Goal: Transaction & Acquisition: Purchase product/service

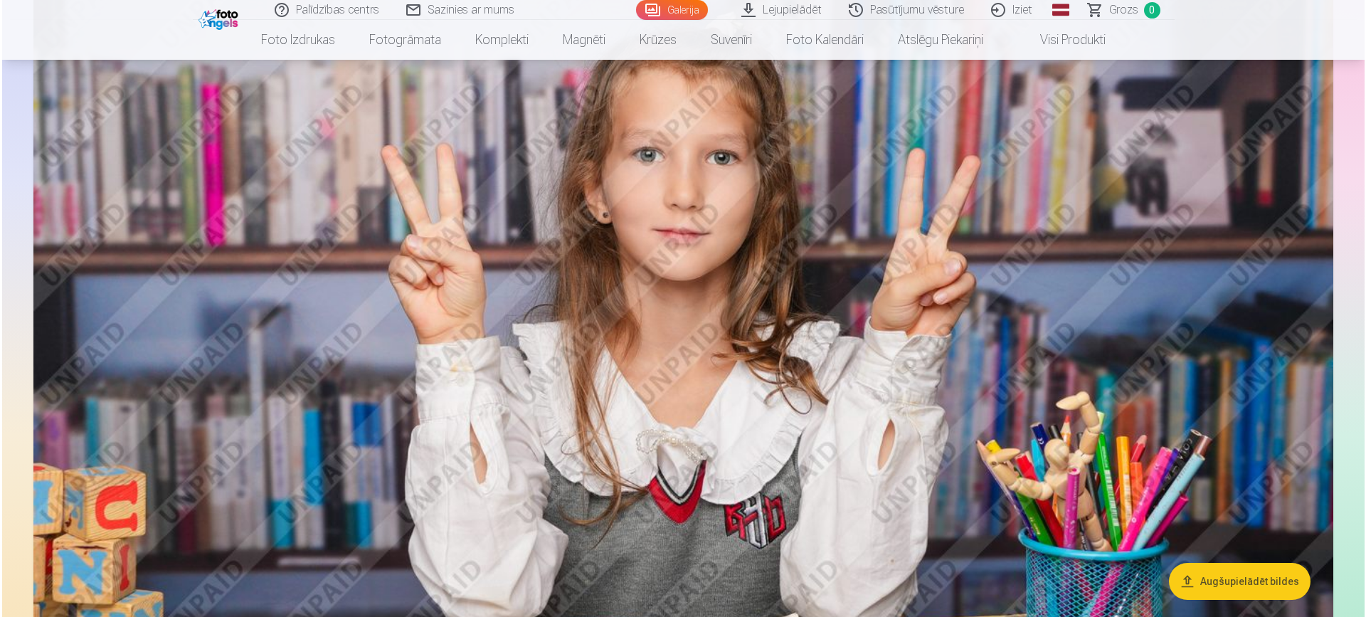
scroll to position [9221, 0]
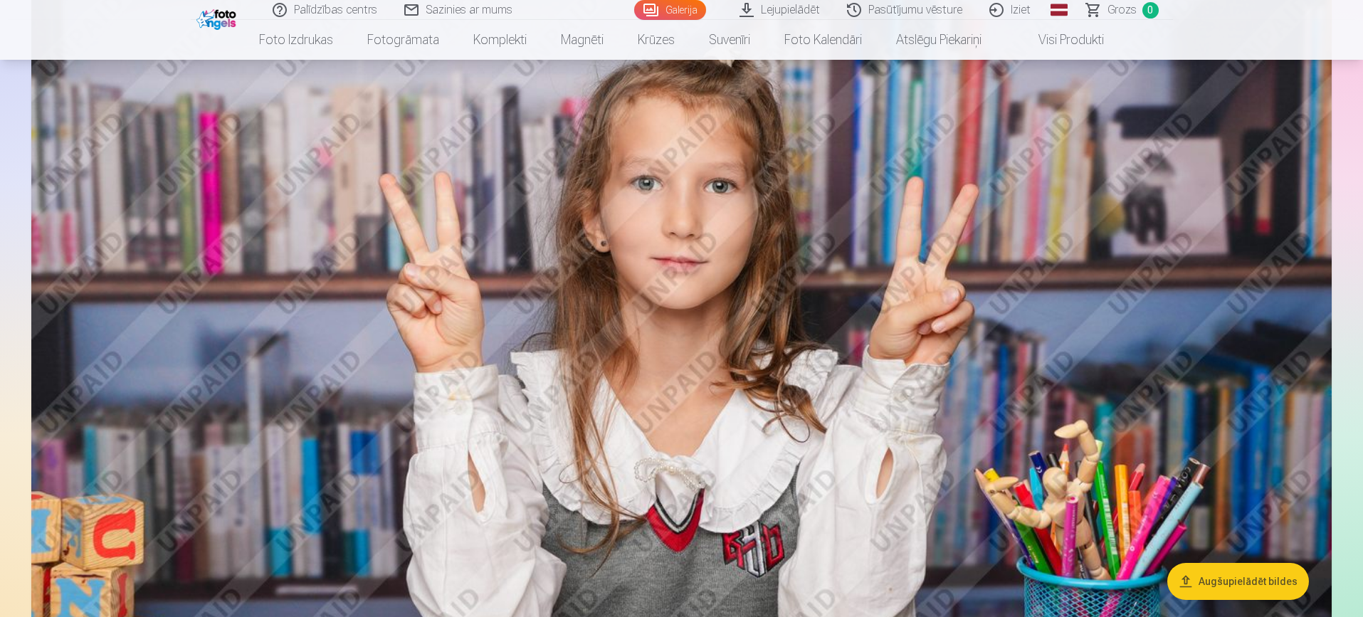
click at [921, 495] on img at bounding box center [681, 417] width 1300 height 867
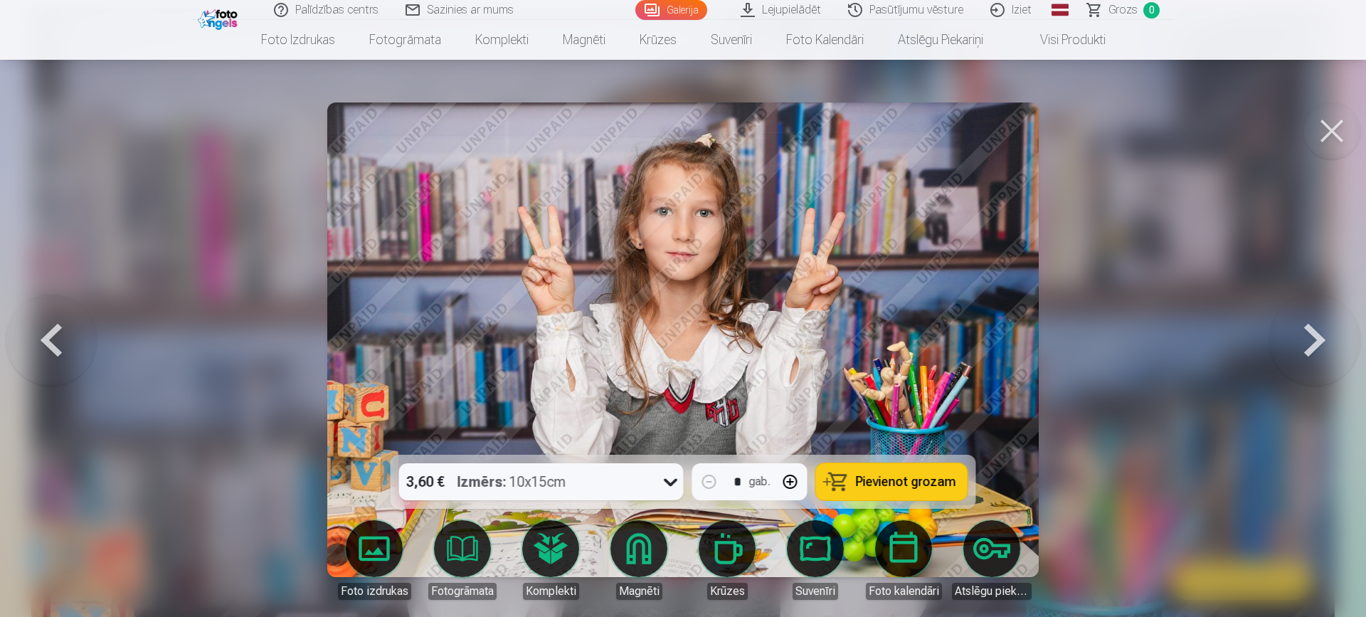
click at [1328, 139] on button at bounding box center [1332, 130] width 57 height 57
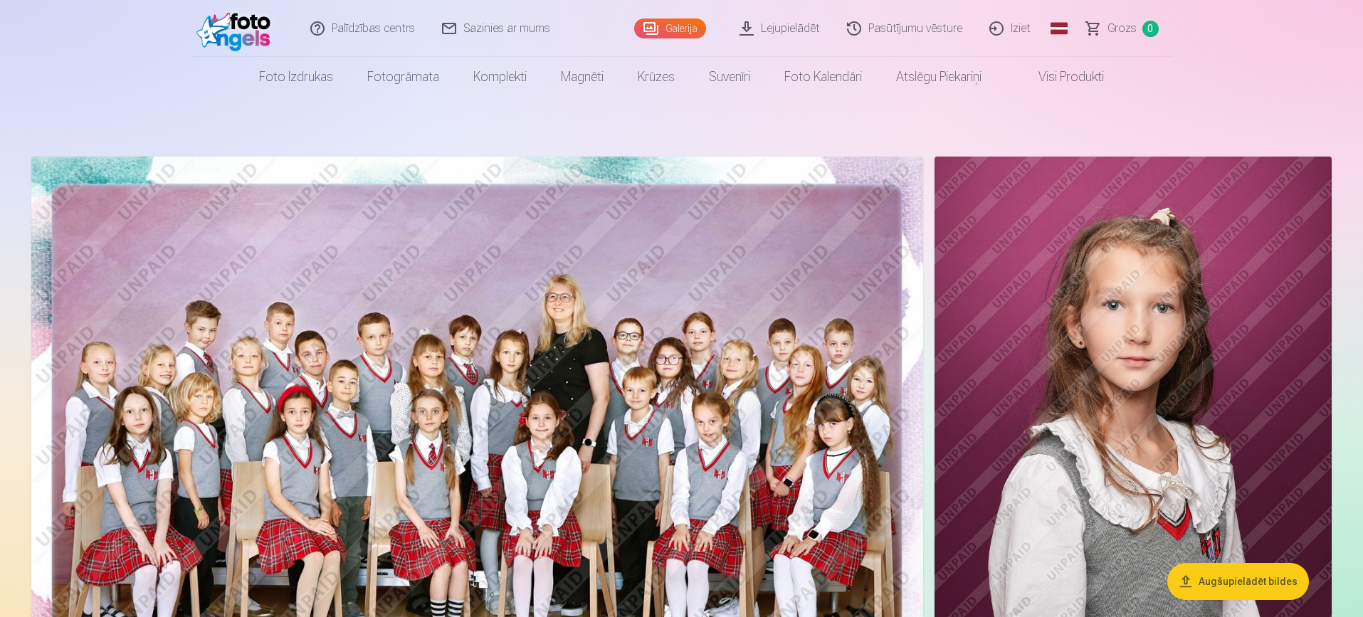
click at [519, 343] on img at bounding box center [477, 454] width 892 height 595
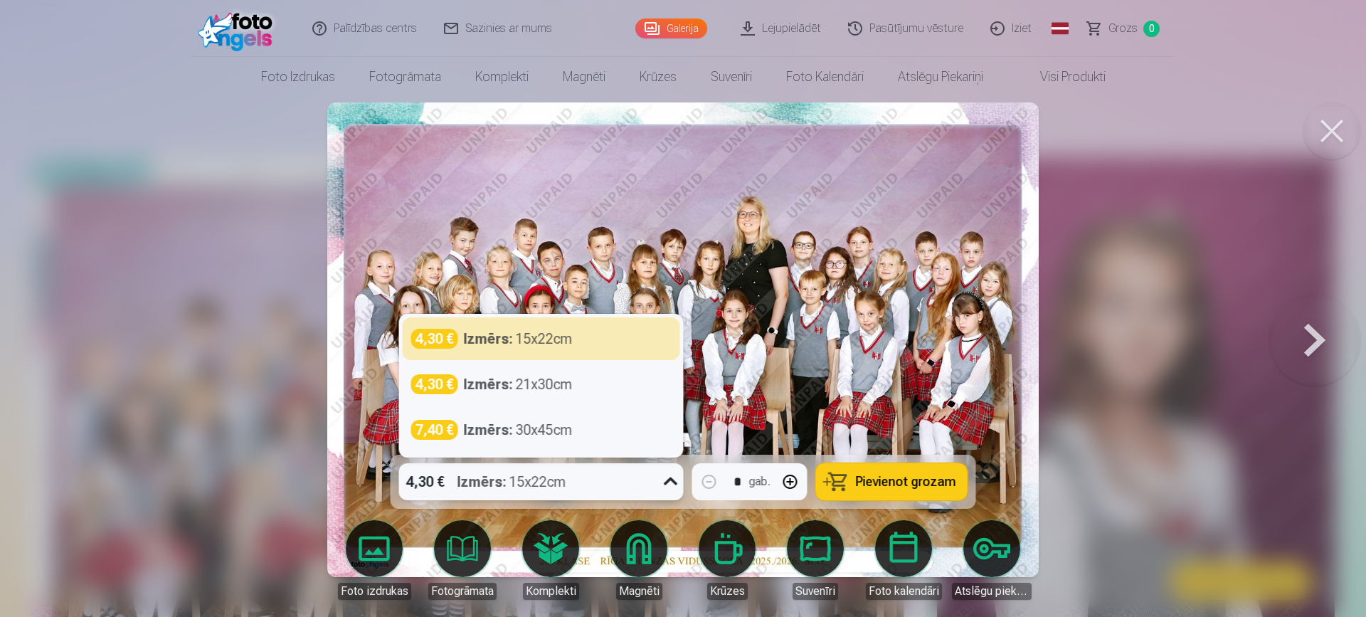
click at [668, 477] on icon at bounding box center [671, 481] width 23 height 23
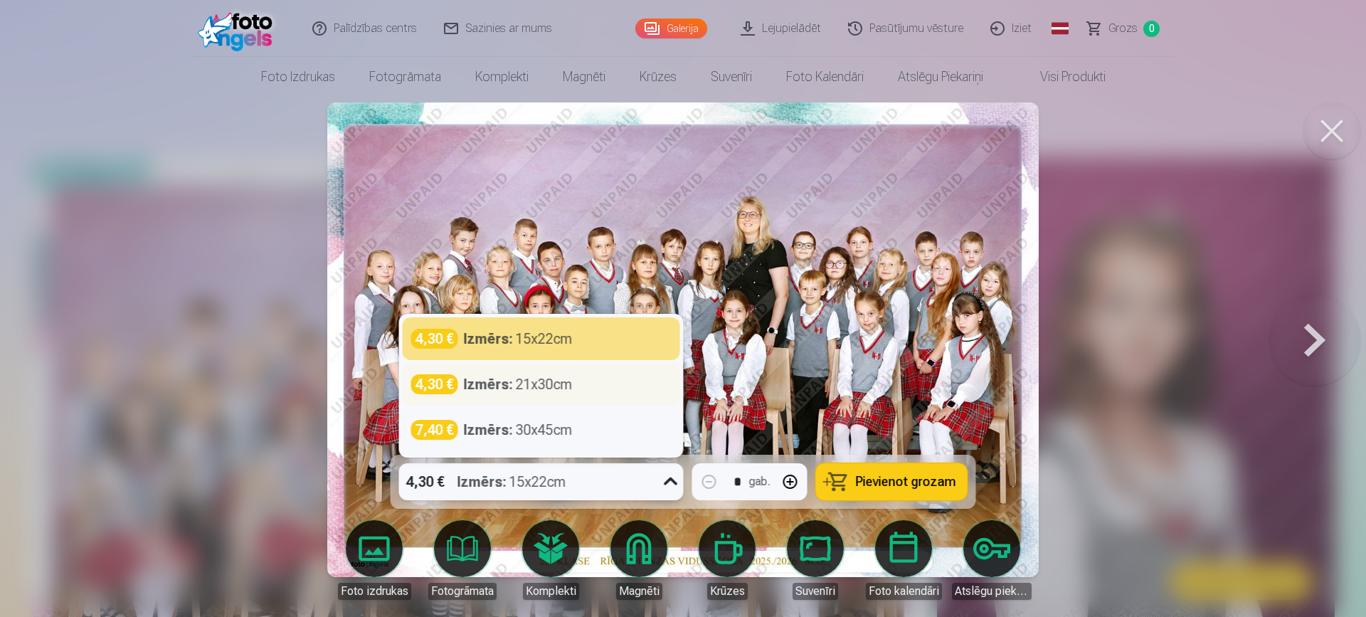
click at [610, 386] on div "4,30 € Izmērs : 21x30cm" at bounding box center [541, 384] width 260 height 20
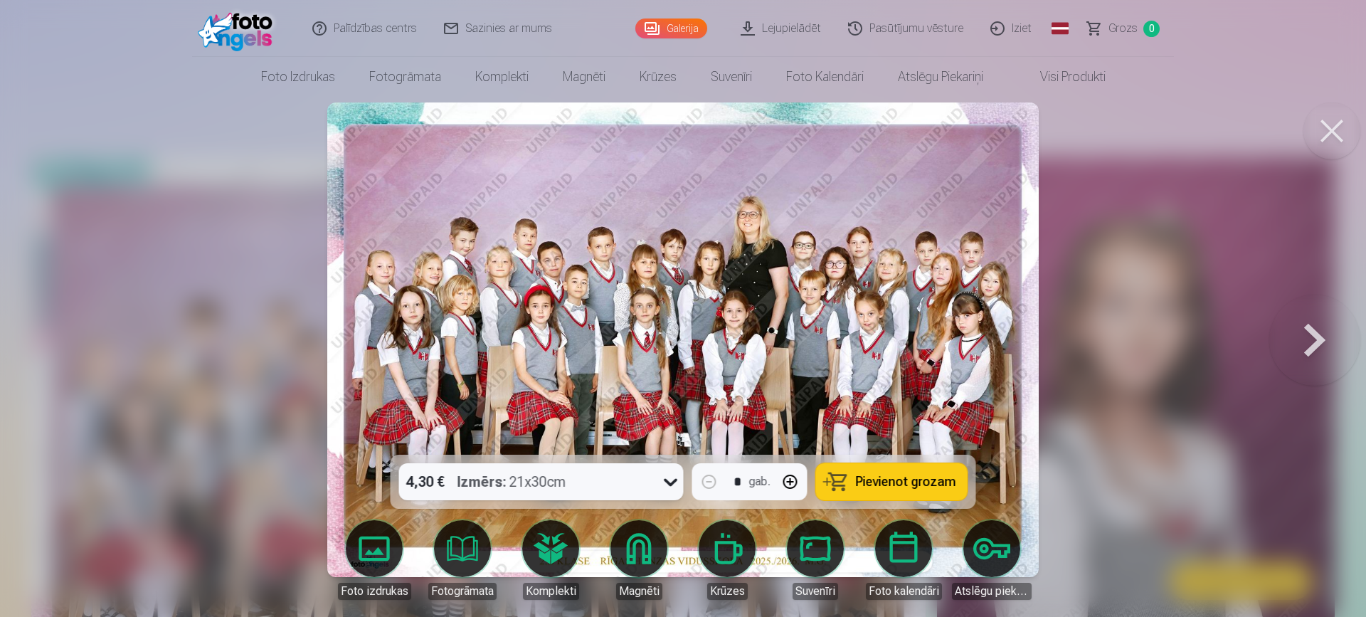
click at [905, 477] on span "Pievienot grozam" at bounding box center [906, 481] width 100 height 13
click at [1336, 124] on button at bounding box center [1332, 130] width 57 height 57
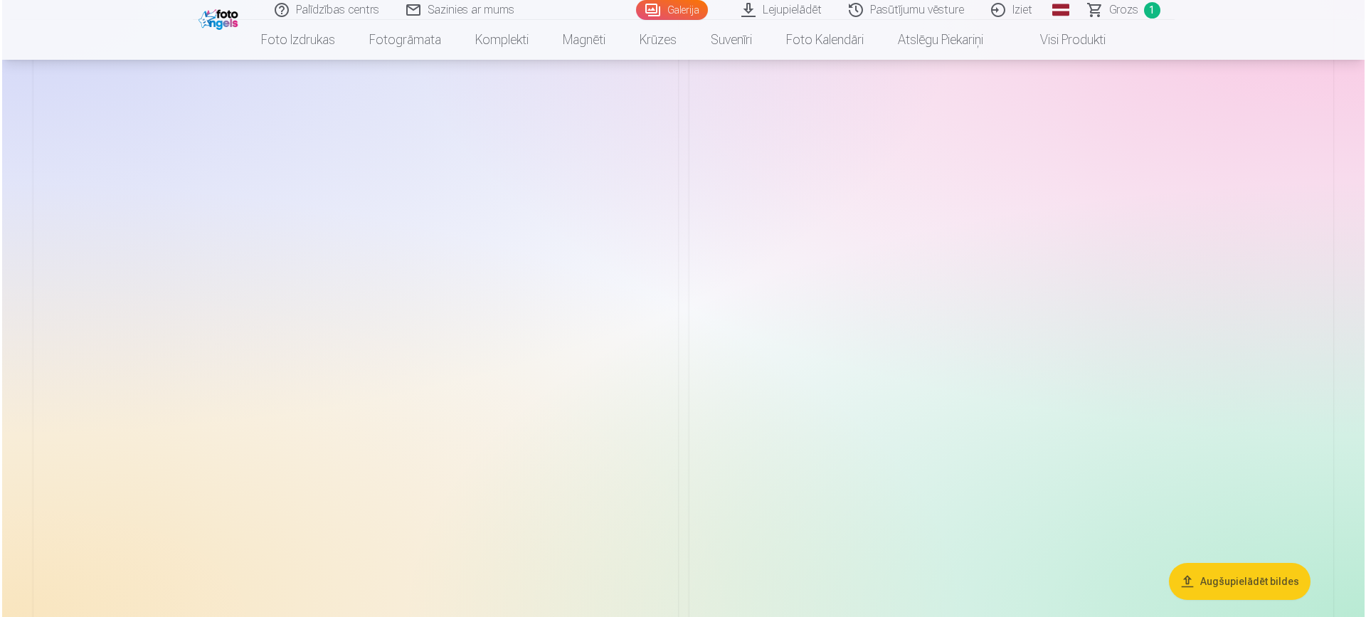
scroll to position [2846, 0]
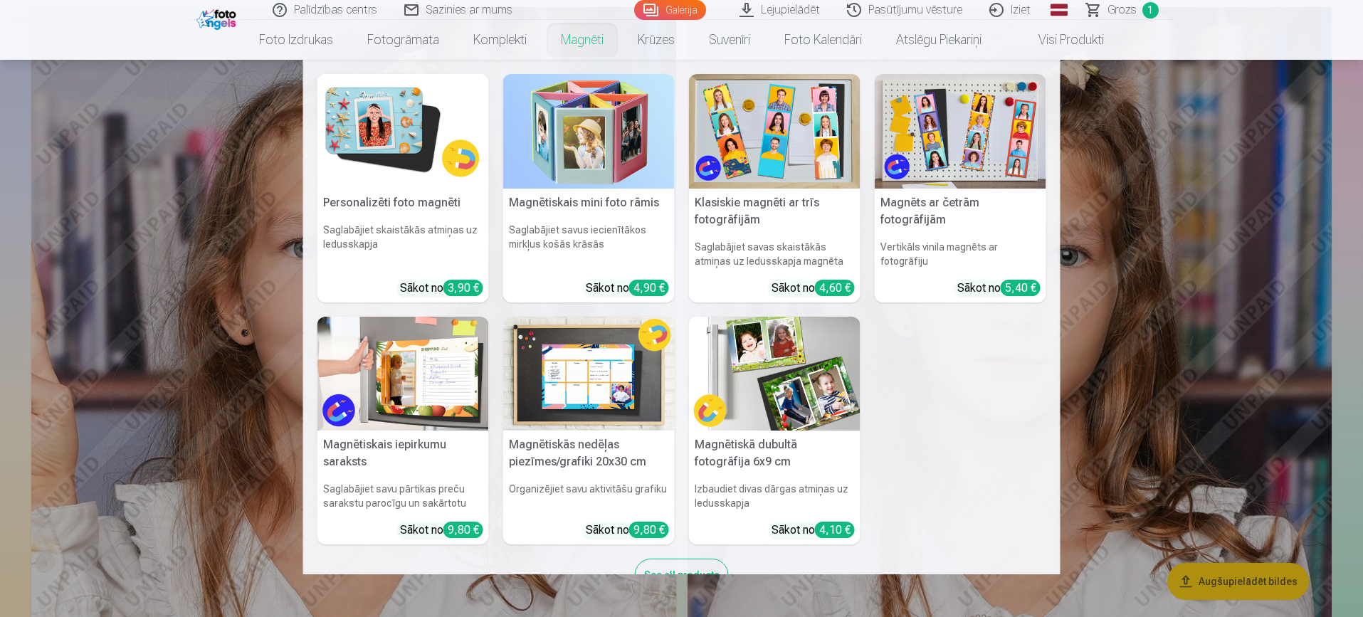
click at [203, 347] on nav "Personalizēti foto magnēti Saglabājiet skaistākās atmiņas uz ledusskapja Sākot …" at bounding box center [681, 317] width 1363 height 514
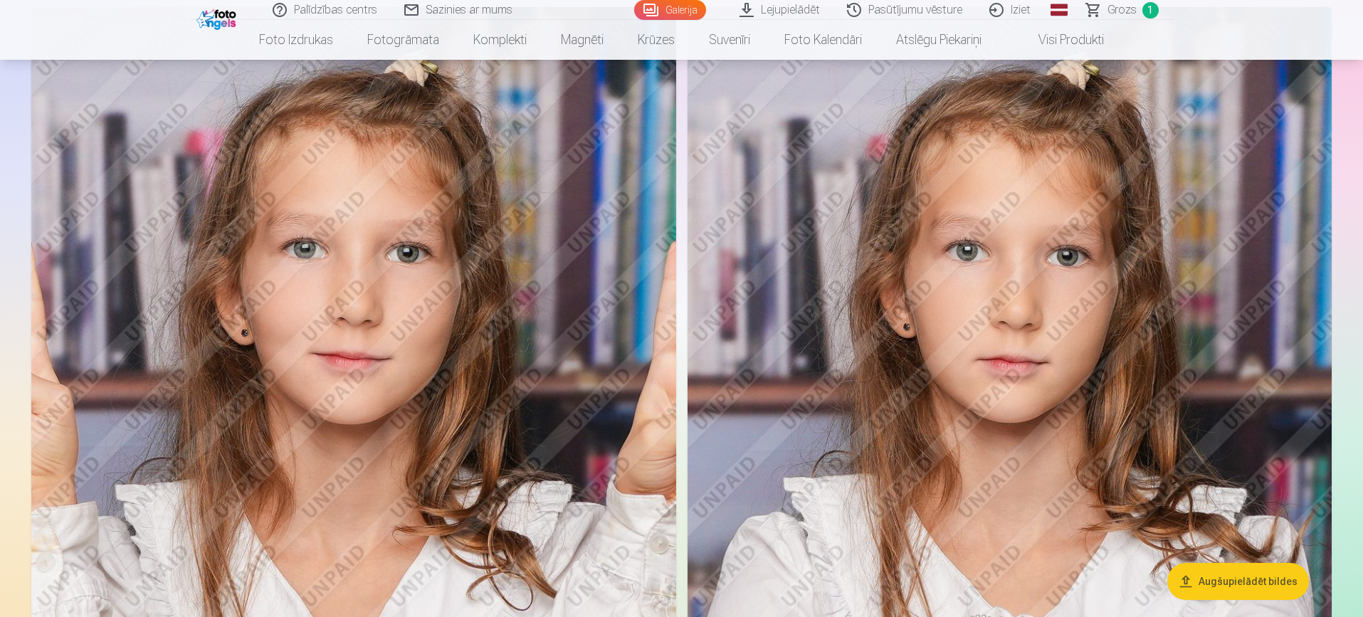
click at [291, 311] on img at bounding box center [353, 490] width 645 height 967
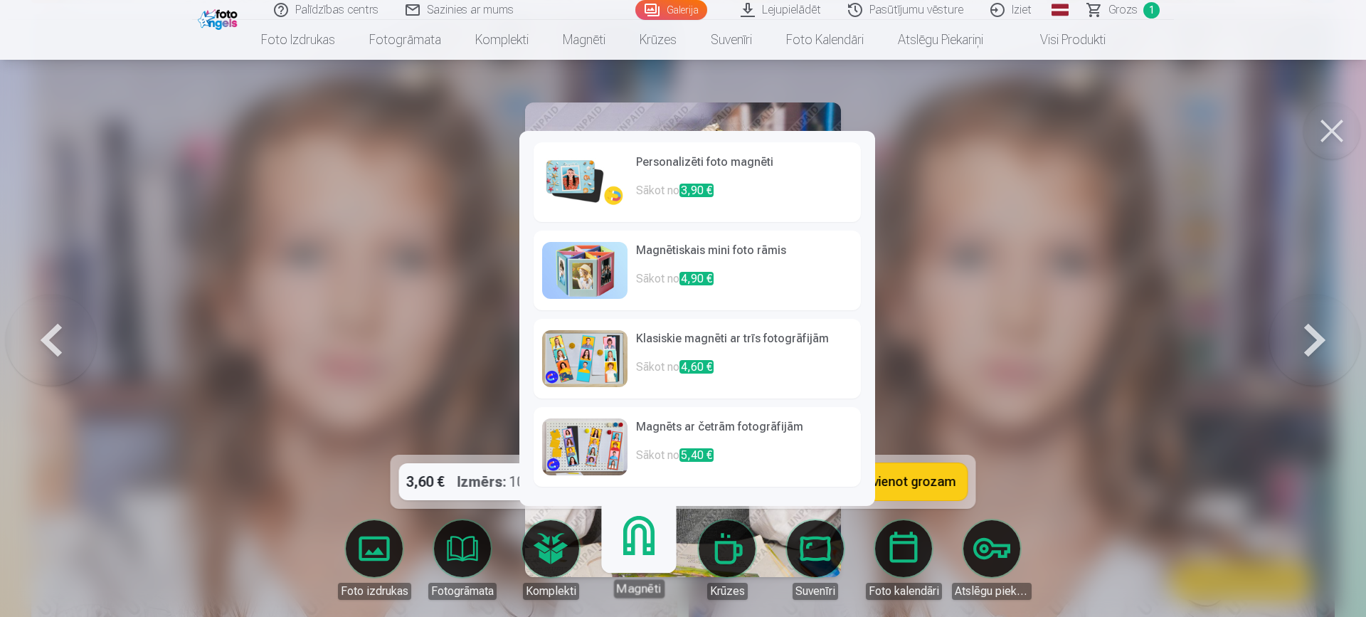
click at [640, 539] on link "Magnēti" at bounding box center [639, 554] width 88 height 88
click at [595, 180] on img at bounding box center [584, 182] width 85 height 57
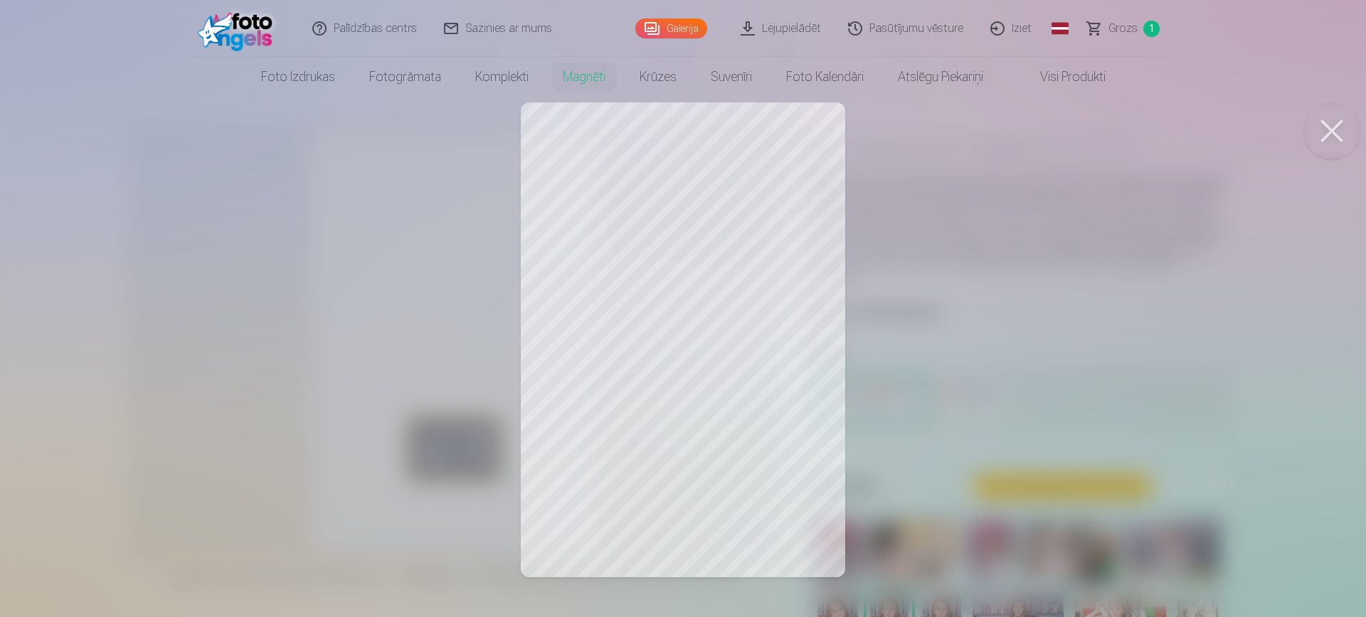
drag, startPoint x: 690, startPoint y: 235, endPoint x: 749, endPoint y: 256, distance: 62.8
click at [749, 256] on div at bounding box center [683, 308] width 1366 height 617
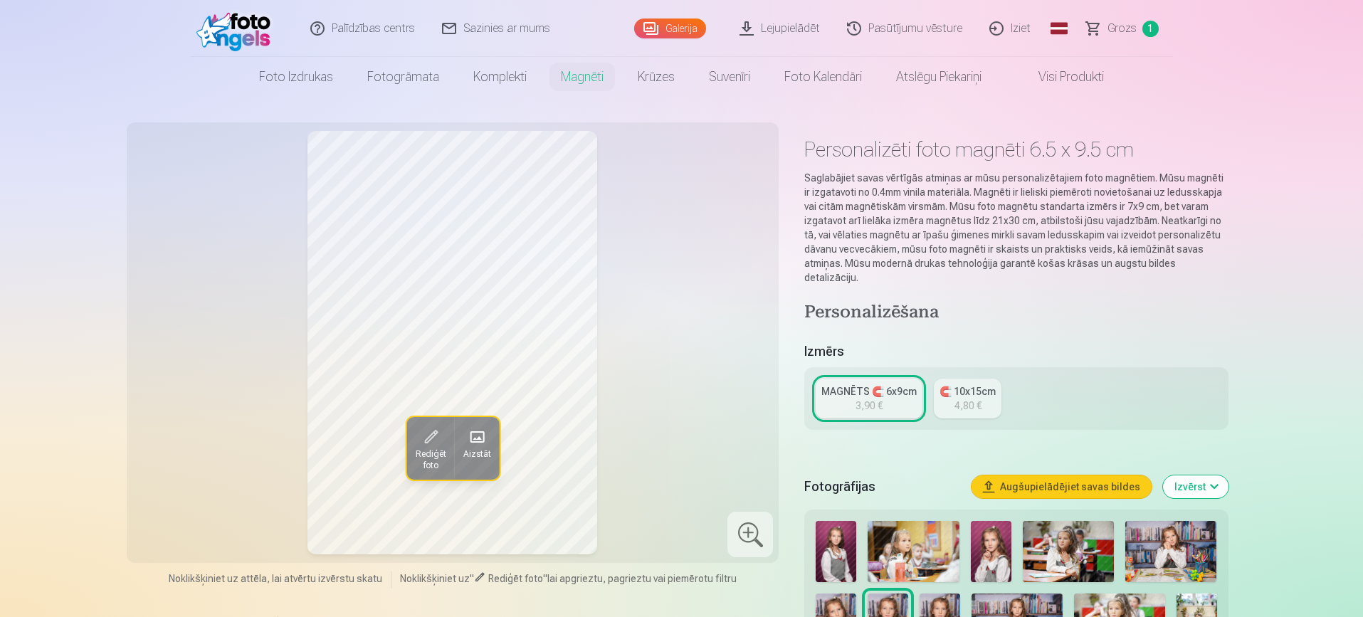
click at [749, 256] on div "Rediģēt foto Aizstāt" at bounding box center [452, 342] width 635 height 423
click at [751, 527] on div at bounding box center [750, 535] width 46 height 46
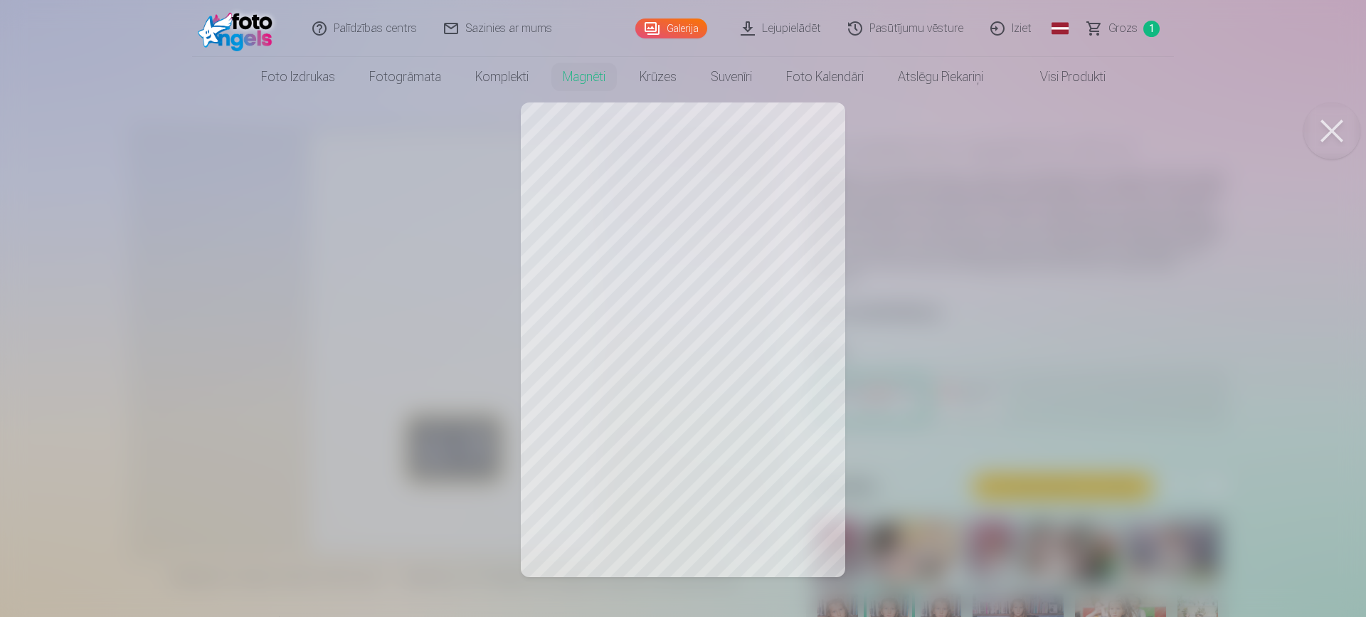
click at [648, 408] on div at bounding box center [683, 308] width 1366 height 617
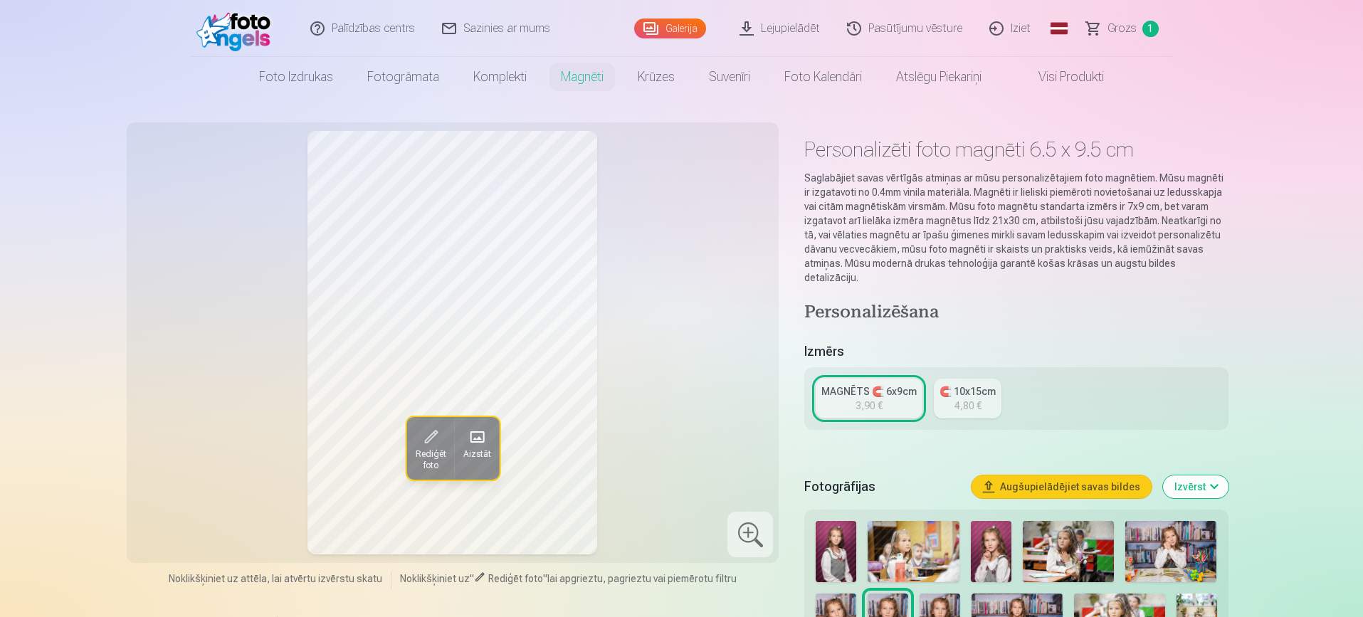
click at [648, 408] on div "Rediģēt foto Aizstāt" at bounding box center [452, 342] width 635 height 423
click at [422, 431] on span at bounding box center [429, 436] width 23 height 23
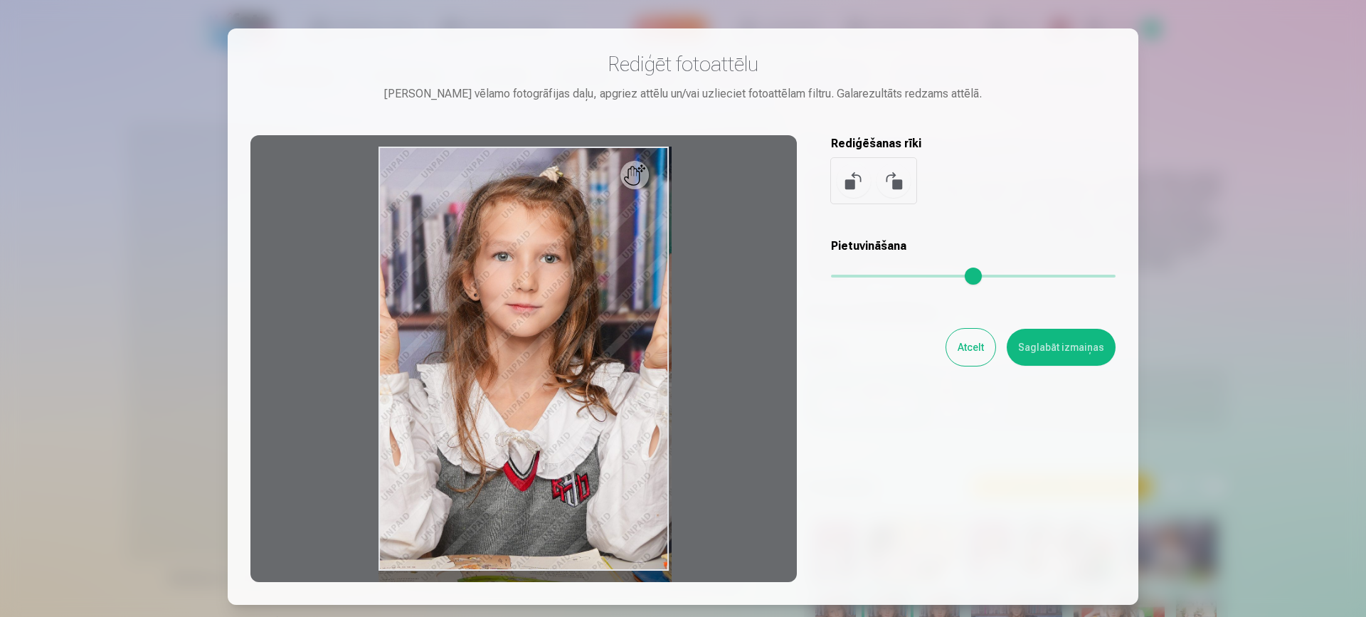
drag, startPoint x: 832, startPoint y: 275, endPoint x: 842, endPoint y: 277, distance: 9.5
click at [842, 277] on input "range" at bounding box center [973, 276] width 285 height 3
click at [578, 390] on div at bounding box center [523, 358] width 546 height 447
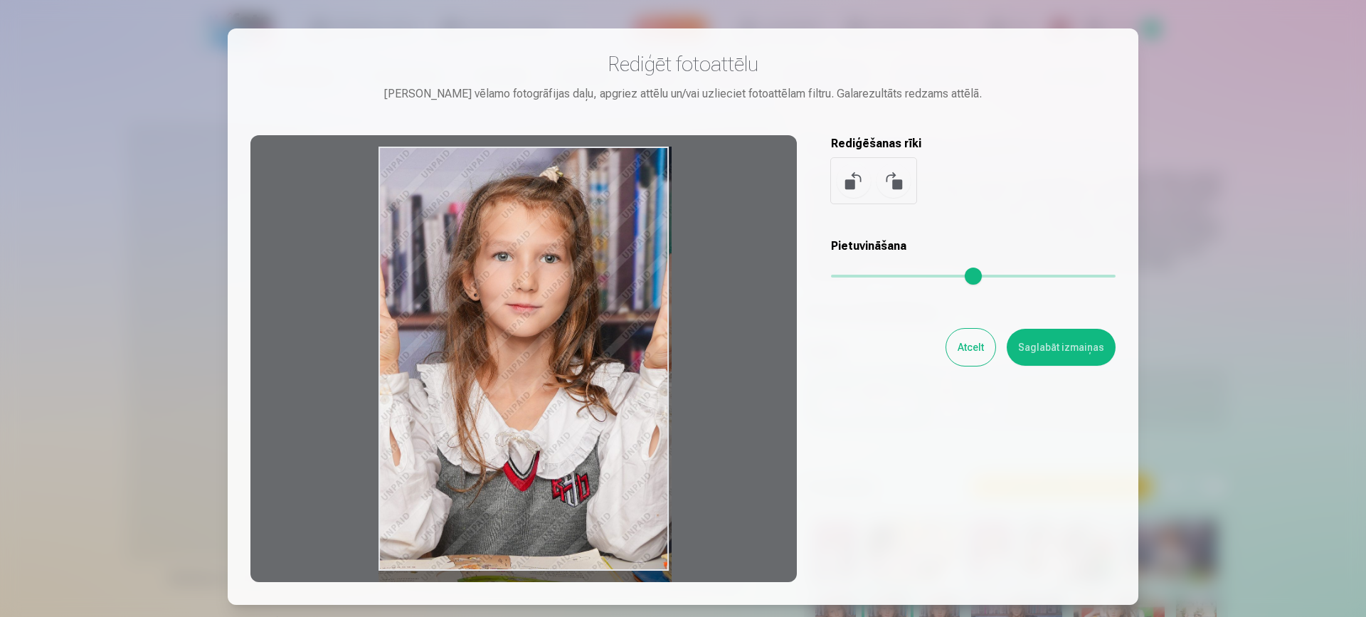
click at [578, 390] on div at bounding box center [523, 358] width 546 height 447
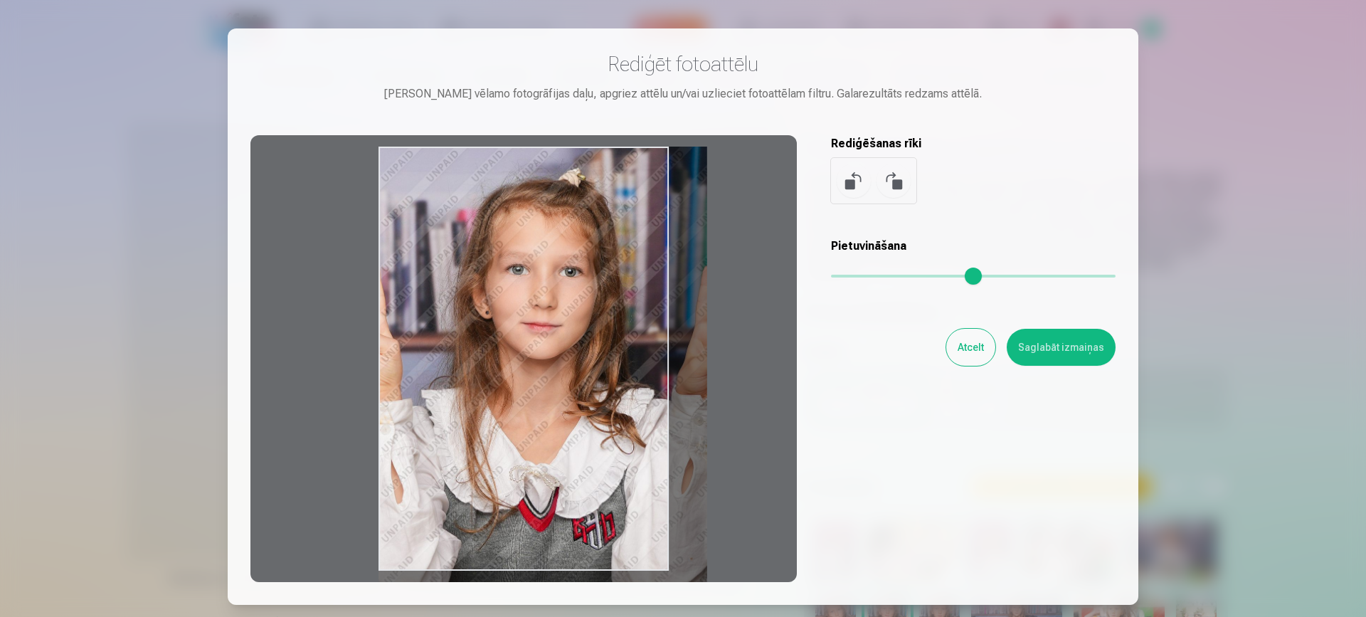
drag, startPoint x: 836, startPoint y: 280, endPoint x: 871, endPoint y: 270, distance: 36.3
click at [871, 275] on input "range" at bounding box center [973, 276] width 285 height 3
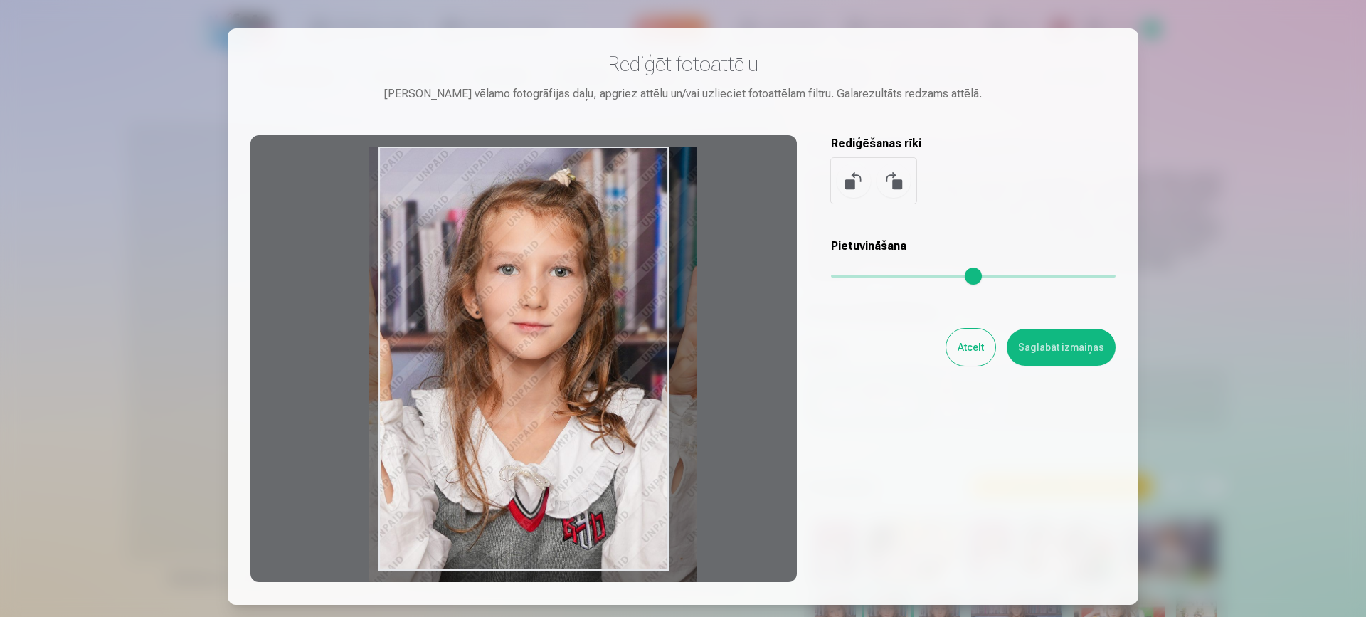
drag, startPoint x: 513, startPoint y: 361, endPoint x: 503, endPoint y: 362, distance: 10.0
click at [503, 362] on div at bounding box center [523, 358] width 546 height 447
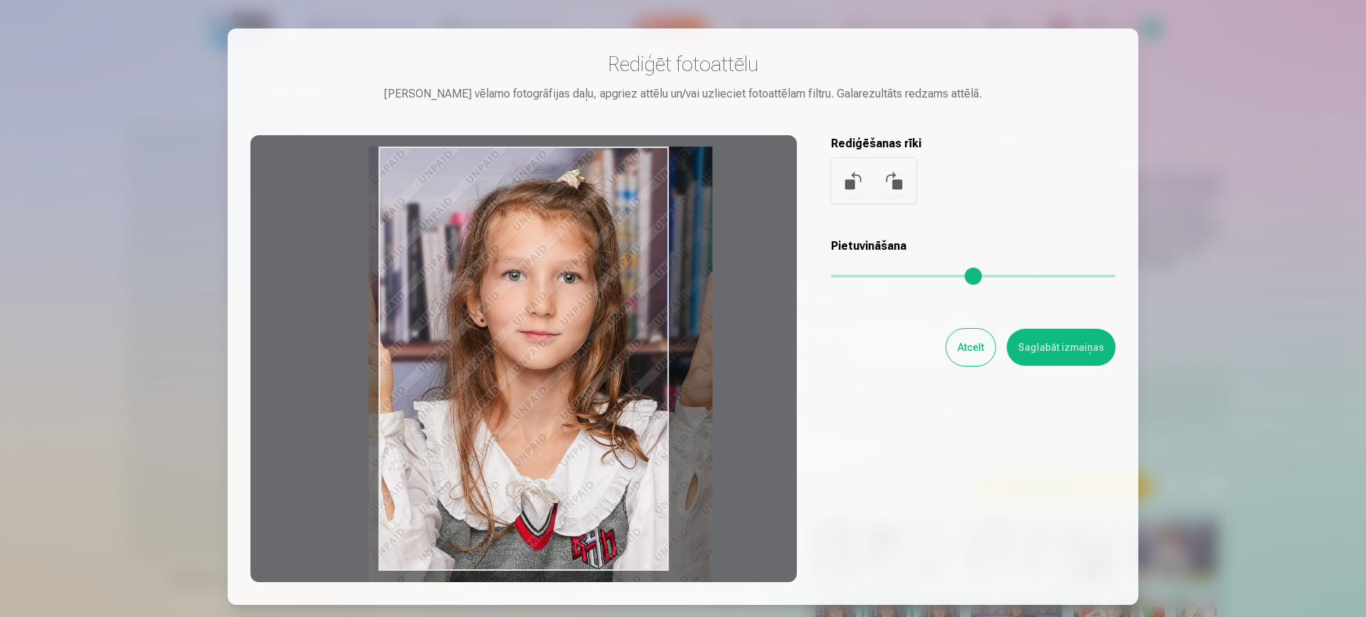
drag, startPoint x: 866, startPoint y: 280, endPoint x: 884, endPoint y: 277, distance: 18.7
click at [884, 277] on input "range" at bounding box center [973, 276] width 285 height 3
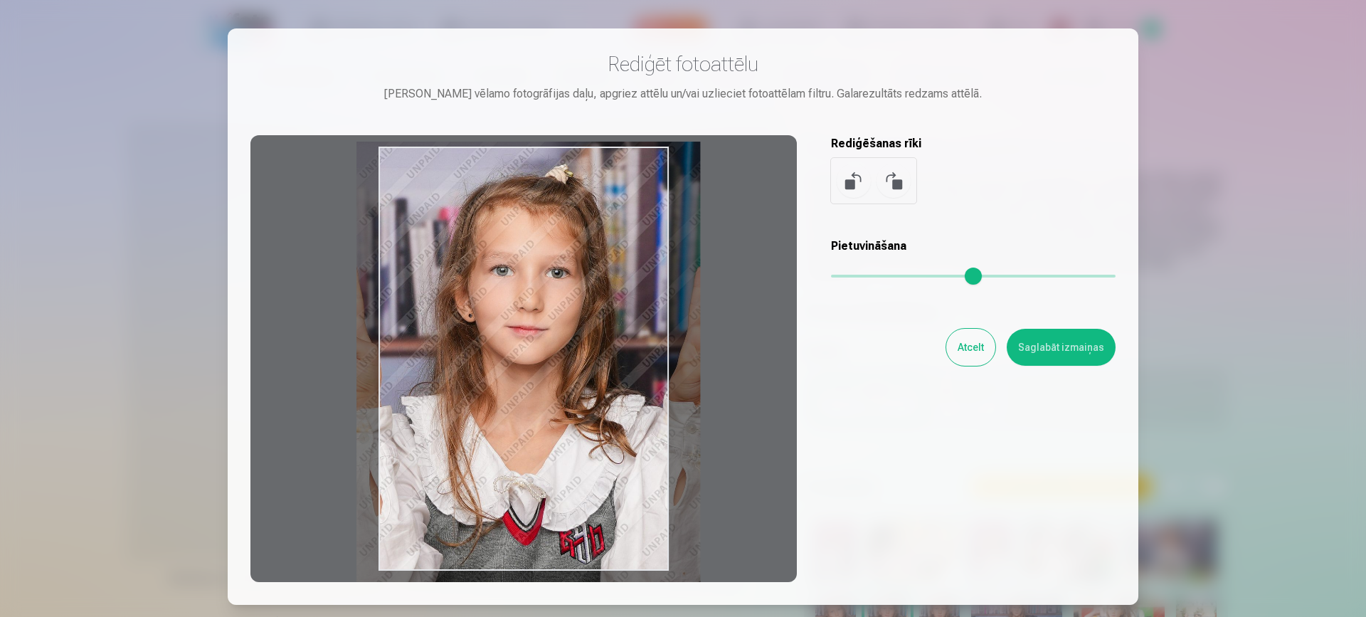
drag, startPoint x: 611, startPoint y: 308, endPoint x: 599, endPoint y: 303, distance: 13.1
click at [599, 303] on div at bounding box center [523, 358] width 546 height 447
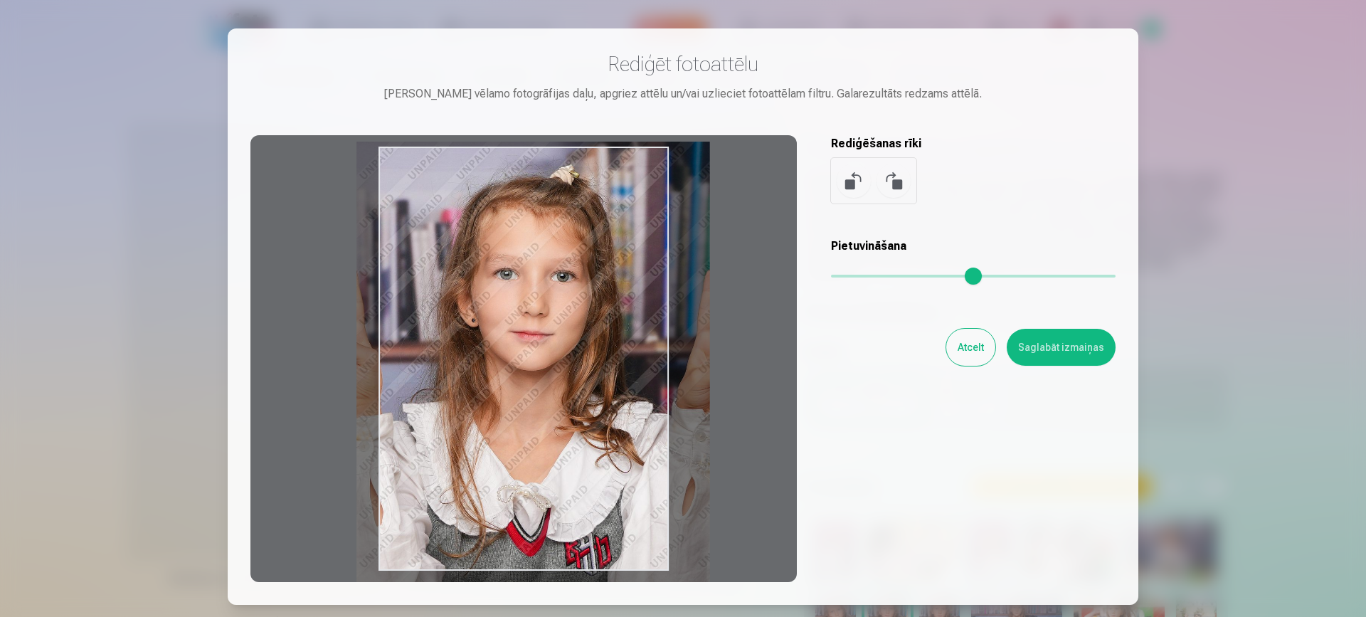
click at [890, 275] on input "range" at bounding box center [973, 276] width 285 height 3
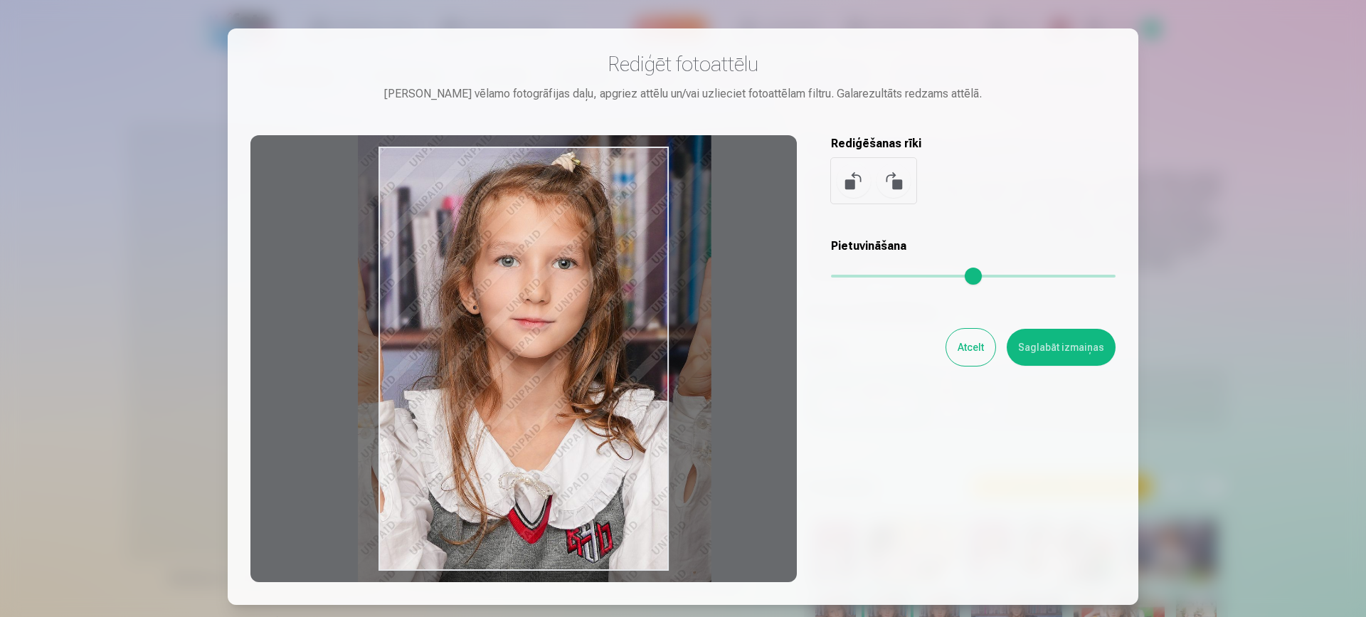
drag, startPoint x: 571, startPoint y: 350, endPoint x: 572, endPoint y: 337, distance: 12.9
click at [572, 337] on div at bounding box center [523, 358] width 546 height 447
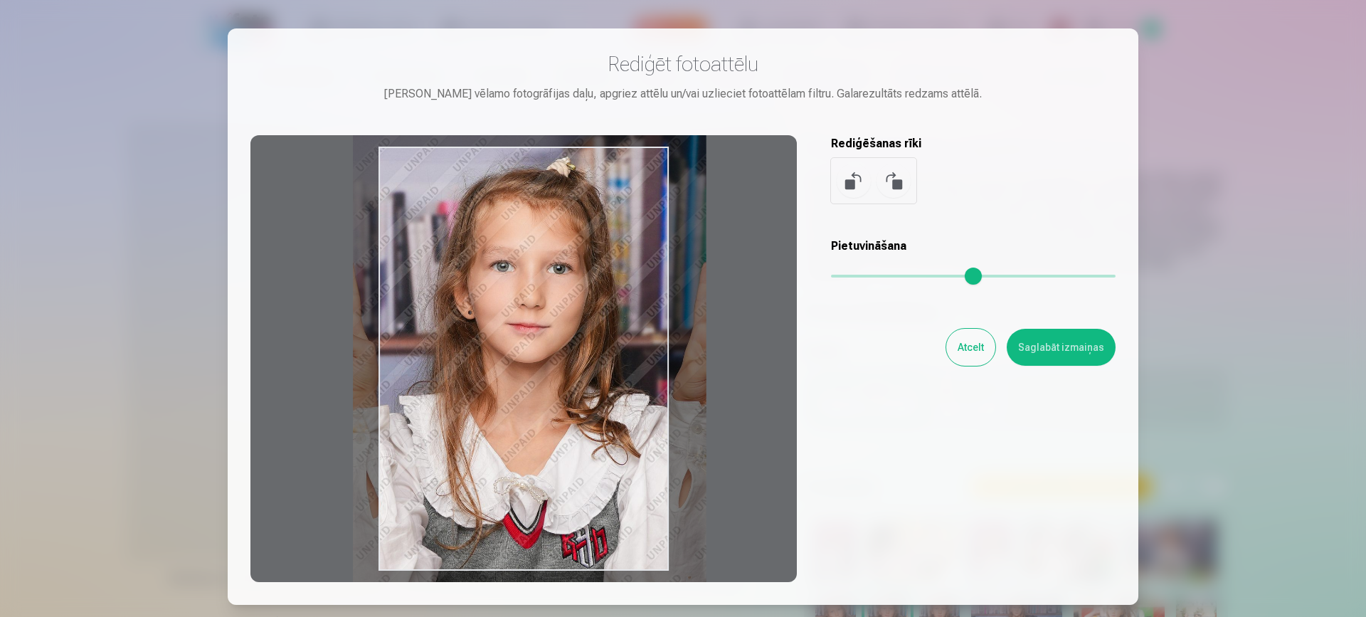
click at [630, 435] on div at bounding box center [523, 358] width 546 height 447
type input "***"
click at [1095, 340] on button "Saglabāt izmaiņas" at bounding box center [1061, 347] width 109 height 37
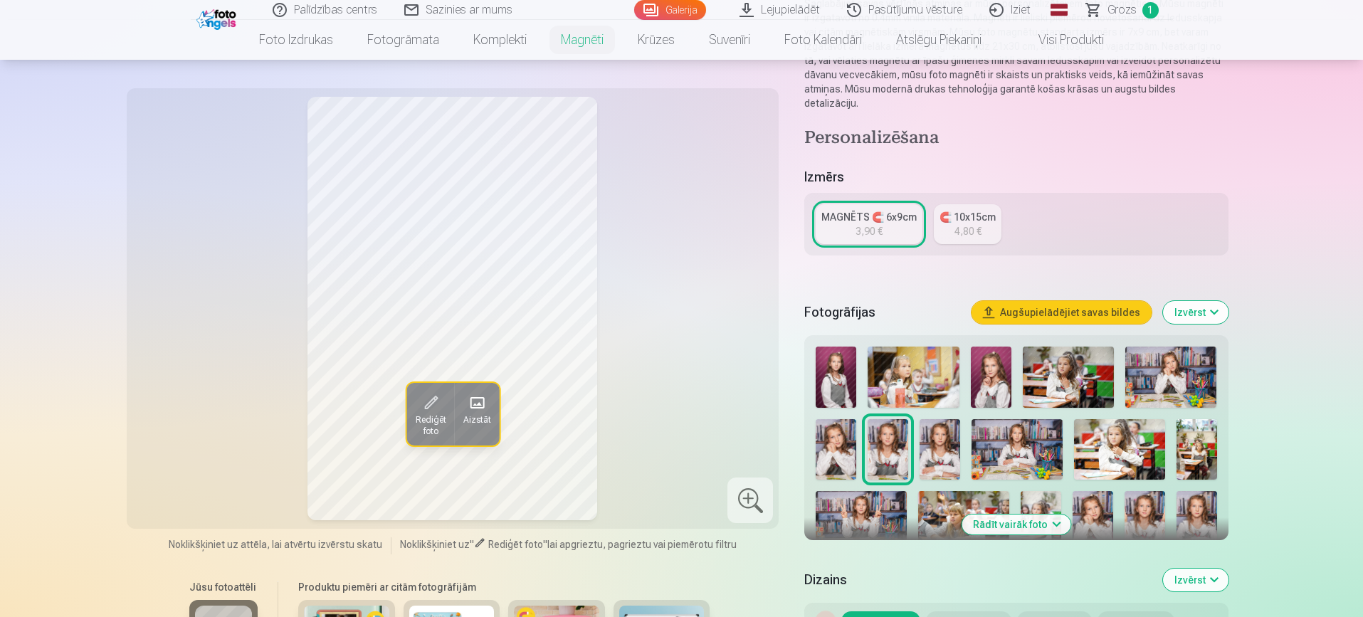
scroll to position [199, 0]
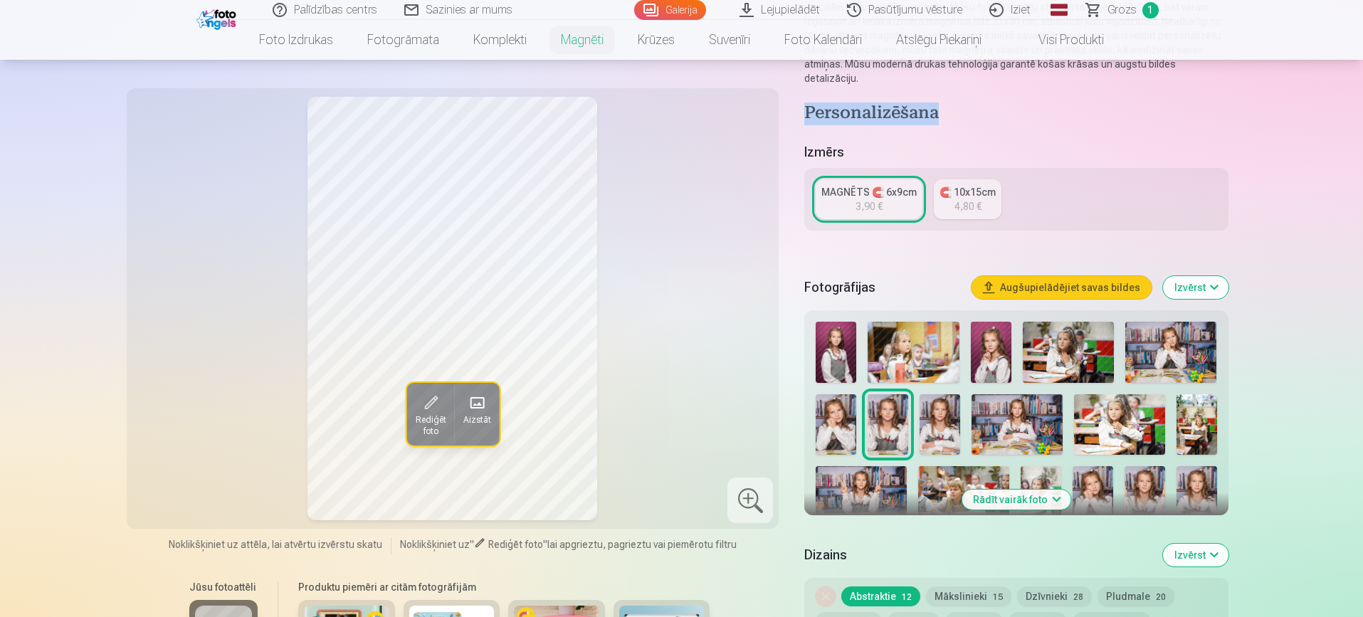
drag, startPoint x: 1362, startPoint y: 61, endPoint x: 1365, endPoint y: 110, distance: 49.2
click at [1362, 110] on html "Palīdzības centrs Sazinies ar mums Galerija Lejupielādēt Pasūtījumu vēsture Izi…" at bounding box center [681, 109] width 1363 height 617
click at [1212, 150] on div "Izmērs MAGNĒTS 🧲 6x9cm 3,90 € 🧲 10x15cm 4,80 €" at bounding box center [1015, 194] width 423 height 105
click at [707, 218] on div "Rediģēt foto Aizstāt" at bounding box center [452, 308] width 635 height 423
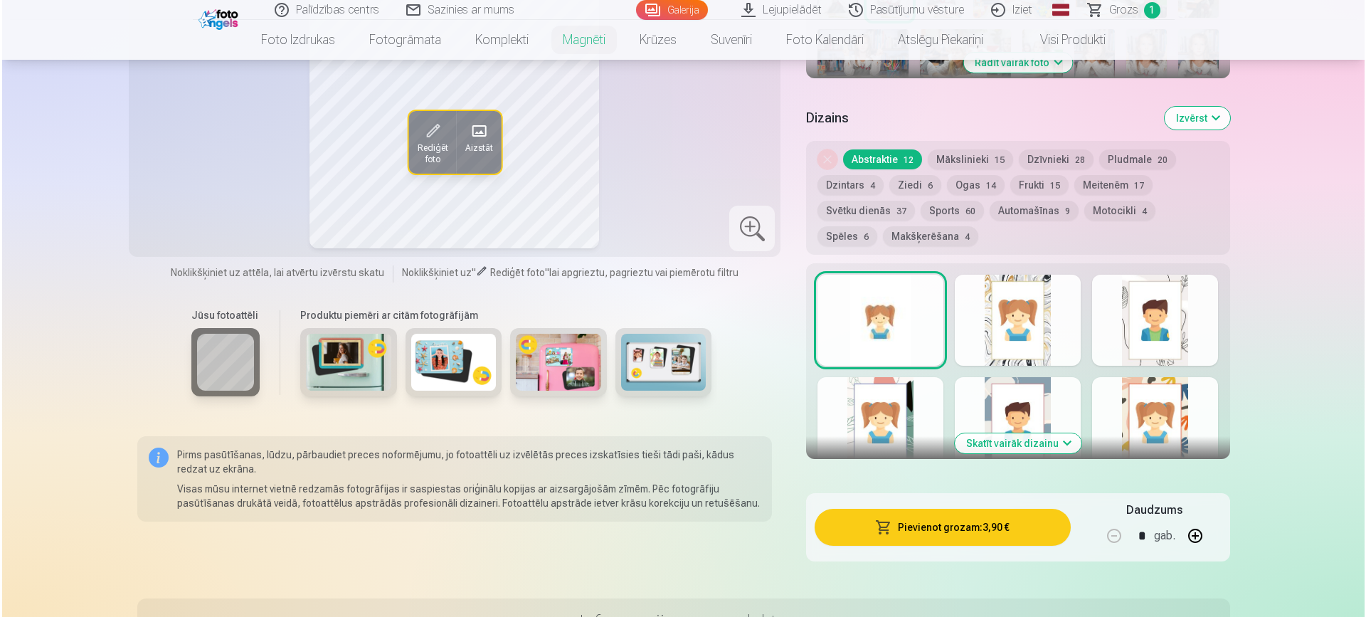
scroll to position [620, 0]
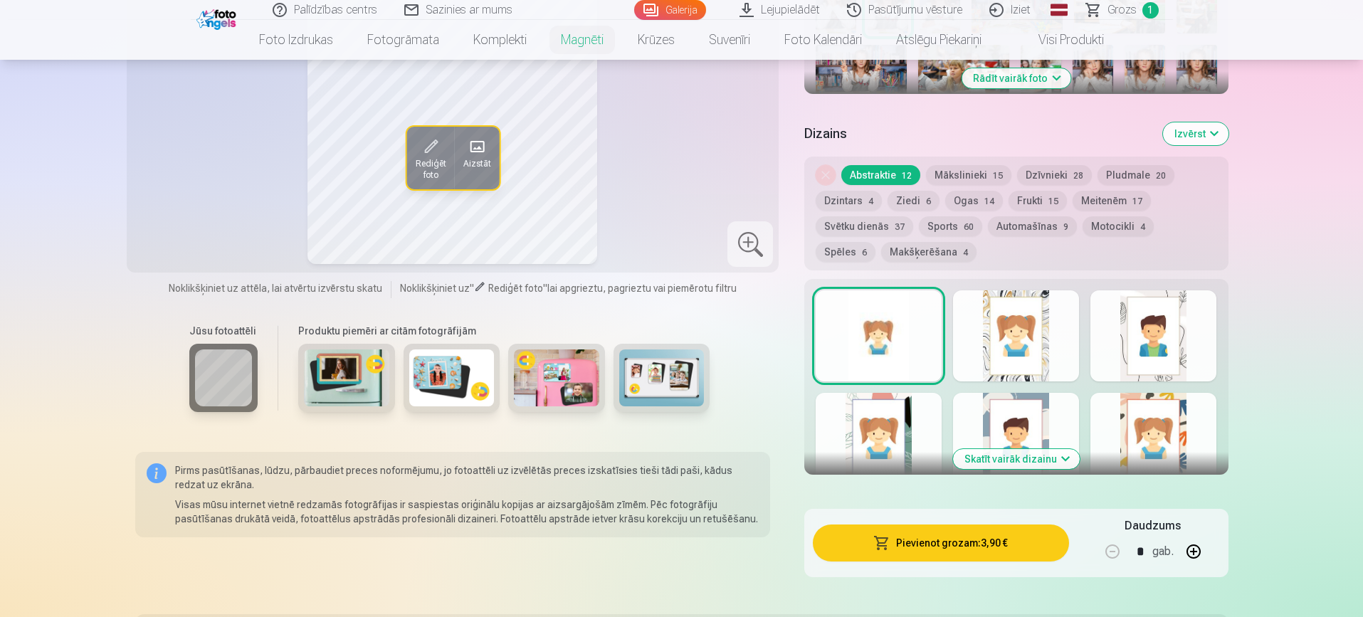
click at [935, 533] on button "Pievienot grozam : 3,90 €" at bounding box center [940, 542] width 255 height 37
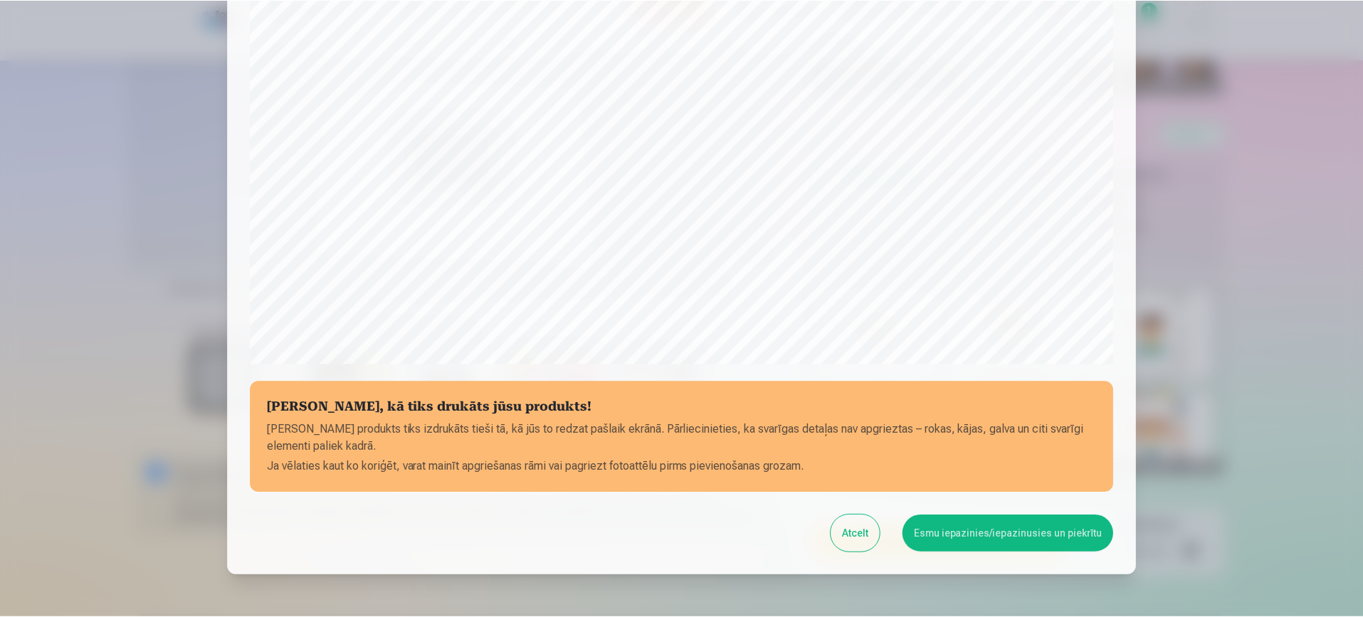
scroll to position [408, 0]
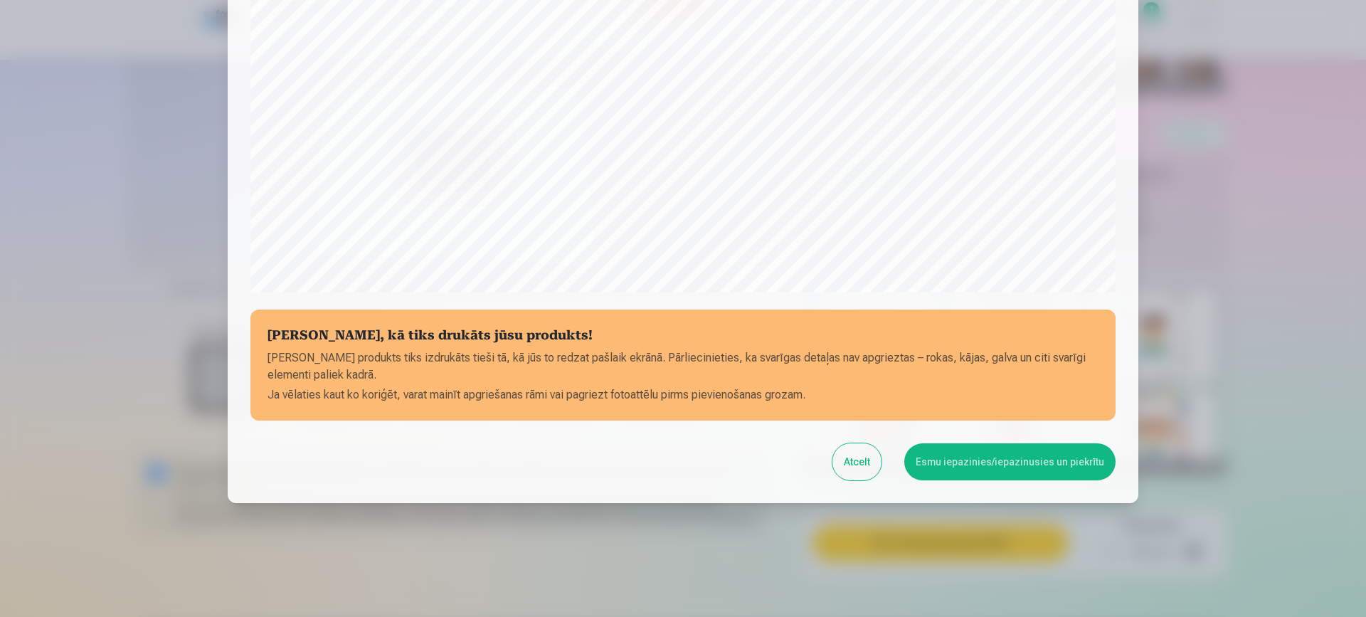
click at [869, 470] on button "Atcelt" at bounding box center [856, 461] width 49 height 37
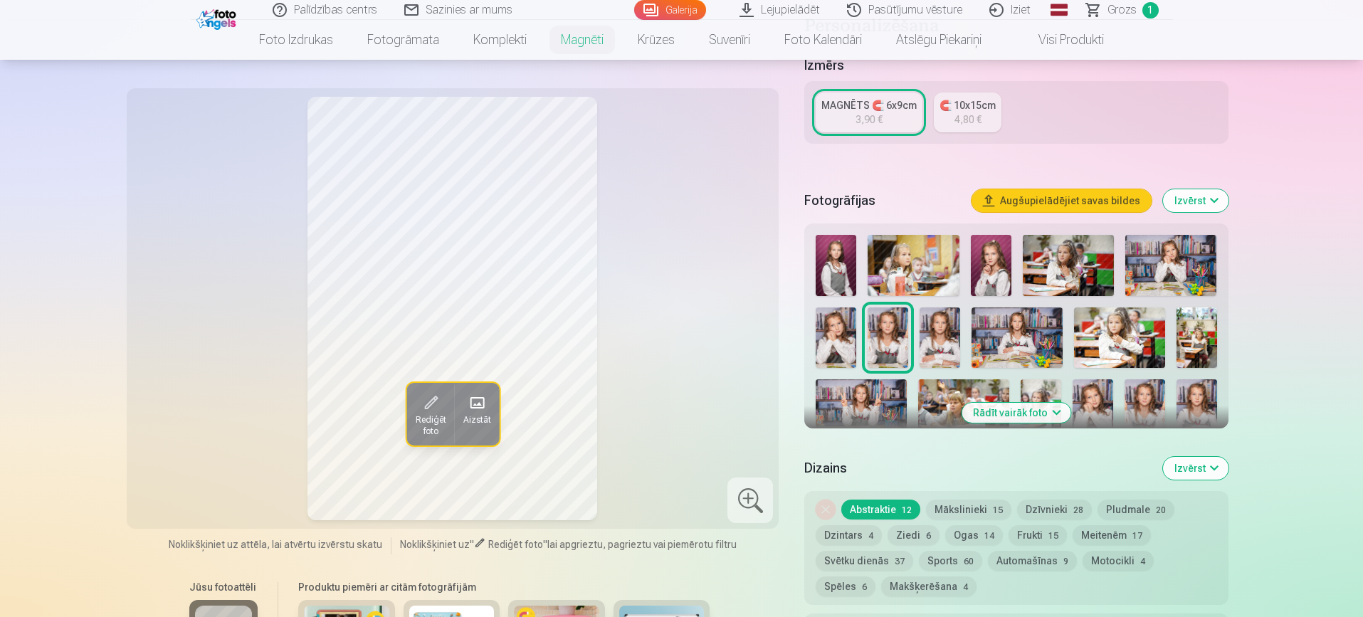
scroll to position [279, 0]
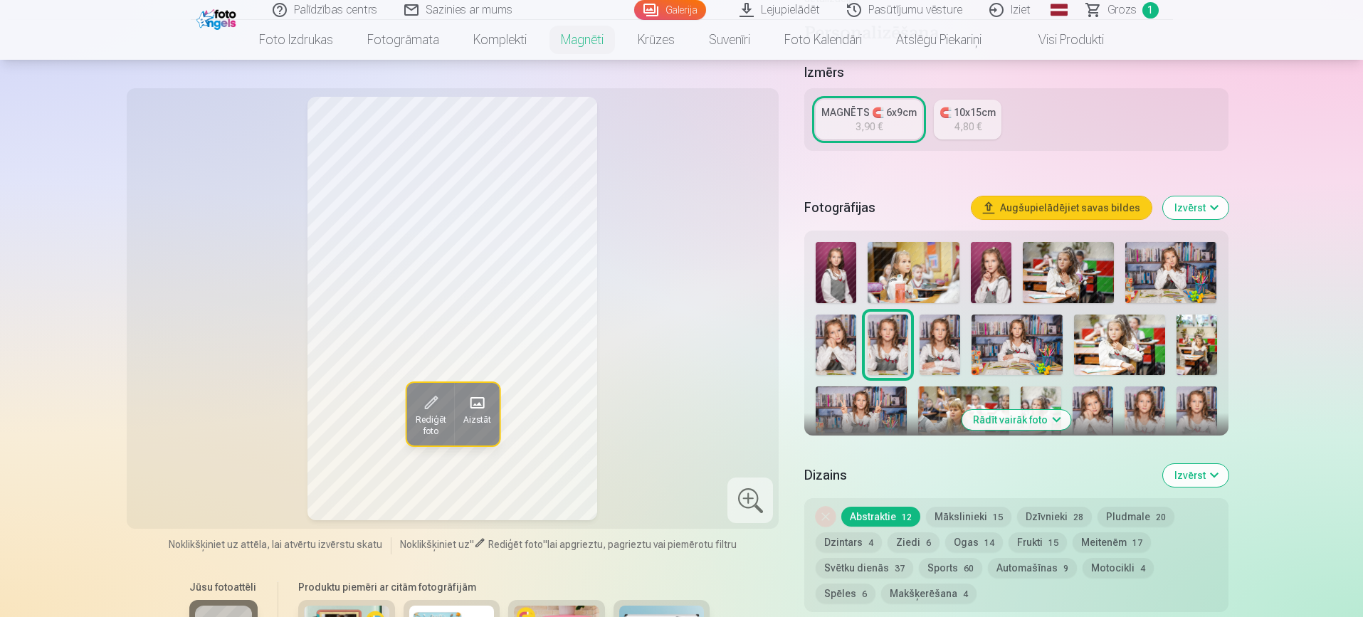
click at [433, 396] on span at bounding box center [429, 402] width 23 height 23
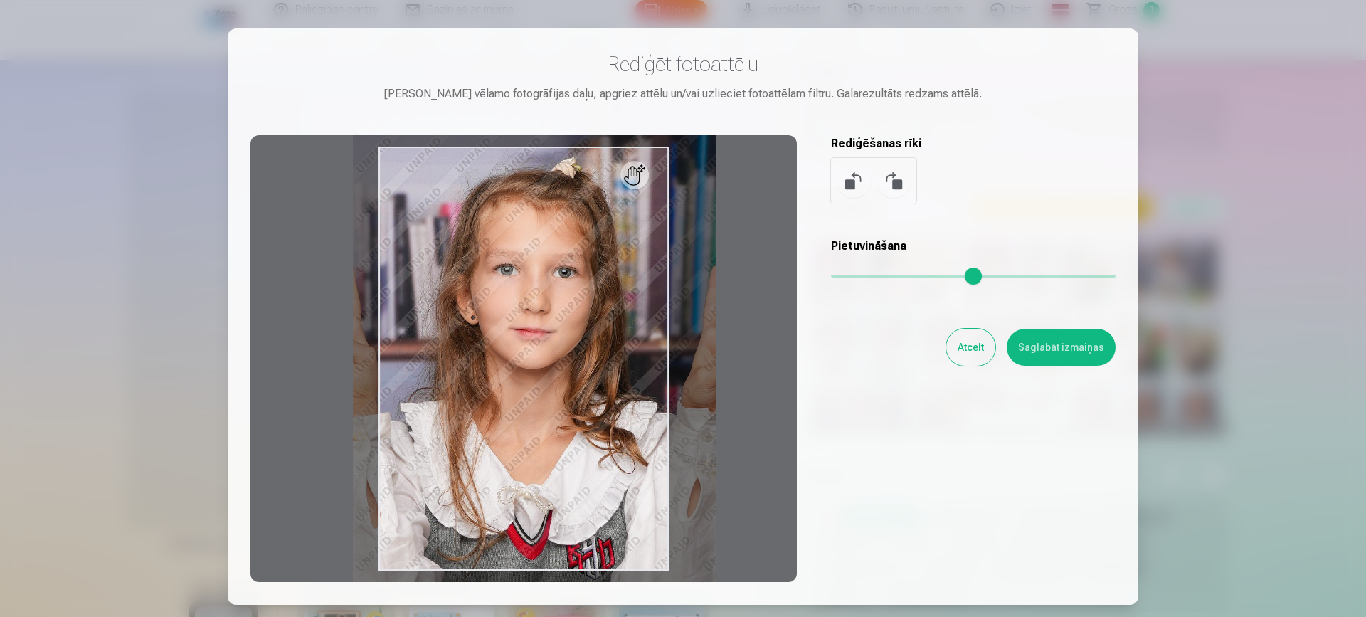
click at [900, 275] on input "range" at bounding box center [973, 276] width 285 height 3
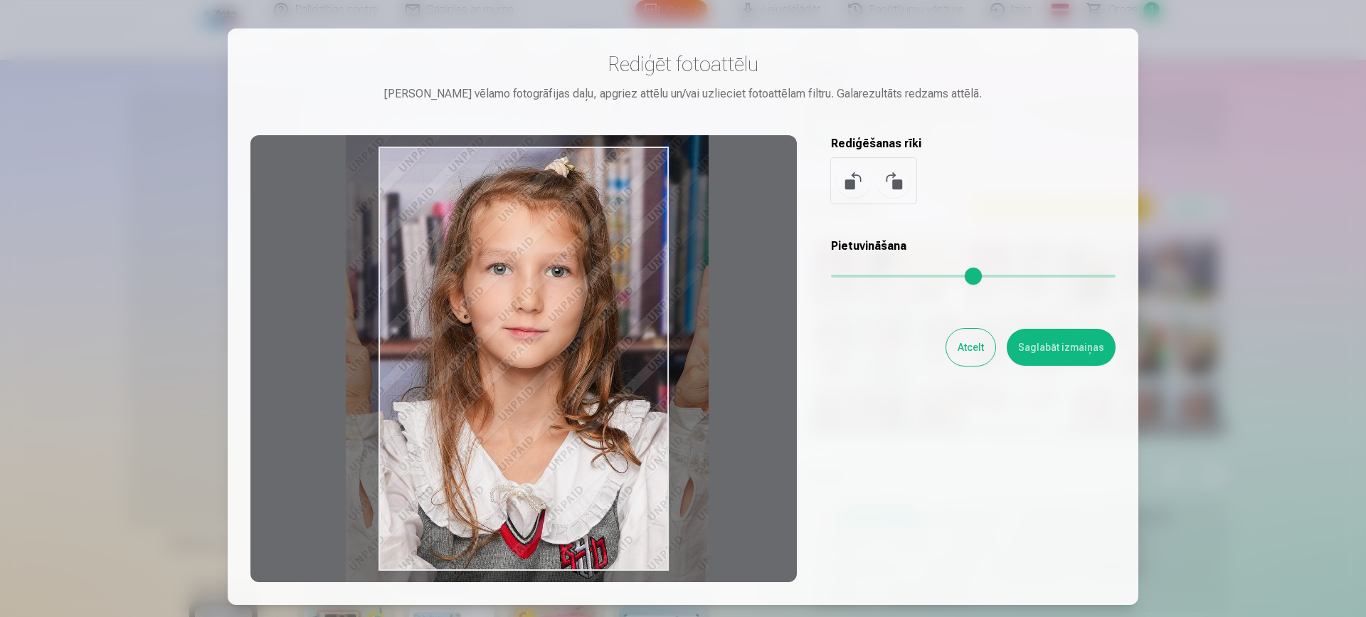
drag, startPoint x: 403, startPoint y: 413, endPoint x: 396, endPoint y: 413, distance: 7.2
click at [396, 413] on div at bounding box center [523, 358] width 546 height 447
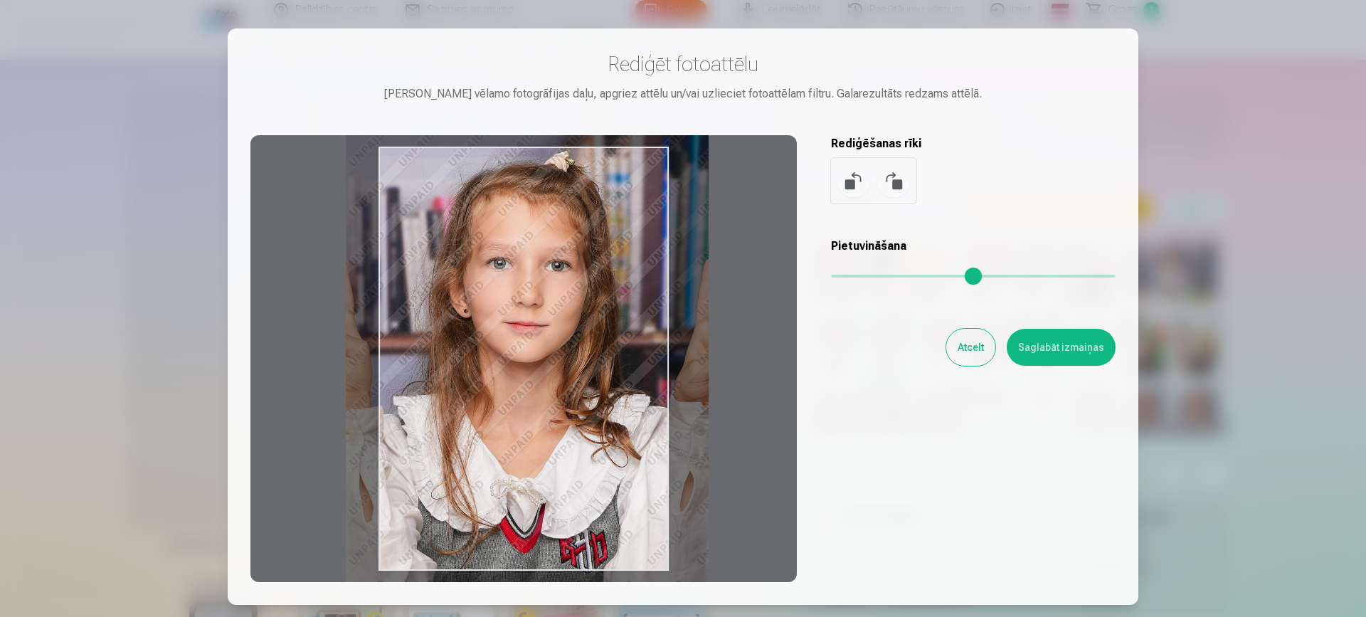
click at [618, 514] on div at bounding box center [523, 358] width 546 height 447
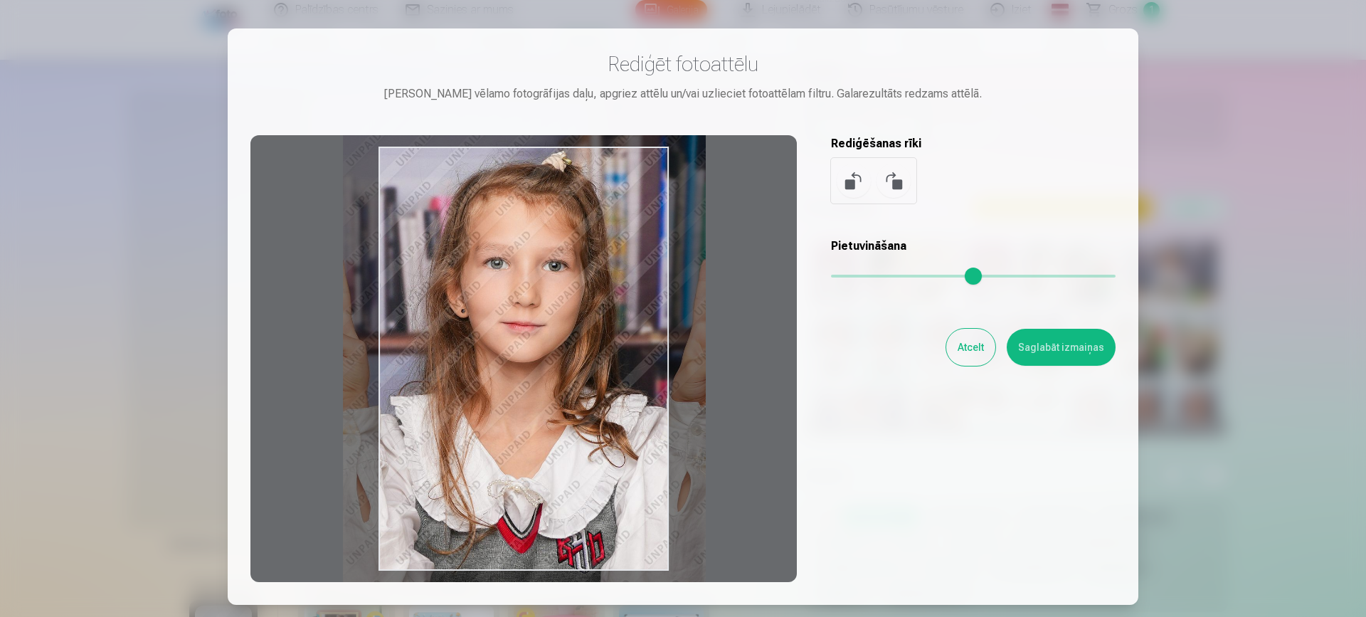
click at [615, 514] on div at bounding box center [523, 358] width 546 height 447
type input "****"
click at [1077, 351] on button "Saglabāt izmaiņas" at bounding box center [1061, 347] width 109 height 37
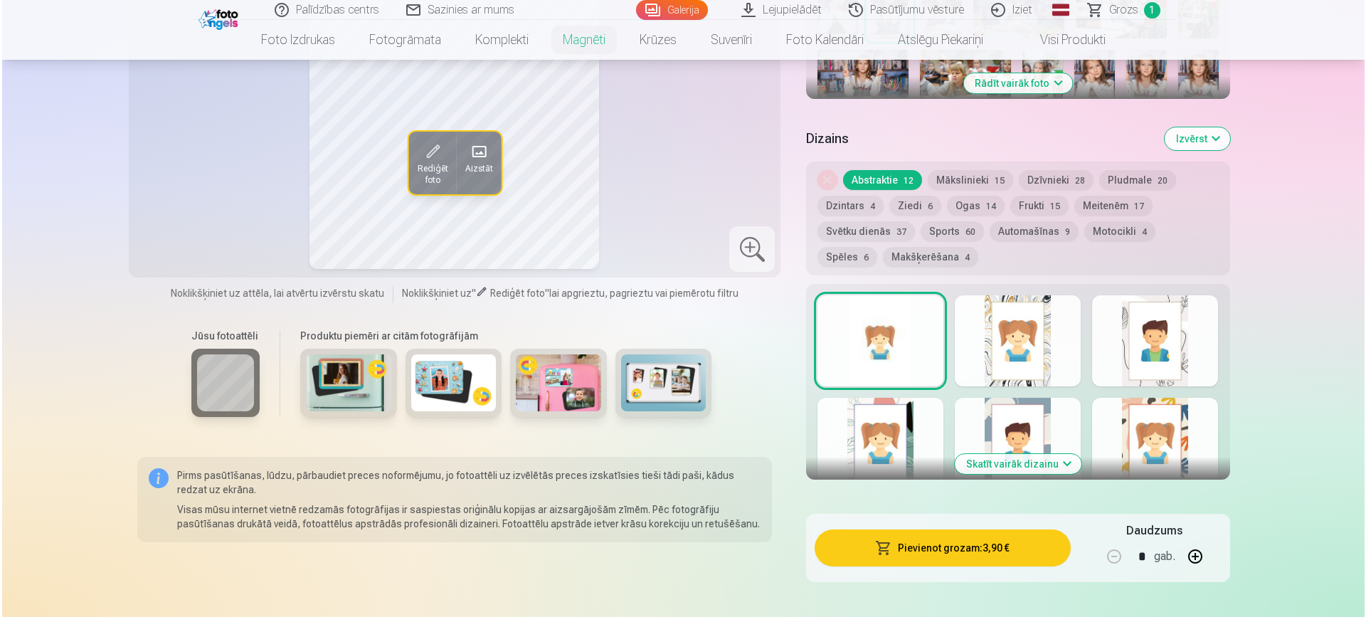
scroll to position [620, 0]
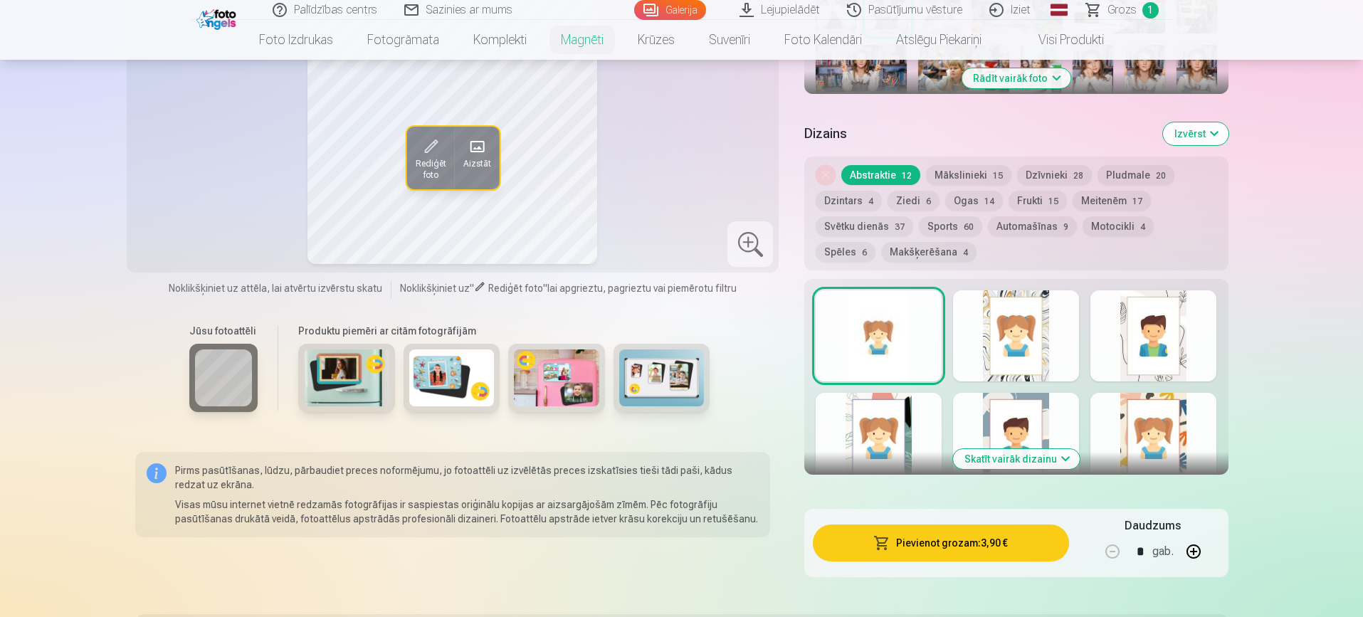
click at [960, 533] on button "Pievienot grozam : 3,90 €" at bounding box center [940, 542] width 255 height 37
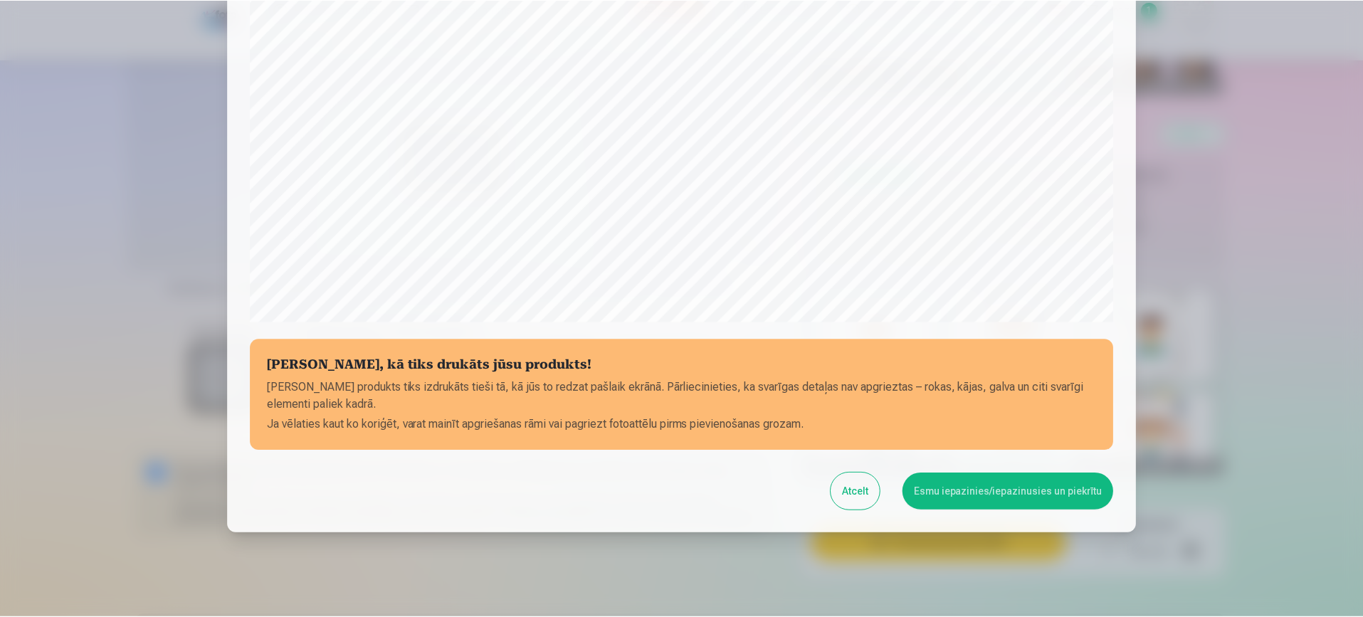
scroll to position [408, 0]
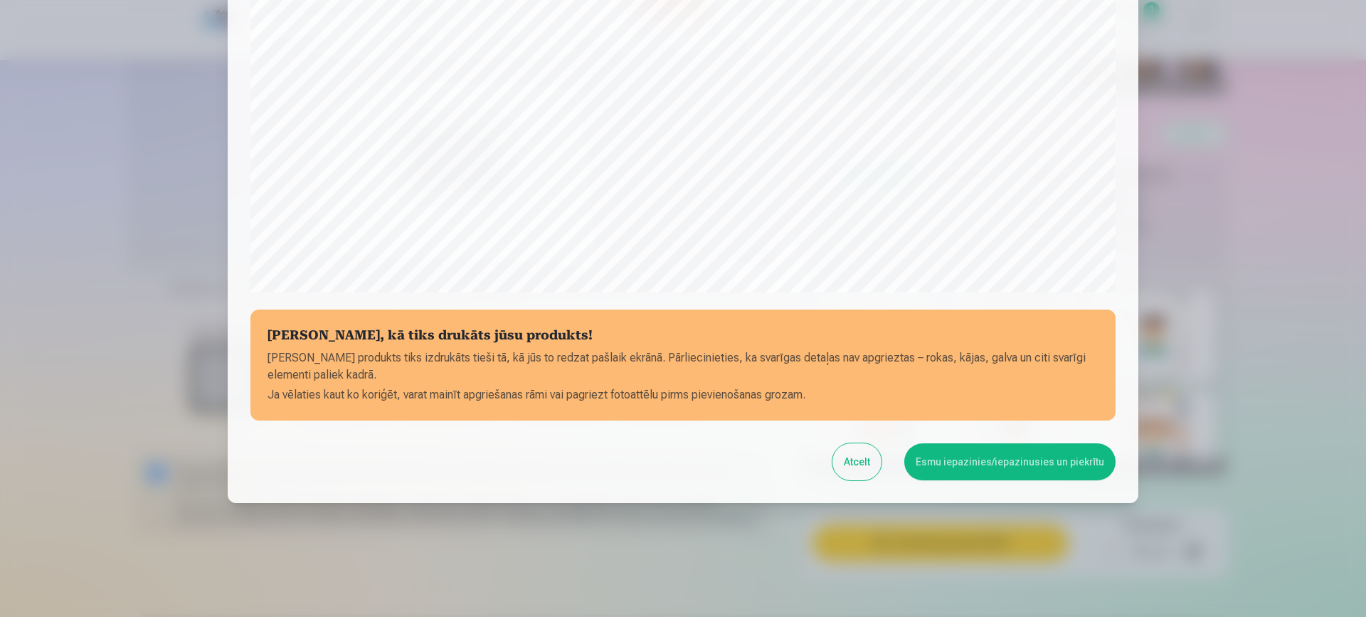
click at [1069, 456] on button "Esmu iepazinies/iepazinusies un piekrītu" at bounding box center [1009, 461] width 211 height 37
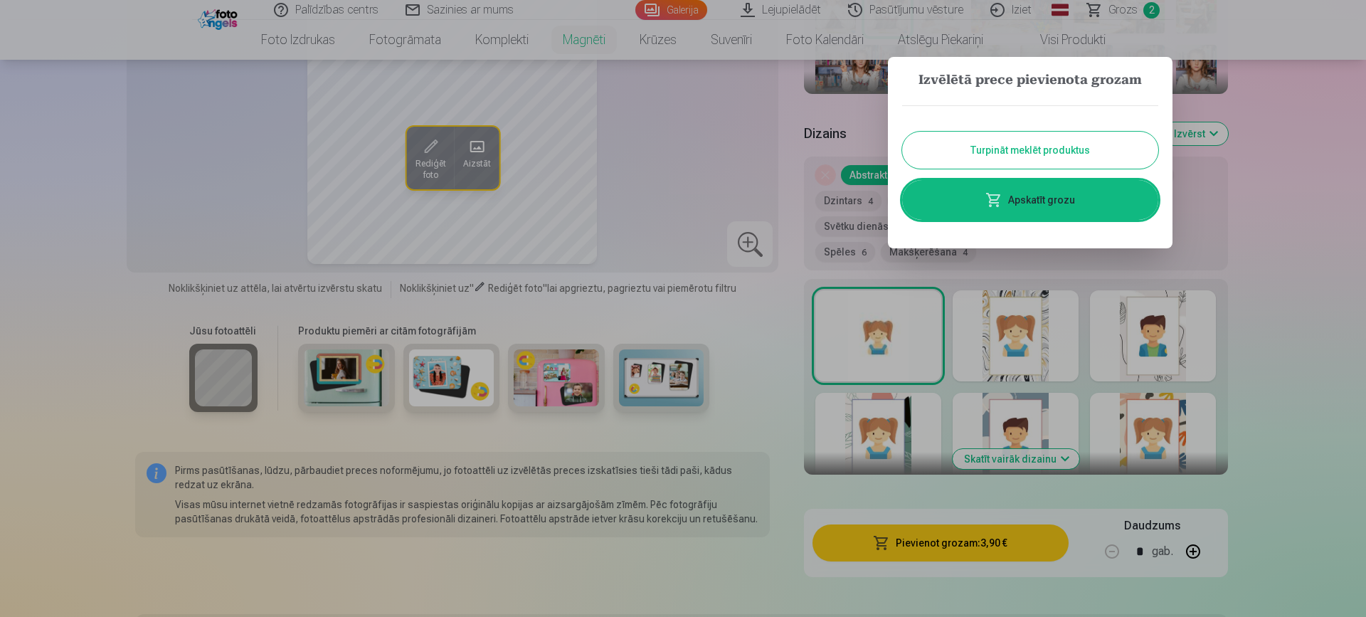
click at [1089, 142] on button "Turpināt meklēt produktus" at bounding box center [1030, 150] width 256 height 37
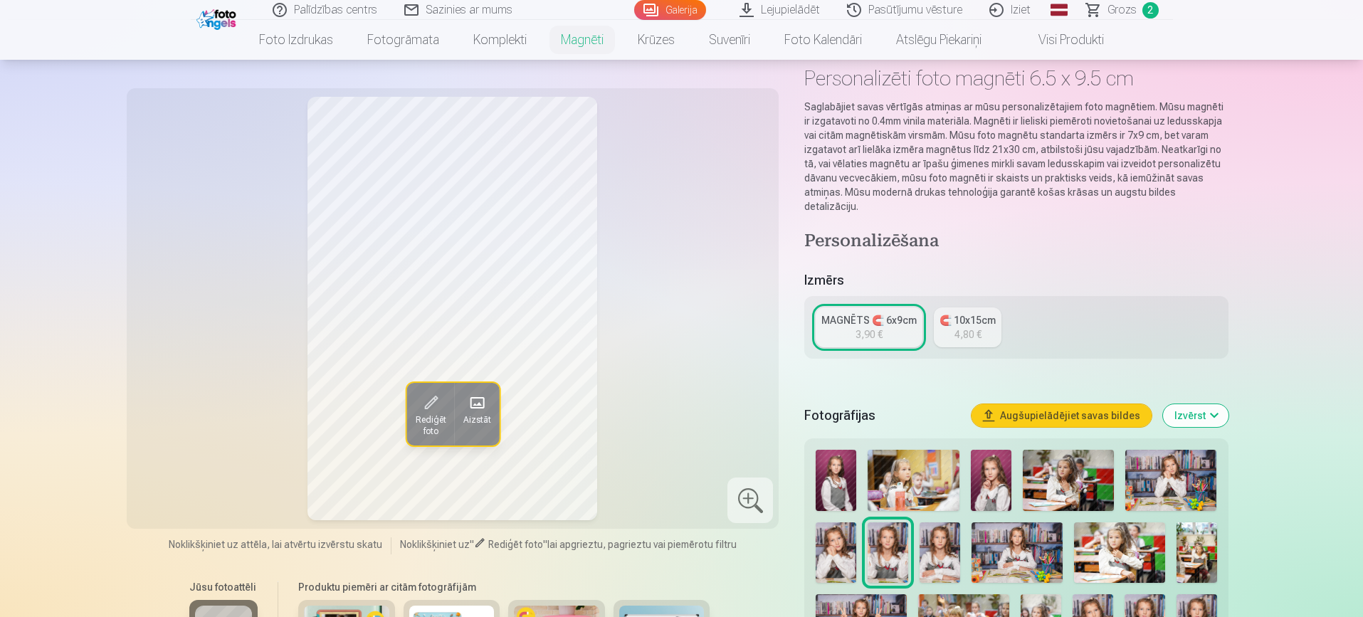
scroll to position [0, 0]
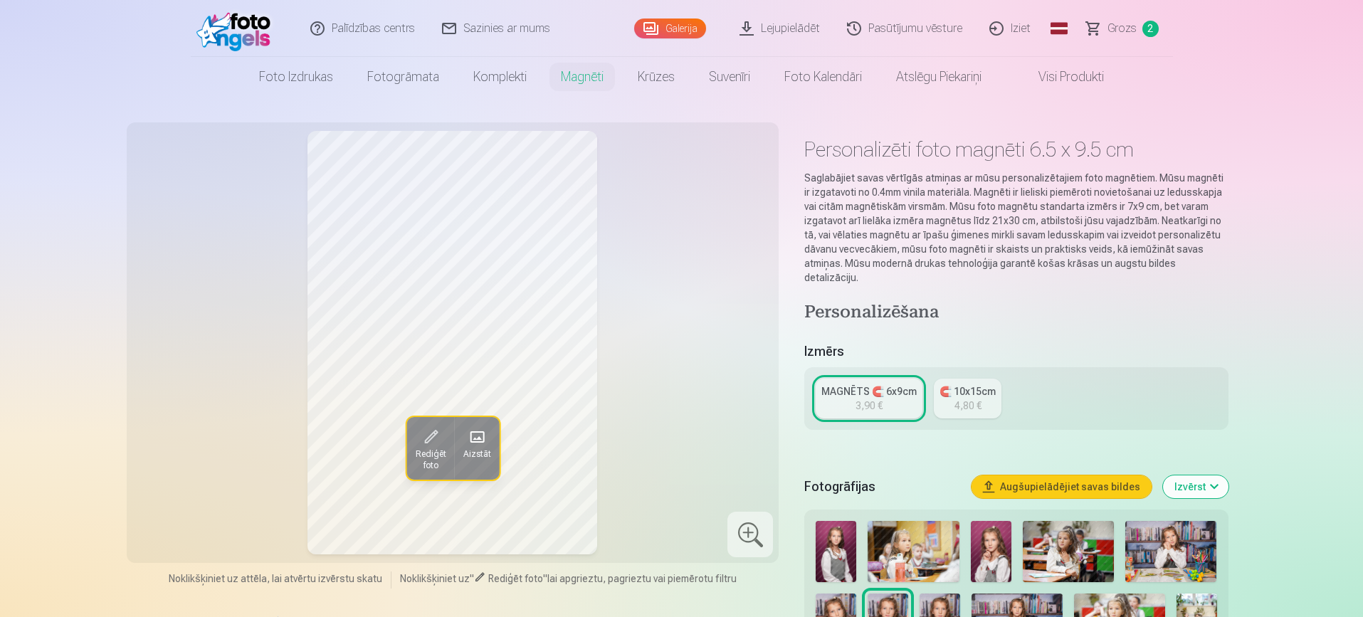
click at [1192, 136] on div "Personalizēti foto magnēti 6.5 x 9.5 cm Saglabājiet savas vērtīgās atmiņas ar m…" at bounding box center [1015, 208] width 423 height 154
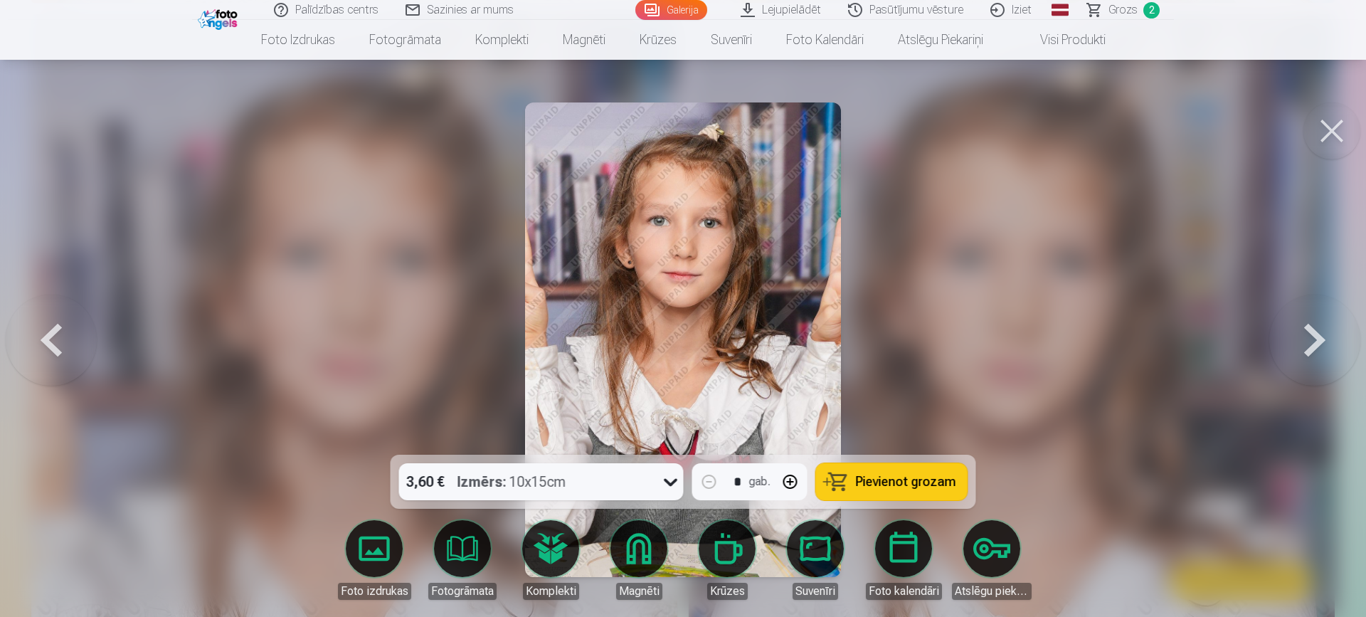
click at [1336, 127] on button at bounding box center [1332, 130] width 57 height 57
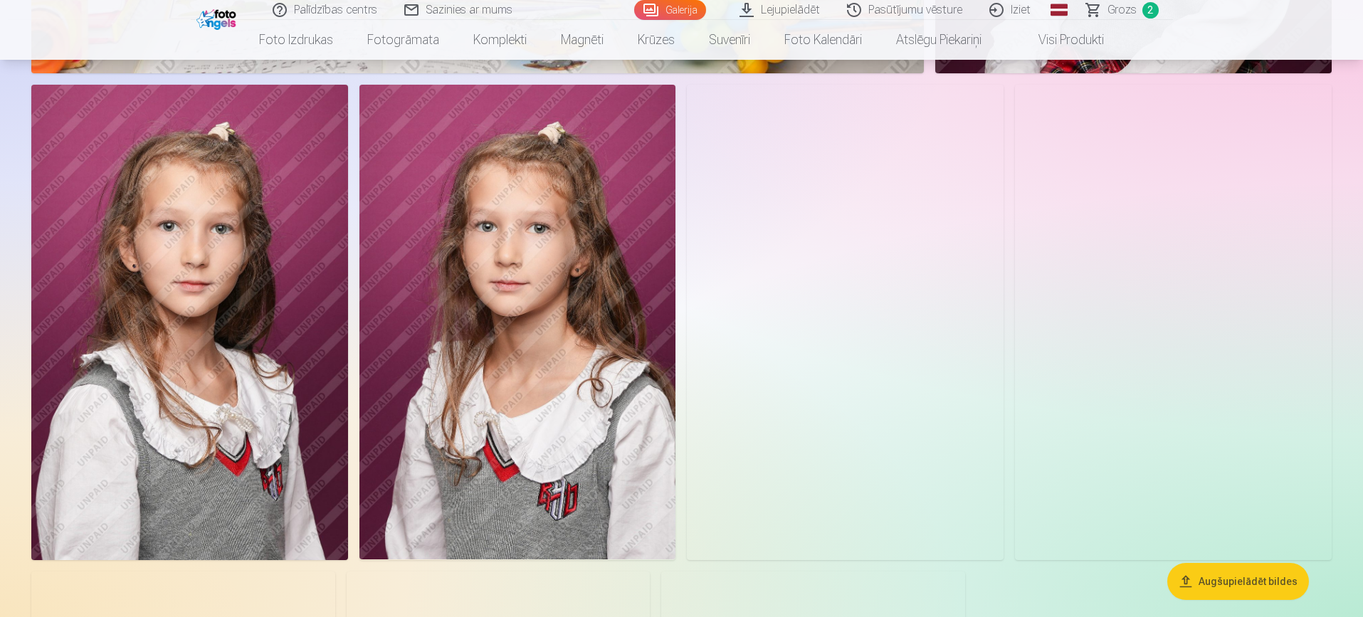
scroll to position [10610, 0]
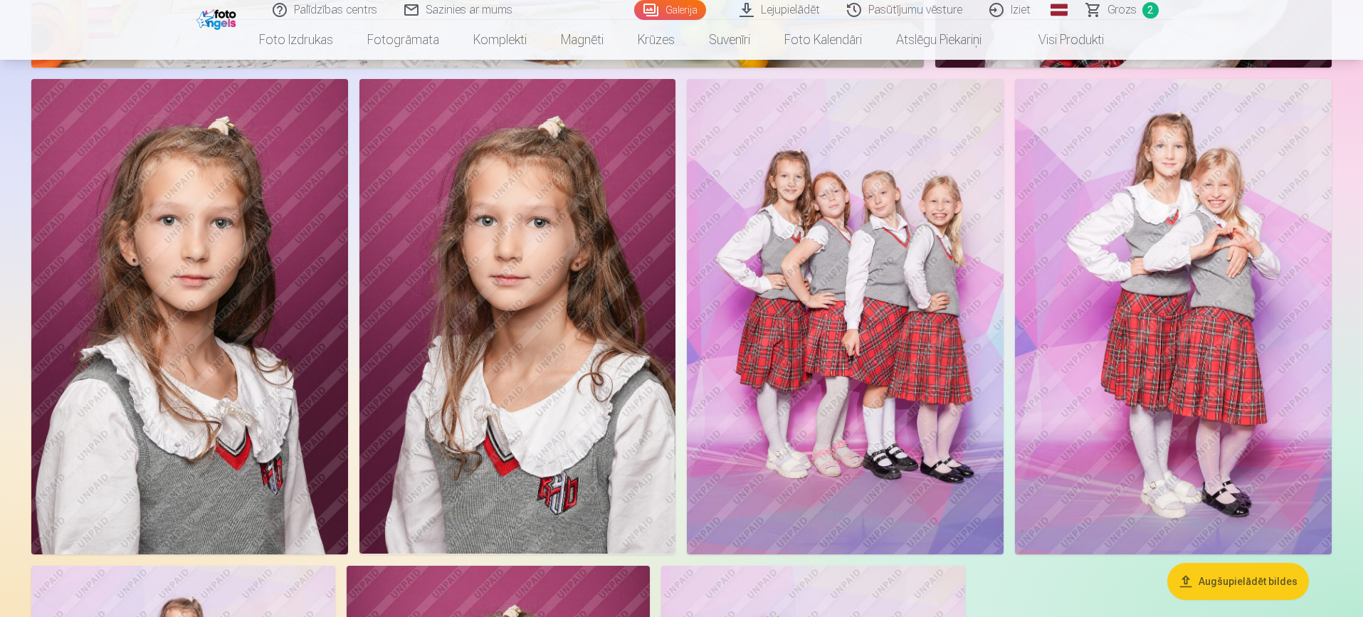
click at [1175, 280] on img at bounding box center [1173, 316] width 317 height 475
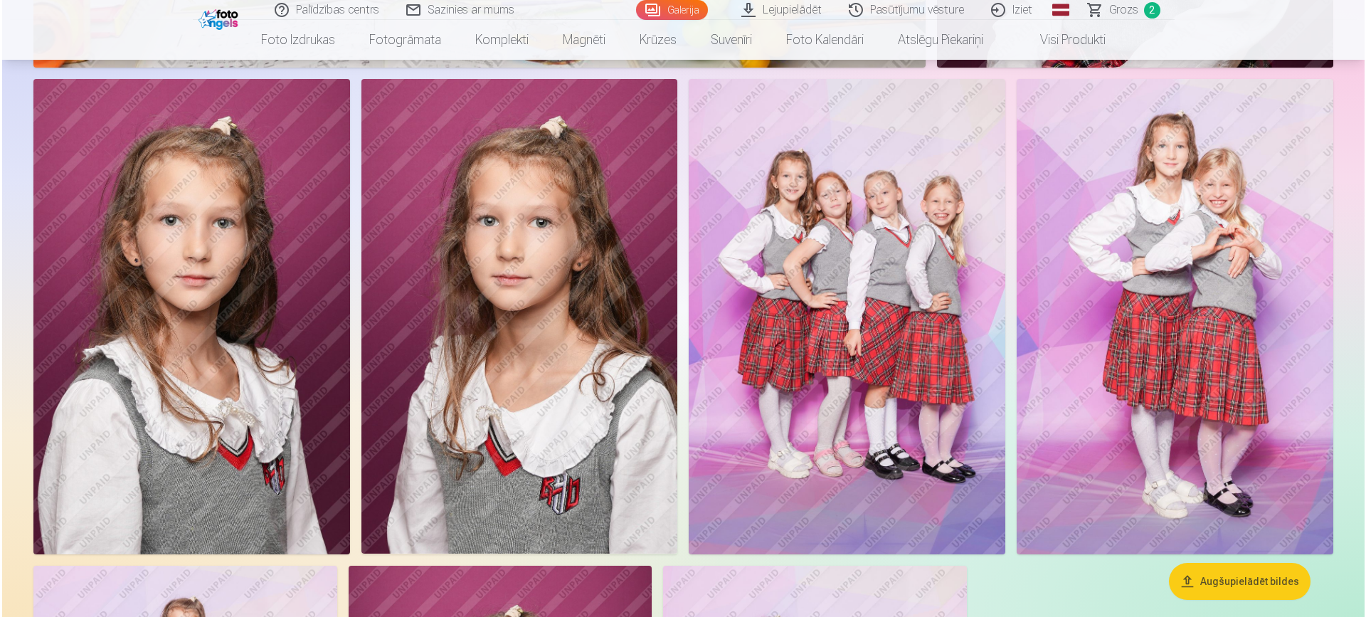
scroll to position [10637, 0]
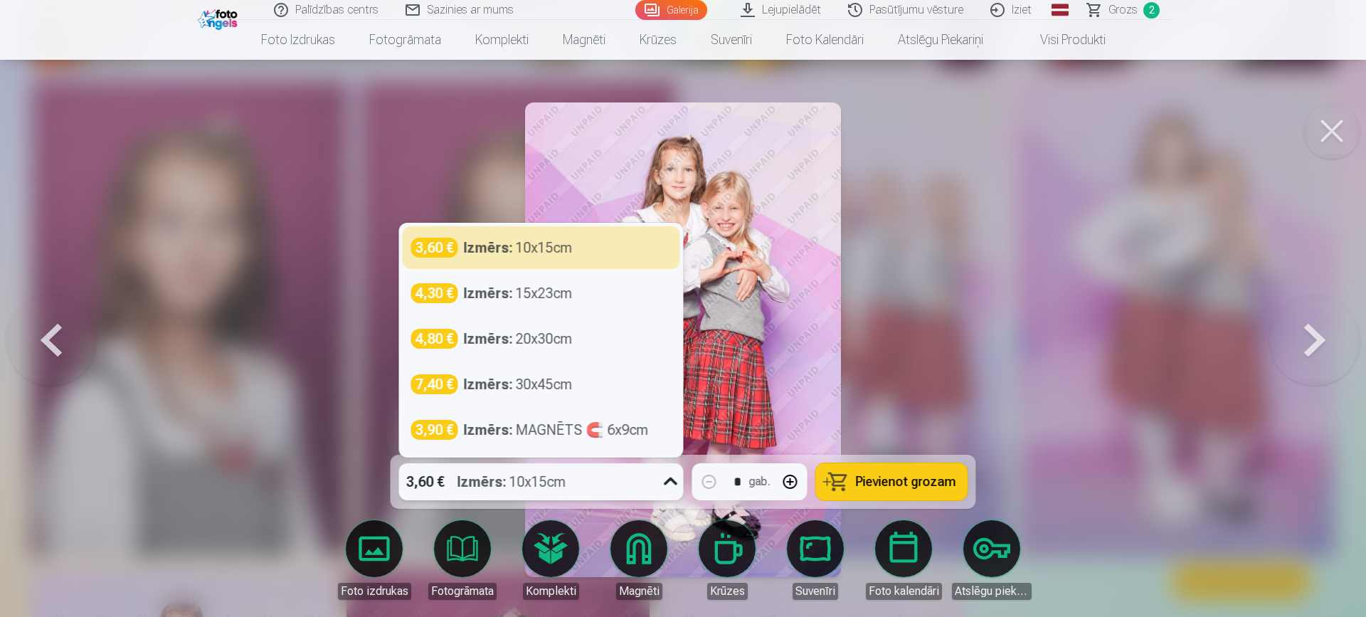
click at [670, 477] on icon at bounding box center [671, 481] width 23 height 23
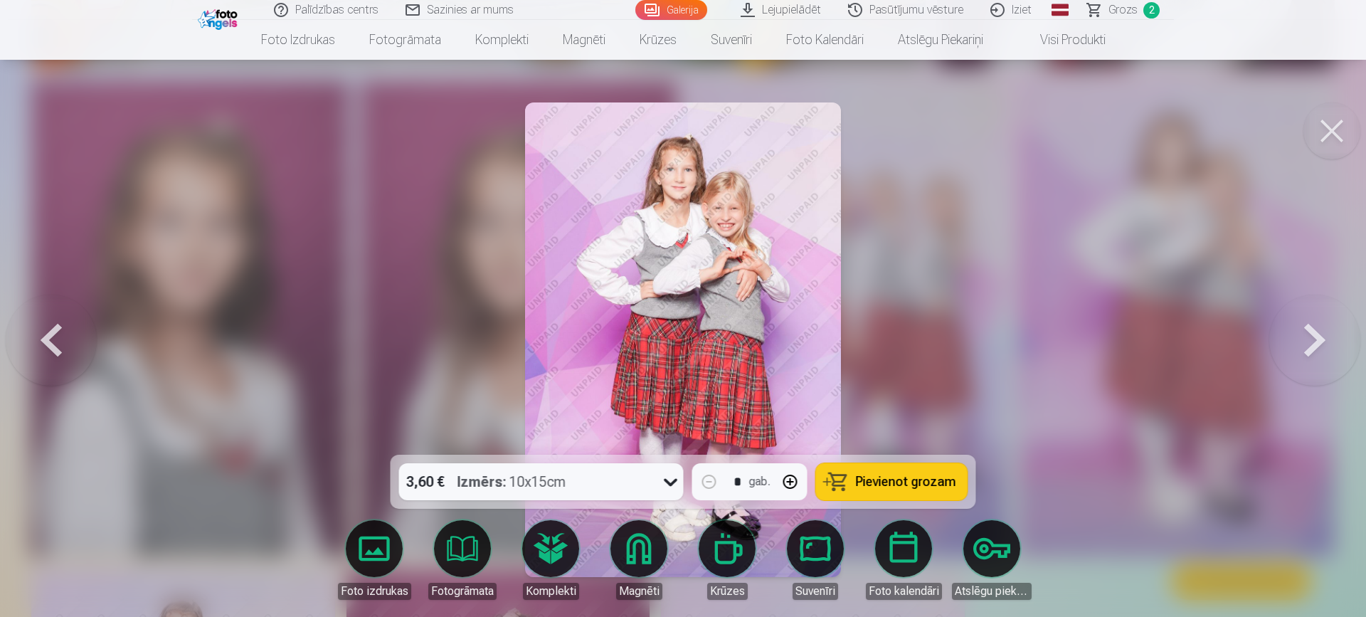
click at [908, 295] on div at bounding box center [683, 308] width 1366 height 617
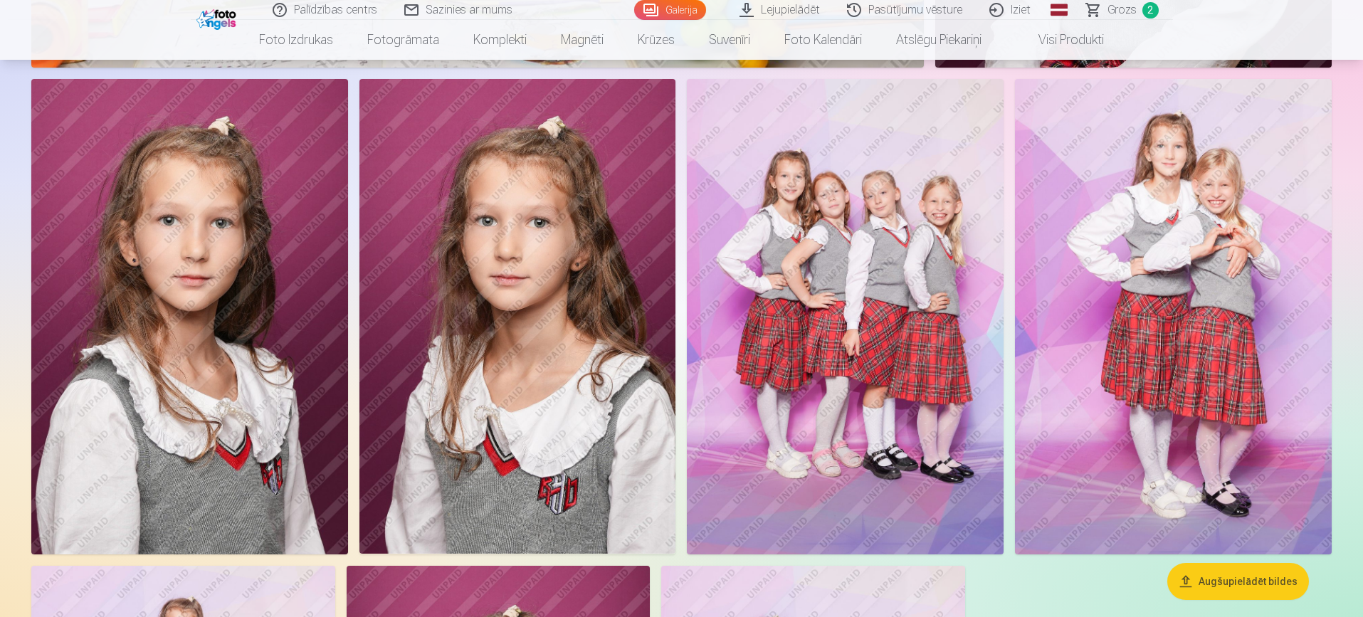
click at [1122, 285] on img at bounding box center [1173, 316] width 317 height 475
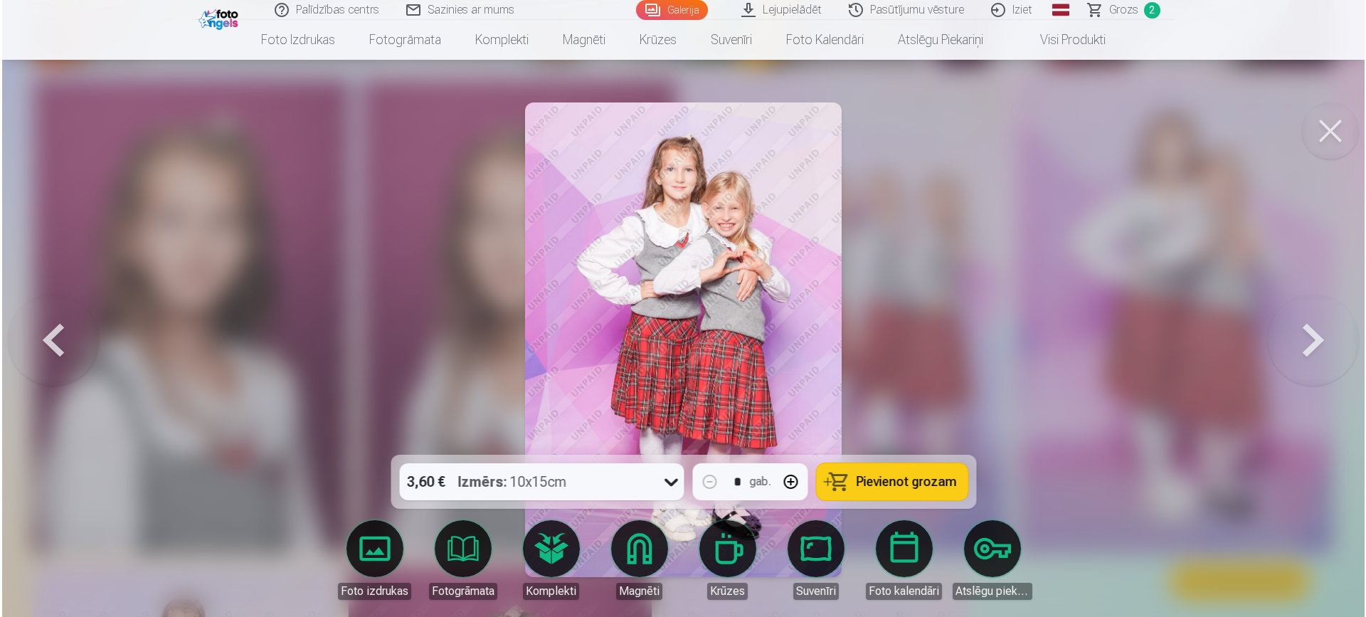
scroll to position [10637, 0]
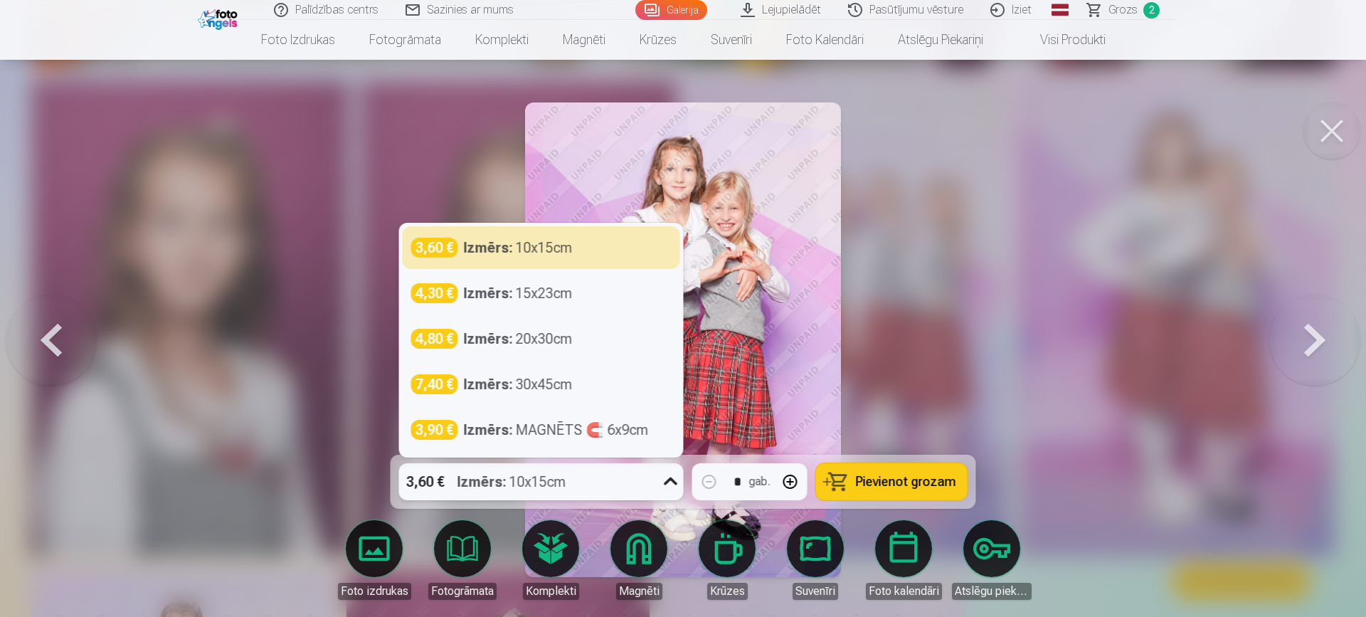
click at [677, 482] on icon at bounding box center [671, 481] width 23 height 23
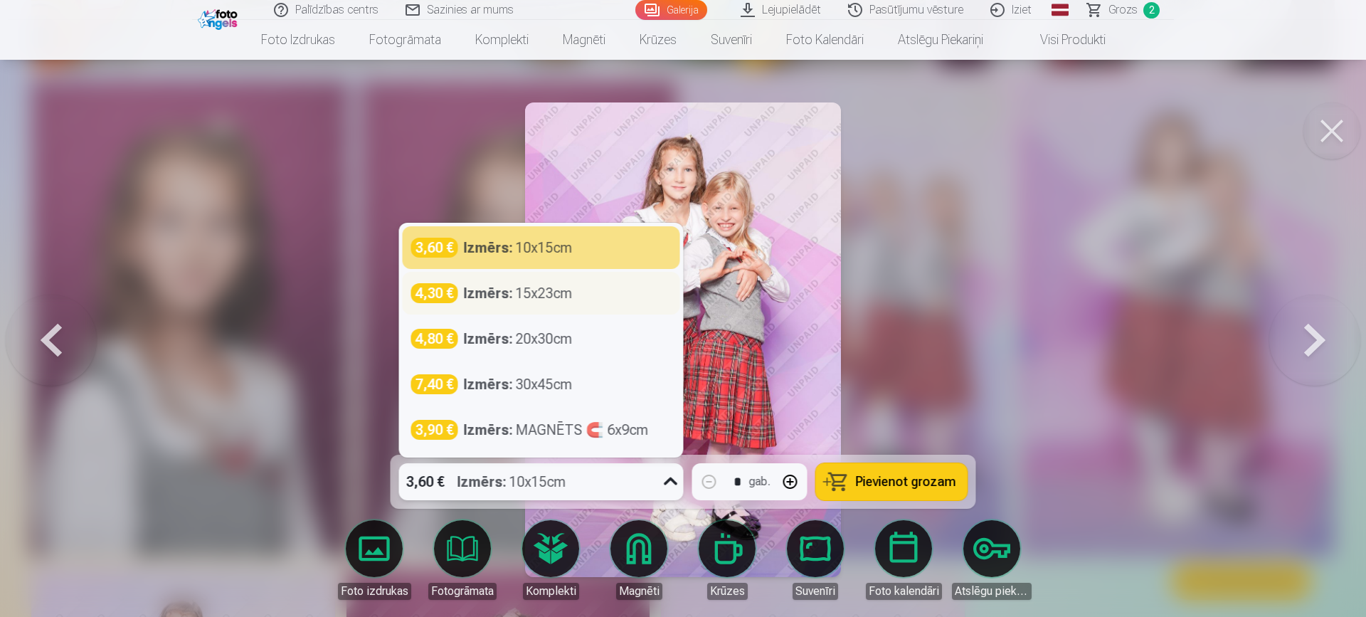
click at [556, 297] on div "Izmērs : 15x23cm" at bounding box center [518, 293] width 109 height 20
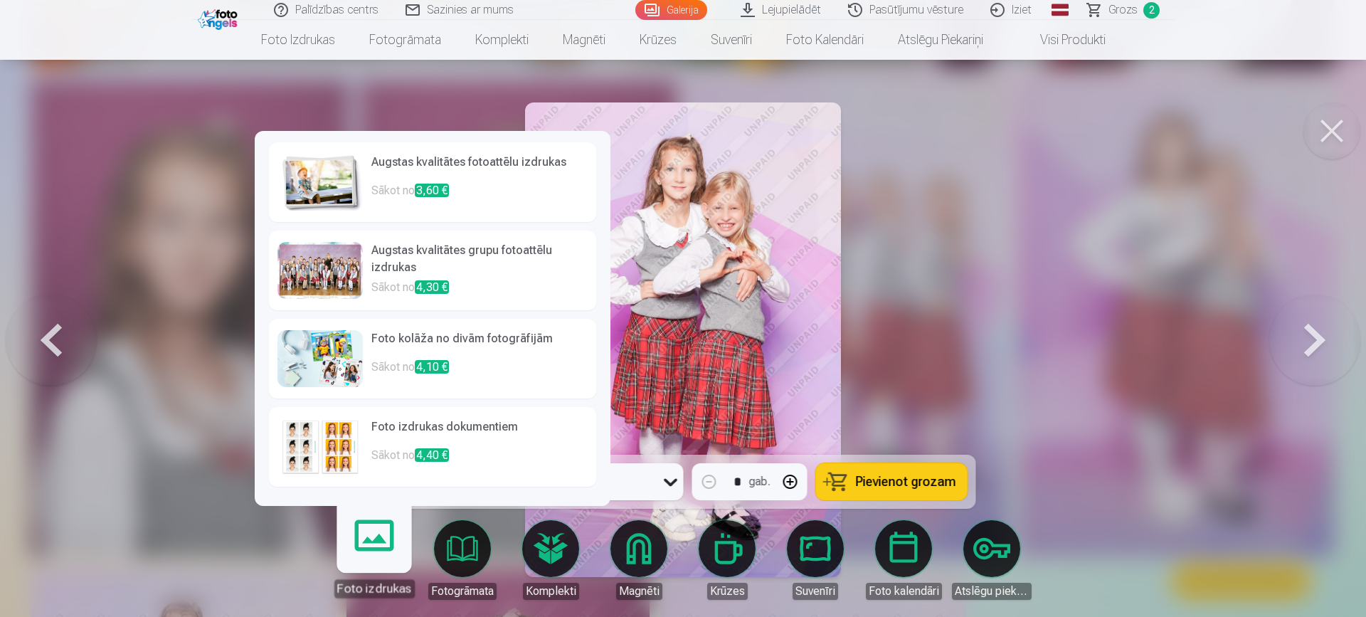
click at [383, 534] on link "Foto izdrukas" at bounding box center [374, 554] width 88 height 88
click at [327, 196] on img at bounding box center [319, 182] width 85 height 57
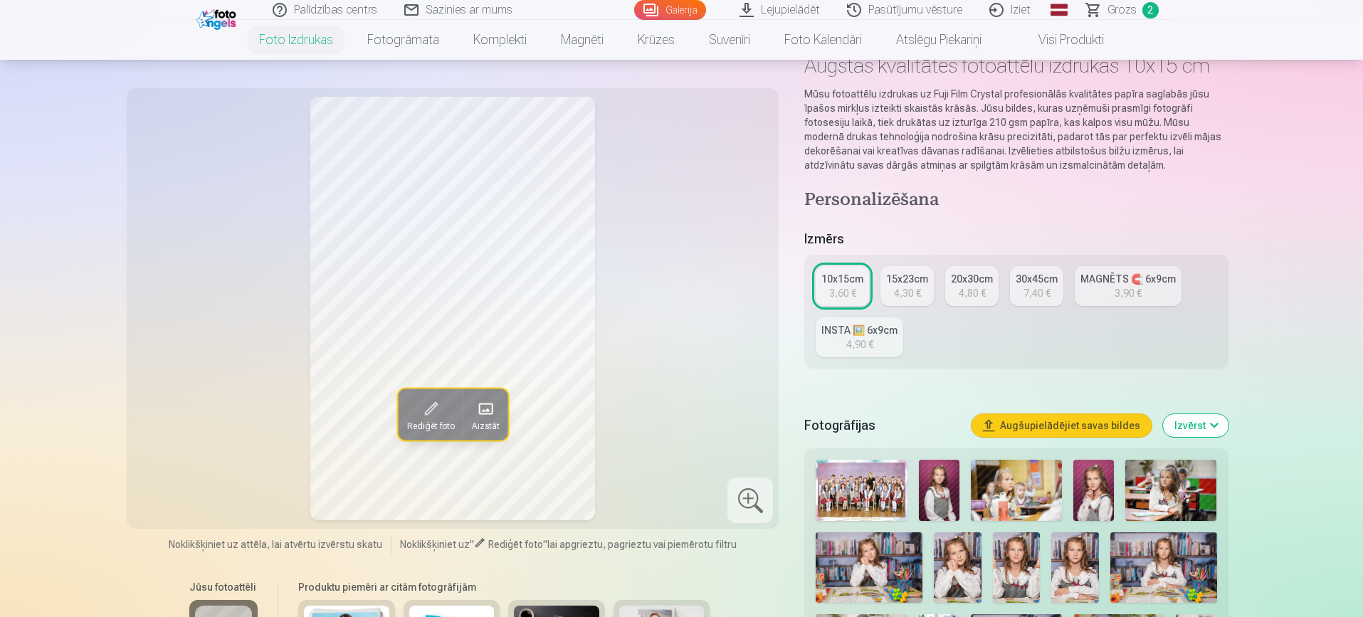
scroll to position [85, 0]
click at [772, 579] on div "Rediģēt foto Aizstāt Noklikšķiniet uz attēla, lai atvērtu izvērstu skatu Noklik…" at bounding box center [681, 598] width 1093 height 1104
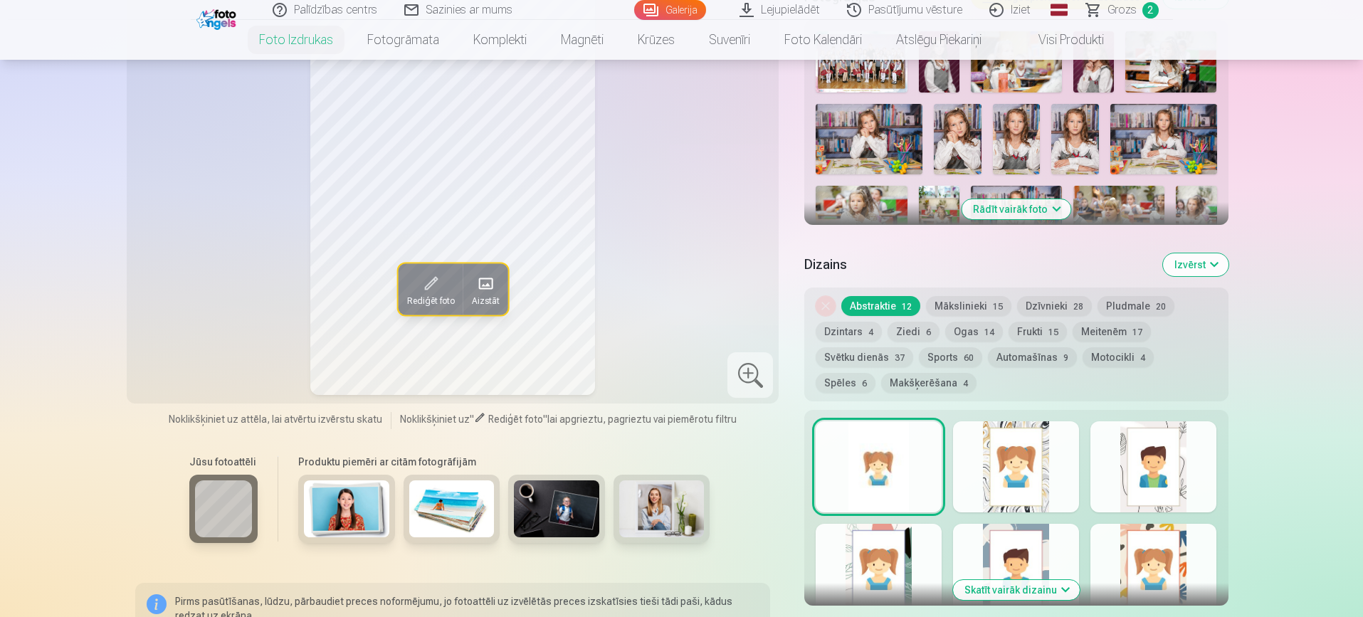
scroll to position [541, 0]
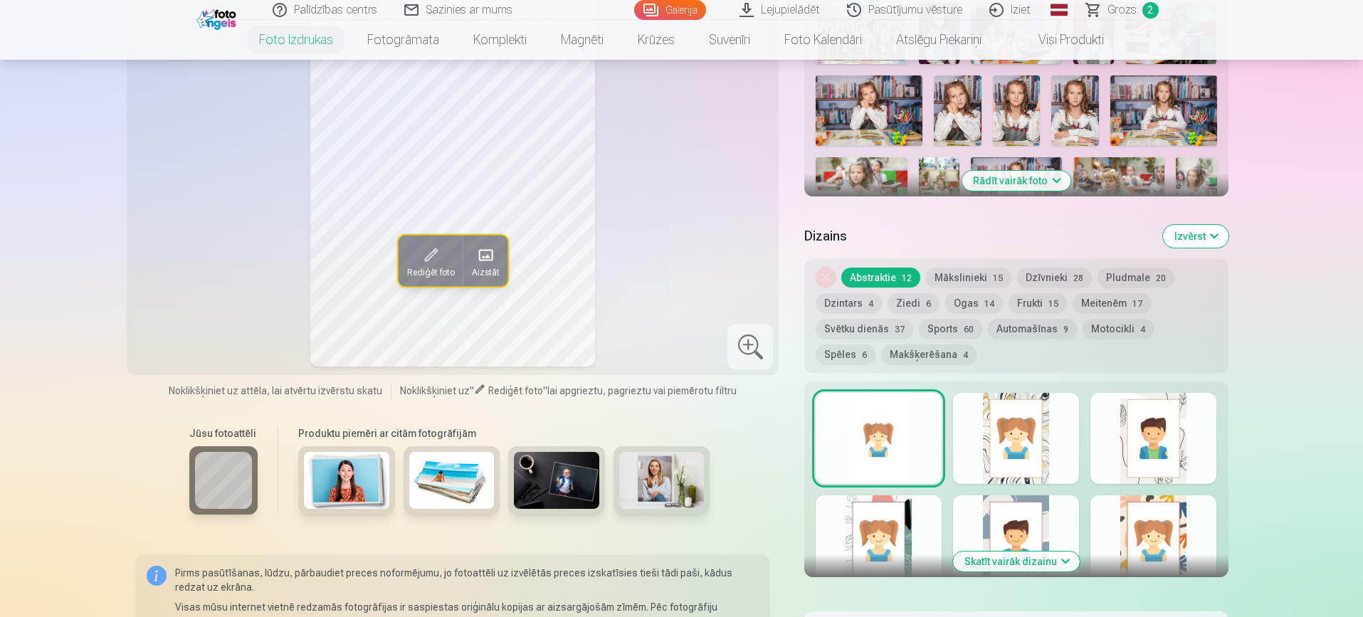
click at [357, 474] on img at bounding box center [346, 480] width 85 height 57
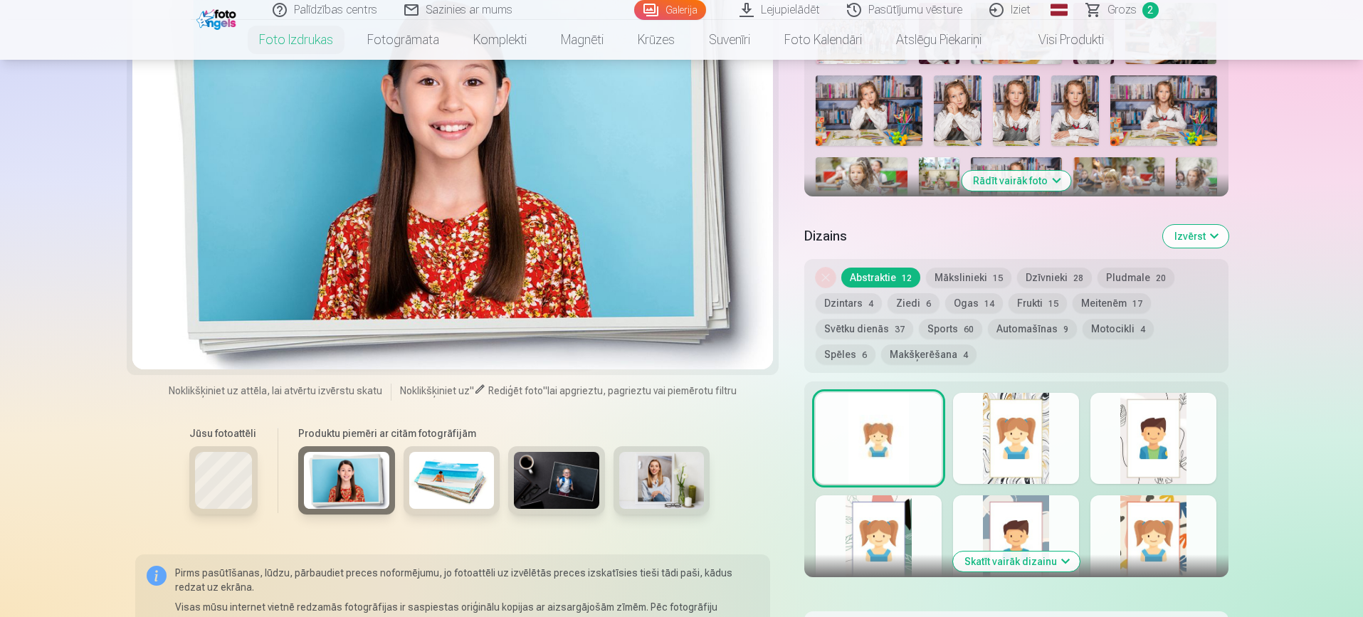
click at [1022, 422] on div at bounding box center [1016, 438] width 126 height 91
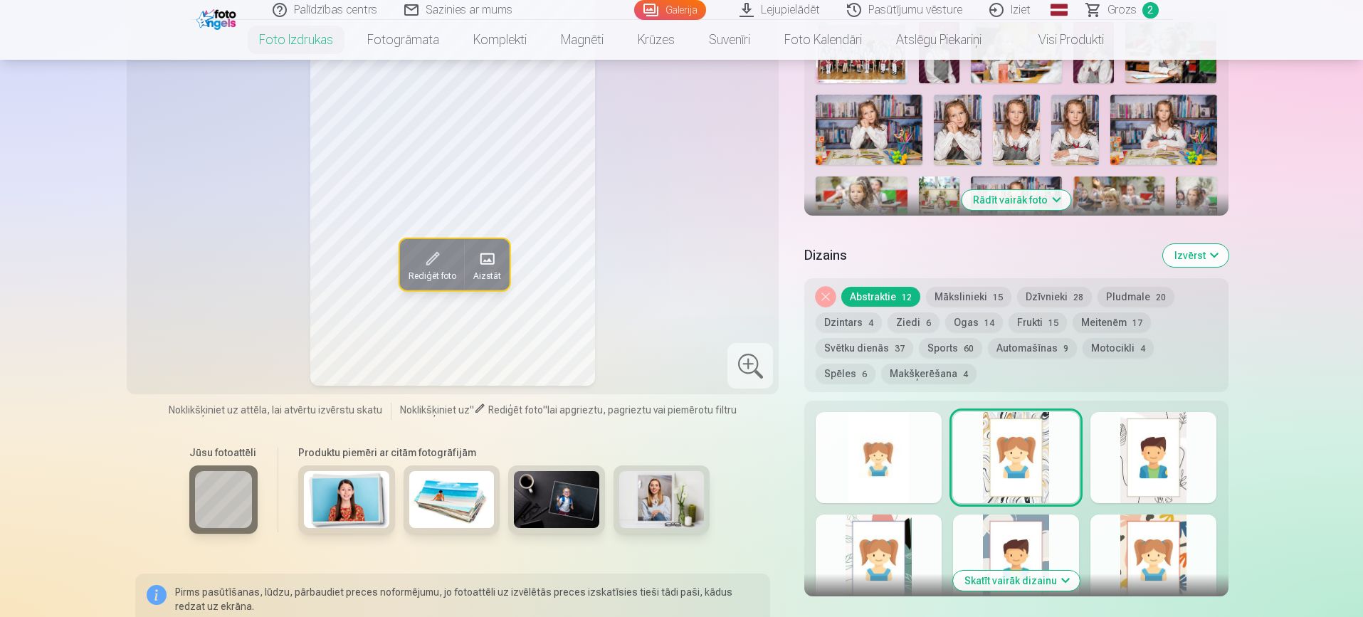
scroll to position [507, 0]
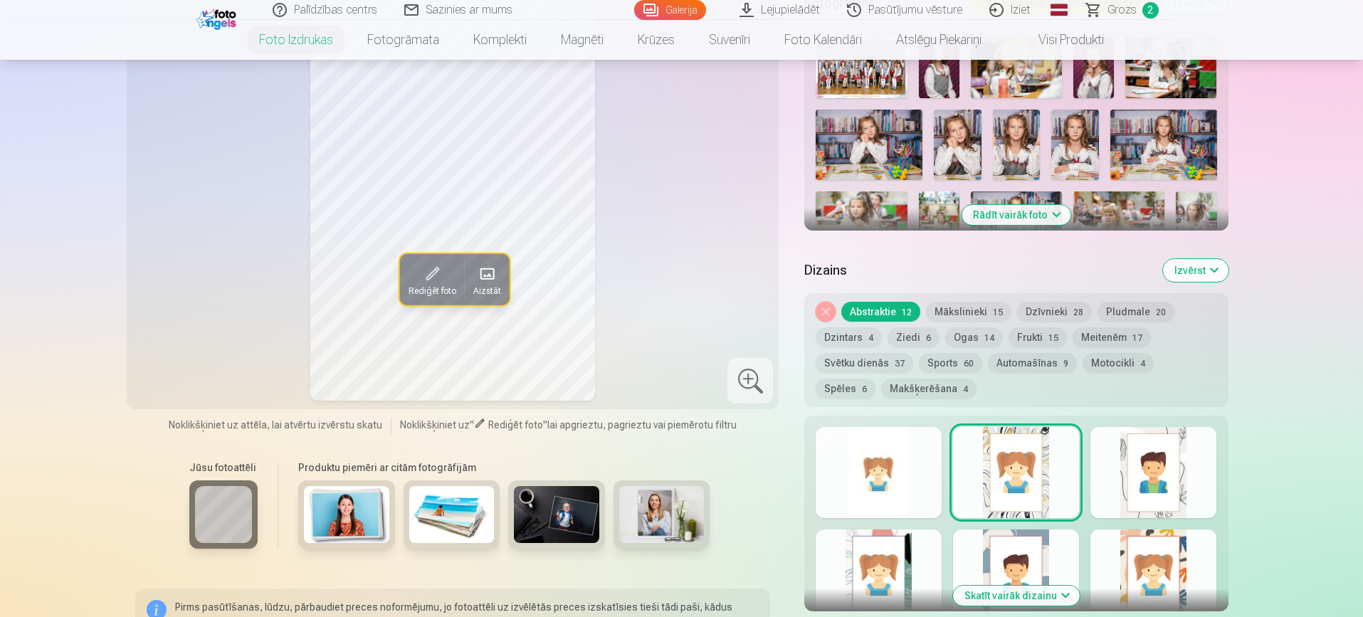
click at [1016, 591] on button "Skatīt vairāk dizainu" at bounding box center [1016, 596] width 127 height 20
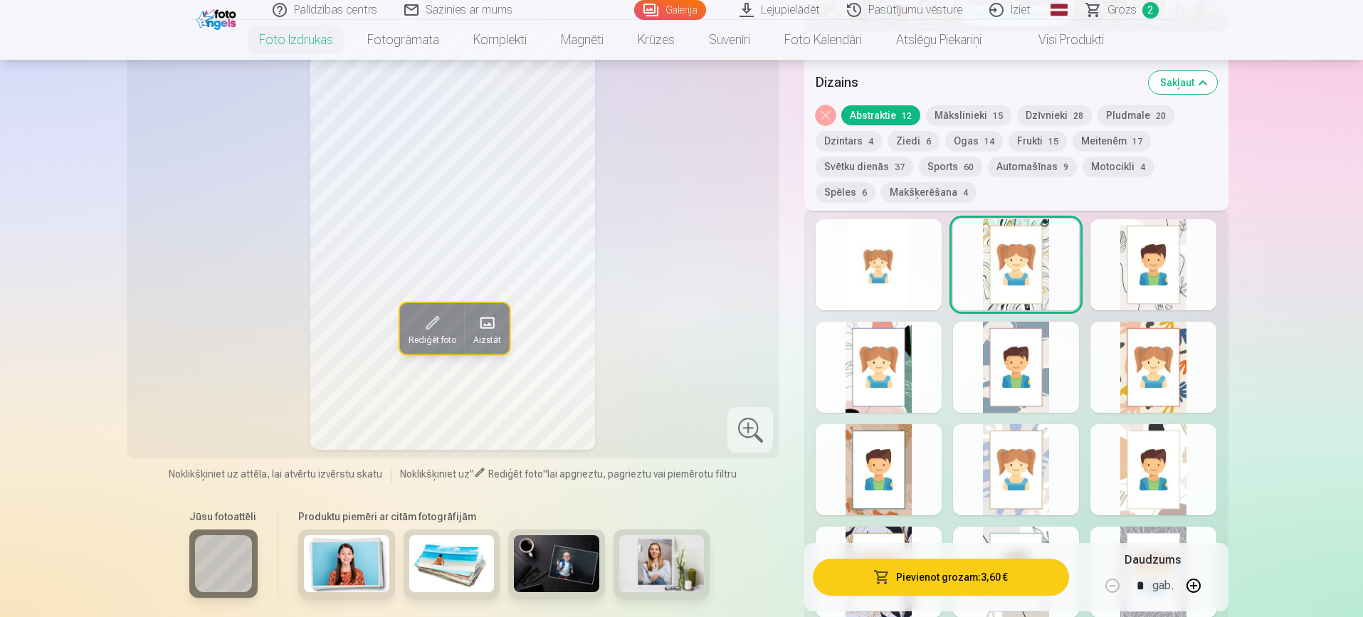
scroll to position [736, 0]
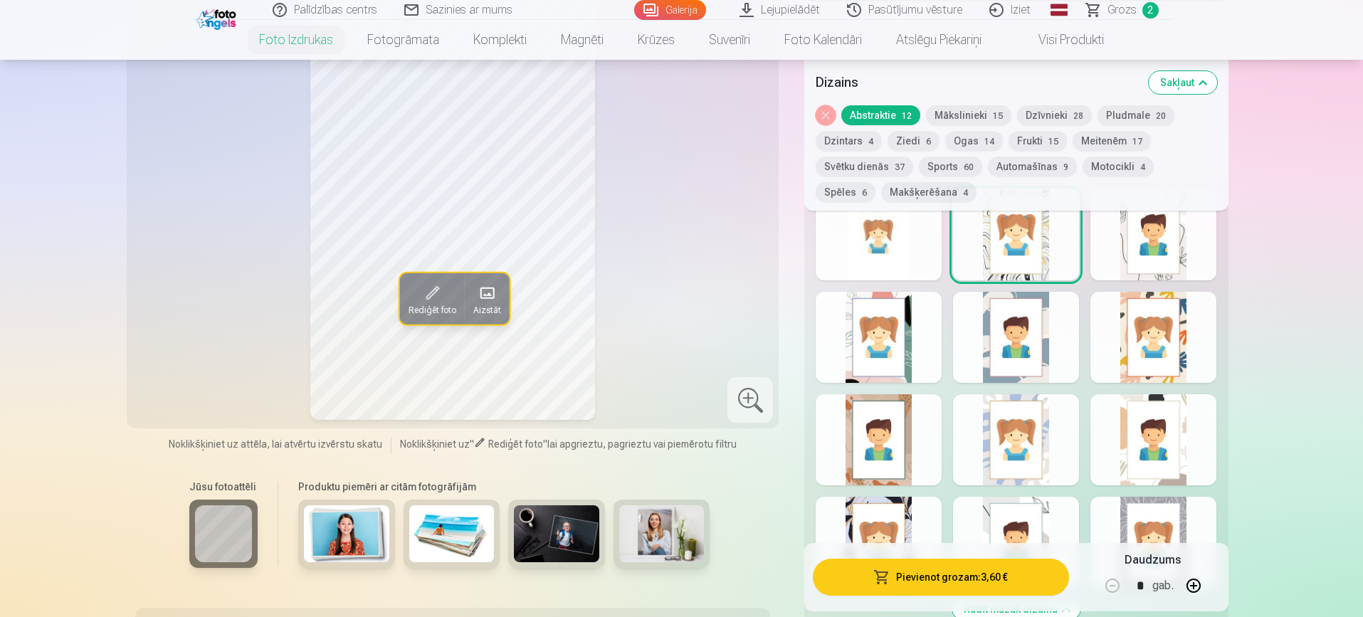
click at [1188, 316] on div at bounding box center [1153, 337] width 126 height 91
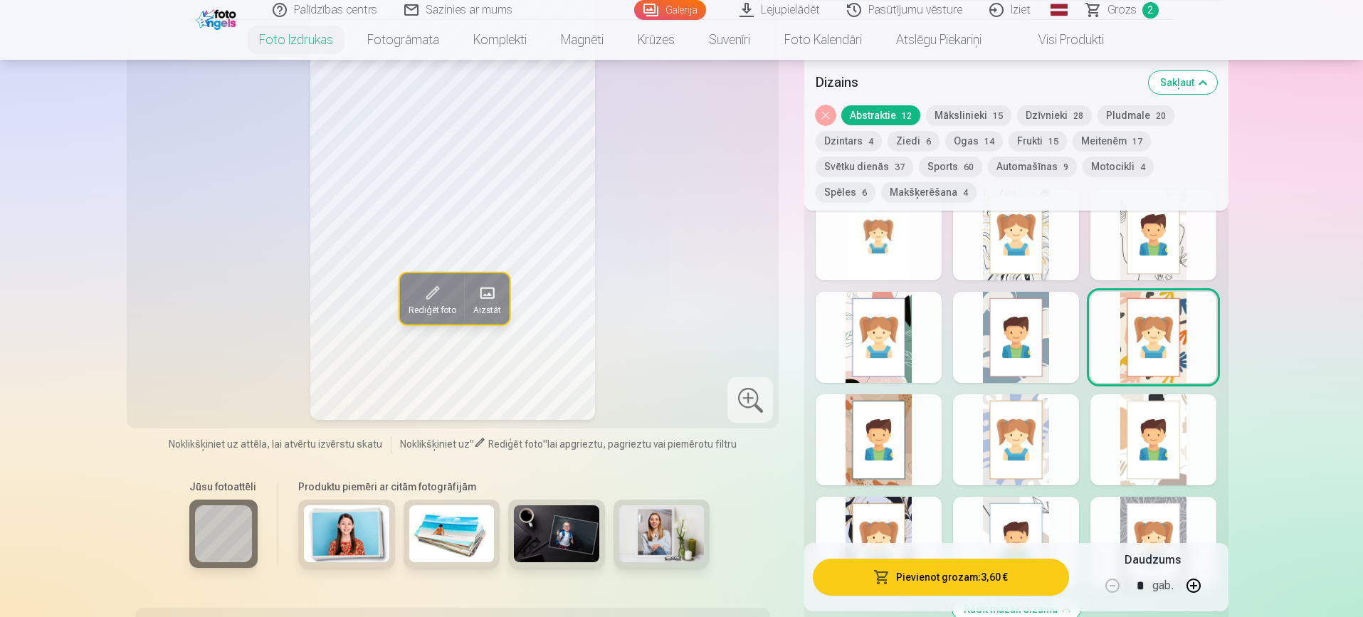
click at [1059, 442] on div at bounding box center [1016, 439] width 126 height 91
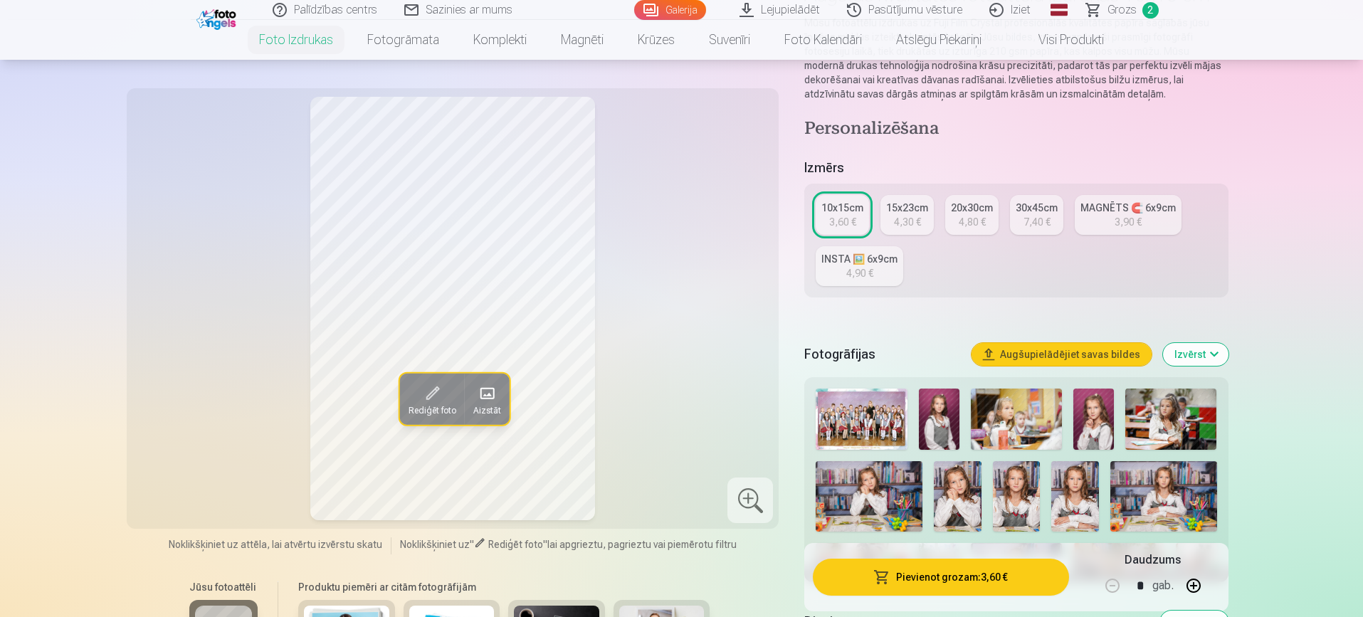
scroll to position [0, 0]
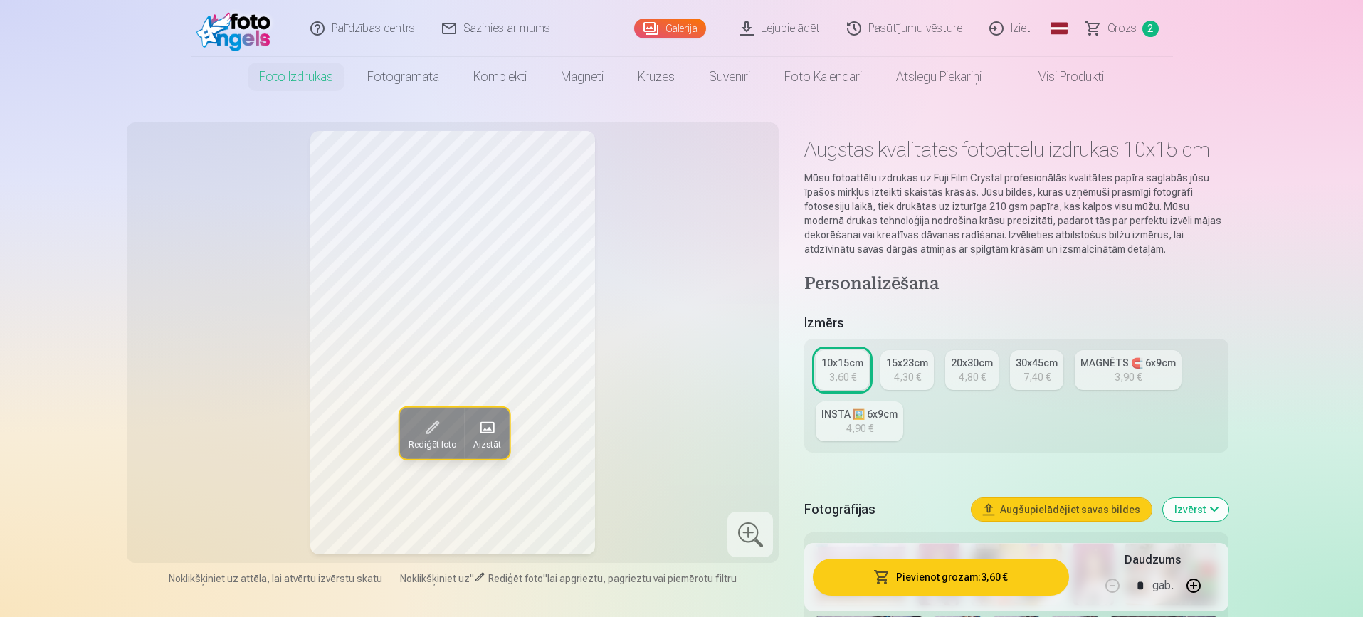
click at [907, 373] on div "4,30 €" at bounding box center [907, 377] width 27 height 14
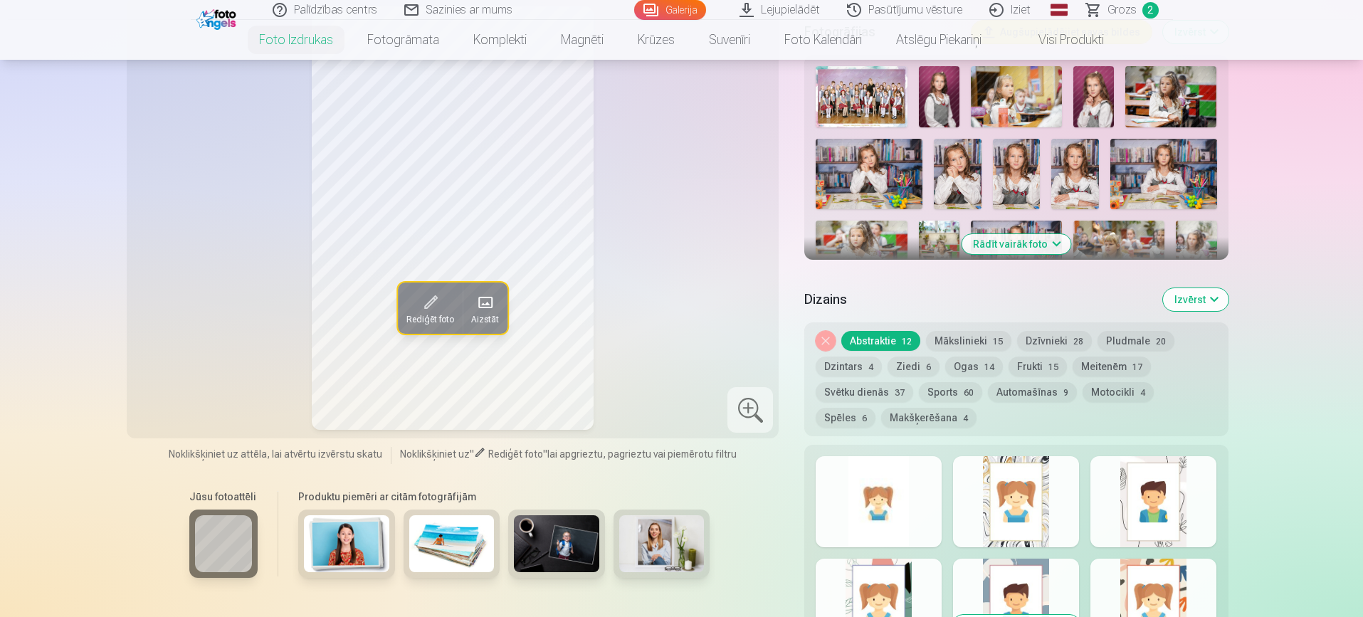
scroll to position [469, 0]
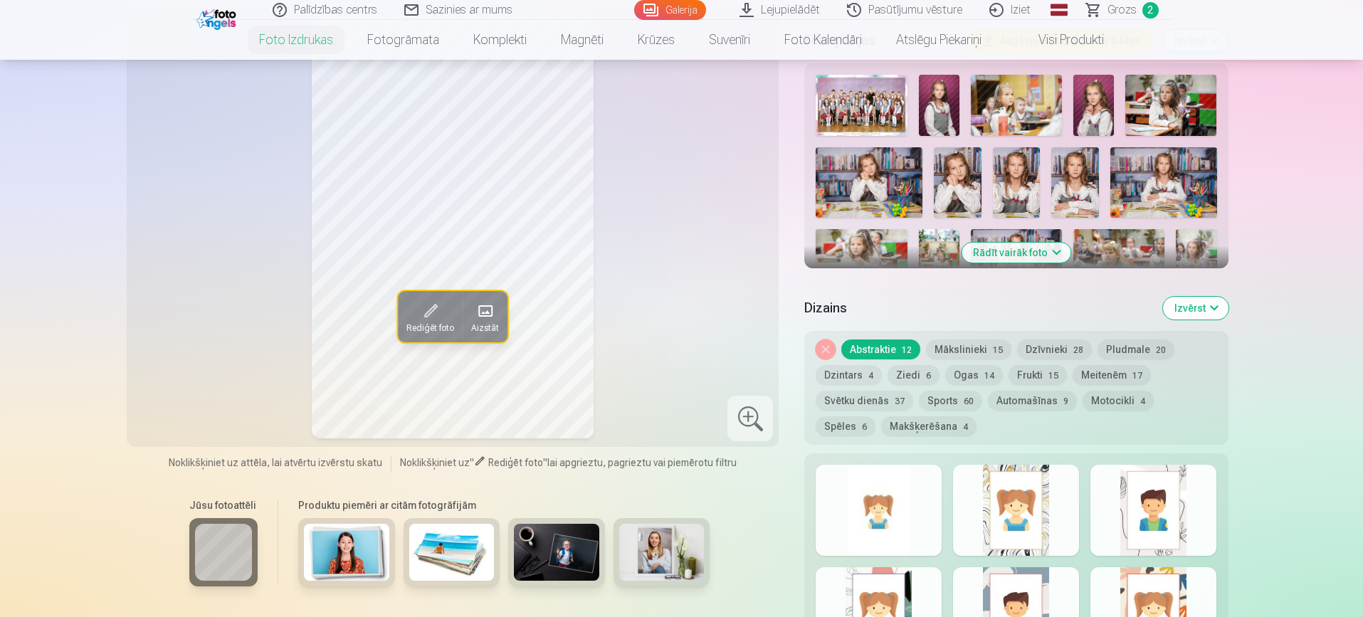
click at [929, 586] on div at bounding box center [878, 612] width 126 height 91
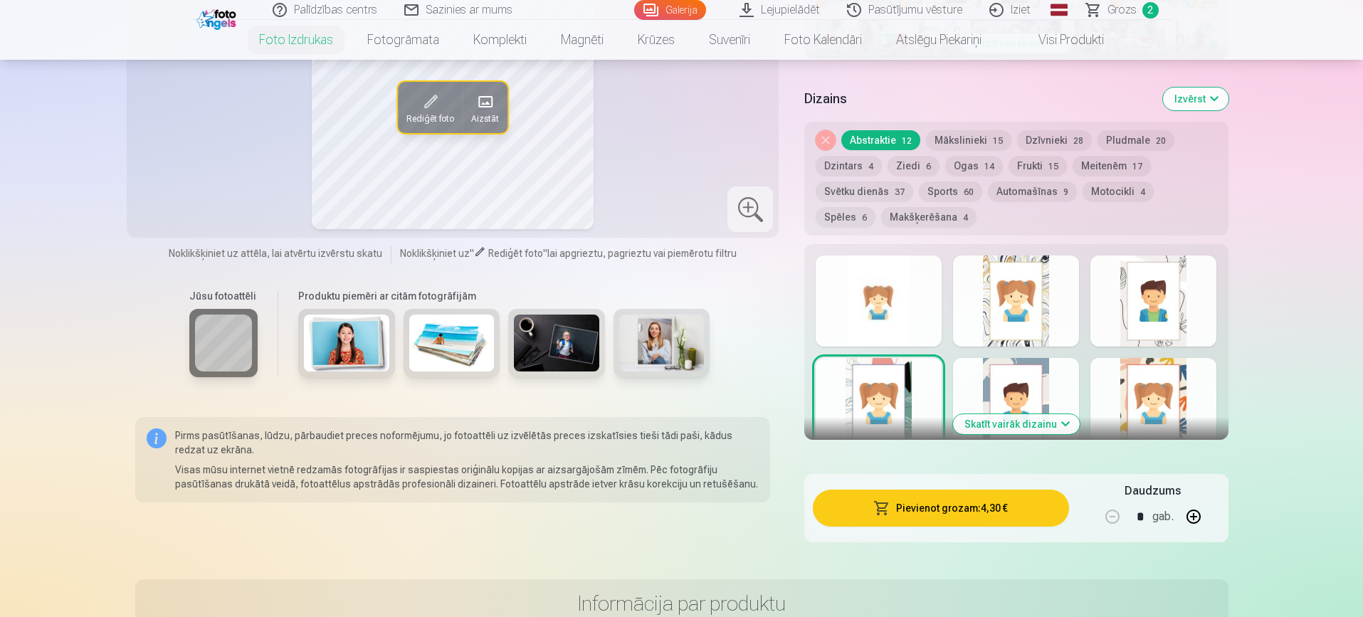
scroll to position [648, 0]
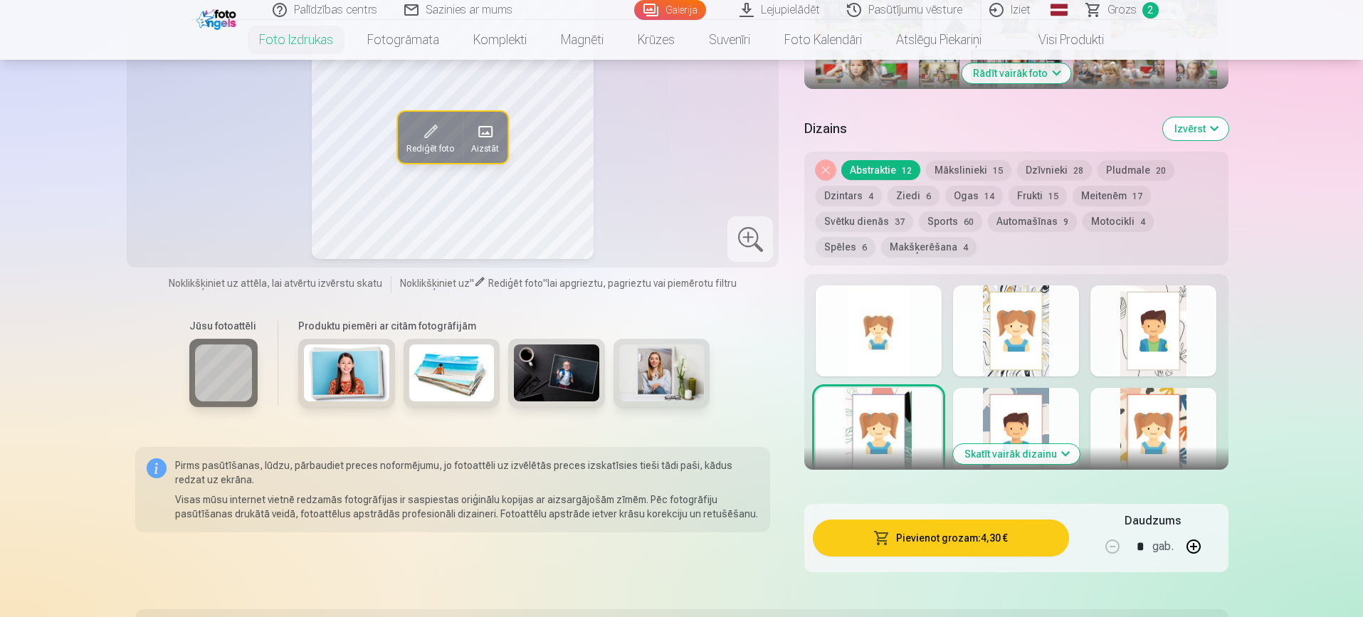
click at [990, 448] on button "Skatīt vairāk dizainu" at bounding box center [1016, 454] width 127 height 20
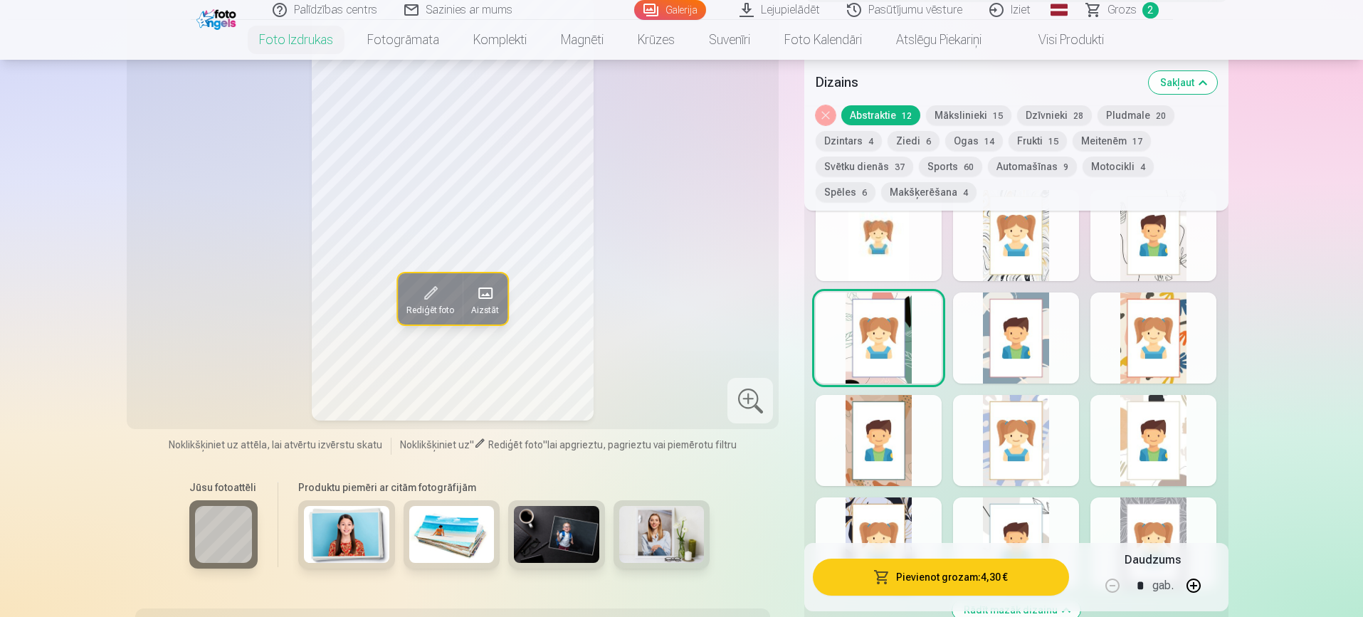
scroll to position [734, 0]
click at [1165, 532] on div at bounding box center [1153, 544] width 126 height 91
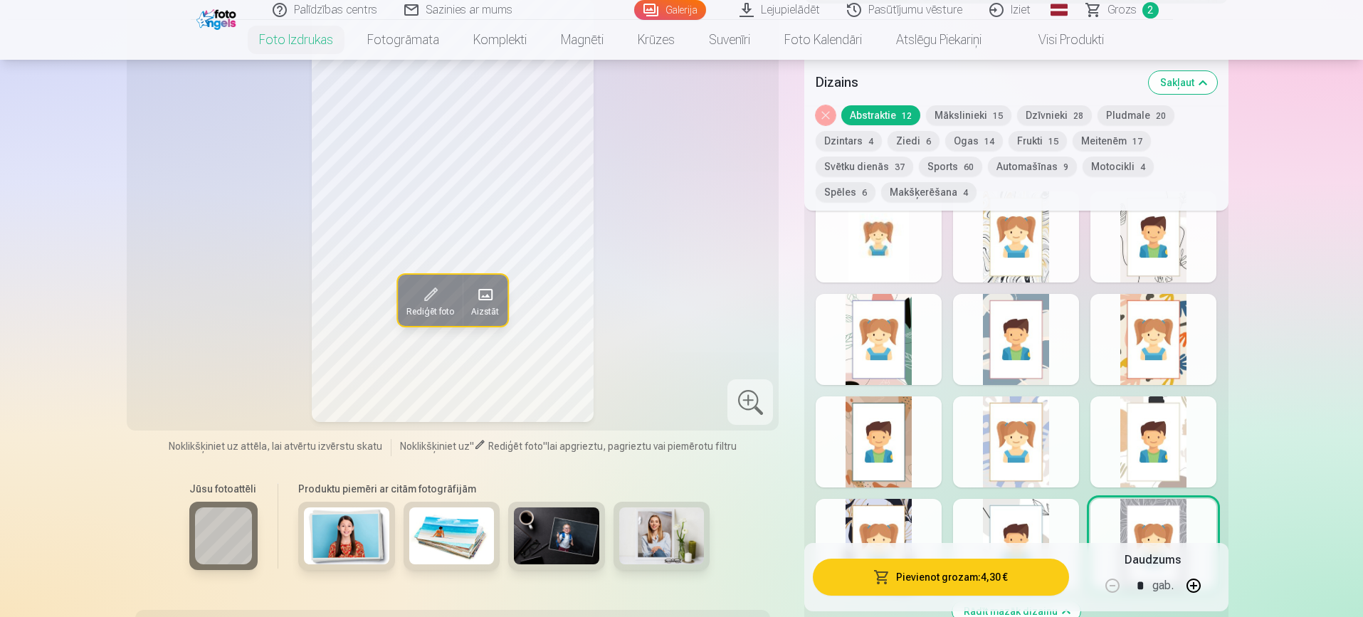
click at [1049, 513] on div at bounding box center [1016, 544] width 126 height 91
click at [837, 511] on div at bounding box center [878, 544] width 126 height 91
click at [1178, 466] on div at bounding box center [1153, 441] width 126 height 91
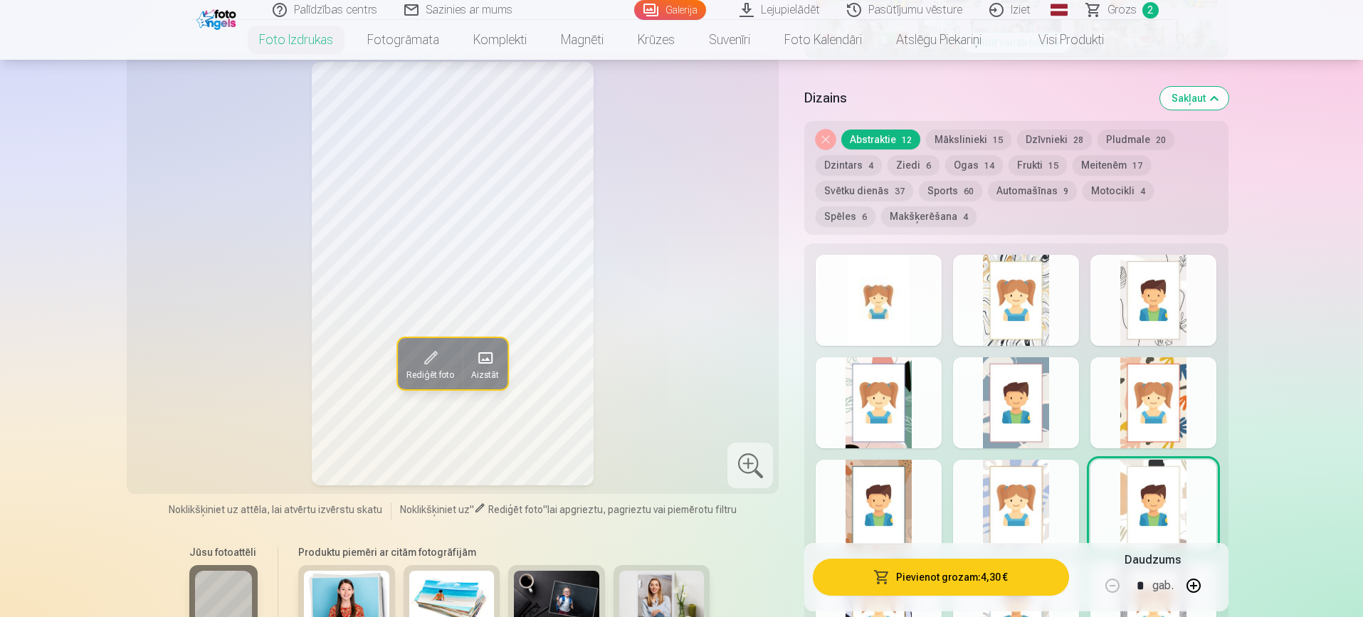
scroll to position [677, 0]
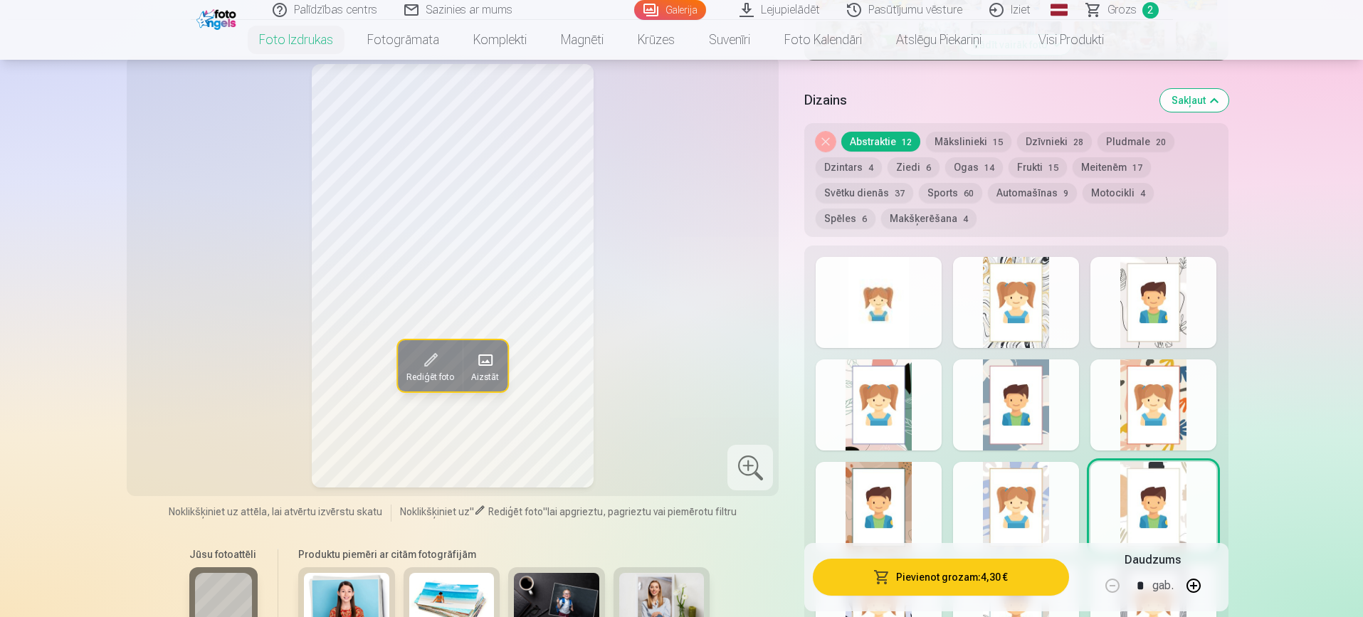
click at [1019, 423] on div at bounding box center [1016, 404] width 126 height 91
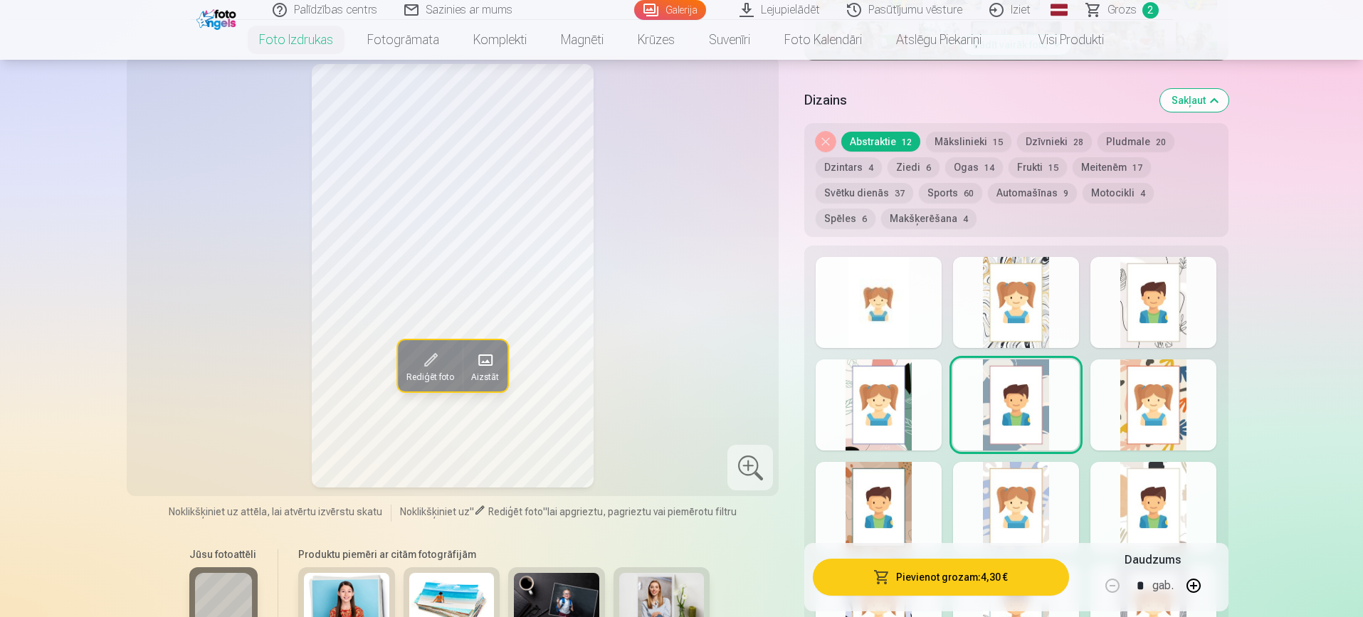
click at [901, 405] on div at bounding box center [878, 404] width 126 height 91
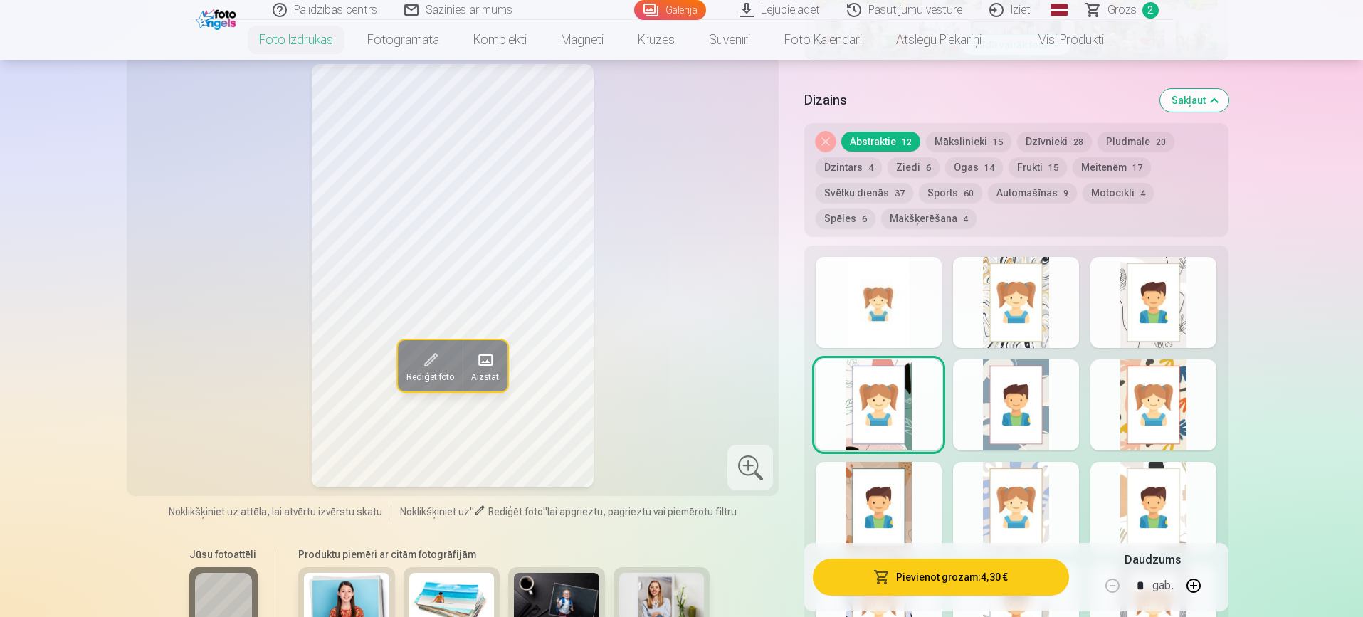
click at [1025, 285] on div at bounding box center [1016, 302] width 126 height 91
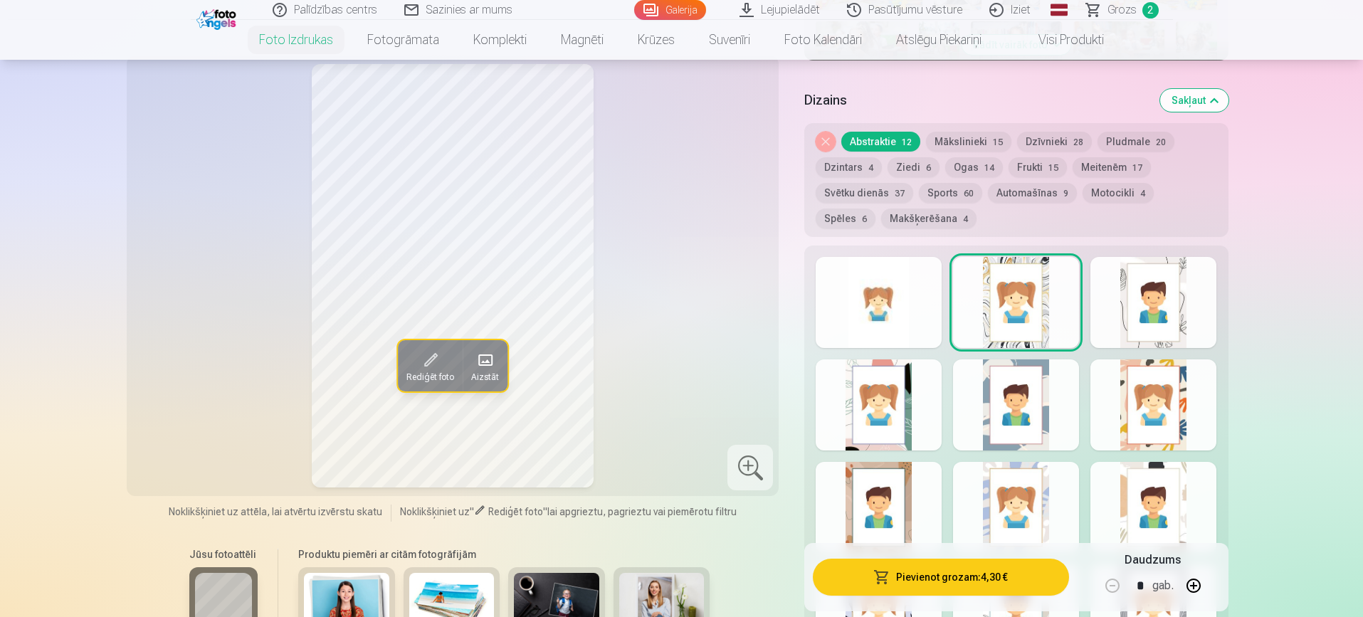
click at [1173, 317] on div at bounding box center [1153, 302] width 126 height 91
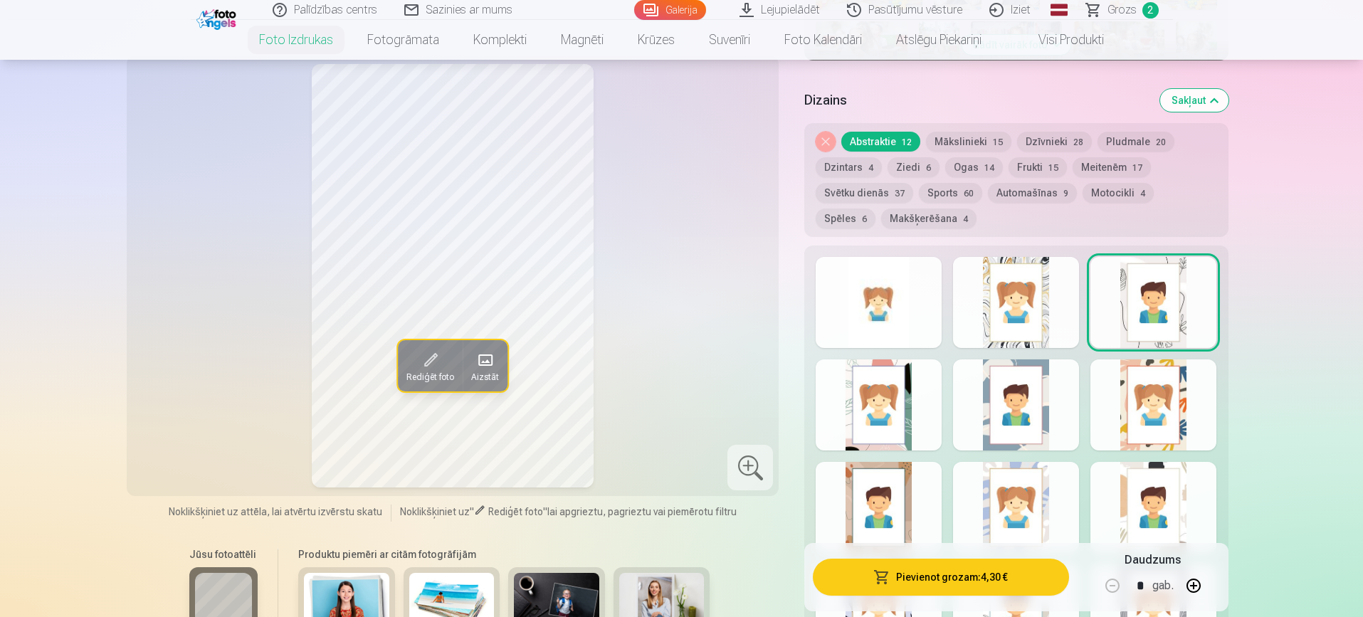
click at [1038, 139] on button "Dzīvnieki 28" at bounding box center [1054, 142] width 75 height 20
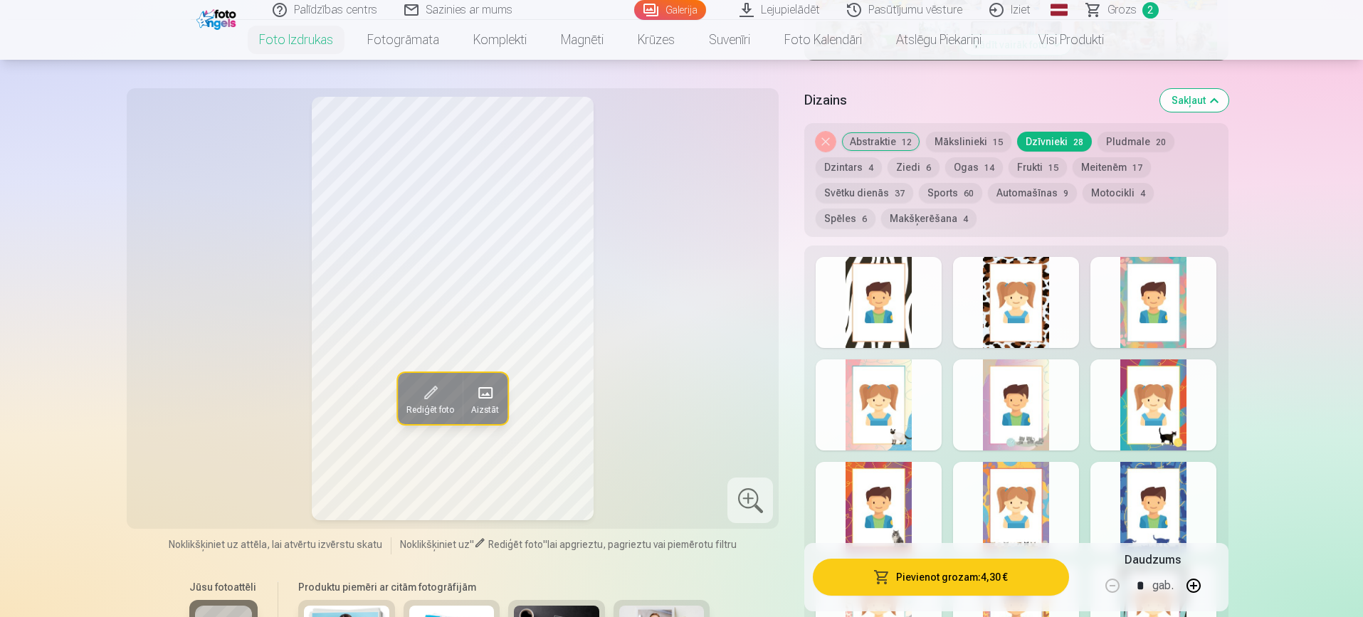
click at [1101, 162] on button "Meitenēm 17" at bounding box center [1111, 167] width 78 height 20
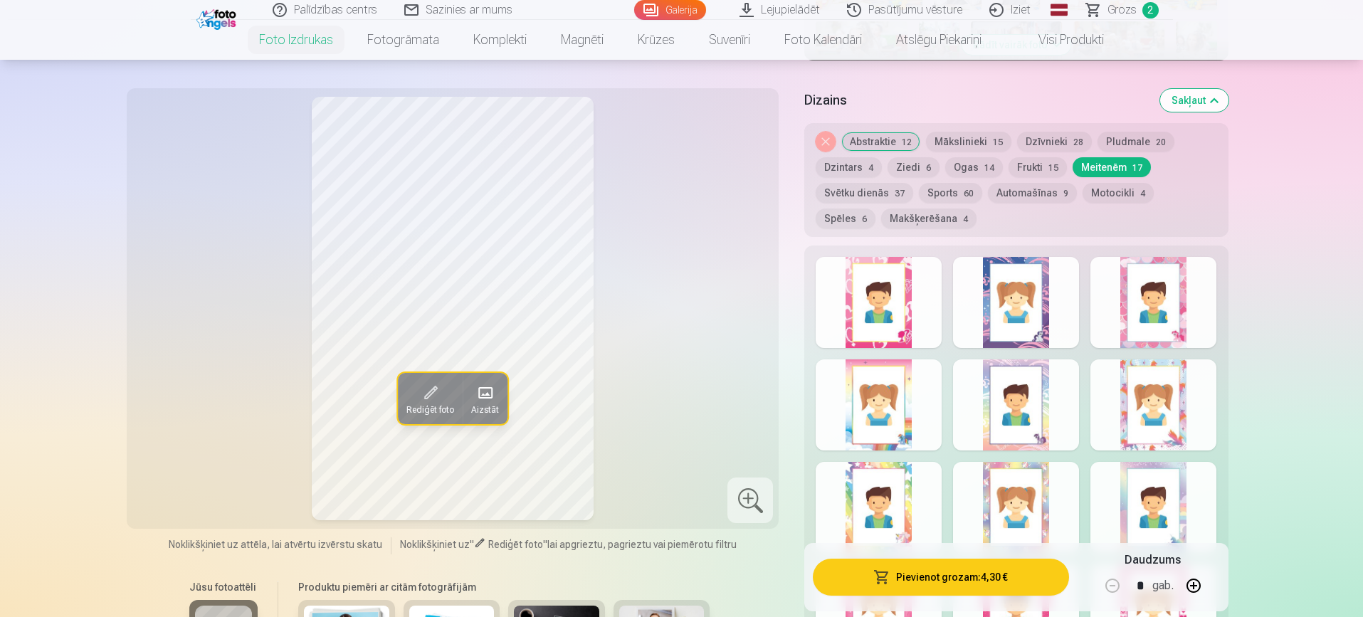
click at [879, 307] on div at bounding box center [878, 302] width 126 height 91
click at [1009, 320] on div at bounding box center [1016, 302] width 126 height 91
click at [1167, 300] on div at bounding box center [1153, 302] width 126 height 91
click at [1148, 406] on div at bounding box center [1153, 404] width 126 height 91
click at [1031, 402] on div at bounding box center [1016, 404] width 126 height 91
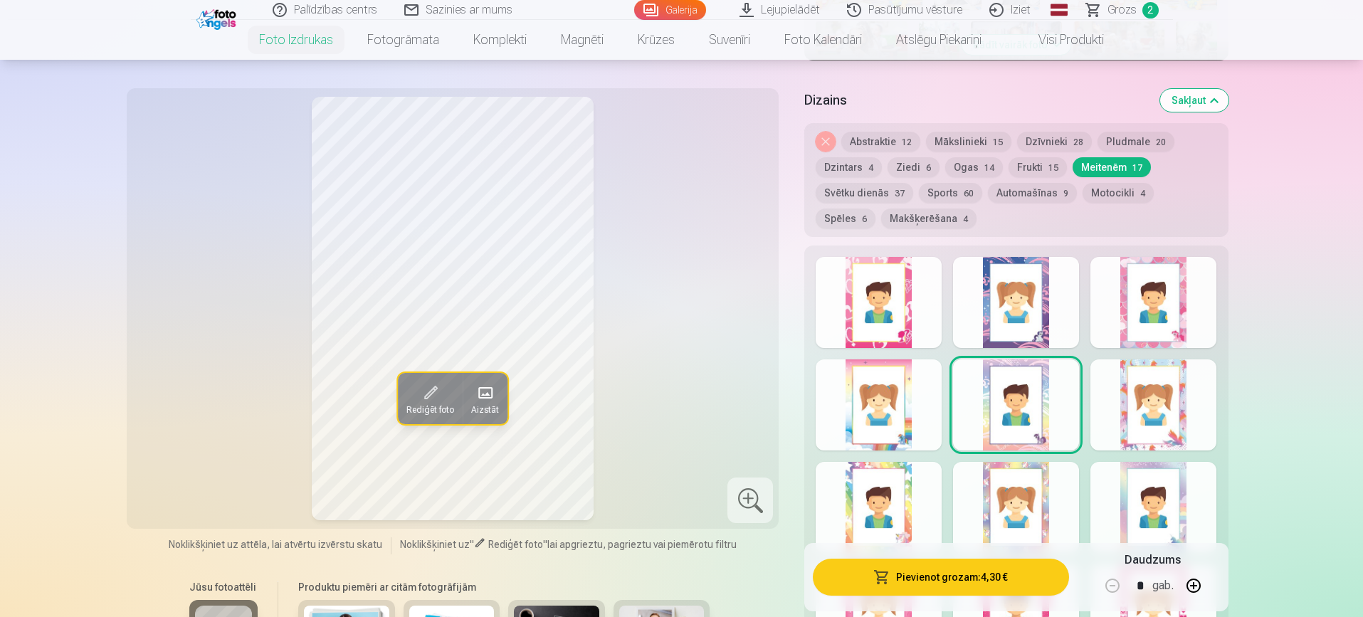
click at [911, 397] on div at bounding box center [878, 404] width 126 height 91
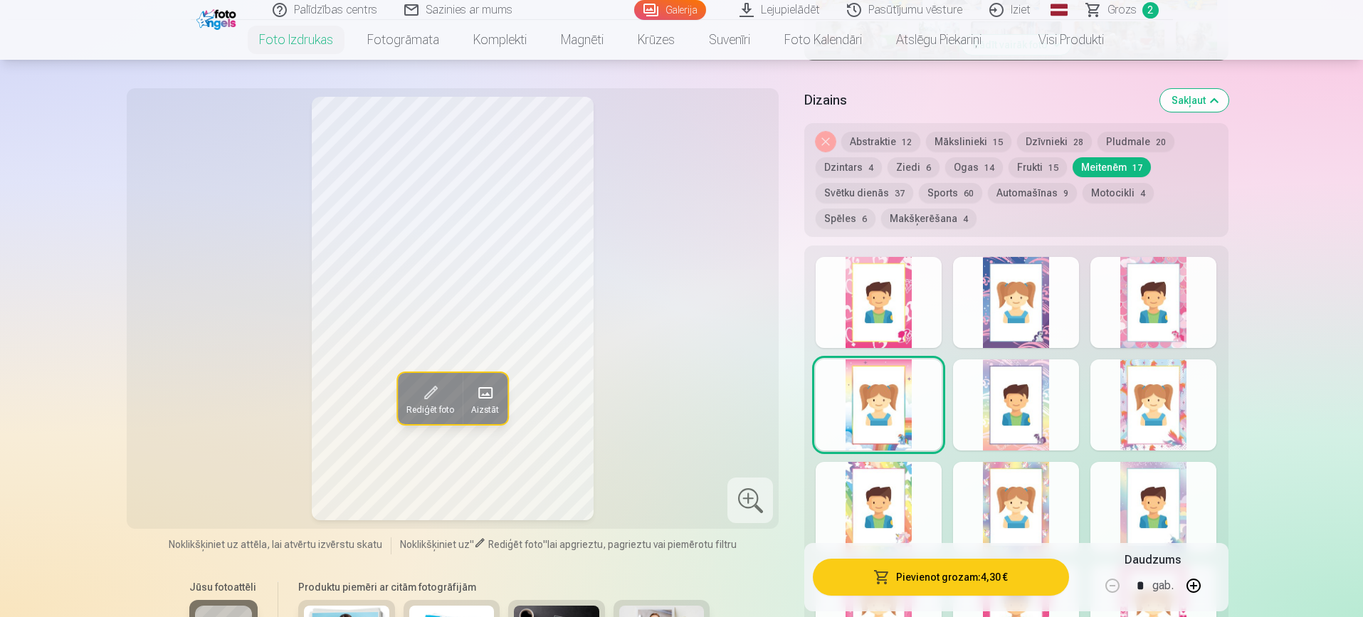
click at [889, 509] on div at bounding box center [878, 507] width 126 height 91
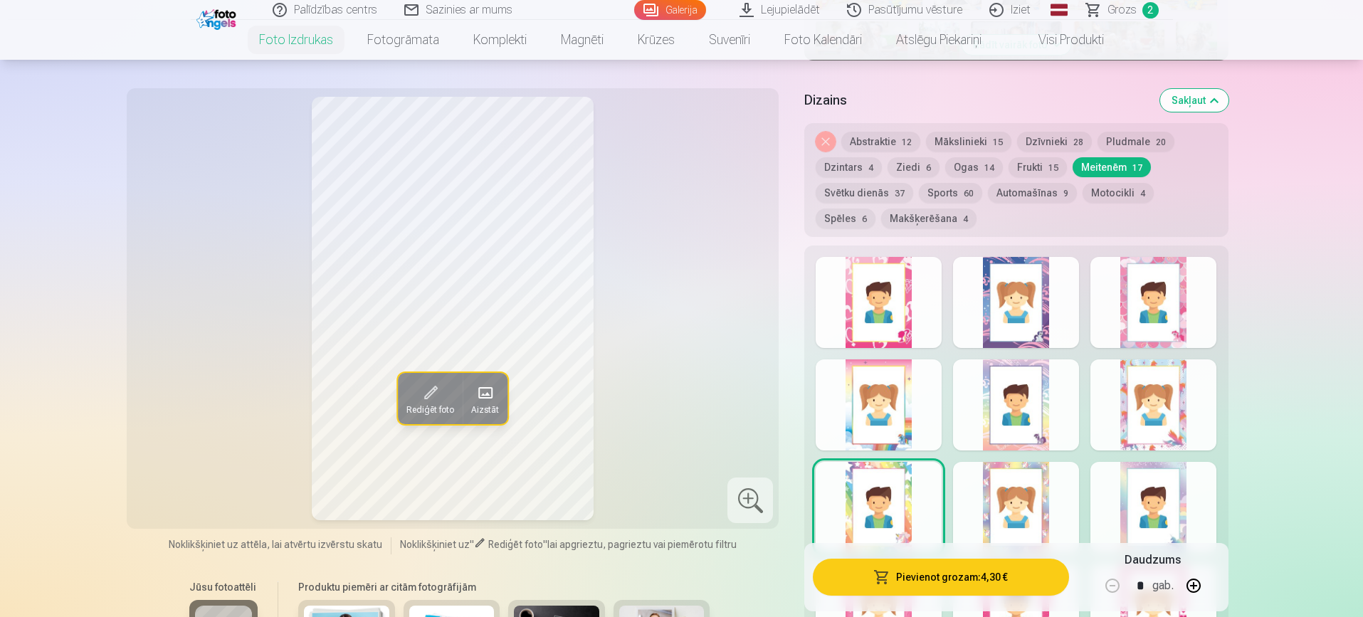
click at [1029, 518] on div at bounding box center [1016, 507] width 126 height 91
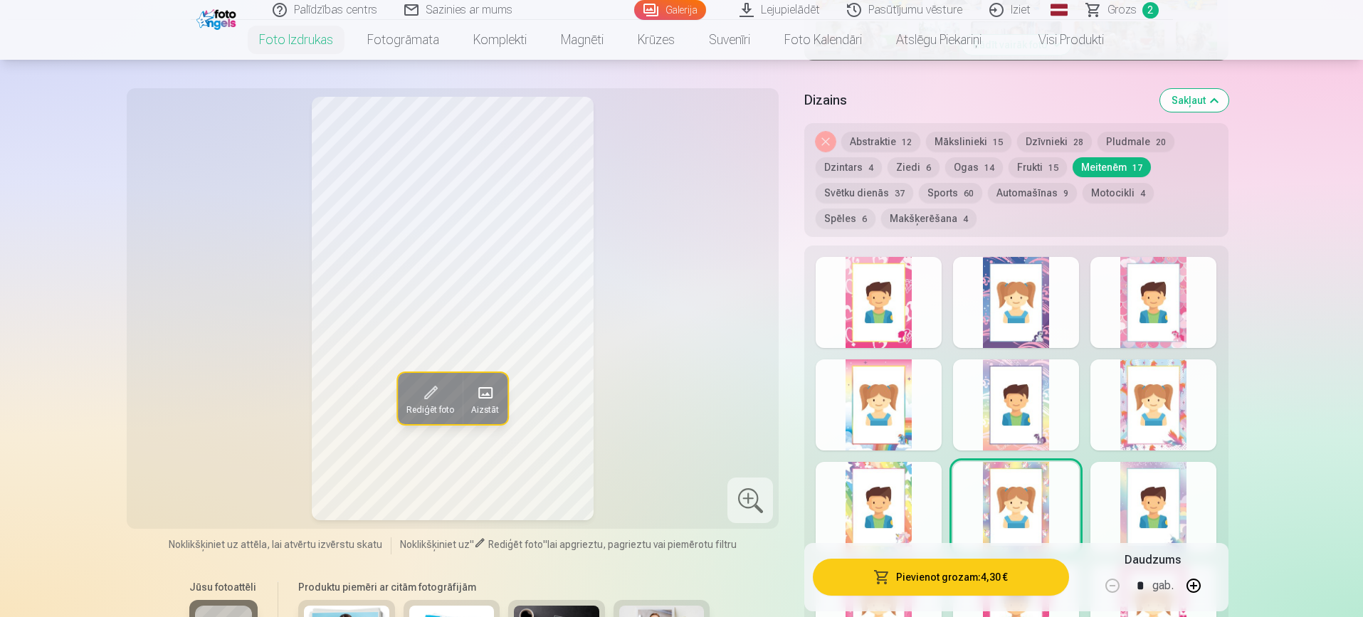
click at [1160, 493] on div at bounding box center [1153, 507] width 126 height 91
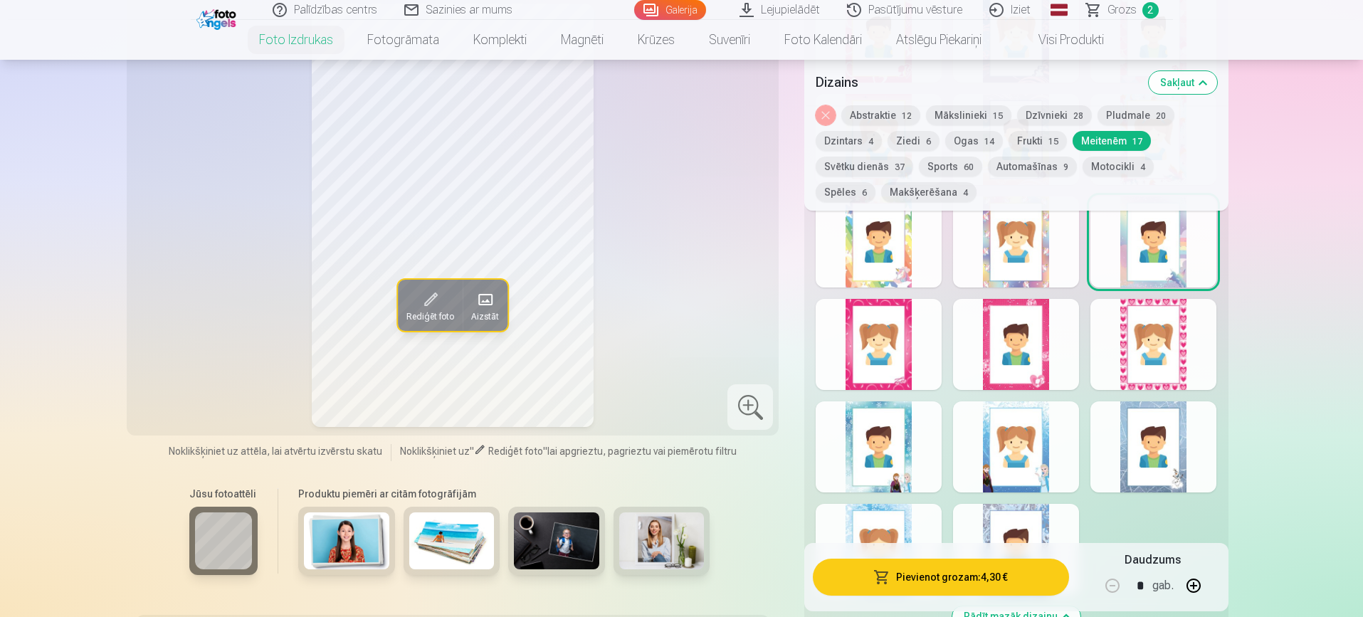
scroll to position [902, 0]
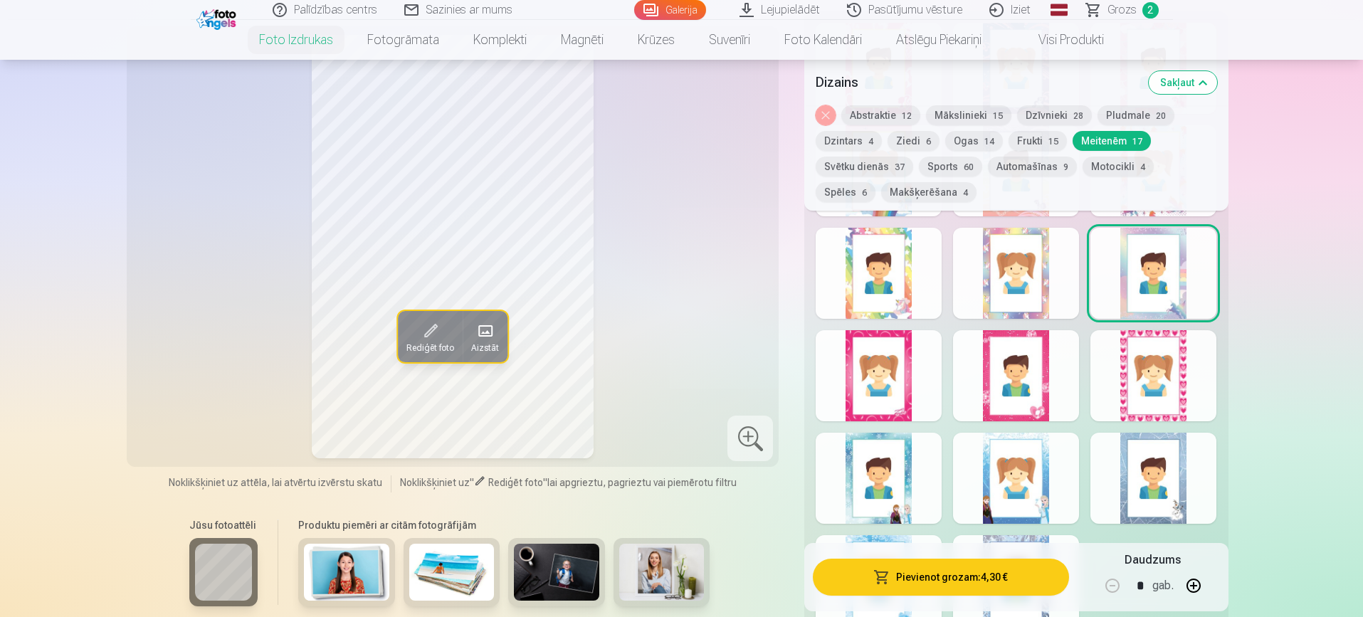
click at [1162, 400] on div at bounding box center [1153, 375] width 126 height 91
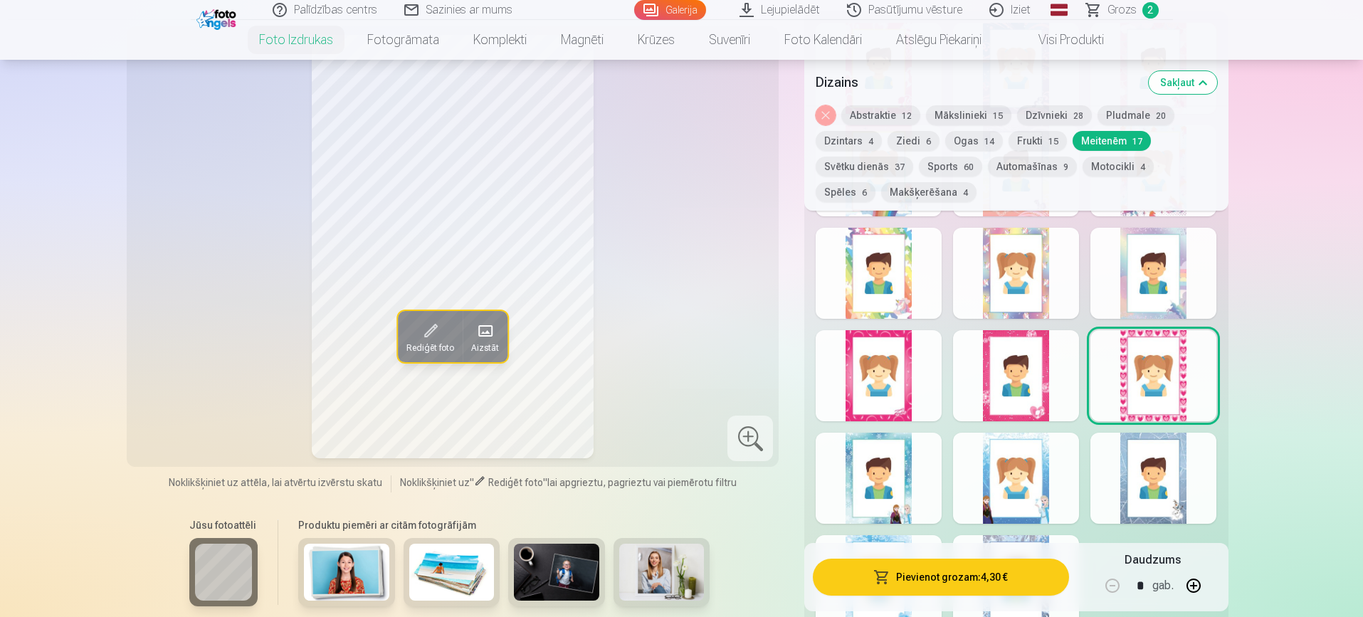
click at [1037, 382] on div at bounding box center [1016, 375] width 126 height 91
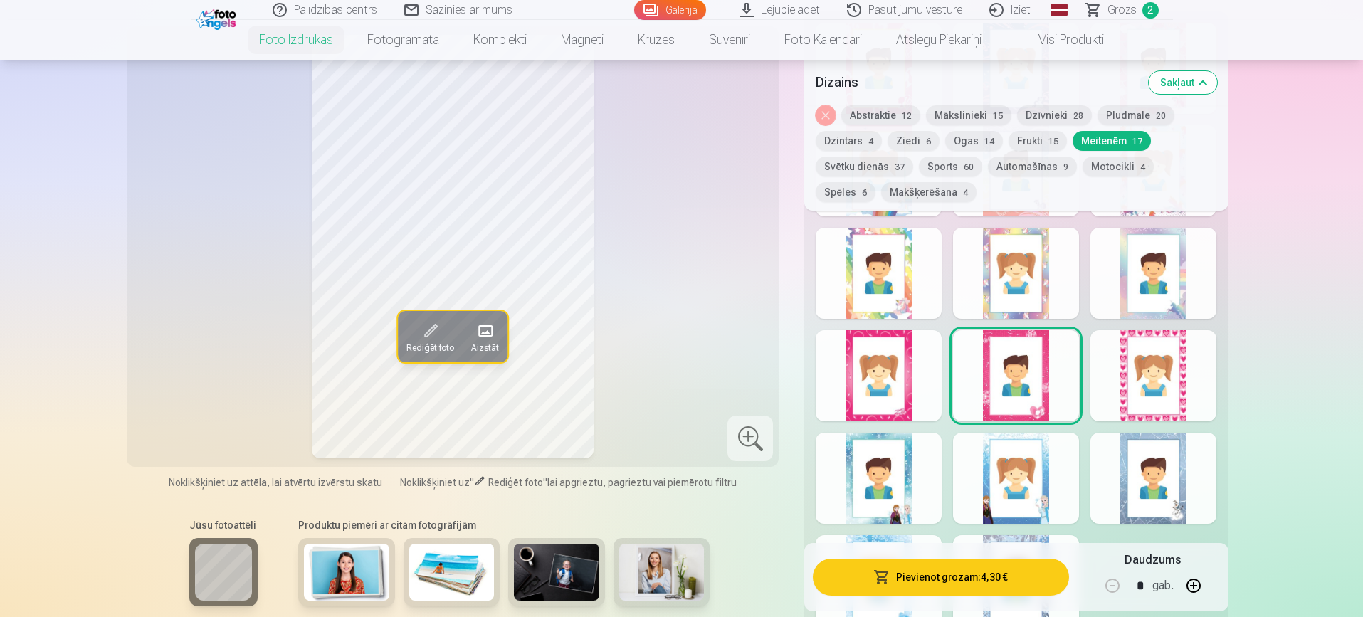
click at [884, 376] on div at bounding box center [878, 375] width 126 height 91
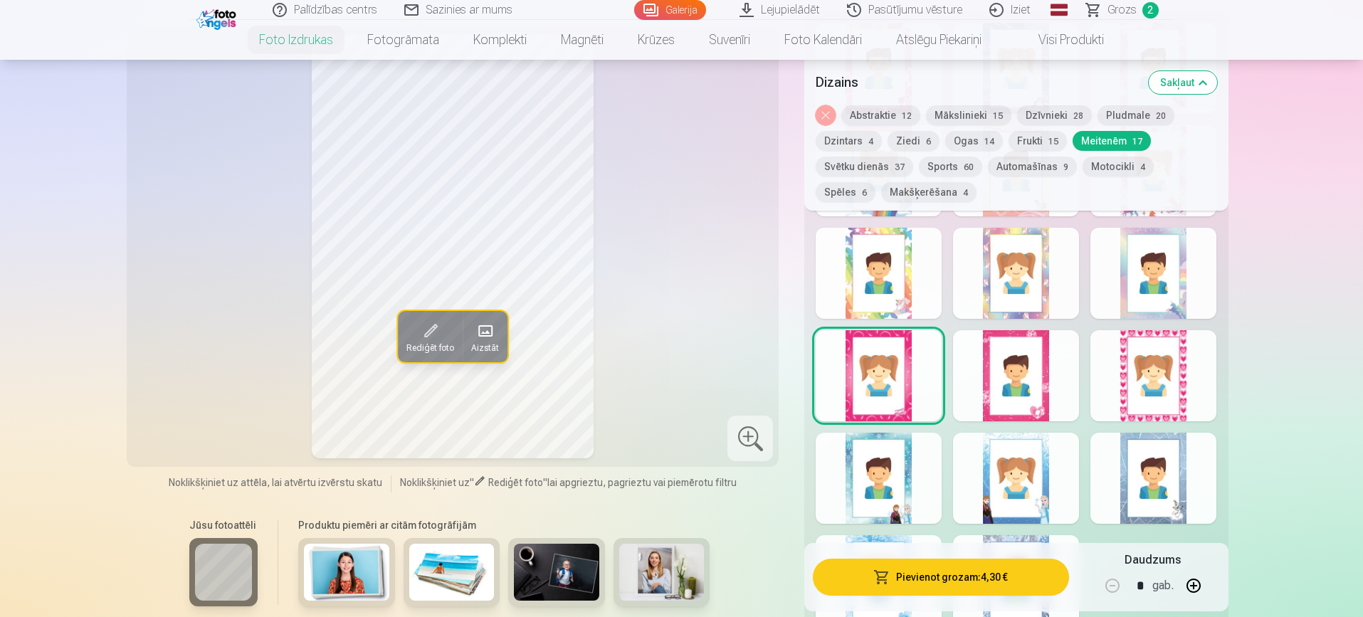
click at [868, 474] on div at bounding box center [878, 478] width 126 height 91
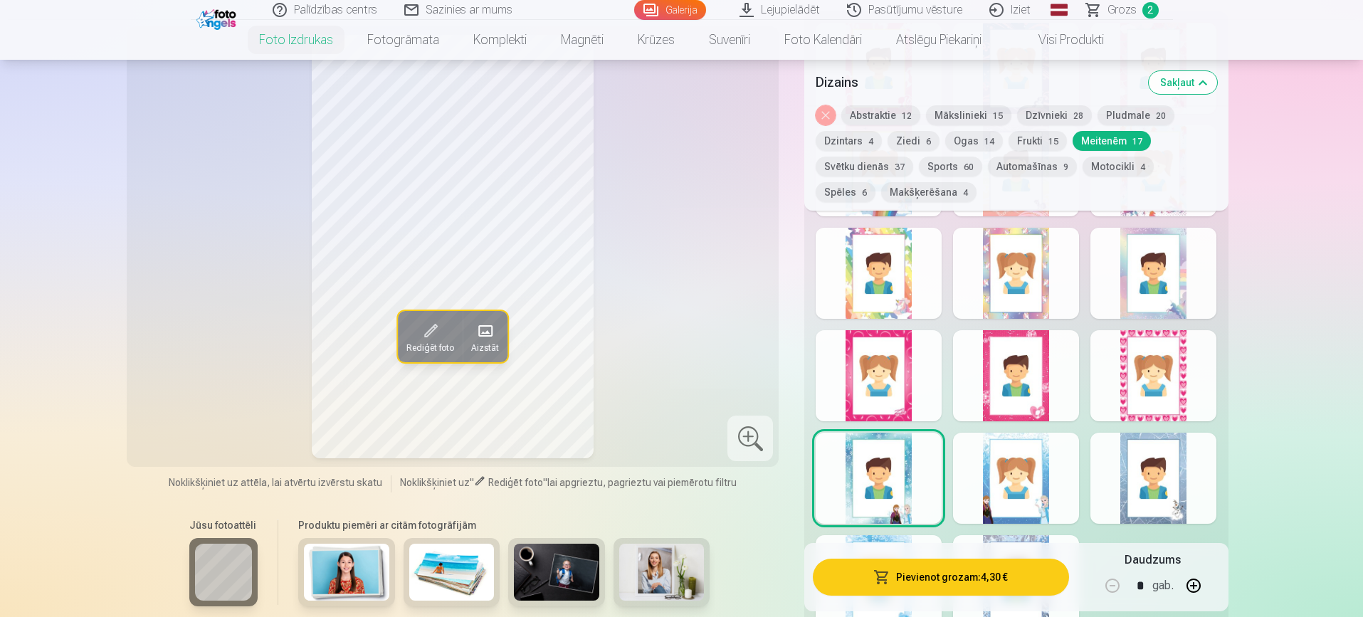
click at [1010, 474] on div at bounding box center [1016, 478] width 126 height 91
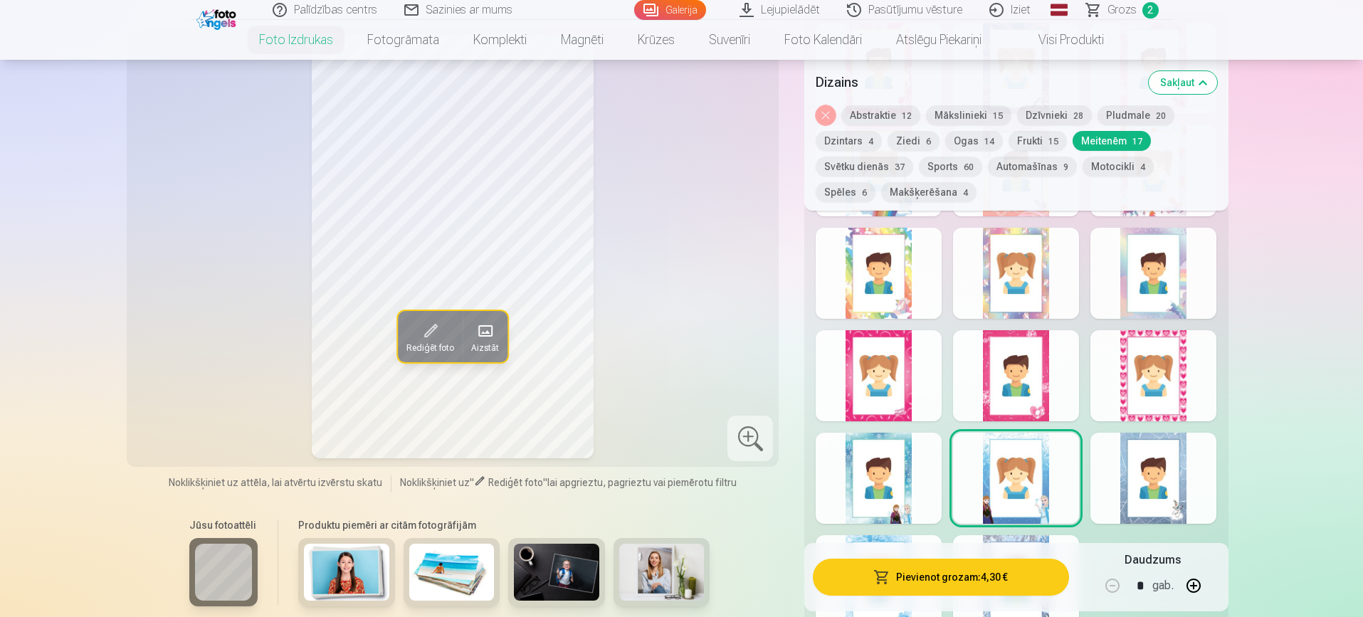
click at [1041, 116] on button "Dzīvnieki 28" at bounding box center [1054, 115] width 75 height 20
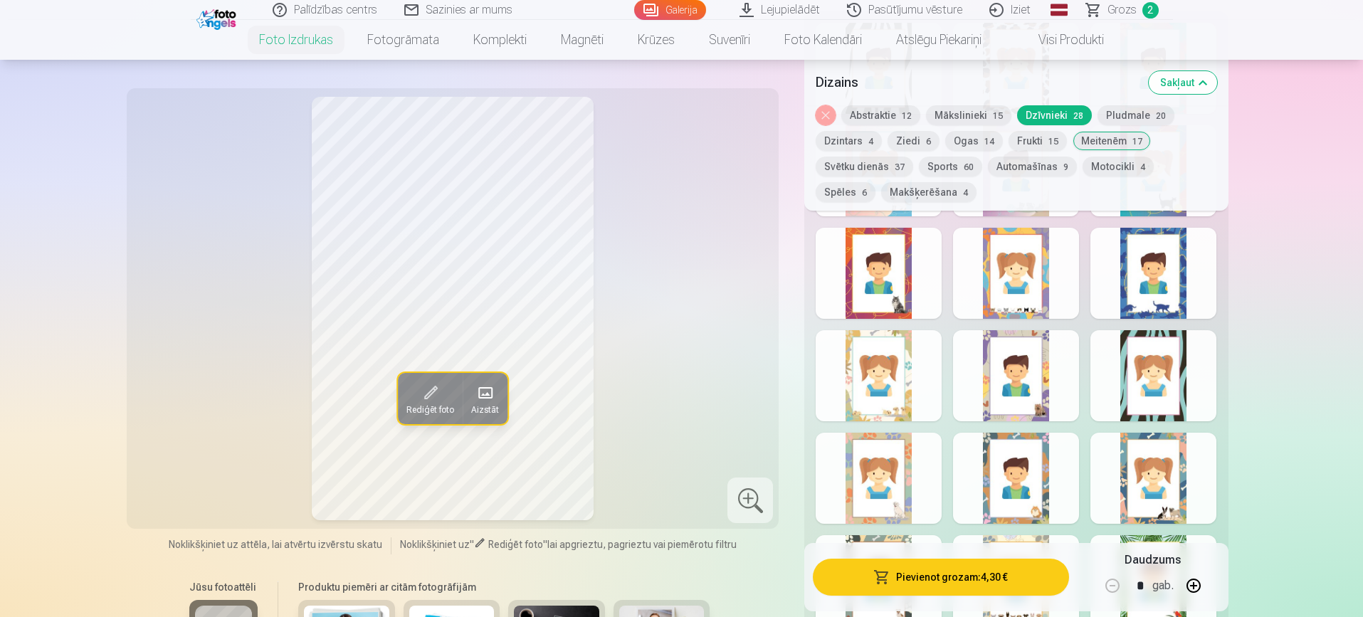
click at [1041, 116] on button "Dzīvnieki 28" at bounding box center [1054, 115] width 75 height 20
click at [907, 239] on div at bounding box center [878, 273] width 126 height 91
click at [1020, 273] on div at bounding box center [1016, 273] width 126 height 91
click at [1034, 166] on button "Automašīnas 9" at bounding box center [1032, 167] width 89 height 20
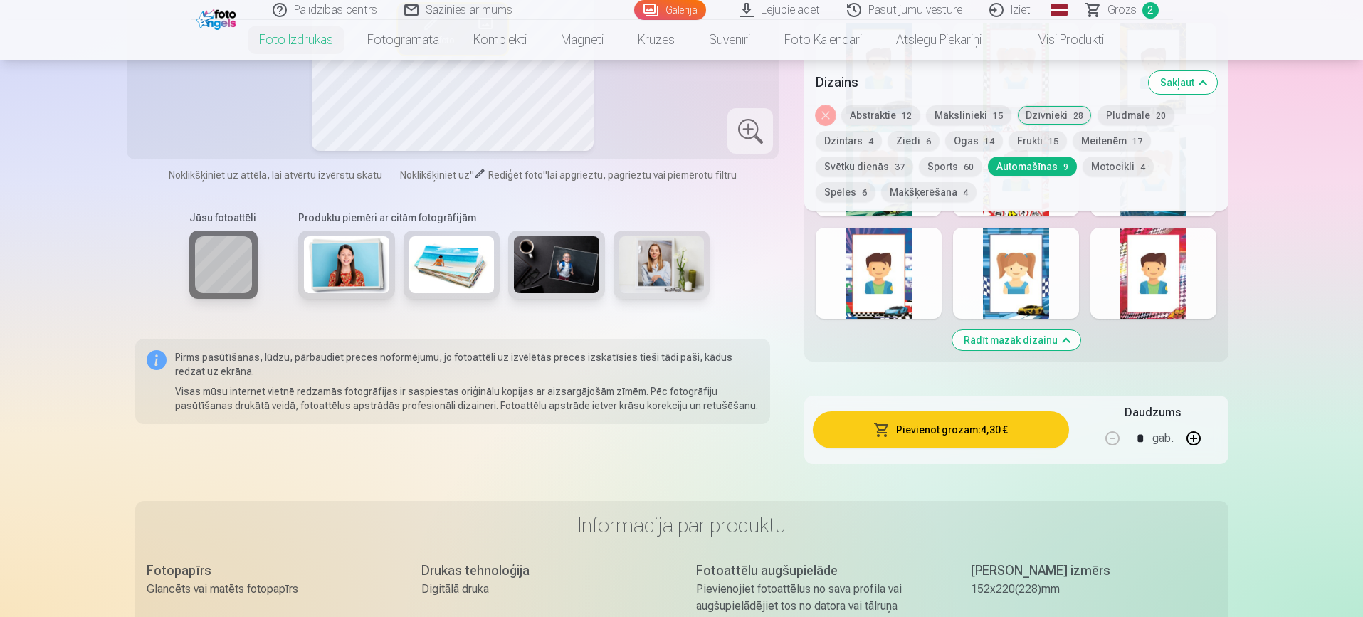
drag, startPoint x: 1362, startPoint y: 122, endPoint x: 1365, endPoint y: 61, distance: 60.6
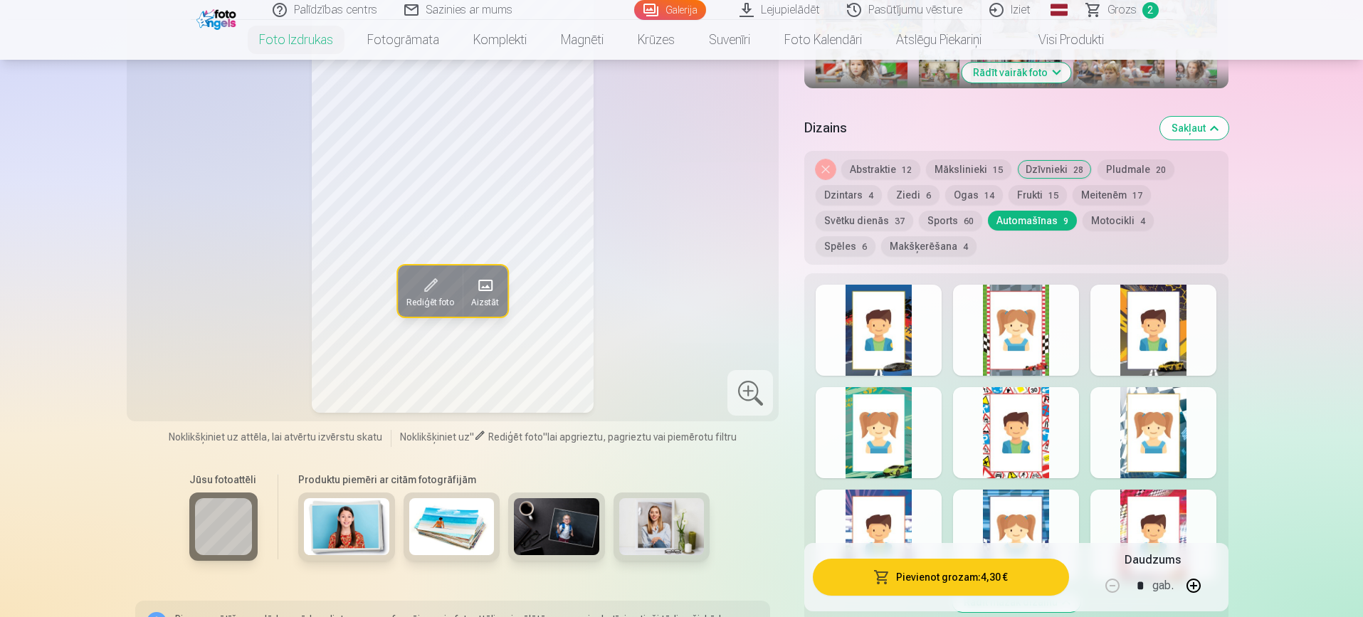
scroll to position [641, 0]
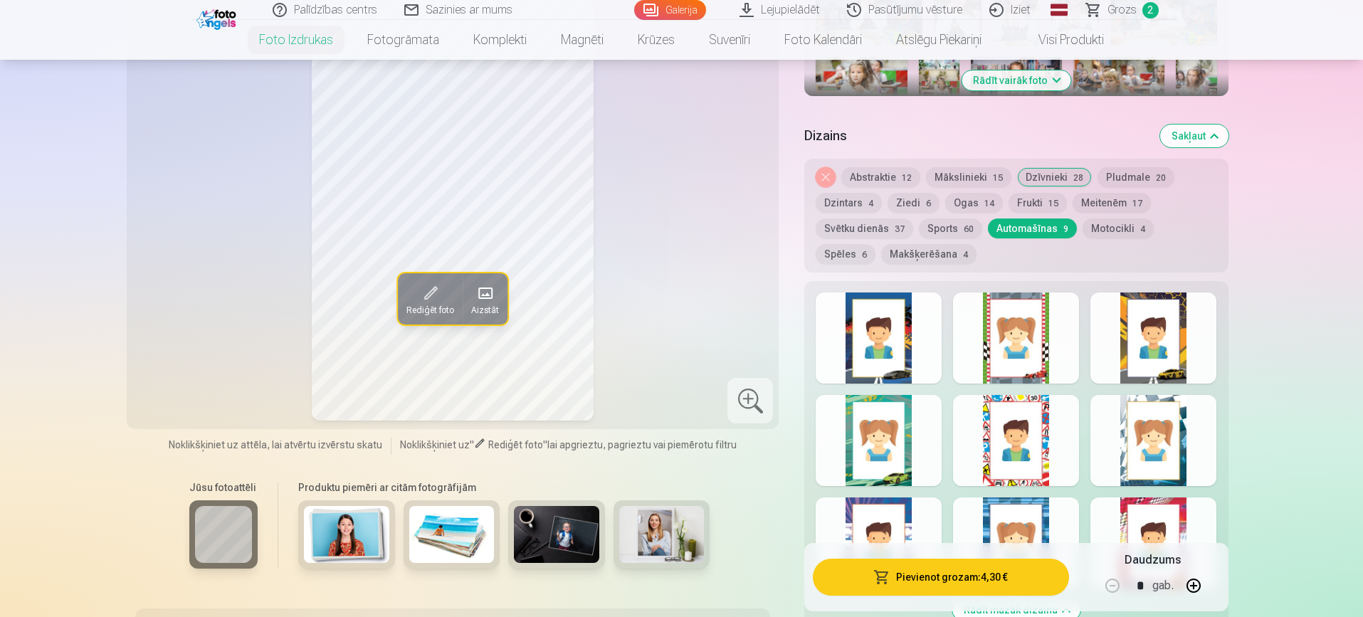
click at [873, 360] on div at bounding box center [878, 337] width 126 height 91
click at [1012, 344] on div at bounding box center [1016, 337] width 126 height 91
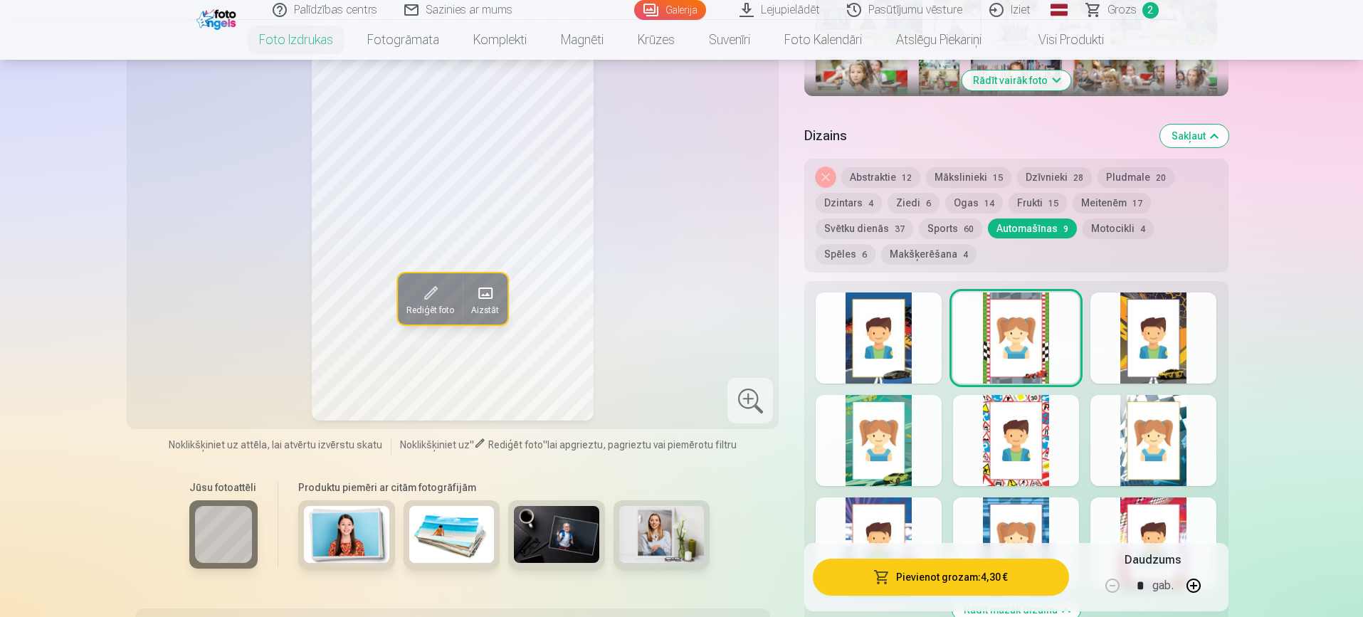
click at [1151, 342] on div at bounding box center [1153, 337] width 126 height 91
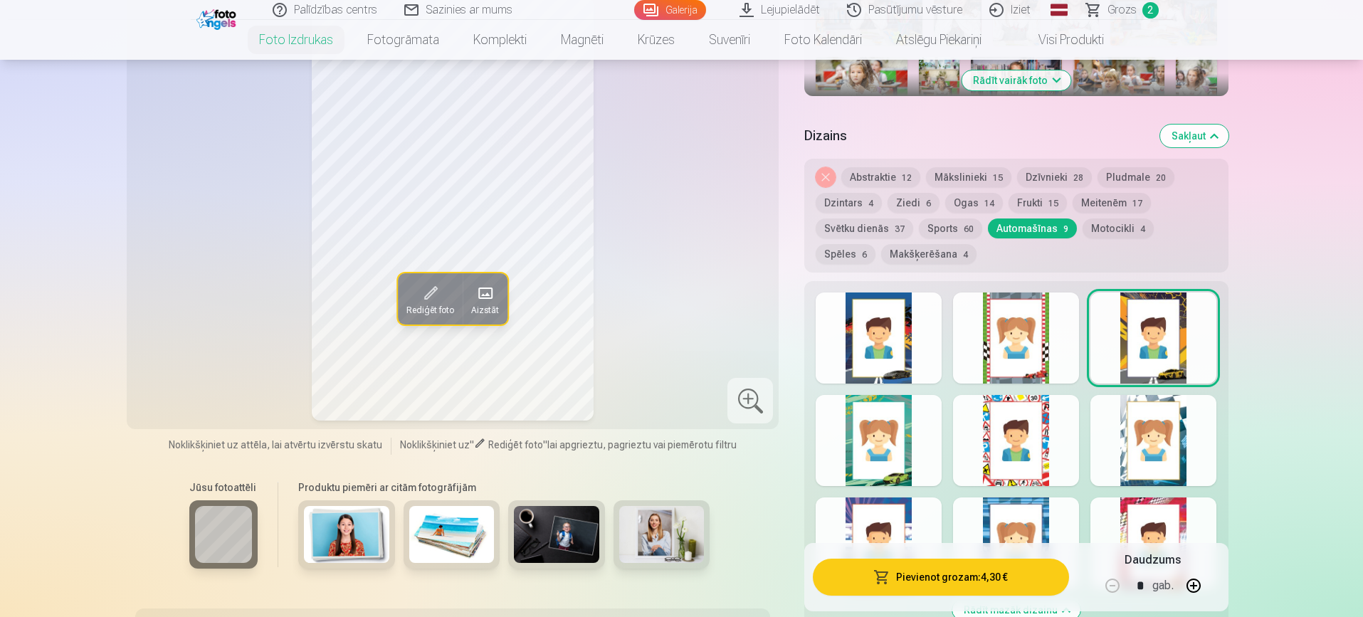
click at [1148, 443] on div at bounding box center [1153, 440] width 126 height 91
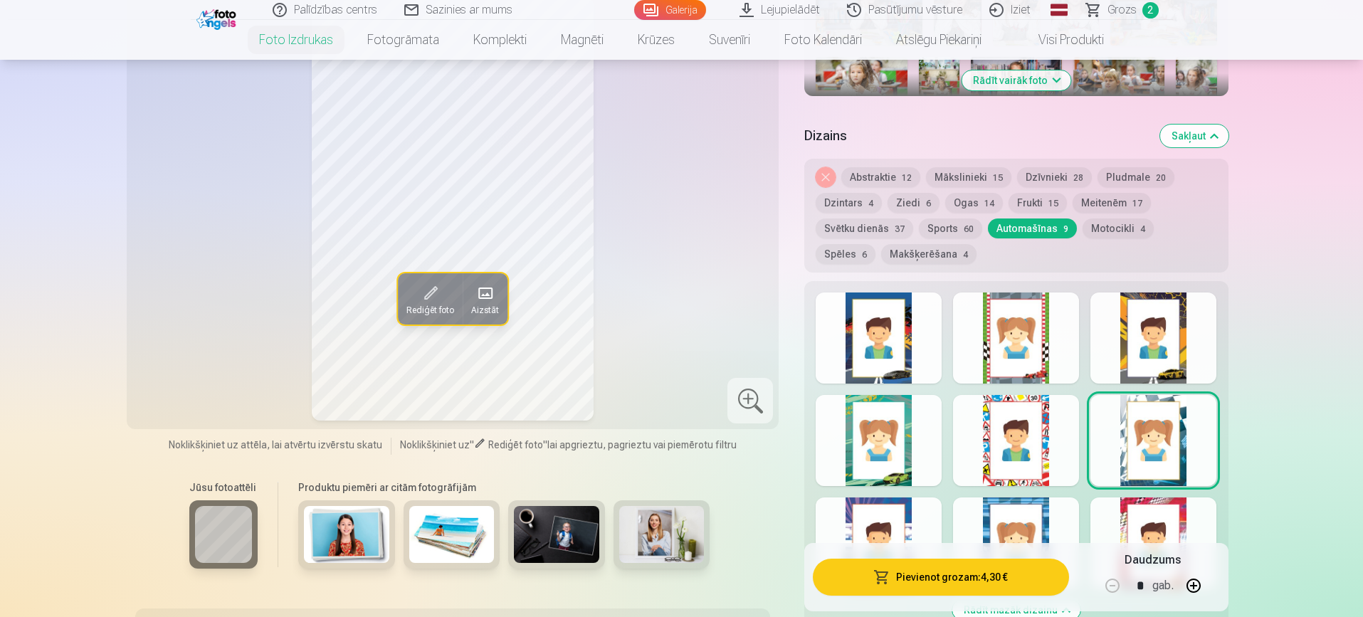
click at [1028, 457] on div at bounding box center [1016, 440] width 126 height 91
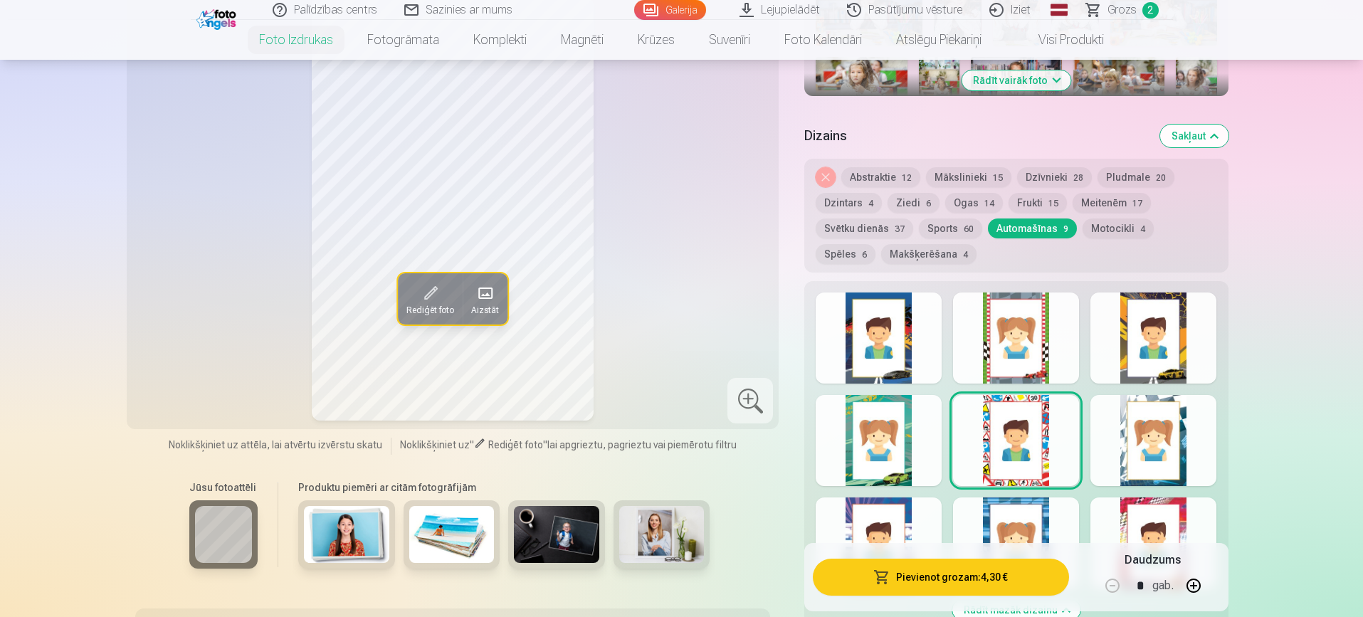
click at [912, 435] on div at bounding box center [878, 440] width 126 height 91
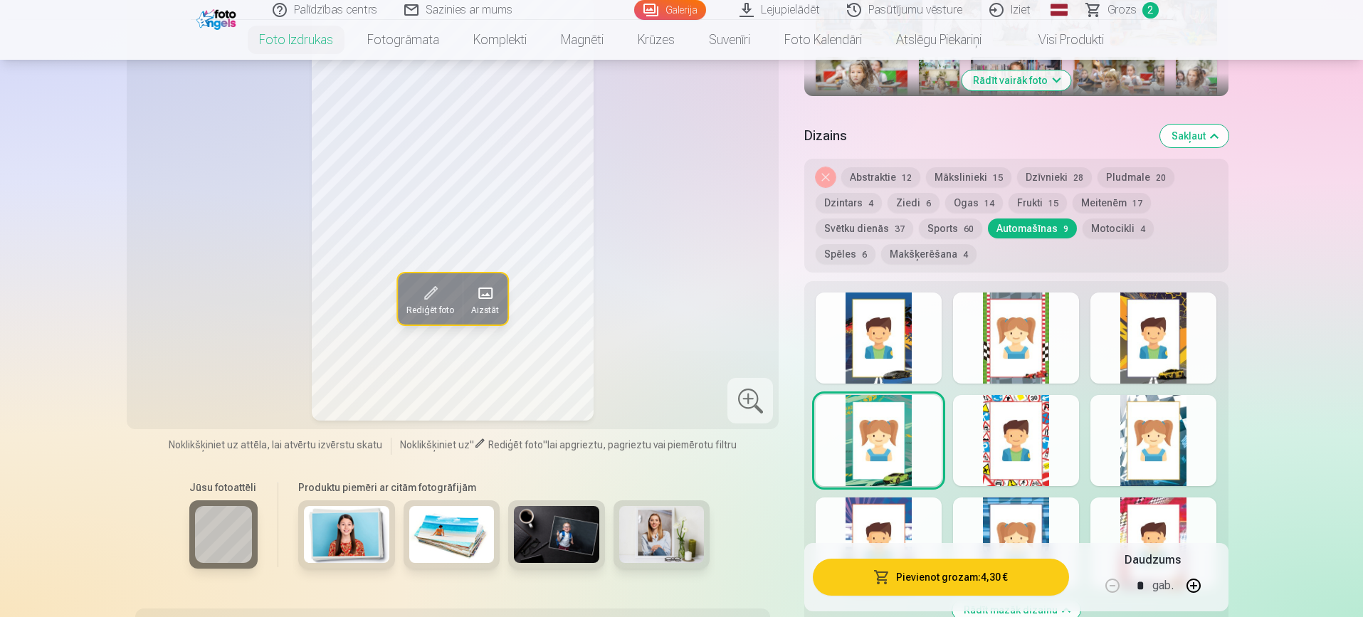
click at [872, 526] on div at bounding box center [878, 542] width 126 height 91
click at [1027, 517] on div at bounding box center [1016, 542] width 126 height 91
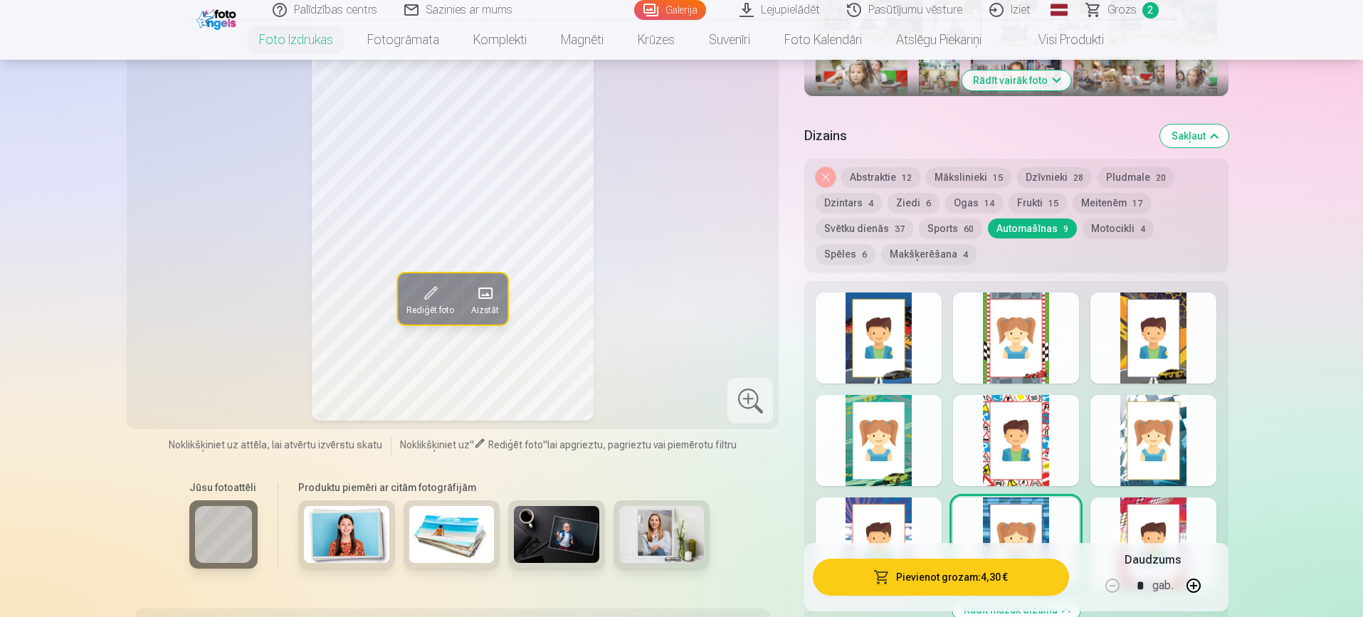
click at [1149, 517] on div at bounding box center [1153, 542] width 126 height 91
click at [1052, 175] on button "Dzīvnieki 28" at bounding box center [1054, 177] width 75 height 20
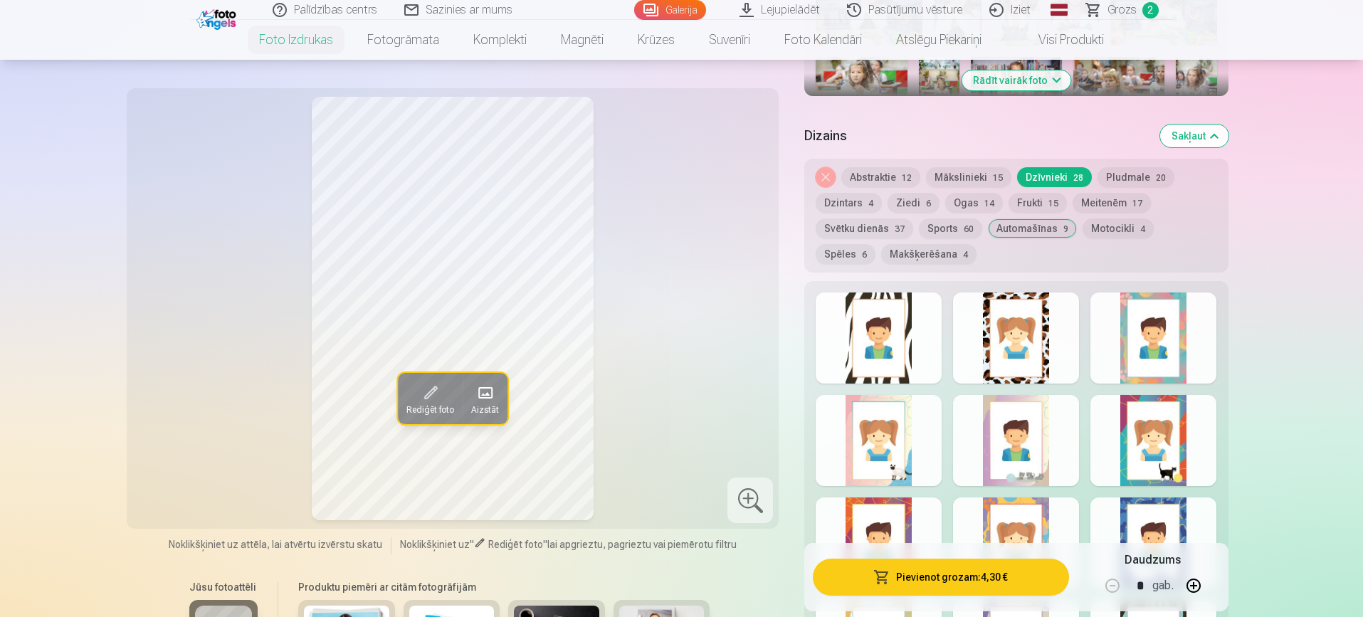
click at [1009, 433] on div at bounding box center [1016, 440] width 126 height 91
click at [882, 436] on div at bounding box center [878, 440] width 126 height 91
click at [1160, 446] on div at bounding box center [1153, 440] width 126 height 91
click at [1151, 516] on div at bounding box center [1153, 542] width 126 height 91
click at [1032, 513] on div at bounding box center [1016, 542] width 126 height 91
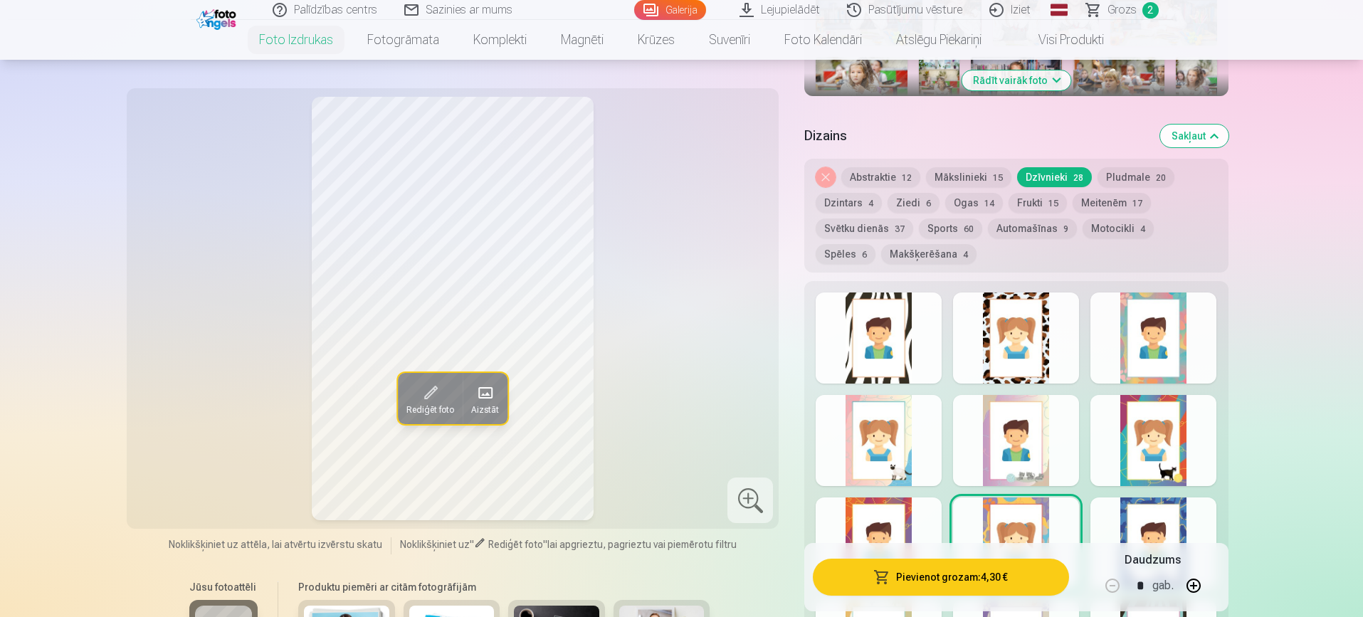
click at [893, 524] on div at bounding box center [878, 542] width 126 height 91
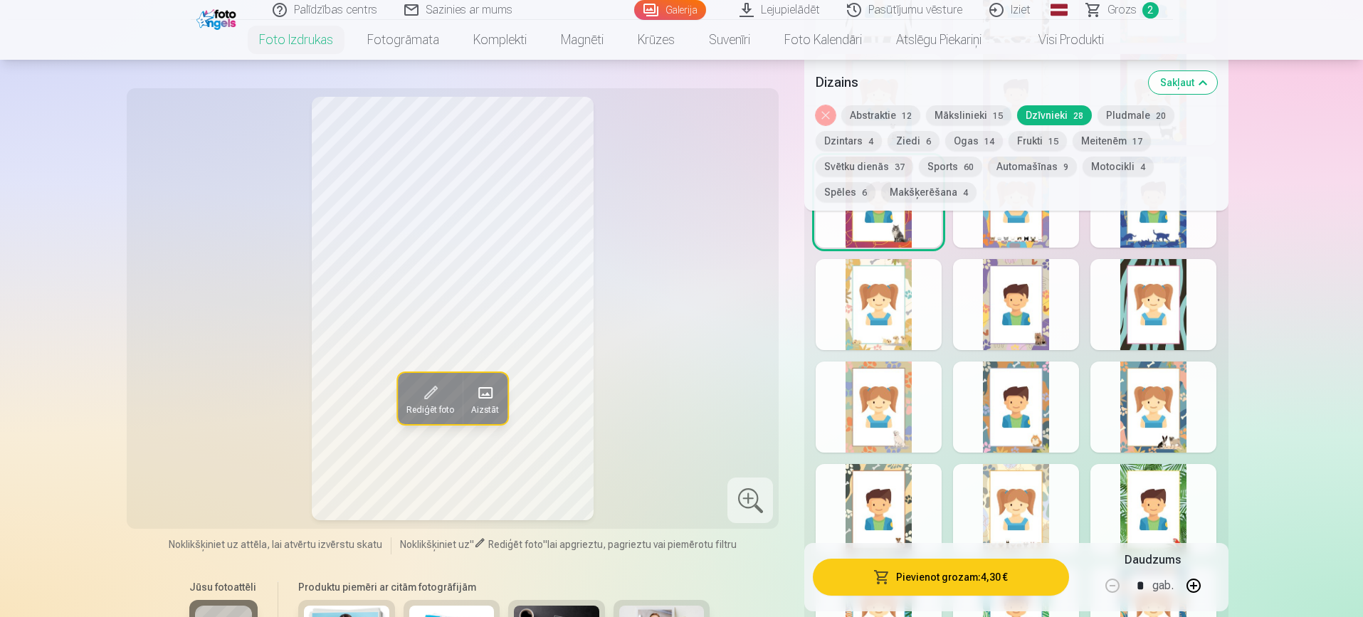
scroll to position [990, 0]
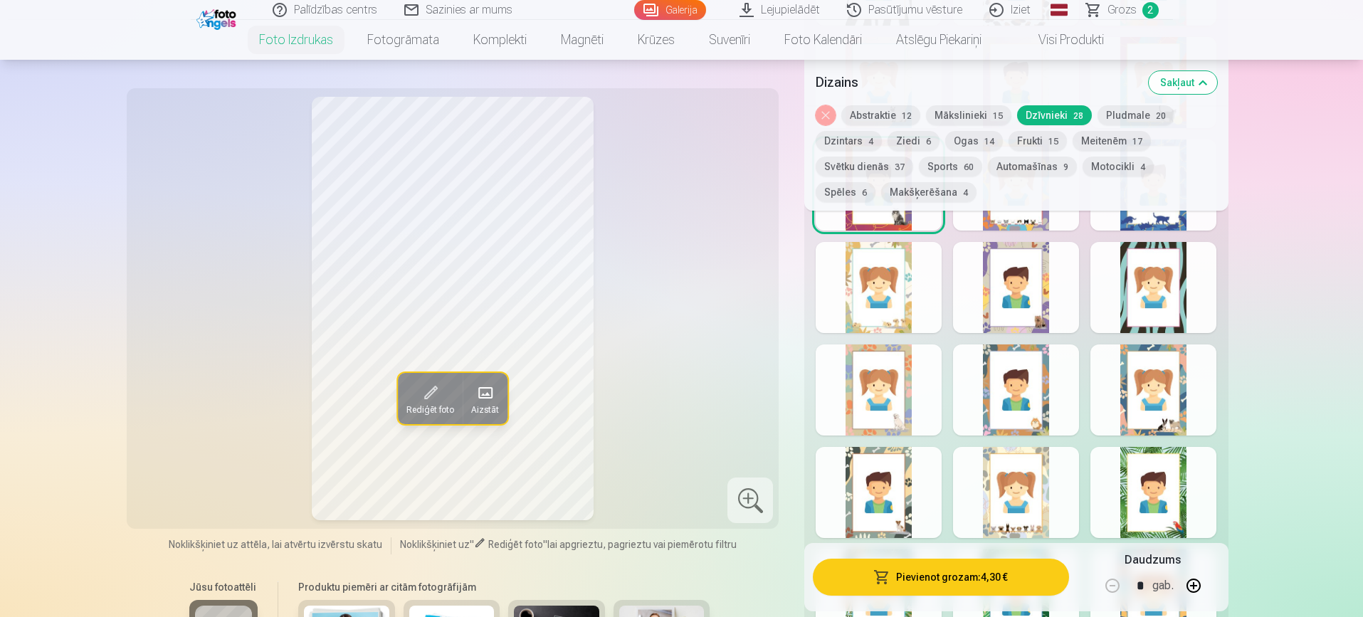
click at [1159, 373] on div at bounding box center [1153, 389] width 126 height 91
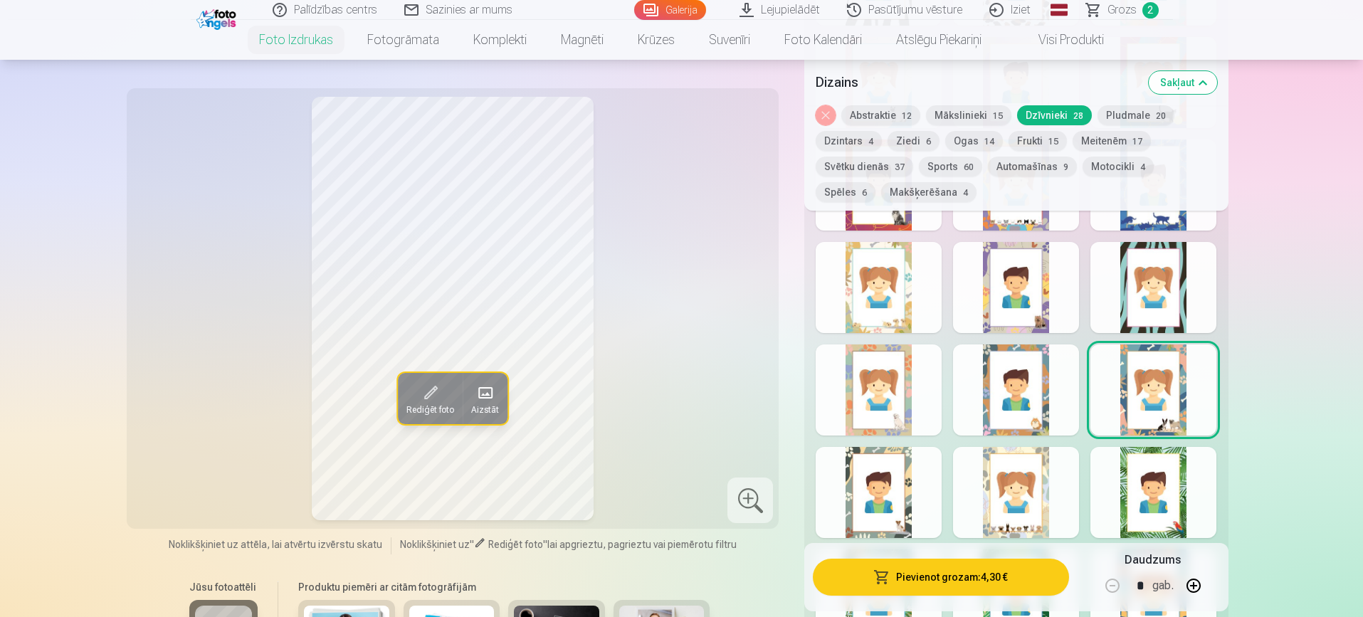
click at [1043, 408] on div at bounding box center [1016, 389] width 126 height 91
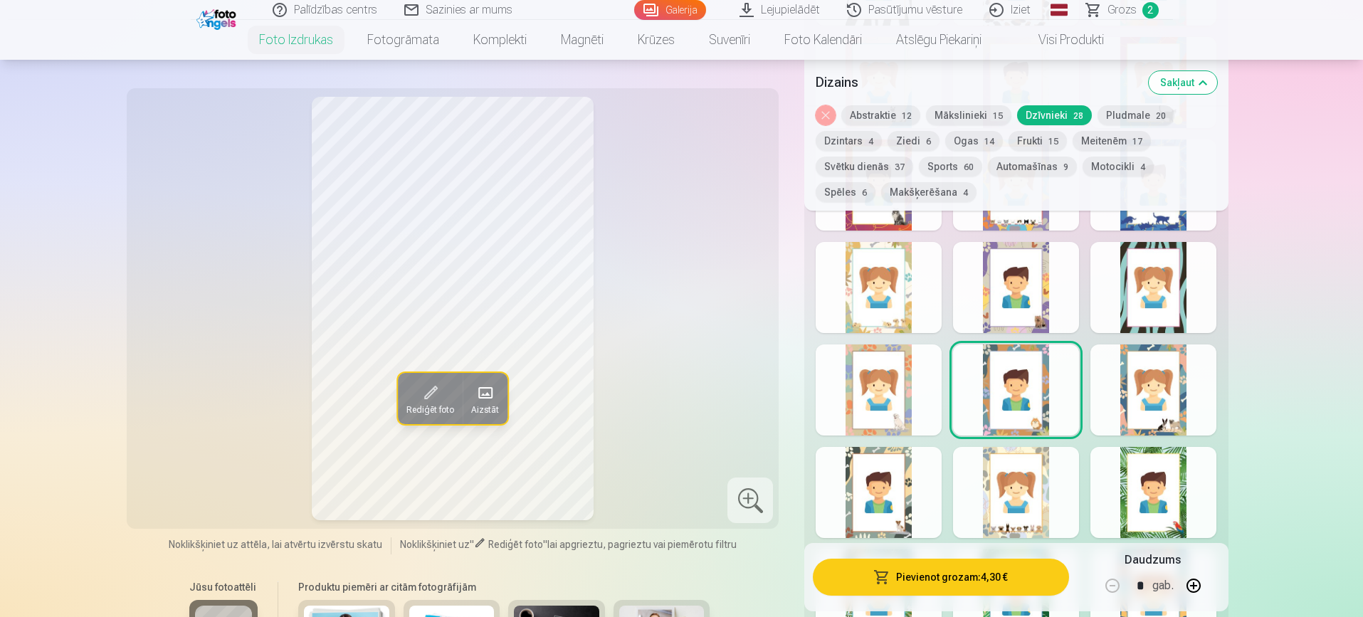
click at [890, 380] on div at bounding box center [878, 389] width 126 height 91
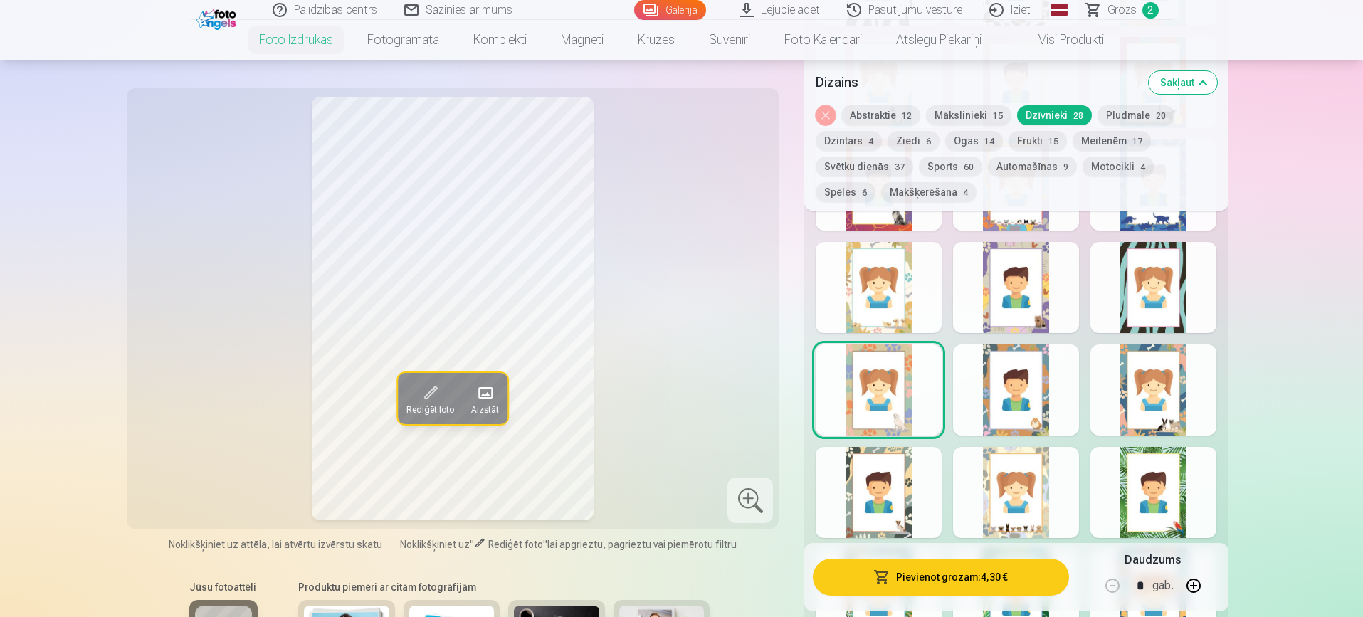
click at [1111, 139] on button "Meitenēm 17" at bounding box center [1111, 141] width 78 height 20
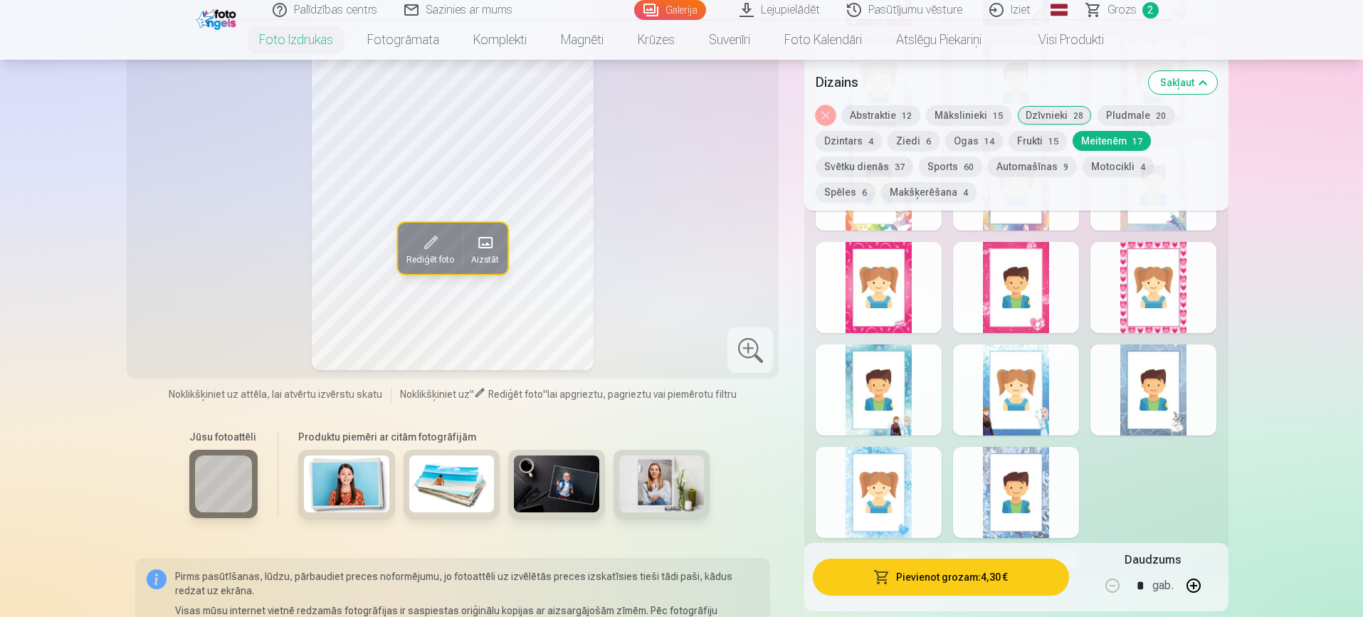
click at [1152, 411] on div at bounding box center [1153, 389] width 126 height 91
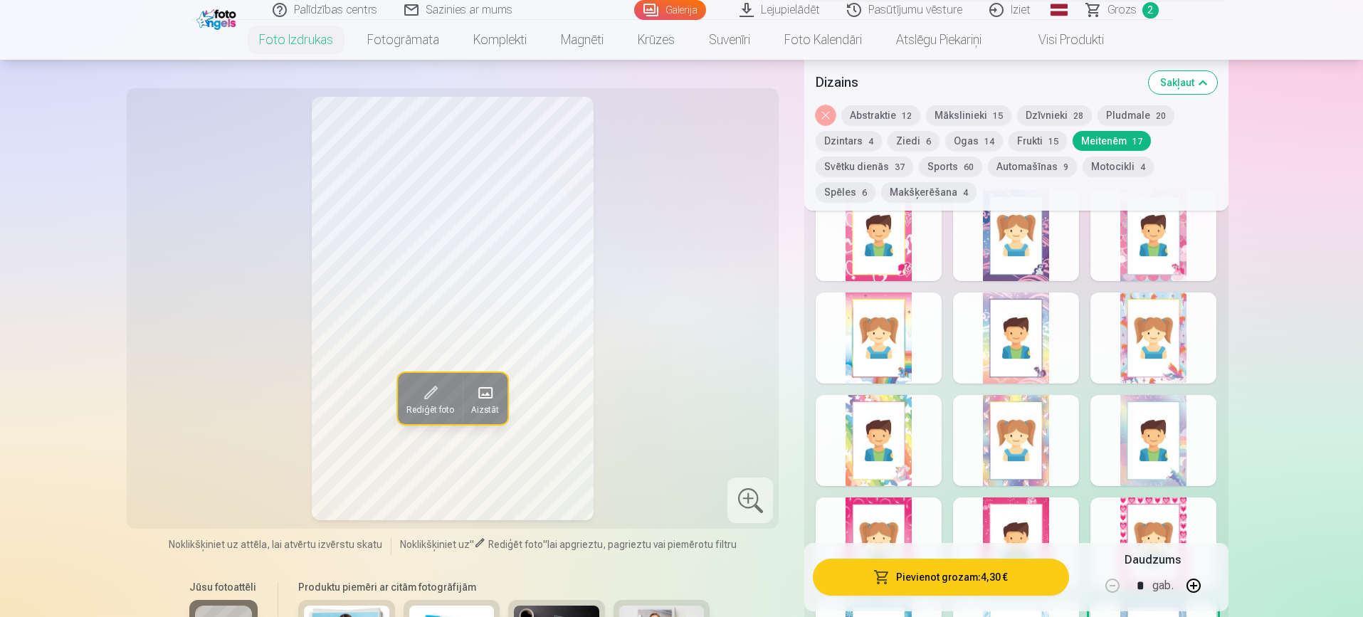
scroll to position [734, 0]
click at [882, 372] on div at bounding box center [878, 338] width 126 height 91
click at [1044, 319] on div at bounding box center [1016, 338] width 126 height 91
click at [875, 358] on div at bounding box center [878, 338] width 126 height 91
click at [906, 453] on div at bounding box center [878, 441] width 126 height 91
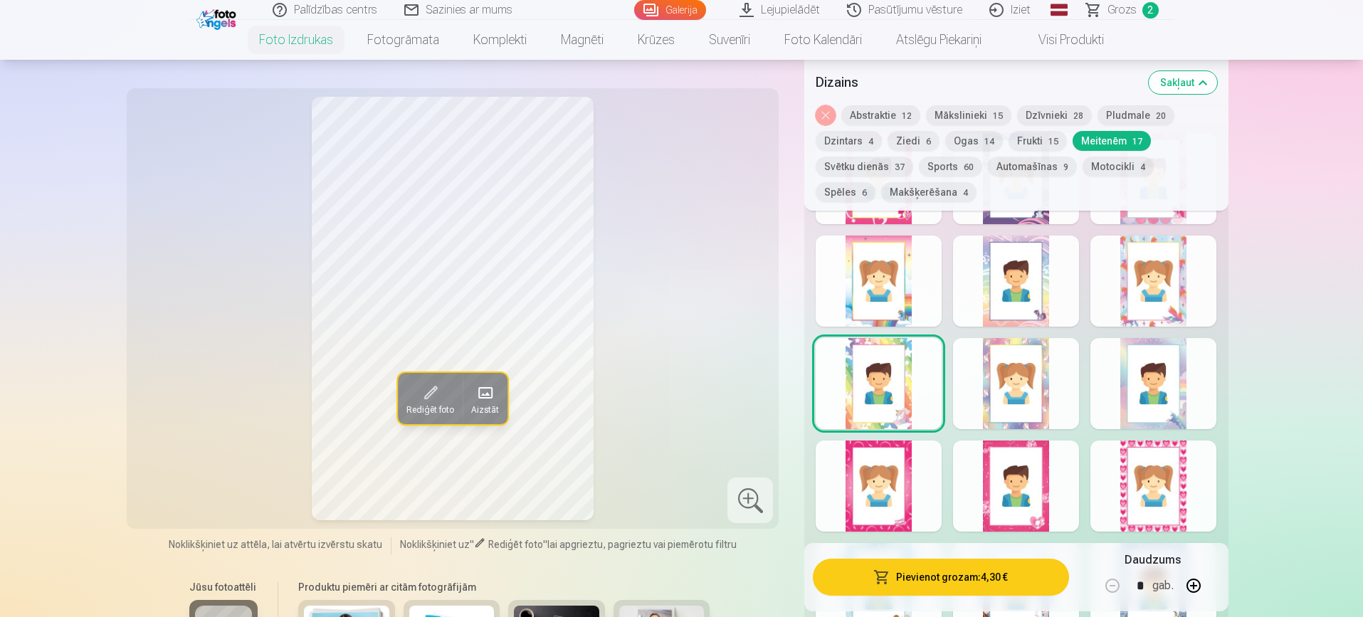
scroll to position [791, 0]
click at [1025, 470] on div at bounding box center [1016, 486] width 126 height 91
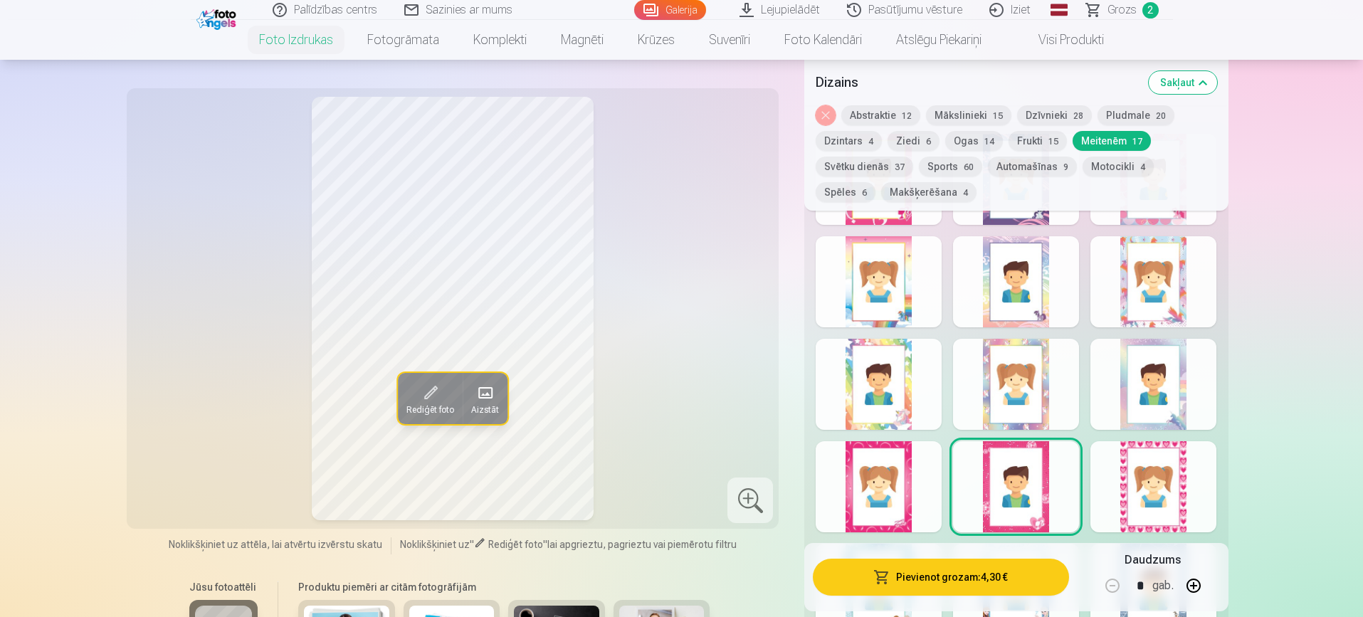
click at [874, 481] on div at bounding box center [878, 486] width 126 height 91
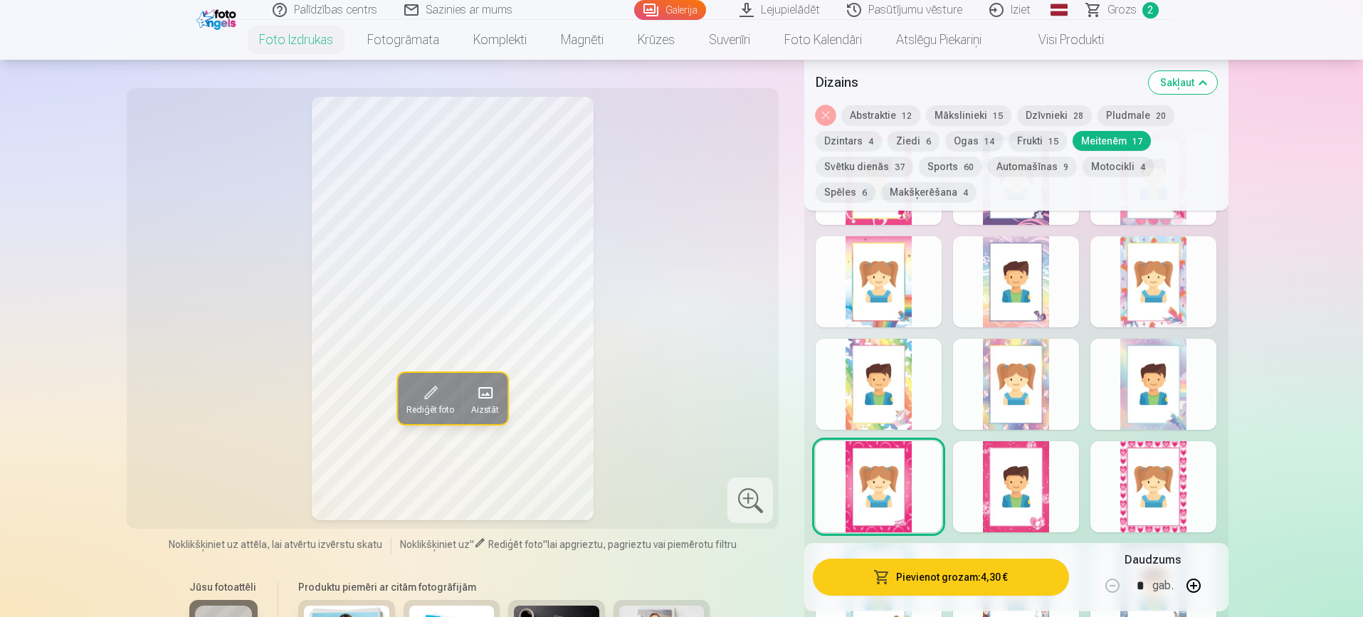
click at [1185, 379] on div at bounding box center [1153, 384] width 126 height 91
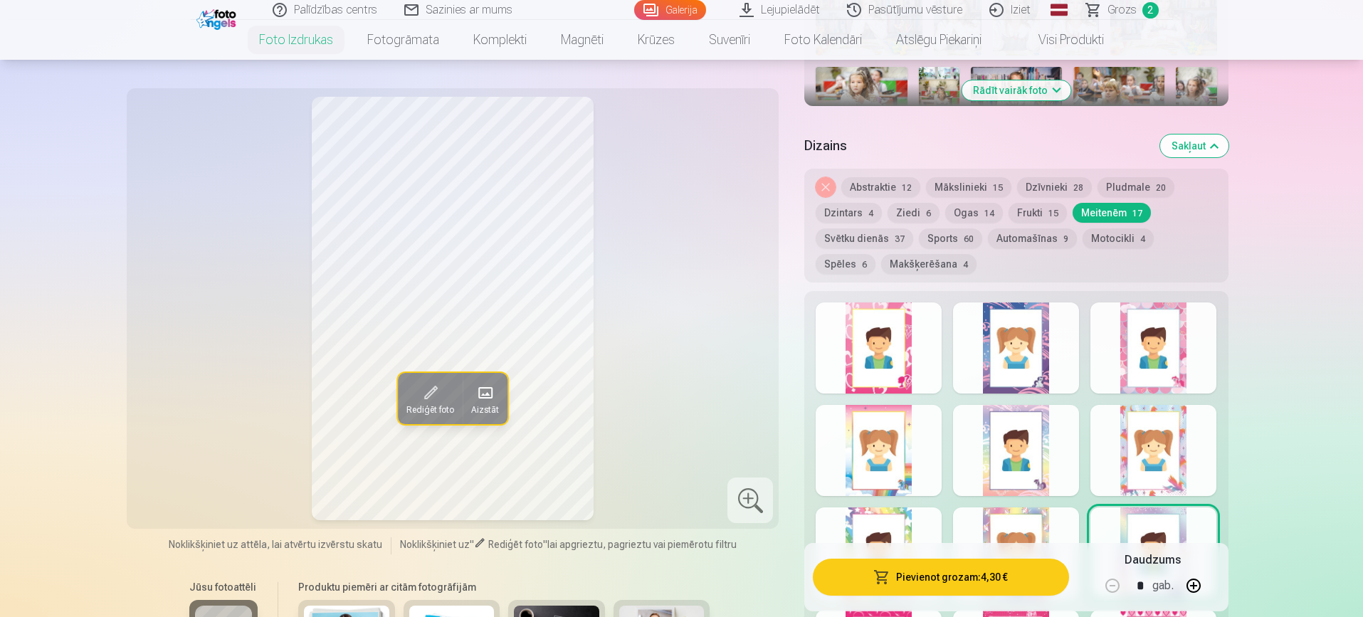
scroll to position [620, 0]
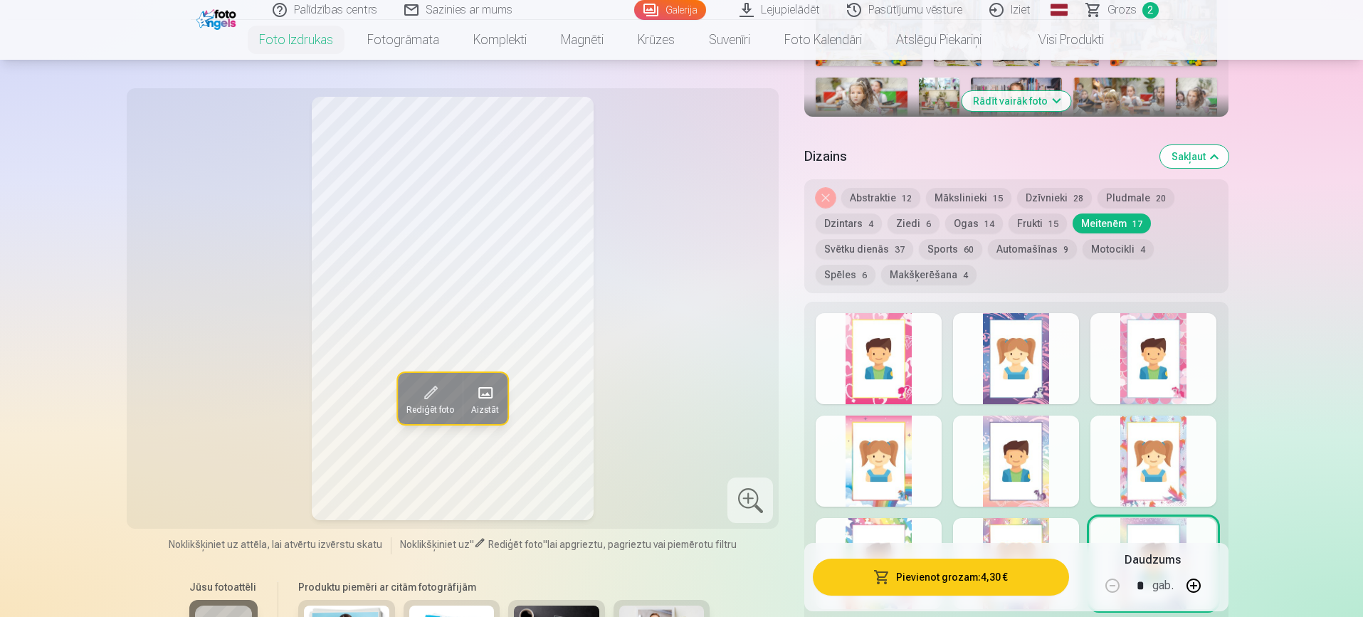
click at [891, 543] on div "Pievienot grozam : 4,30 € Daudzums * gab." at bounding box center [1015, 577] width 423 height 68
click at [902, 523] on div at bounding box center [878, 563] width 126 height 91
click at [903, 473] on div at bounding box center [878, 461] width 126 height 91
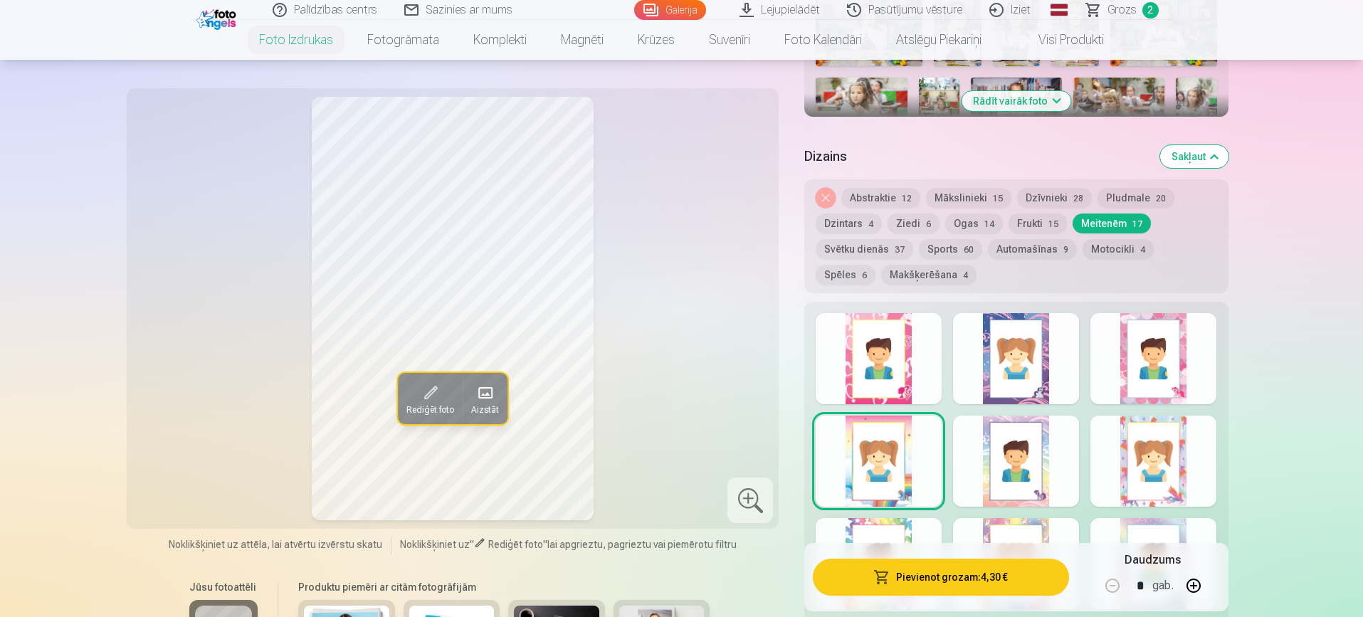
click at [973, 223] on button "Ogas 14" at bounding box center [974, 223] width 58 height 20
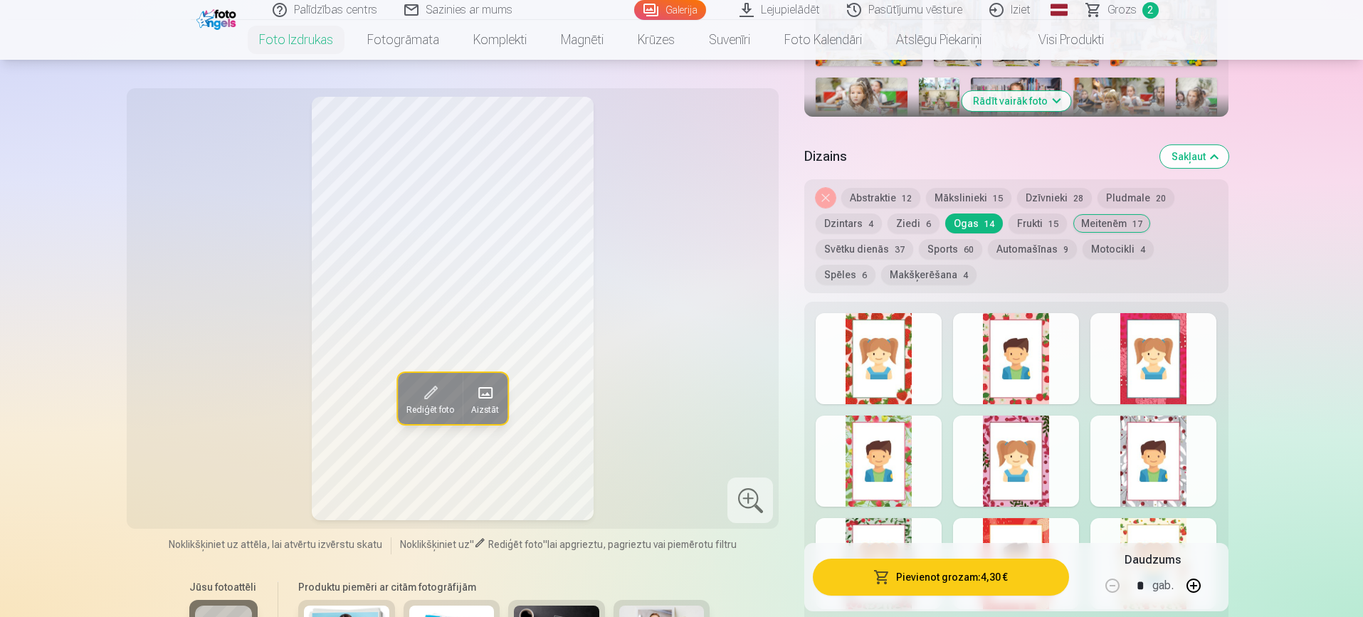
click at [1017, 324] on div at bounding box center [1016, 358] width 126 height 91
click at [867, 369] on div at bounding box center [878, 358] width 126 height 91
click at [907, 218] on button "Ziedi 6" at bounding box center [913, 223] width 52 height 20
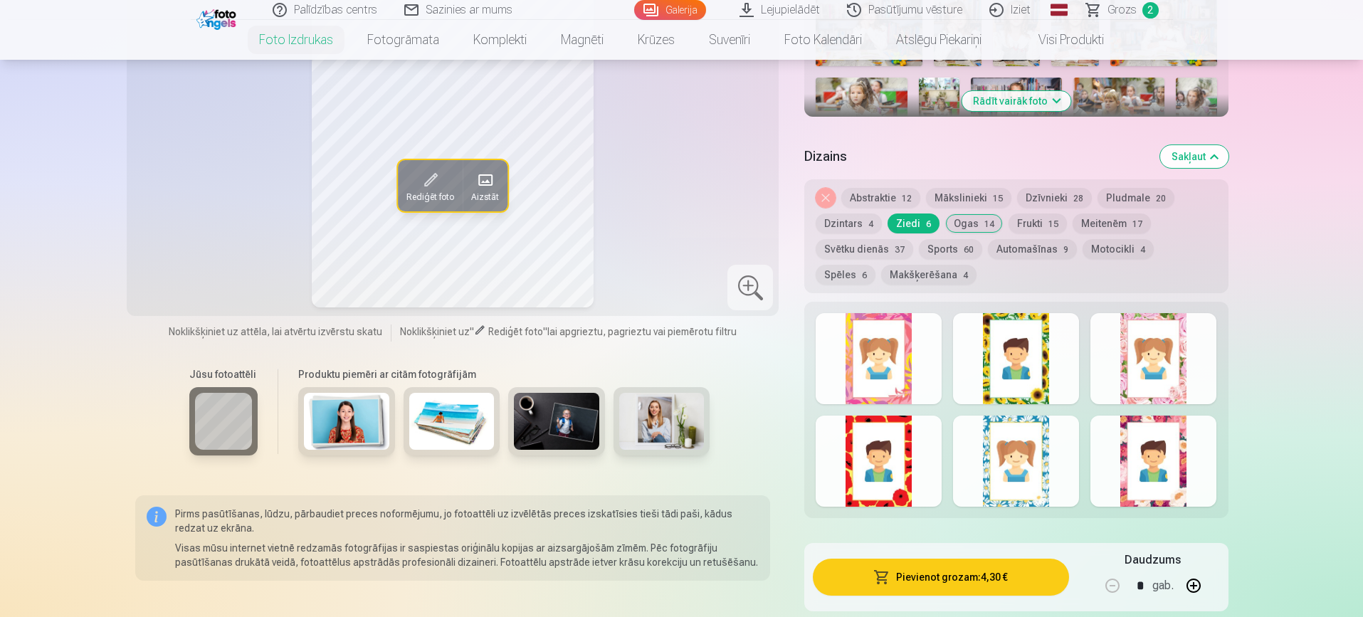
click at [1173, 365] on div at bounding box center [1153, 358] width 126 height 91
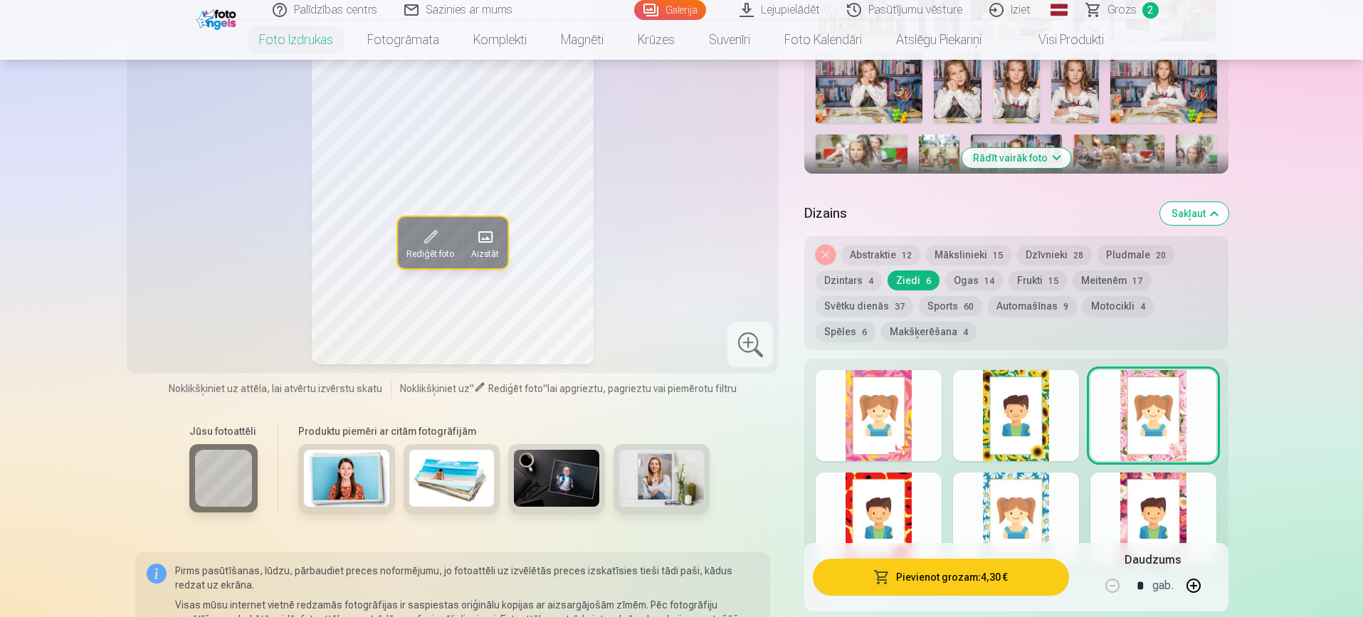
scroll to position [535, 0]
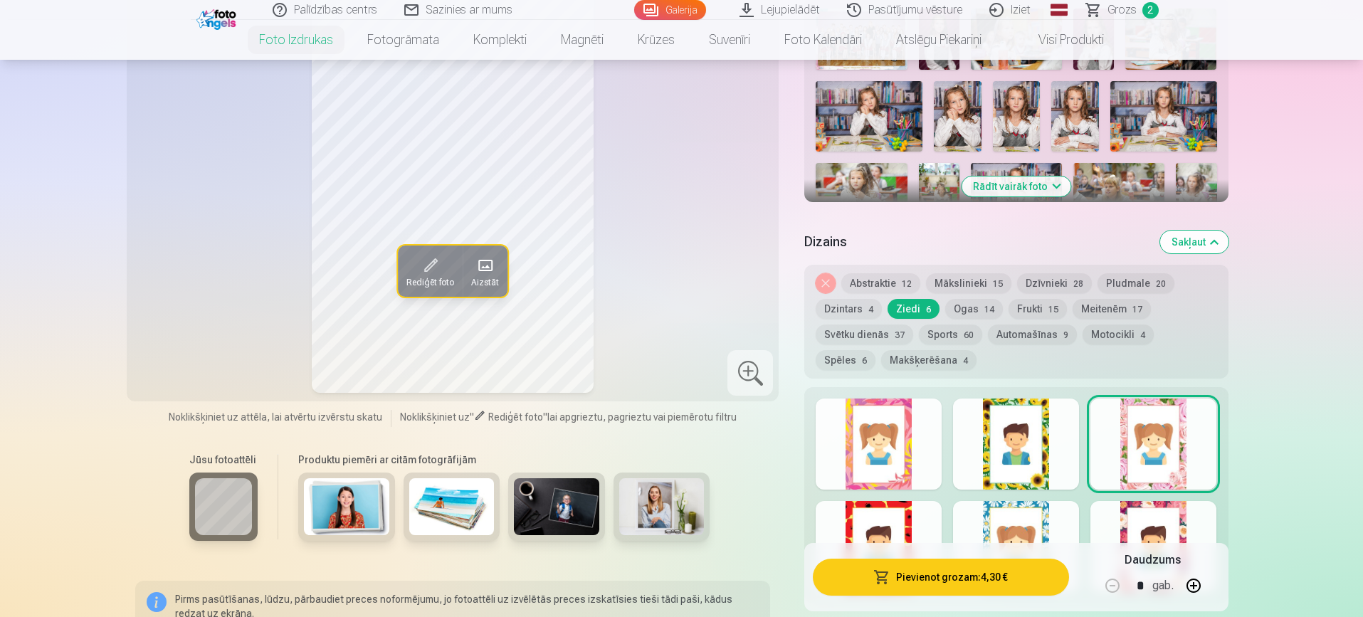
click at [1168, 525] on div at bounding box center [1153, 546] width 126 height 91
click at [1035, 302] on button "Frukti 15" at bounding box center [1037, 309] width 58 height 20
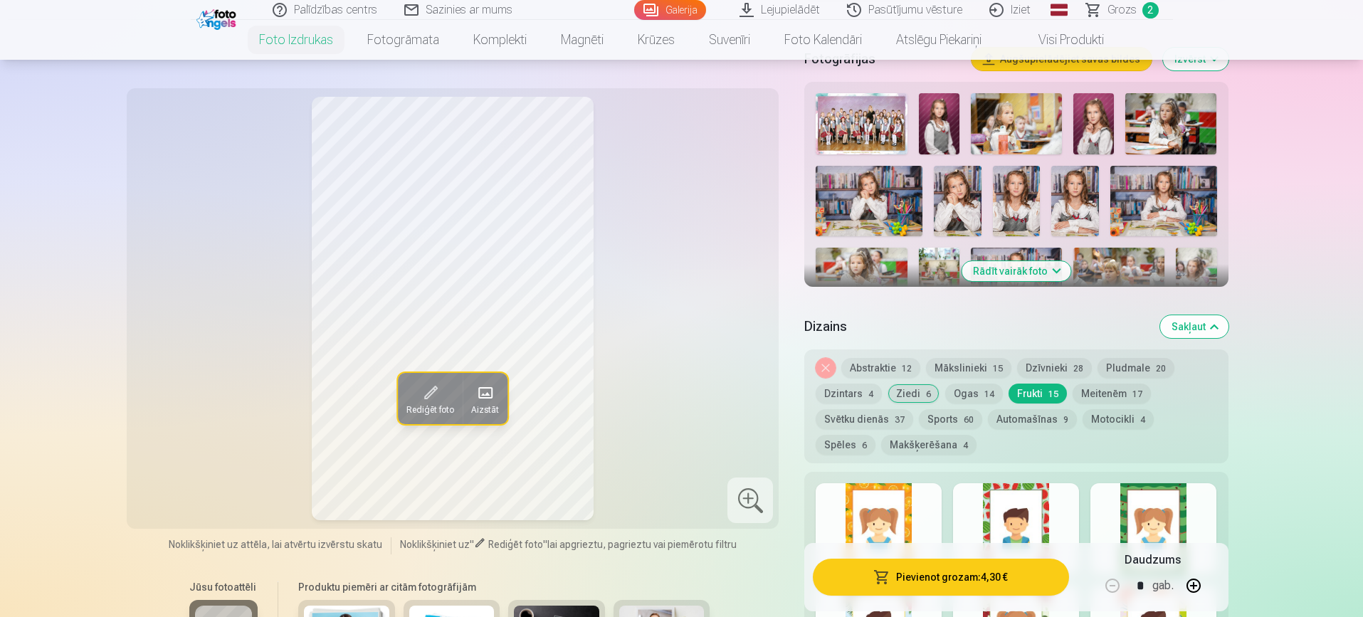
scroll to position [450, 0]
click at [1135, 367] on button "Pludmale 20" at bounding box center [1135, 369] width 77 height 20
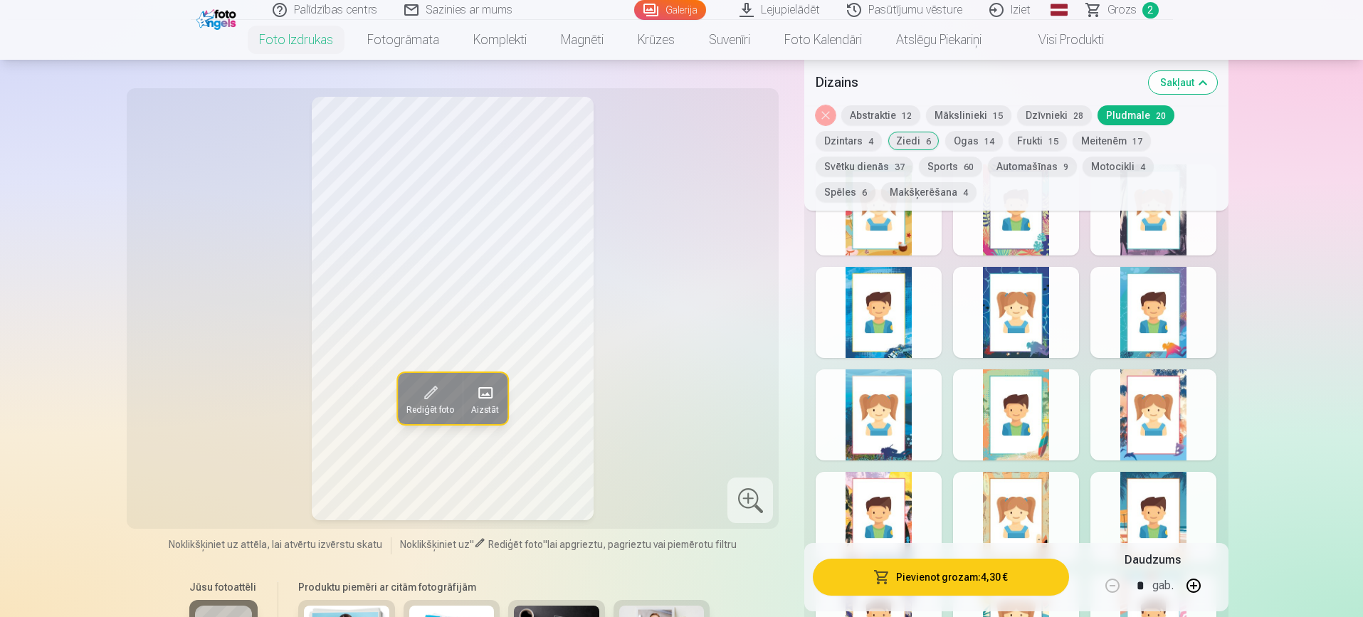
scroll to position [763, 0]
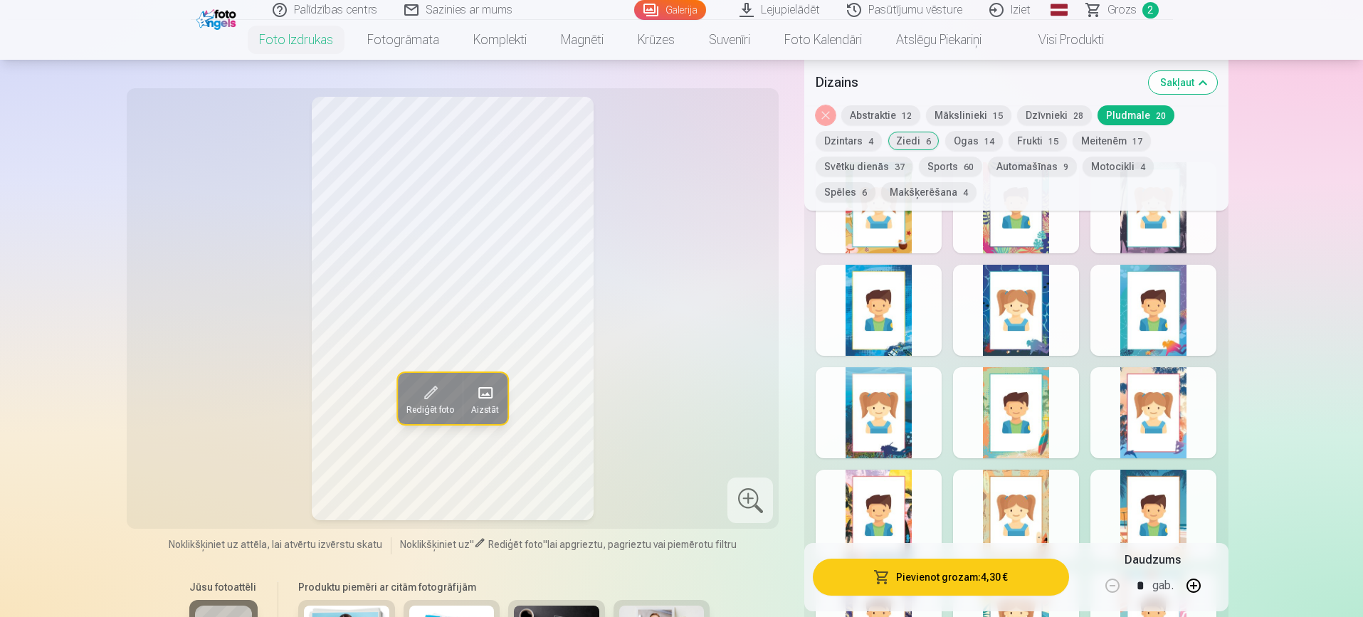
click at [996, 275] on div at bounding box center [1016, 310] width 126 height 91
click at [1164, 389] on div at bounding box center [1153, 412] width 126 height 91
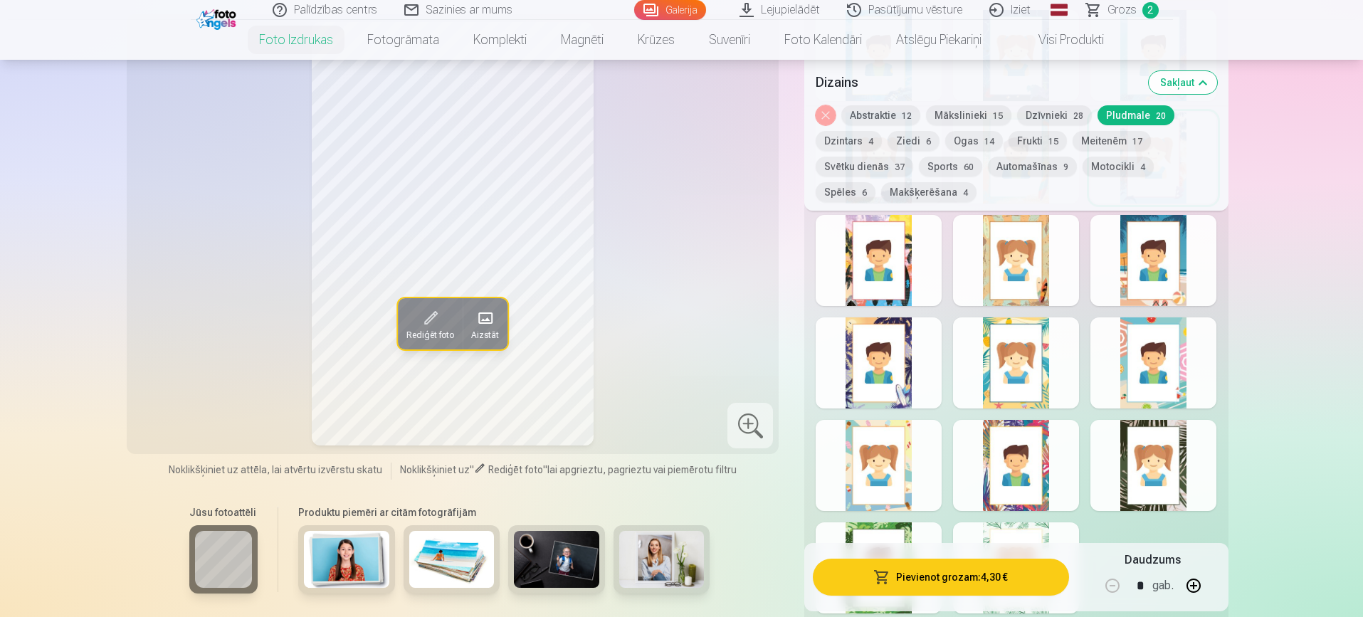
scroll to position [1019, 0]
click at [1158, 337] on div at bounding box center [1153, 361] width 126 height 91
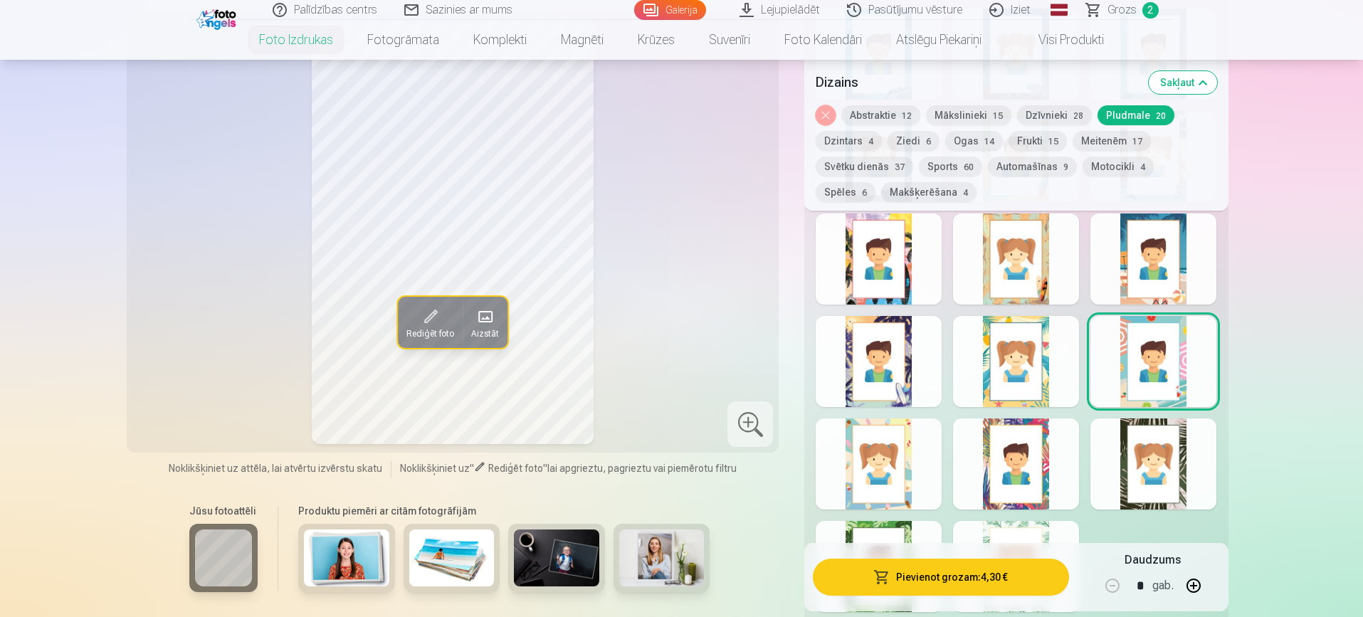
click at [896, 476] on div at bounding box center [878, 463] width 126 height 91
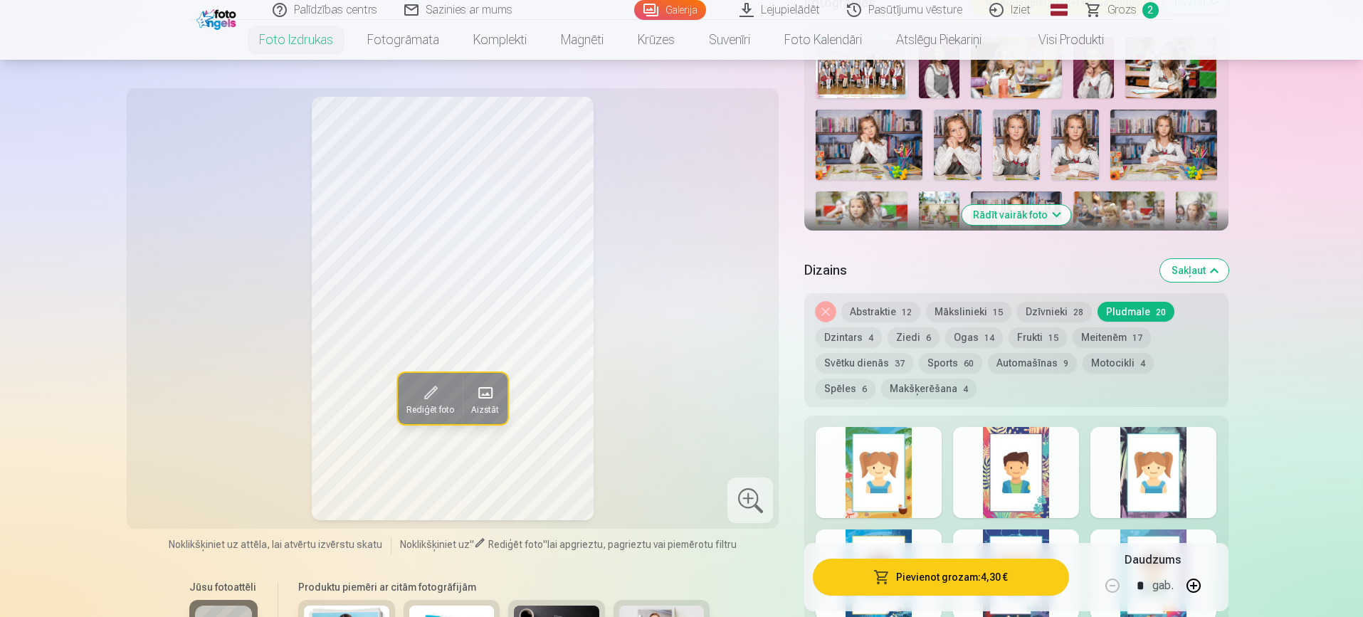
scroll to position [478, 0]
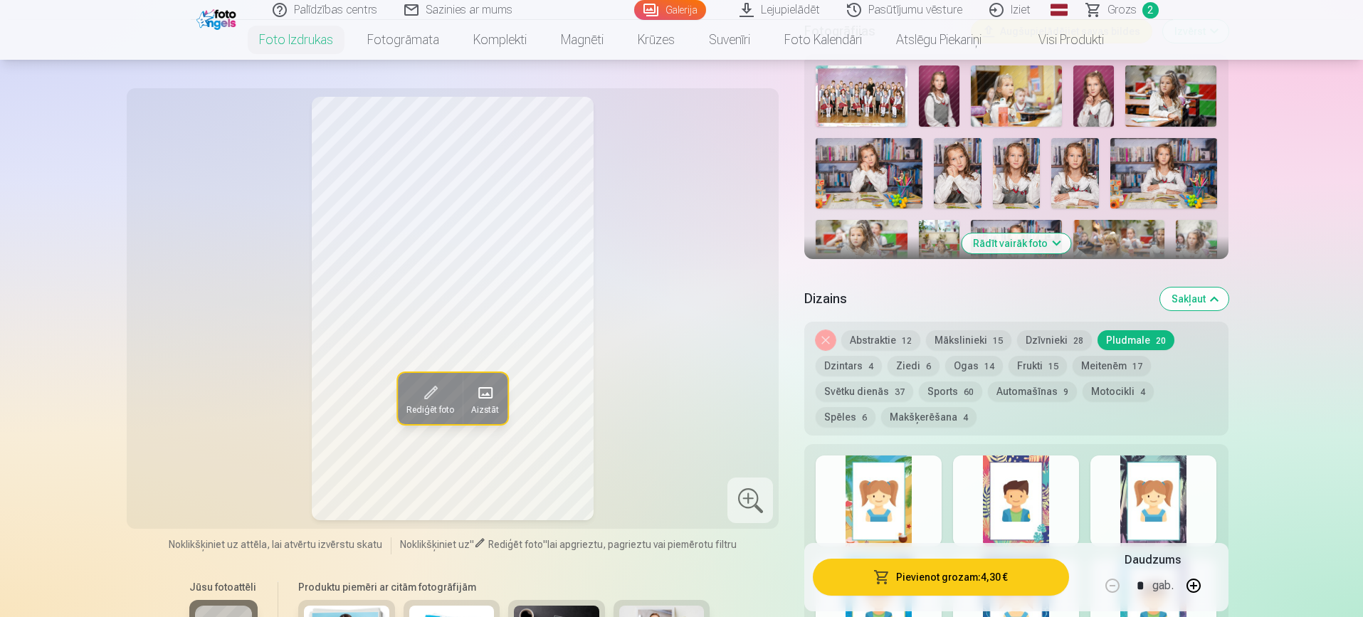
click at [1047, 332] on button "Dzīvnieki 28" at bounding box center [1054, 340] width 75 height 20
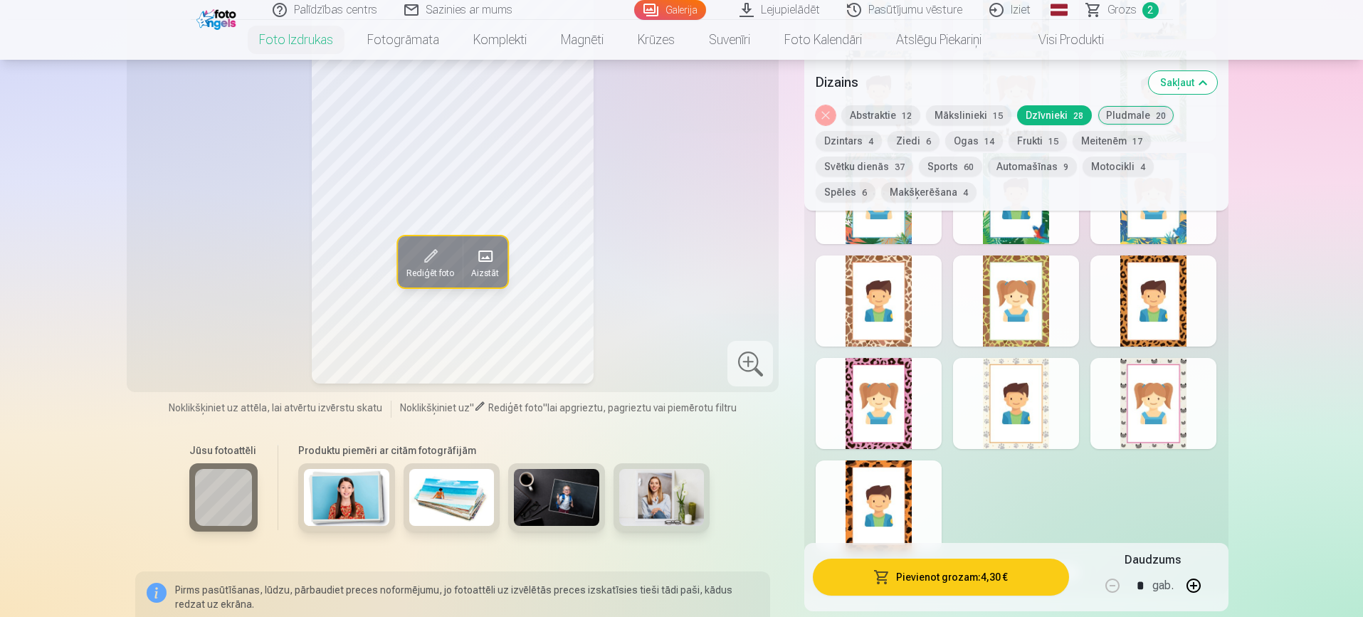
scroll to position [1389, 0]
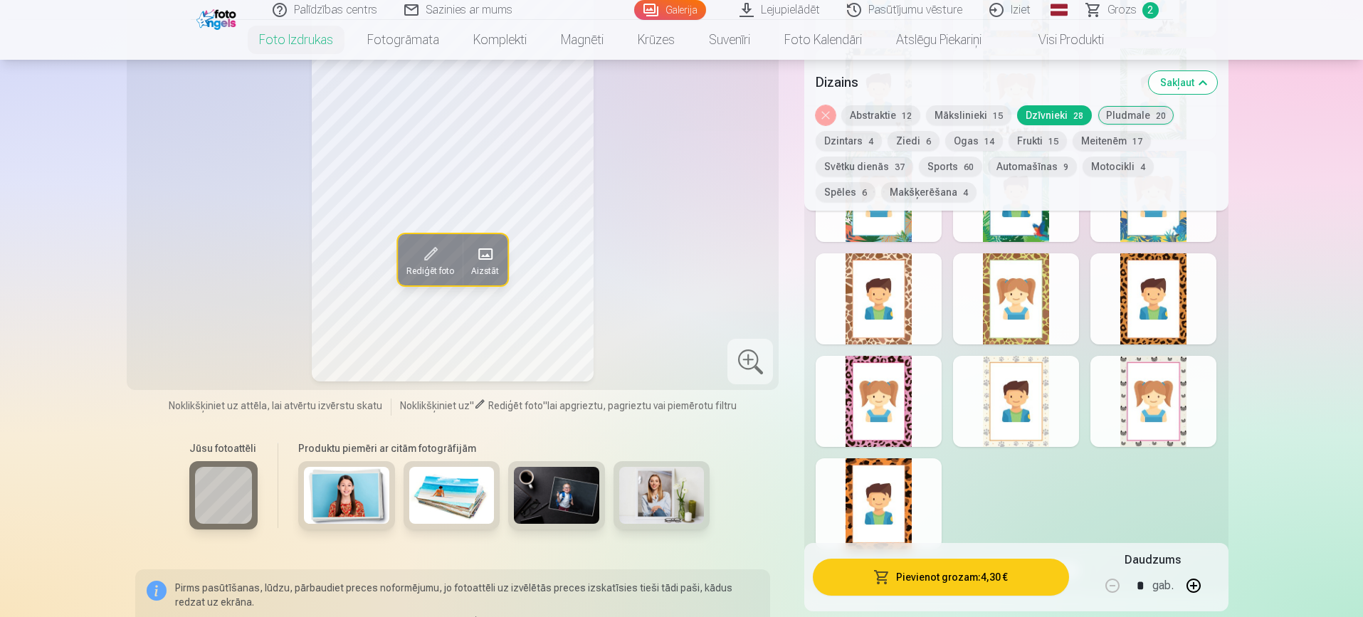
click at [1170, 392] on div at bounding box center [1153, 401] width 126 height 91
click at [1022, 391] on div at bounding box center [1016, 401] width 126 height 91
click at [896, 391] on div at bounding box center [878, 401] width 126 height 91
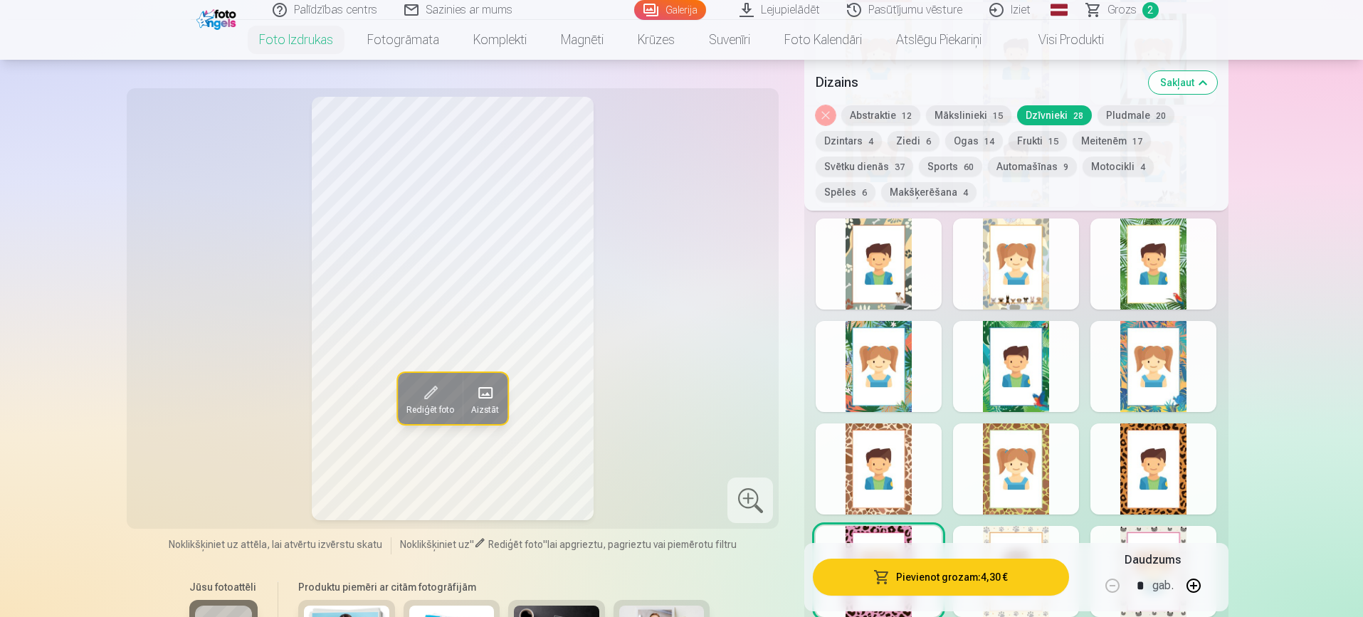
scroll to position [1218, 0]
click at [1037, 367] on div at bounding box center [1016, 367] width 126 height 91
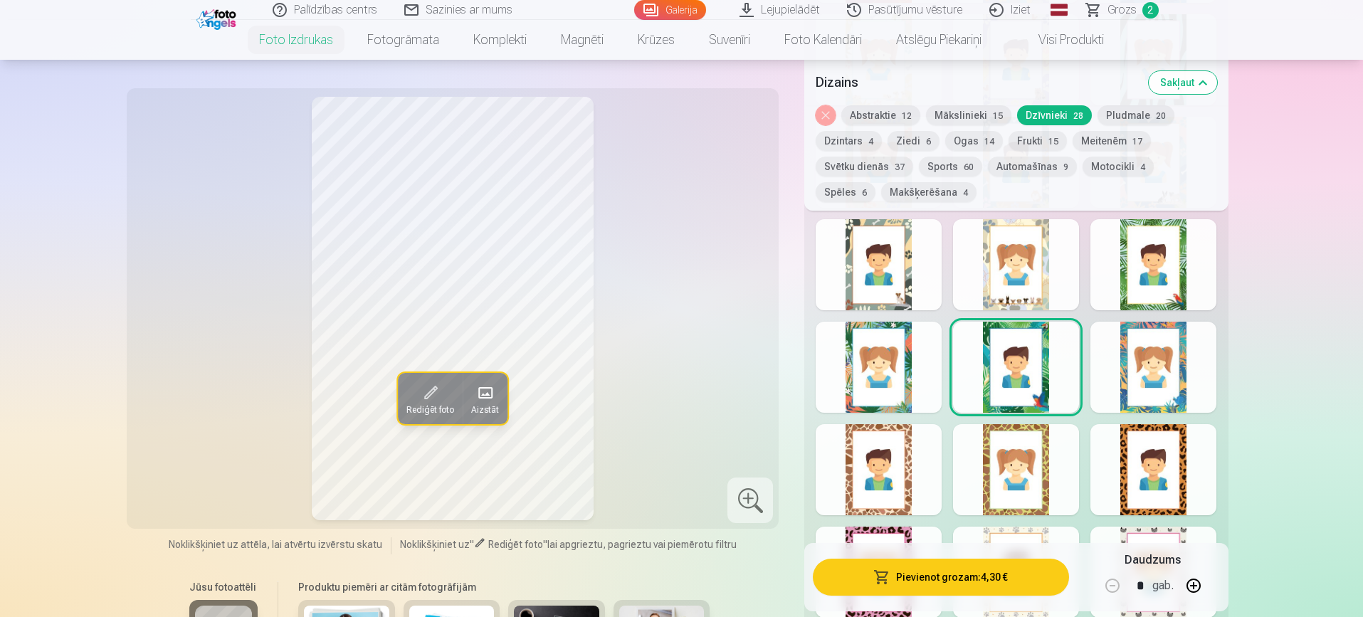
click at [1159, 374] on div at bounding box center [1153, 367] width 126 height 91
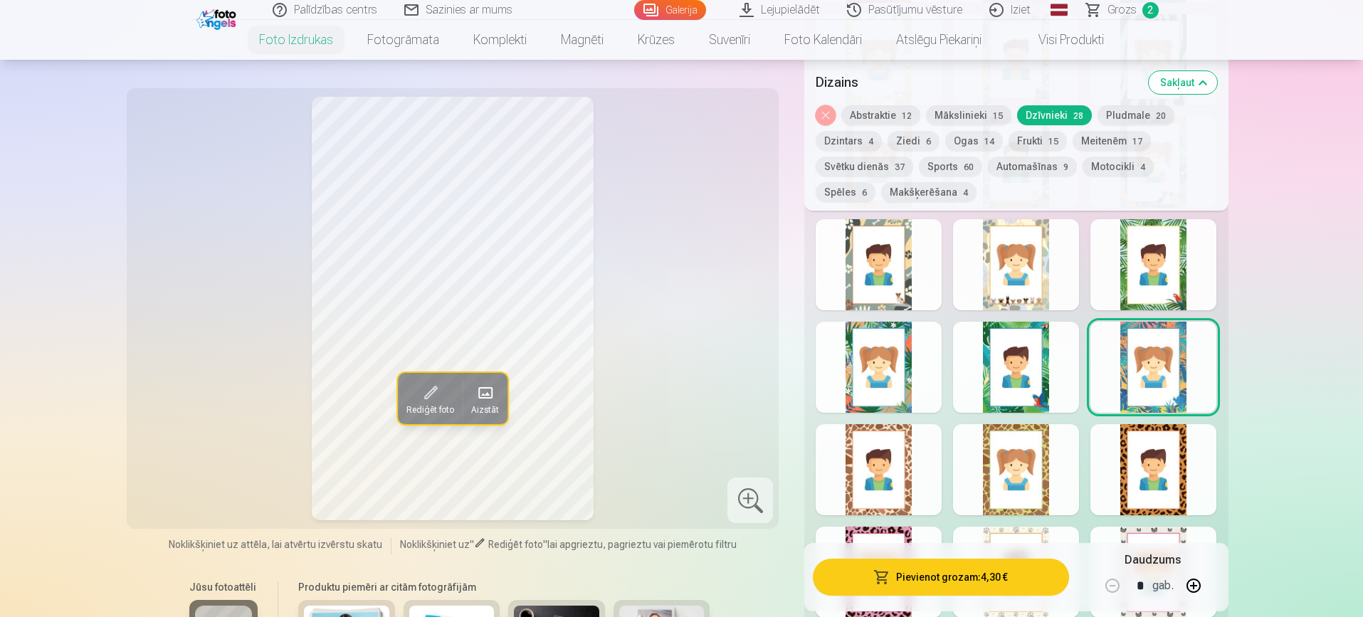
click at [1147, 277] on div at bounding box center [1153, 264] width 126 height 91
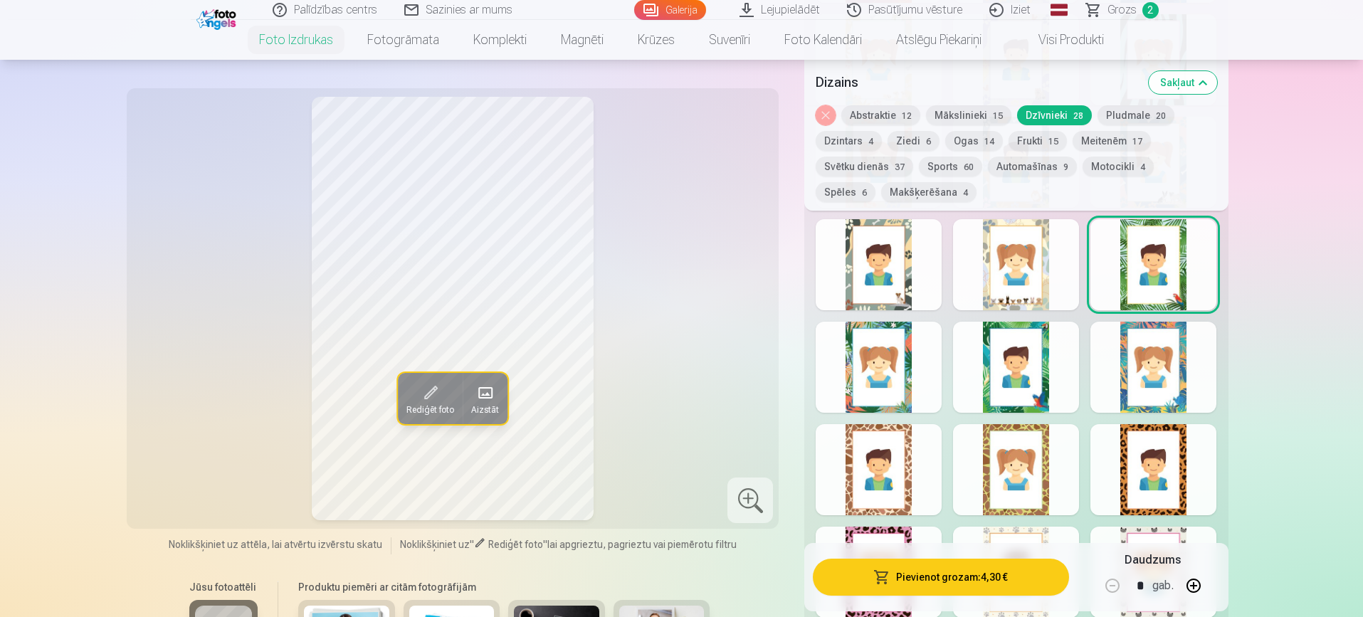
click at [1035, 277] on div at bounding box center [1016, 264] width 126 height 91
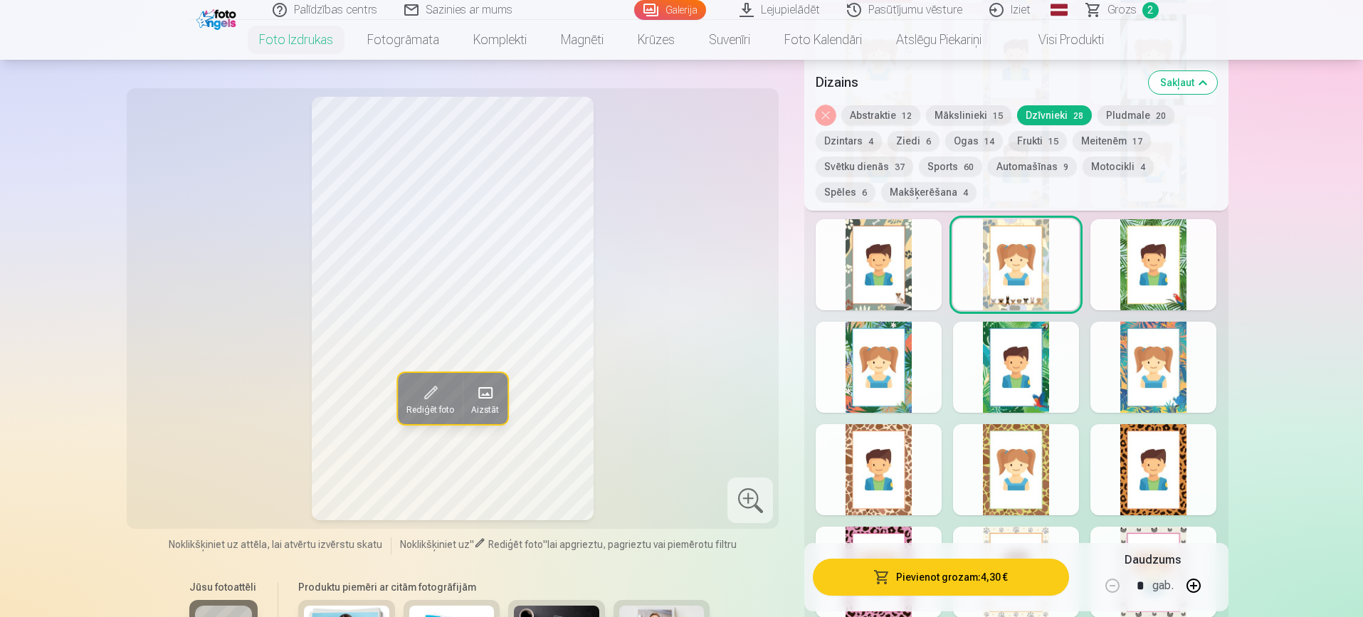
click at [868, 256] on div at bounding box center [878, 264] width 126 height 91
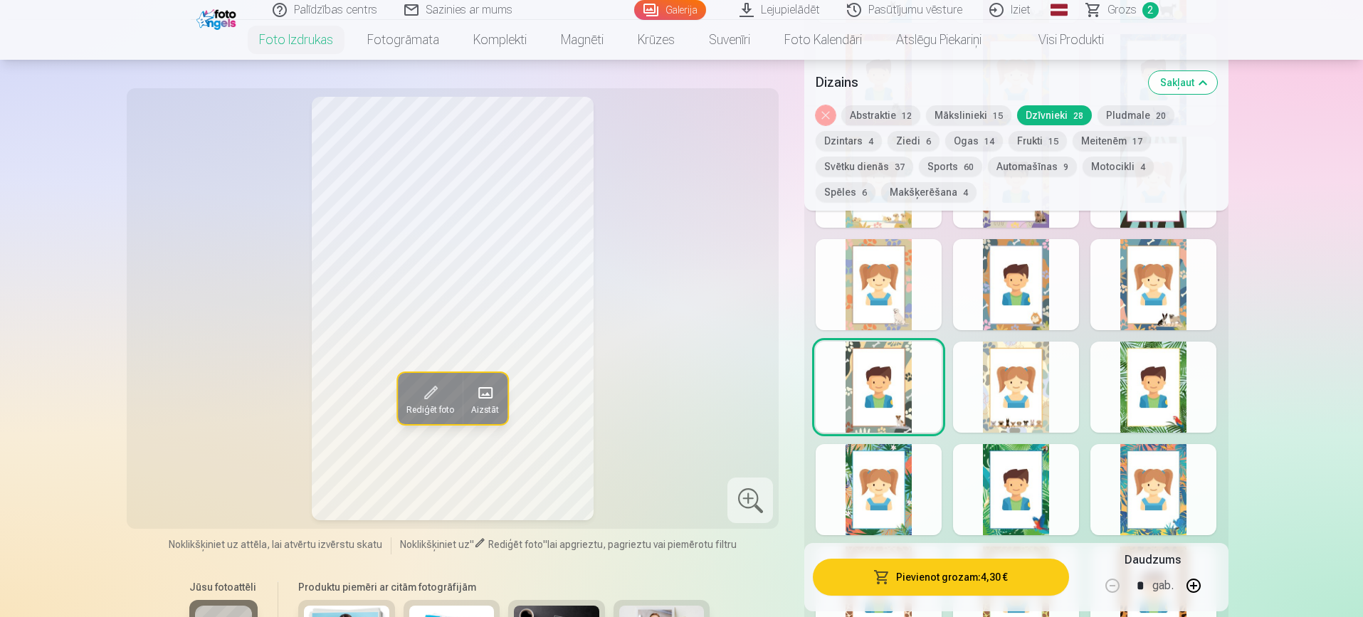
scroll to position [1076, 0]
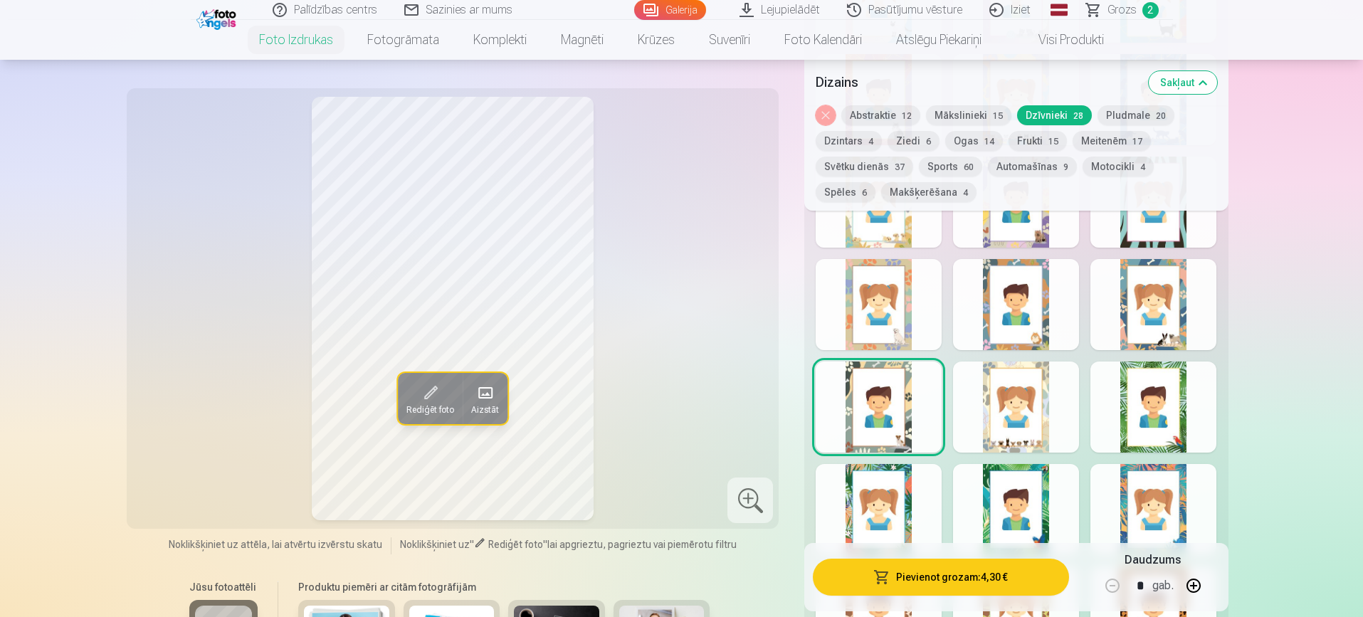
click at [904, 310] on div at bounding box center [878, 304] width 126 height 91
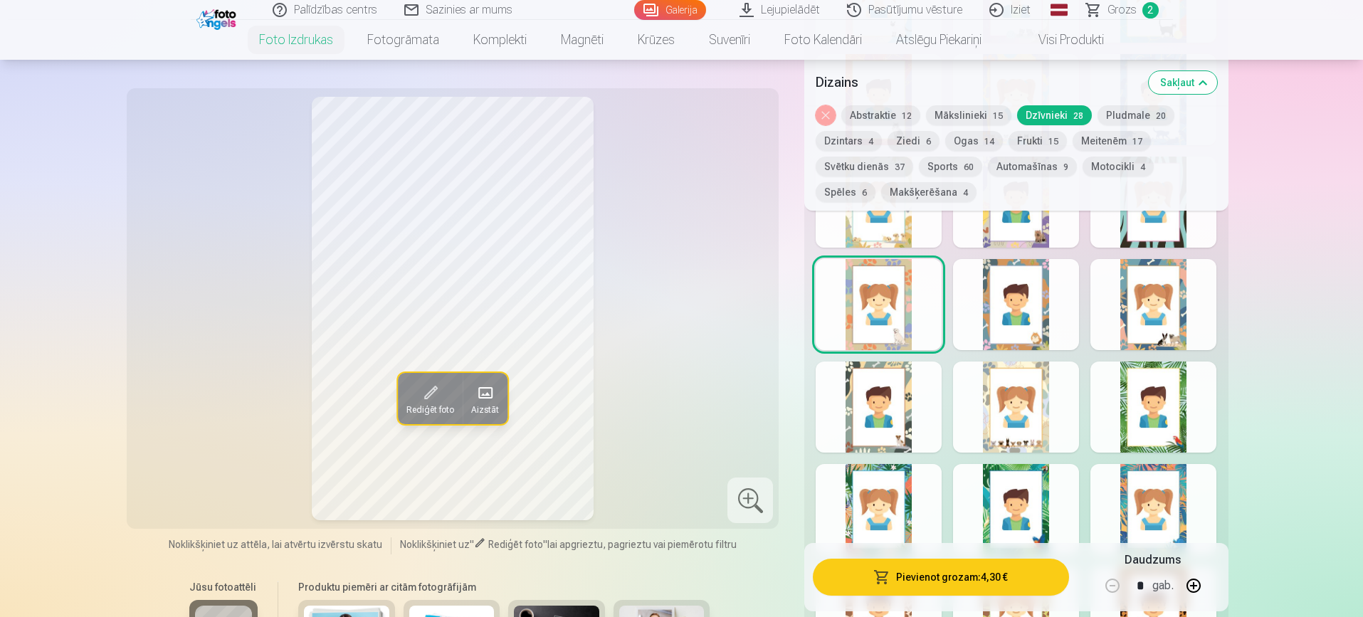
click at [1033, 308] on div at bounding box center [1016, 304] width 126 height 91
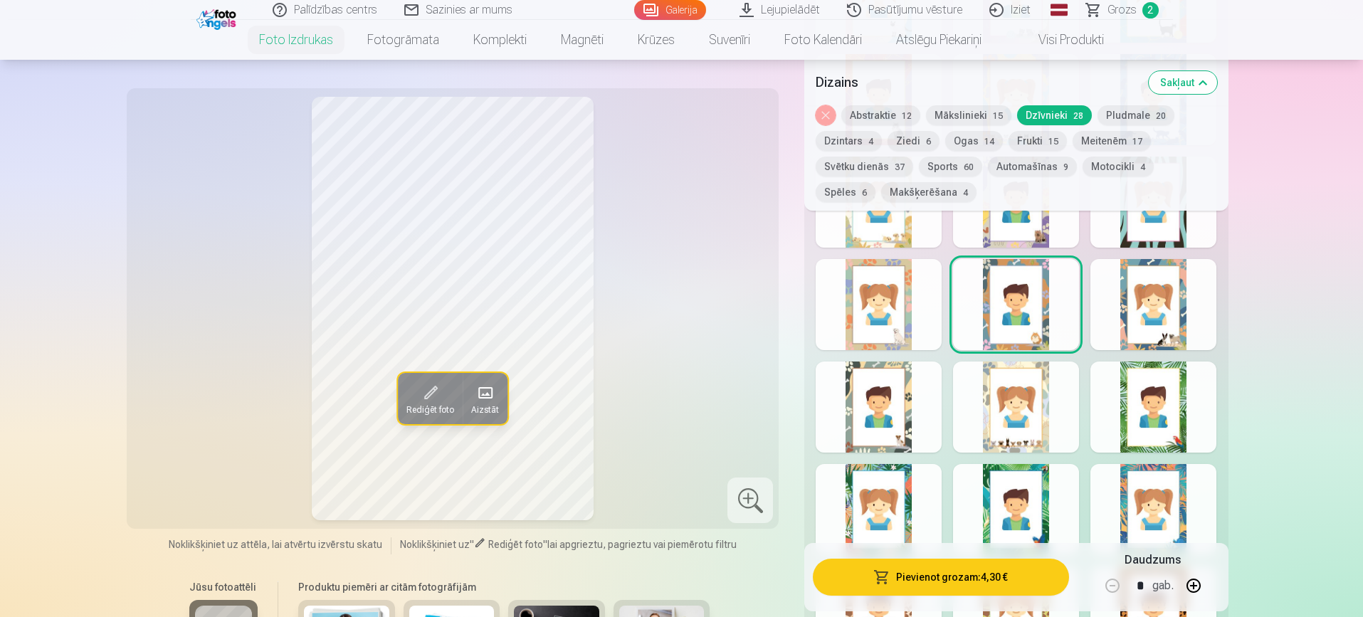
click at [852, 420] on div at bounding box center [878, 406] width 126 height 91
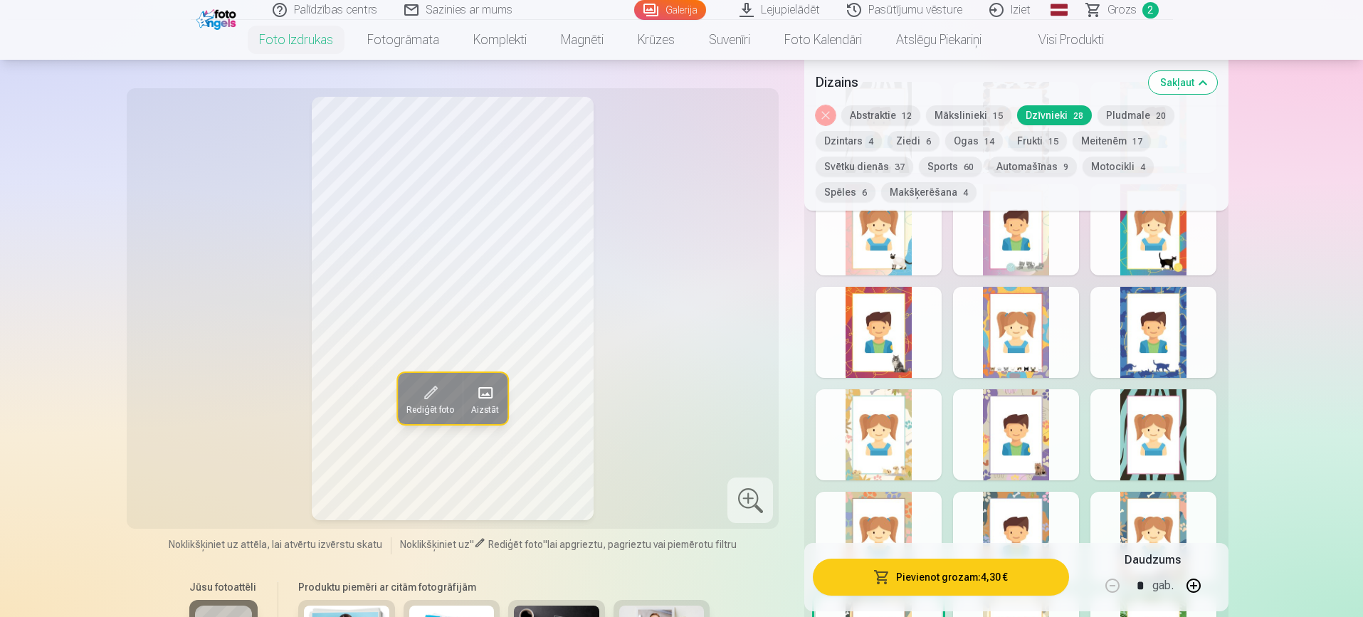
scroll to position [820, 0]
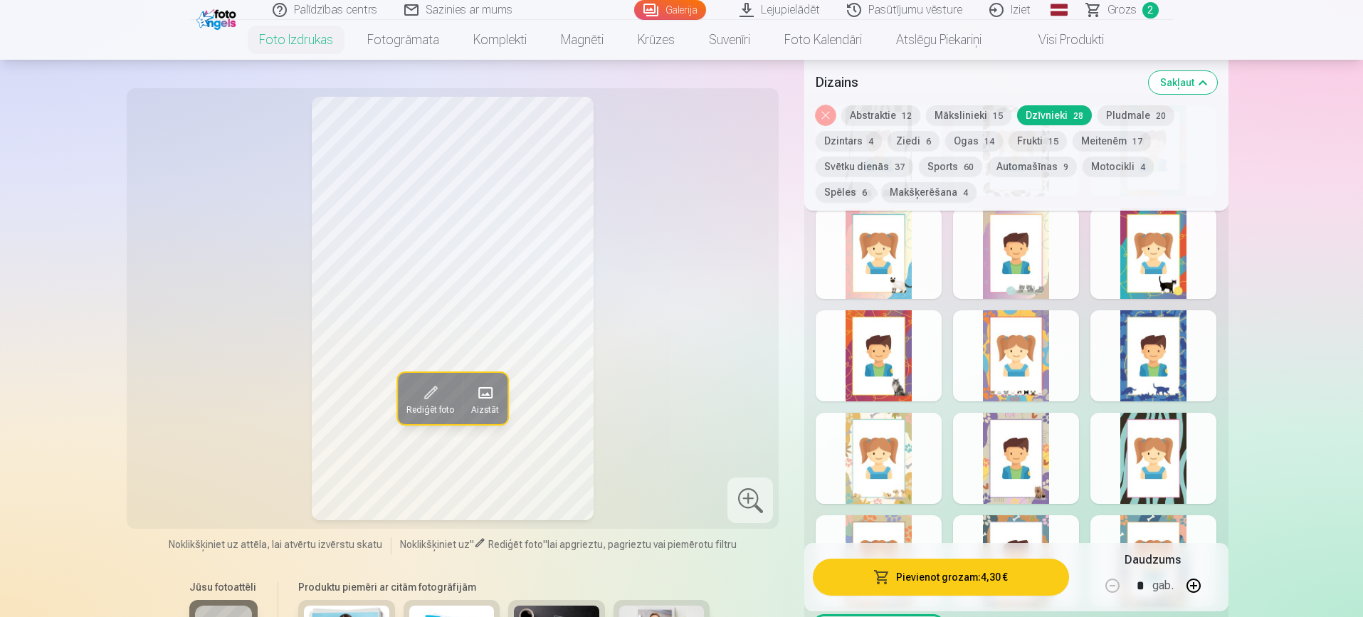
click at [848, 467] on div at bounding box center [878, 458] width 126 height 91
click at [1035, 452] on div at bounding box center [1016, 458] width 126 height 91
click at [898, 356] on div at bounding box center [878, 355] width 126 height 91
click at [993, 347] on div at bounding box center [1016, 355] width 126 height 91
click at [1162, 357] on div at bounding box center [1153, 355] width 126 height 91
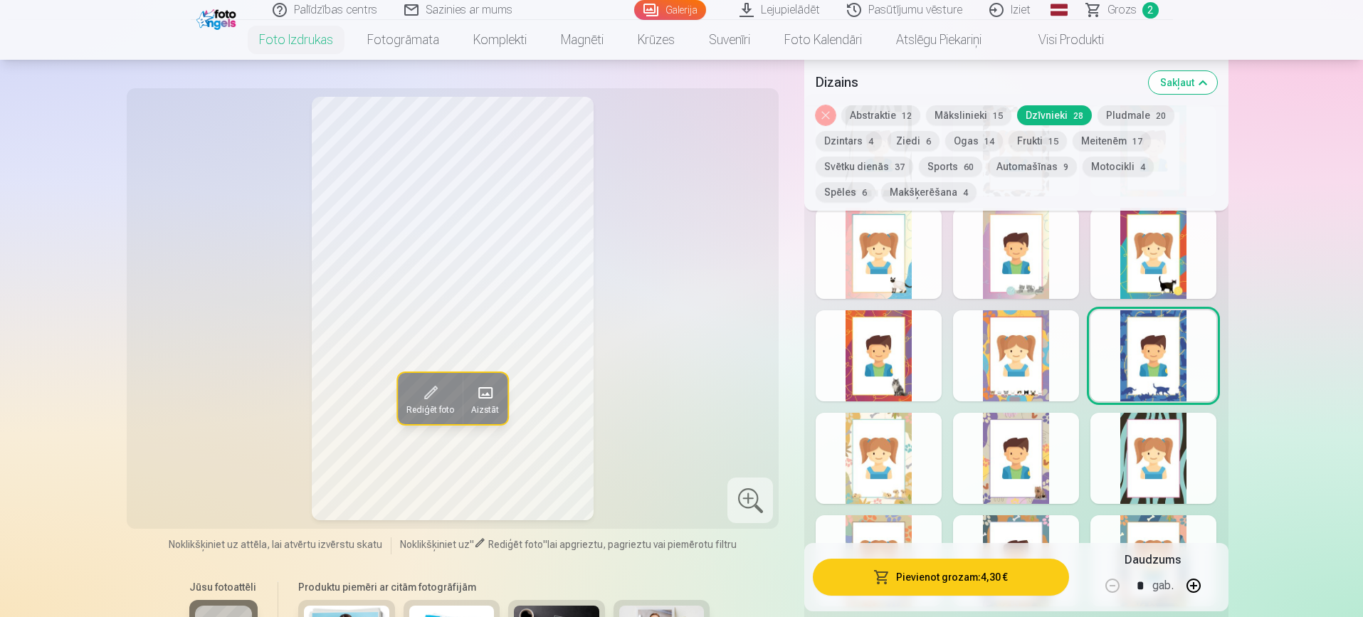
click at [1170, 242] on div at bounding box center [1153, 253] width 126 height 91
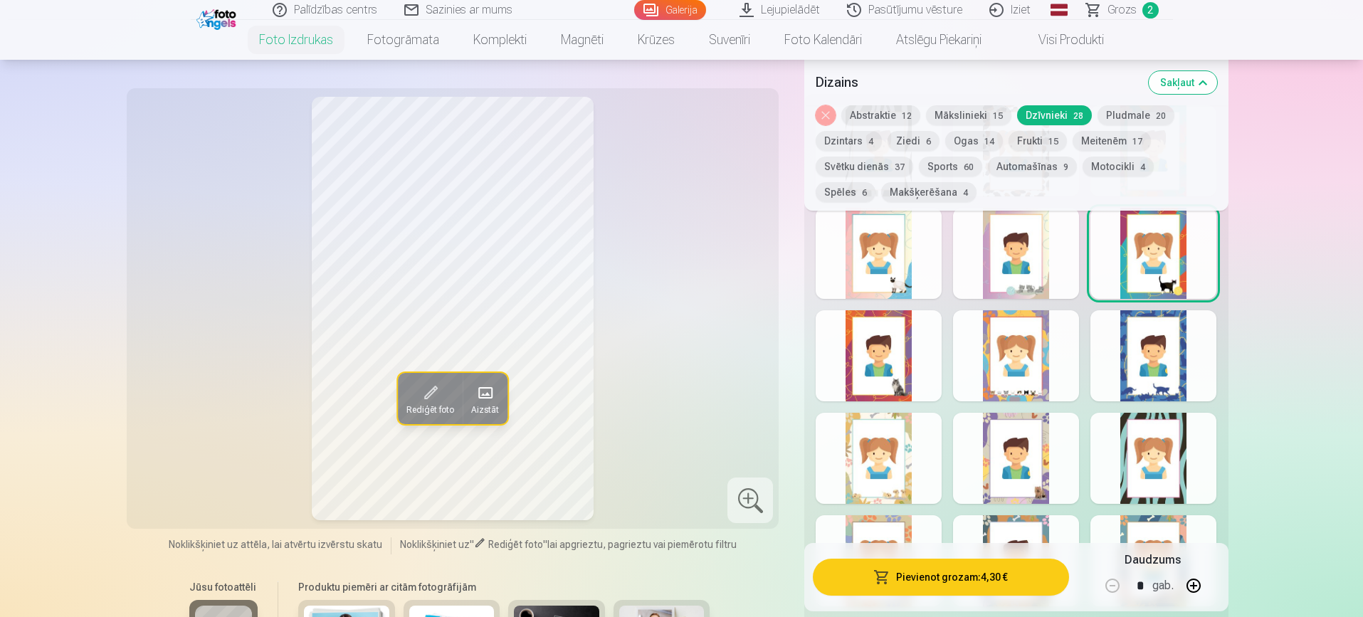
click at [1015, 251] on div at bounding box center [1016, 253] width 126 height 91
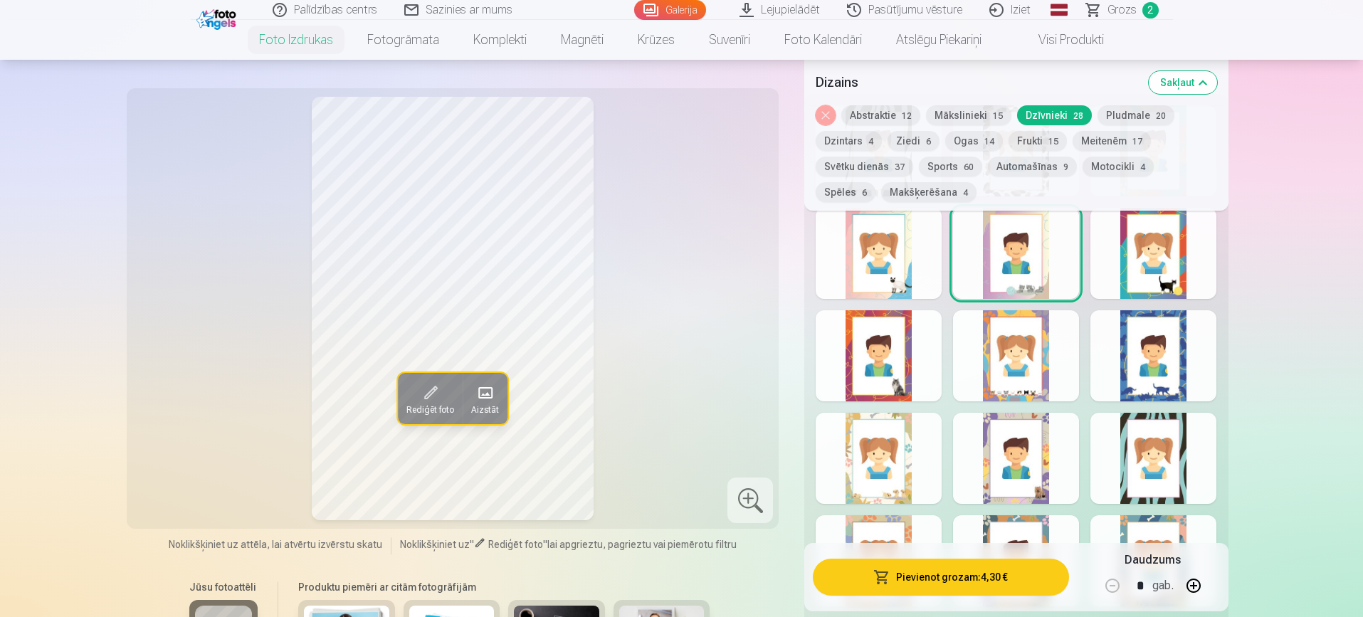
click at [891, 272] on div at bounding box center [878, 253] width 126 height 91
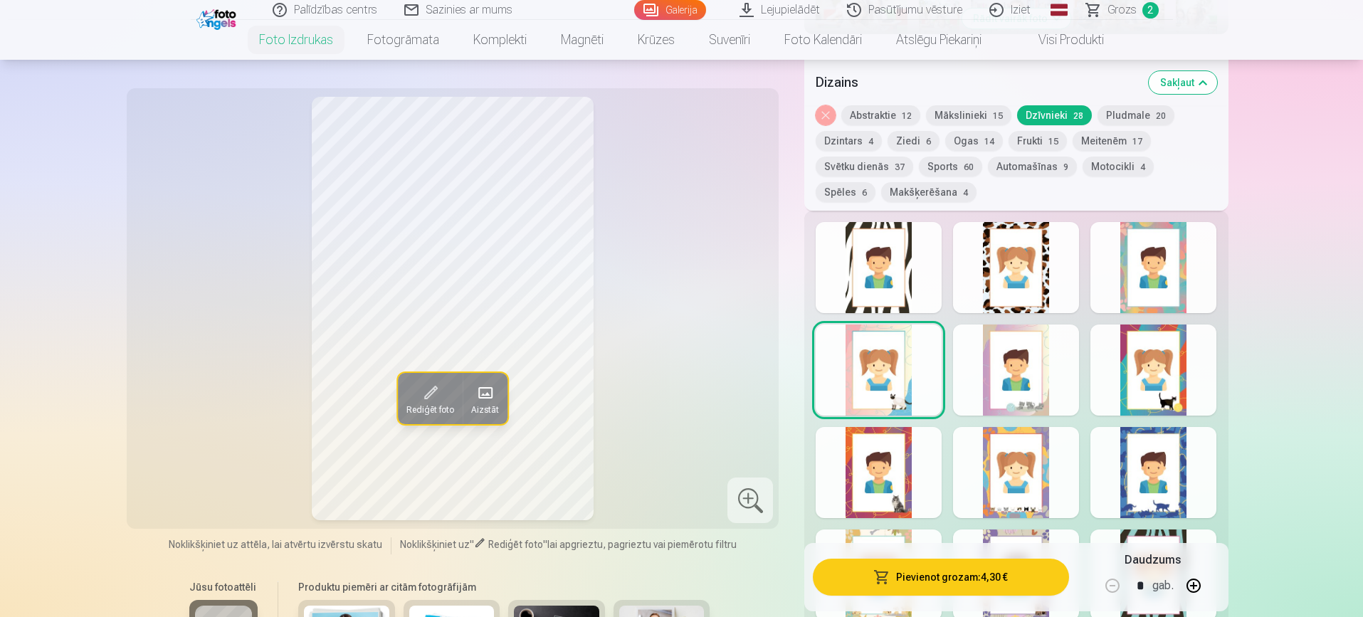
scroll to position [706, 0]
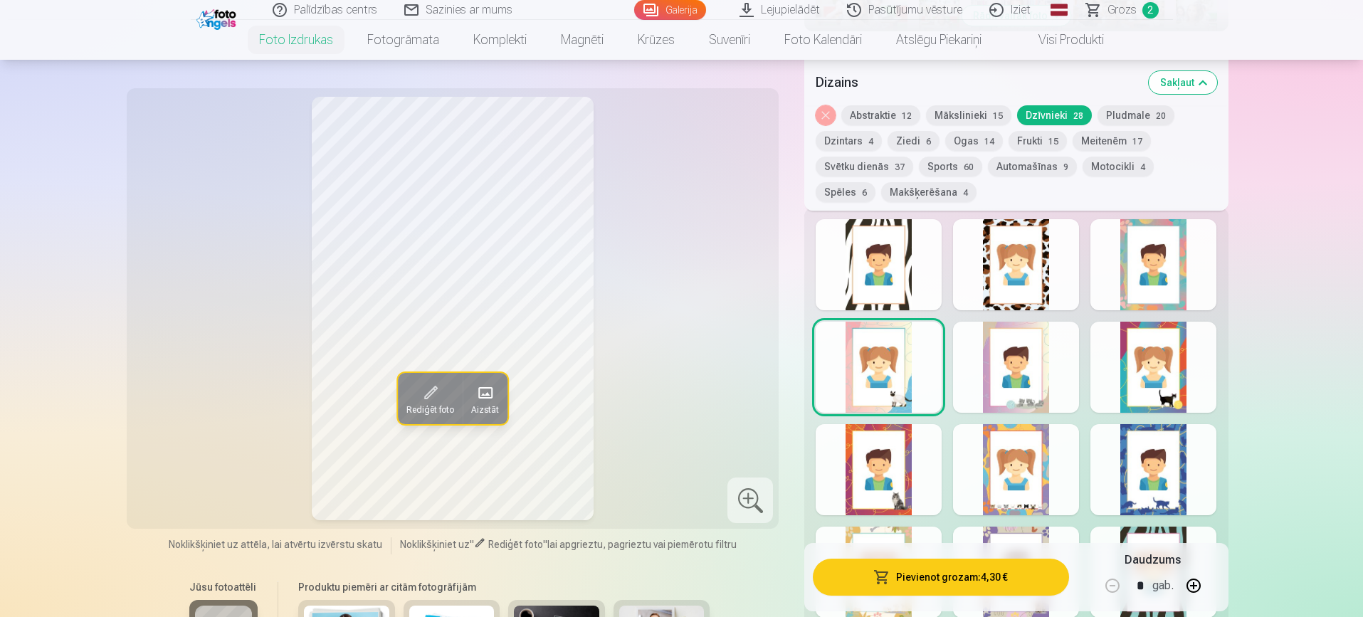
click at [852, 137] on button "Dzintars 4" at bounding box center [848, 141] width 66 height 20
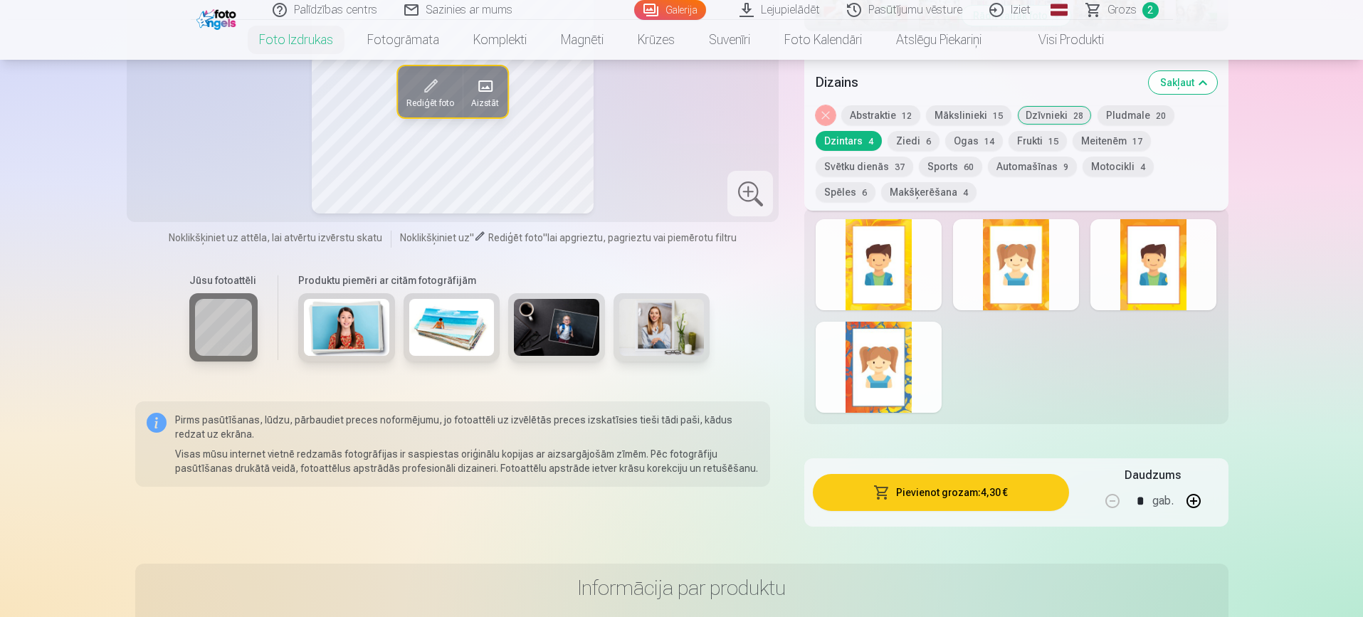
click at [1013, 263] on div at bounding box center [1016, 264] width 126 height 91
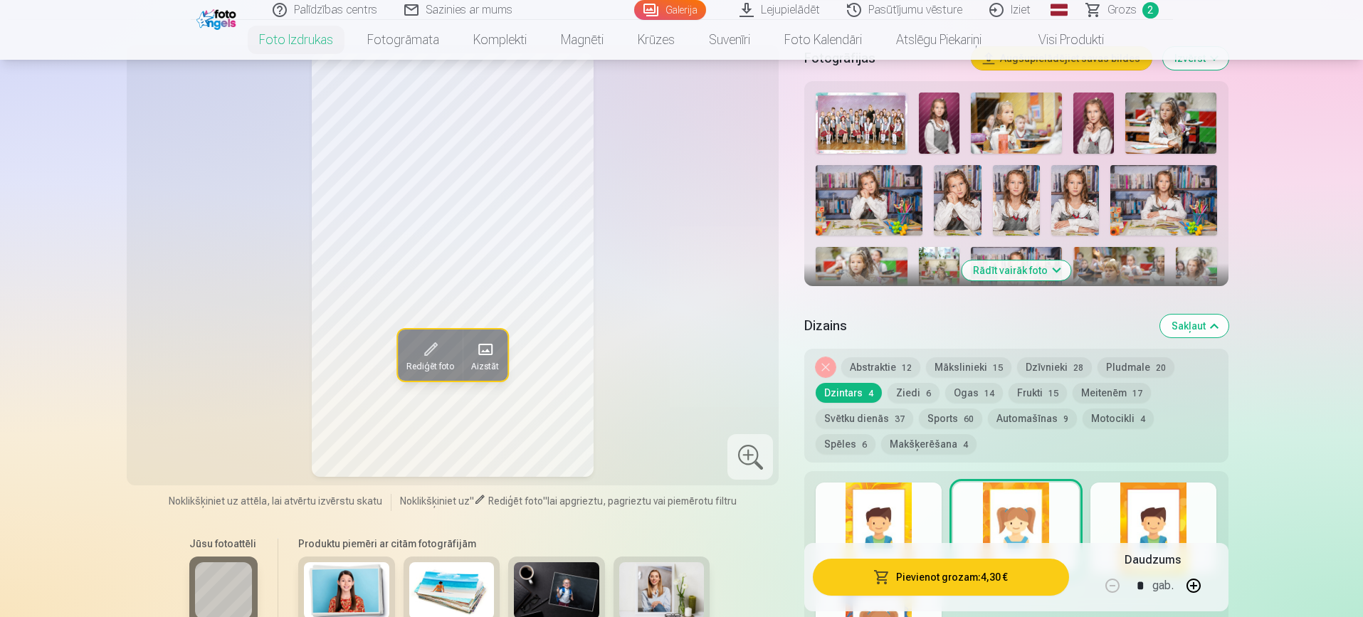
scroll to position [450, 0]
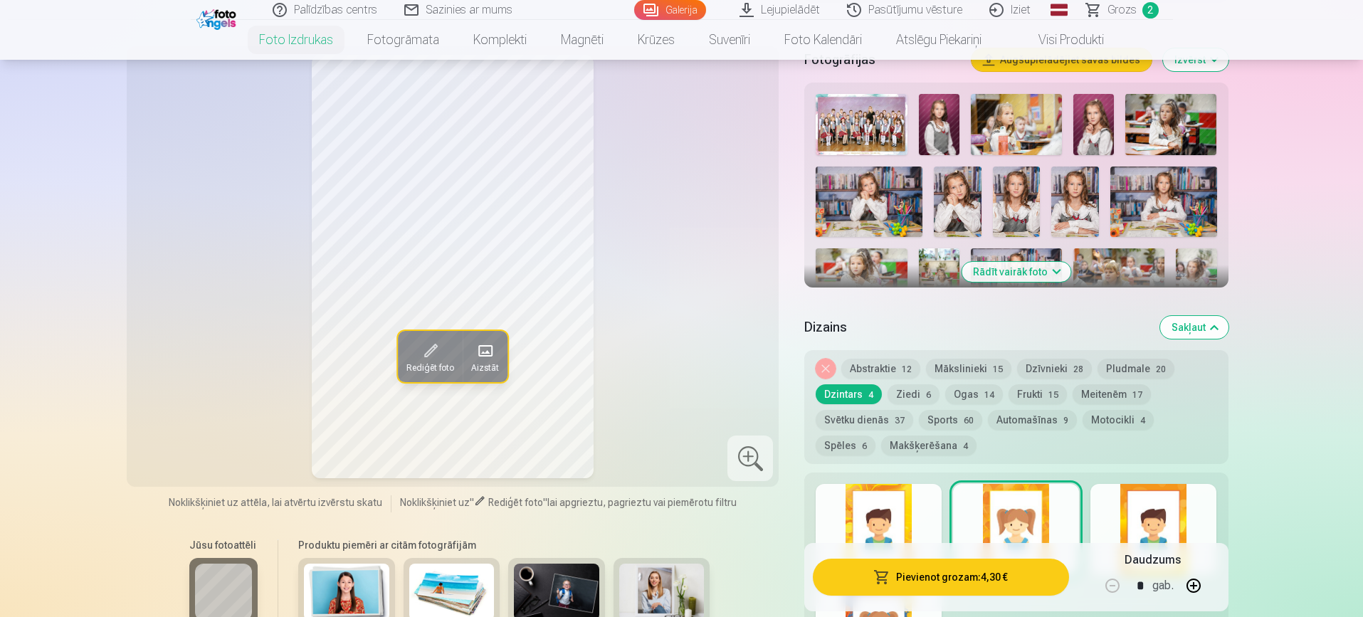
click at [1106, 388] on button "Meitenēm 17" at bounding box center [1111, 394] width 78 height 20
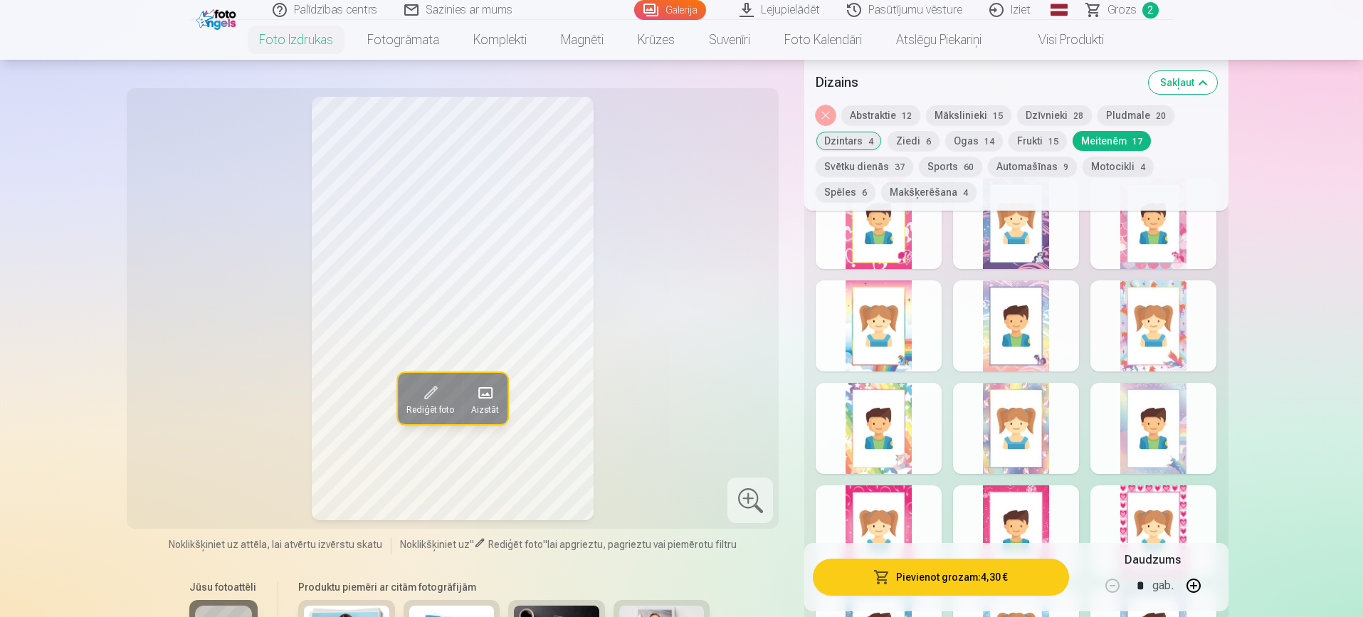
scroll to position [763, 0]
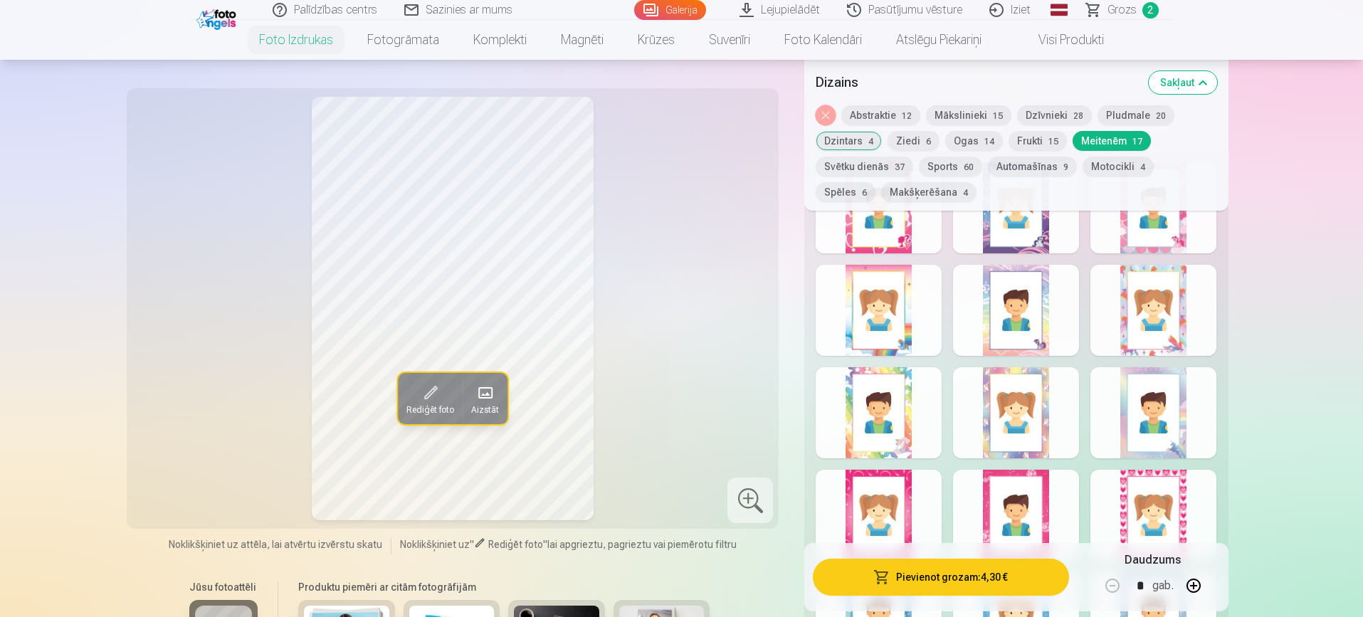
click at [894, 290] on div at bounding box center [878, 310] width 126 height 91
click at [1049, 305] on div at bounding box center [1016, 310] width 126 height 91
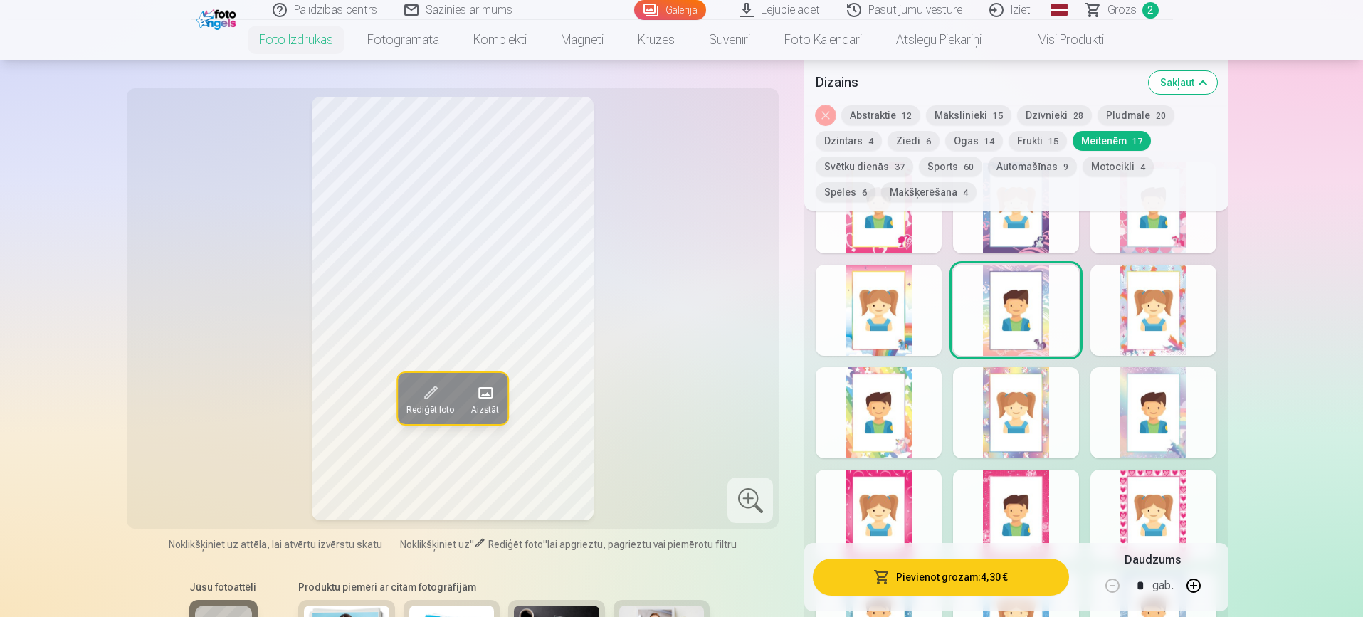
click at [1033, 239] on div at bounding box center [1016, 207] width 126 height 91
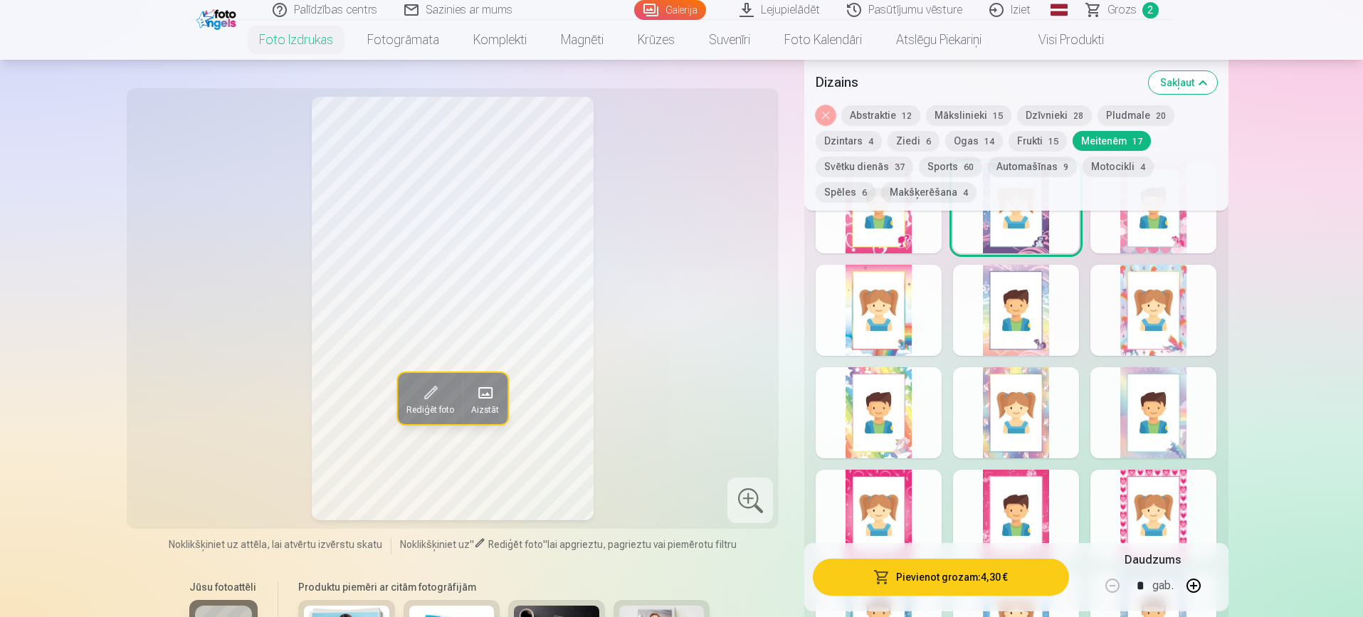
click at [1153, 313] on div at bounding box center [1153, 310] width 126 height 91
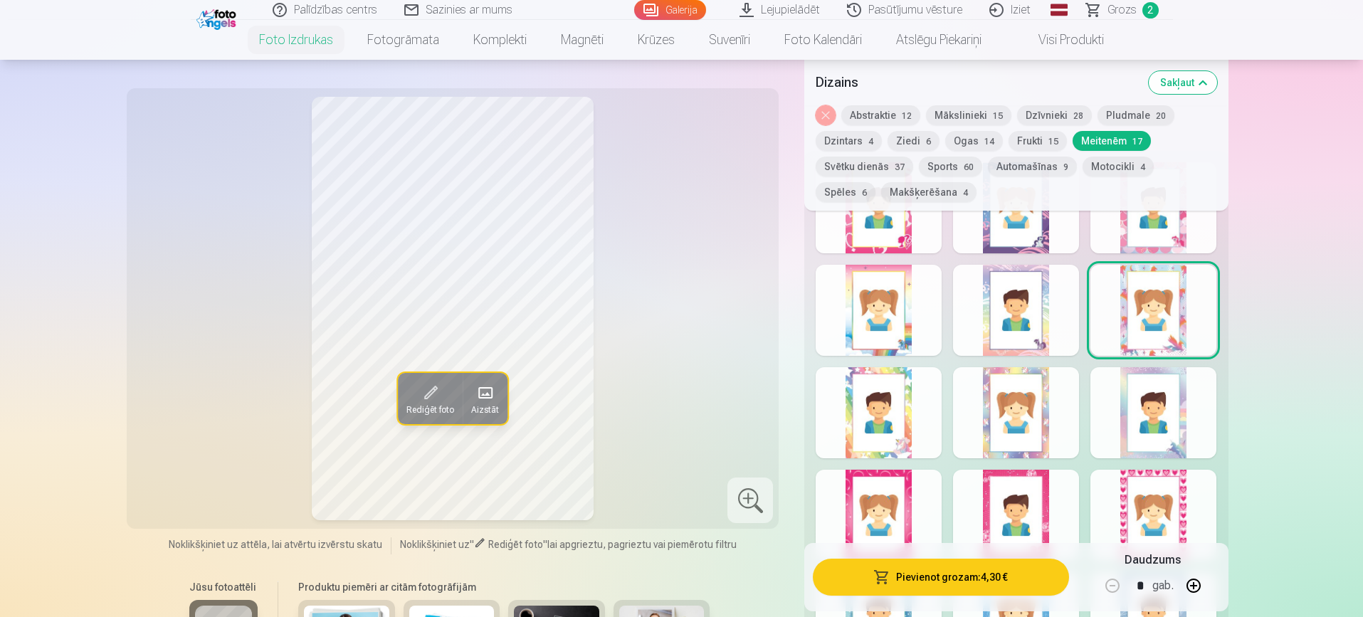
click at [1153, 425] on div at bounding box center [1153, 412] width 126 height 91
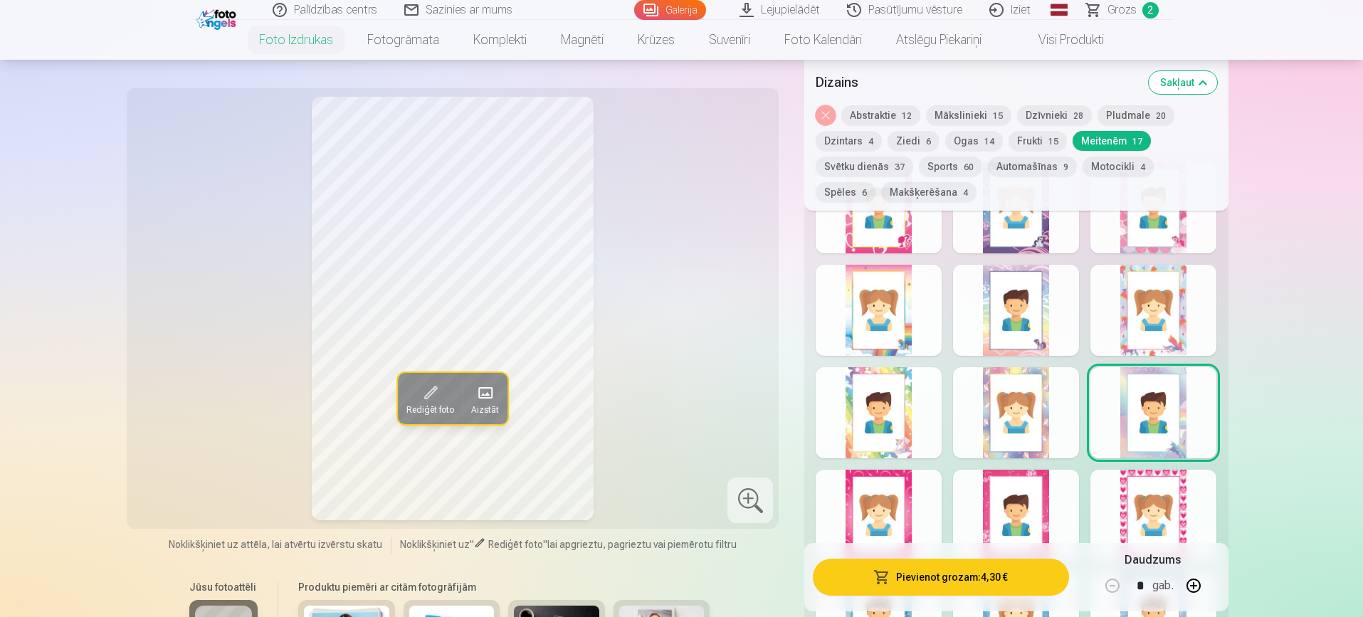
click at [1035, 421] on div at bounding box center [1016, 412] width 126 height 91
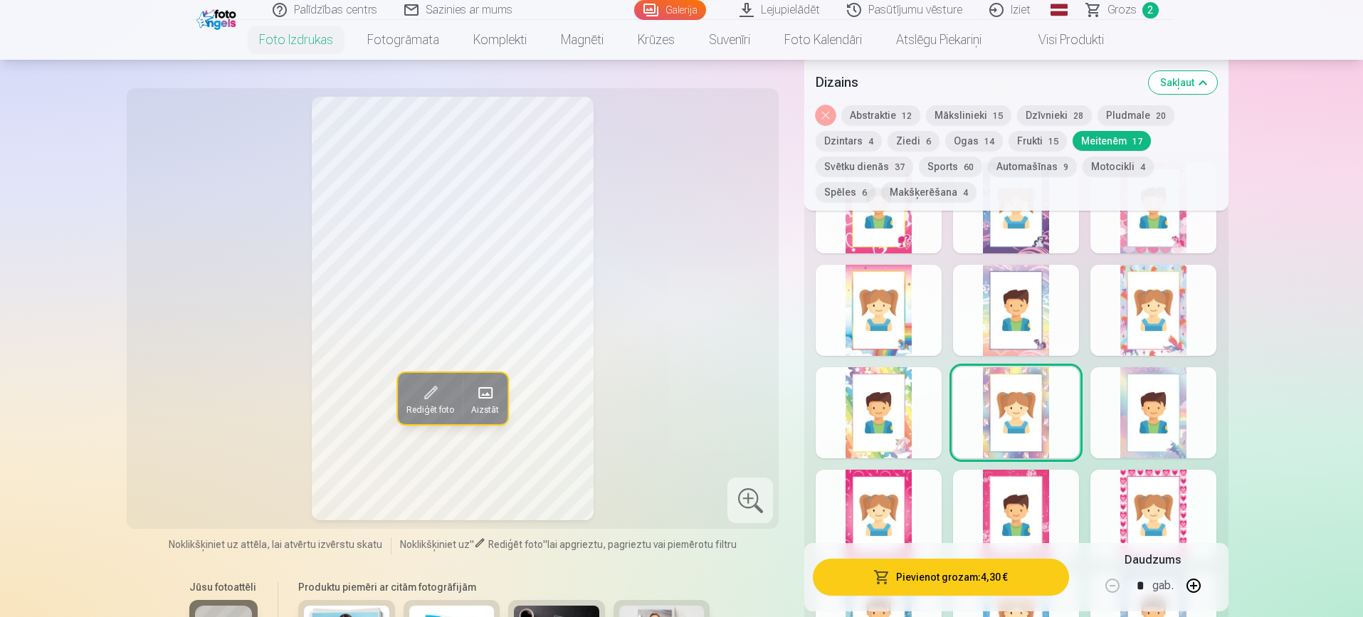
click at [856, 447] on div at bounding box center [878, 412] width 126 height 91
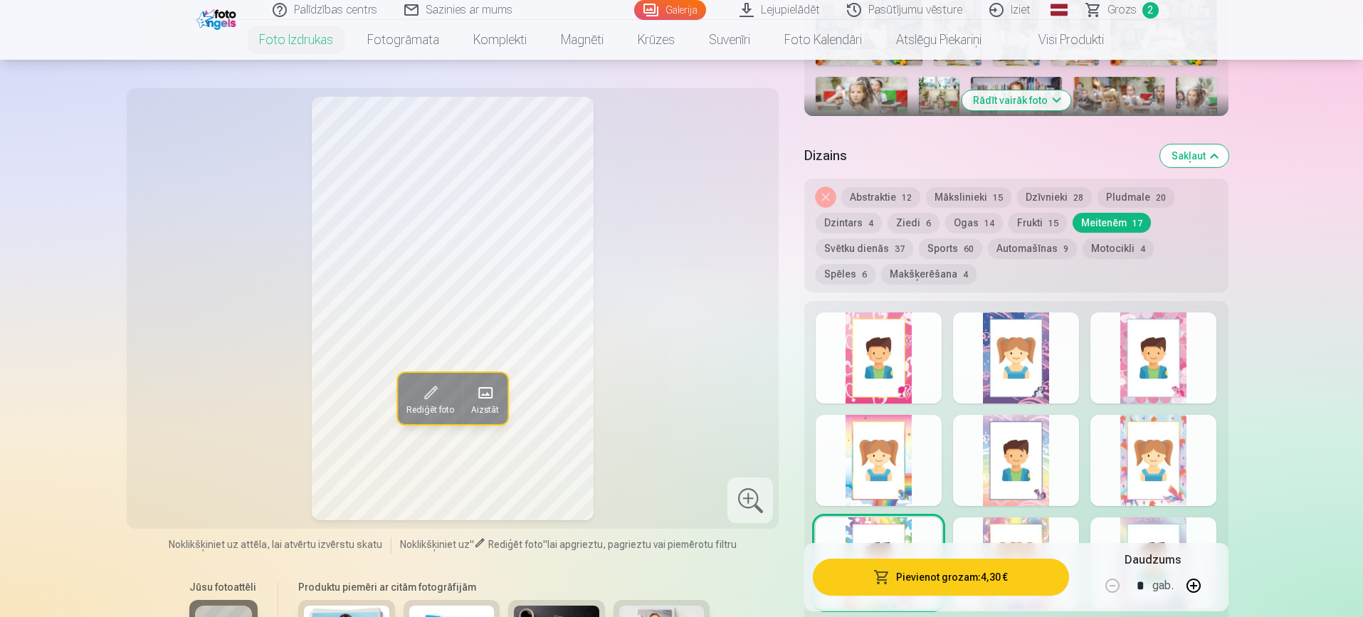
scroll to position [620, 0]
click at [1038, 350] on div at bounding box center [1016, 358] width 126 height 91
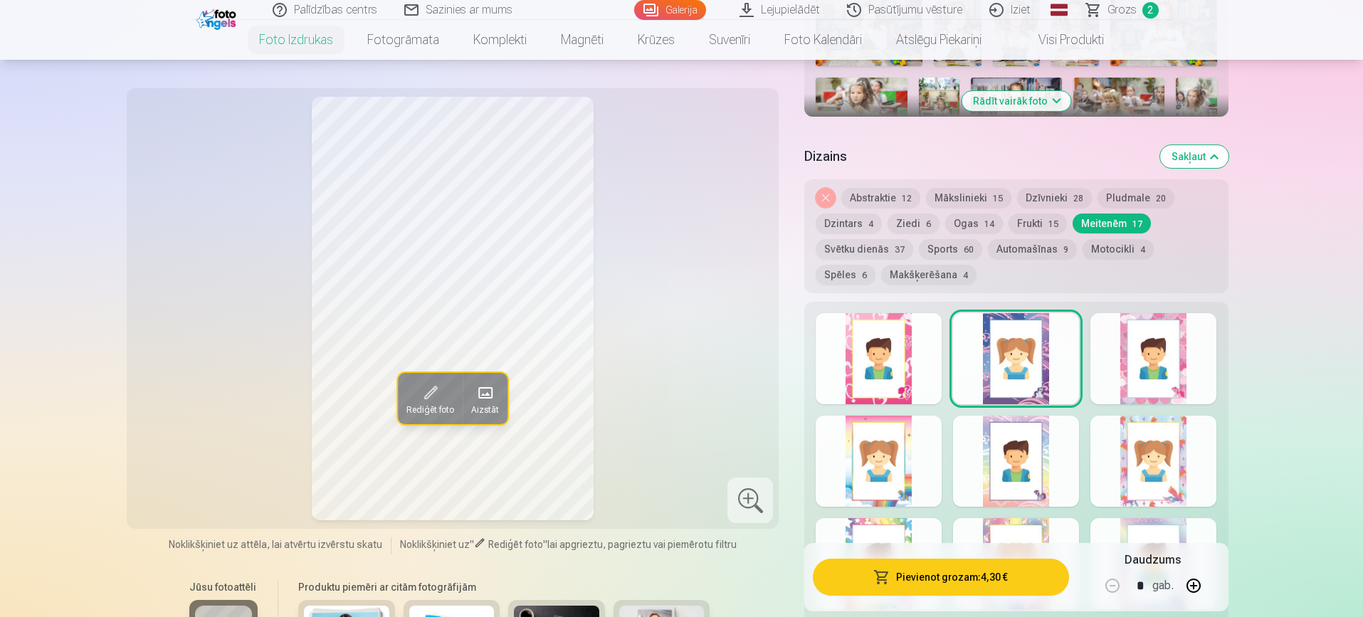
click at [853, 367] on div at bounding box center [878, 358] width 126 height 91
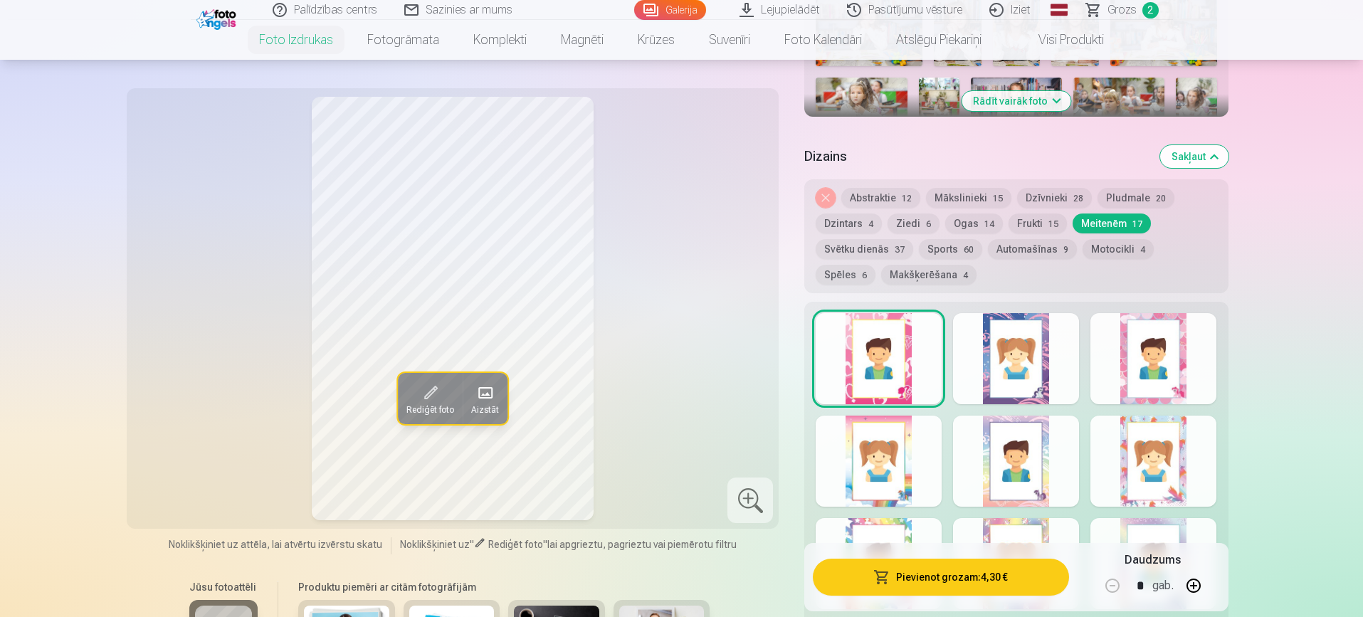
click at [1152, 369] on div at bounding box center [1153, 358] width 126 height 91
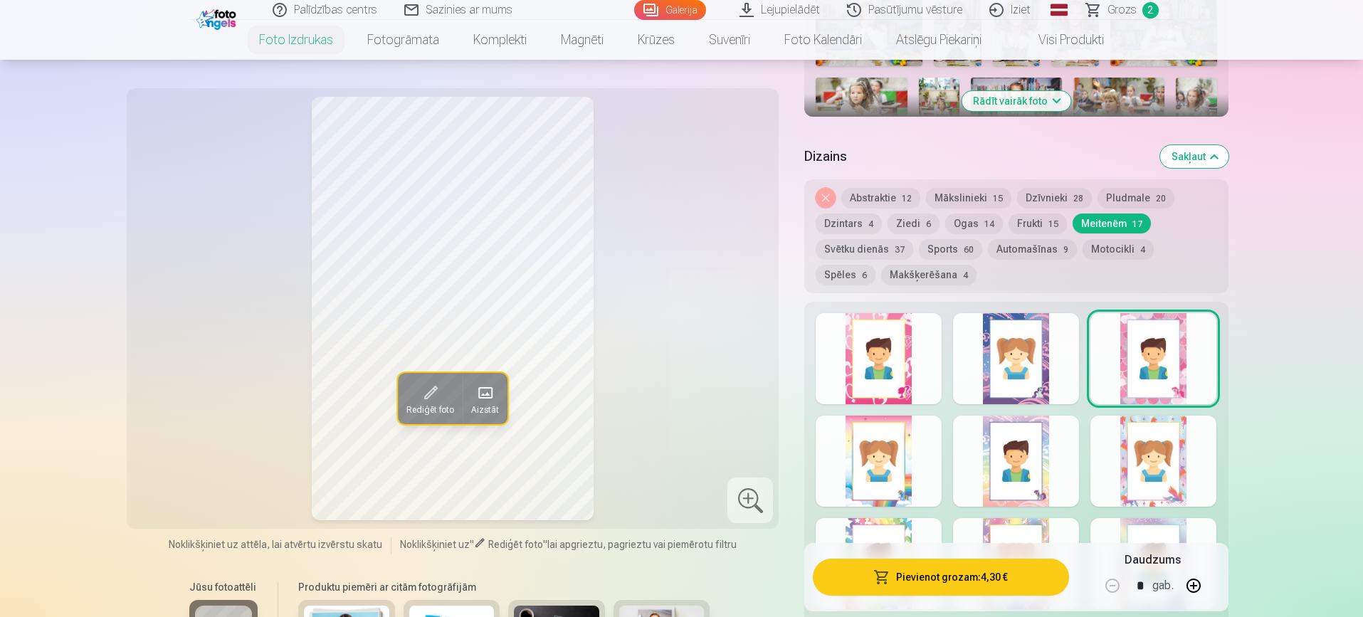
click at [910, 467] on div at bounding box center [878, 461] width 126 height 91
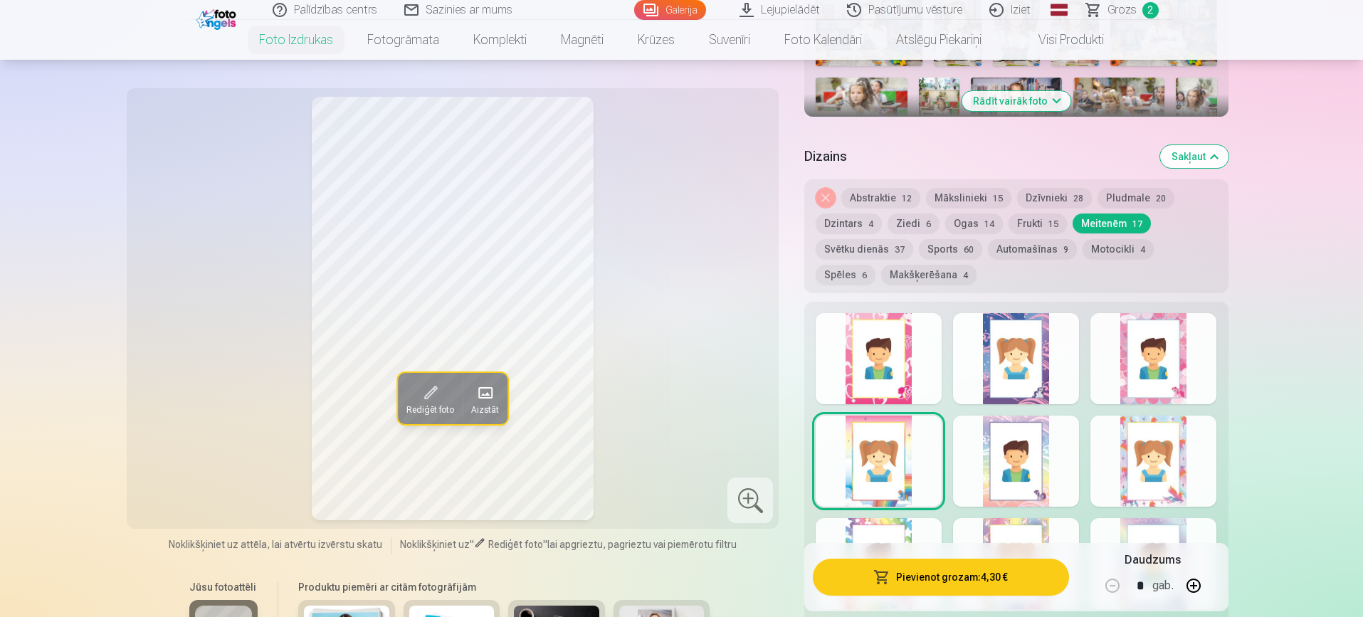
click at [1037, 448] on div at bounding box center [1016, 461] width 126 height 91
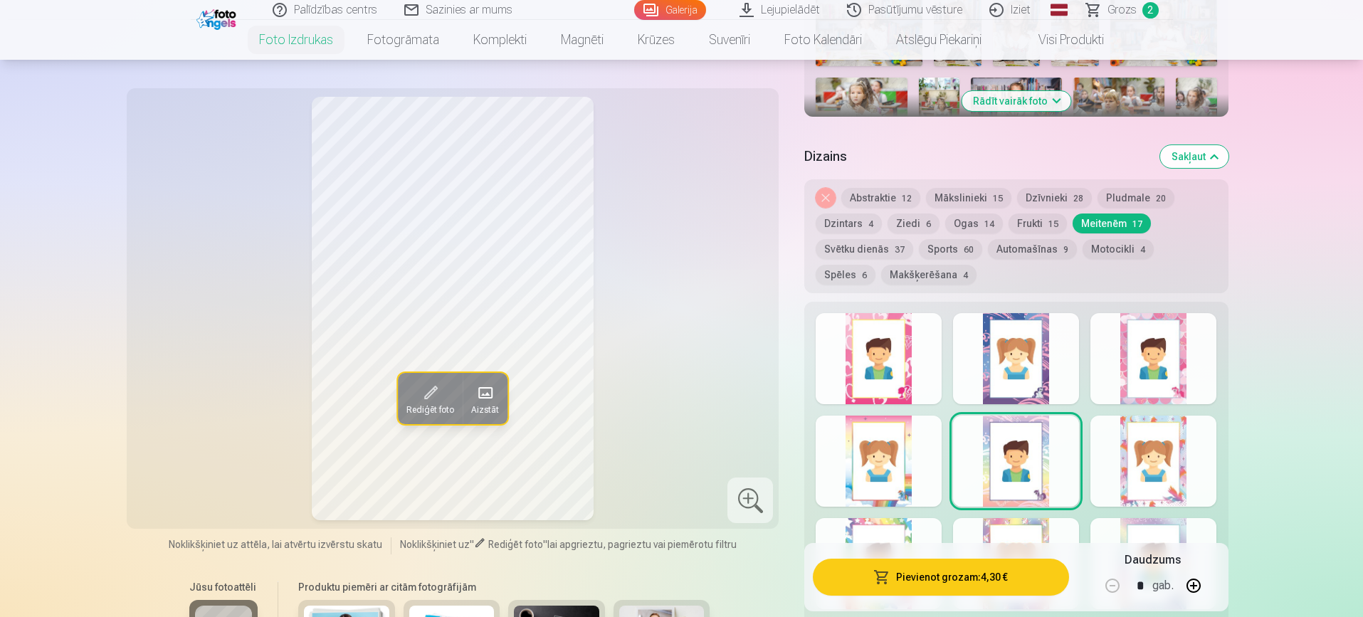
click at [1182, 478] on div at bounding box center [1153, 461] width 126 height 91
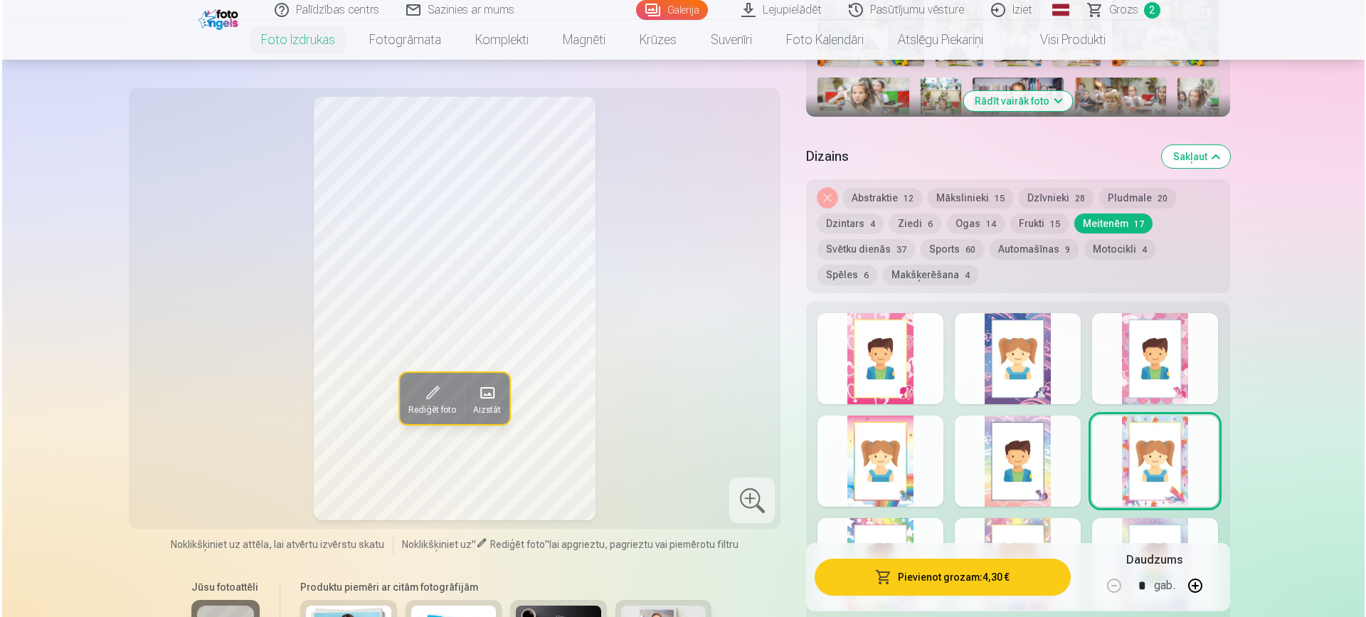
scroll to position [649, 0]
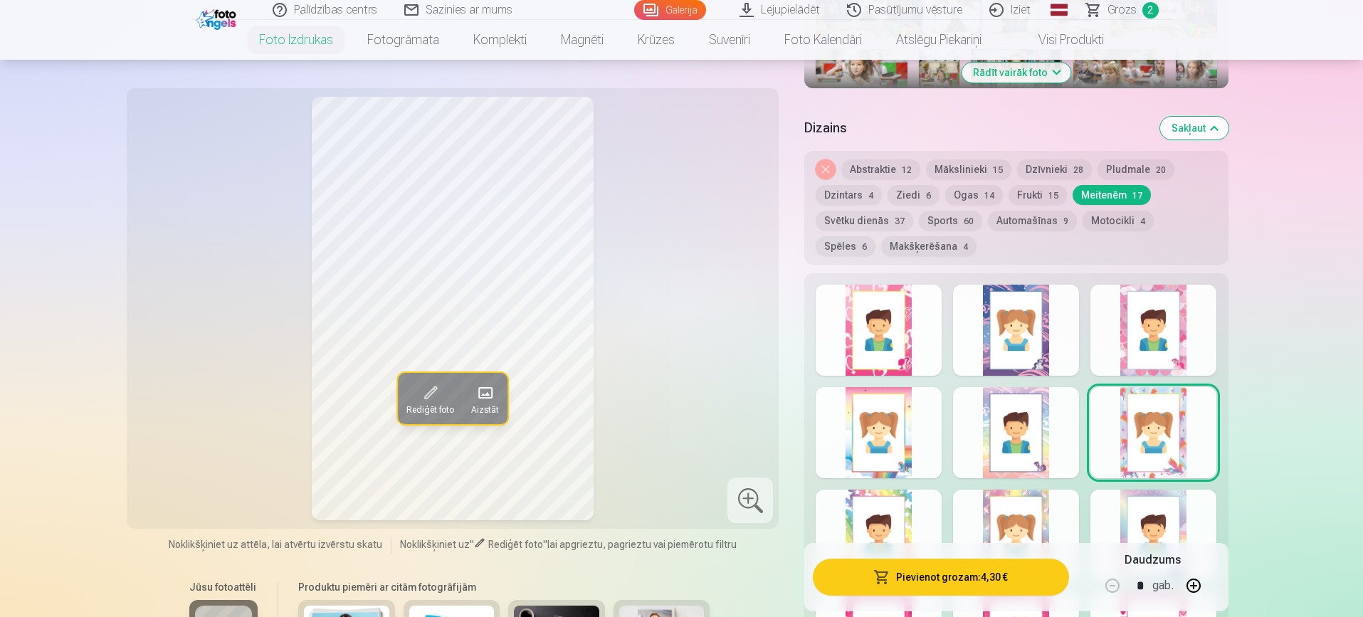
click at [895, 430] on div at bounding box center [878, 432] width 126 height 91
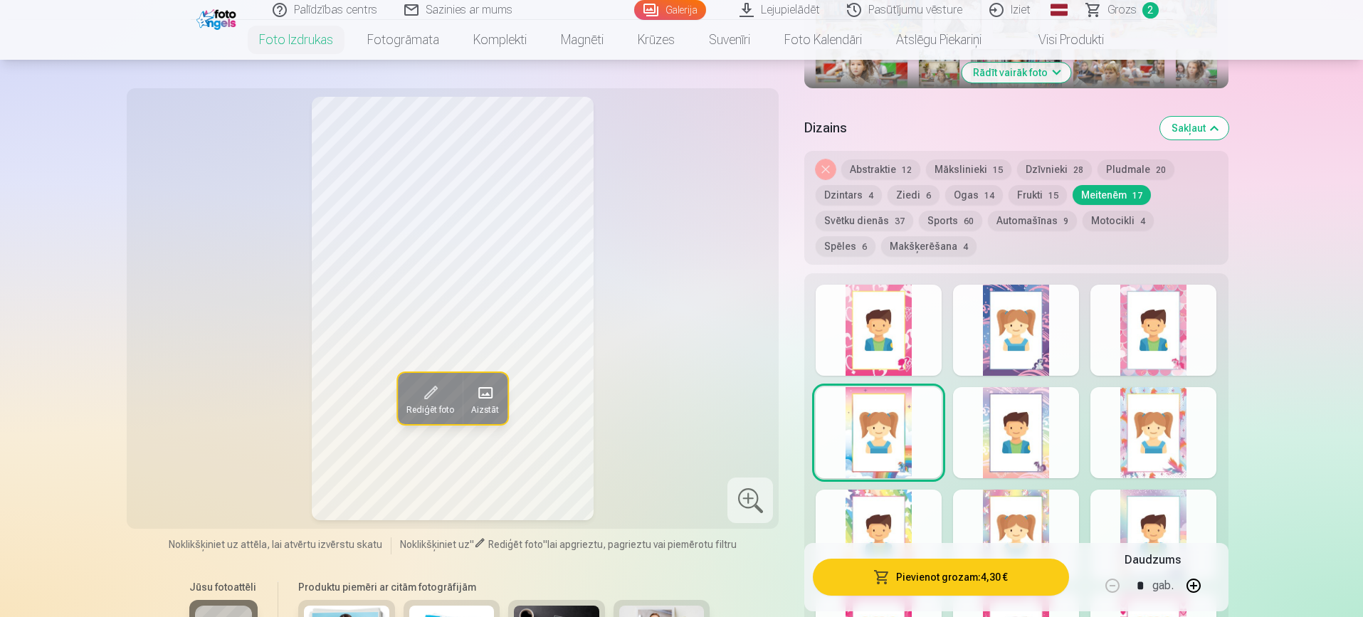
click at [1036, 424] on div at bounding box center [1016, 432] width 126 height 91
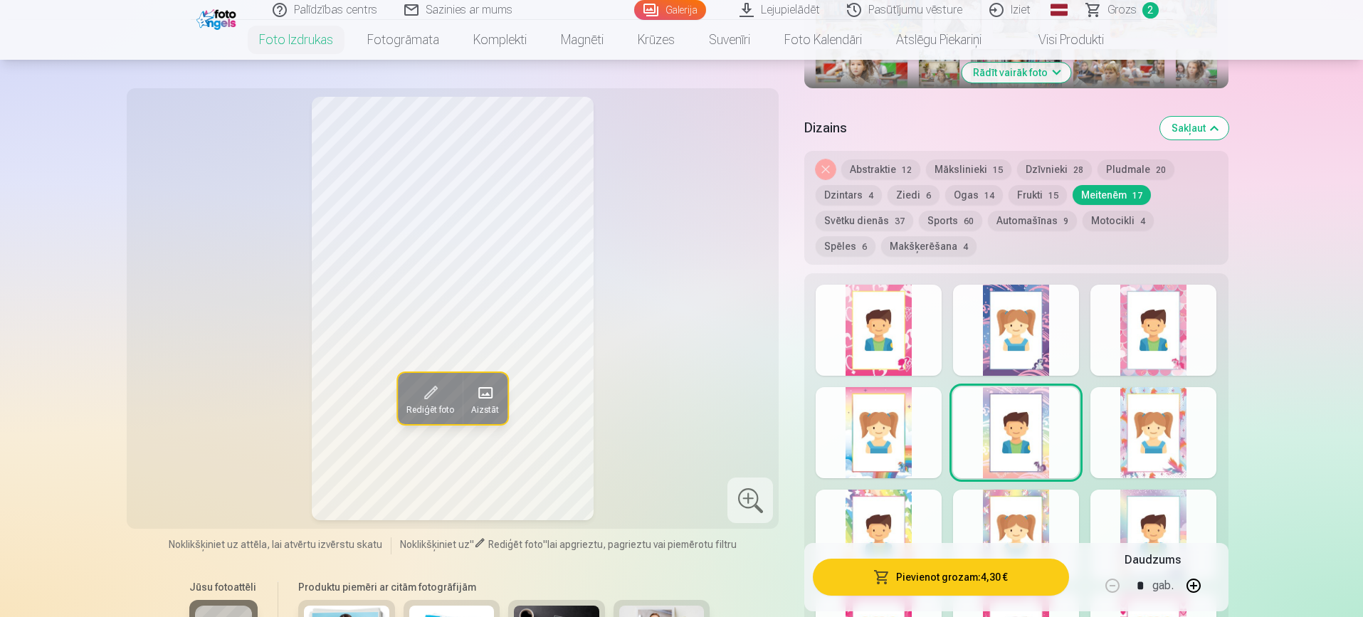
click at [1024, 340] on div at bounding box center [1016, 330] width 126 height 91
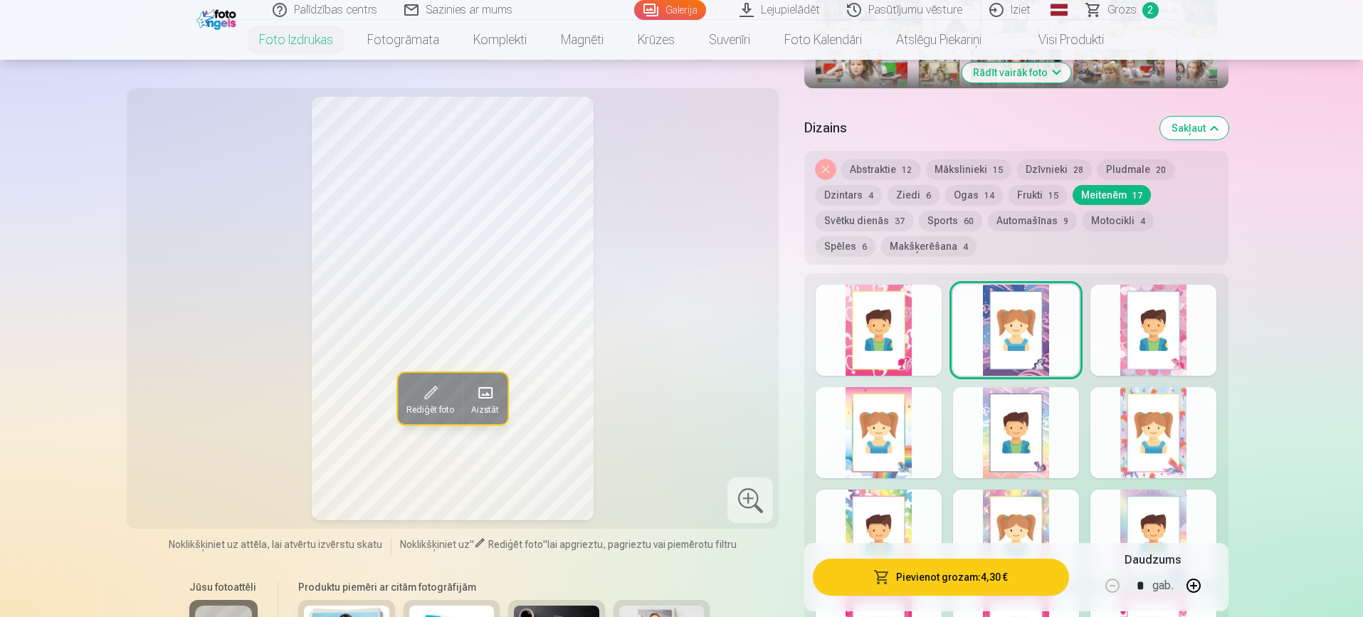
click at [946, 577] on button "Pievienot grozam : 4,30 €" at bounding box center [940, 577] width 255 height 37
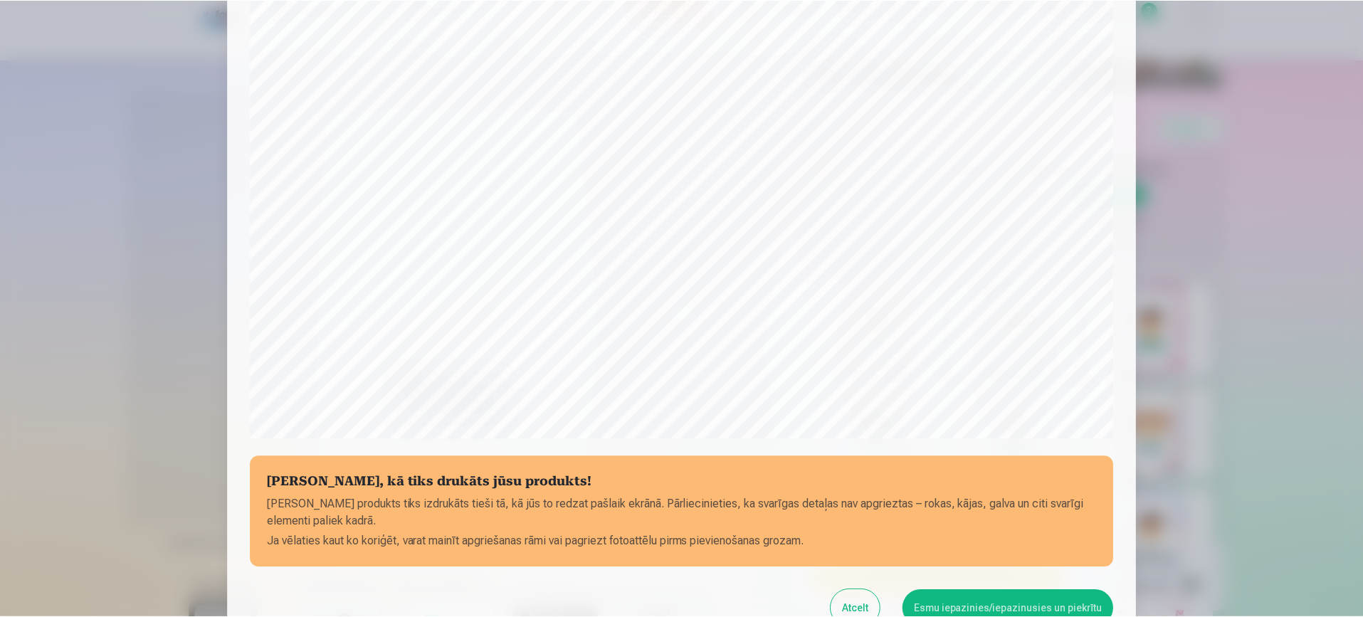
scroll to position [408, 0]
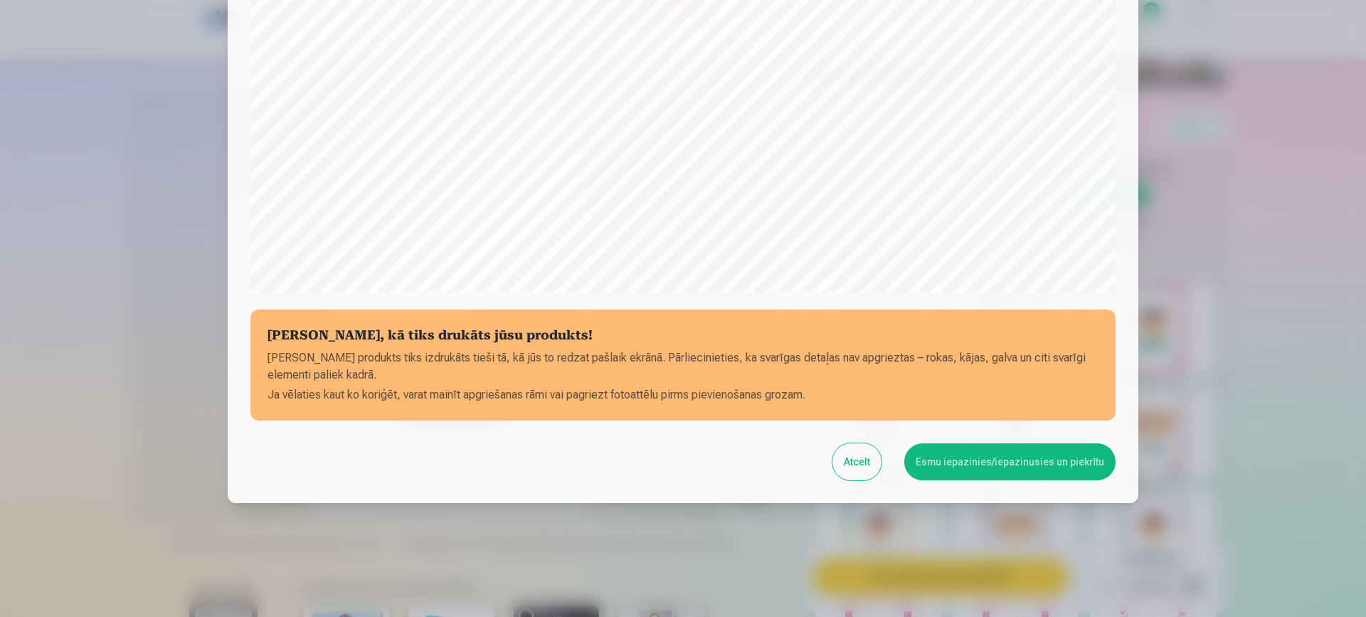
click at [1035, 460] on button "Esmu iepazinies/iepazinusies un piekrītu" at bounding box center [1009, 461] width 211 height 37
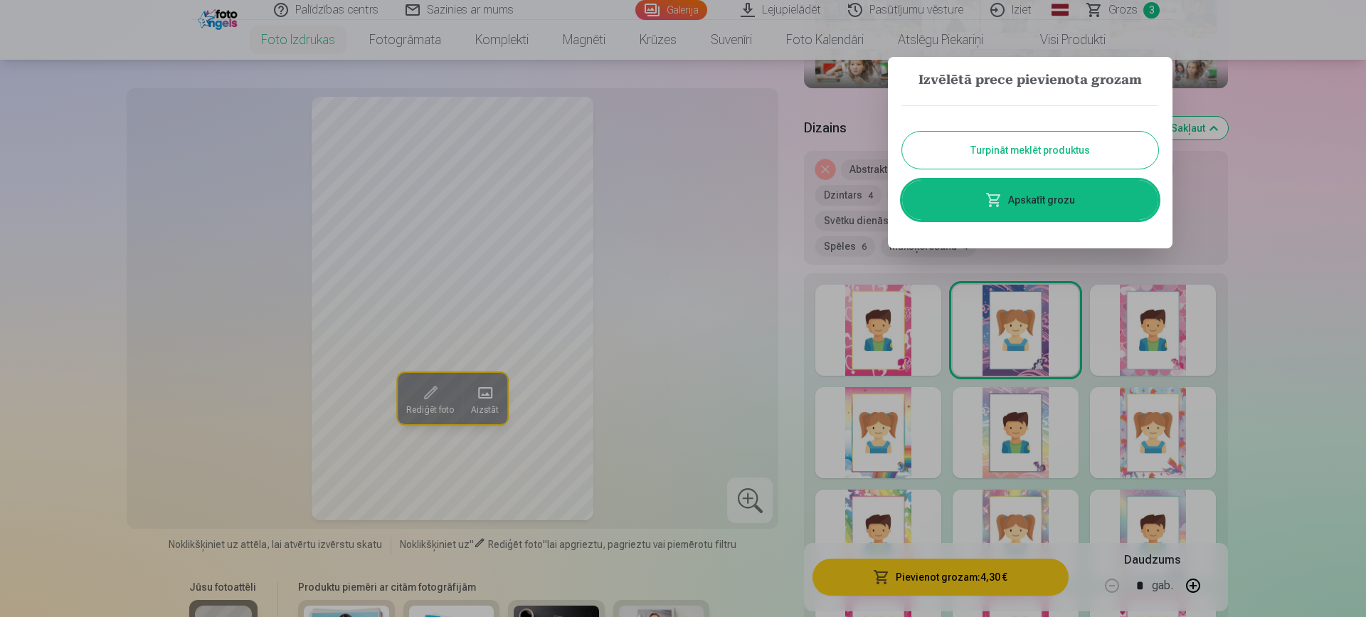
click at [1089, 143] on button "Turpināt meklēt produktus" at bounding box center [1030, 150] width 256 height 37
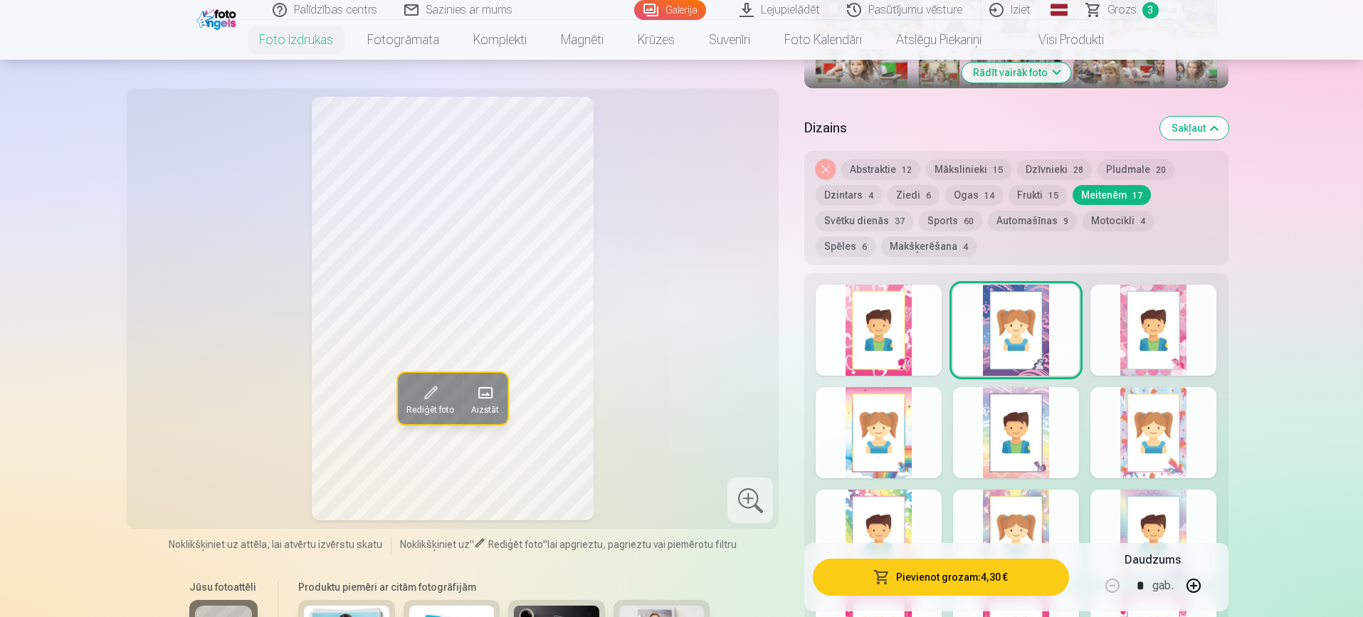
click at [677, 11] on link "Galerija" at bounding box center [670, 10] width 72 height 20
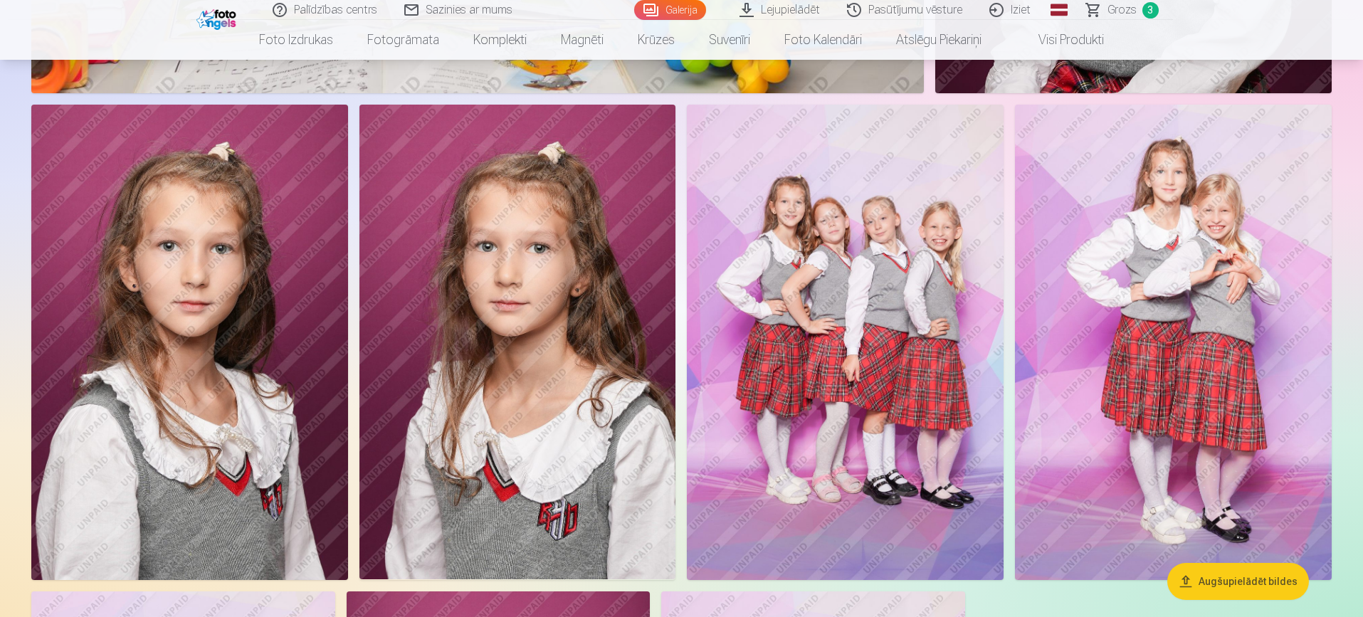
scroll to position [10587, 0]
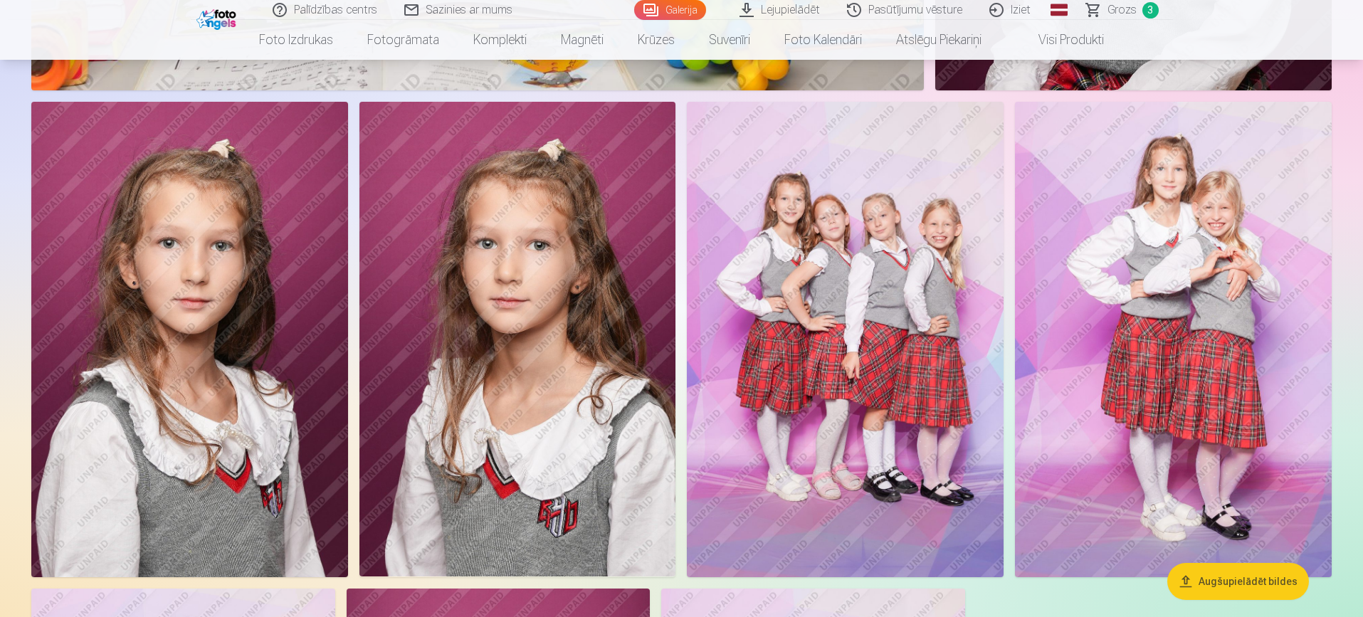
click at [865, 394] on img at bounding box center [845, 339] width 317 height 475
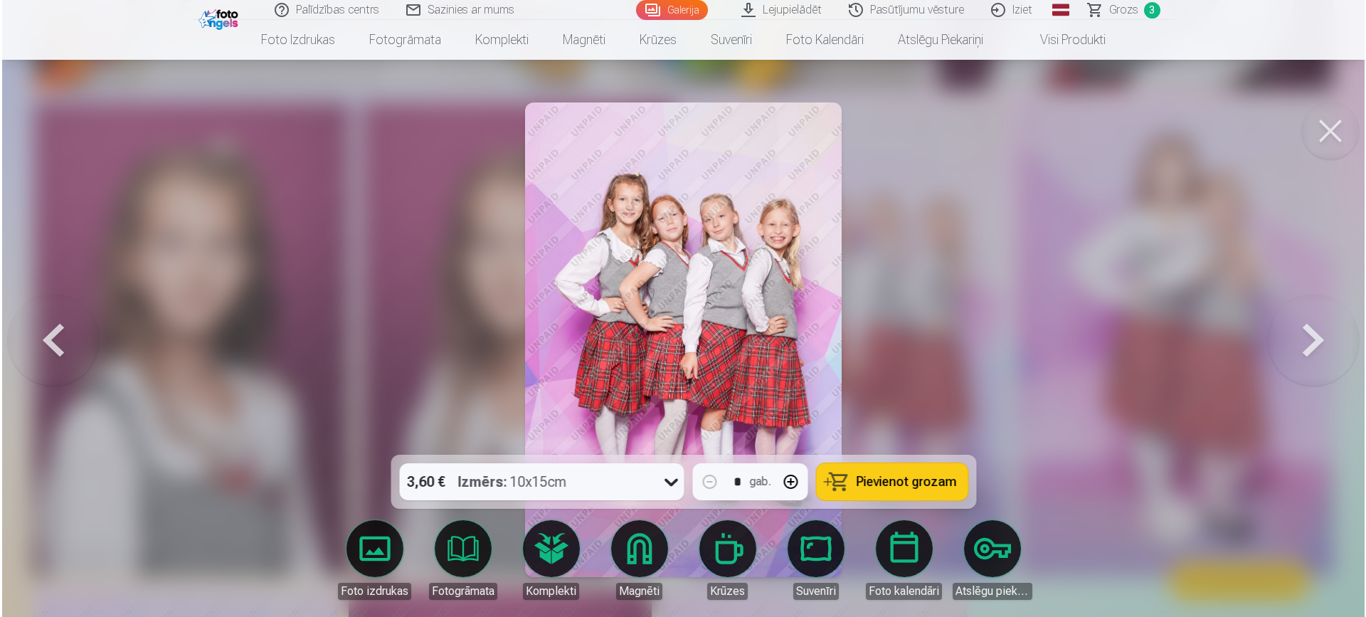
scroll to position [10614, 0]
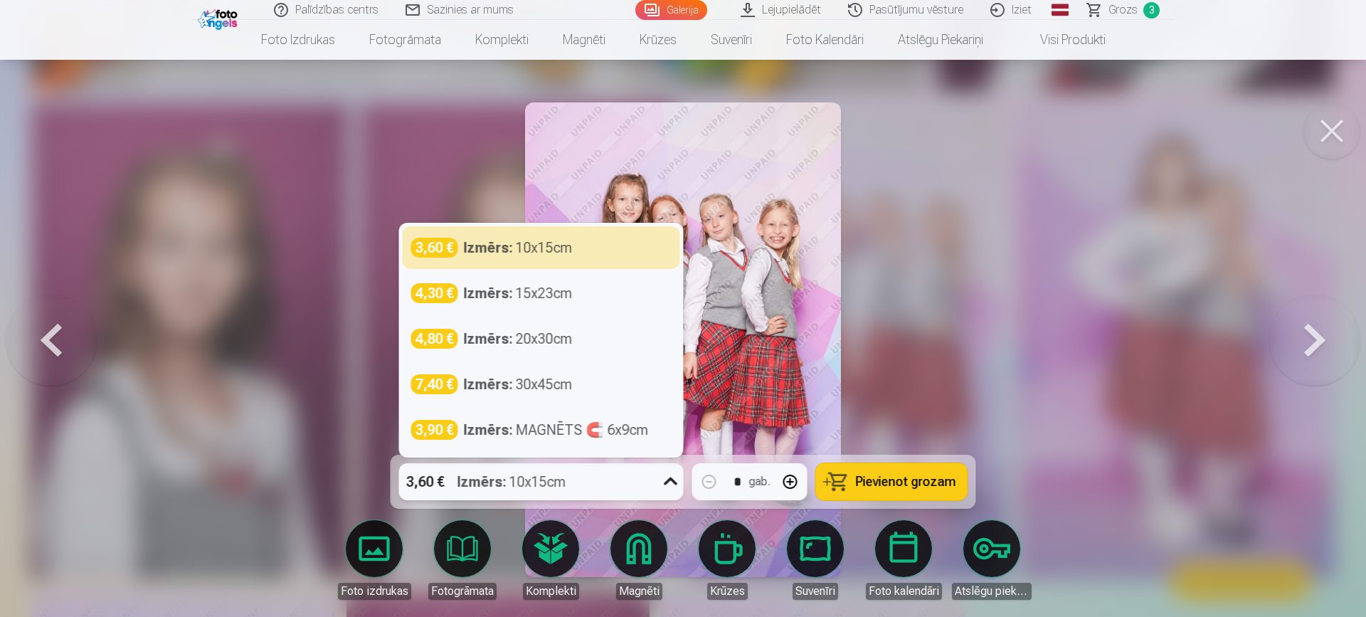
click at [669, 485] on icon at bounding box center [671, 481] width 23 height 23
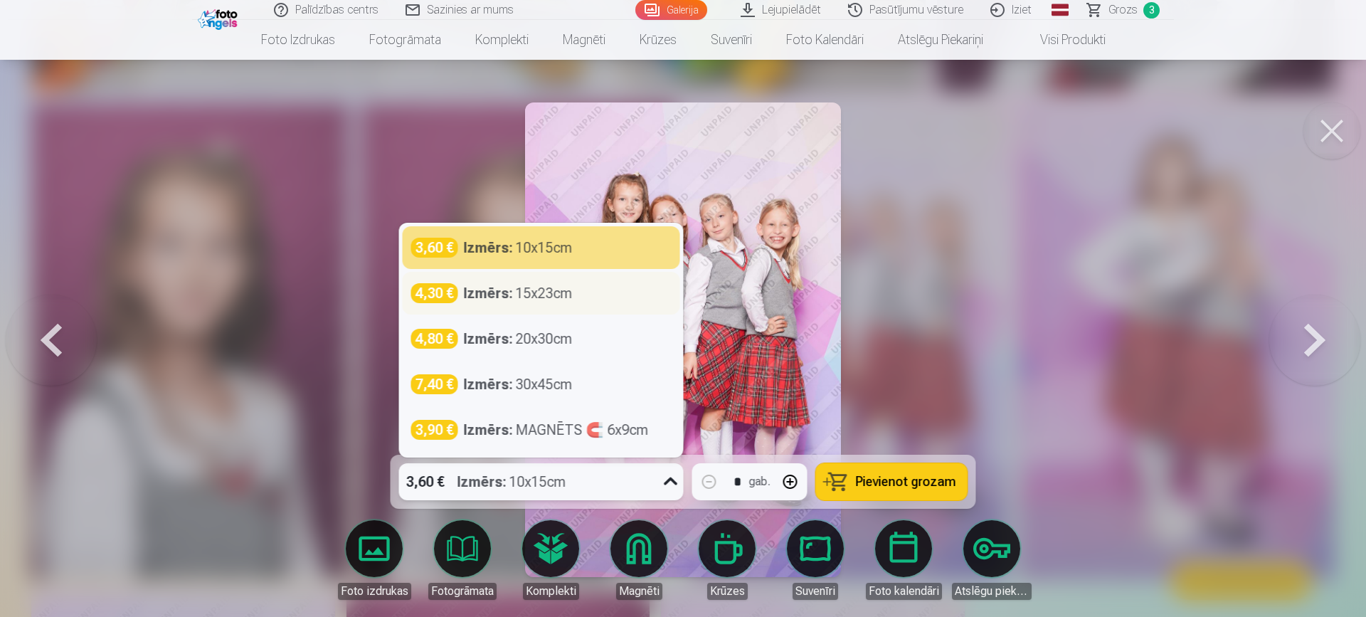
click at [576, 295] on div "4,30 € Izmērs : 15x23cm" at bounding box center [541, 293] width 260 height 20
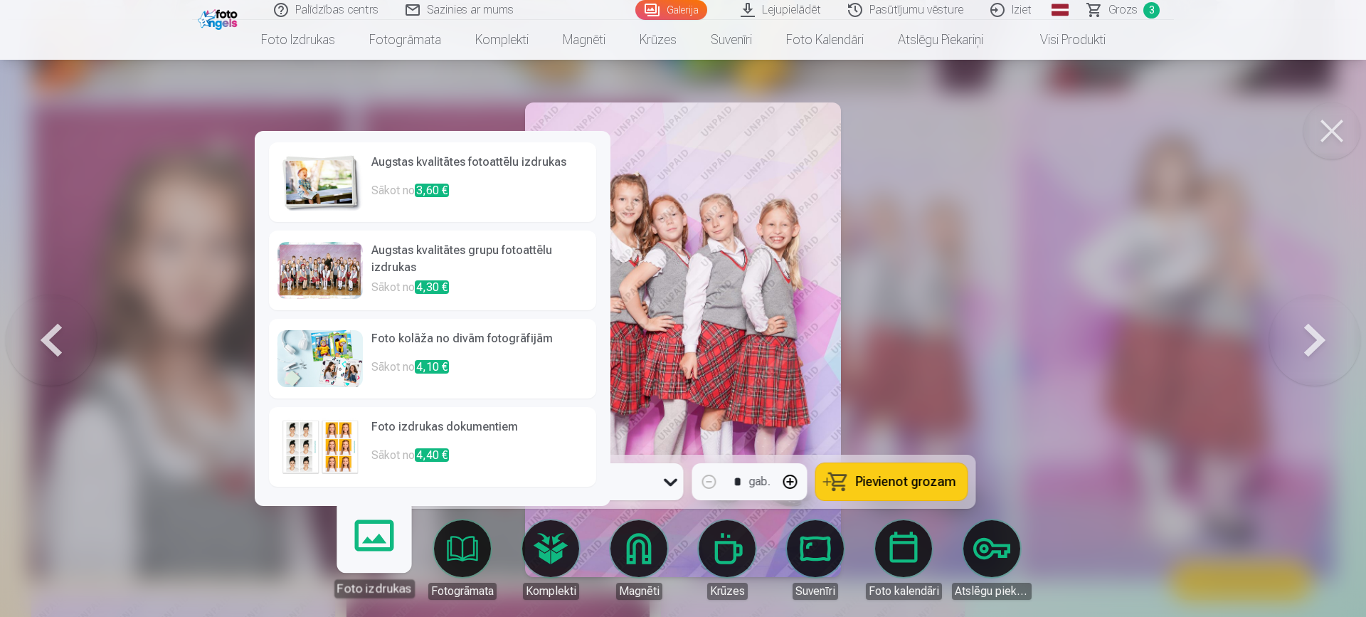
click at [369, 171] on link "Augstas kvalitātes fotoattēlu izdrukas Sākot no 3,60 €" at bounding box center [432, 182] width 327 height 80
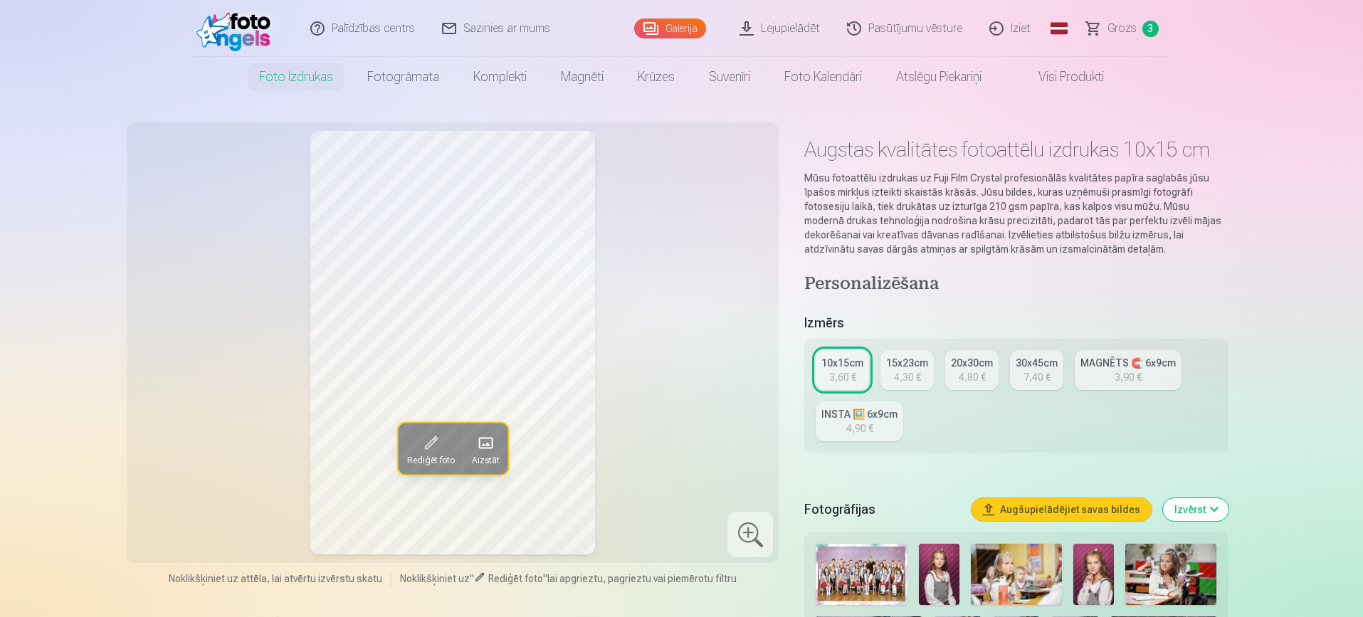
click at [910, 364] on div "15x23cm" at bounding box center [907, 363] width 42 height 14
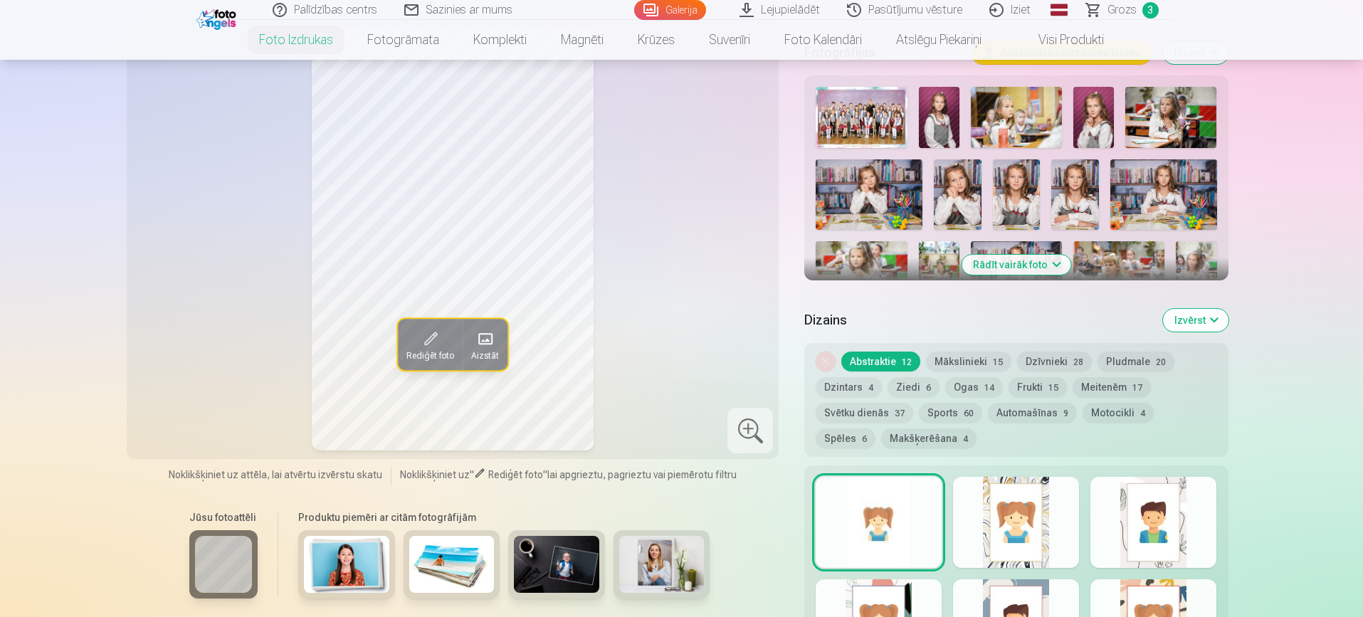
scroll to position [455, 0]
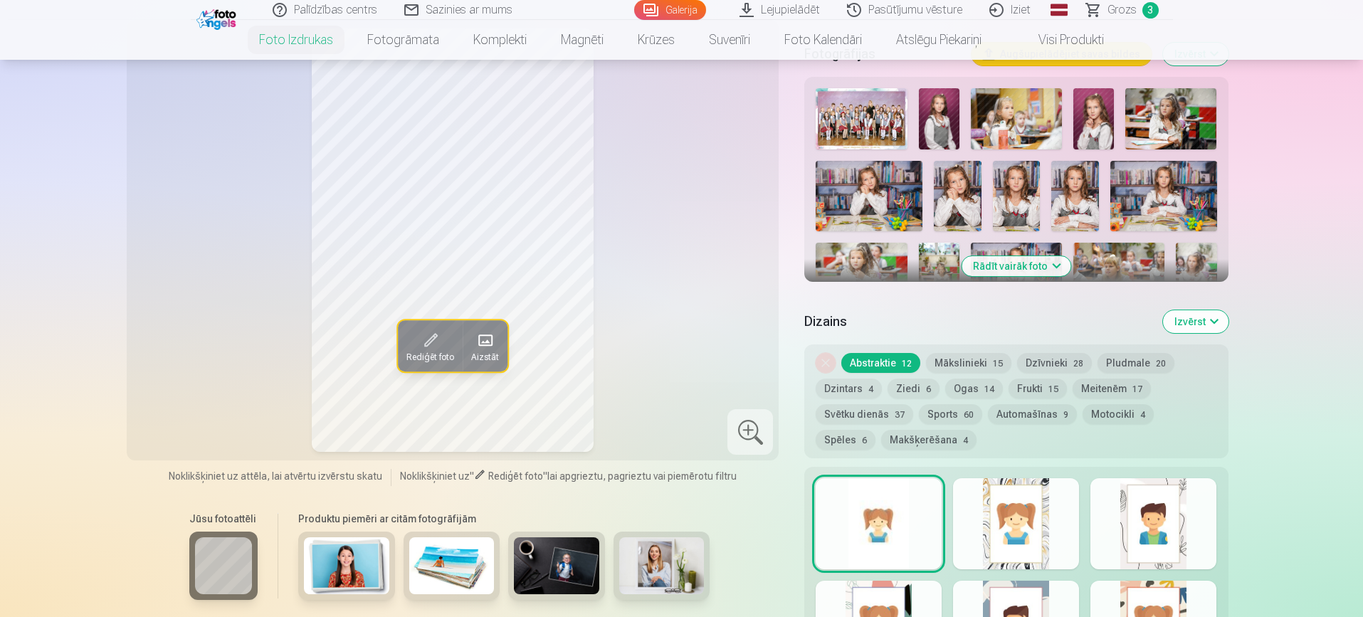
click at [1052, 356] on button "Dzīvnieki 28" at bounding box center [1054, 363] width 75 height 20
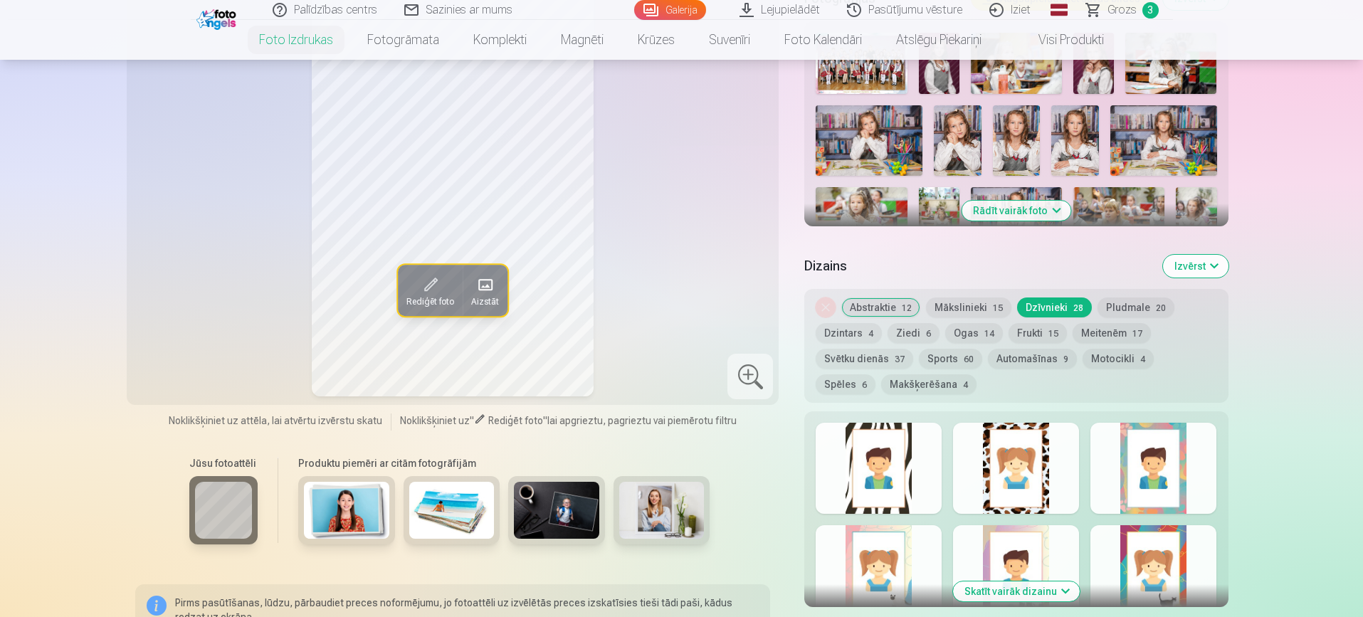
scroll to position [512, 0]
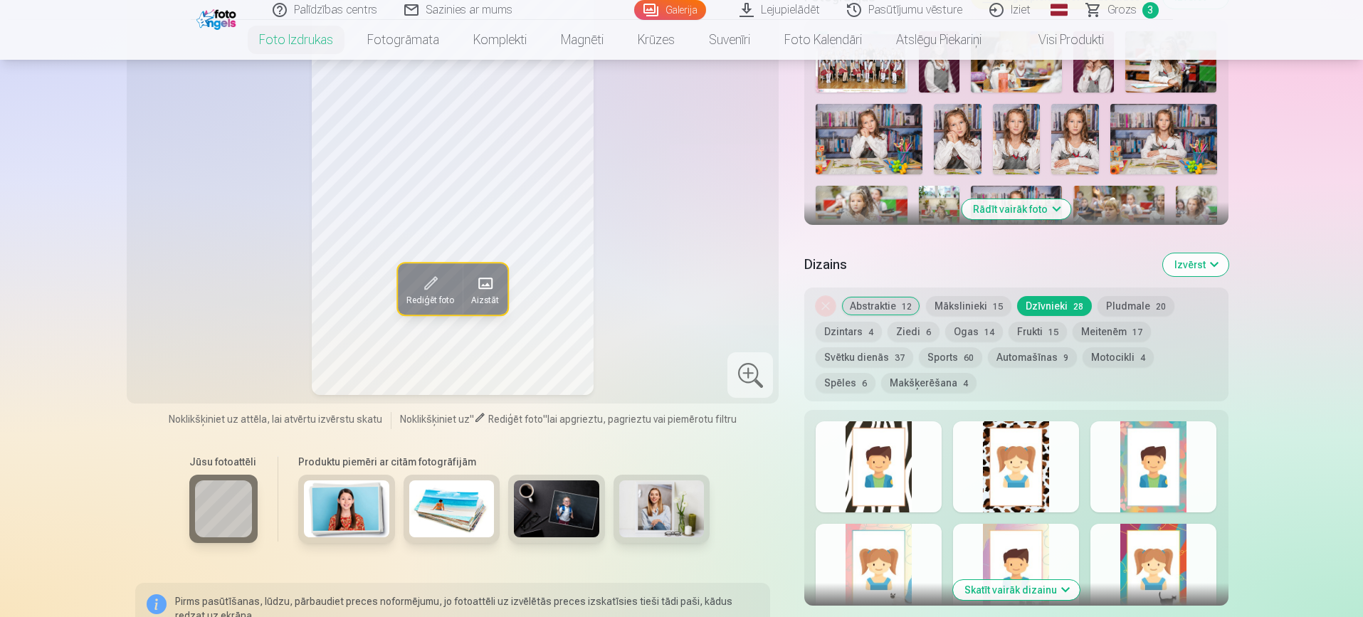
click at [1038, 586] on button "Skatīt vairāk dizainu" at bounding box center [1016, 590] width 127 height 20
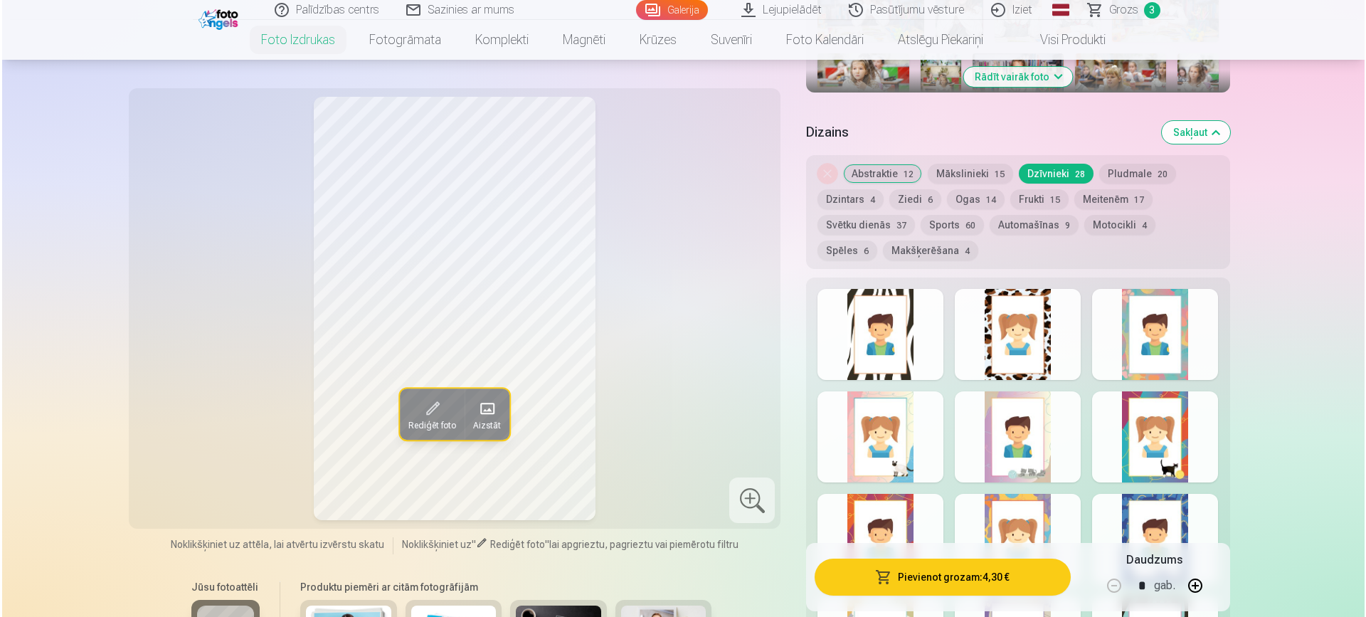
scroll to position [661, 0]
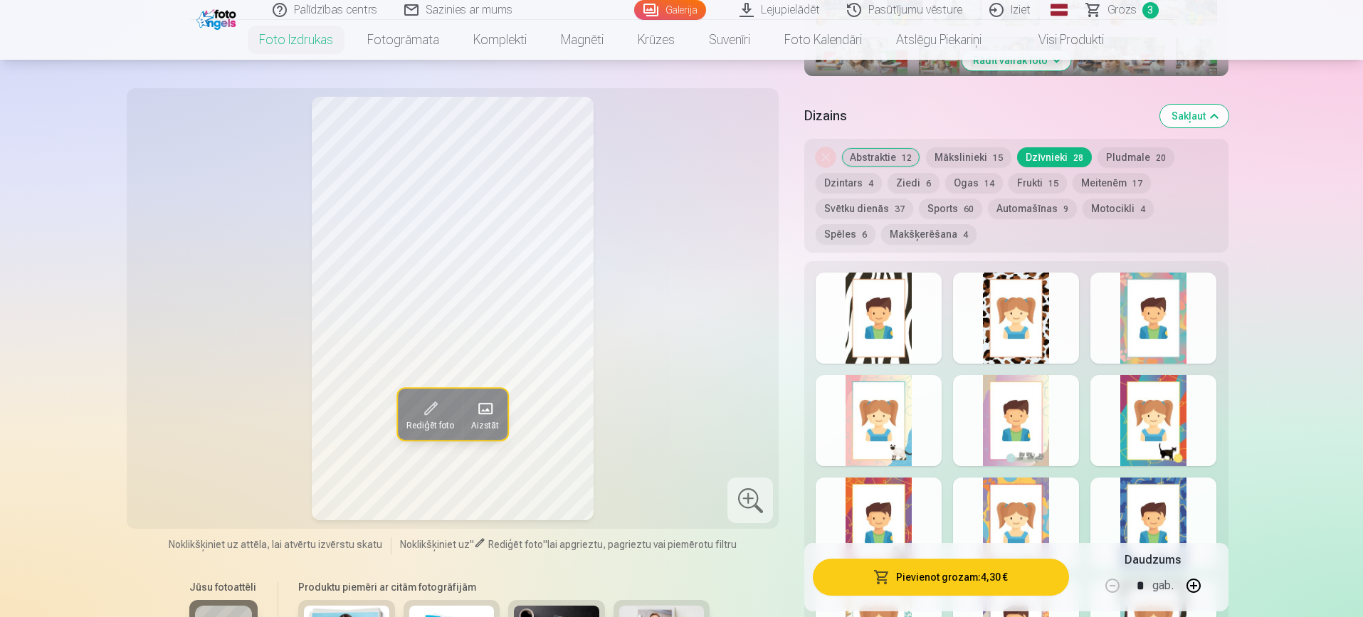
click at [1032, 432] on div at bounding box center [1016, 420] width 126 height 91
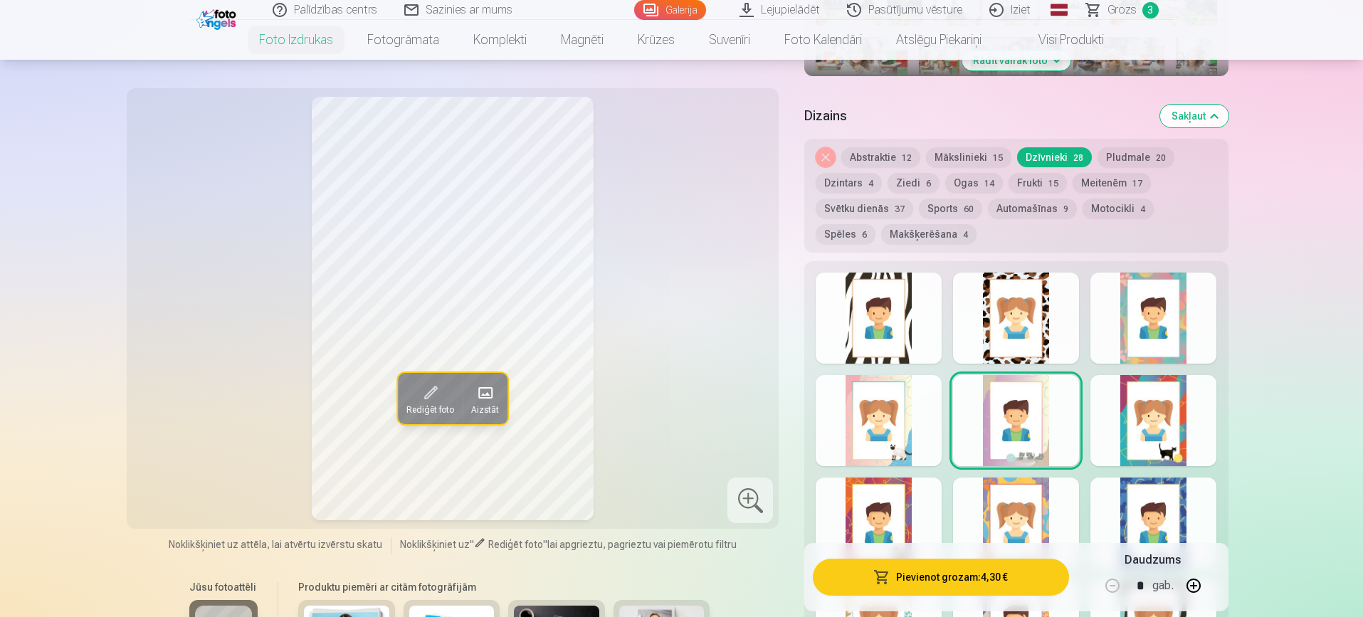
click at [1009, 512] on div at bounding box center [1016, 522] width 126 height 91
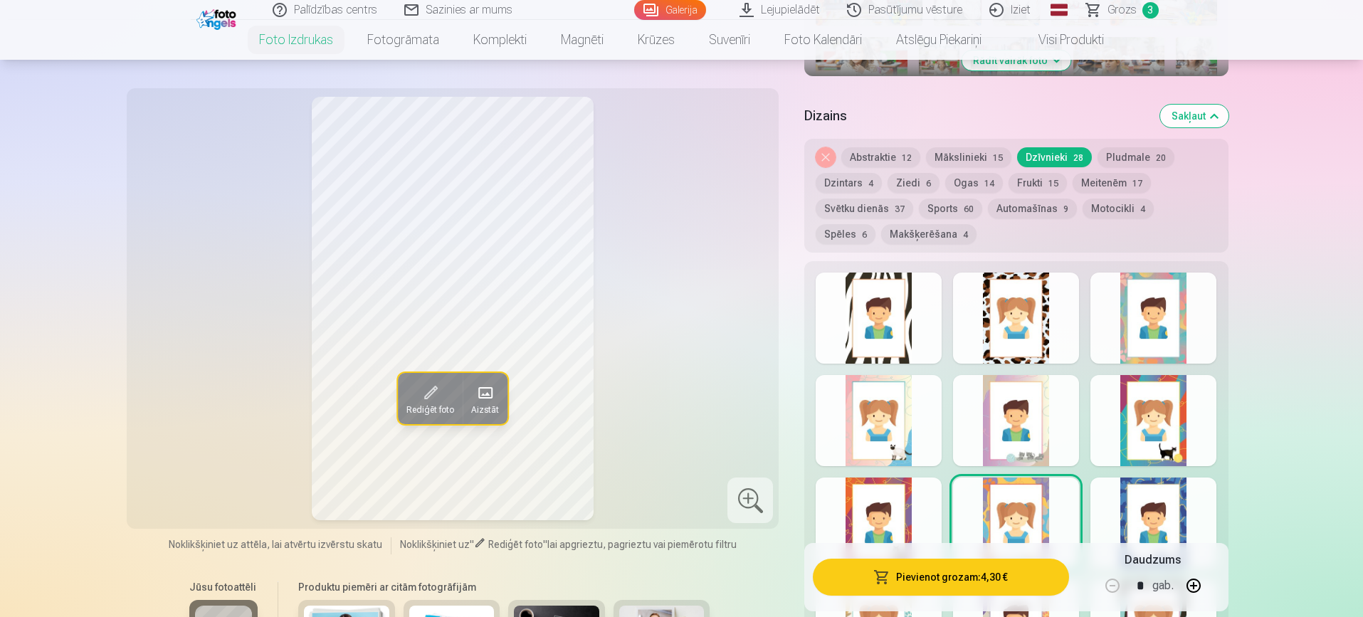
click at [1146, 500] on div at bounding box center [1153, 522] width 126 height 91
click at [840, 510] on div at bounding box center [878, 522] width 126 height 91
click at [900, 437] on div at bounding box center [878, 420] width 126 height 91
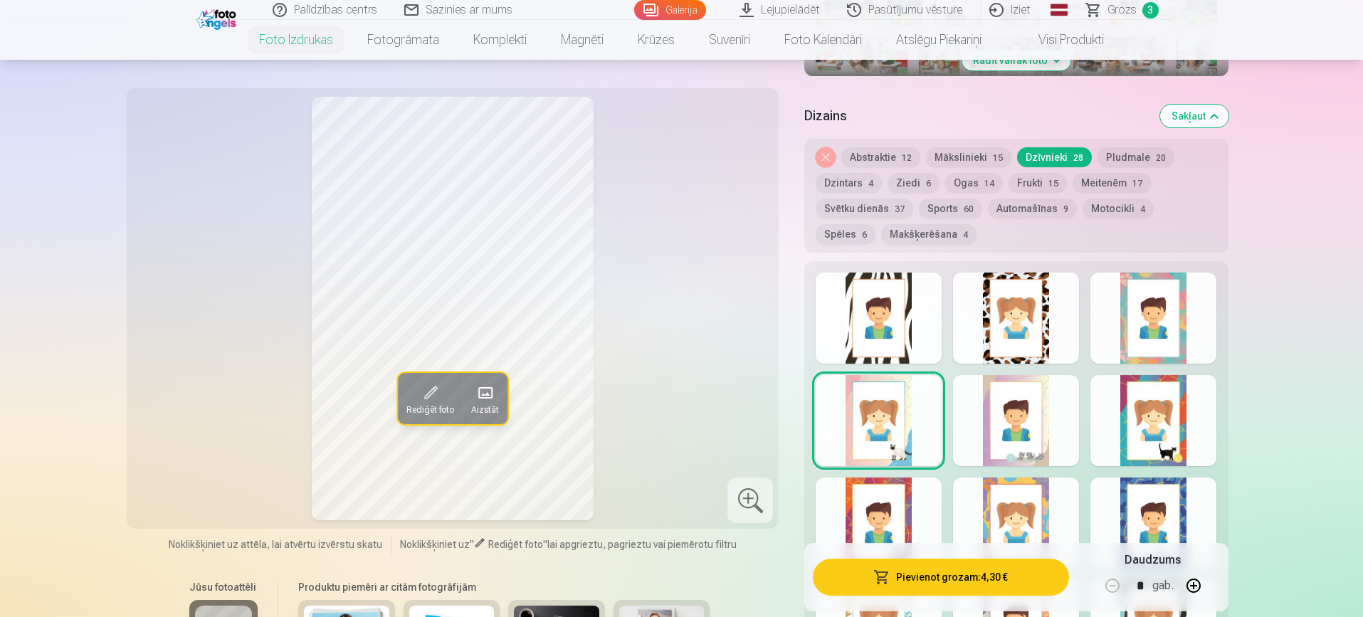
click at [876, 505] on div at bounding box center [878, 522] width 126 height 91
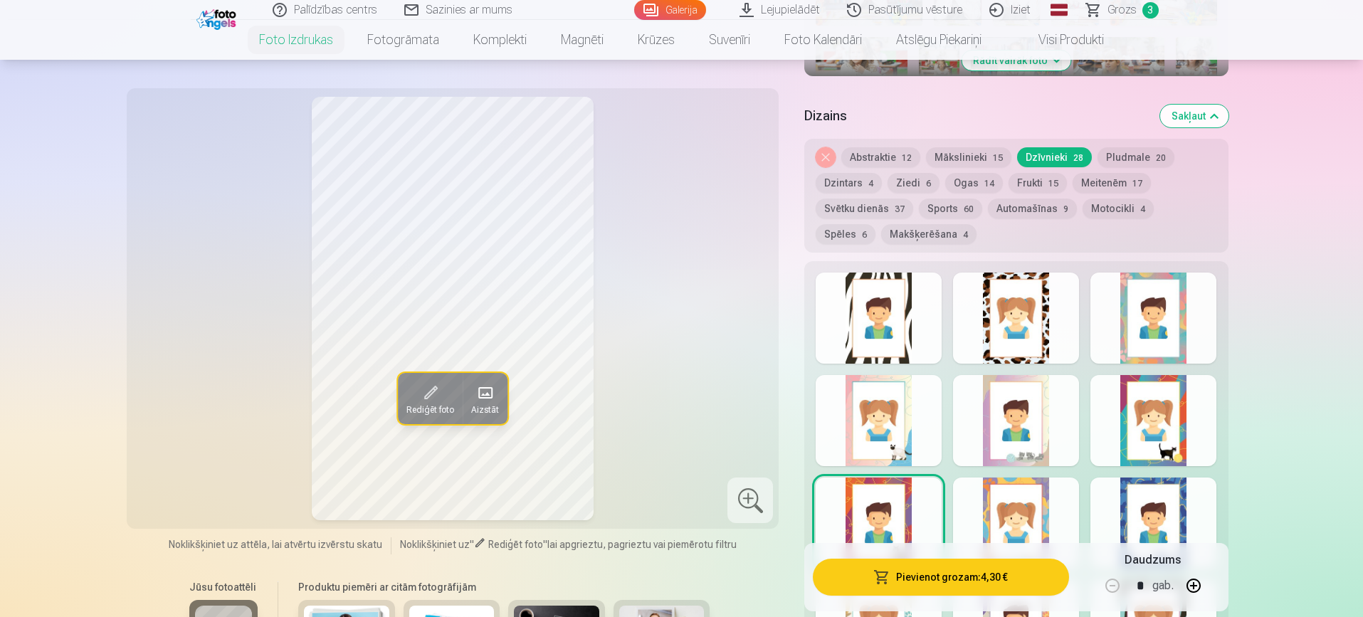
click at [1158, 426] on div at bounding box center [1153, 420] width 126 height 91
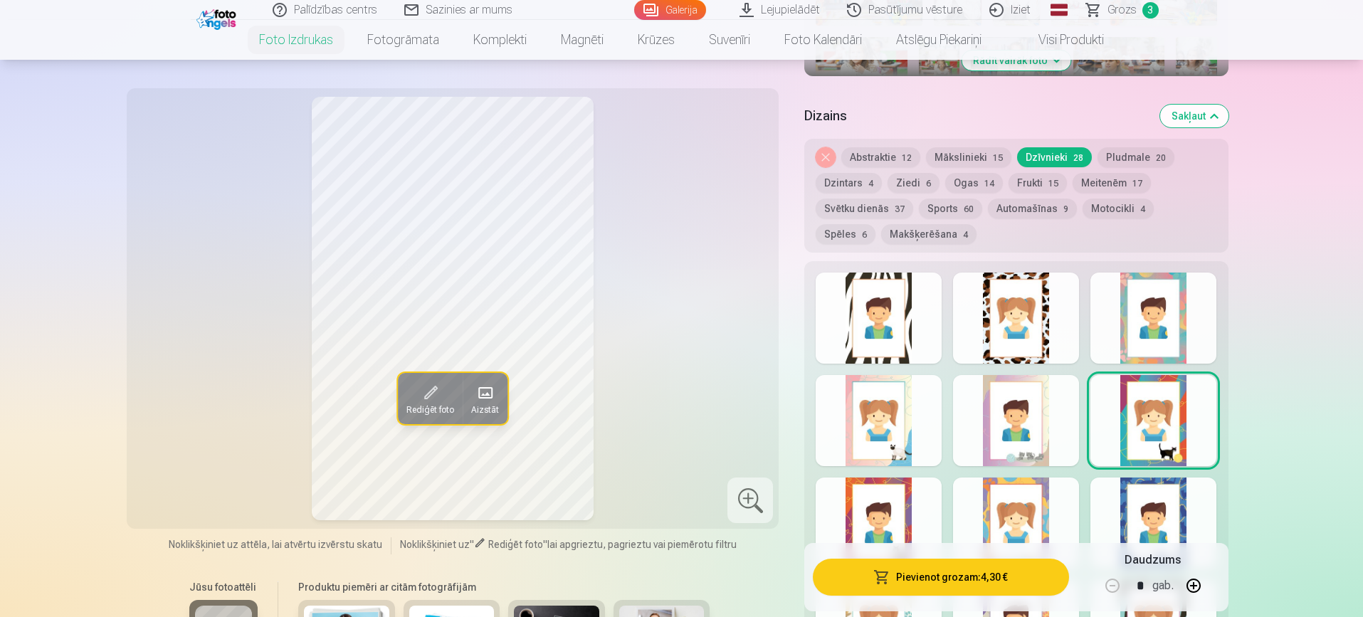
click at [1016, 406] on div at bounding box center [1016, 420] width 126 height 91
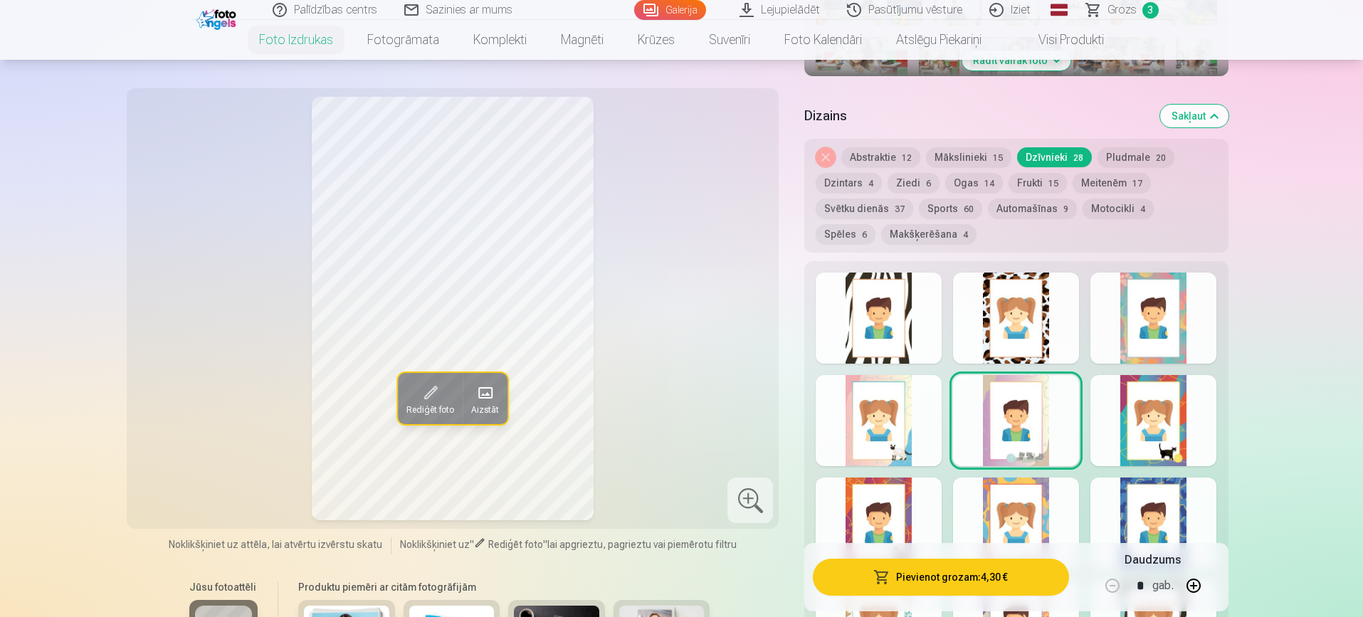
click at [879, 509] on div at bounding box center [878, 522] width 126 height 91
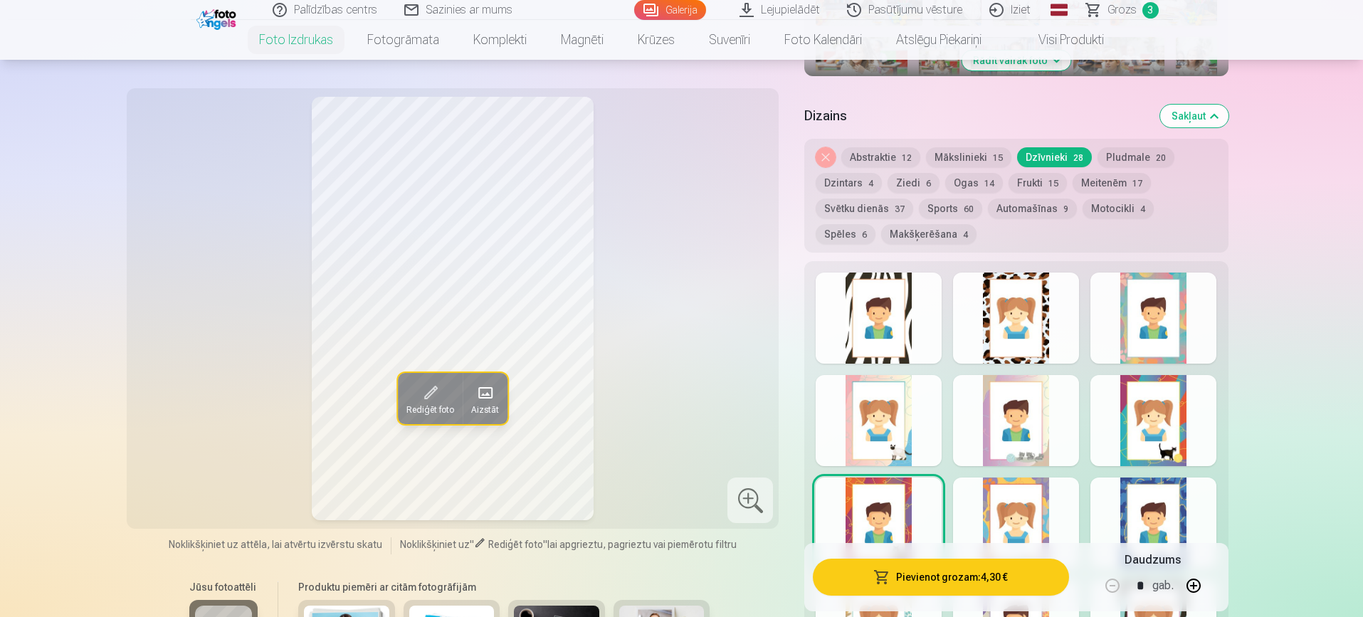
click at [946, 577] on button "Pievienot grozam : 4,30 €" at bounding box center [940, 577] width 255 height 37
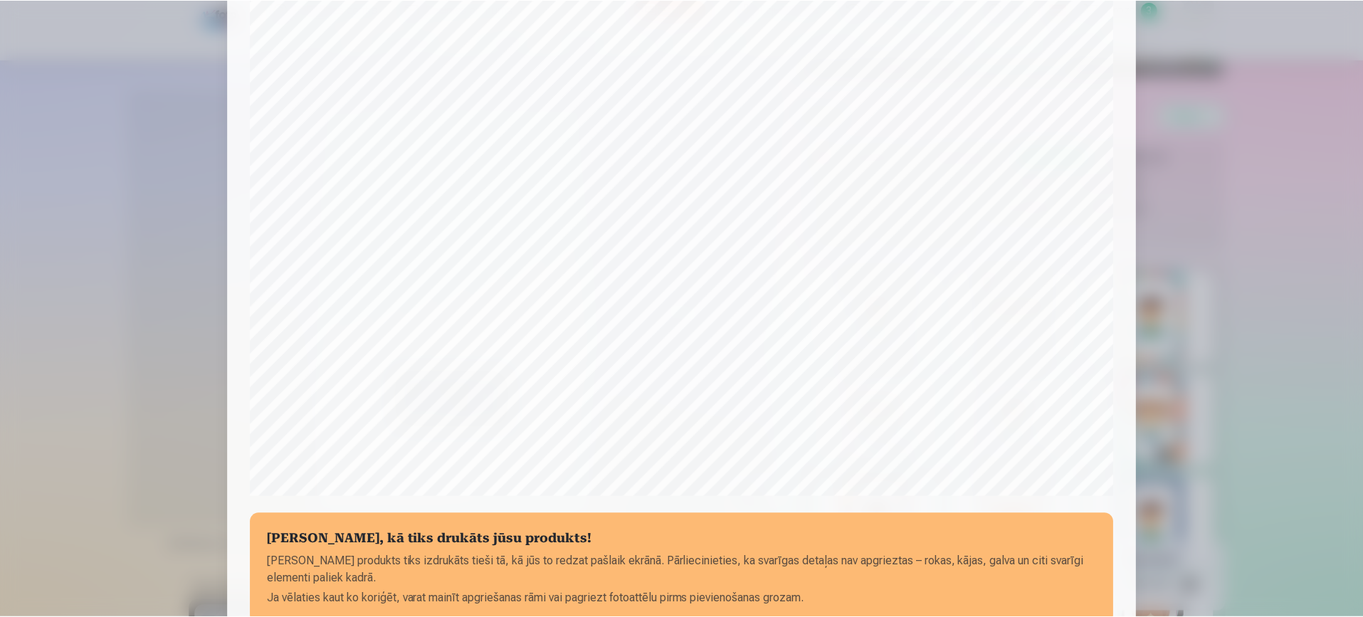
scroll to position [408, 0]
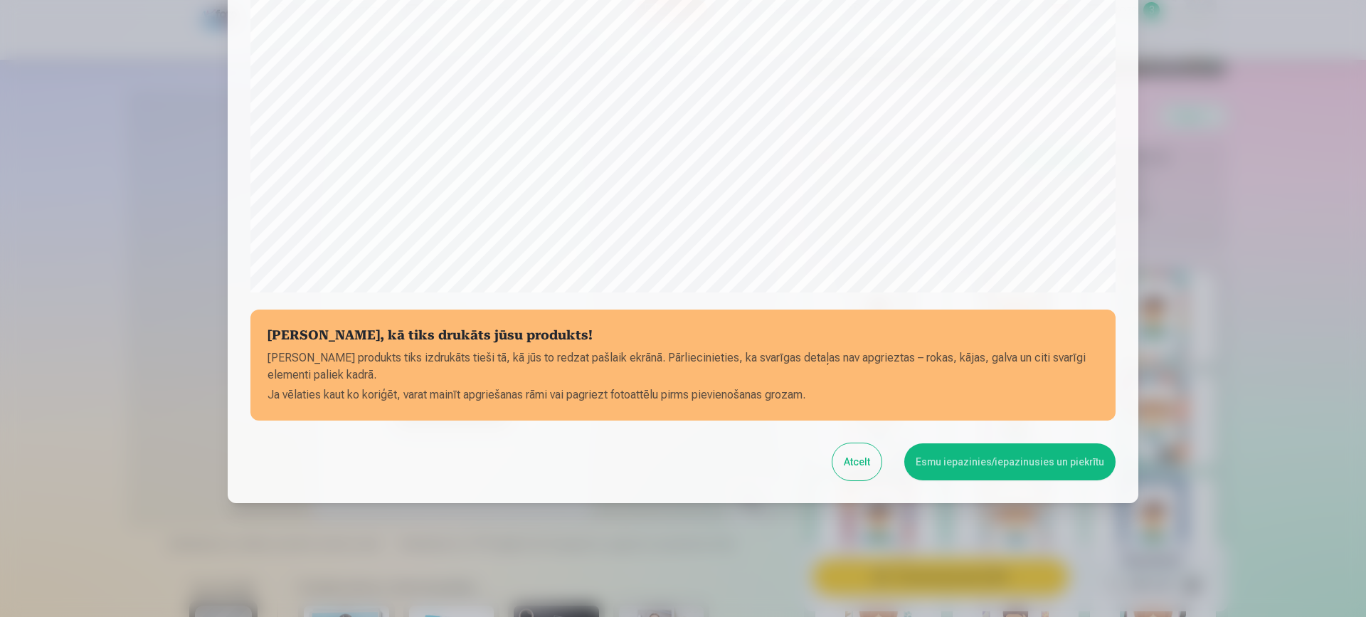
click at [1039, 465] on button "Esmu iepazinies/iepazinusies un piekrītu" at bounding box center [1009, 461] width 211 height 37
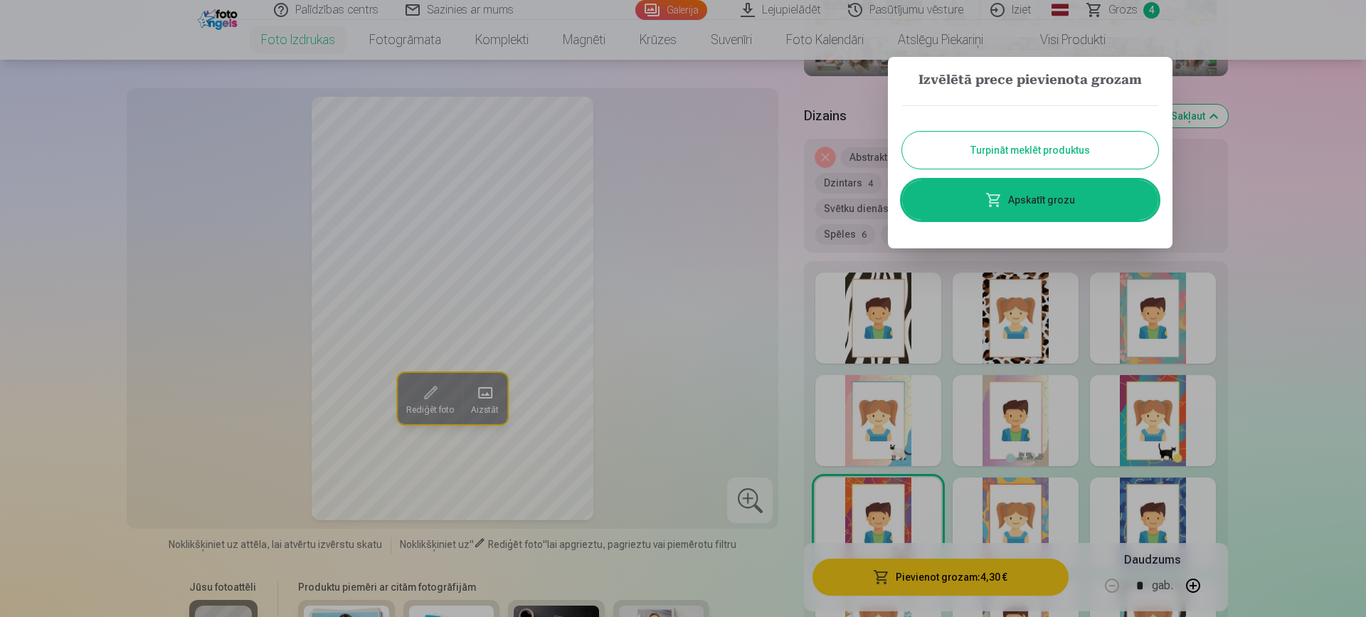
click at [1075, 147] on button "Turpināt meklēt produktus" at bounding box center [1030, 150] width 256 height 37
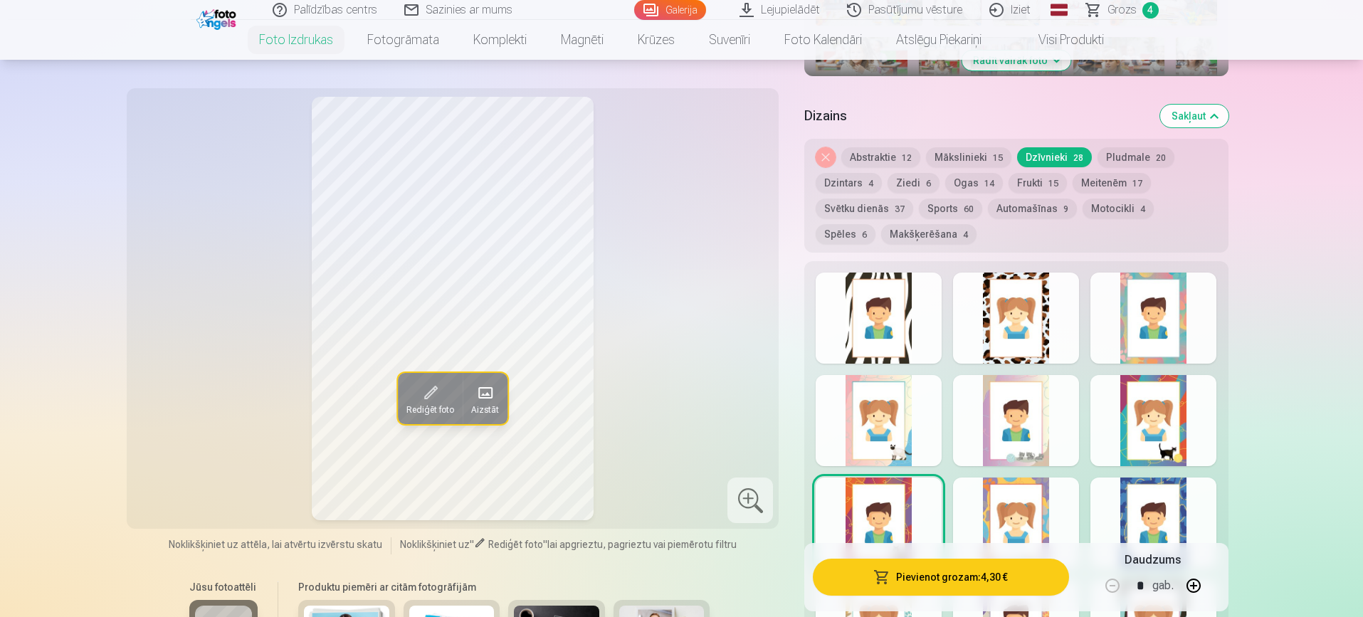
click at [684, 7] on link "Galerija" at bounding box center [670, 10] width 72 height 20
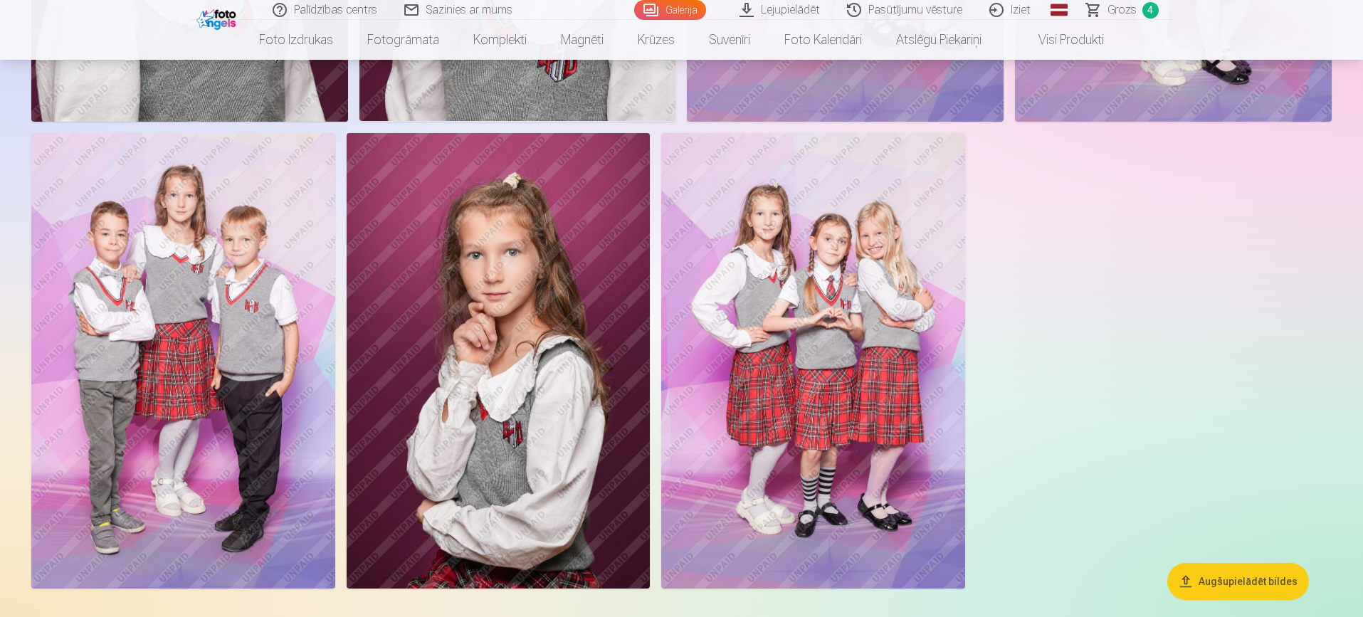
scroll to position [11071, 0]
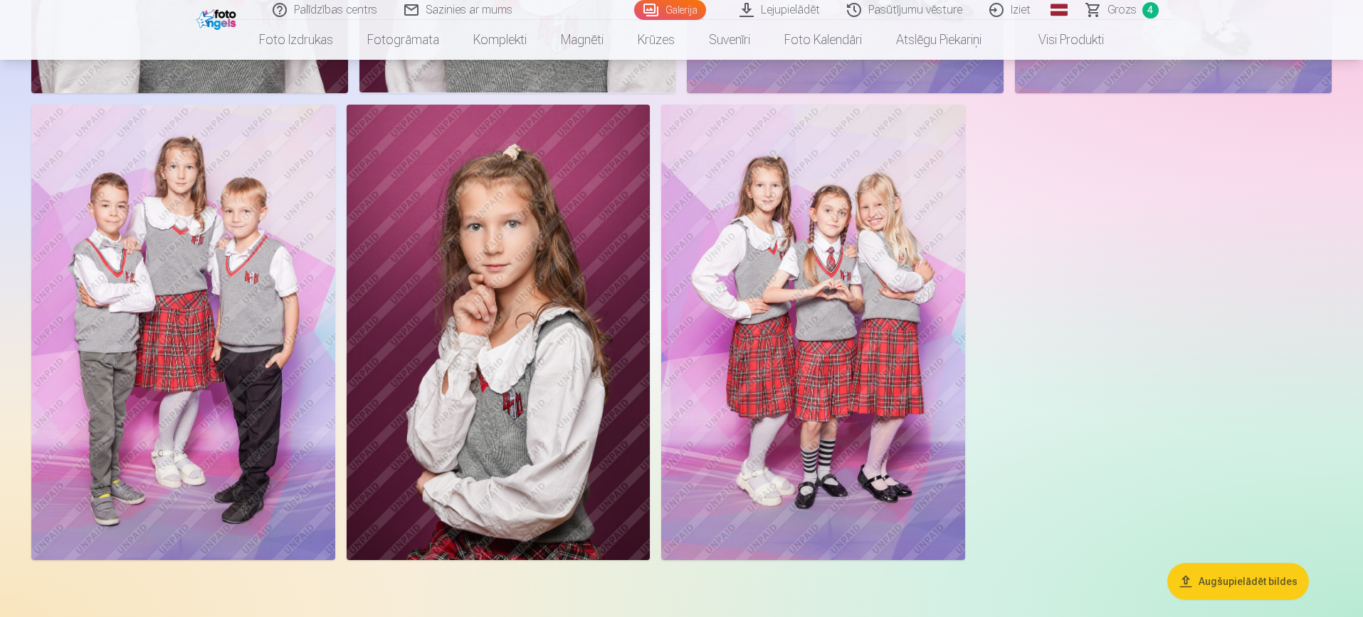
click at [858, 313] on img at bounding box center [813, 332] width 304 height 455
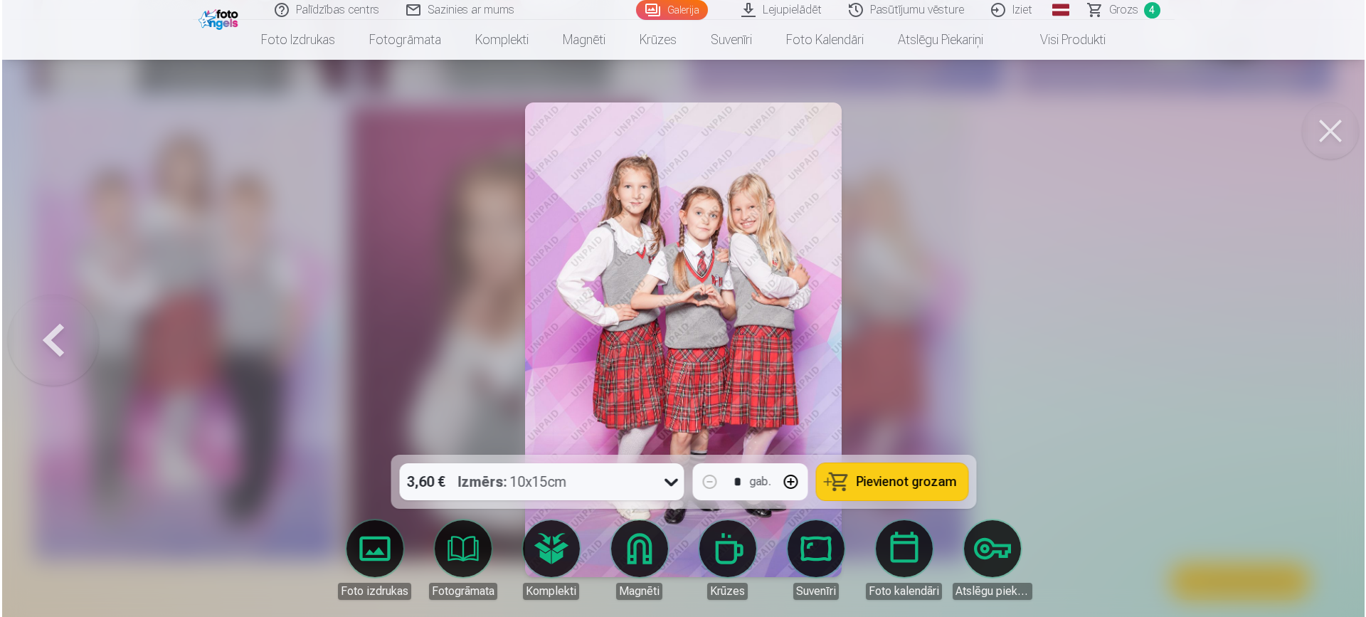
scroll to position [11100, 0]
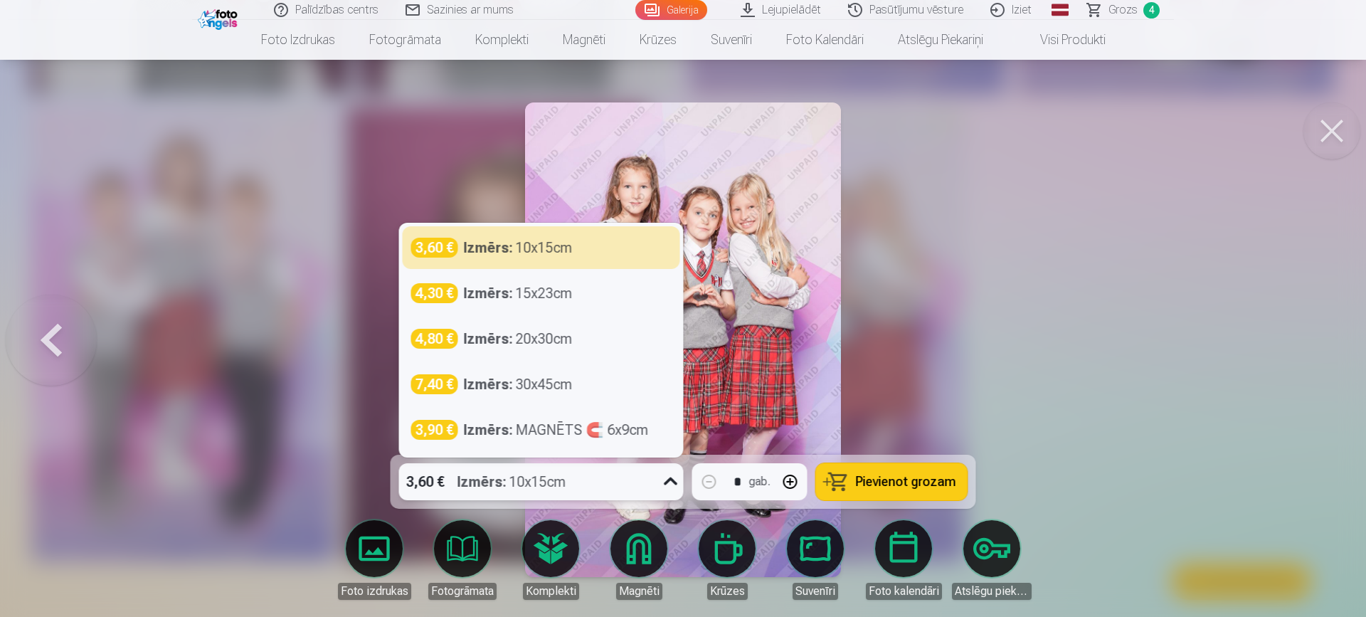
click at [671, 480] on icon at bounding box center [671, 481] width 23 height 23
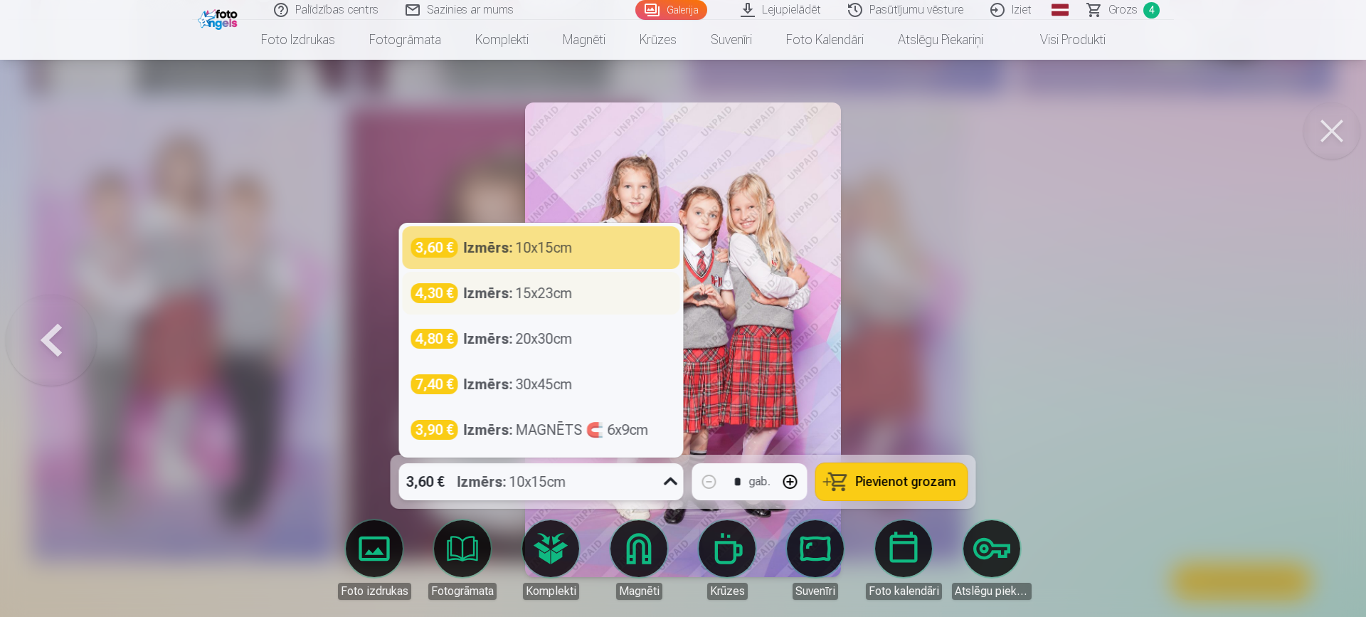
click at [554, 292] on div "Izmērs : 15x23cm" at bounding box center [518, 293] width 109 height 20
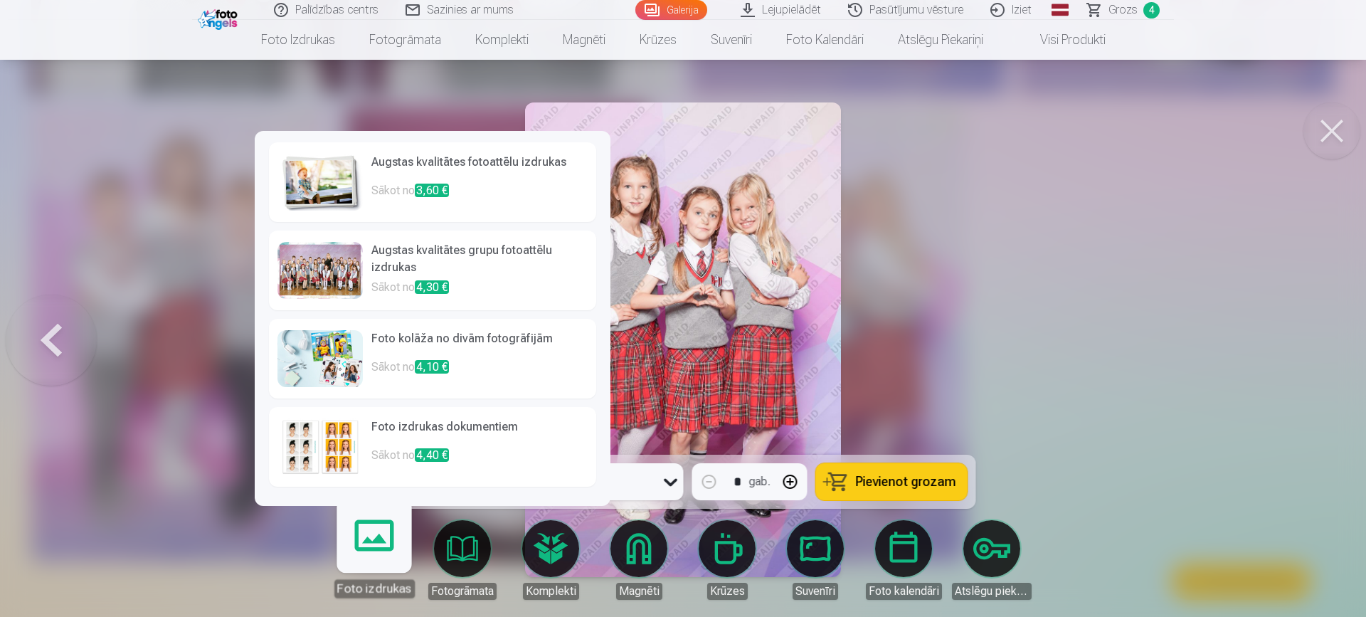
click at [455, 186] on p "Sākot no 3,60 €" at bounding box center [479, 196] width 216 height 28
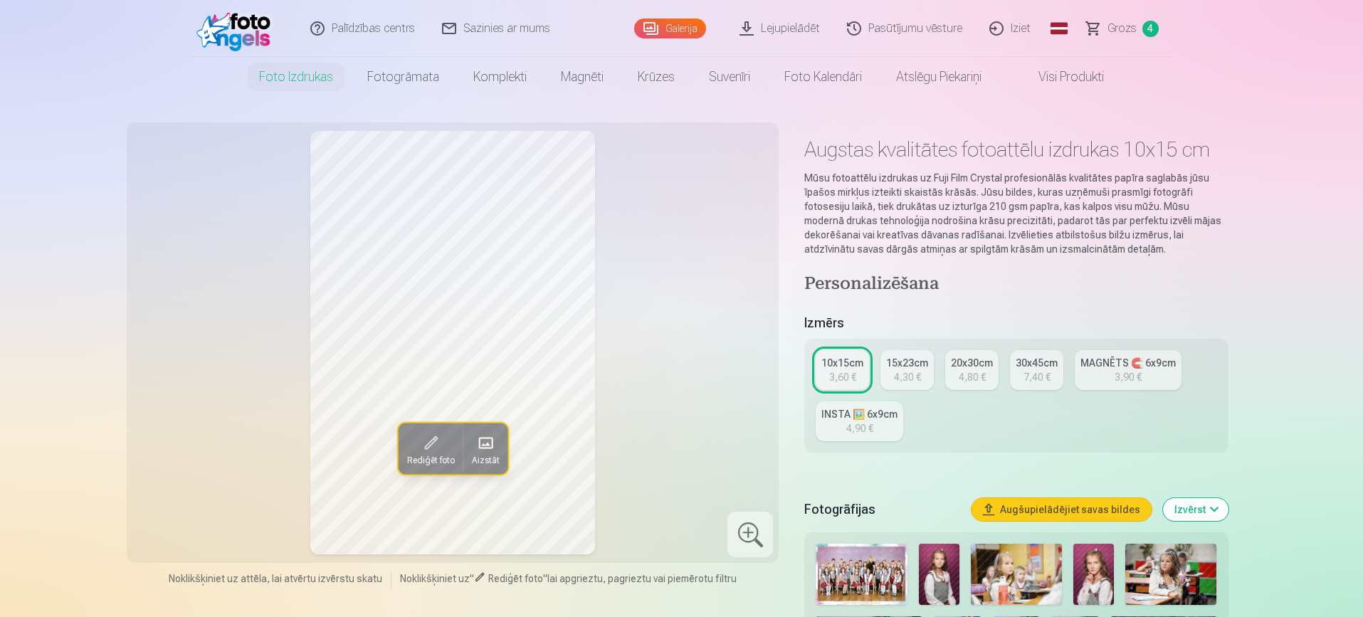
click at [920, 388] on link "15x23cm 4,30 €" at bounding box center [906, 370] width 53 height 40
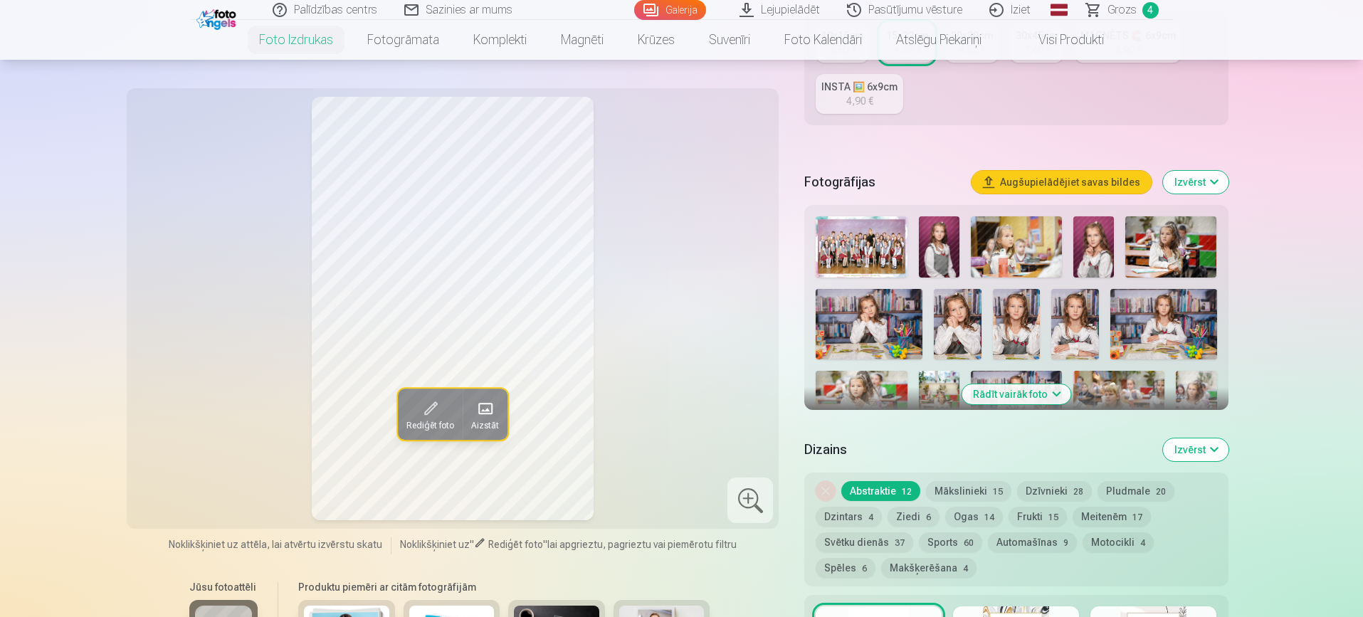
scroll to position [365, 0]
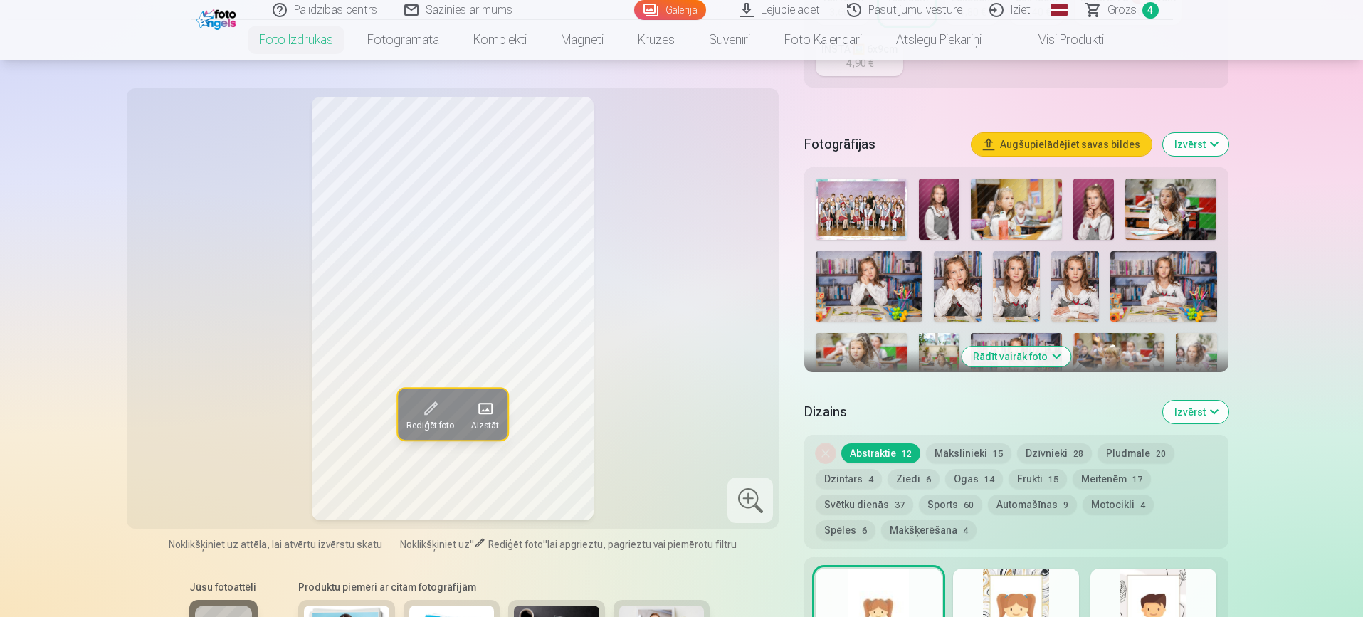
drag, startPoint x: 1362, startPoint y: 73, endPoint x: 1362, endPoint y: 80, distance: 7.8
drag, startPoint x: 1362, startPoint y: 80, endPoint x: 1365, endPoint y: 88, distance: 8.3
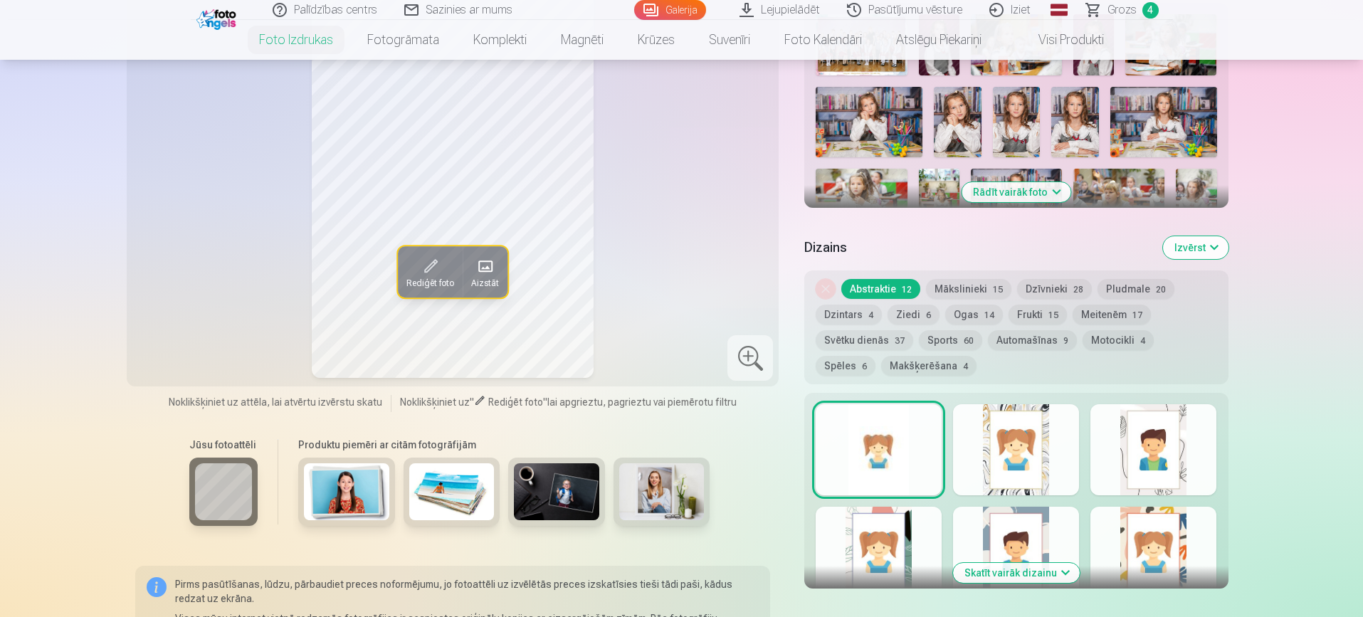
scroll to position [551, 0]
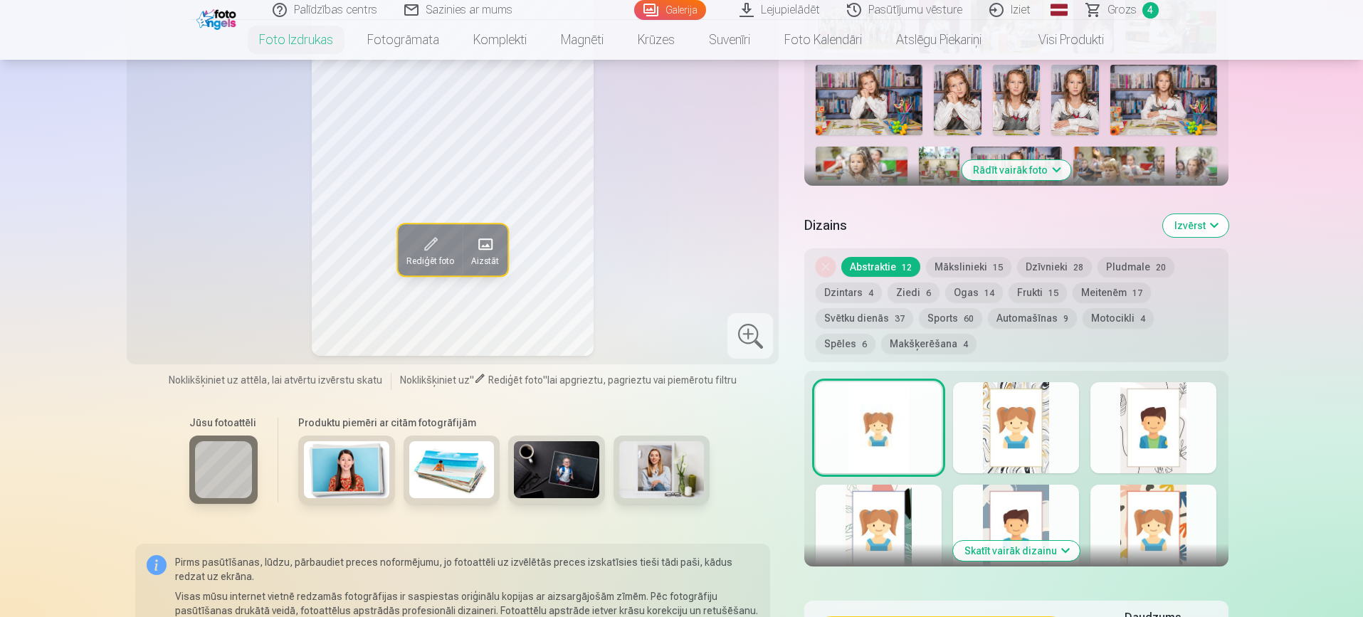
click at [918, 452] on div at bounding box center [878, 427] width 126 height 91
click at [1006, 549] on button "Skatīt vairāk dizainu" at bounding box center [1016, 551] width 127 height 20
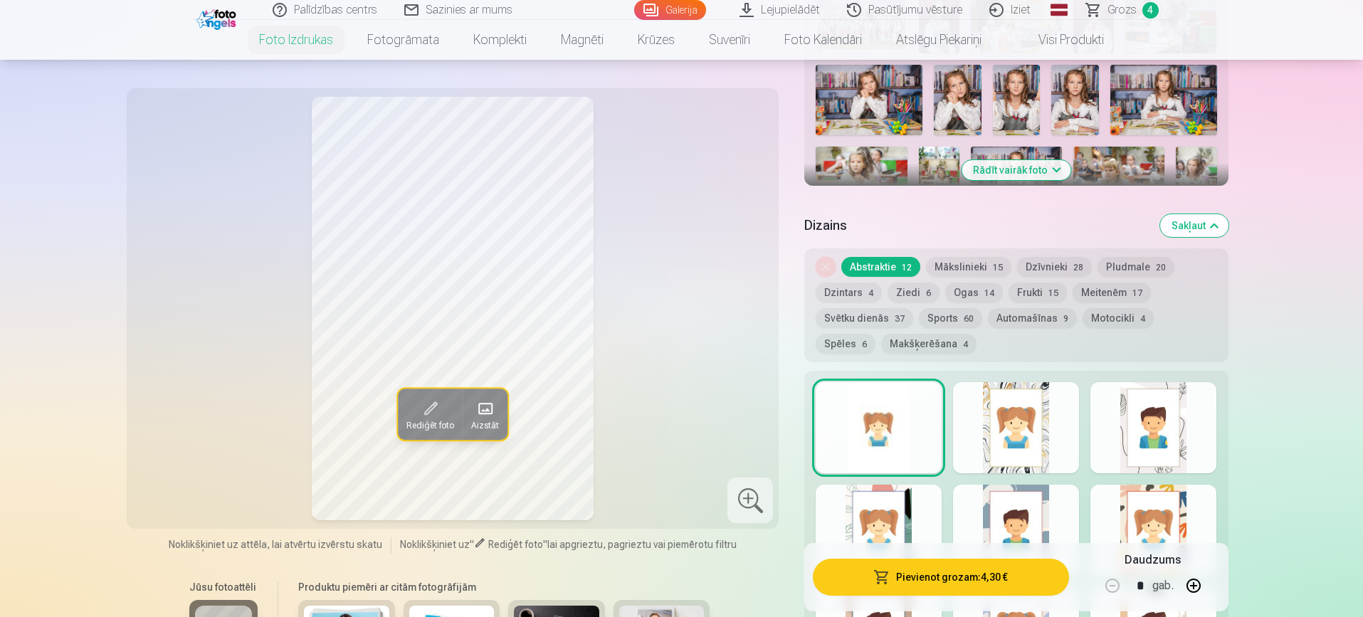
click at [1042, 267] on button "Dzīvnieki 28" at bounding box center [1054, 267] width 75 height 20
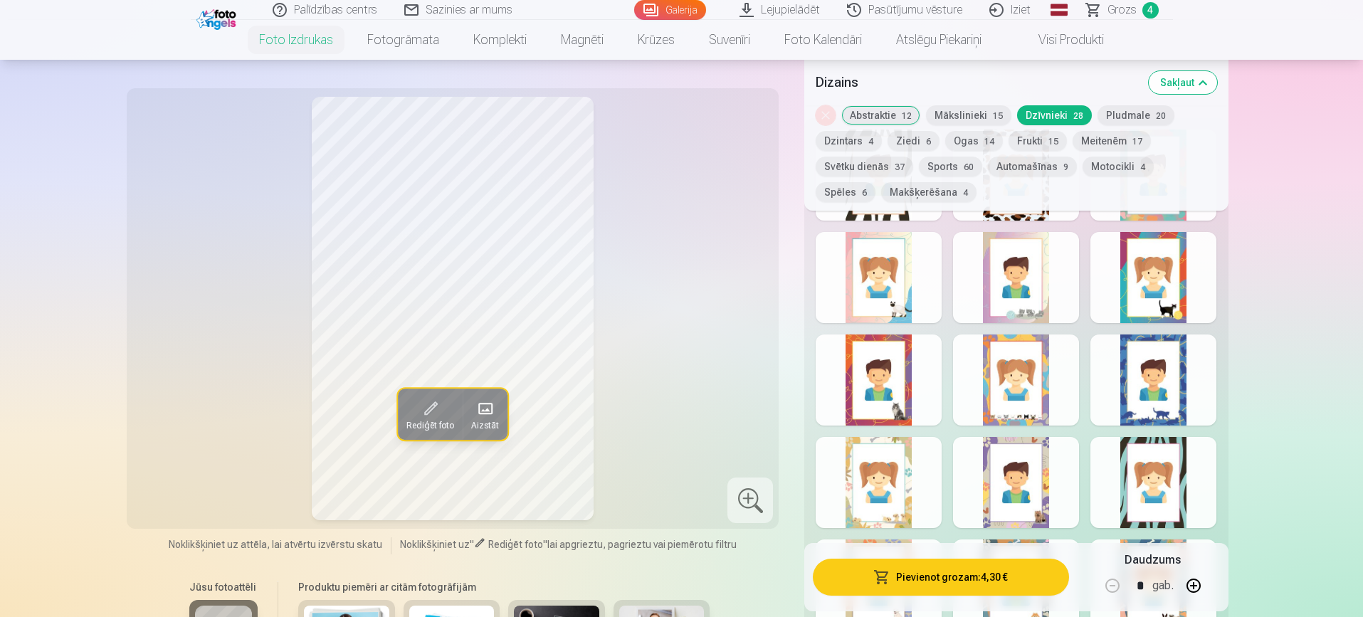
scroll to position [805, 0]
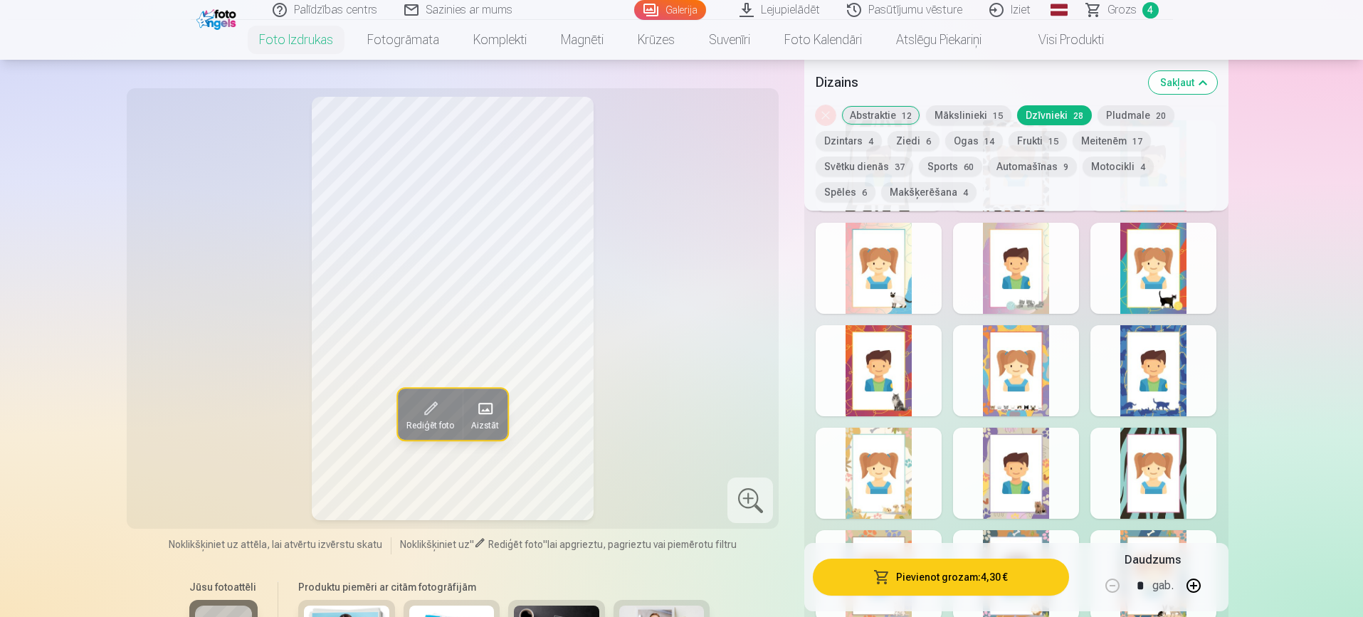
click at [1017, 385] on div at bounding box center [1016, 370] width 126 height 91
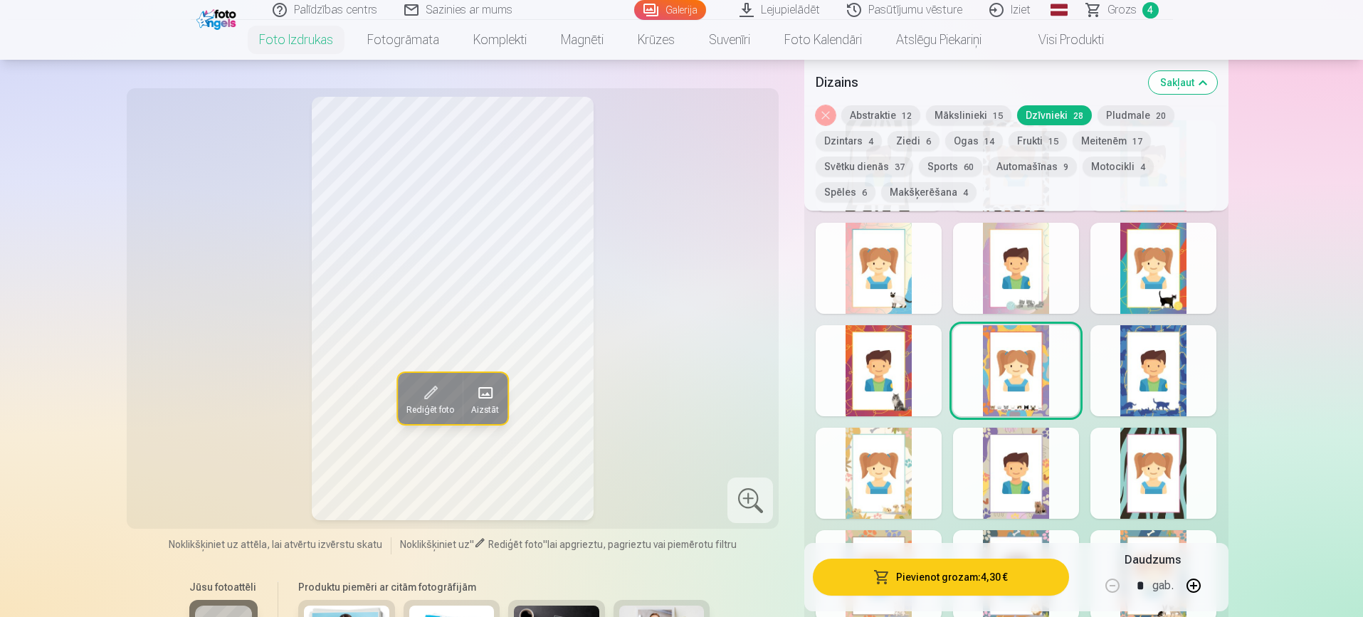
click at [1177, 275] on div at bounding box center [1153, 268] width 126 height 91
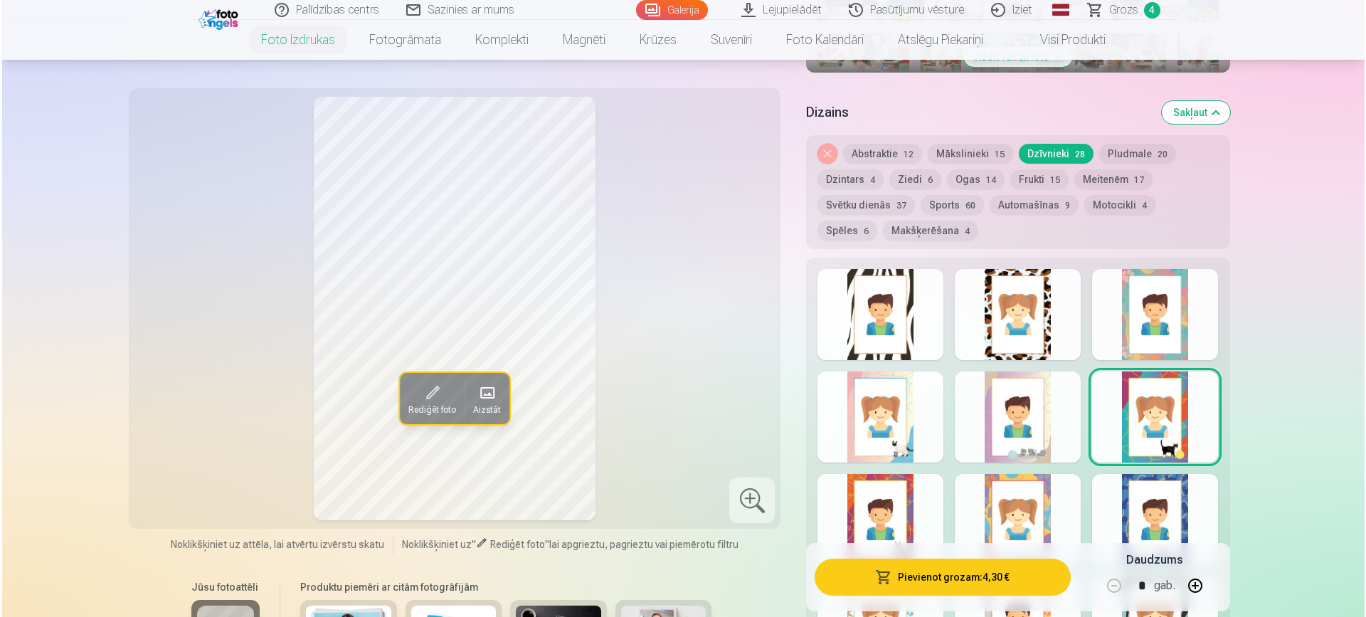
scroll to position [662, 0]
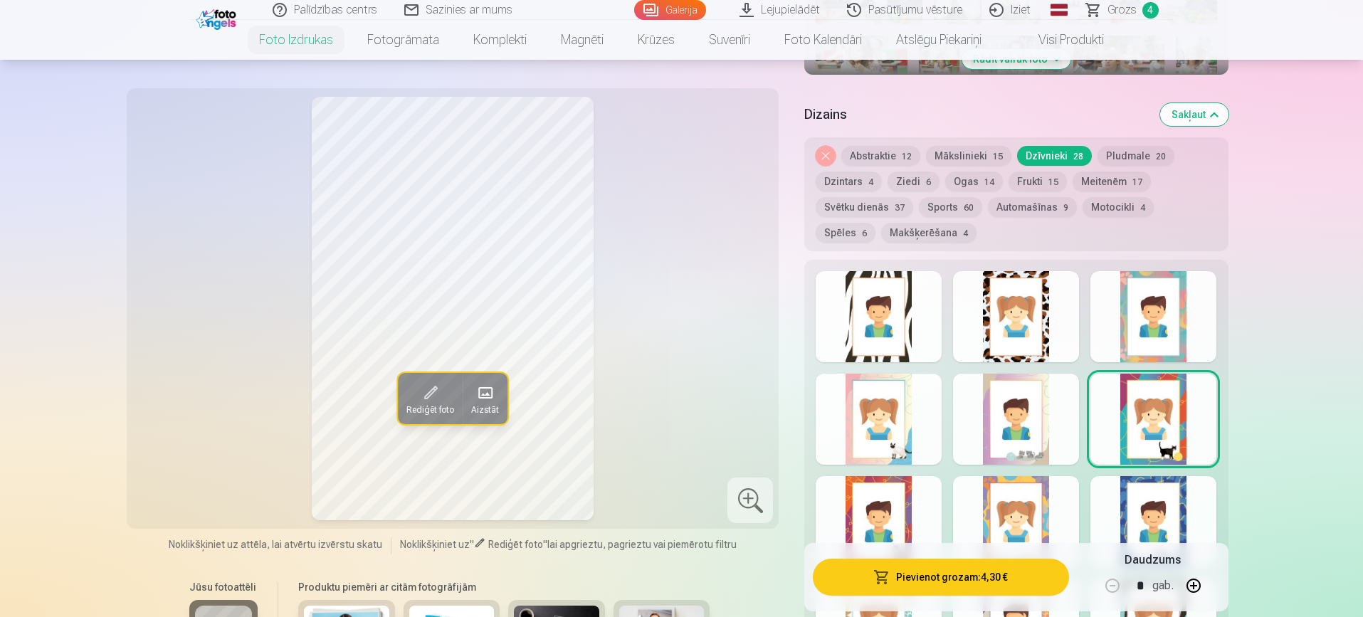
click at [934, 573] on button "Pievienot grozam : 4,30 €" at bounding box center [940, 577] width 255 height 37
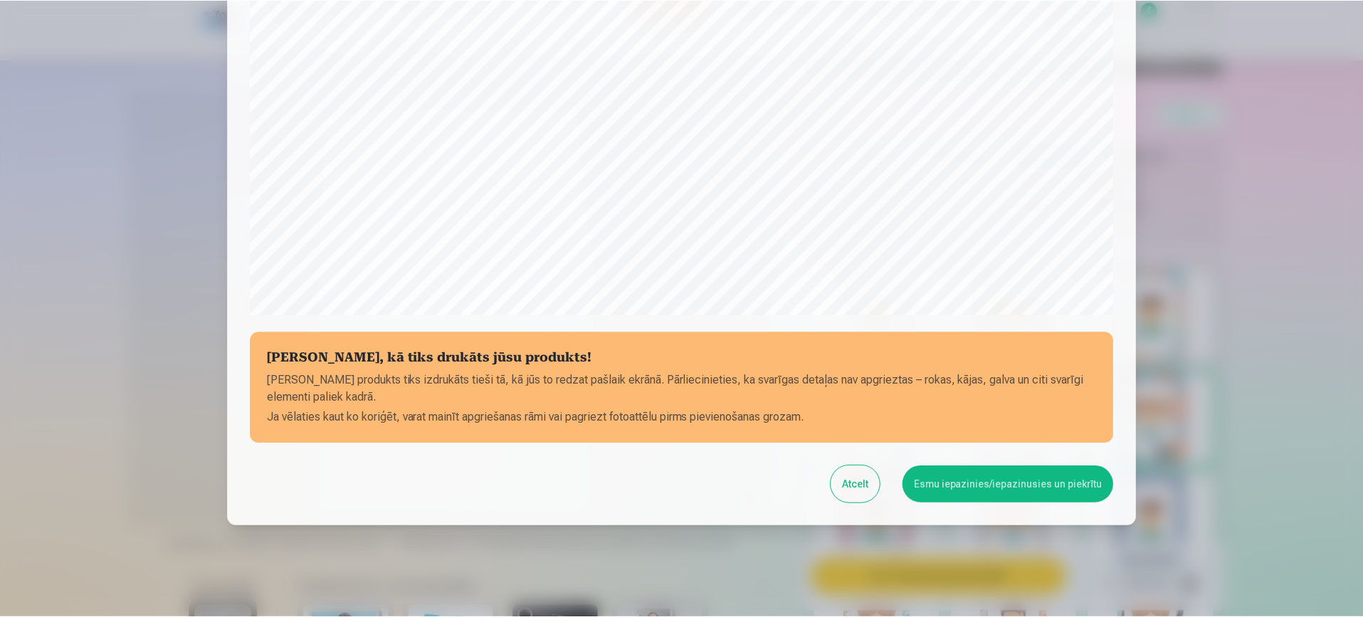
scroll to position [408, 0]
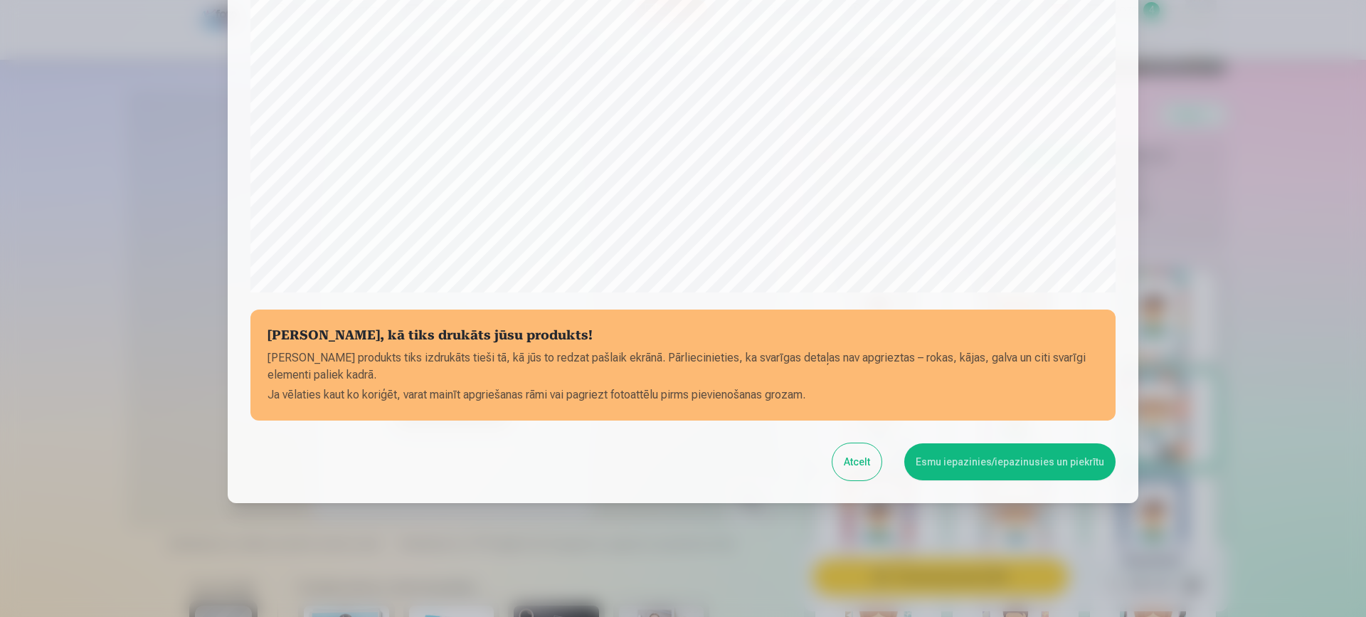
click at [1054, 460] on button "Esmu iepazinies/iepazinusies un piekrītu" at bounding box center [1009, 461] width 211 height 37
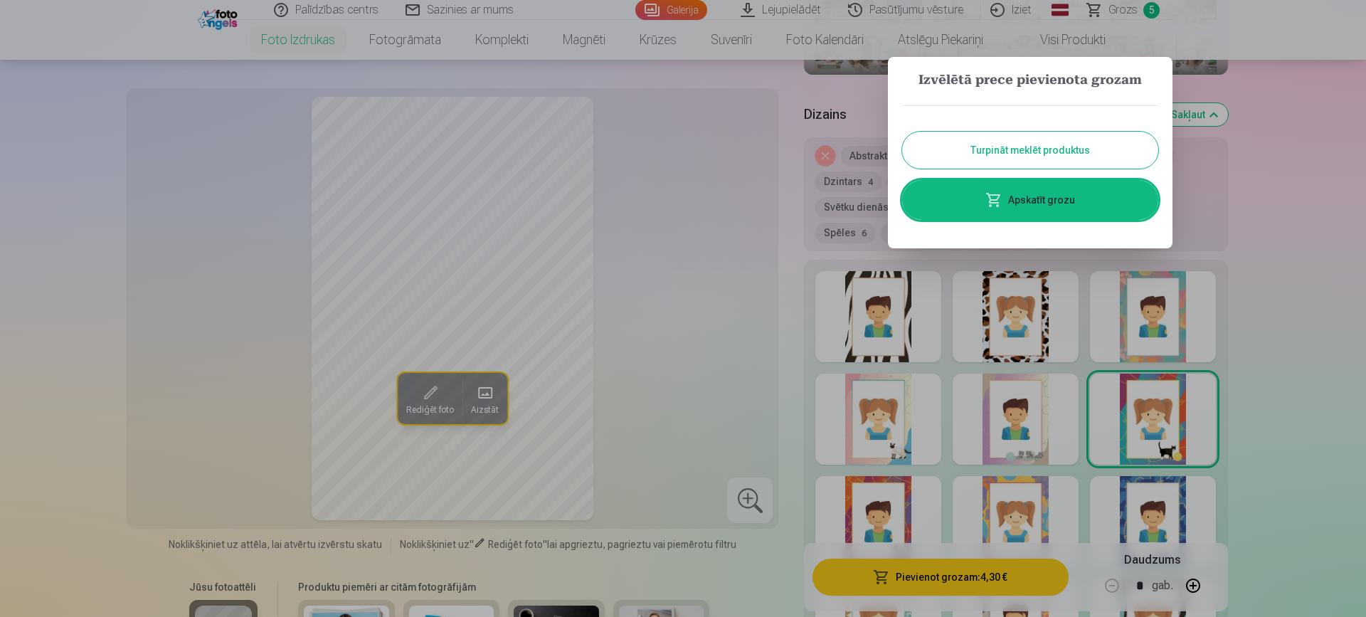
click at [1077, 151] on button "Turpināt meklēt produktus" at bounding box center [1030, 150] width 256 height 37
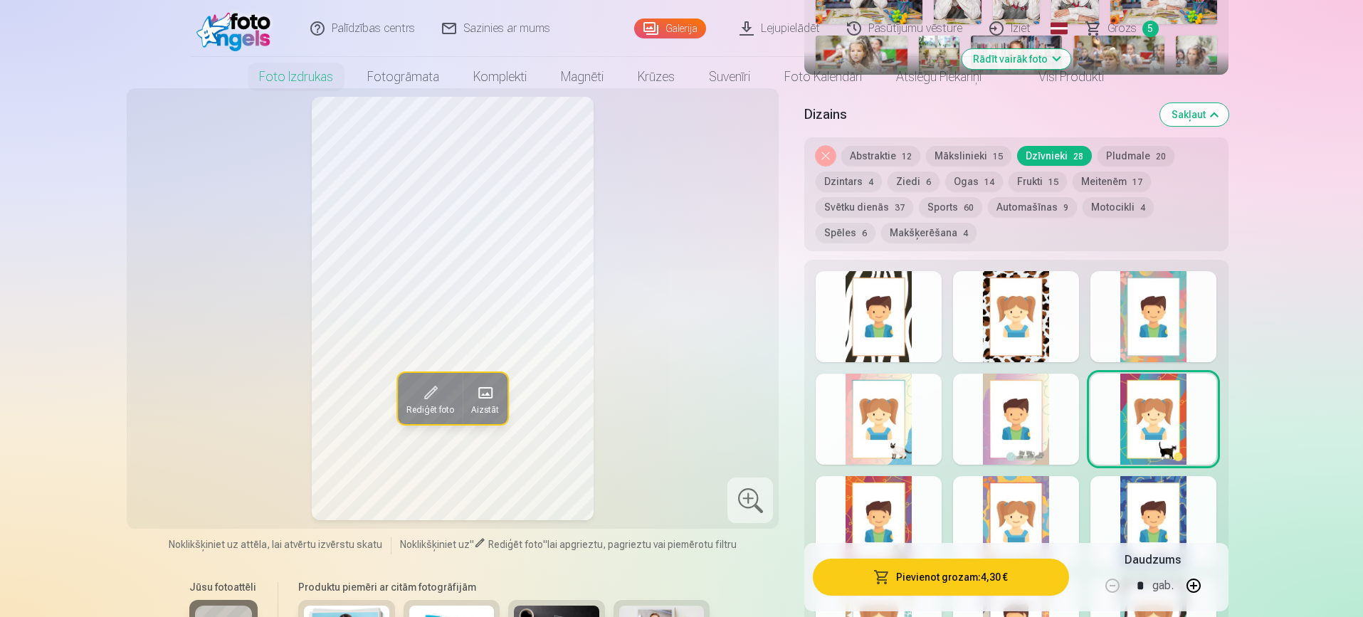
scroll to position [0, 0]
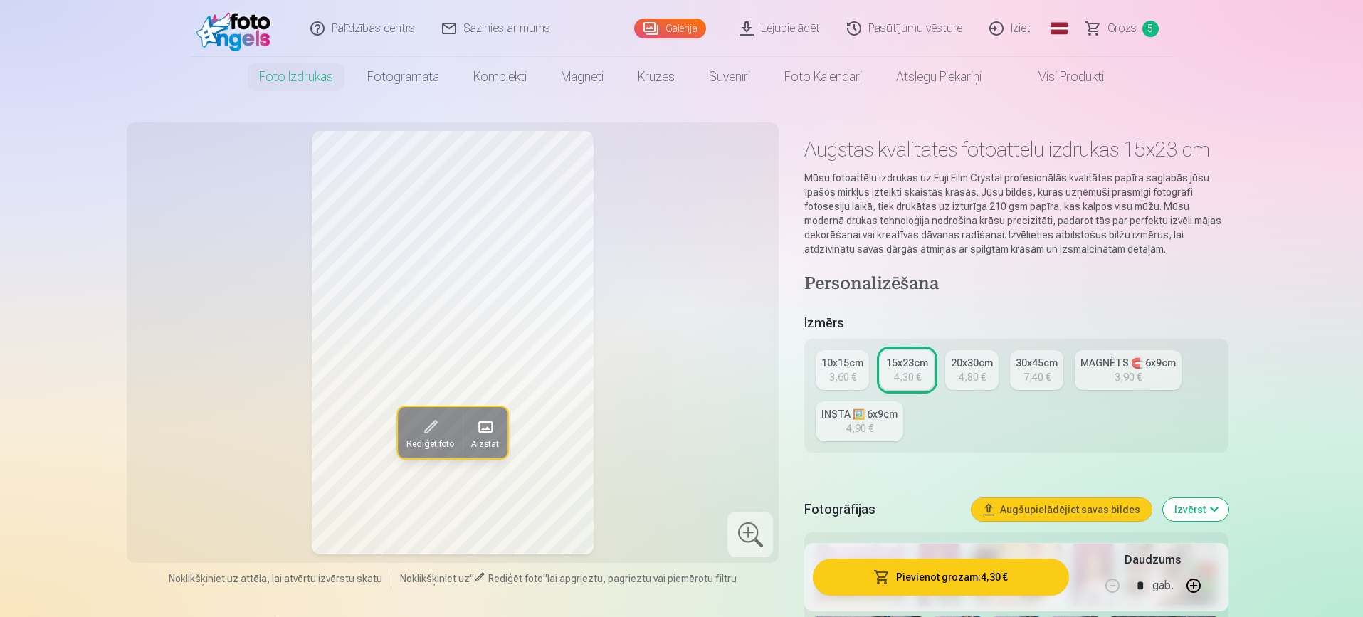
click at [681, 21] on link "Galerija" at bounding box center [670, 28] width 72 height 20
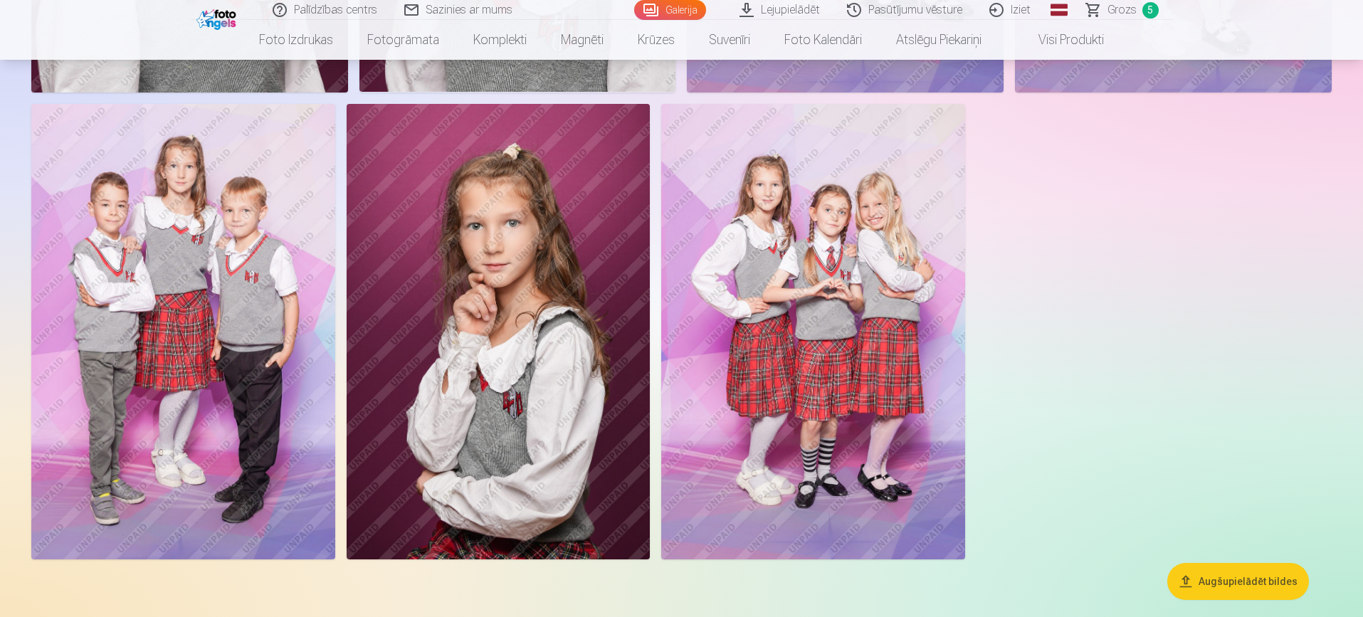
scroll to position [11071, 0]
click at [543, 278] on img at bounding box center [499, 332] width 304 height 455
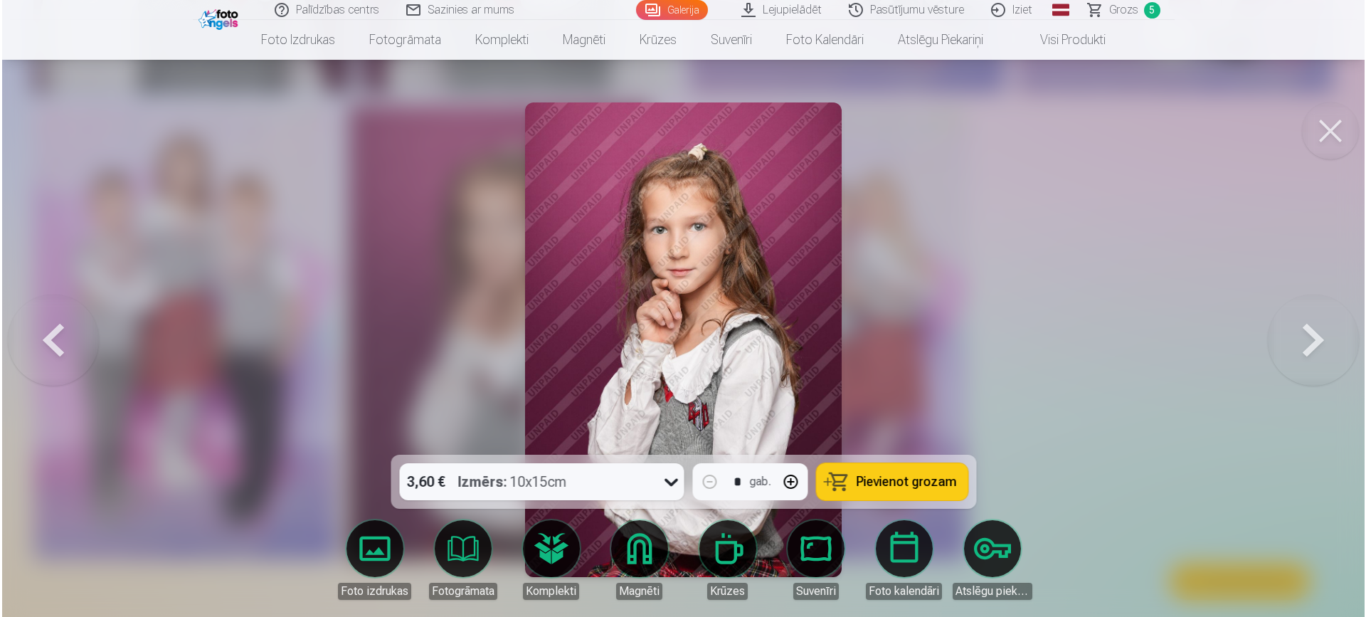
scroll to position [11100, 0]
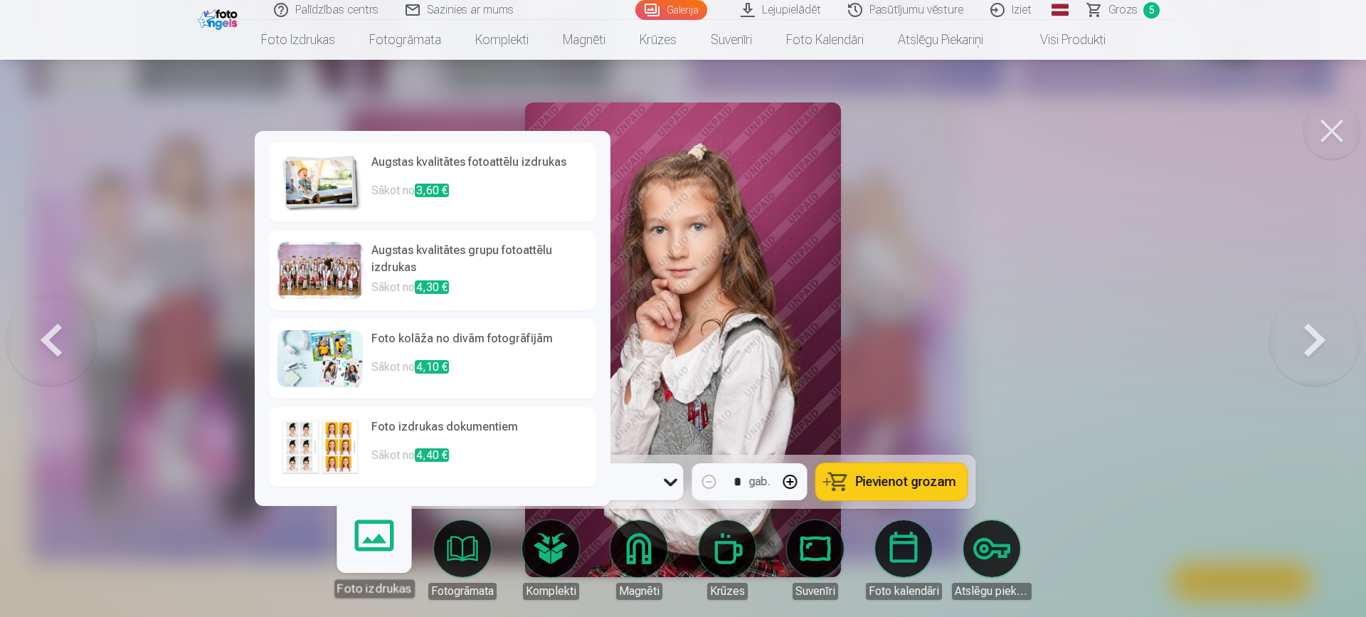
click at [380, 541] on link "Foto izdrukas" at bounding box center [374, 554] width 88 height 88
click at [345, 194] on img at bounding box center [319, 182] width 85 height 57
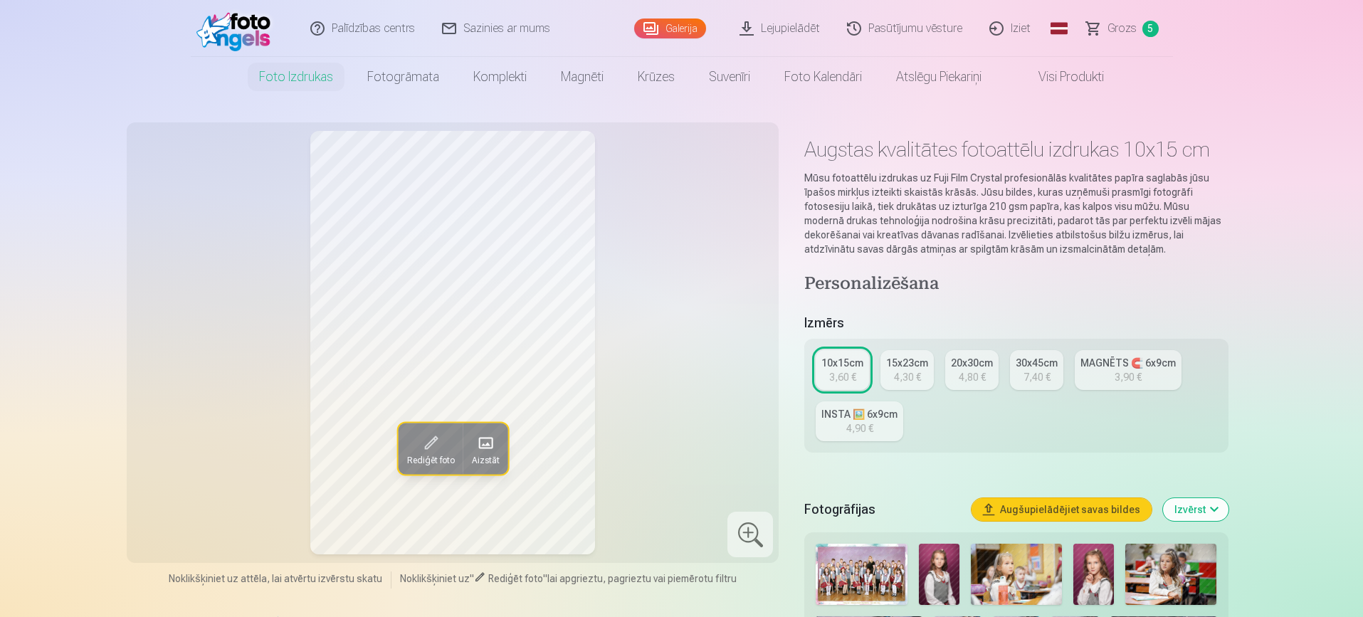
click at [915, 381] on div "4,30 €" at bounding box center [907, 377] width 27 height 14
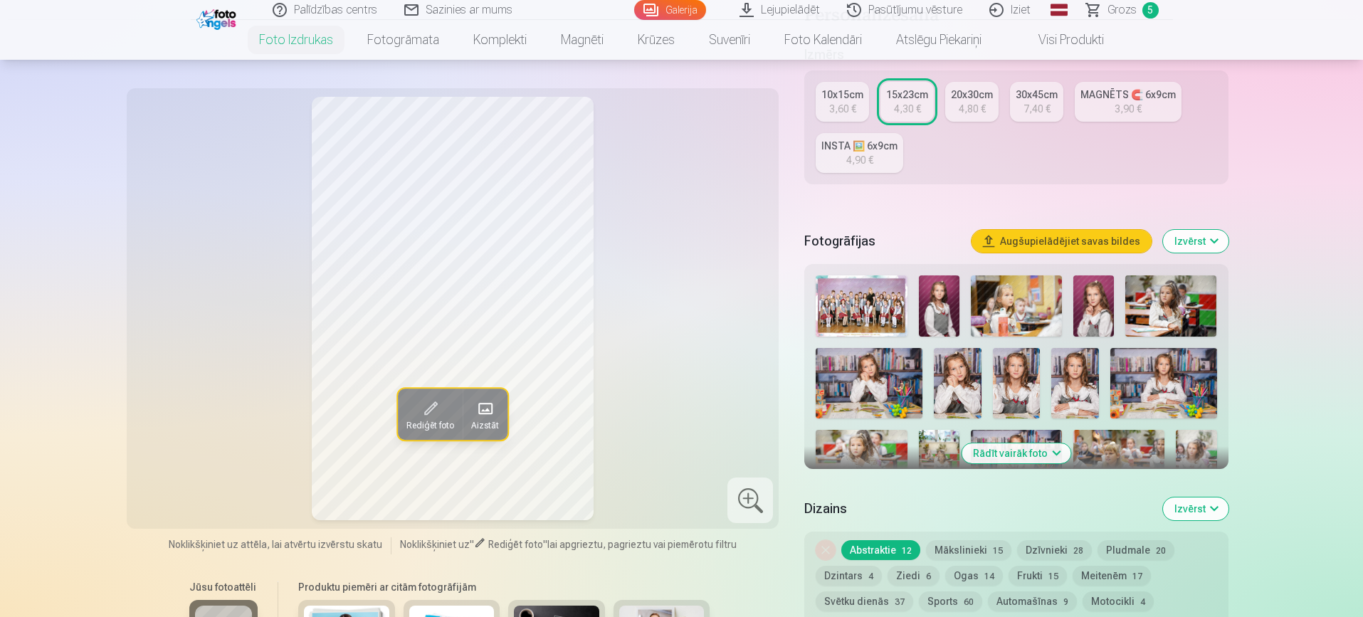
scroll to position [492, 0]
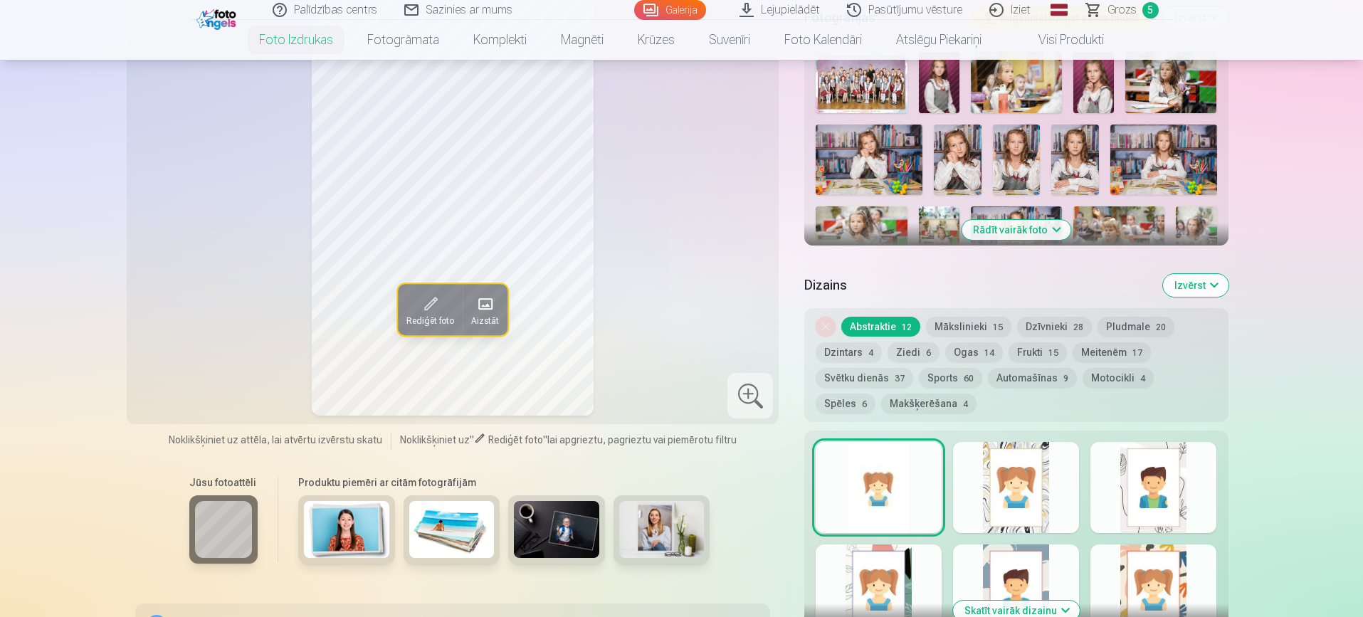
click at [904, 354] on button "Ziedi 6" at bounding box center [913, 352] width 52 height 20
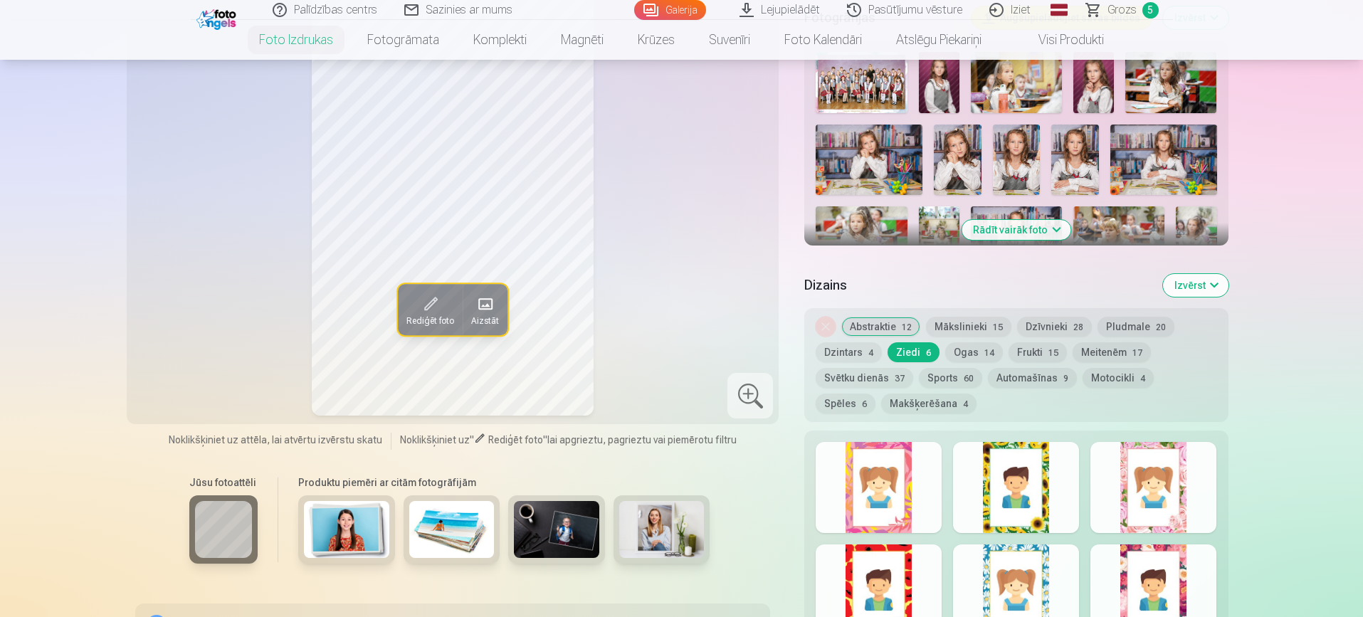
click at [1168, 507] on div at bounding box center [1153, 487] width 126 height 91
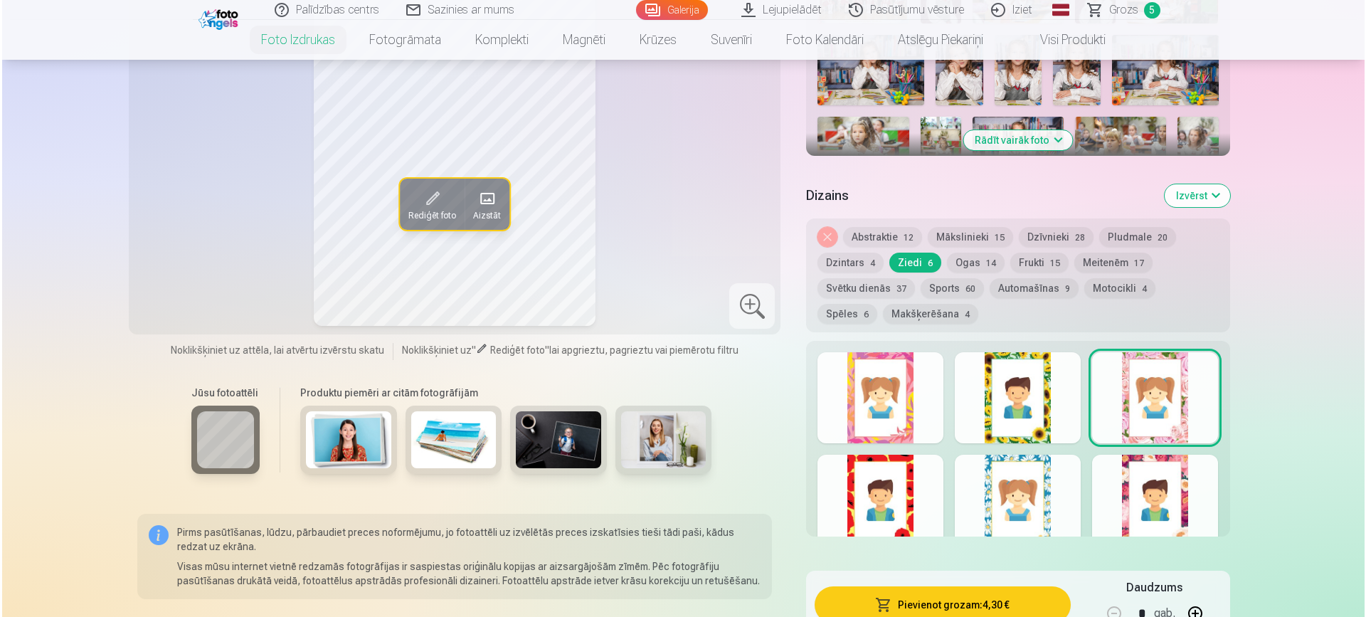
scroll to position [618, 0]
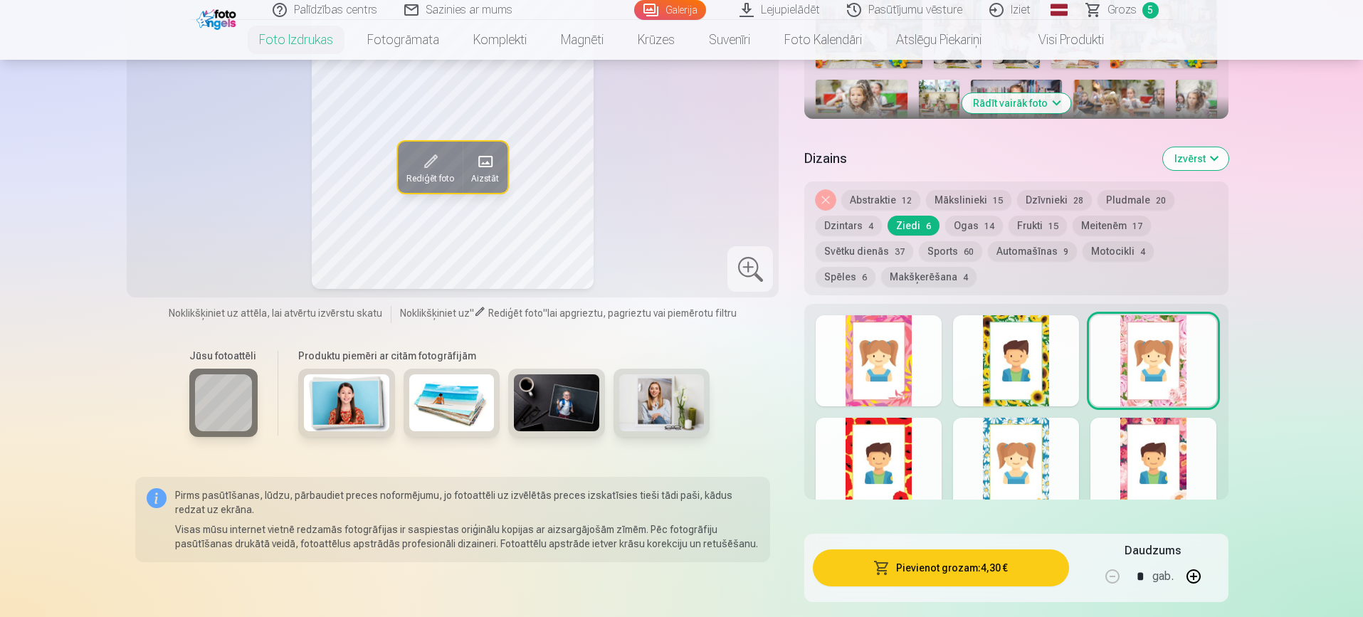
click at [914, 566] on button "Pievienot grozam : 4,30 €" at bounding box center [940, 567] width 255 height 37
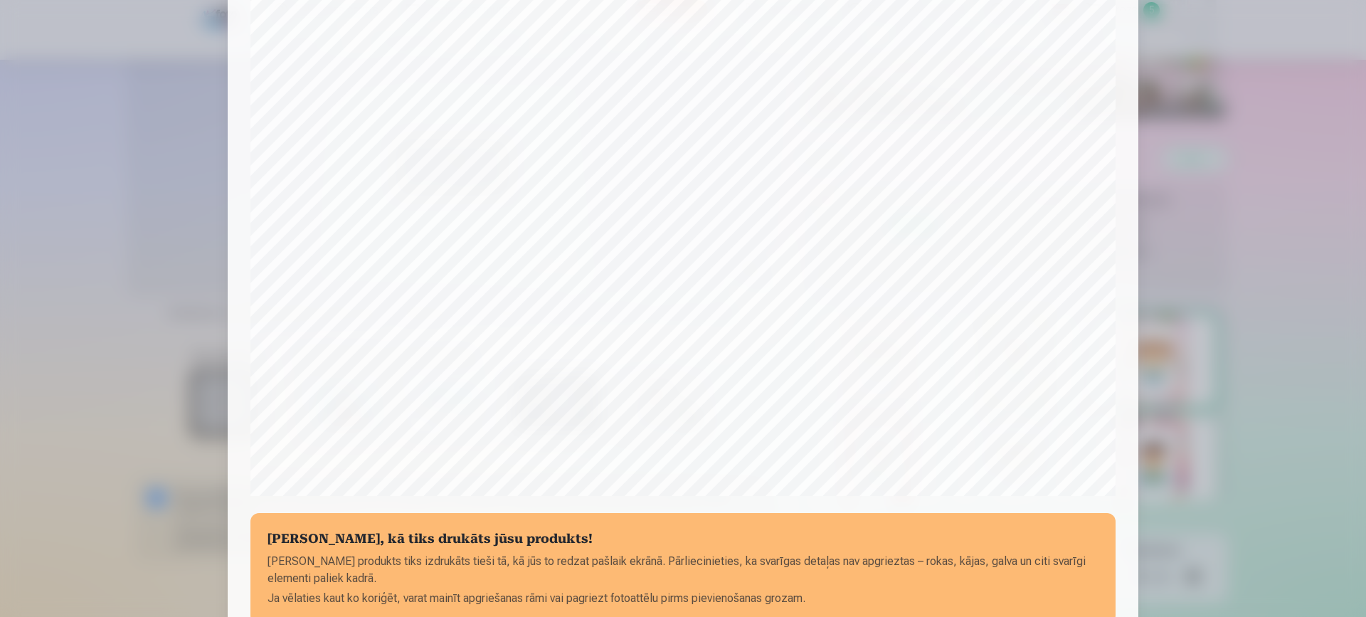
scroll to position [408, 0]
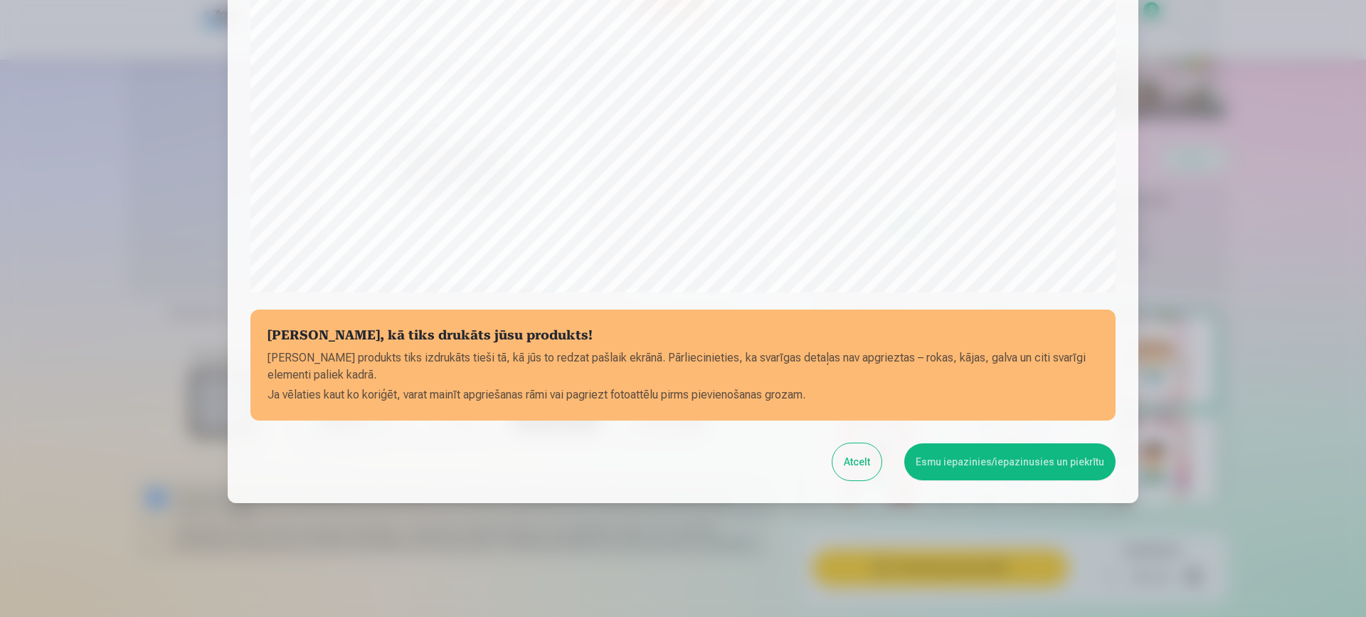
click at [1009, 473] on button "Esmu iepazinies/iepazinusies un piekrītu" at bounding box center [1009, 461] width 211 height 37
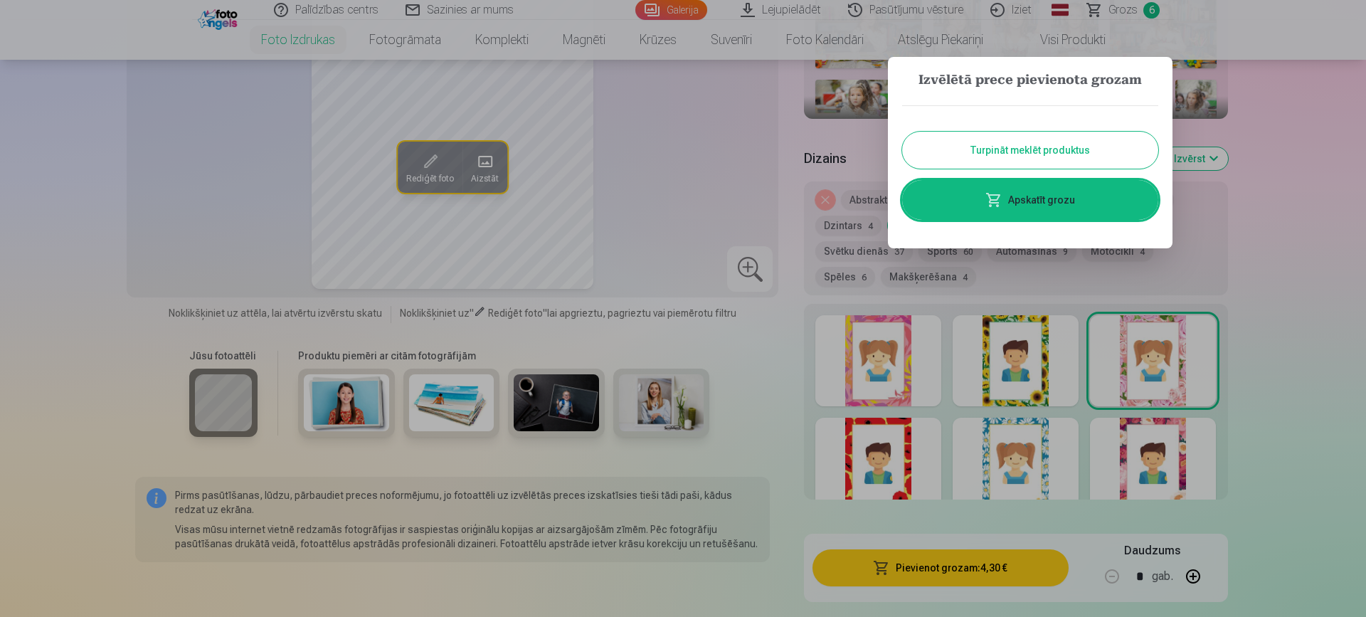
click at [1031, 199] on link "Apskatīt grozu" at bounding box center [1030, 200] width 256 height 40
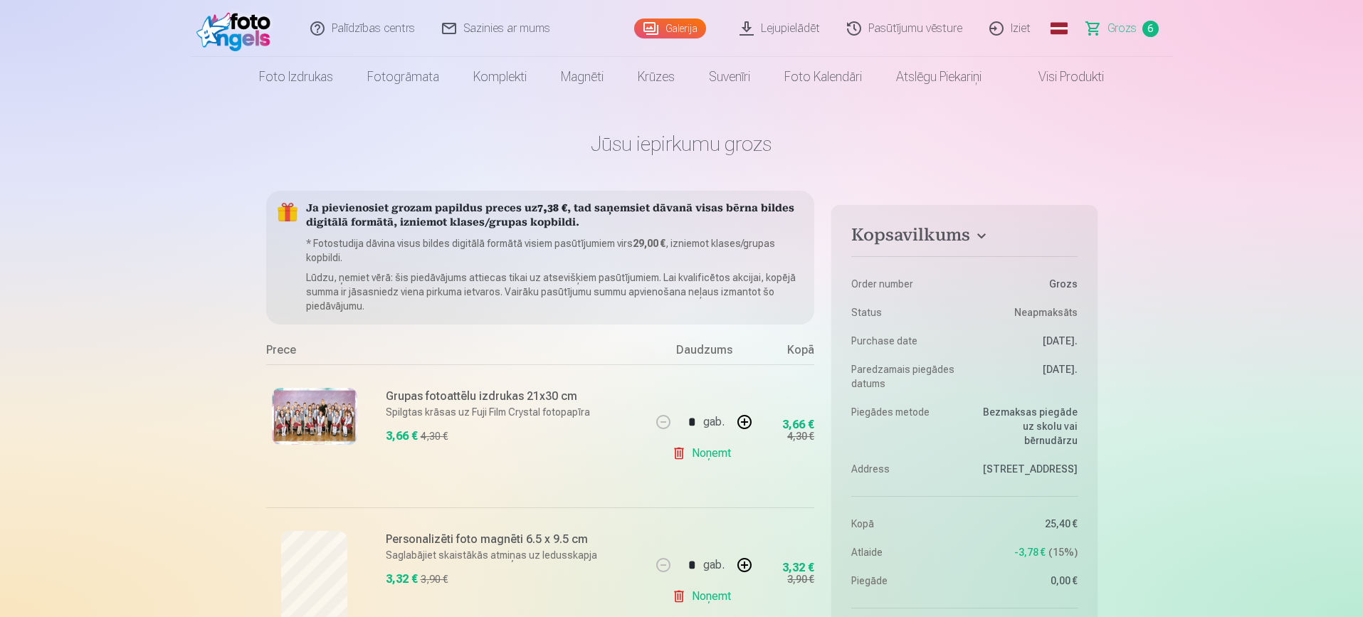
click at [687, 27] on link "Galerija" at bounding box center [670, 28] width 72 height 20
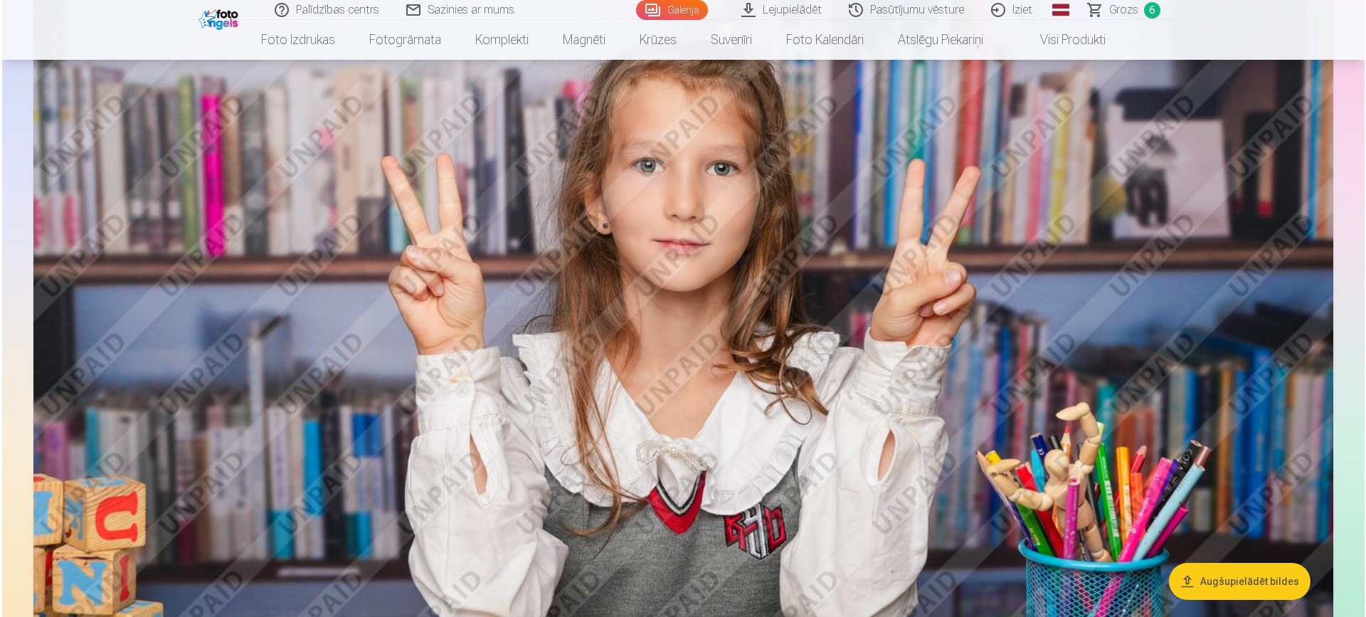
scroll to position [5351, 0]
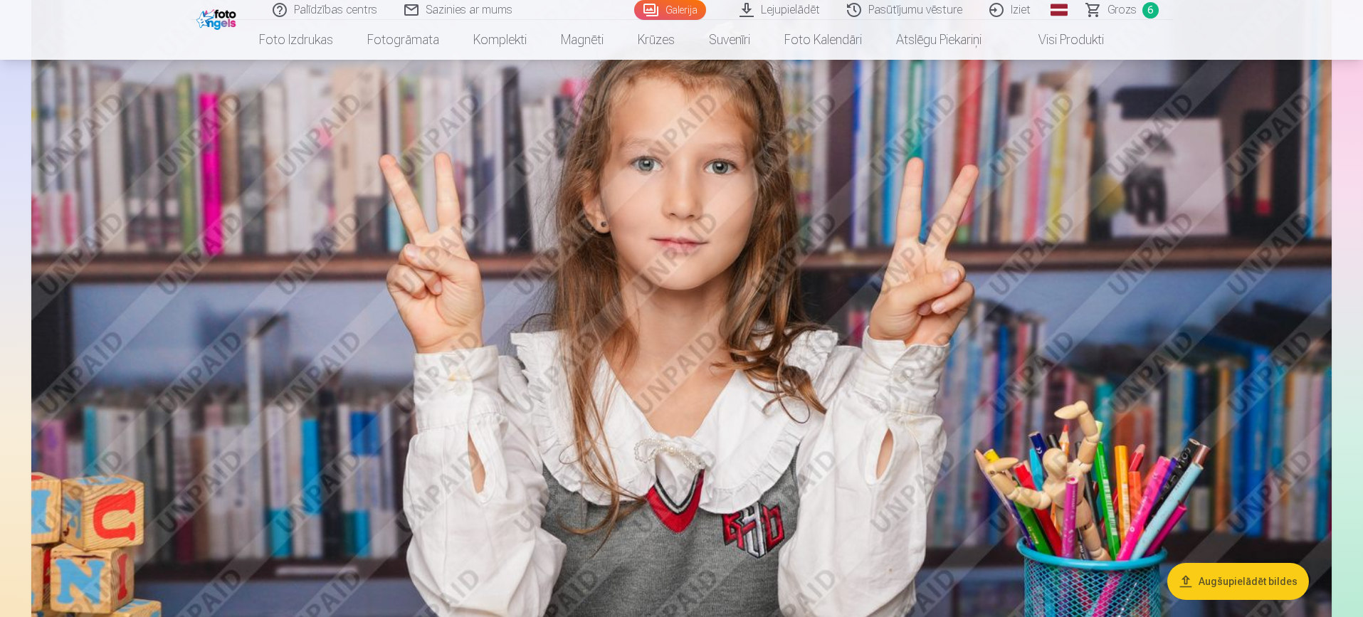
click at [889, 226] on img at bounding box center [681, 398] width 1300 height 867
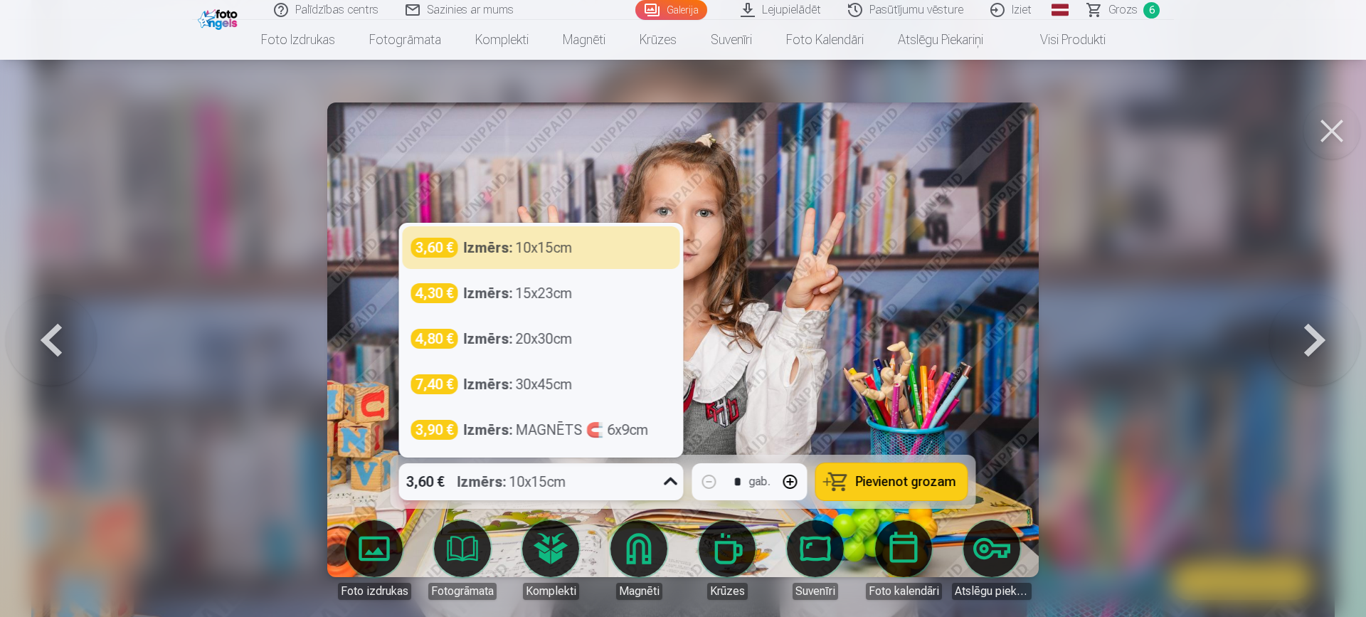
click at [672, 485] on icon at bounding box center [671, 481] width 23 height 23
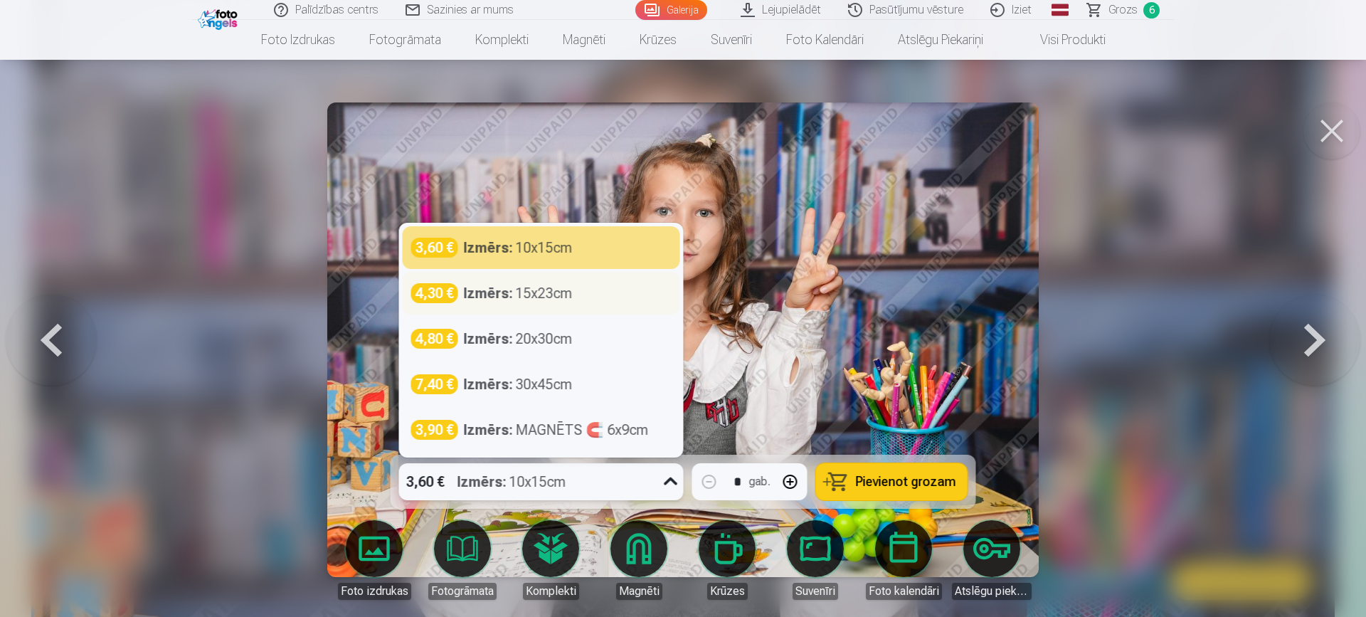
click at [539, 297] on div "Izmērs : 15x23cm" at bounding box center [518, 293] width 109 height 20
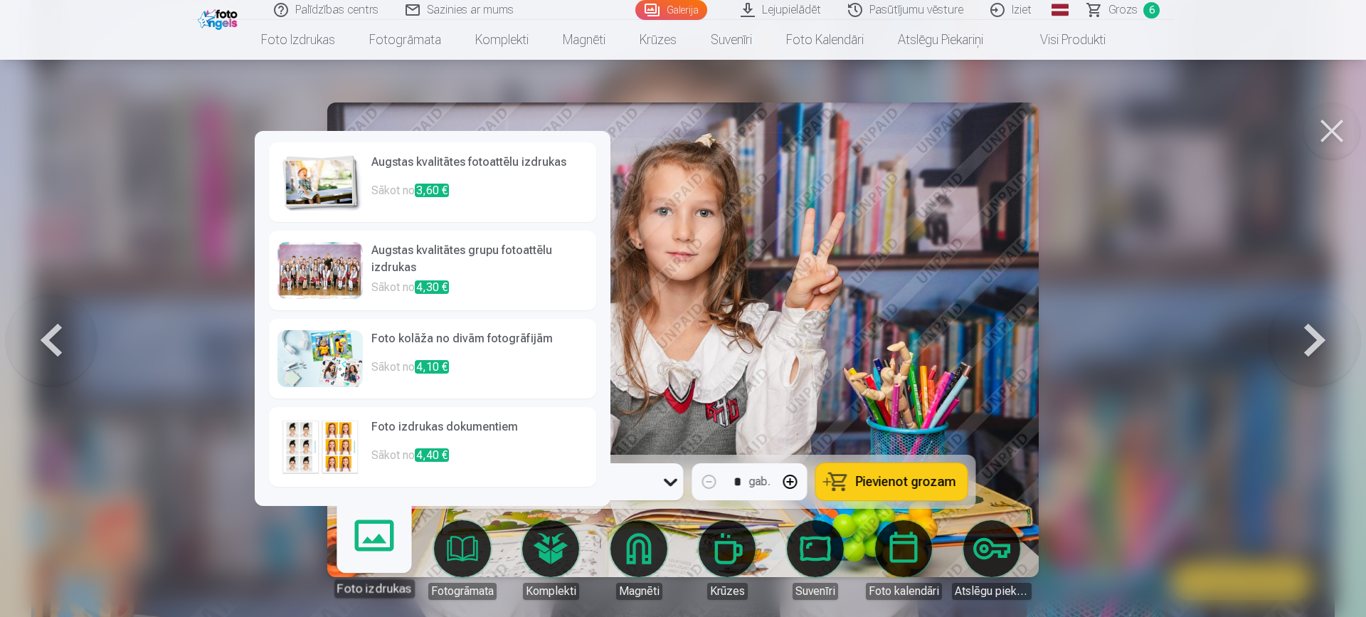
click at [339, 202] on img at bounding box center [319, 182] width 85 height 57
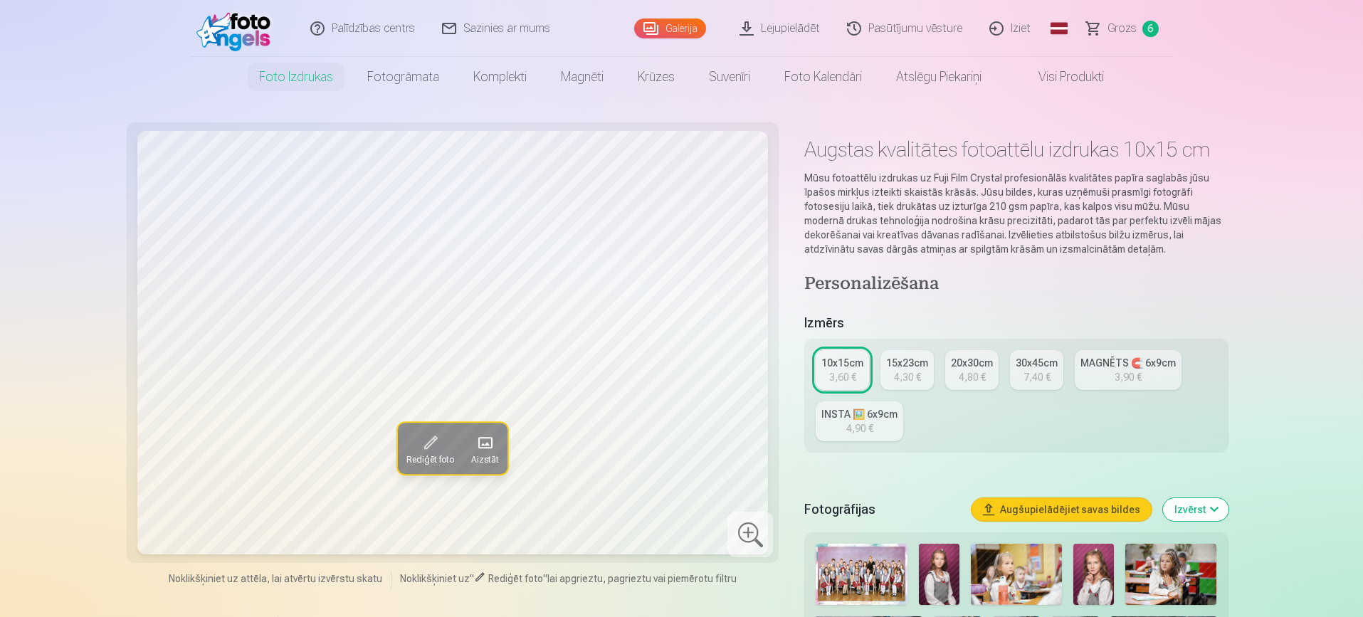
click at [912, 370] on div "4,30 €" at bounding box center [907, 377] width 27 height 14
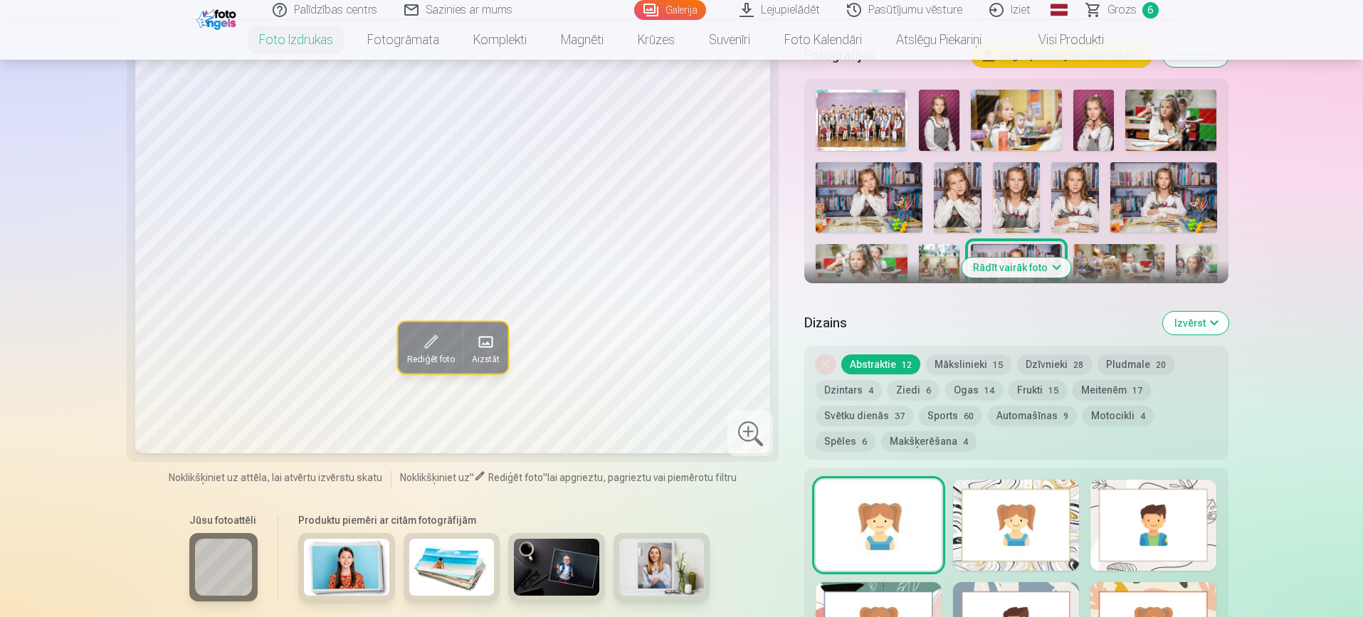
scroll to position [455, 0]
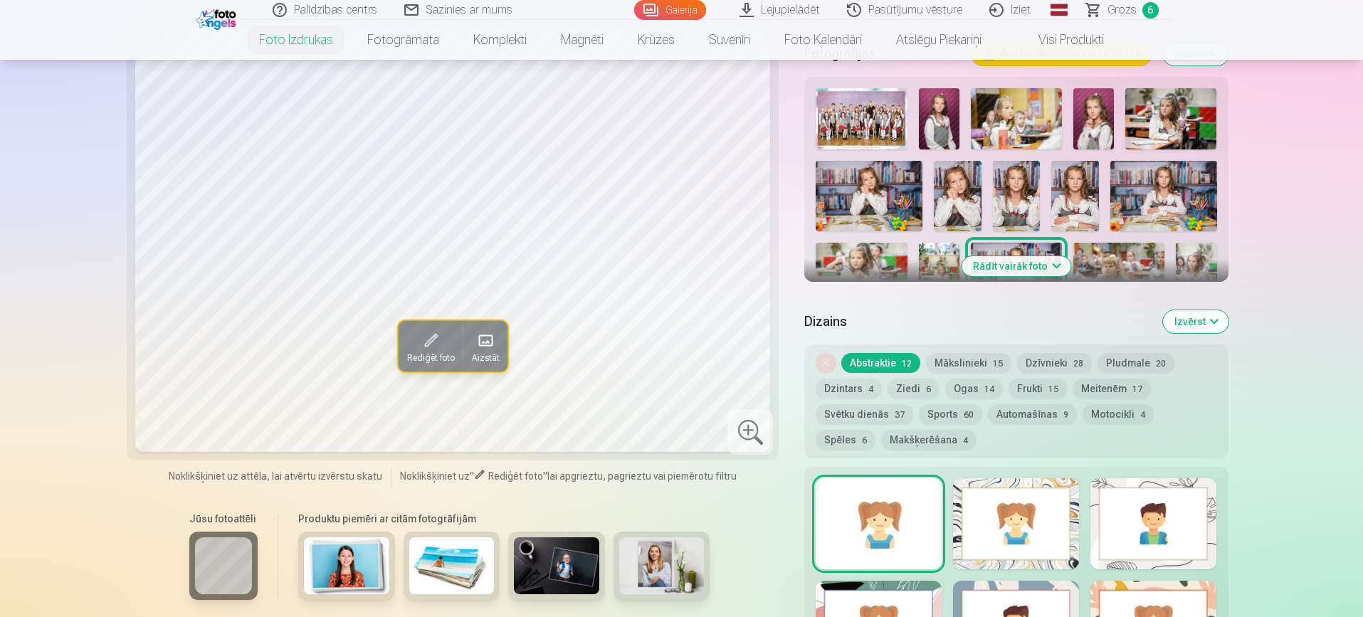
click at [1099, 413] on button "Motocikli 4" at bounding box center [1117, 414] width 71 height 20
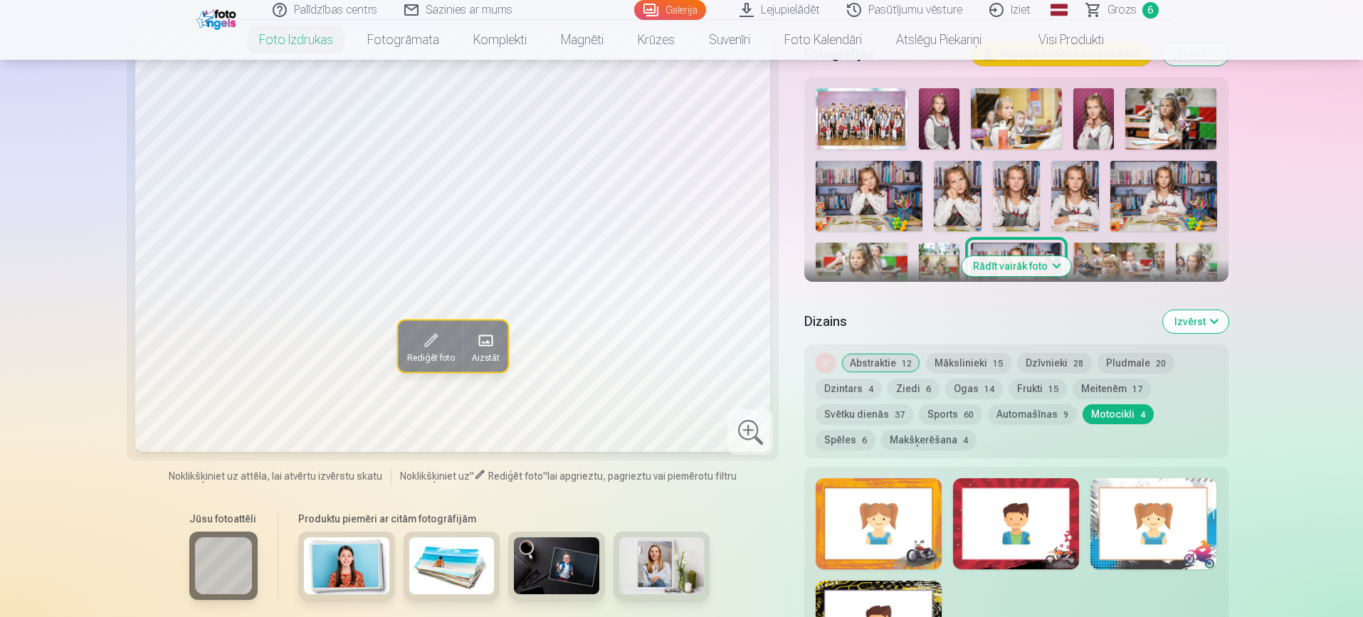
click at [1041, 514] on div at bounding box center [1016, 523] width 126 height 91
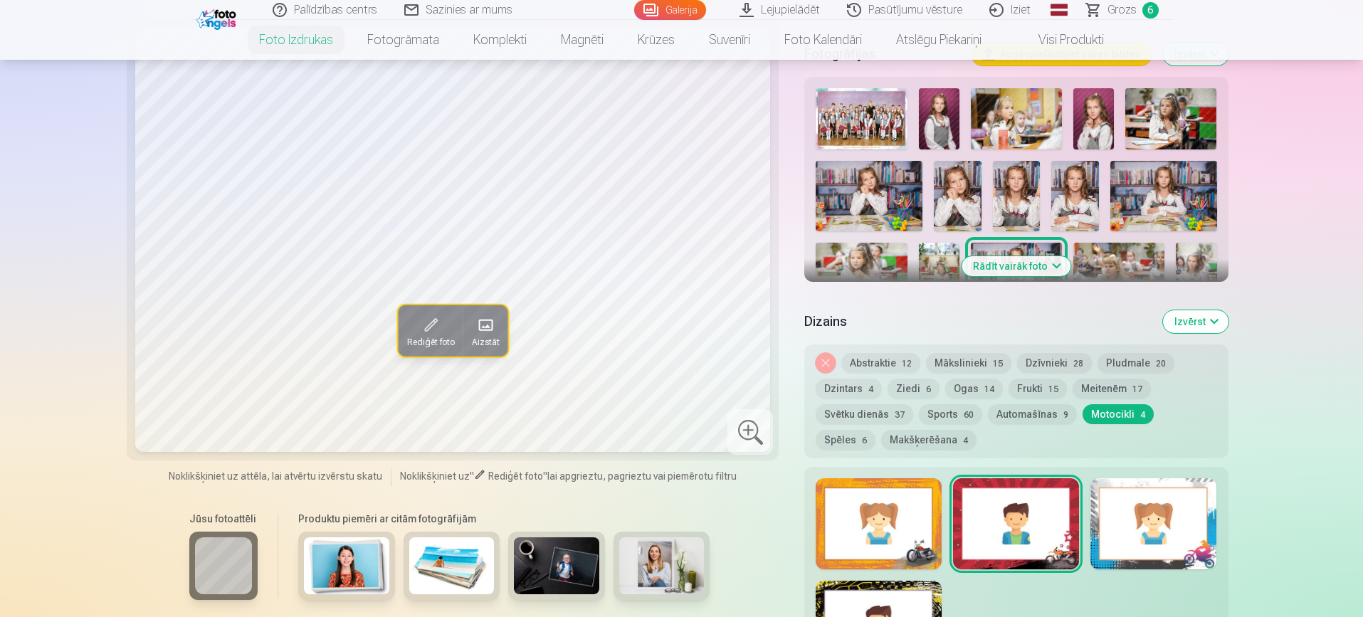
click at [1148, 514] on div at bounding box center [1153, 523] width 126 height 91
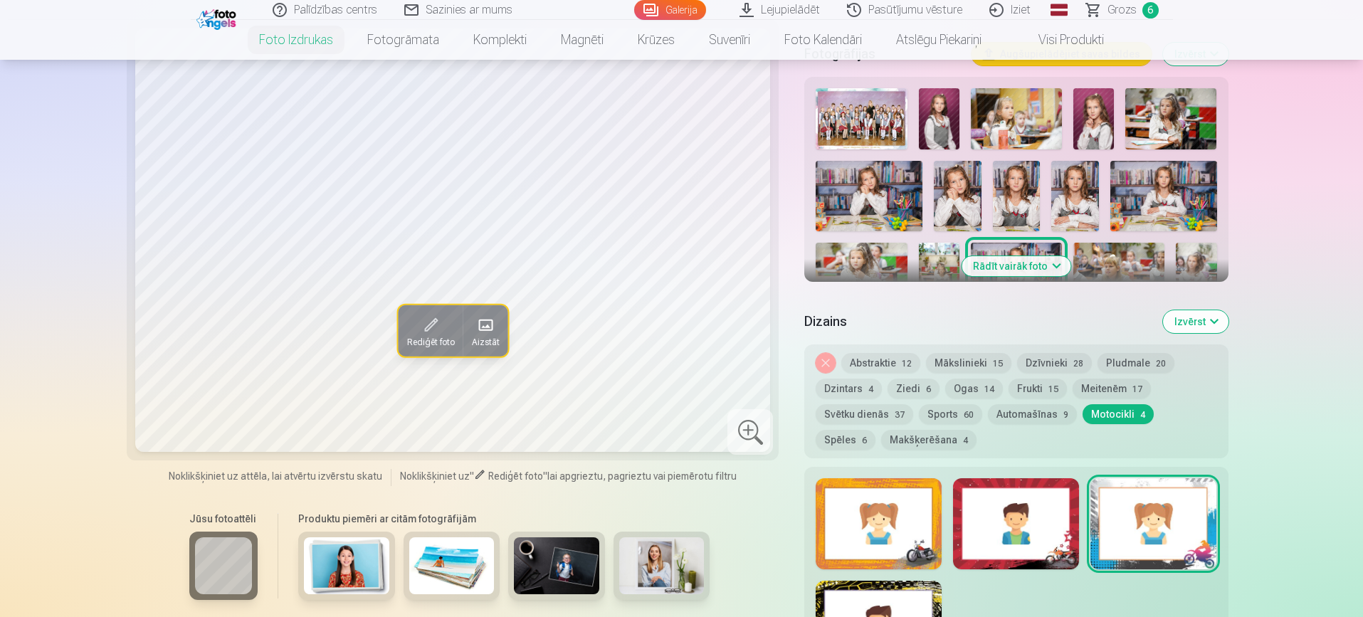
click at [847, 606] on div at bounding box center [878, 626] width 126 height 91
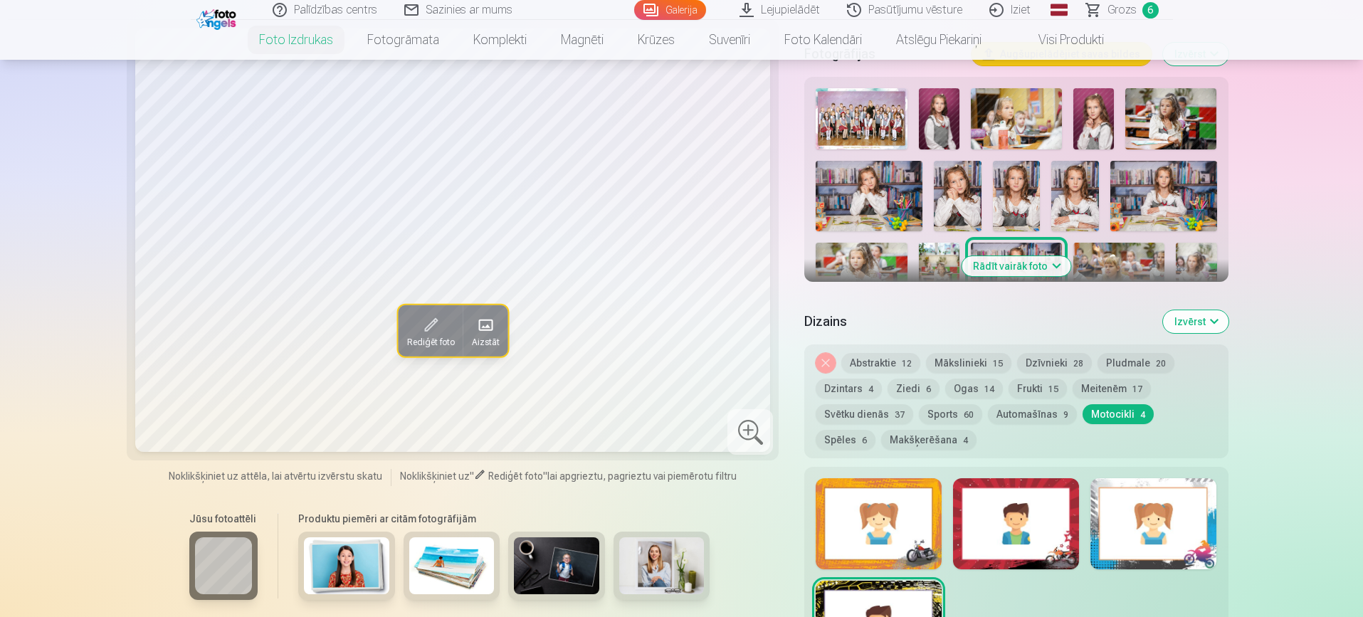
click at [879, 494] on div at bounding box center [878, 523] width 126 height 91
click at [875, 430] on button "Spēles 6" at bounding box center [845, 440] width 60 height 20
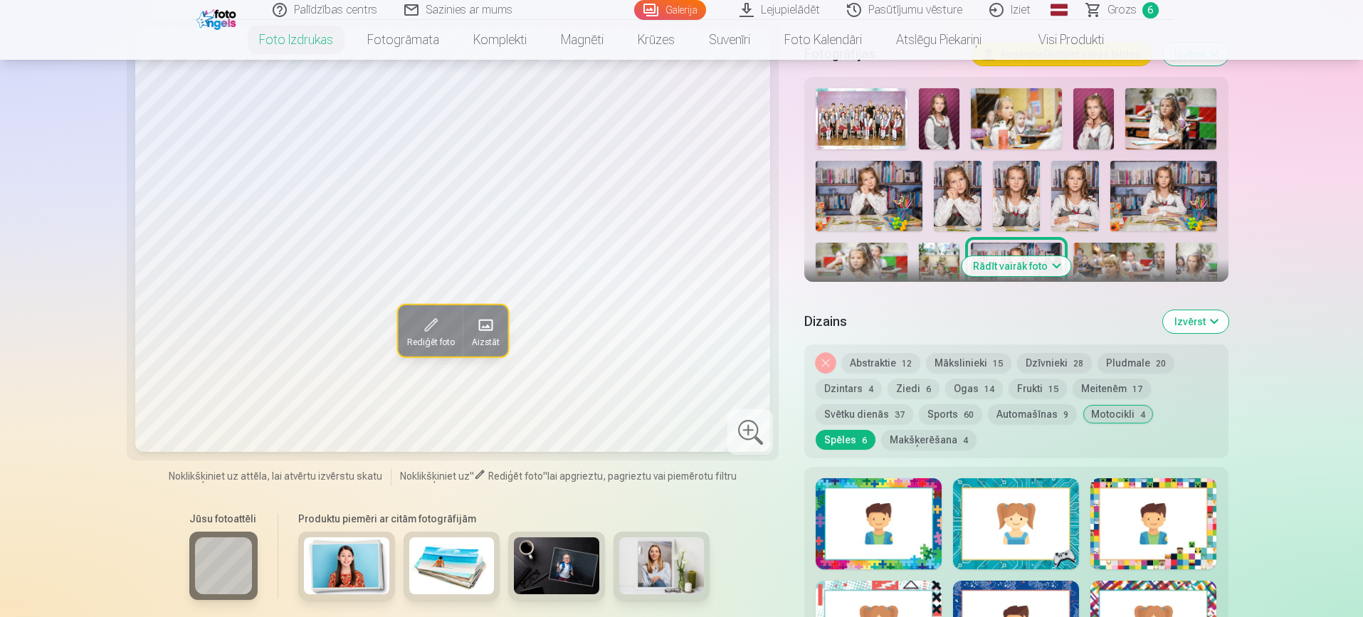
click at [867, 525] on div at bounding box center [878, 523] width 126 height 91
click at [1012, 514] on div at bounding box center [1016, 523] width 126 height 91
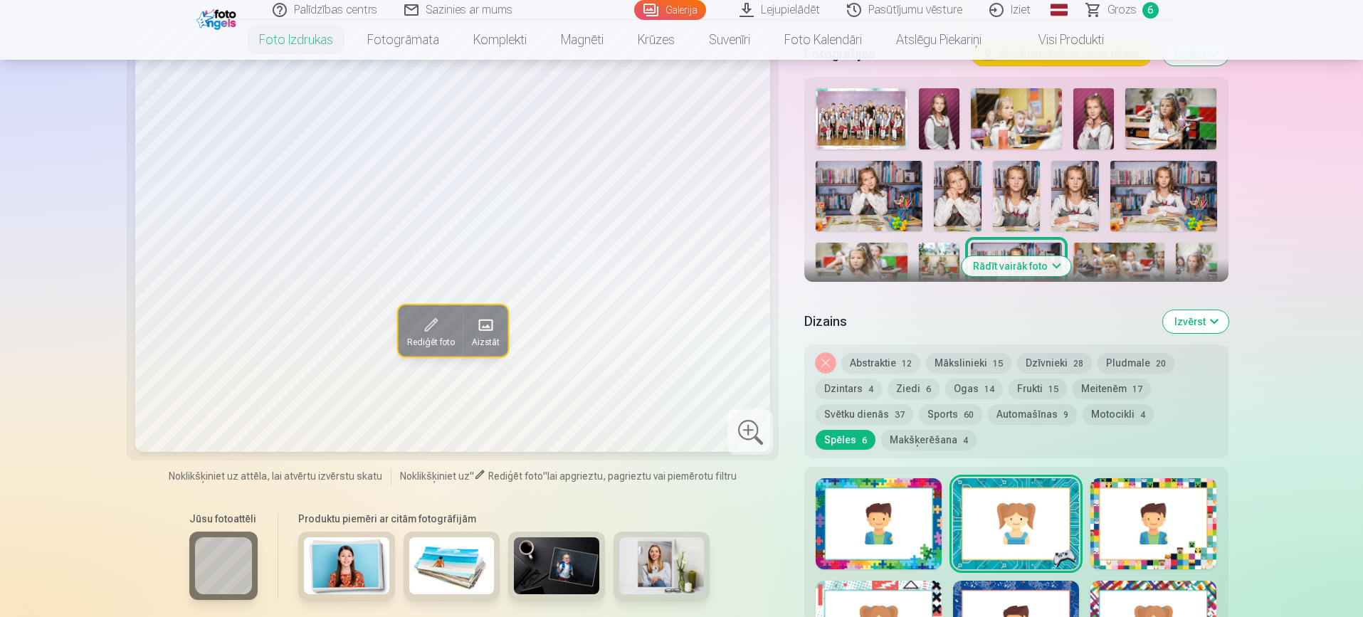
click at [1165, 514] on div at bounding box center [1153, 523] width 126 height 91
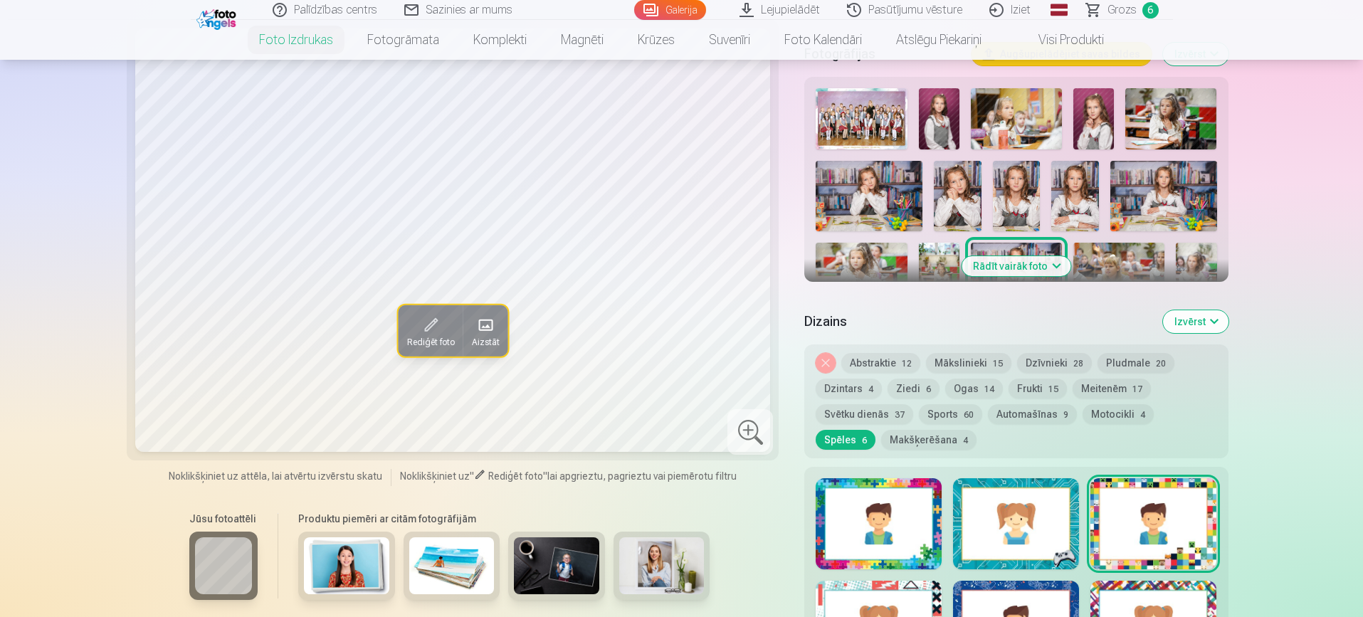
click at [1163, 593] on div at bounding box center [1153, 626] width 126 height 91
click at [1037, 610] on div at bounding box center [1016, 626] width 126 height 91
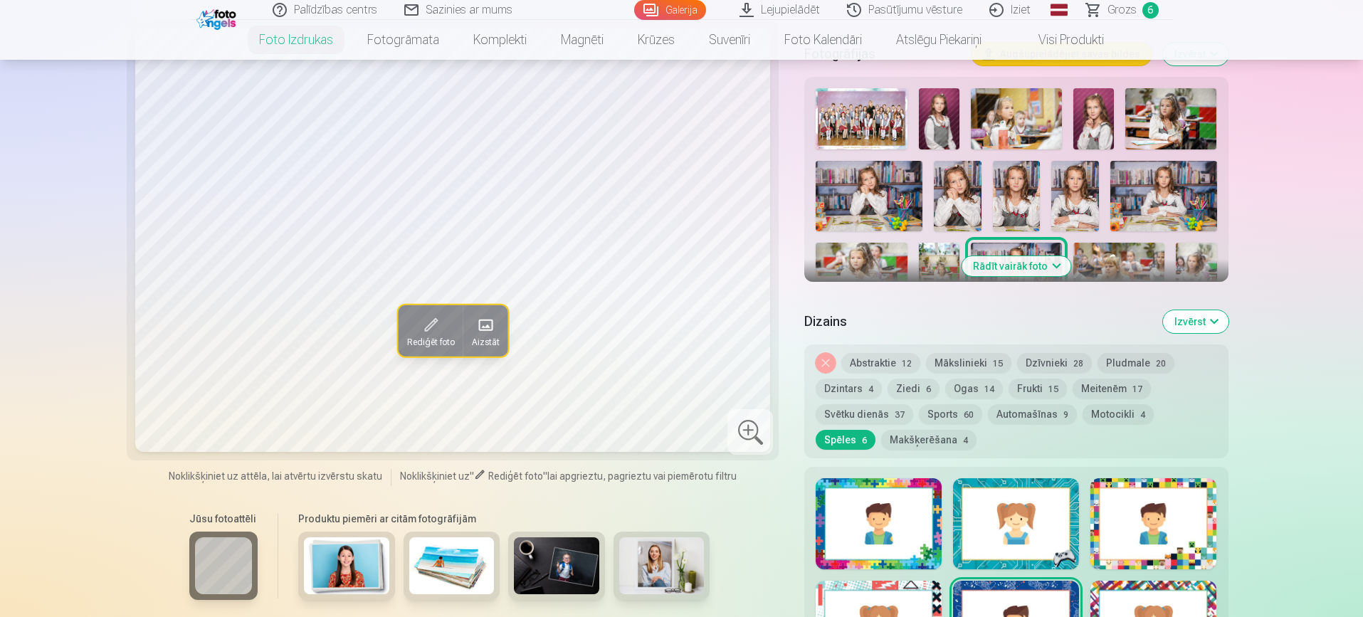
click at [906, 600] on div at bounding box center [878, 626] width 126 height 91
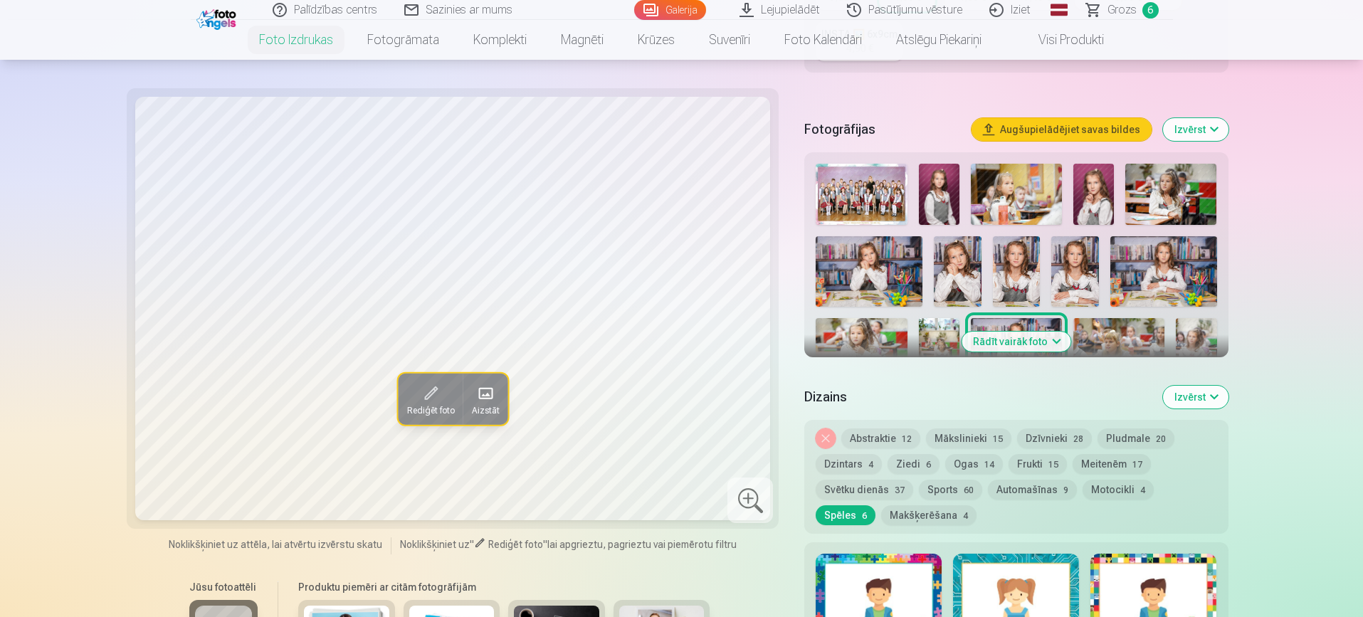
scroll to position [365, 0]
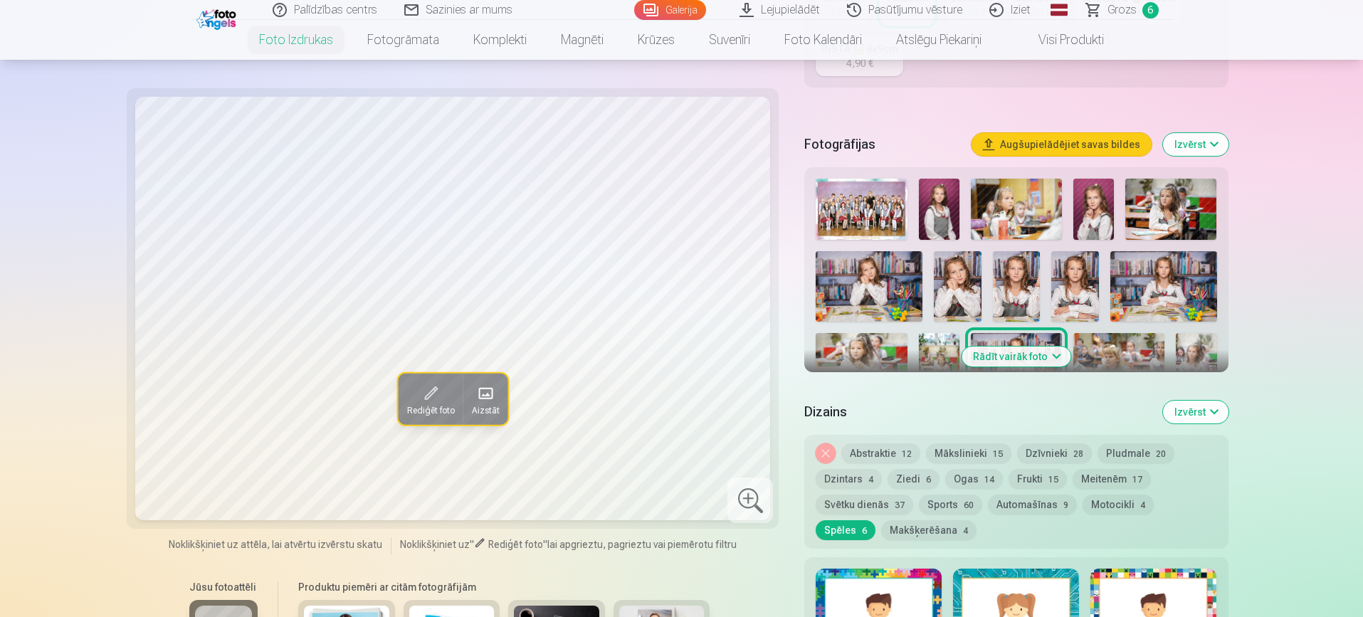
click at [941, 504] on button "Sports 60" at bounding box center [950, 505] width 63 height 20
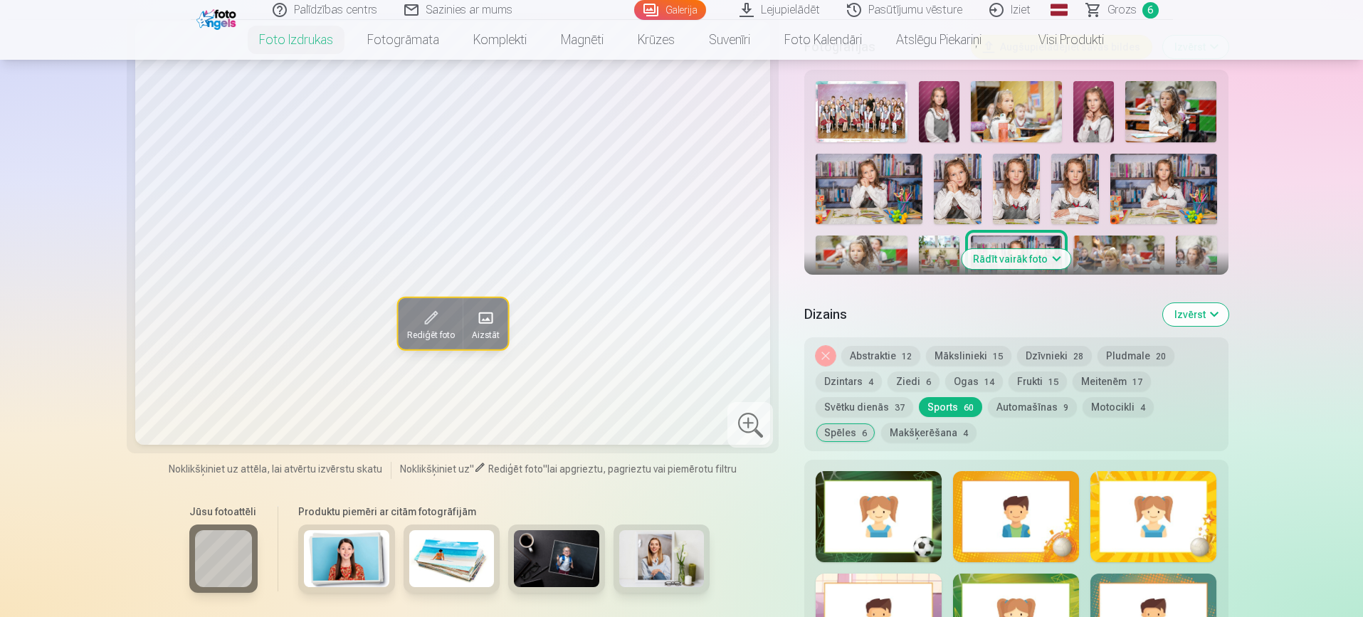
scroll to position [477, 0]
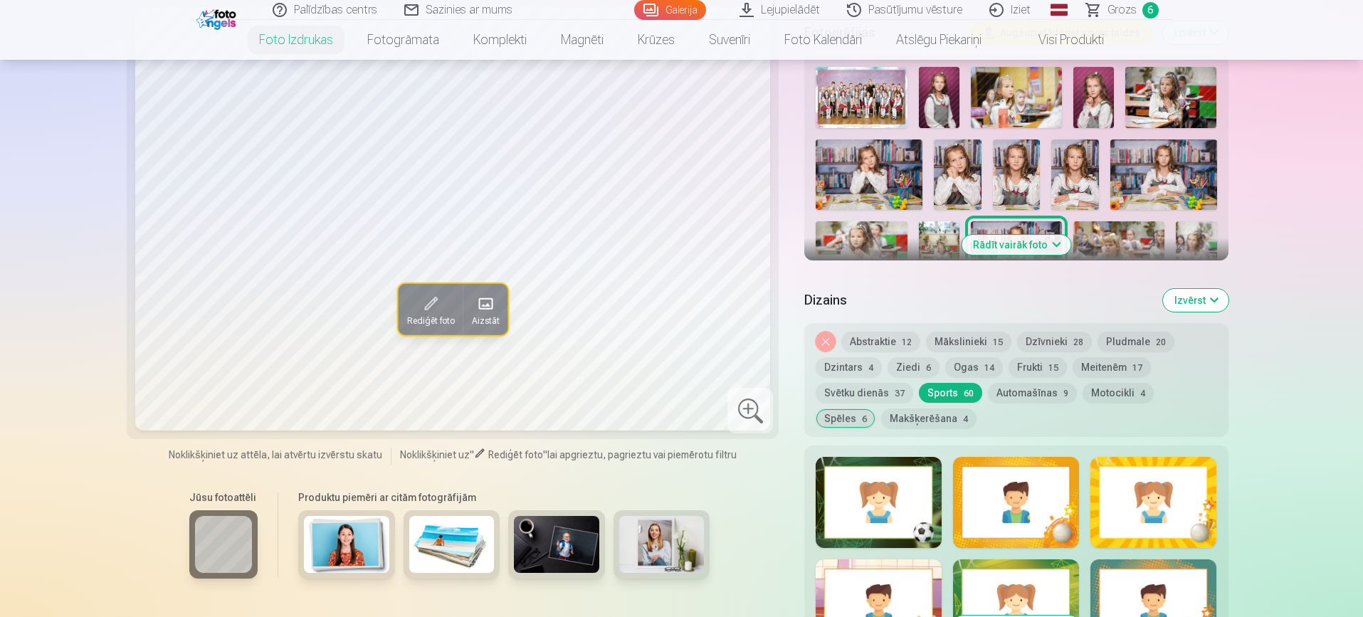
click at [892, 495] on div at bounding box center [878, 502] width 126 height 91
click at [1025, 497] on div at bounding box center [1016, 502] width 126 height 91
click at [1146, 502] on div at bounding box center [1153, 502] width 126 height 91
click at [1152, 586] on div at bounding box center [1153, 604] width 126 height 91
click at [1024, 599] on div at bounding box center [1016, 604] width 126 height 91
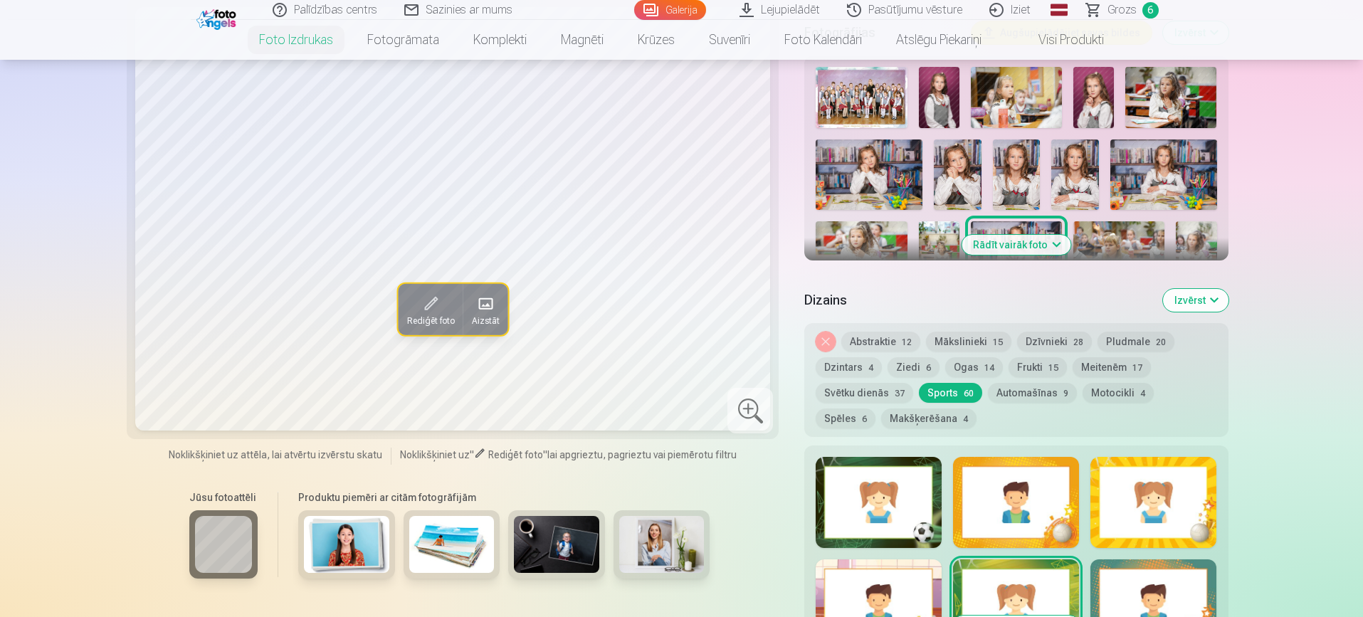
click at [875, 591] on div at bounding box center [878, 604] width 126 height 91
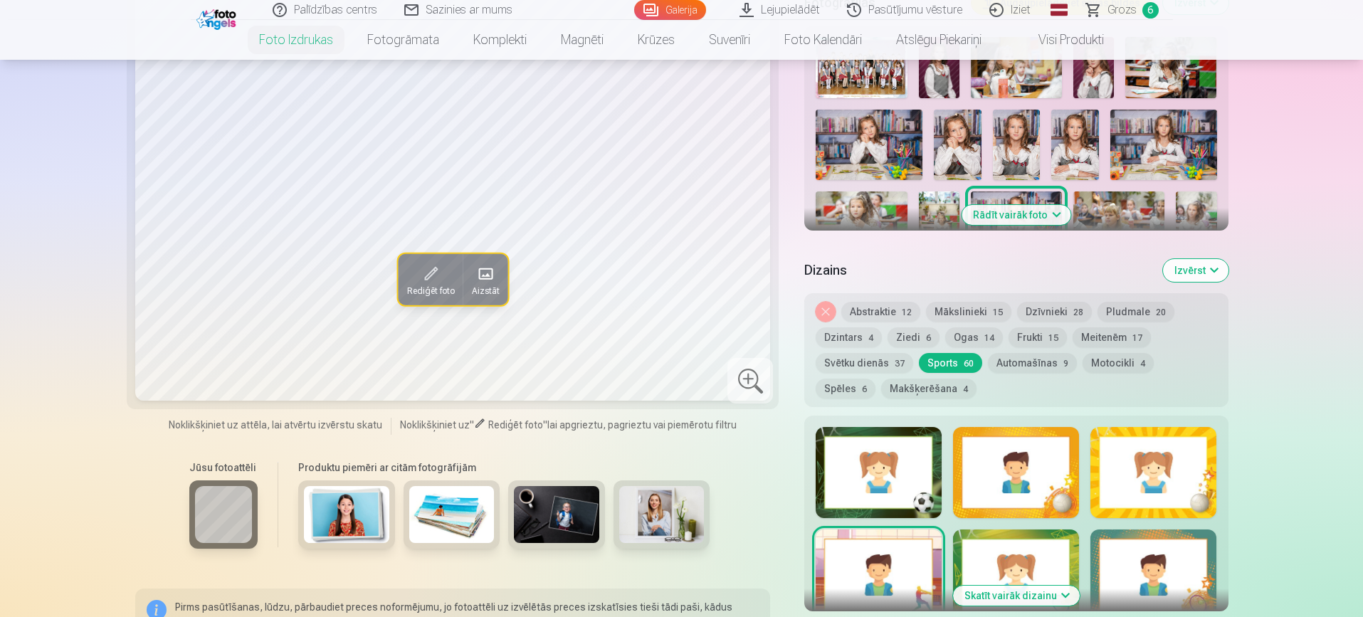
scroll to position [522, 0]
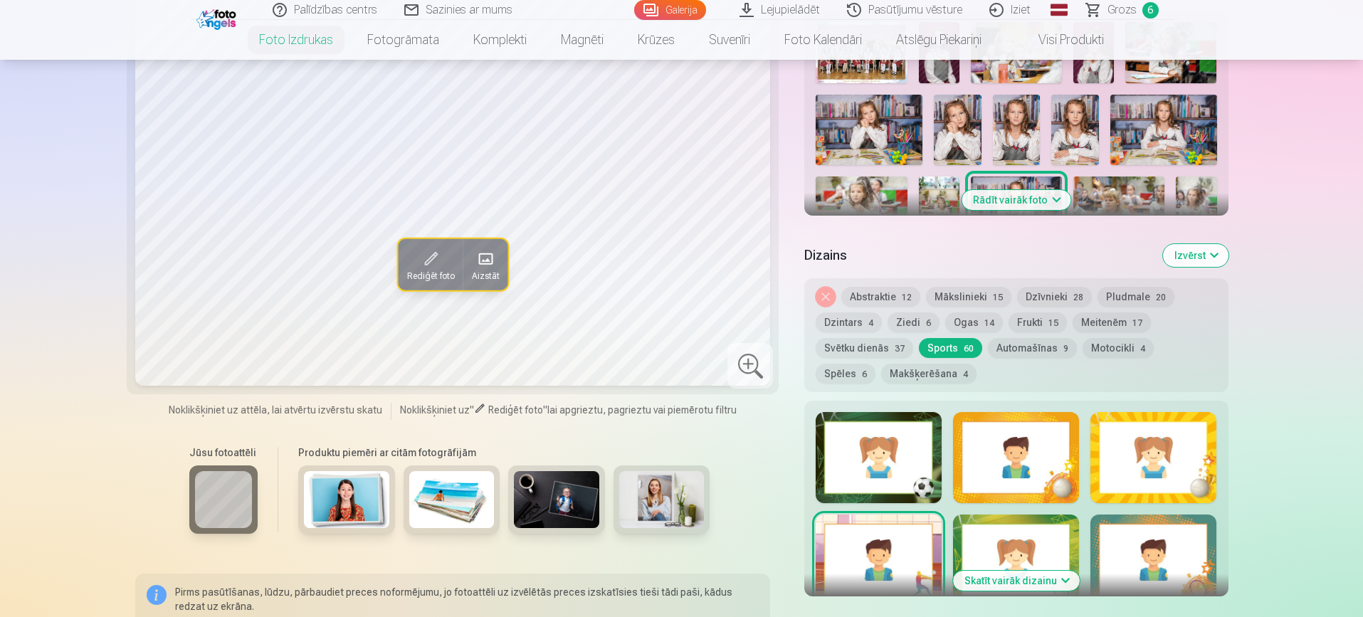
click at [1003, 581] on button "Skatīt vairāk dizainu" at bounding box center [1016, 581] width 127 height 20
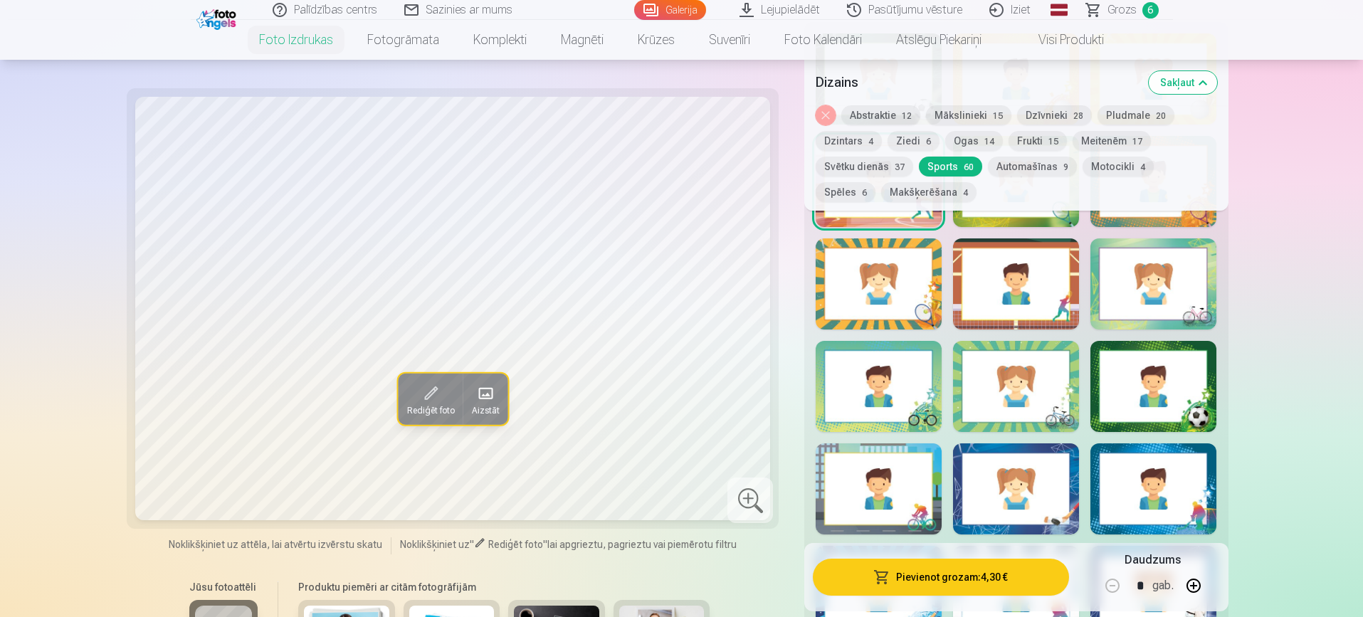
scroll to position [920, 0]
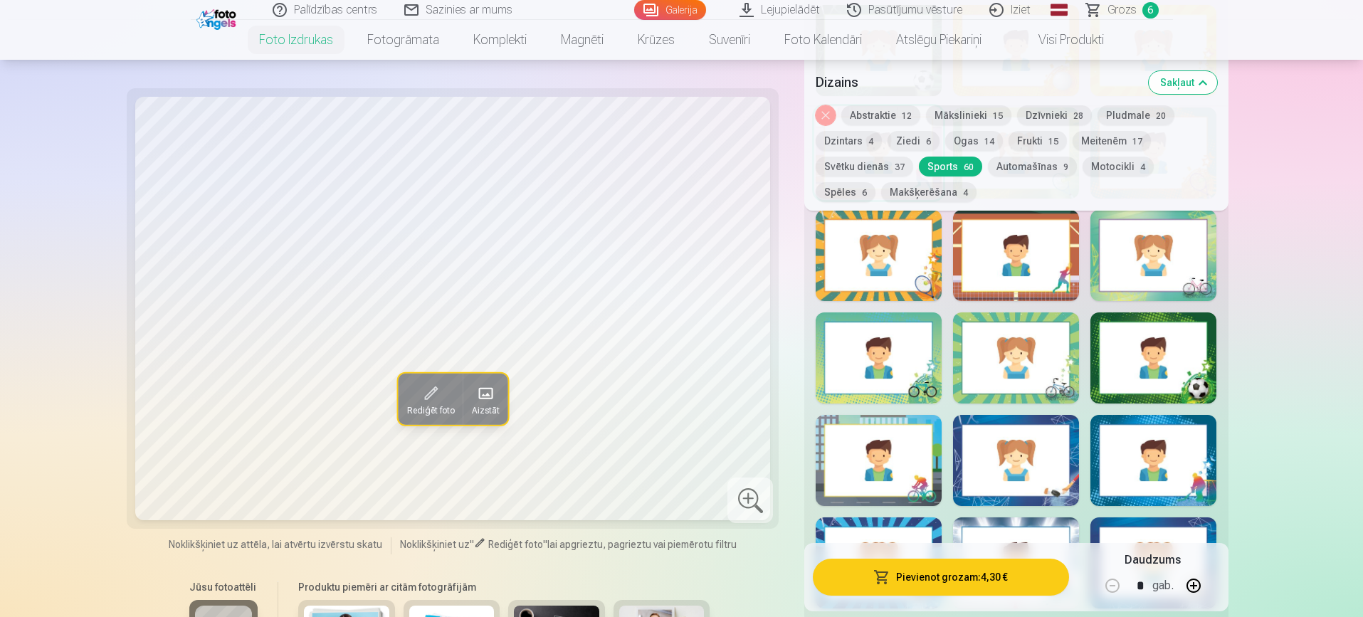
click at [894, 239] on div at bounding box center [878, 255] width 126 height 91
click at [1037, 258] on div at bounding box center [1016, 255] width 126 height 91
click at [1150, 253] on div at bounding box center [1153, 255] width 126 height 91
click at [1156, 354] on div at bounding box center [1153, 357] width 126 height 91
click at [1151, 453] on div at bounding box center [1153, 460] width 126 height 91
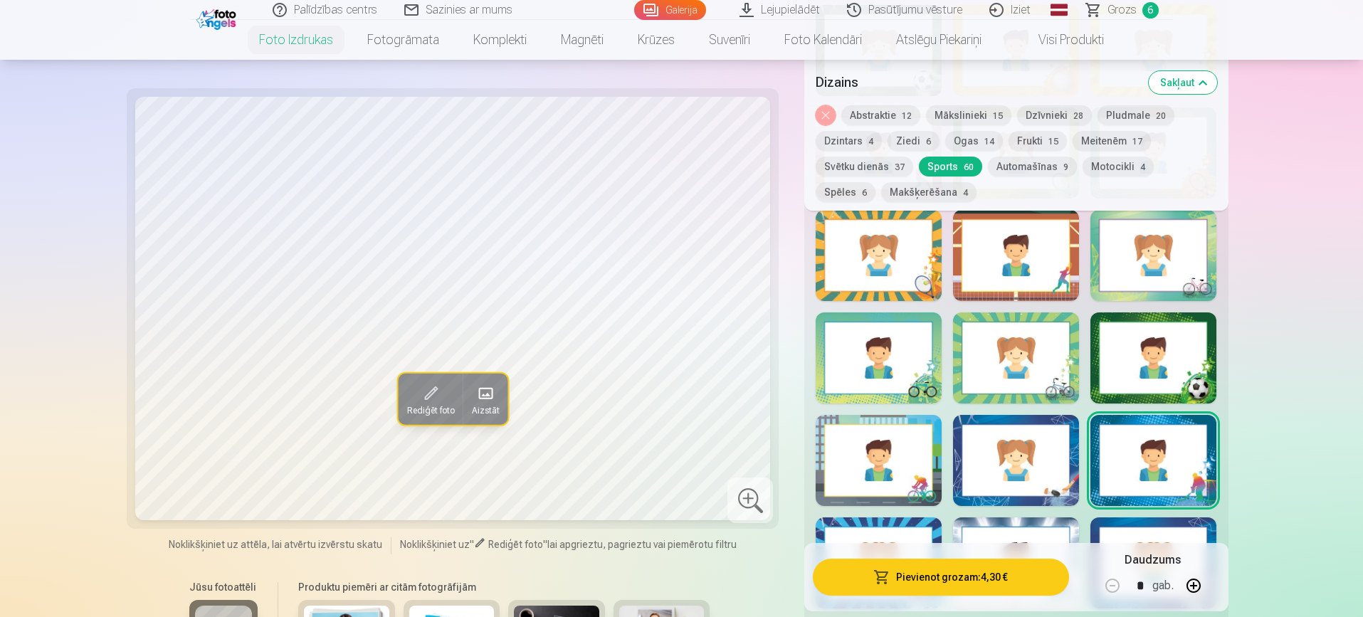
click at [998, 457] on div at bounding box center [1016, 460] width 126 height 91
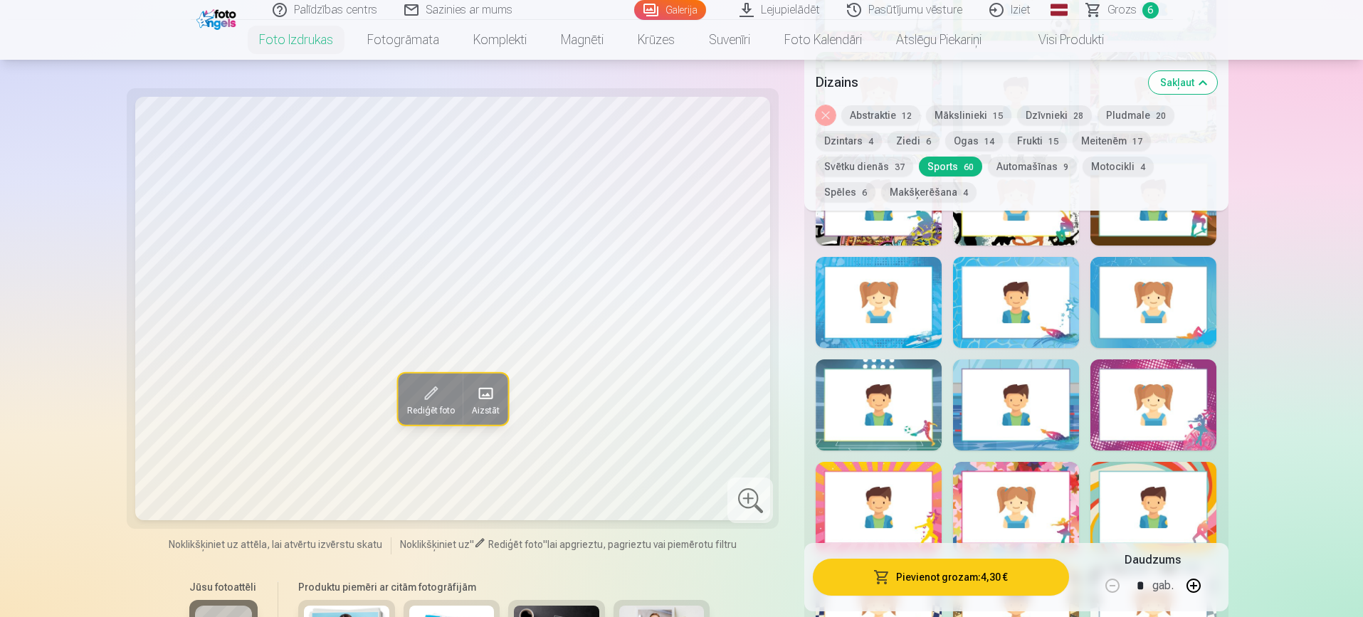
scroll to position [1717, 0]
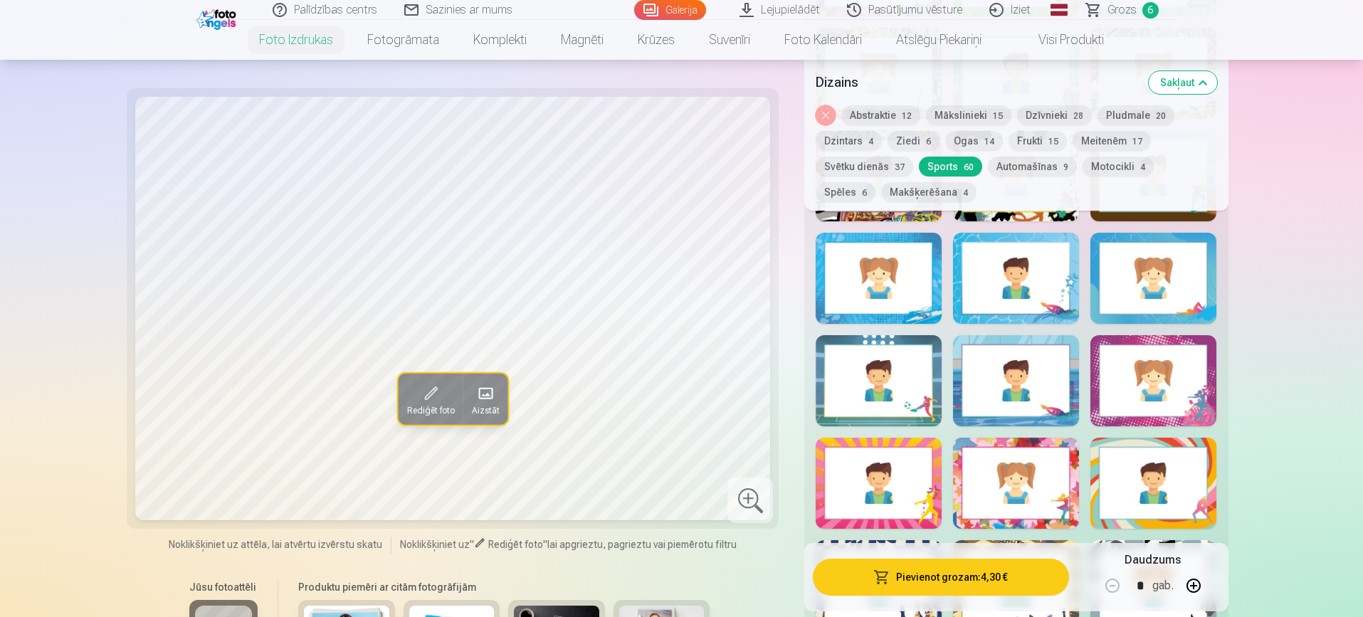
click at [1060, 452] on div at bounding box center [1016, 483] width 126 height 91
click at [881, 194] on button "Makšķerēšana 4" at bounding box center [928, 192] width 95 height 20
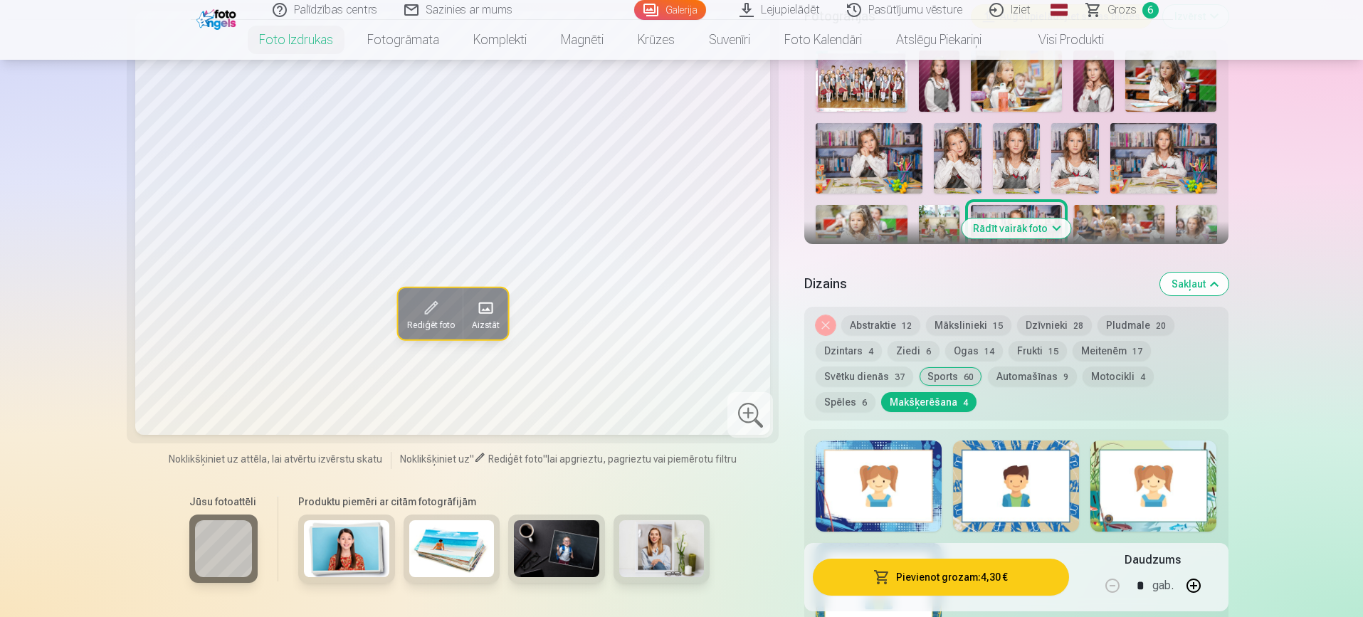
scroll to position [502, 0]
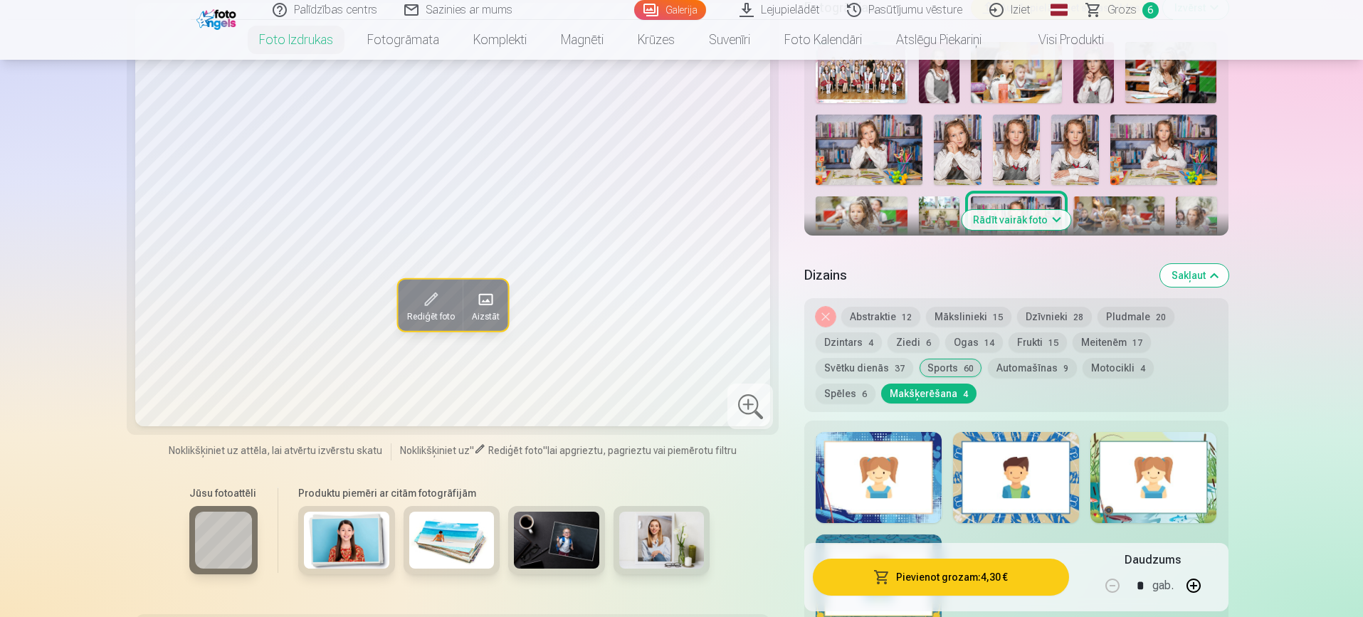
click at [1150, 472] on div at bounding box center [1153, 477] width 126 height 91
click at [1037, 470] on div at bounding box center [1016, 477] width 126 height 91
click at [899, 472] on div at bounding box center [878, 477] width 126 height 91
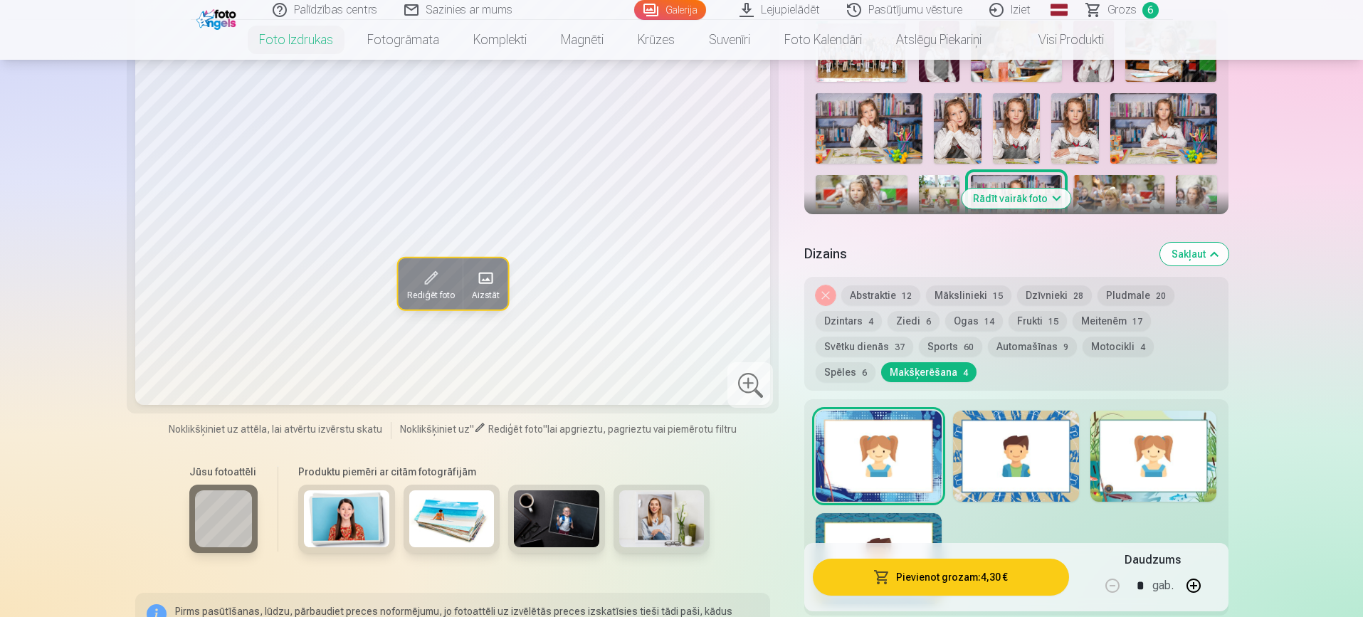
scroll to position [546, 0]
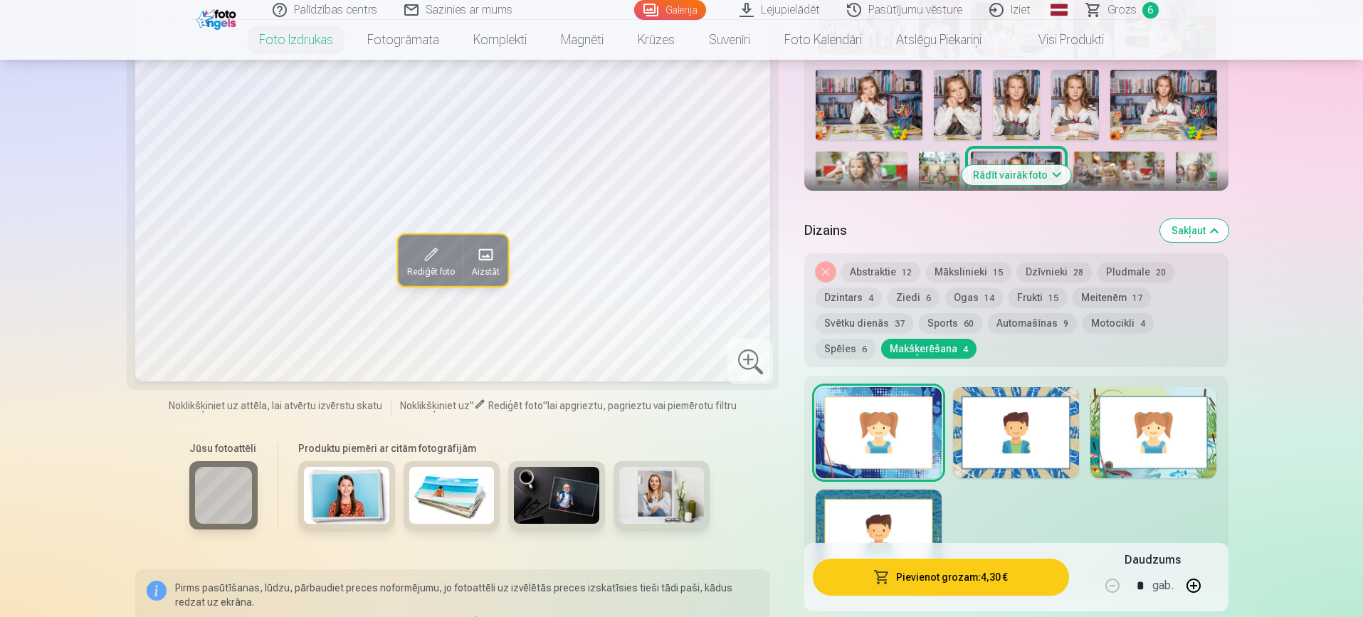
click at [882, 536] on div at bounding box center [878, 535] width 126 height 91
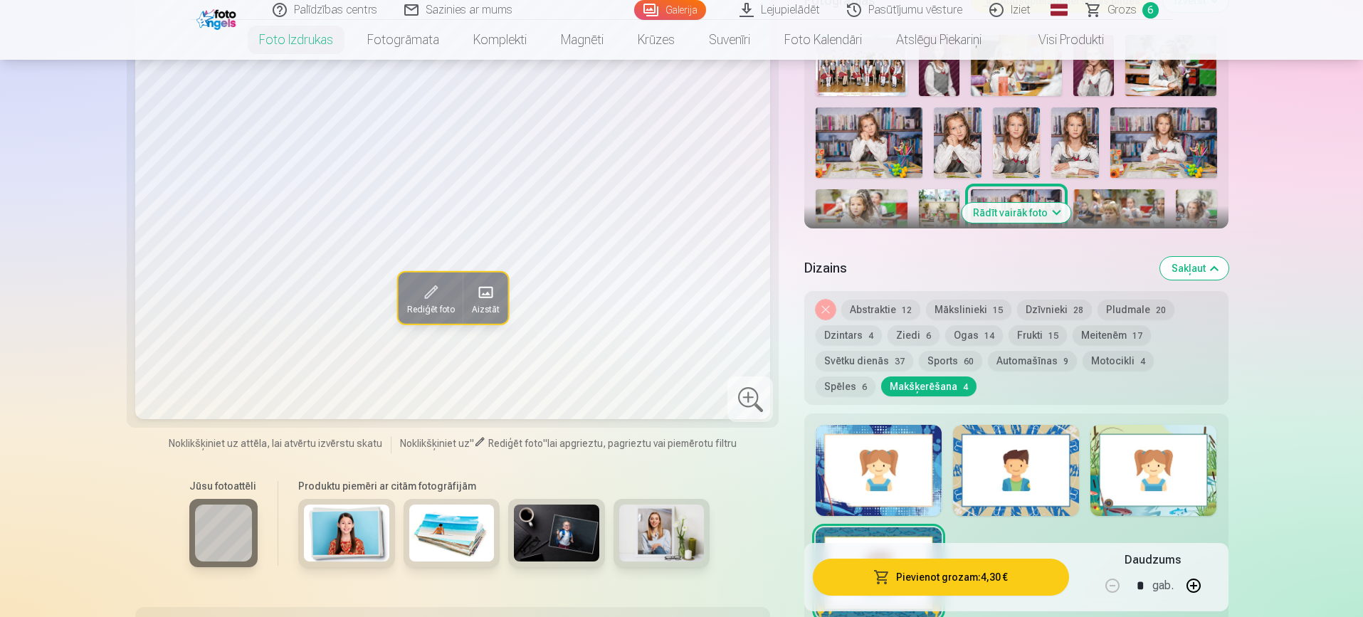
click at [864, 358] on button "Svētku dienās 37" at bounding box center [863, 361] width 97 height 20
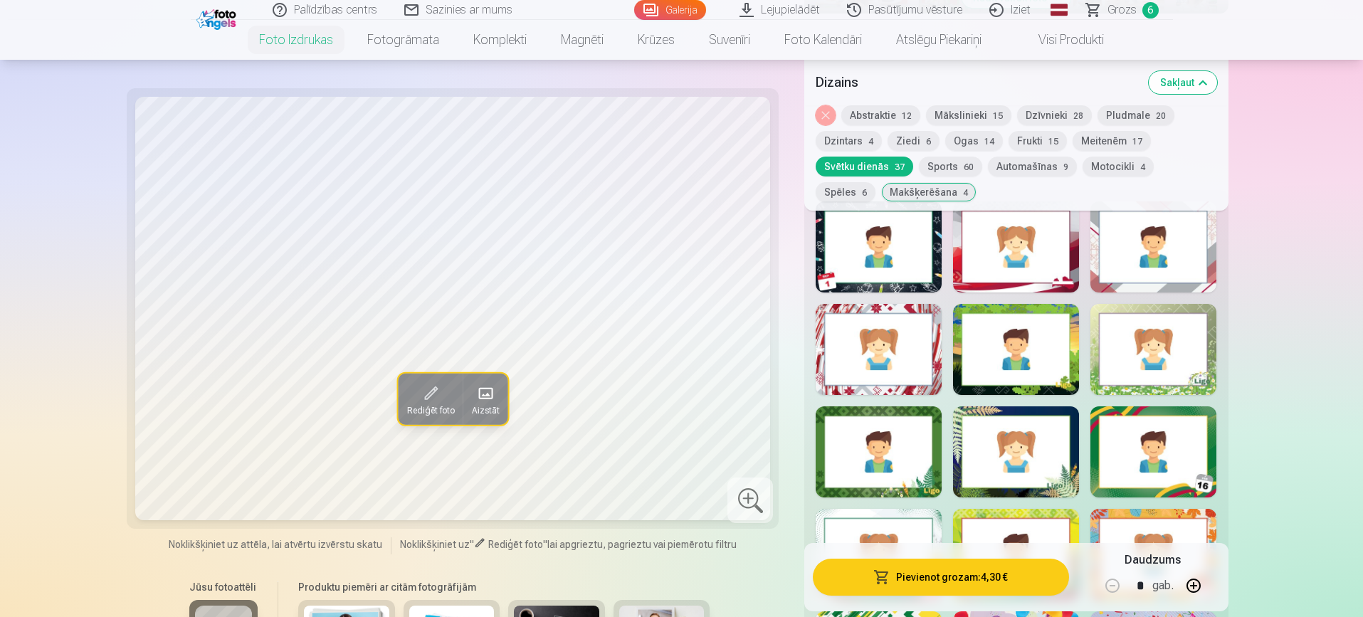
scroll to position [697, 0]
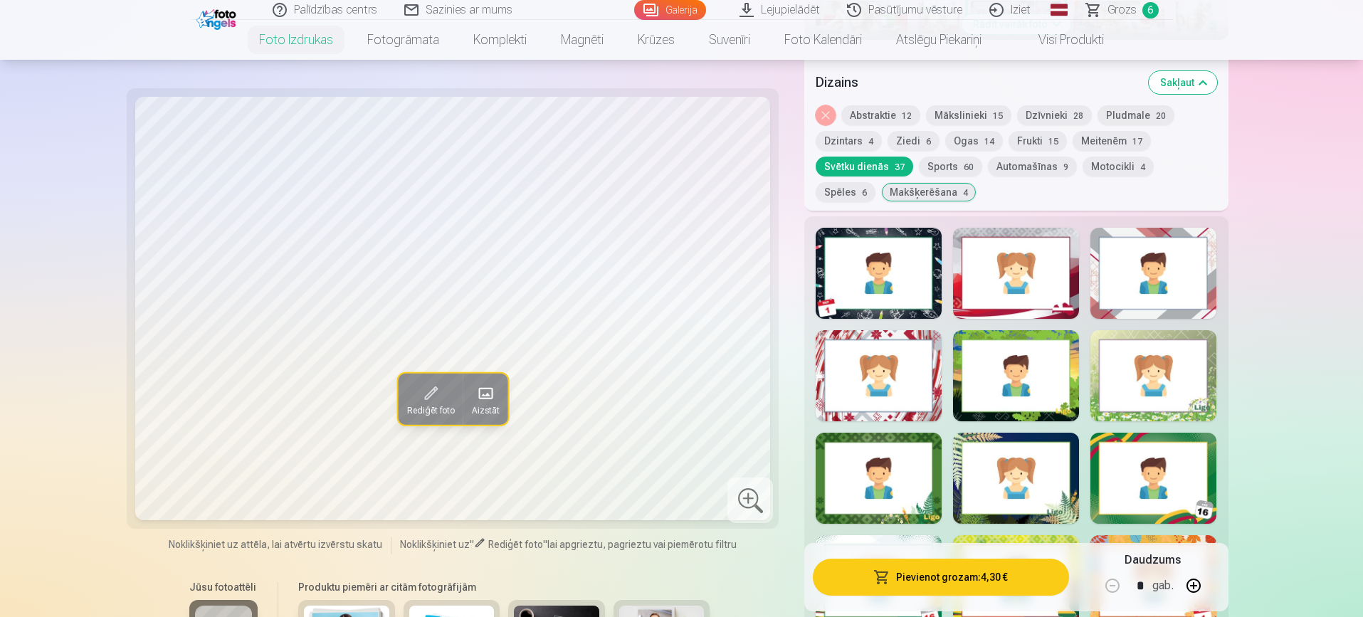
click at [1042, 255] on div at bounding box center [1016, 273] width 126 height 91
click at [1195, 259] on div at bounding box center [1153, 273] width 126 height 91
click at [915, 359] on div at bounding box center [878, 375] width 126 height 91
click at [1146, 280] on div at bounding box center [1153, 273] width 126 height 91
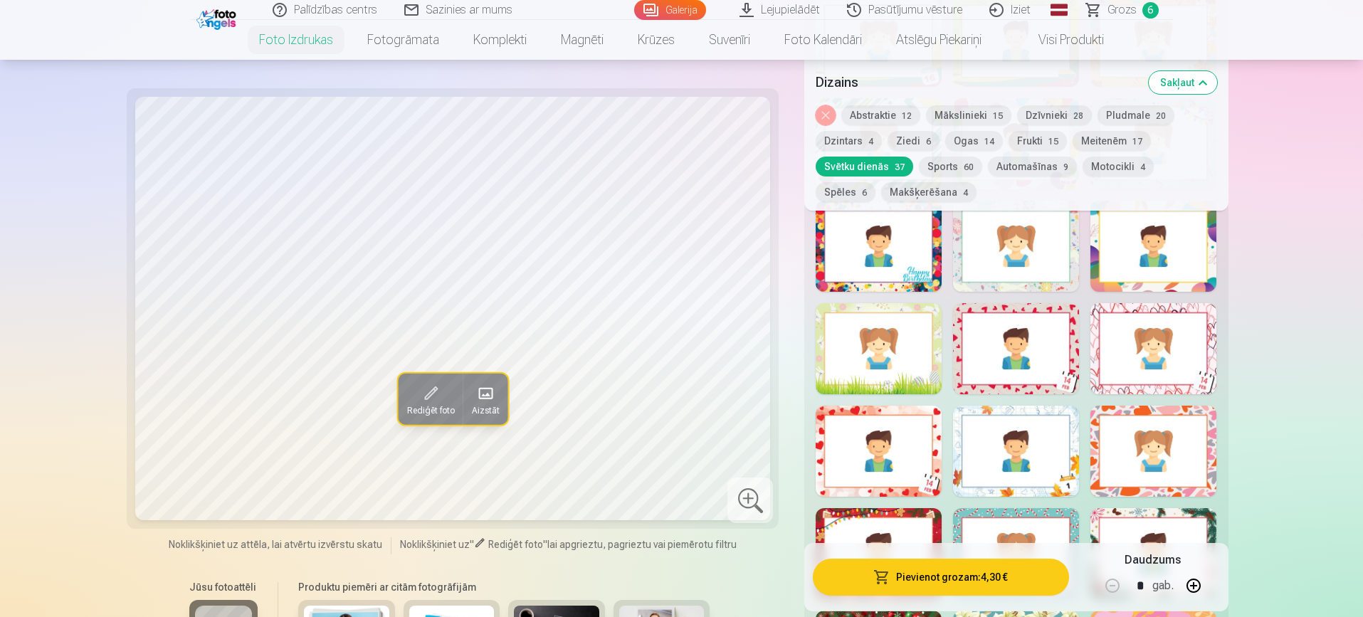
click at [1158, 348] on div at bounding box center [1153, 348] width 126 height 91
click at [917, 354] on div at bounding box center [878, 348] width 126 height 91
click at [1186, 443] on div at bounding box center [1153, 451] width 126 height 91
click at [1026, 431] on div at bounding box center [1016, 451] width 126 height 91
click at [905, 440] on div at bounding box center [878, 451] width 126 height 91
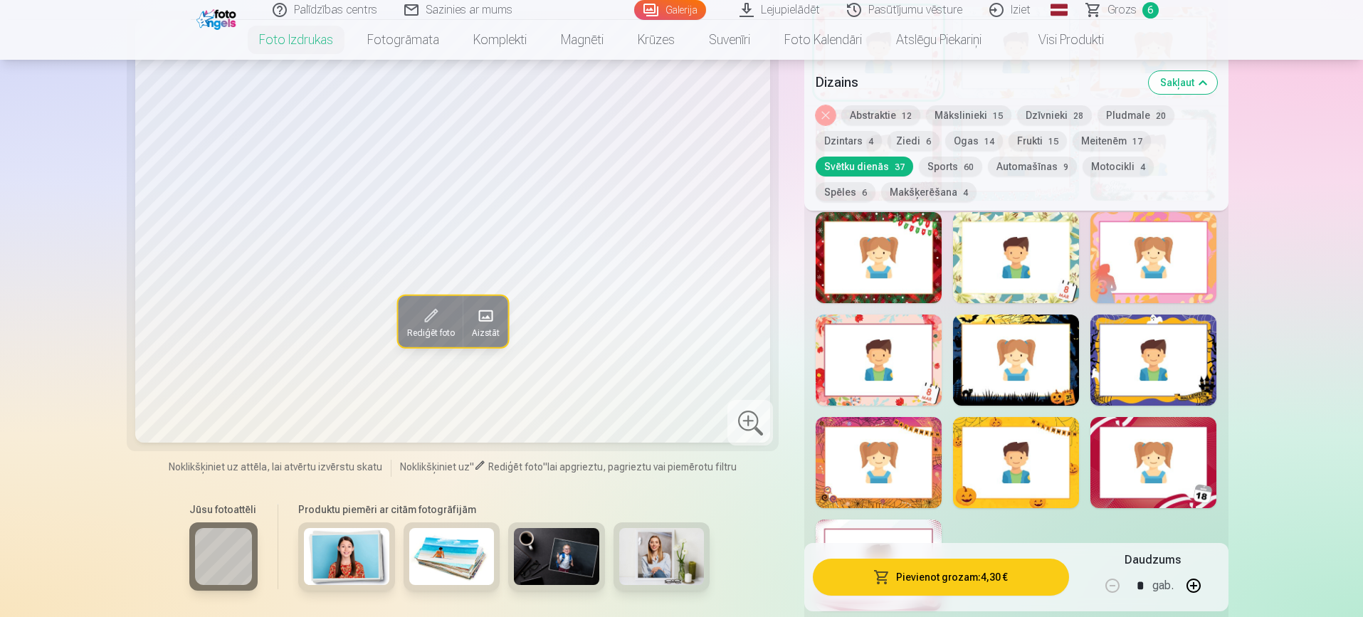
scroll to position [1664, 0]
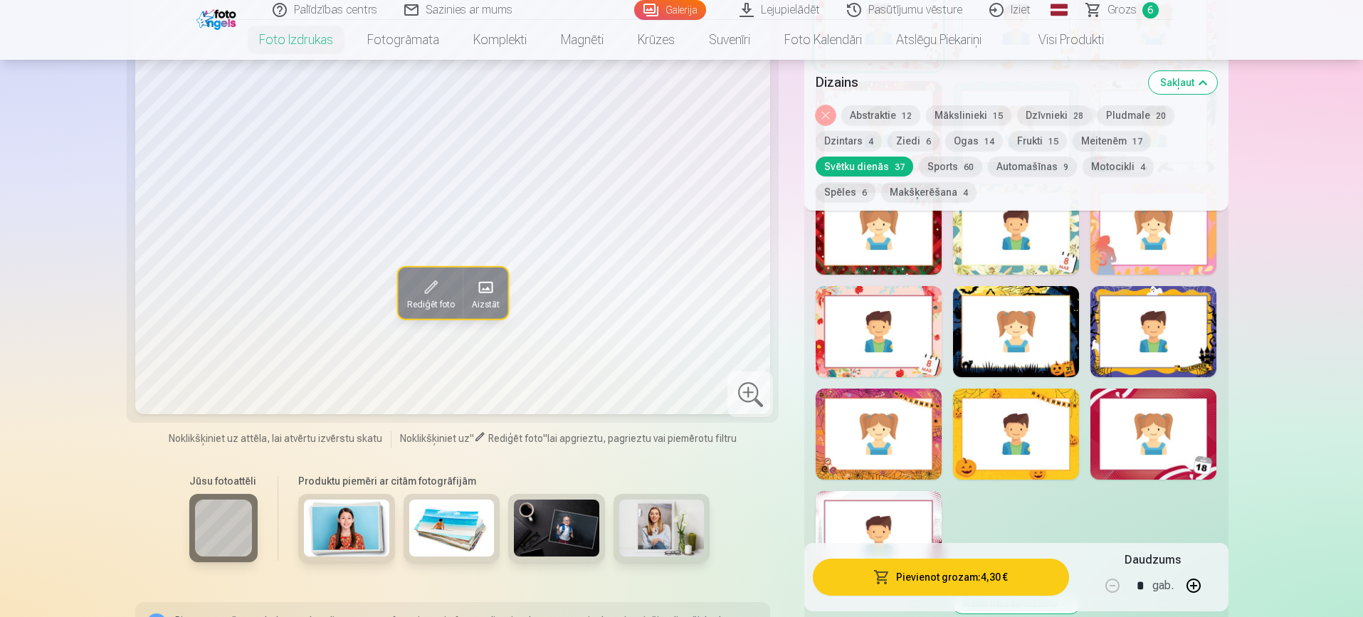
click at [901, 512] on div at bounding box center [878, 536] width 126 height 91
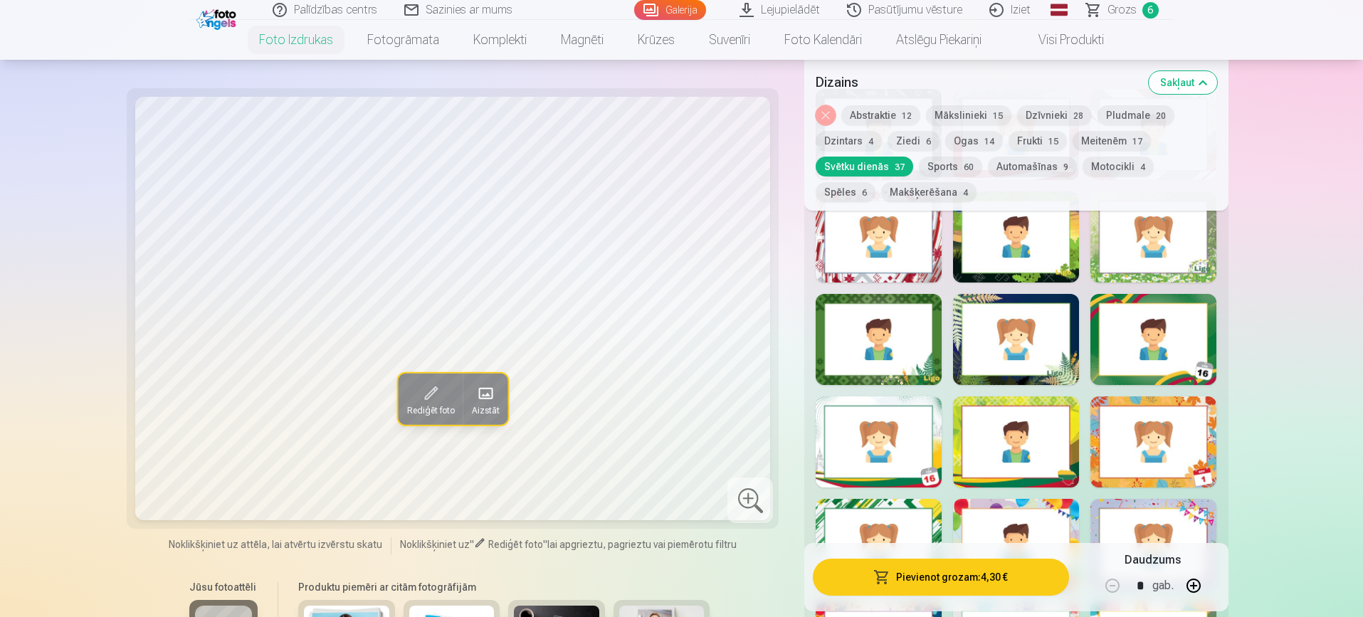
scroll to position [667, 0]
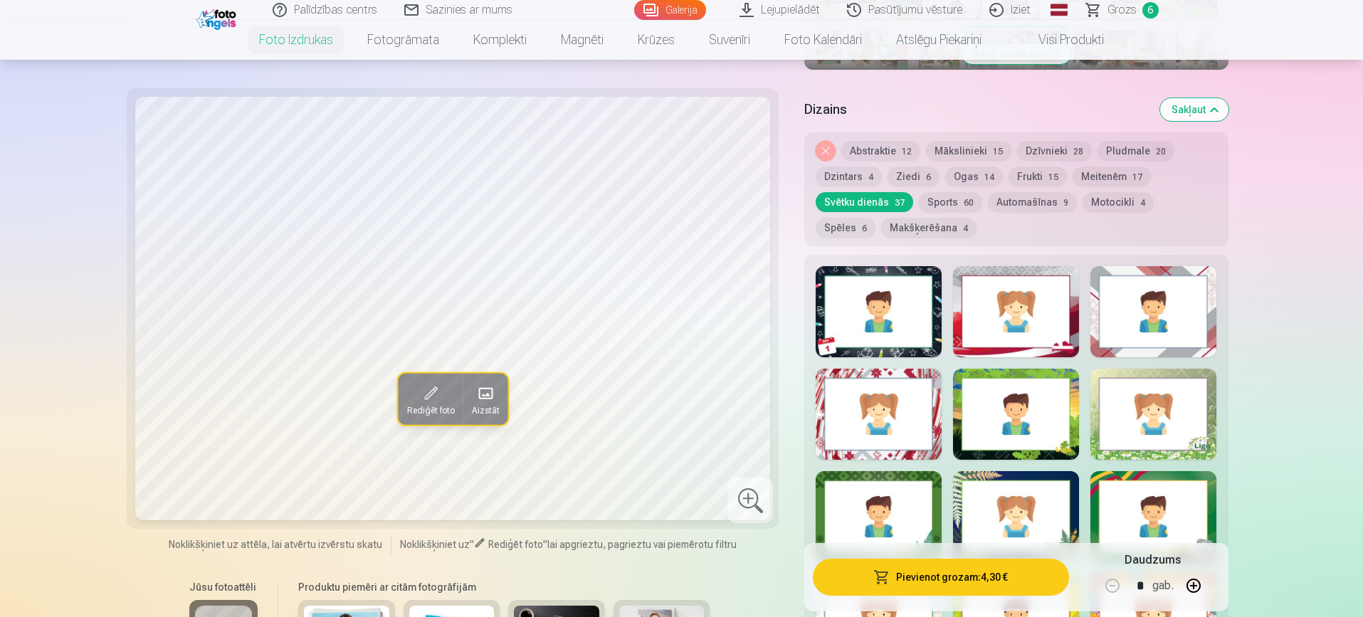
click at [1022, 307] on div at bounding box center [1016, 311] width 126 height 91
click at [1170, 290] on div at bounding box center [1153, 311] width 126 height 91
click at [875, 408] on div at bounding box center [878, 414] width 126 height 91
click at [994, 306] on div at bounding box center [1016, 311] width 126 height 91
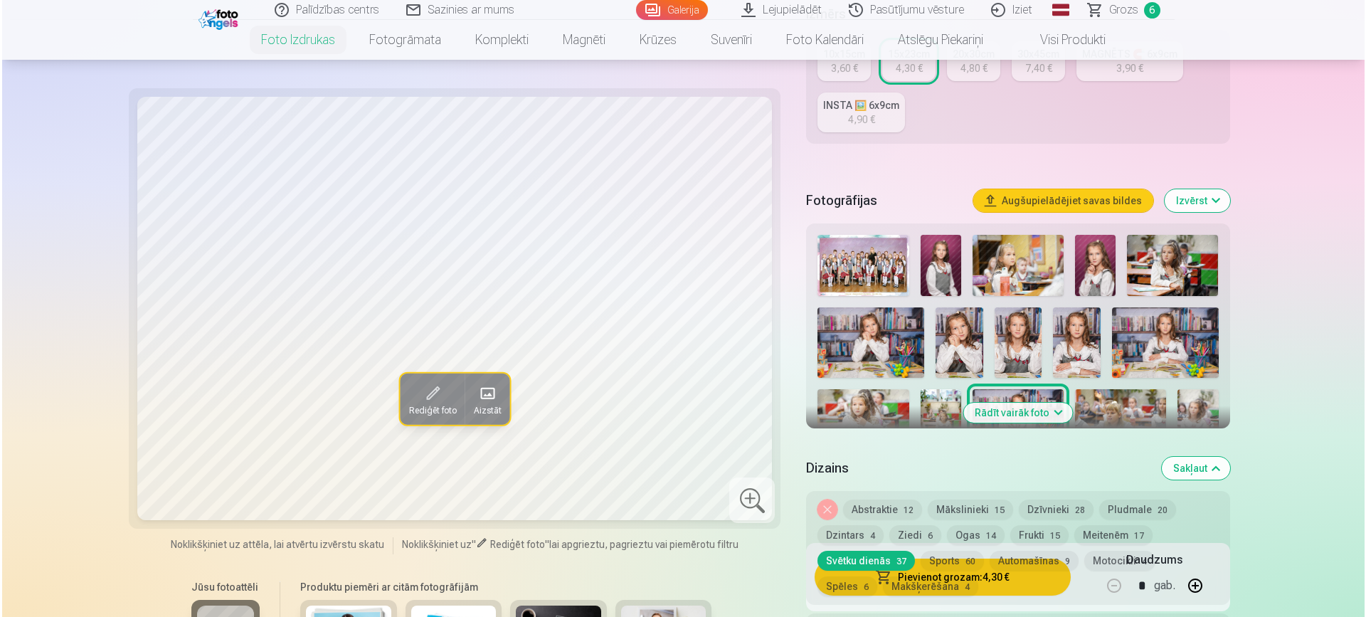
scroll to position [0, 0]
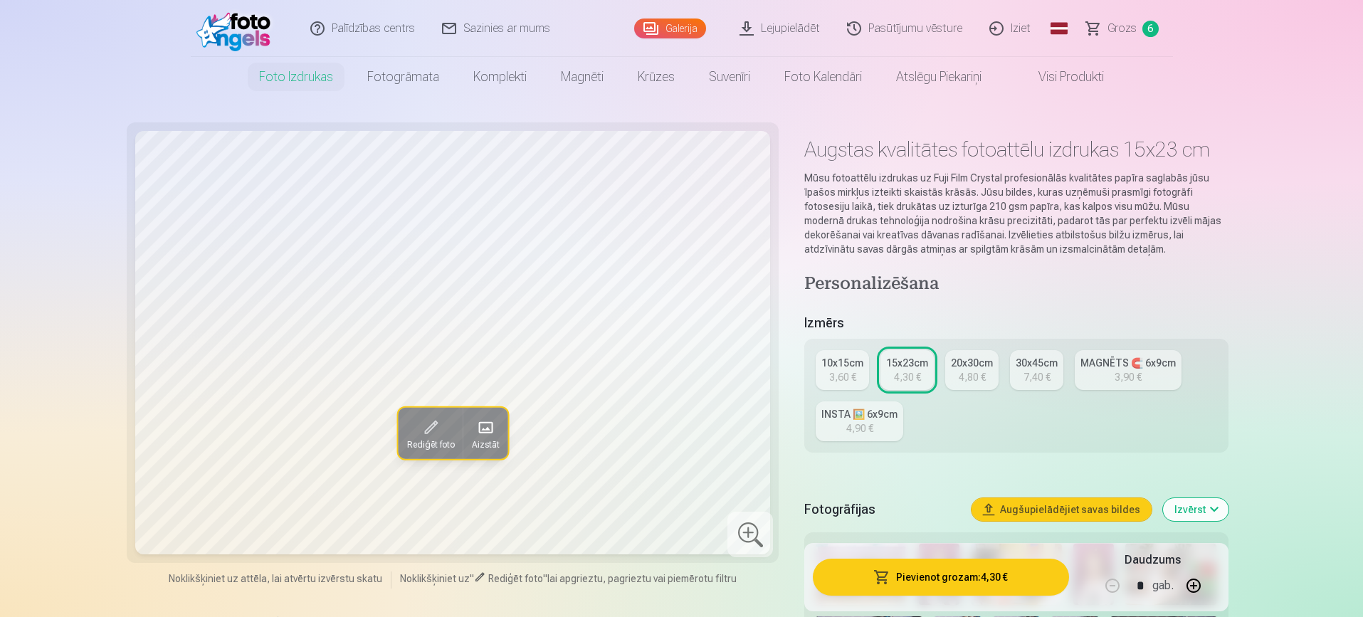
click at [931, 571] on button "Pievienot grozam : 4,30 €" at bounding box center [940, 577] width 255 height 37
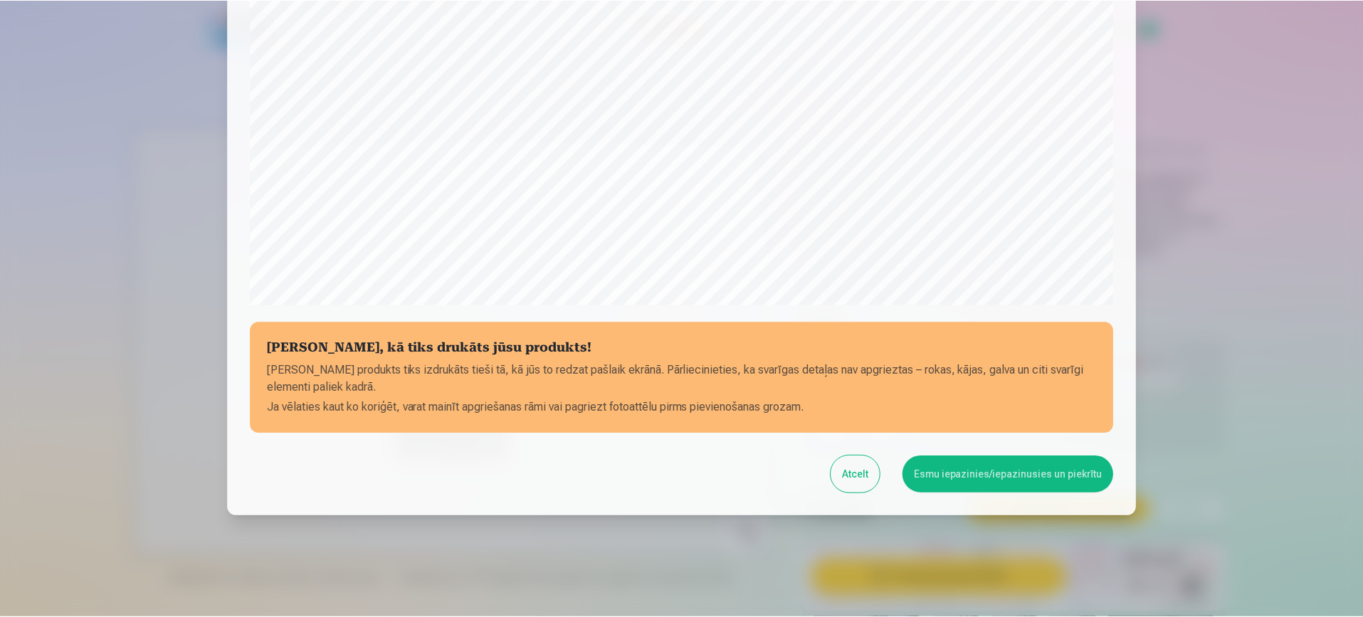
scroll to position [408, 0]
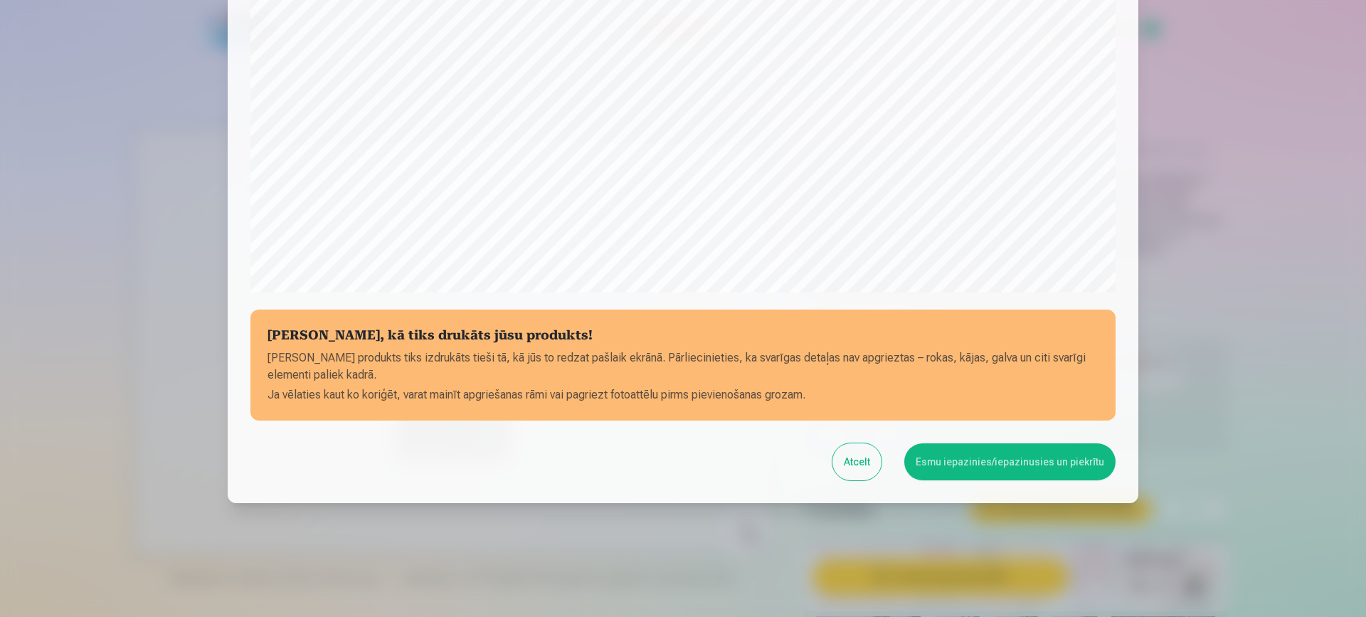
click at [860, 463] on button "Atcelt" at bounding box center [856, 461] width 49 height 37
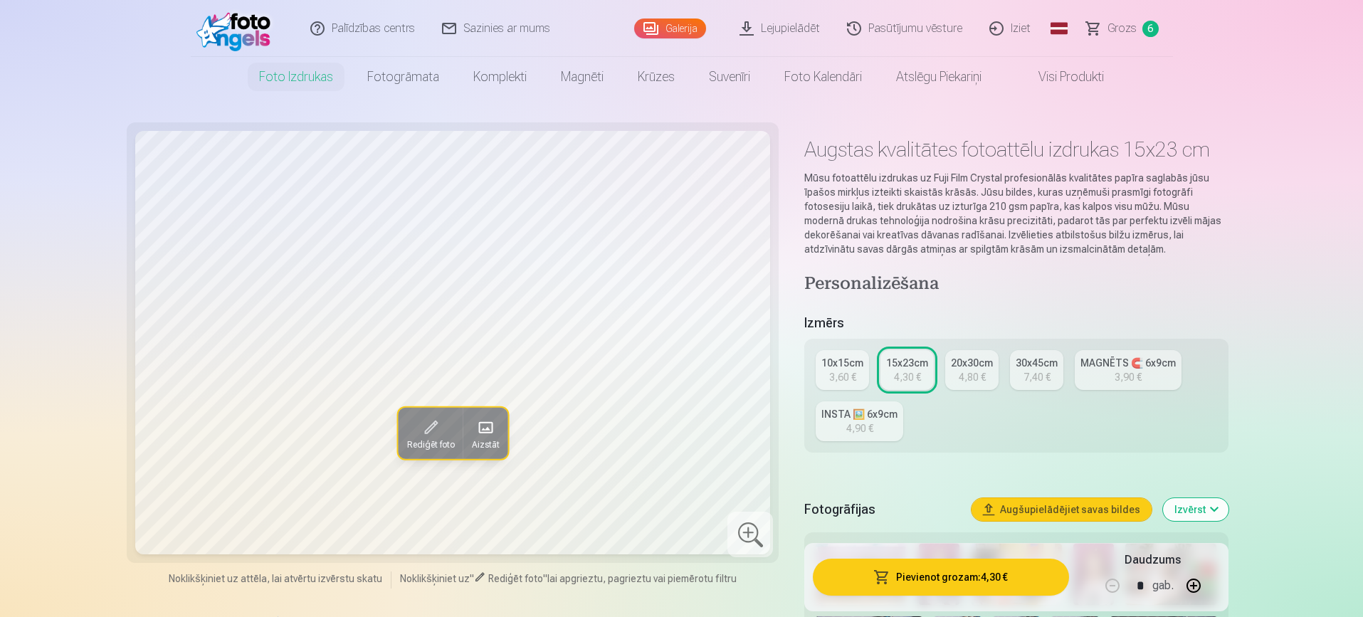
click at [433, 425] on span at bounding box center [429, 427] width 23 height 23
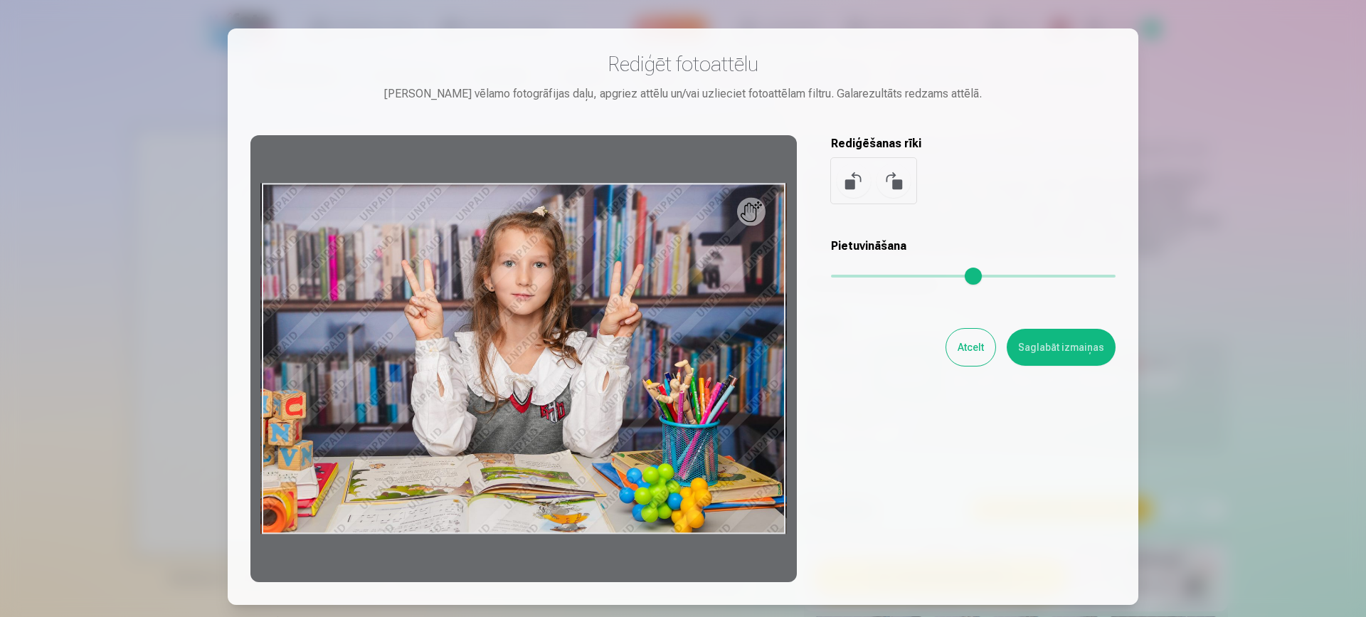
click at [836, 275] on input "range" at bounding box center [973, 276] width 285 height 3
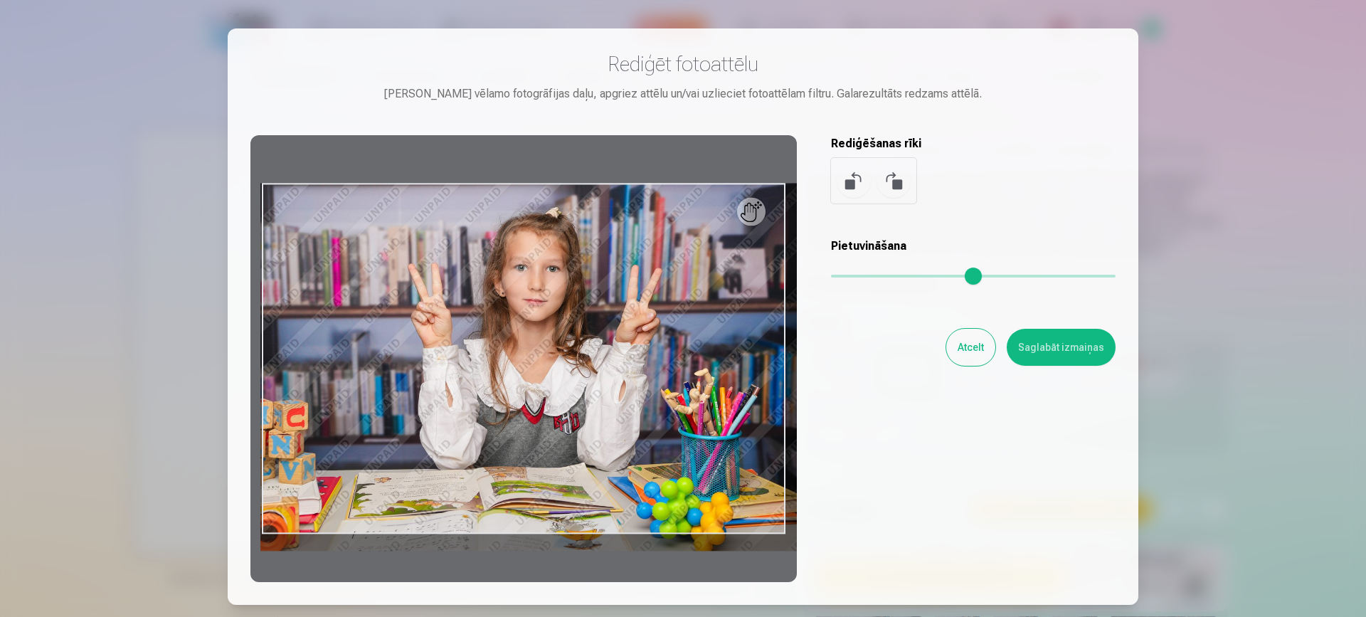
drag, startPoint x: 836, startPoint y: 272, endPoint x: 851, endPoint y: 268, distance: 15.4
click at [851, 275] on input "range" at bounding box center [973, 276] width 285 height 3
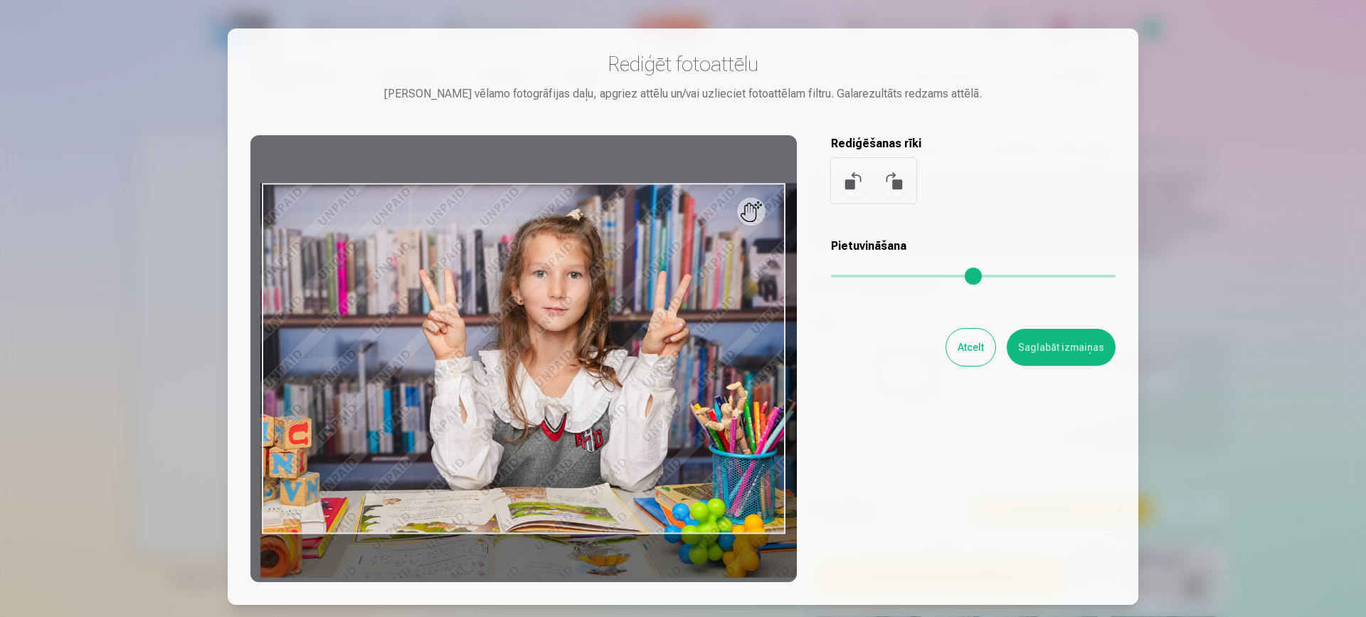
drag, startPoint x: 851, startPoint y: 268, endPoint x: 874, endPoint y: 257, distance: 25.5
click at [874, 275] on input "range" at bounding box center [973, 276] width 285 height 3
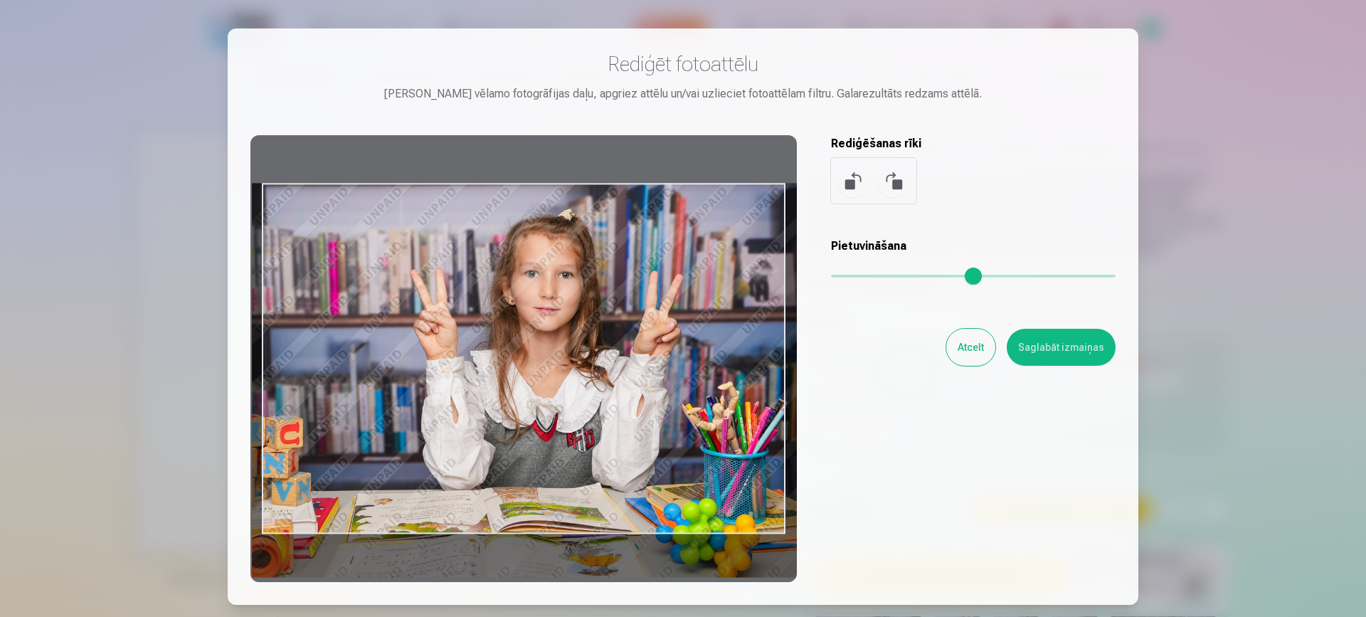
drag, startPoint x: 736, startPoint y: 290, endPoint x: 726, endPoint y: 303, distance: 15.8
click at [726, 303] on div at bounding box center [523, 358] width 546 height 447
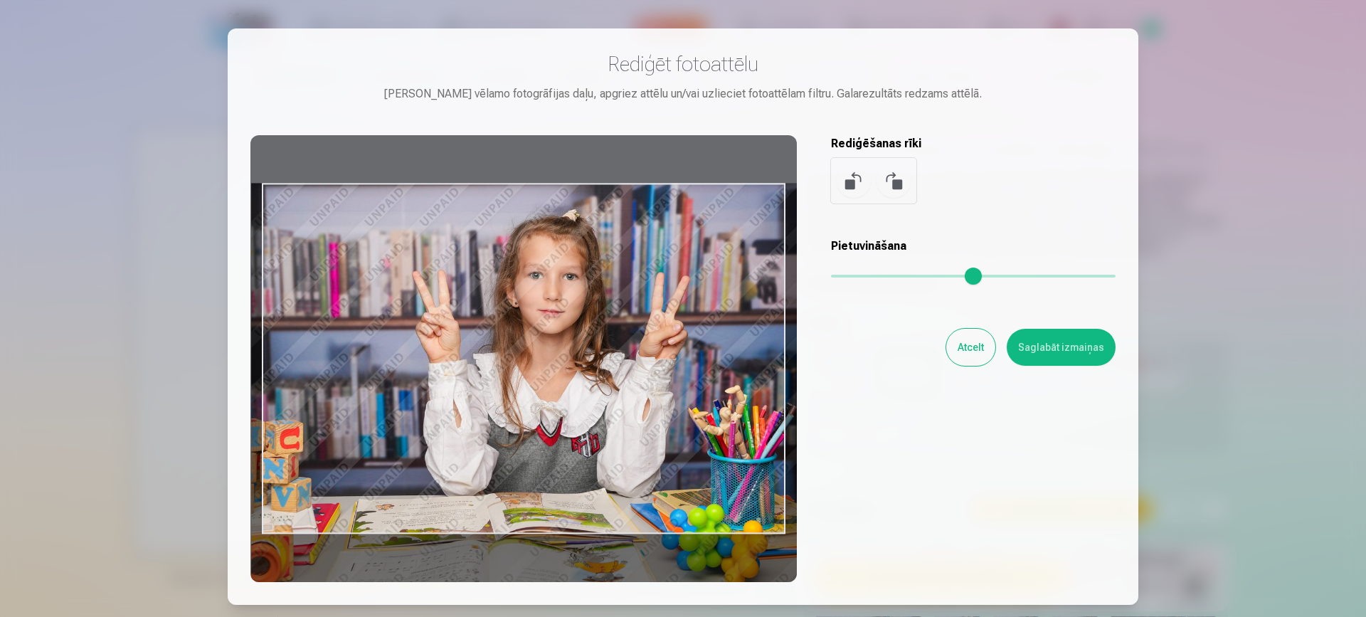
drag, startPoint x: 869, startPoint y: 271, endPoint x: 877, endPoint y: 273, distance: 8.0
click at [877, 275] on input "range" at bounding box center [973, 276] width 285 height 3
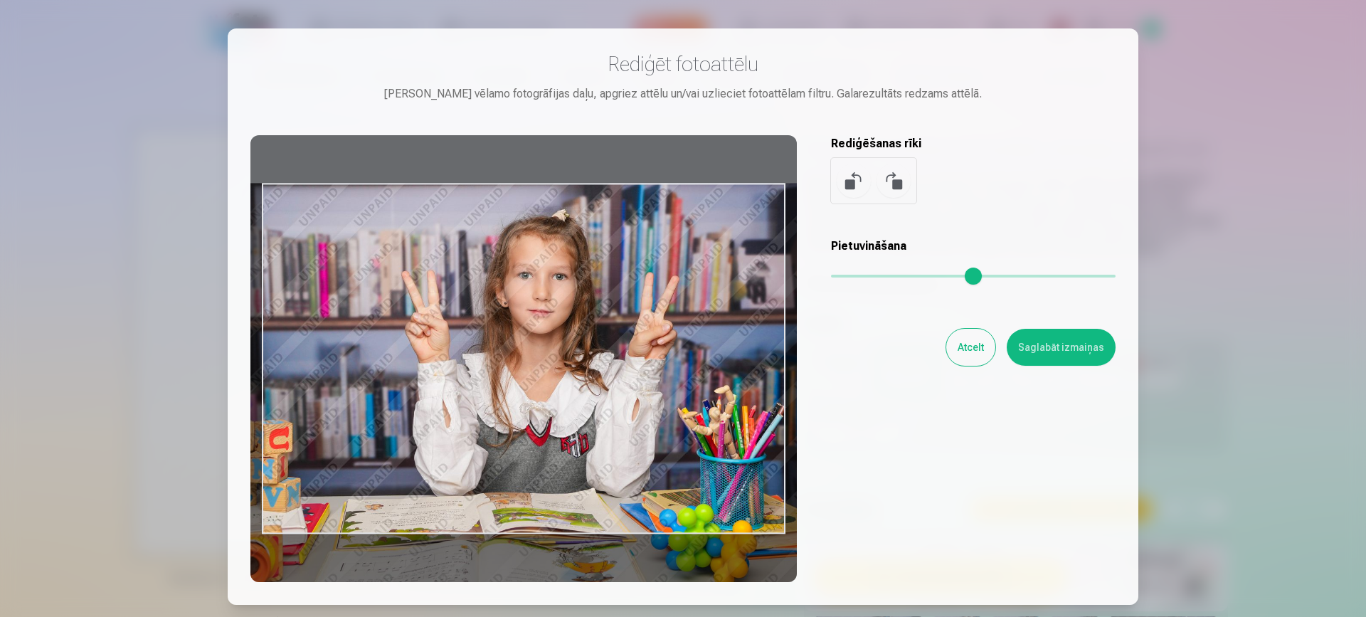
drag, startPoint x: 712, startPoint y: 325, endPoint x: 701, endPoint y: 332, distance: 12.4
click at [701, 332] on div at bounding box center [523, 358] width 546 height 447
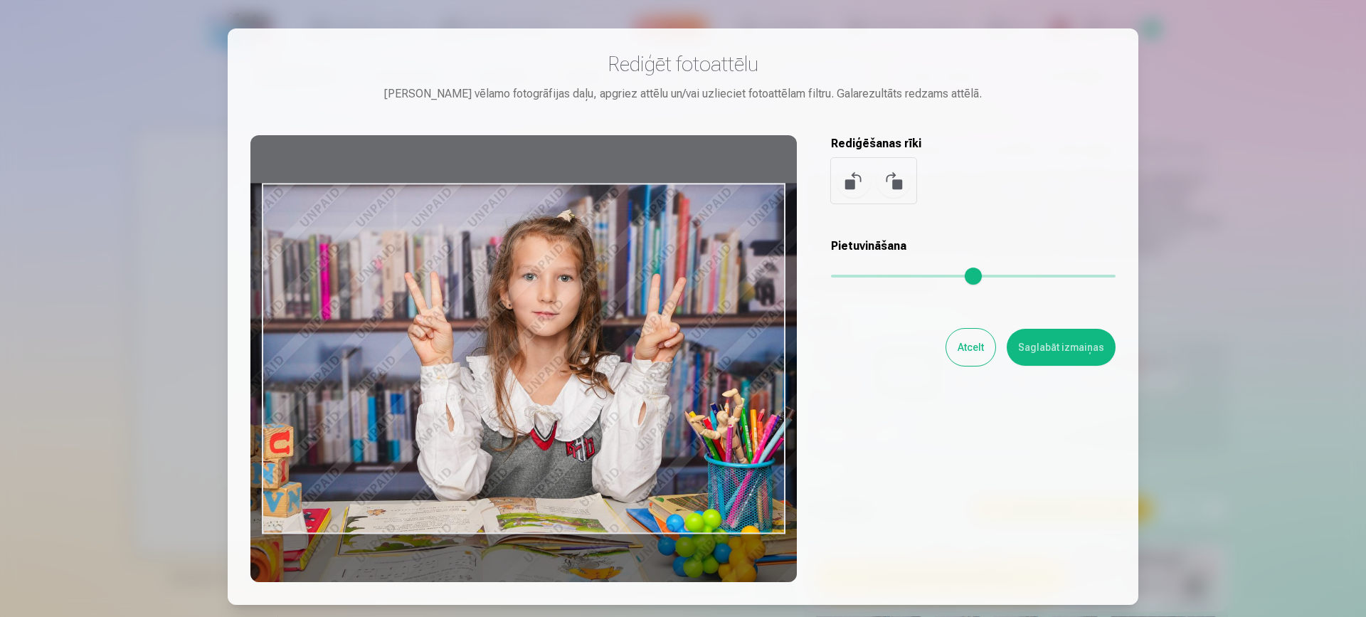
click at [884, 276] on input "range" at bounding box center [973, 276] width 285 height 3
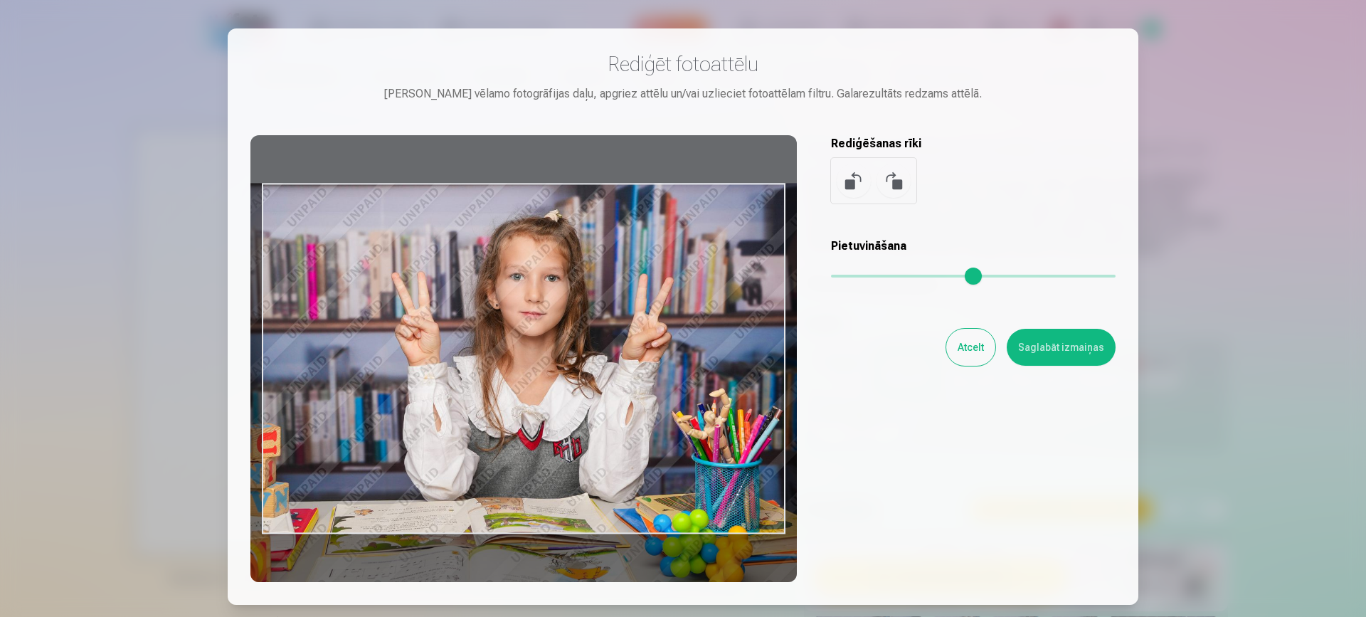
drag, startPoint x: 710, startPoint y: 315, endPoint x: 697, endPoint y: 316, distance: 12.8
click at [697, 316] on div at bounding box center [523, 358] width 546 height 447
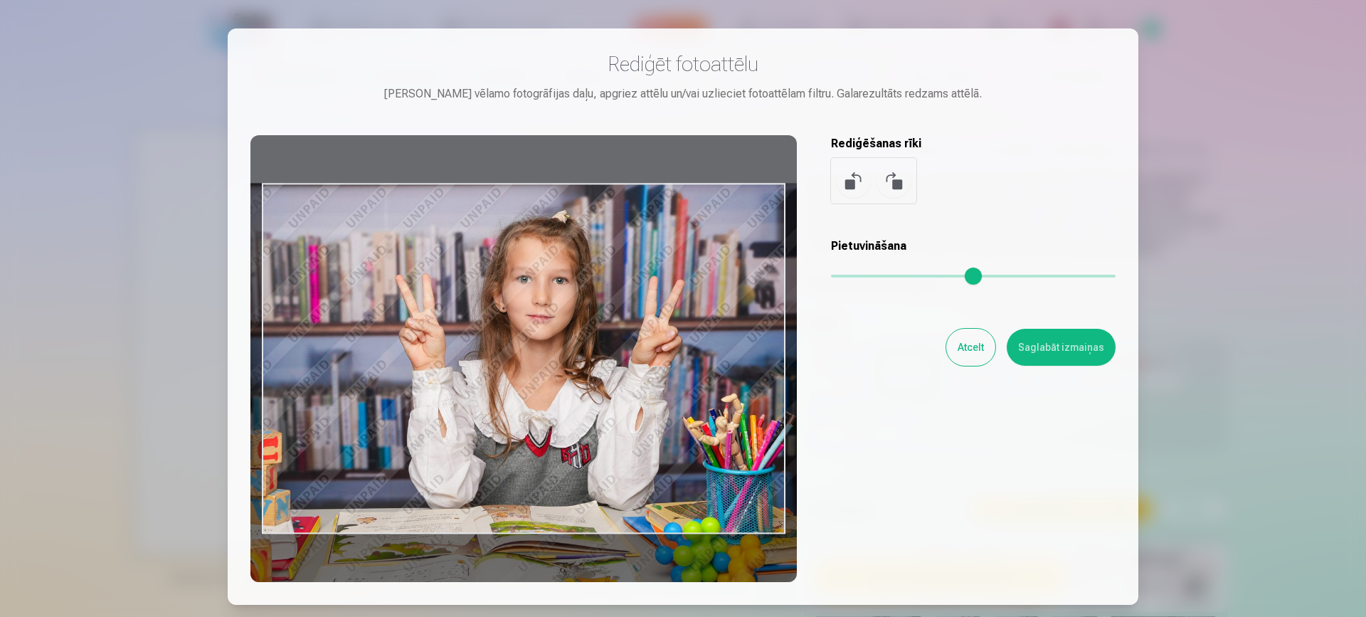
click at [892, 275] on input "range" at bounding box center [973, 276] width 285 height 3
type input "***"
click at [1049, 347] on button "Saglabāt izmaiņas" at bounding box center [1061, 347] width 109 height 37
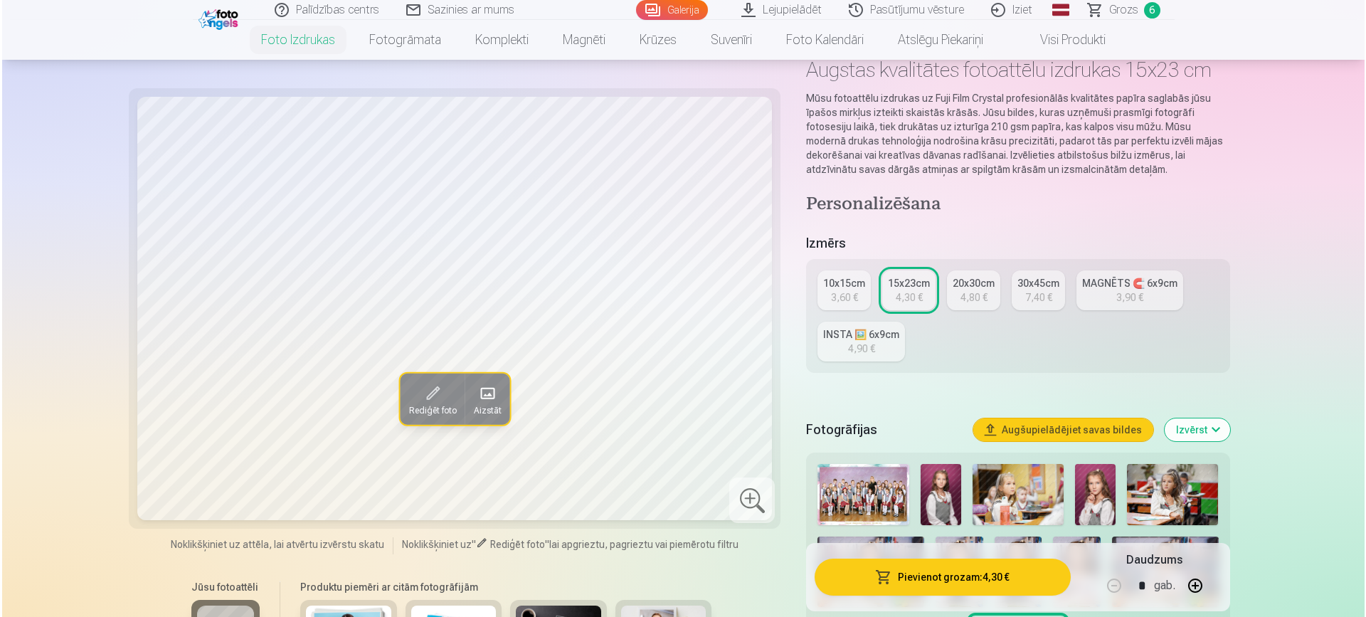
scroll to position [97, 0]
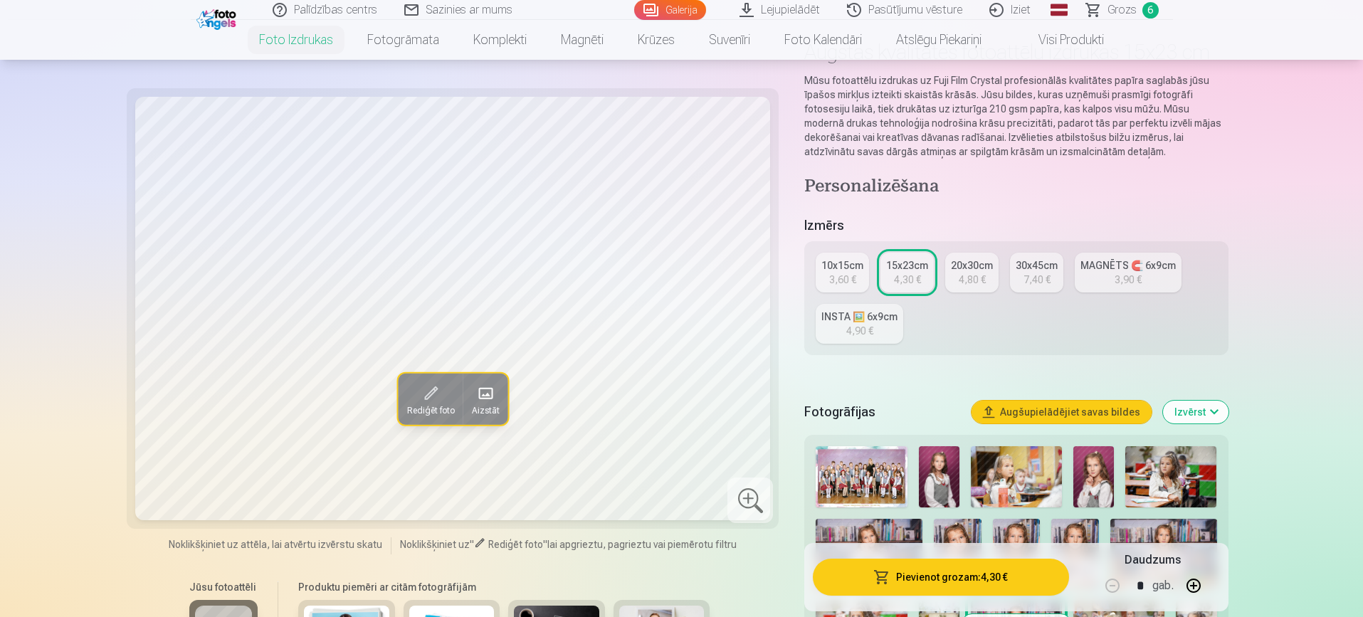
click at [419, 391] on span at bounding box center [429, 393] width 23 height 23
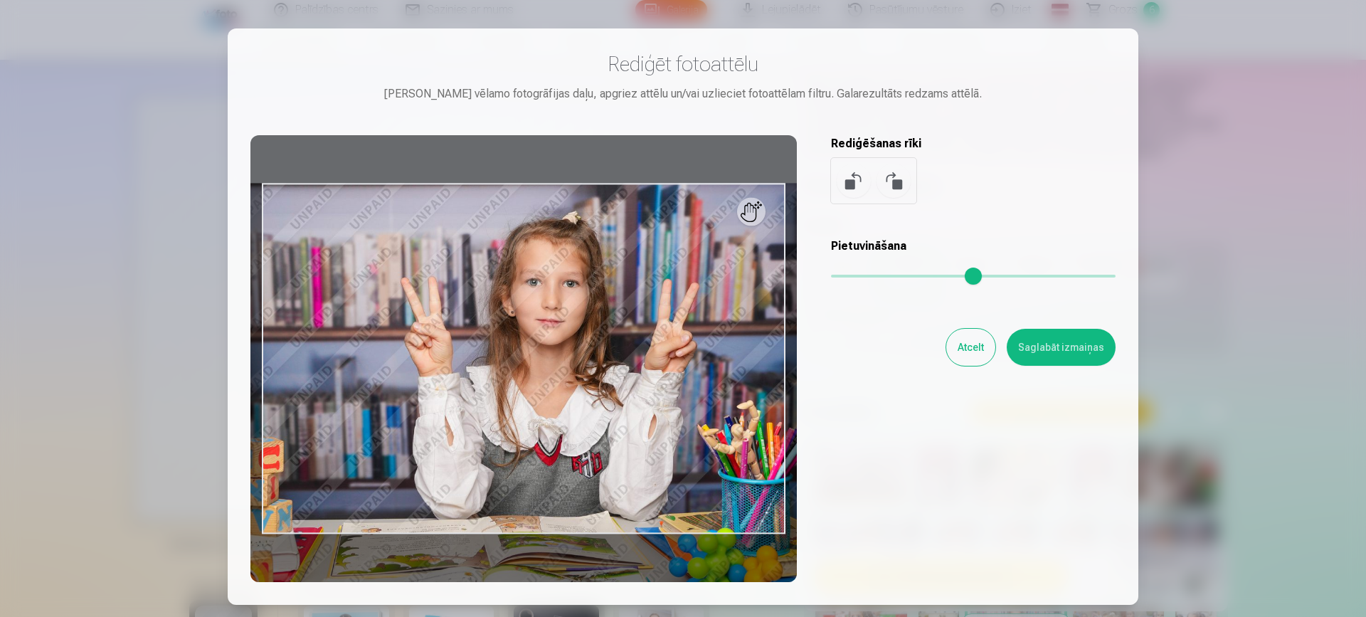
type input "****"
click at [901, 276] on input "range" at bounding box center [973, 276] width 285 height 3
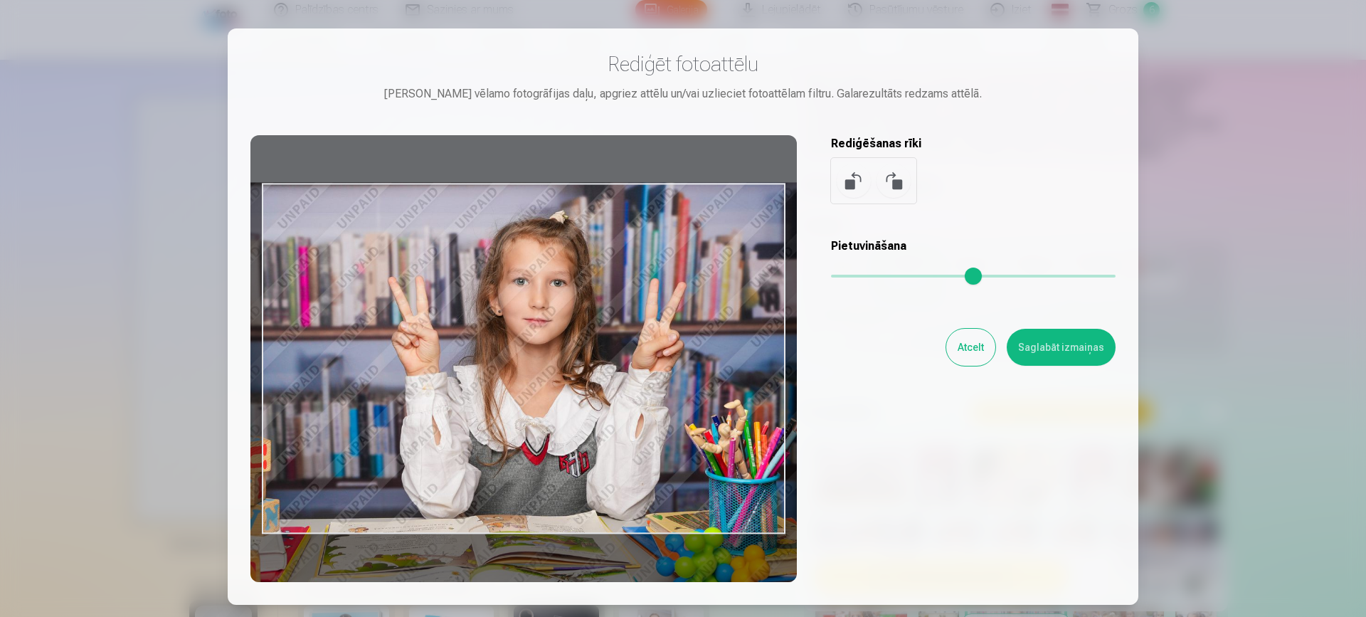
drag, startPoint x: 726, startPoint y: 325, endPoint x: 713, endPoint y: 324, distance: 12.8
click at [713, 324] on div at bounding box center [523, 358] width 546 height 447
click at [712, 324] on div at bounding box center [523, 358] width 546 height 447
click at [1049, 344] on button "Saglabāt izmaiņas" at bounding box center [1061, 347] width 109 height 37
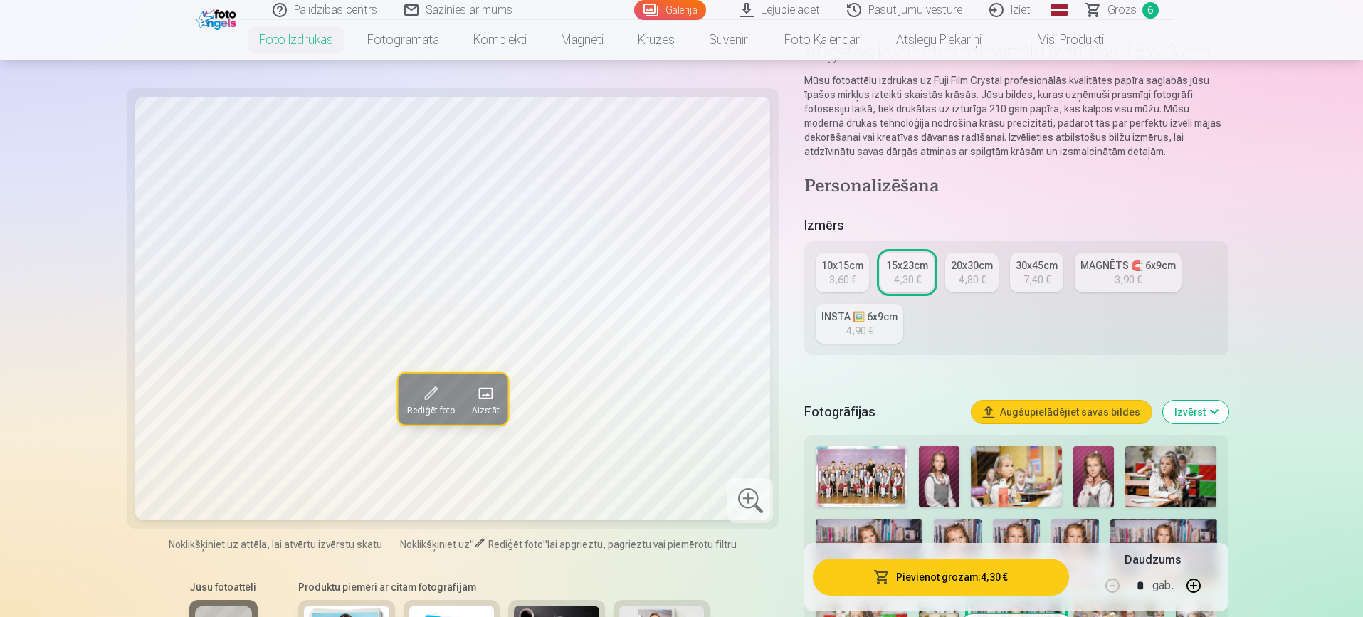
click at [924, 573] on button "Pievienot grozam : 4,30 €" at bounding box center [940, 577] width 255 height 37
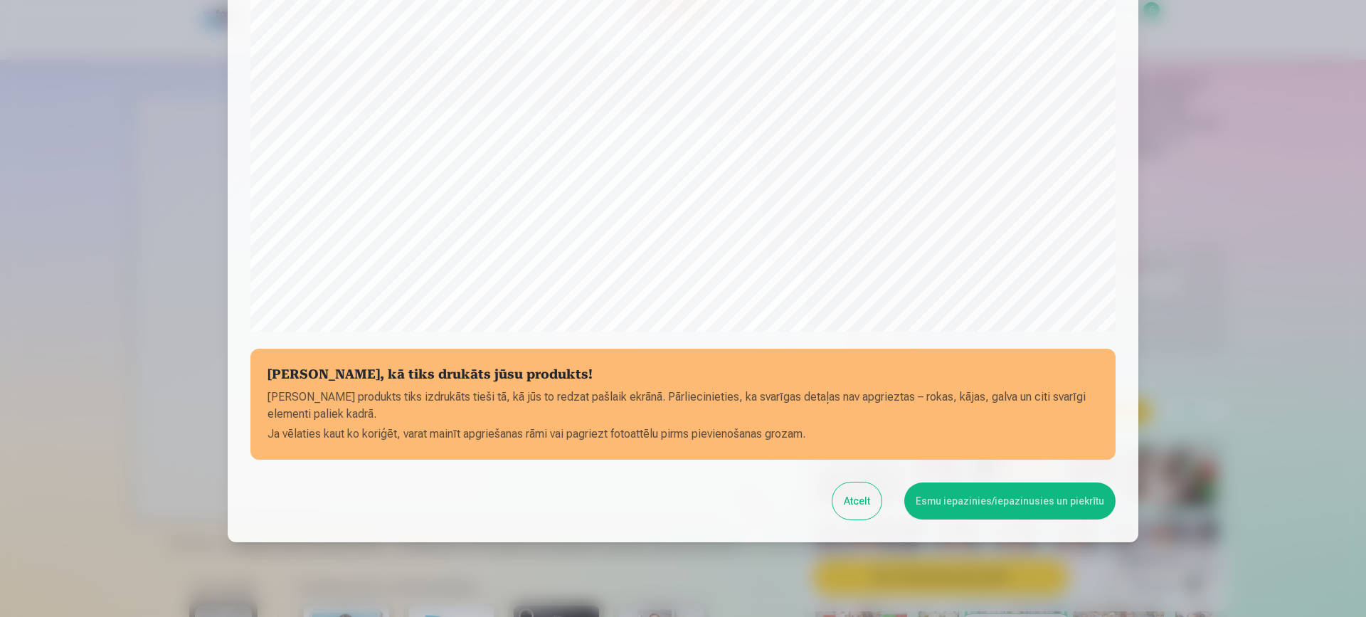
scroll to position [408, 0]
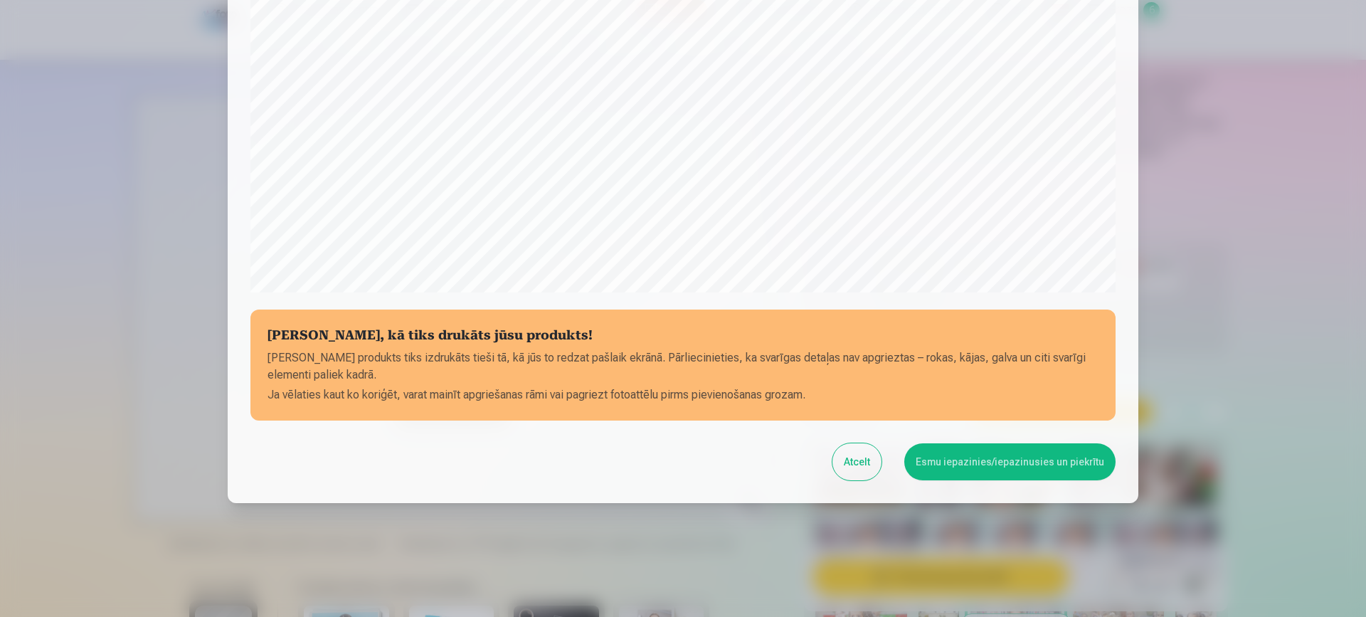
click at [1041, 456] on button "Esmu iepazinies/iepazinusies un piekrītu" at bounding box center [1009, 461] width 211 height 37
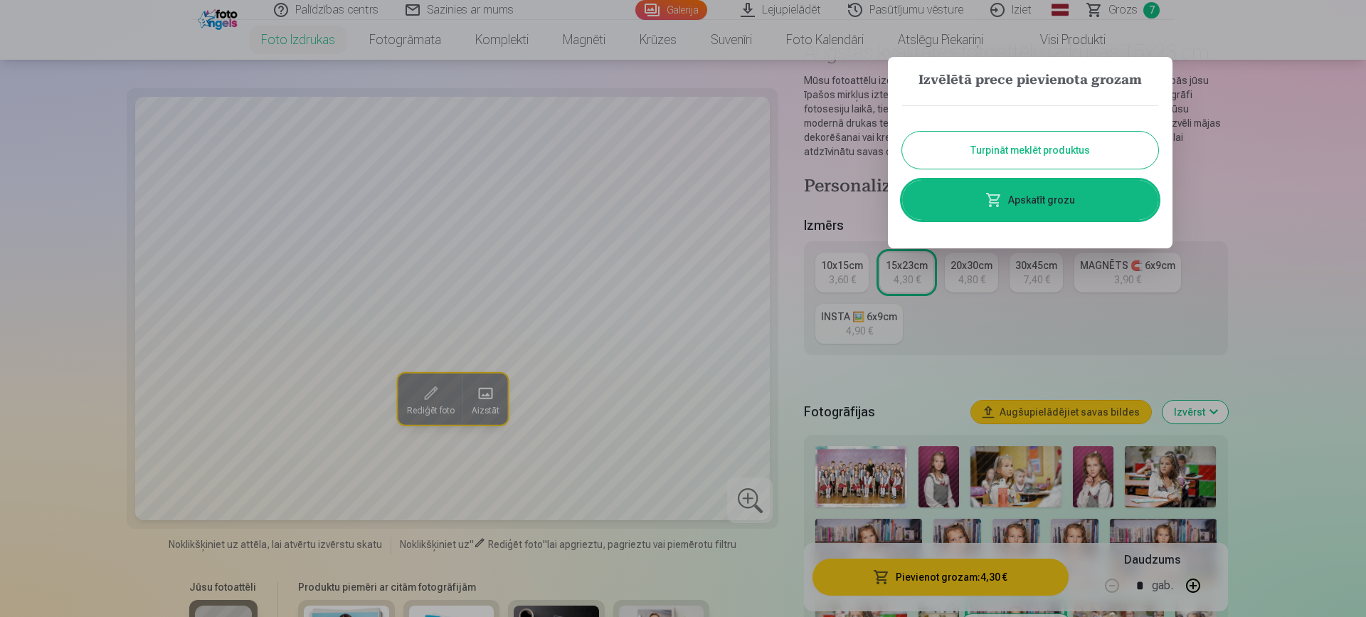
click at [1075, 197] on link "Apskatīt grozu" at bounding box center [1030, 200] width 256 height 40
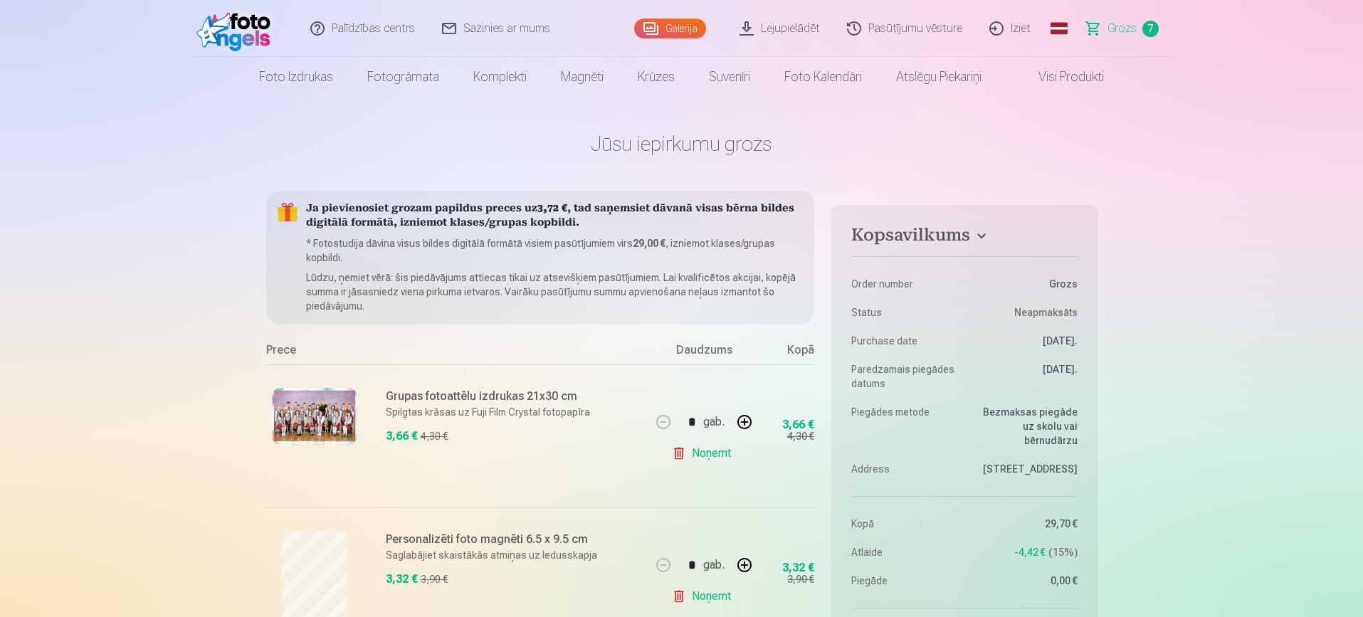
click at [686, 25] on link "Galerija" at bounding box center [670, 28] width 72 height 20
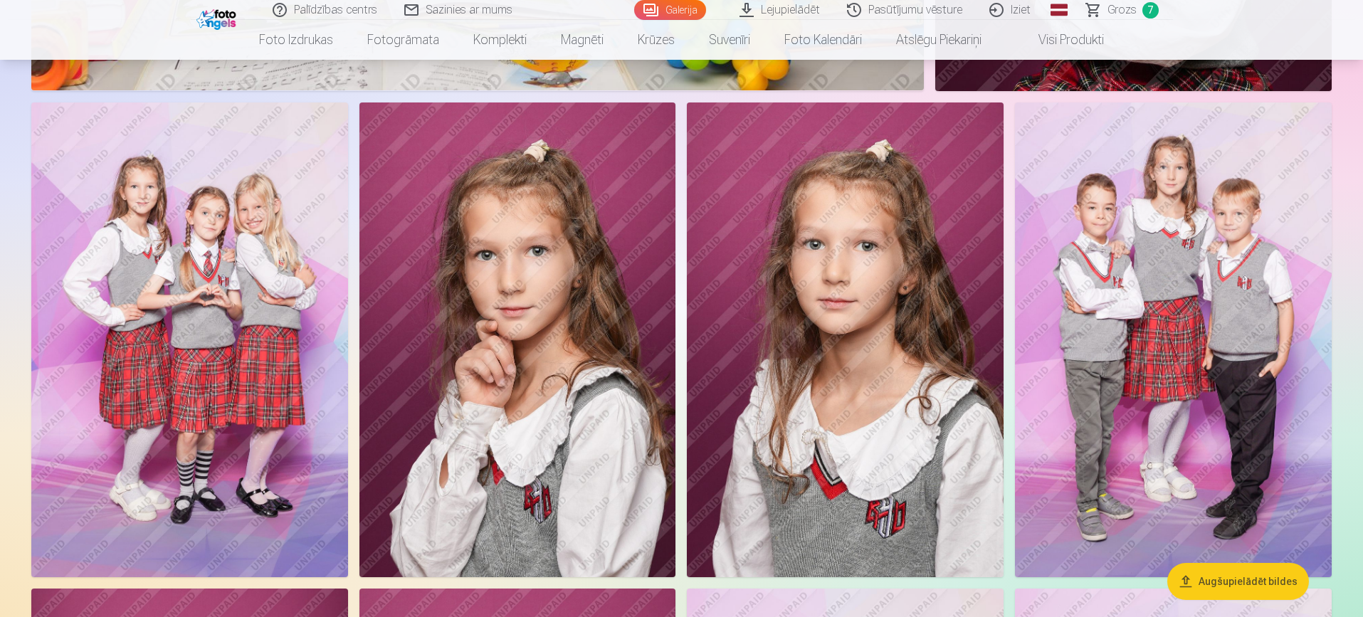
scroll to position [3501, 0]
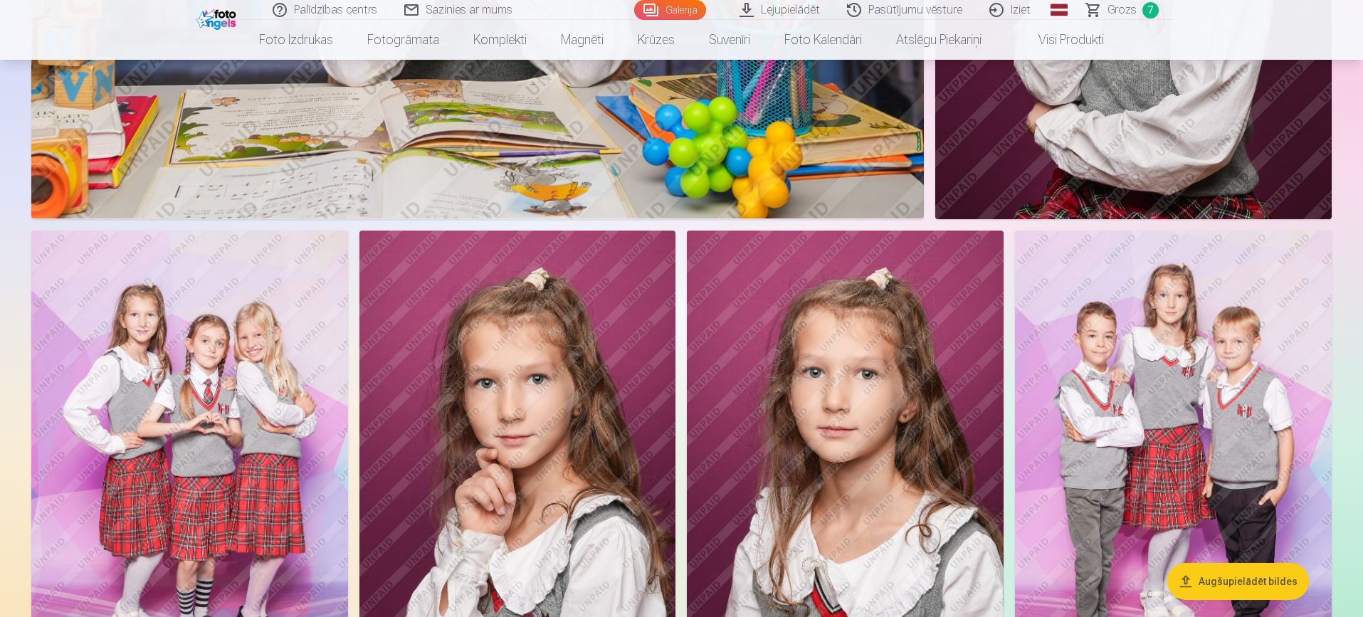
click at [1195, 381] on img at bounding box center [1173, 468] width 317 height 475
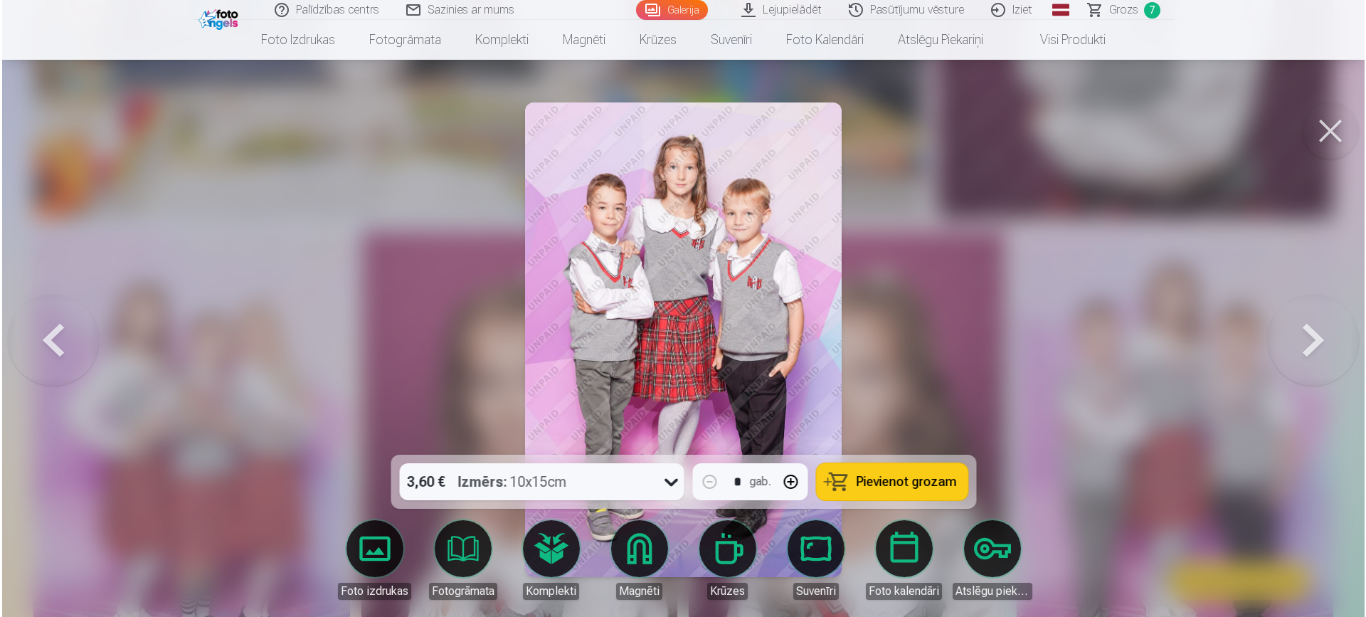
scroll to position [3509, 0]
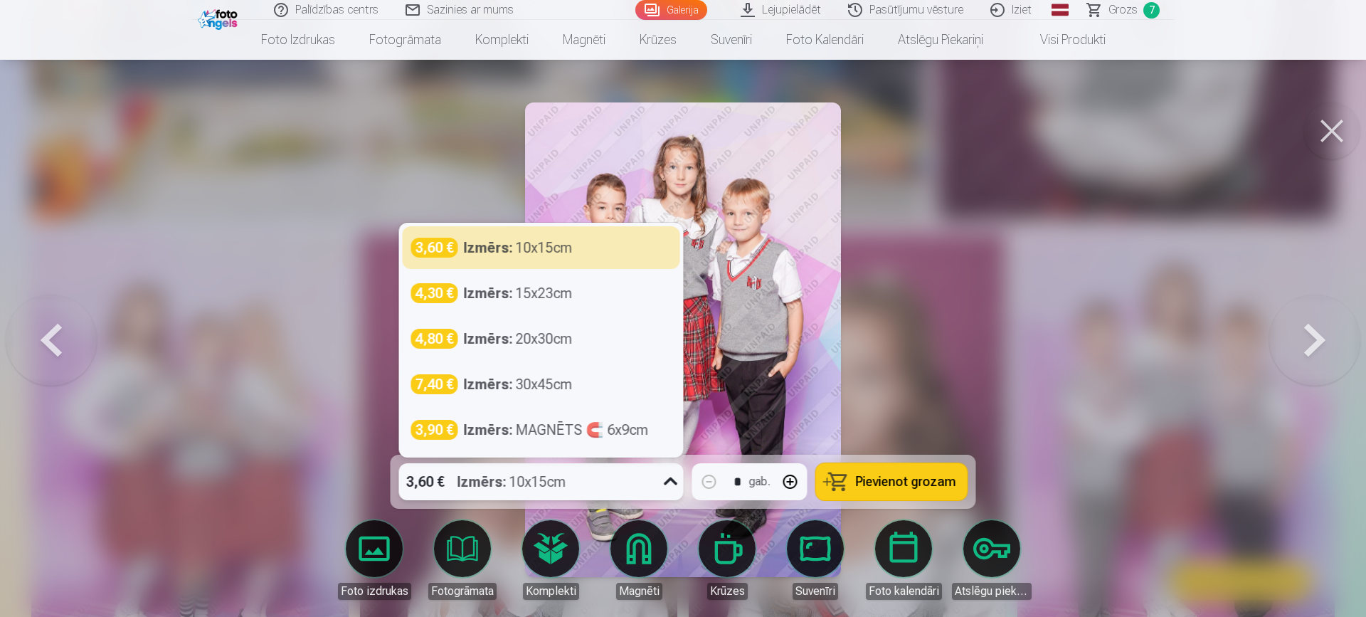
click at [668, 477] on icon at bounding box center [671, 481] width 23 height 23
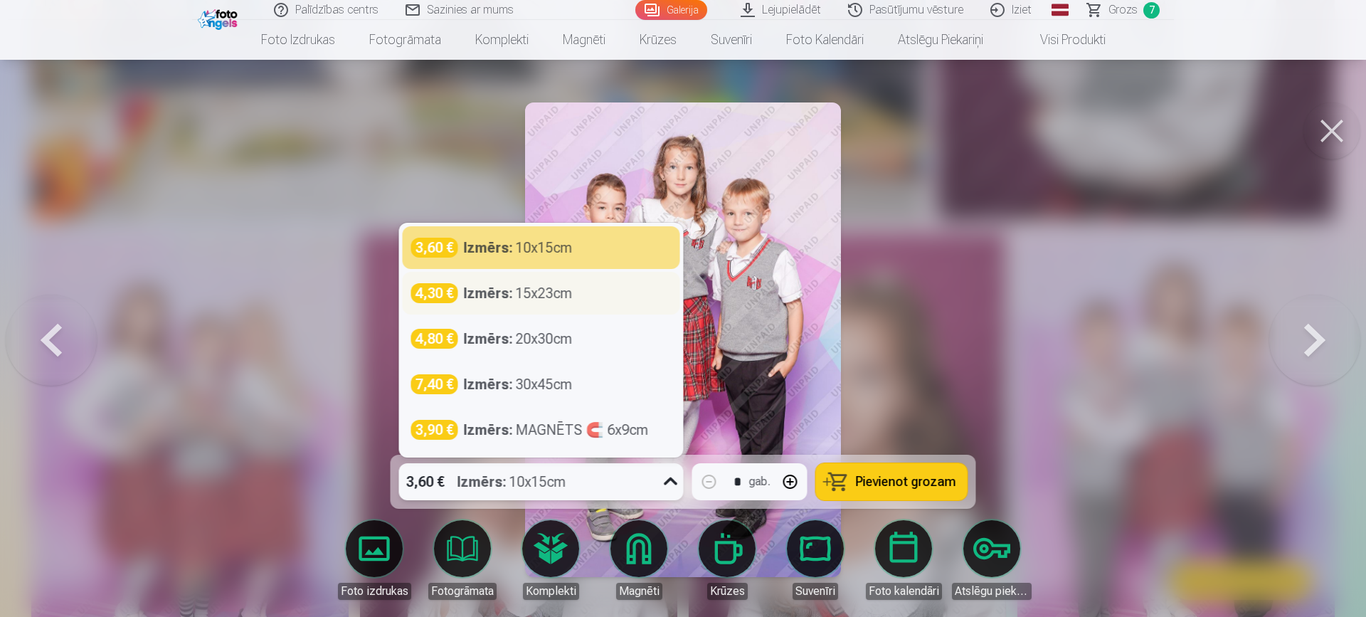
click at [557, 290] on div "Izmērs : 15x23cm" at bounding box center [518, 293] width 109 height 20
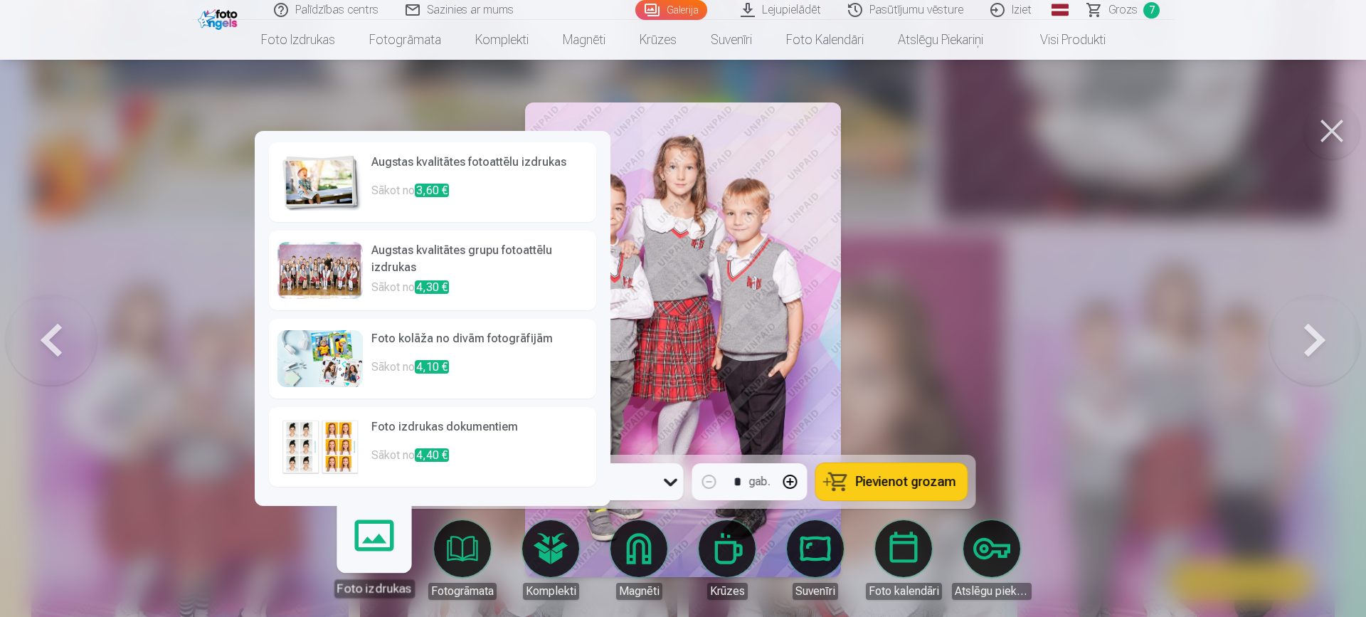
click at [370, 548] on link "Foto izdrukas" at bounding box center [374, 554] width 88 height 88
click at [394, 166] on h6 "Augstas kvalitātes fotoattēlu izdrukas" at bounding box center [479, 168] width 216 height 28
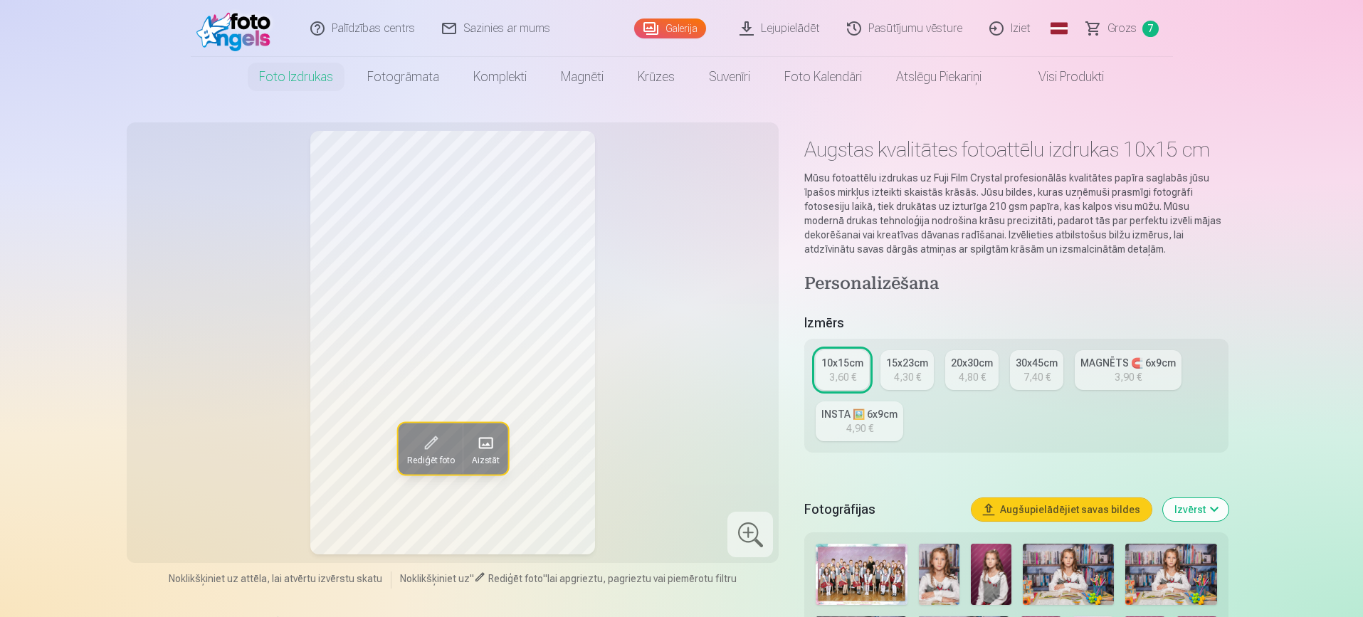
click at [911, 366] on div "15x23cm" at bounding box center [907, 363] width 42 height 14
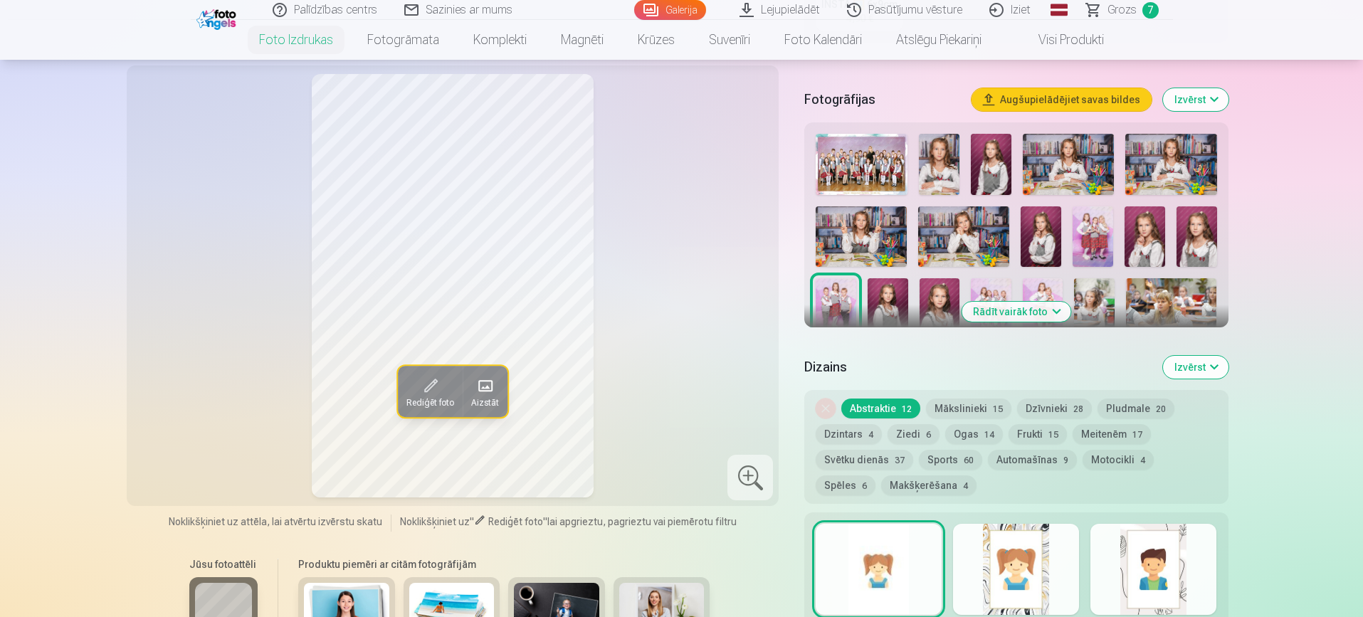
scroll to position [418, 0]
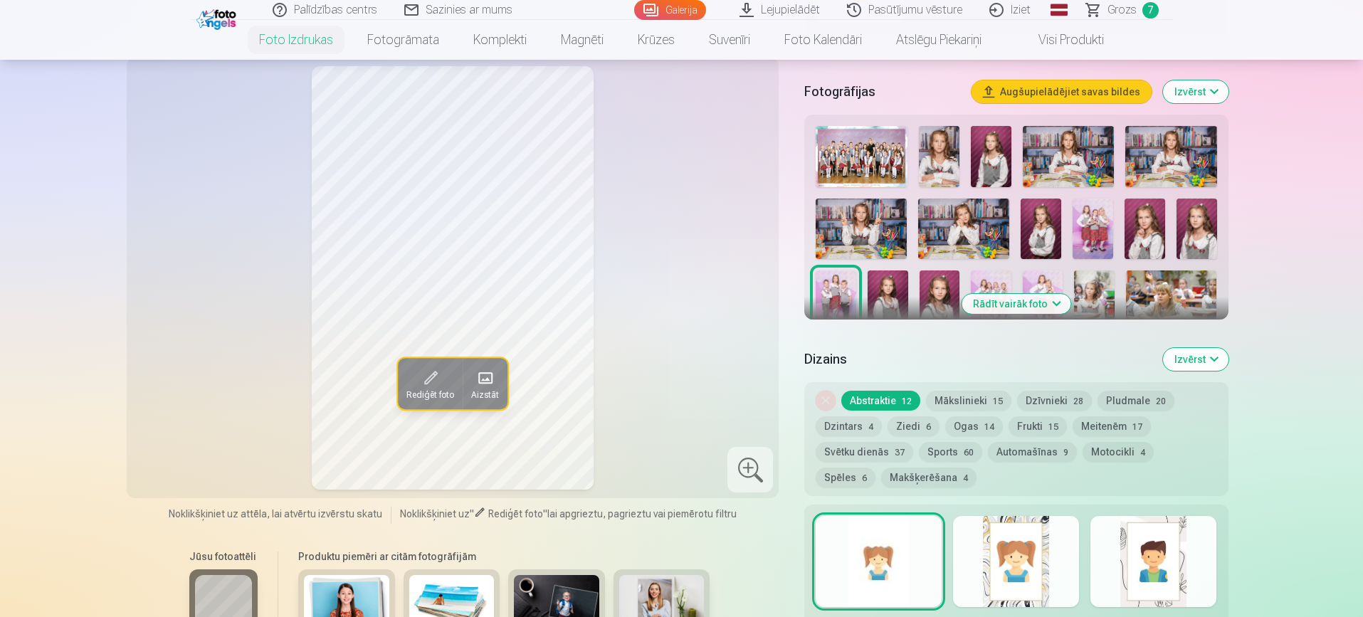
click at [1111, 453] on button "Motocikli 4" at bounding box center [1117, 452] width 71 height 20
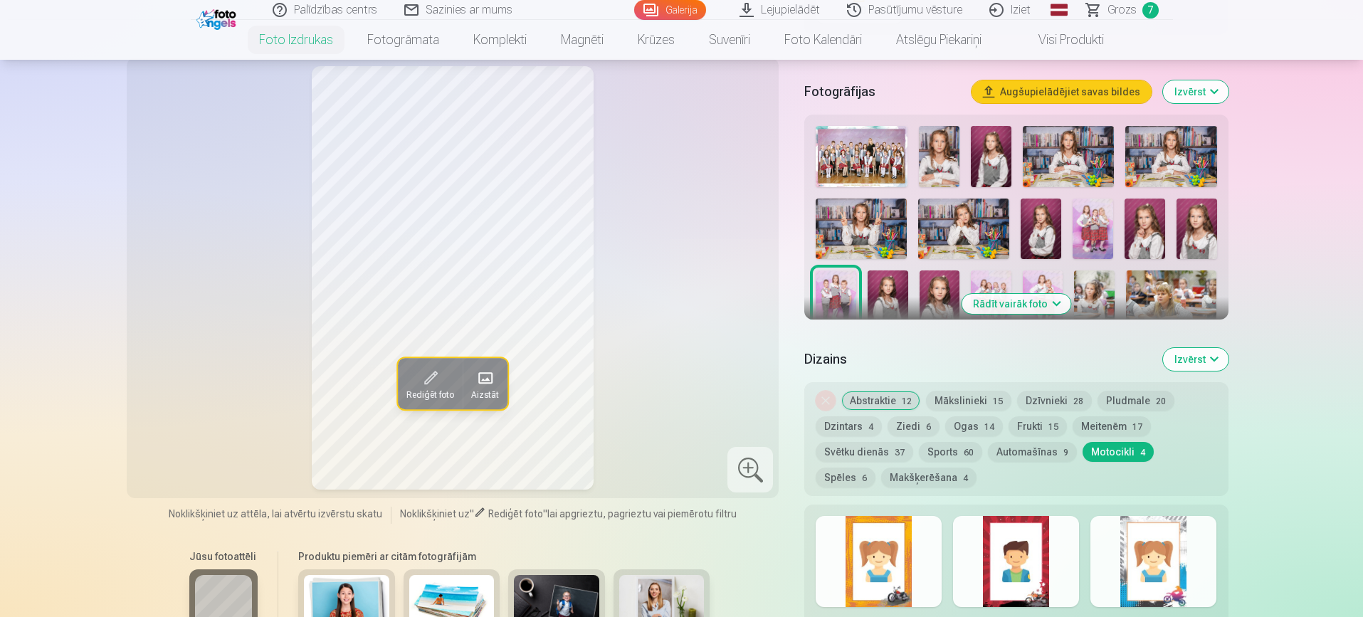
click at [1014, 453] on button "Automašīnas 9" at bounding box center [1032, 452] width 89 height 20
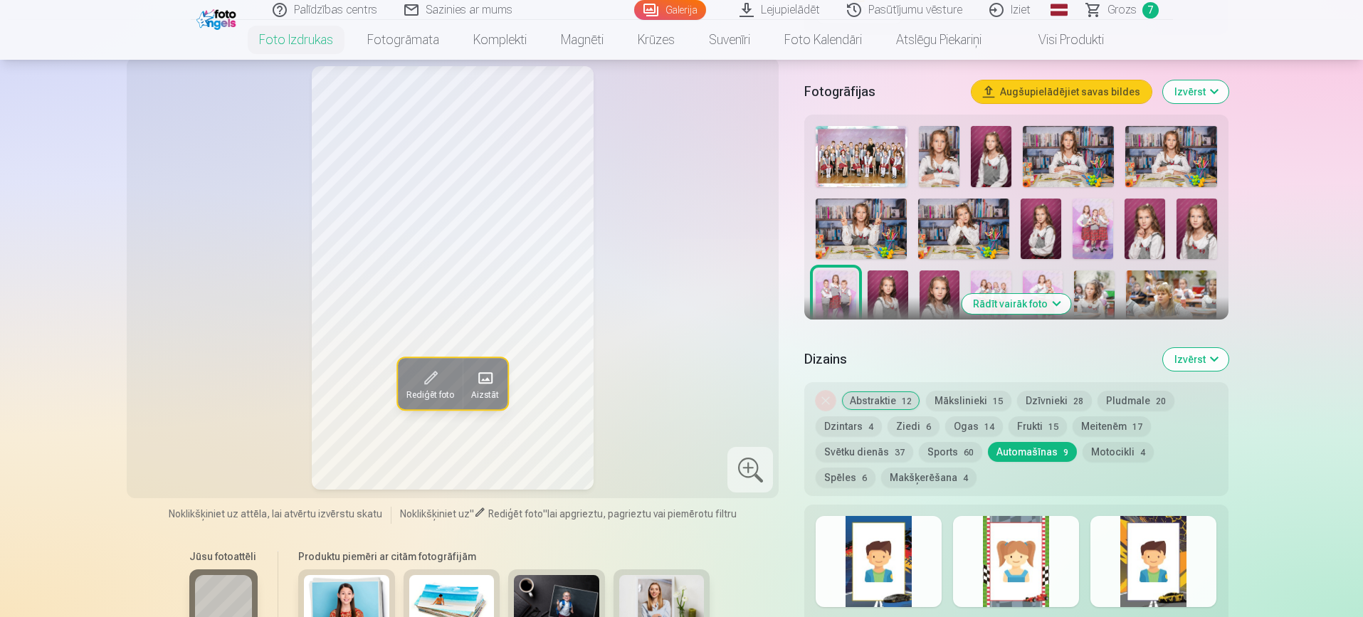
click at [1104, 453] on button "Motocikli 4" at bounding box center [1117, 452] width 71 height 20
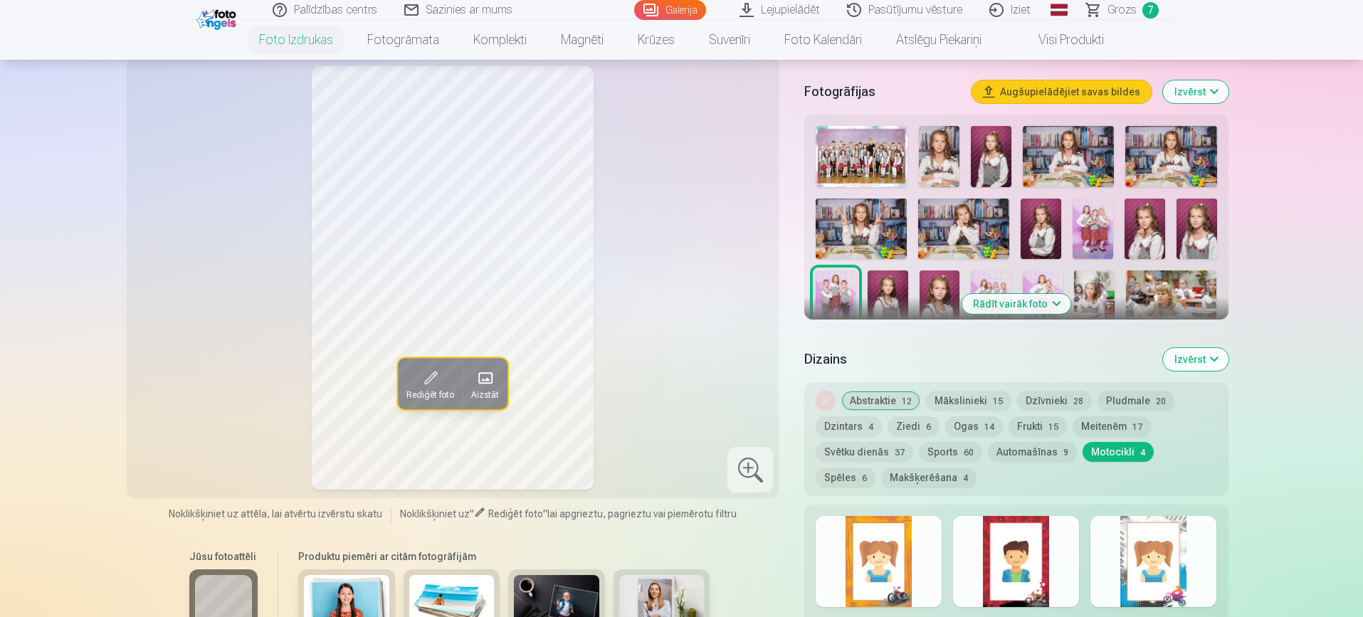
click at [1146, 579] on div at bounding box center [1153, 561] width 126 height 91
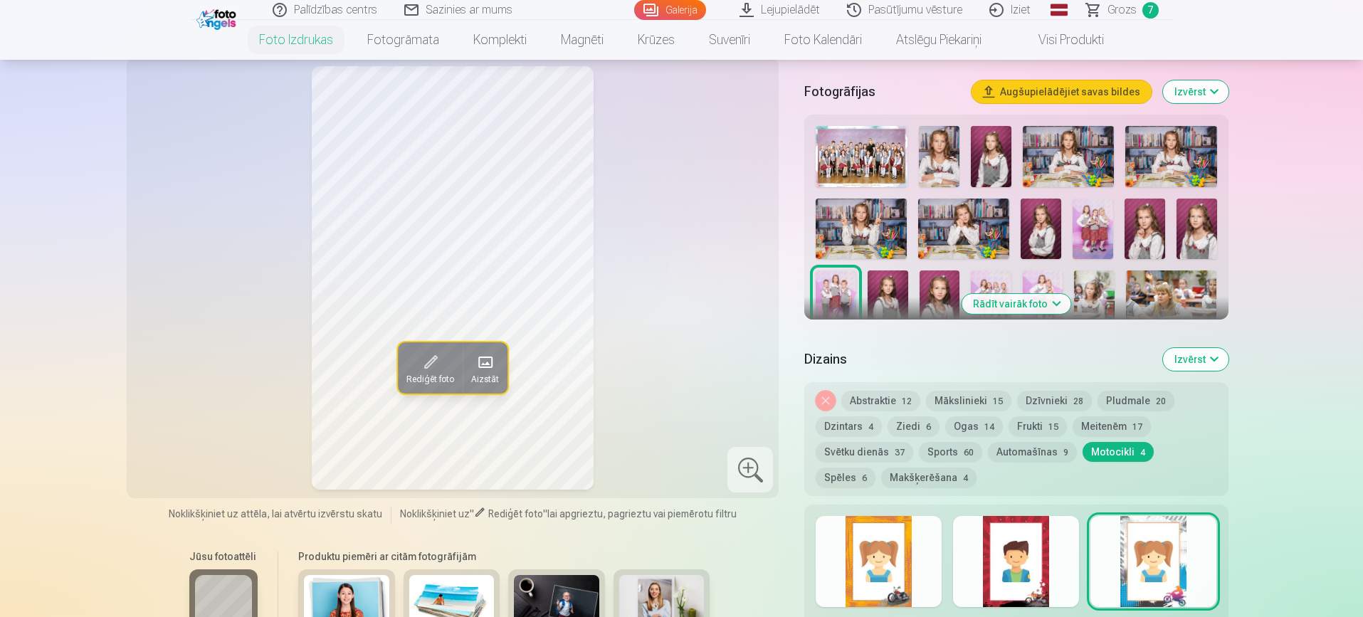
click at [1028, 571] on div at bounding box center [1016, 561] width 126 height 91
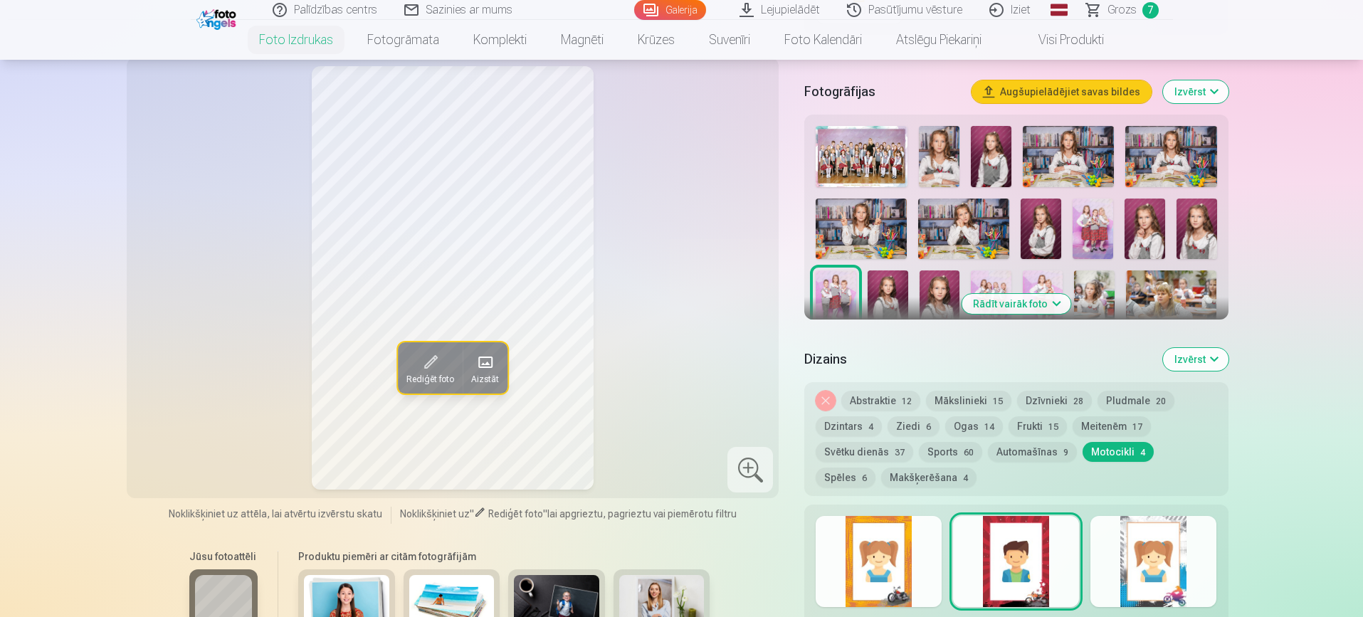
click at [882, 562] on div at bounding box center [878, 561] width 126 height 91
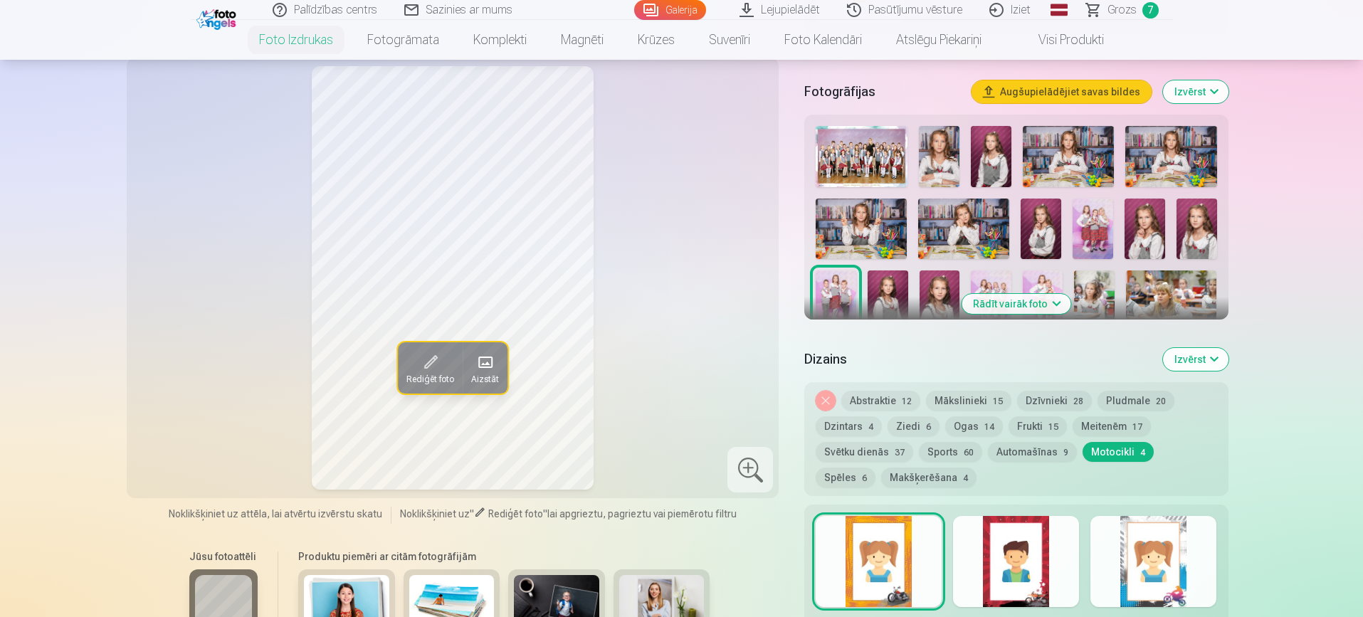
click at [1020, 455] on button "Automašīnas 9" at bounding box center [1032, 452] width 89 height 20
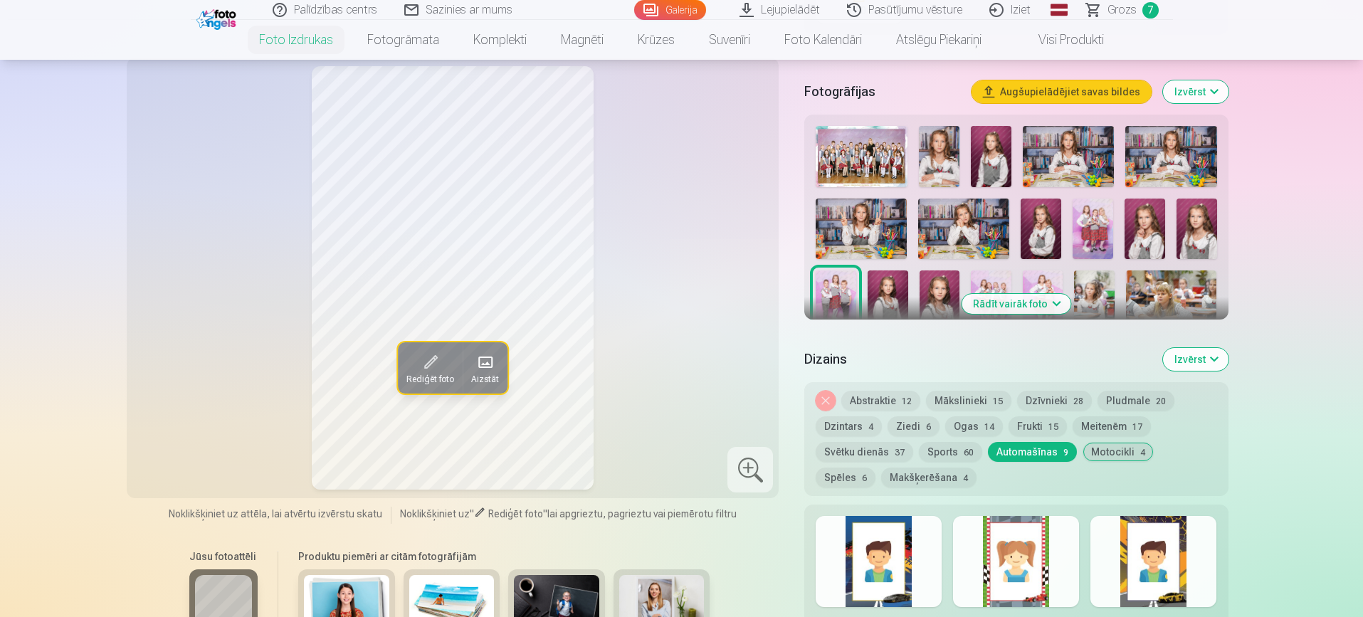
click at [879, 561] on div at bounding box center [878, 561] width 126 height 91
click at [1029, 557] on div at bounding box center [1016, 561] width 126 height 91
click at [1165, 551] on div at bounding box center [1153, 561] width 126 height 91
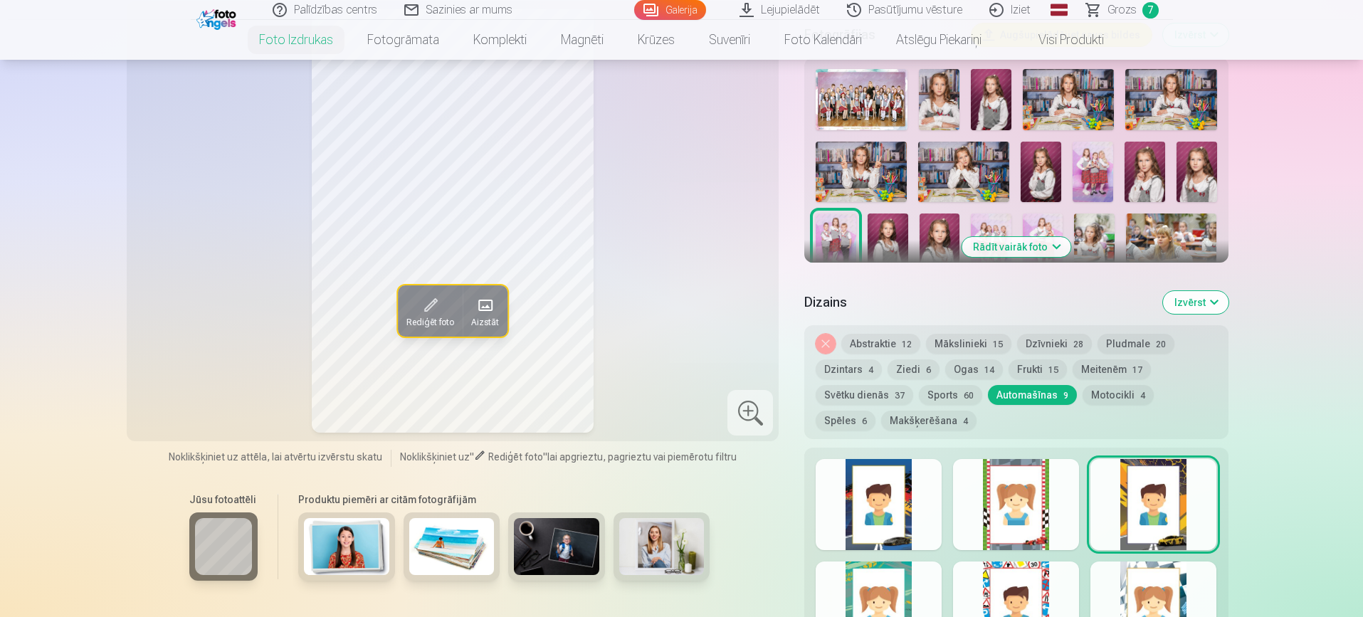
scroll to position [503, 0]
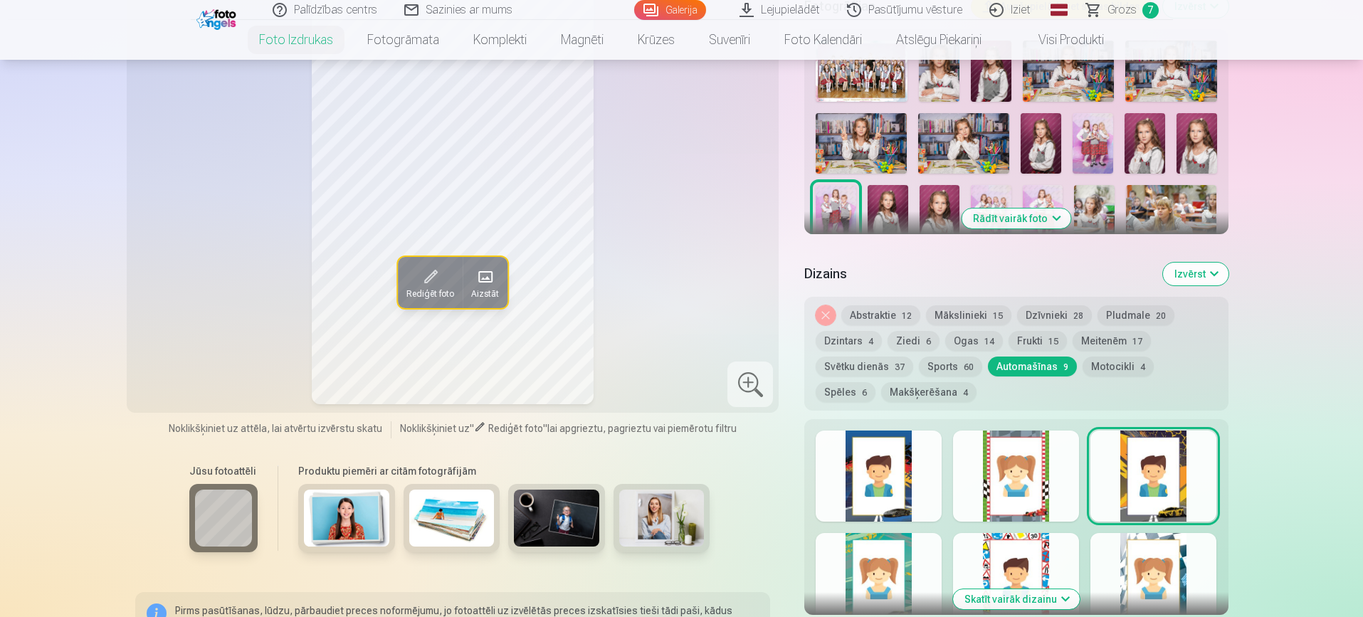
click at [896, 559] on div at bounding box center [878, 578] width 126 height 91
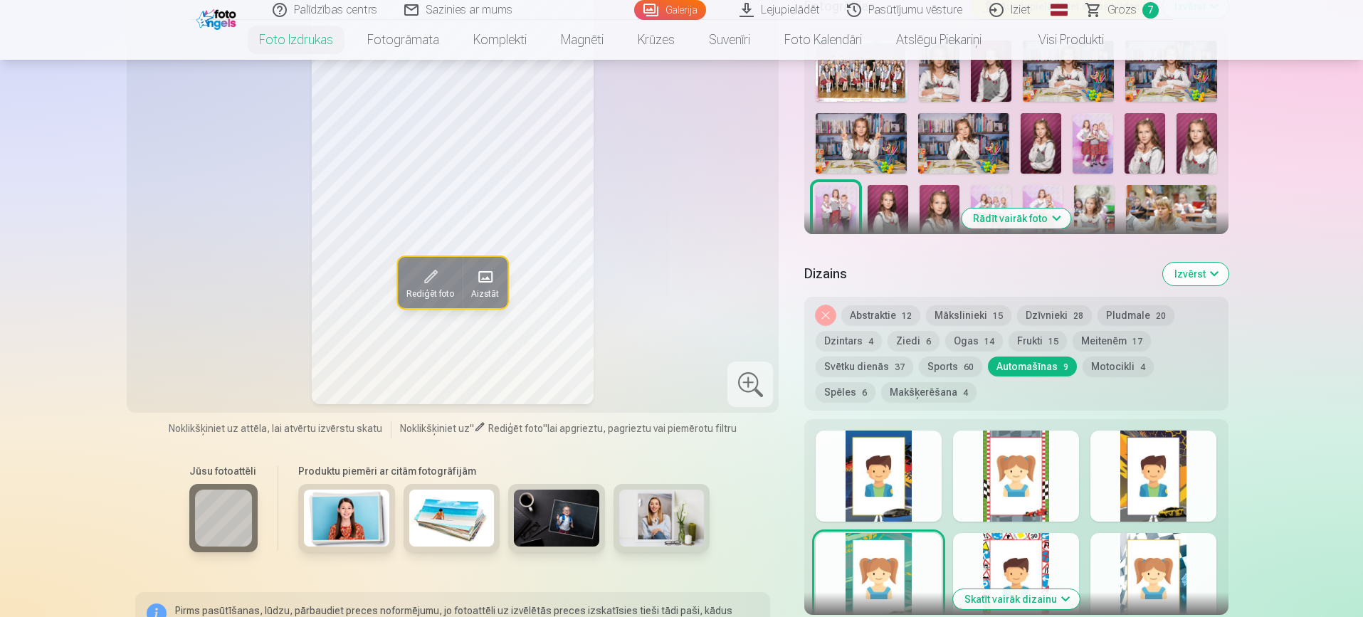
click at [1041, 540] on div at bounding box center [1016, 578] width 126 height 91
click at [1162, 556] on div at bounding box center [1153, 578] width 126 height 91
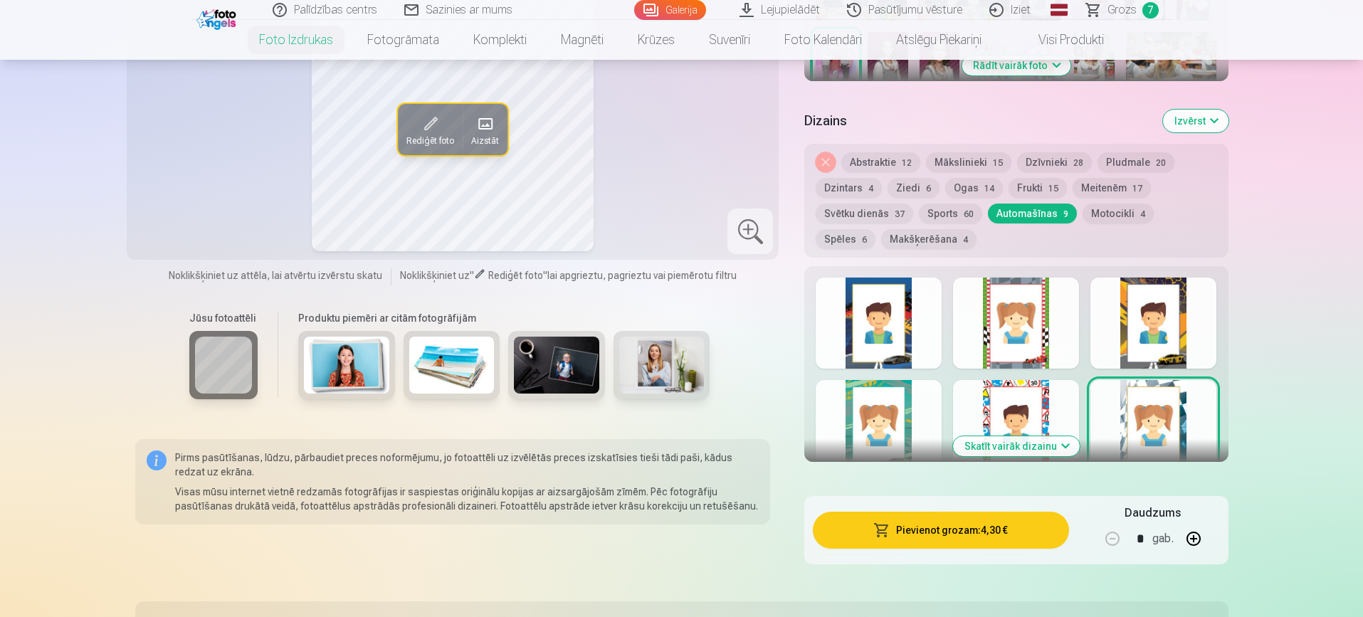
scroll to position [573, 0]
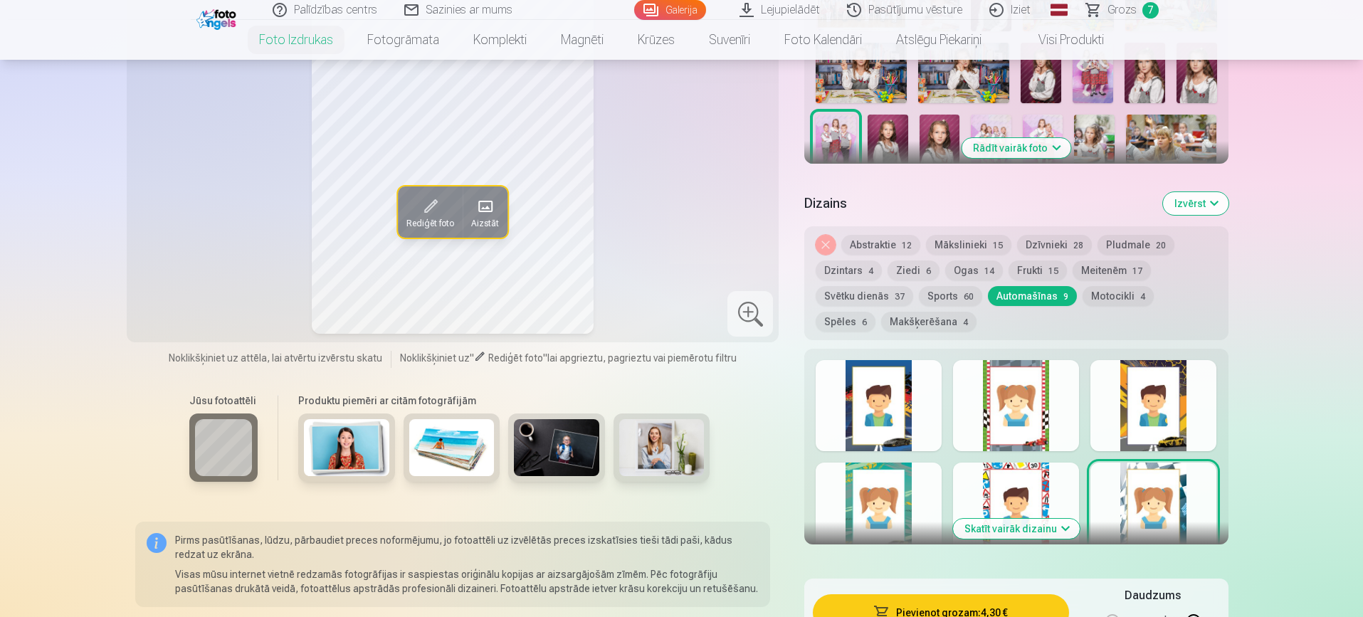
click at [1017, 530] on button "Skatīt vairāk dizainu" at bounding box center [1016, 529] width 127 height 20
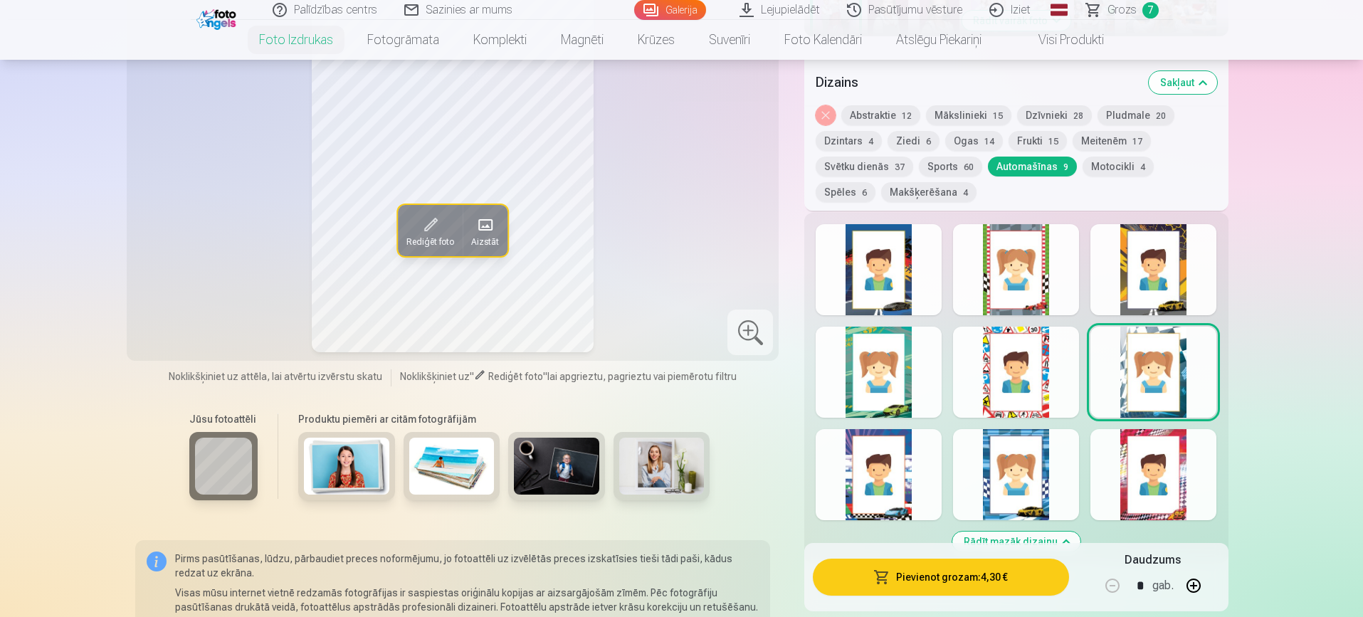
scroll to position [686, 0]
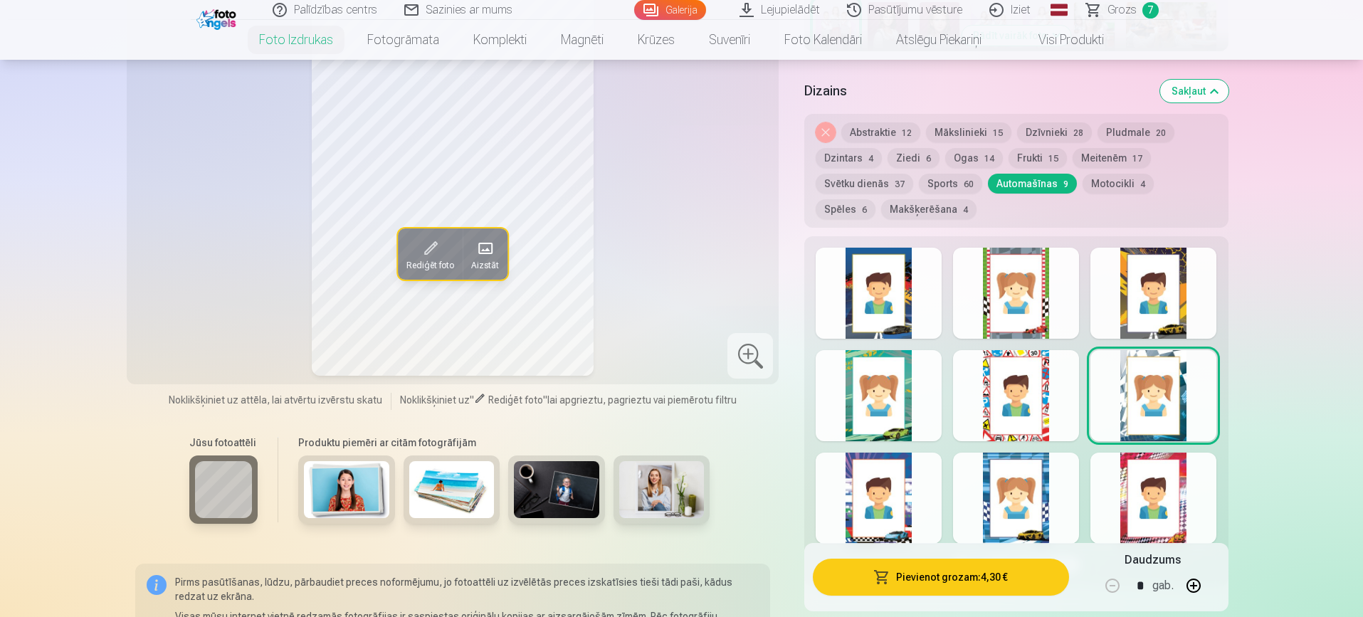
click at [1145, 484] on div at bounding box center [1153, 498] width 126 height 91
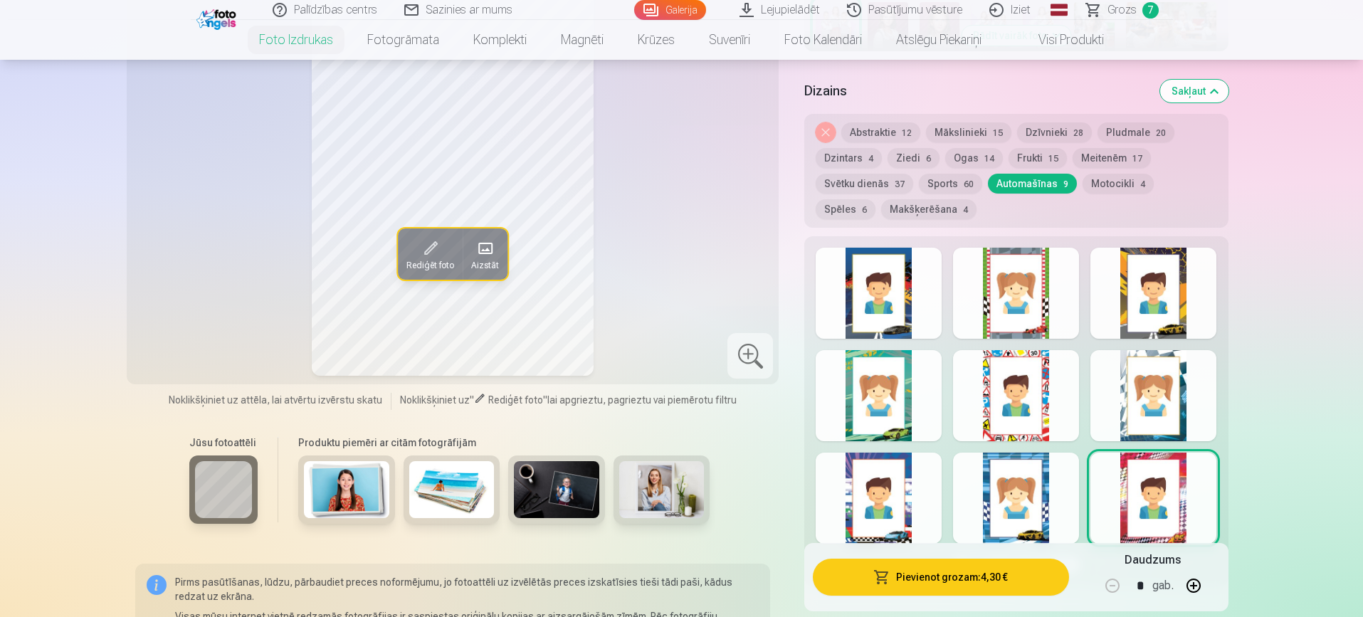
click at [1025, 514] on div at bounding box center [1016, 498] width 126 height 91
click at [878, 486] on div at bounding box center [878, 498] width 126 height 91
click at [1150, 302] on div at bounding box center [1153, 293] width 126 height 91
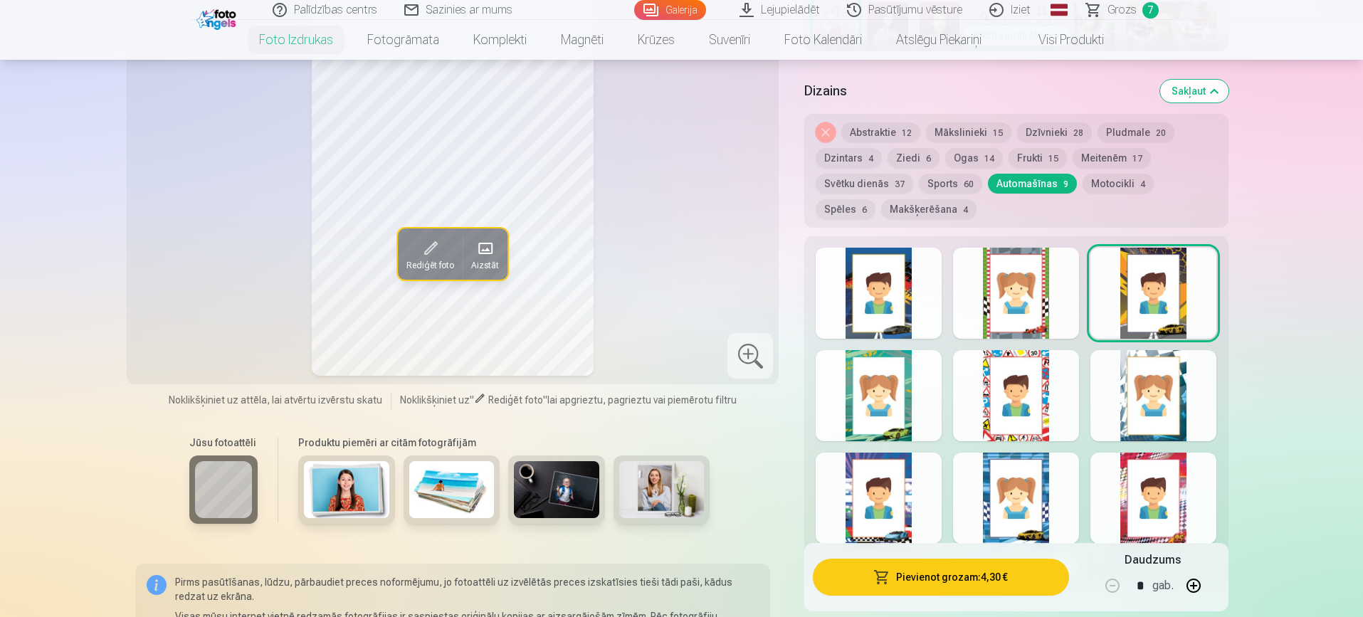
click at [993, 284] on div at bounding box center [1016, 293] width 126 height 91
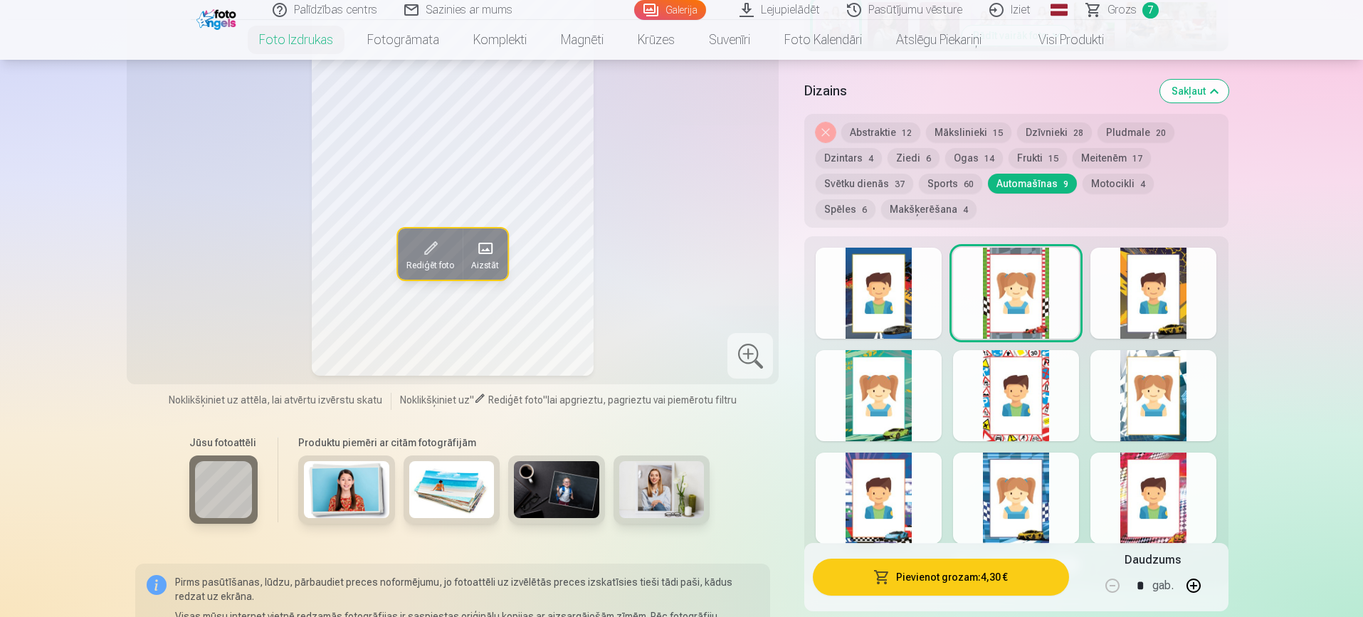
click at [881, 296] on div at bounding box center [878, 293] width 126 height 91
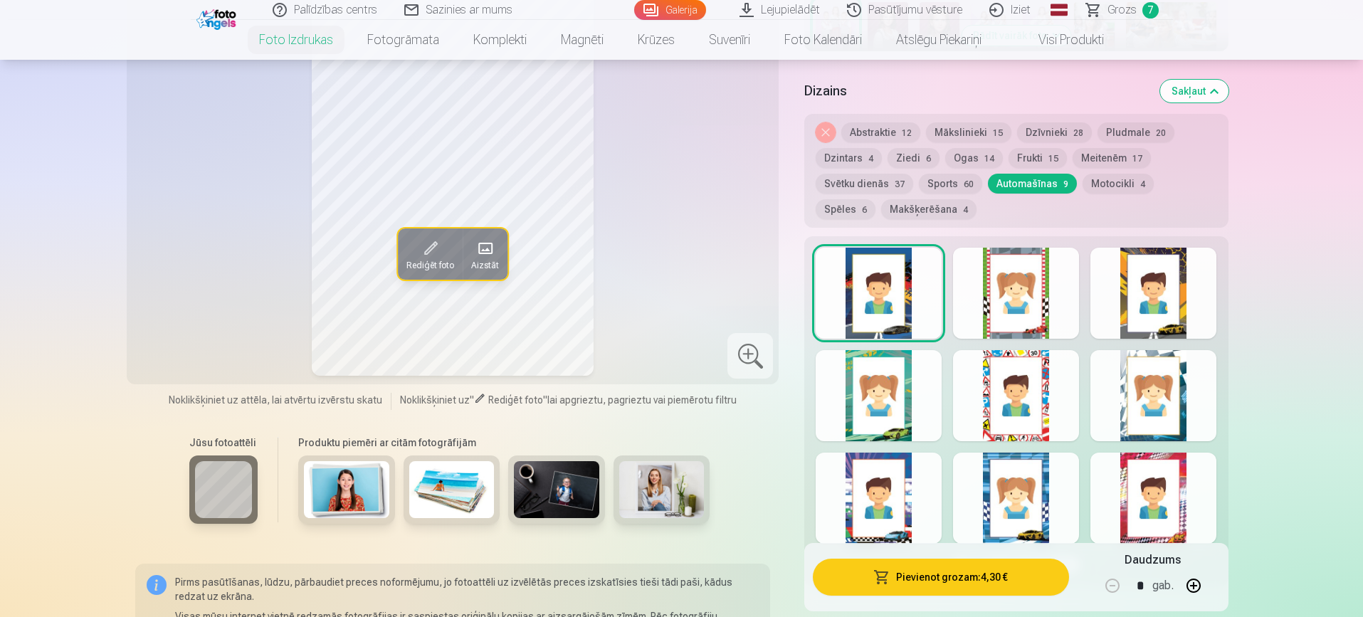
click at [1193, 285] on div at bounding box center [1153, 293] width 126 height 91
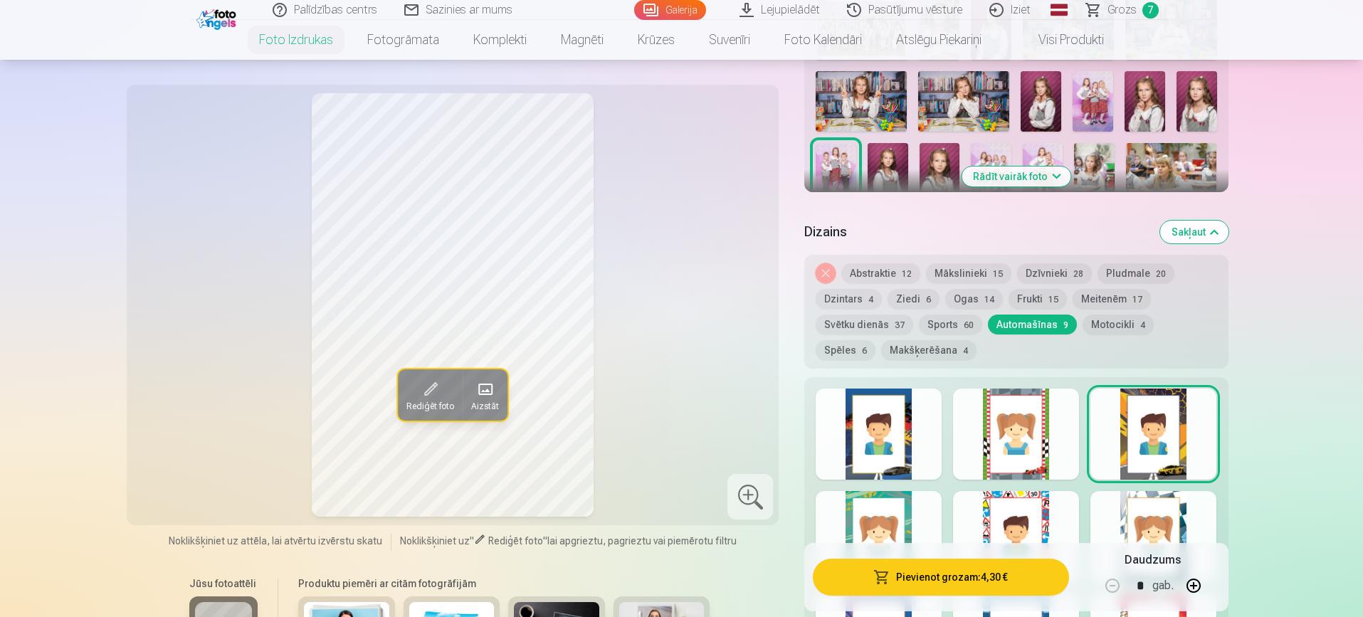
scroll to position [544, 0]
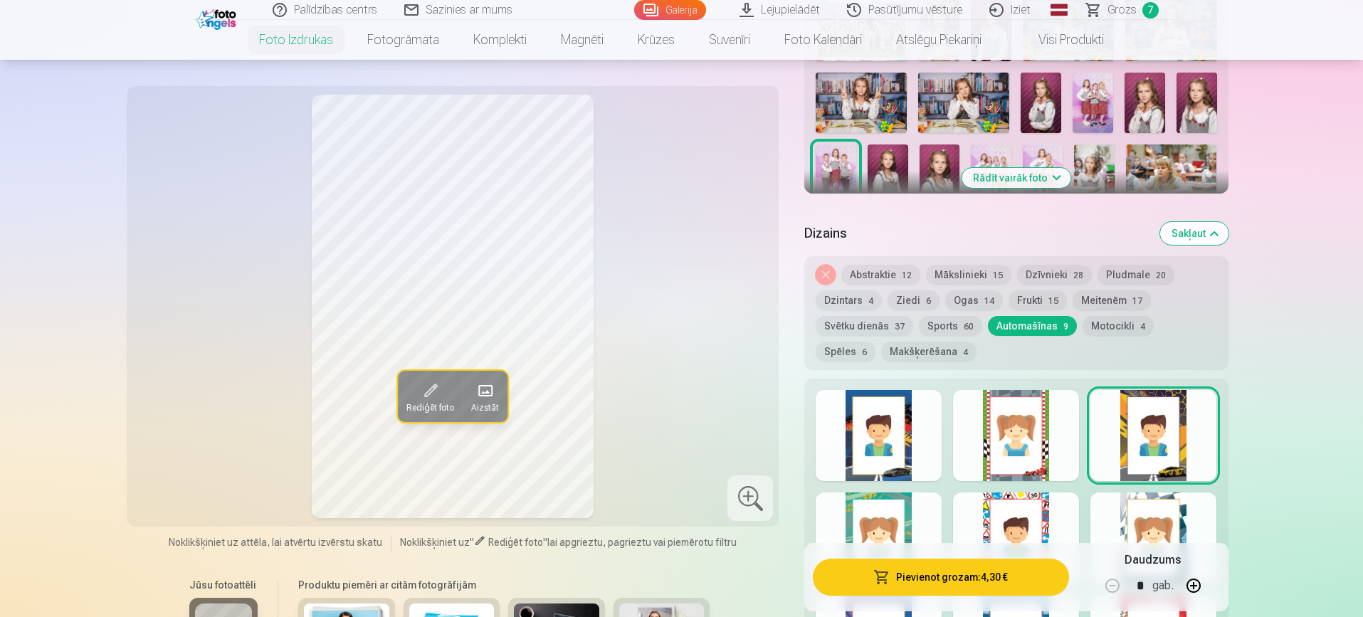
click at [877, 408] on div at bounding box center [878, 435] width 126 height 91
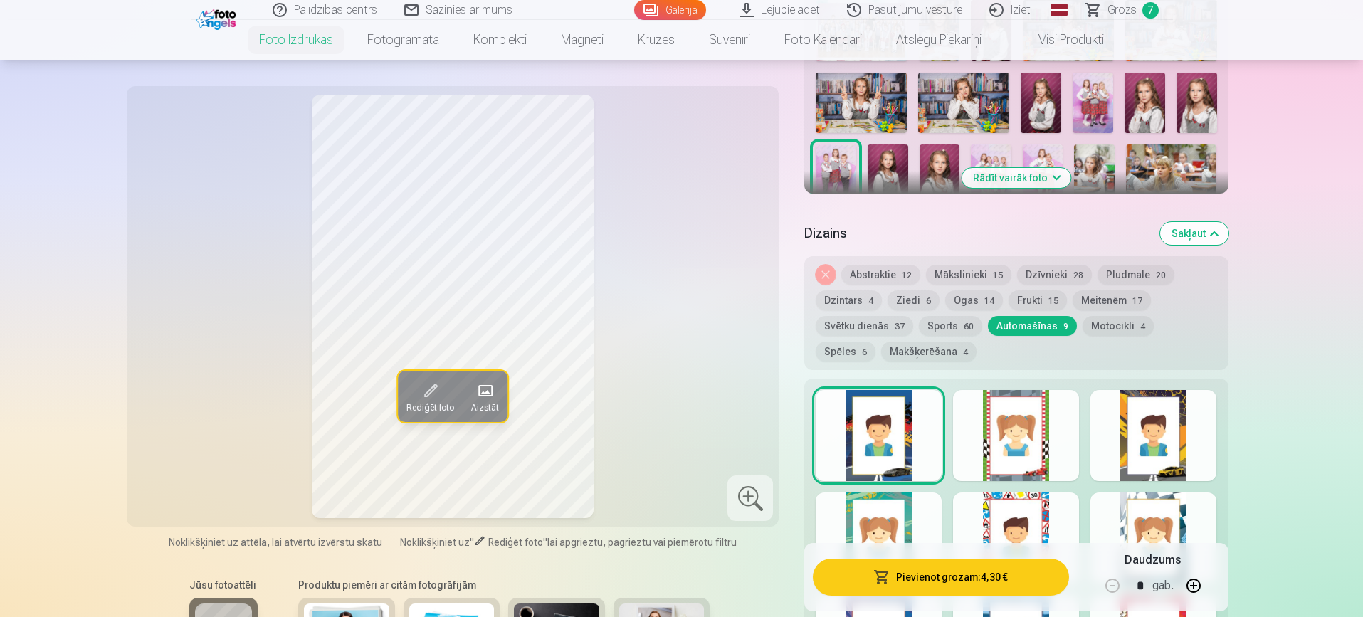
click at [1155, 435] on div at bounding box center [1153, 435] width 126 height 91
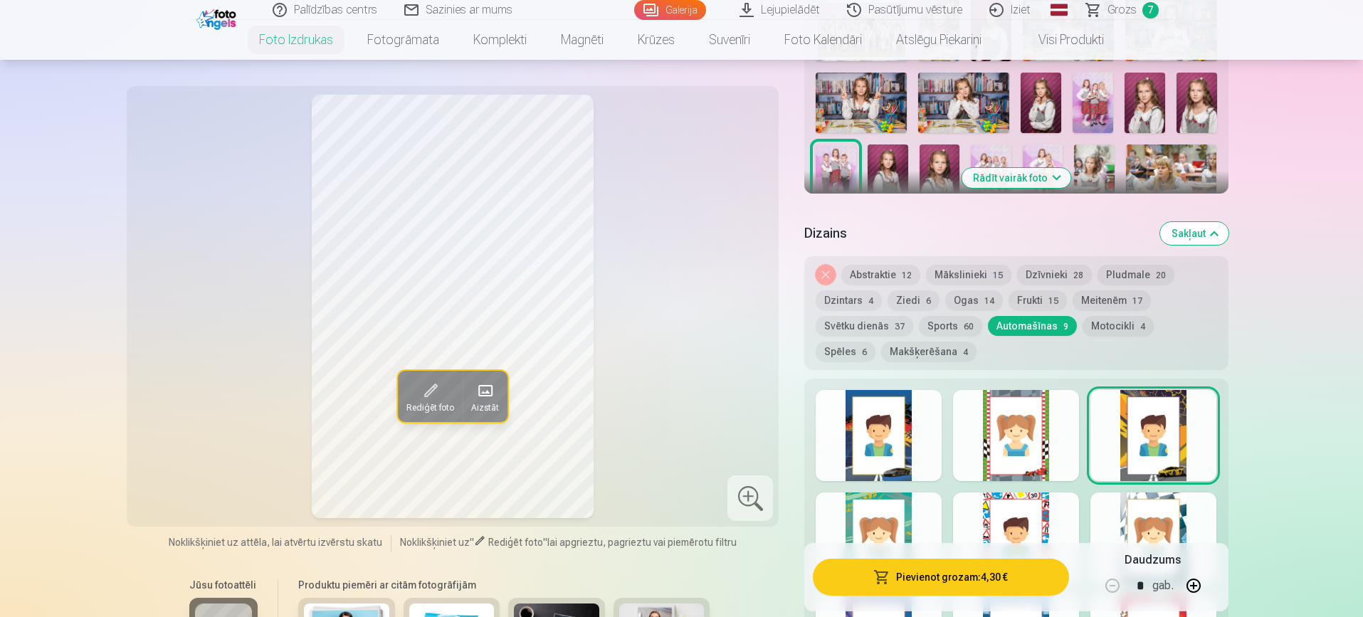
click at [896, 435] on div at bounding box center [878, 435] width 126 height 91
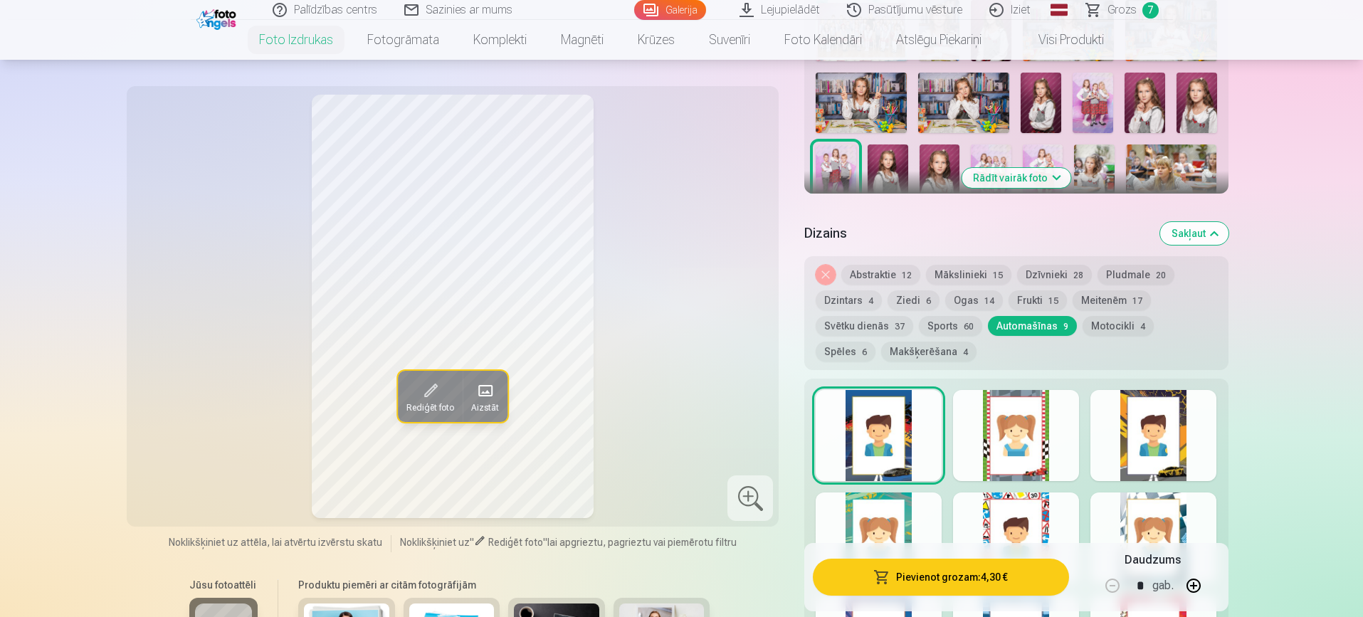
click at [1158, 440] on div at bounding box center [1153, 435] width 126 height 91
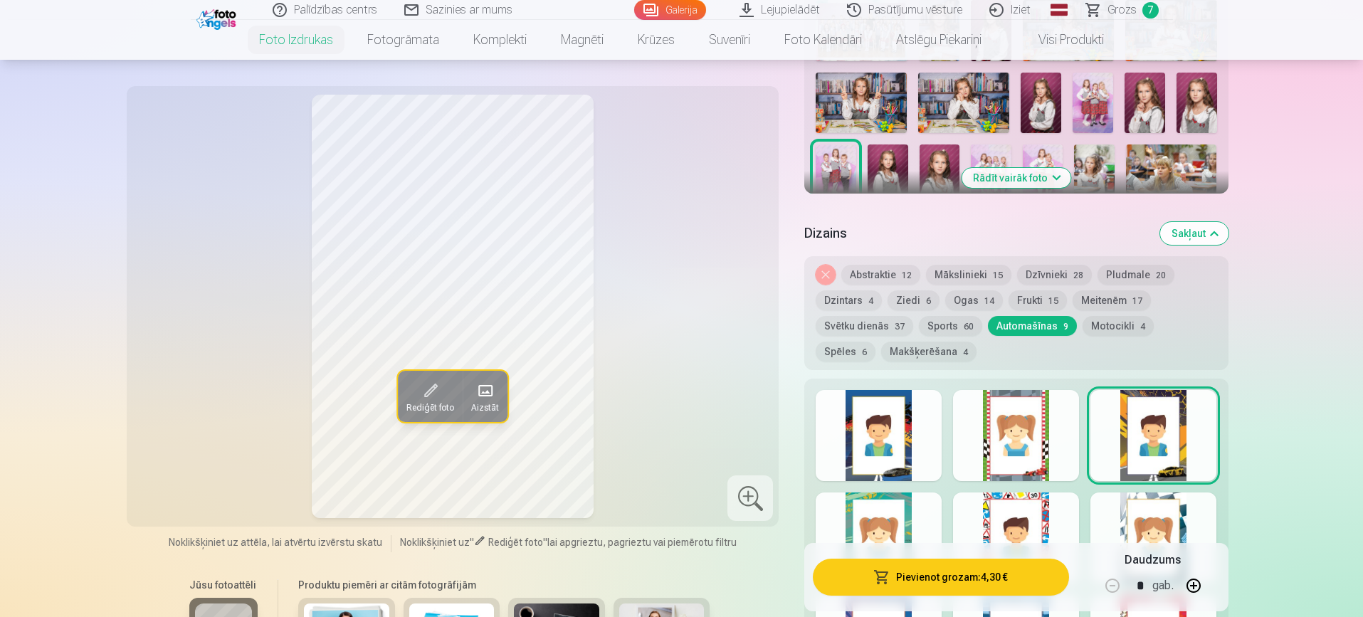
click at [881, 446] on div at bounding box center [878, 435] width 126 height 91
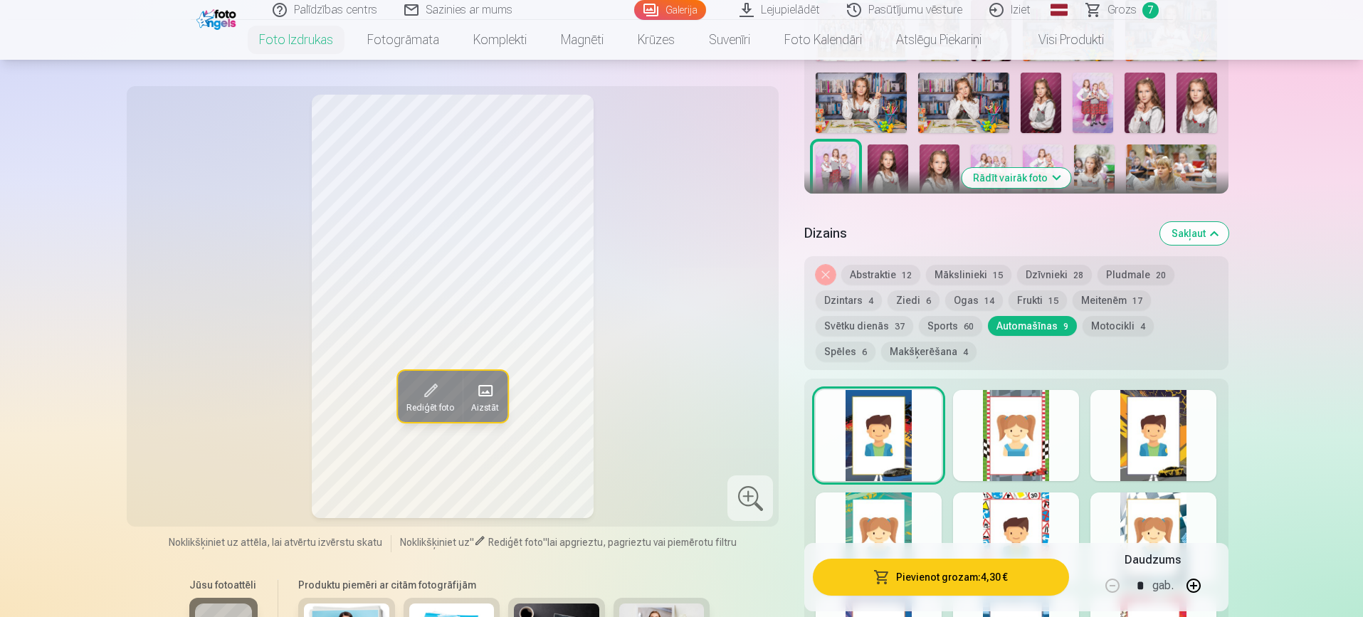
click at [1195, 436] on div at bounding box center [1153, 435] width 126 height 91
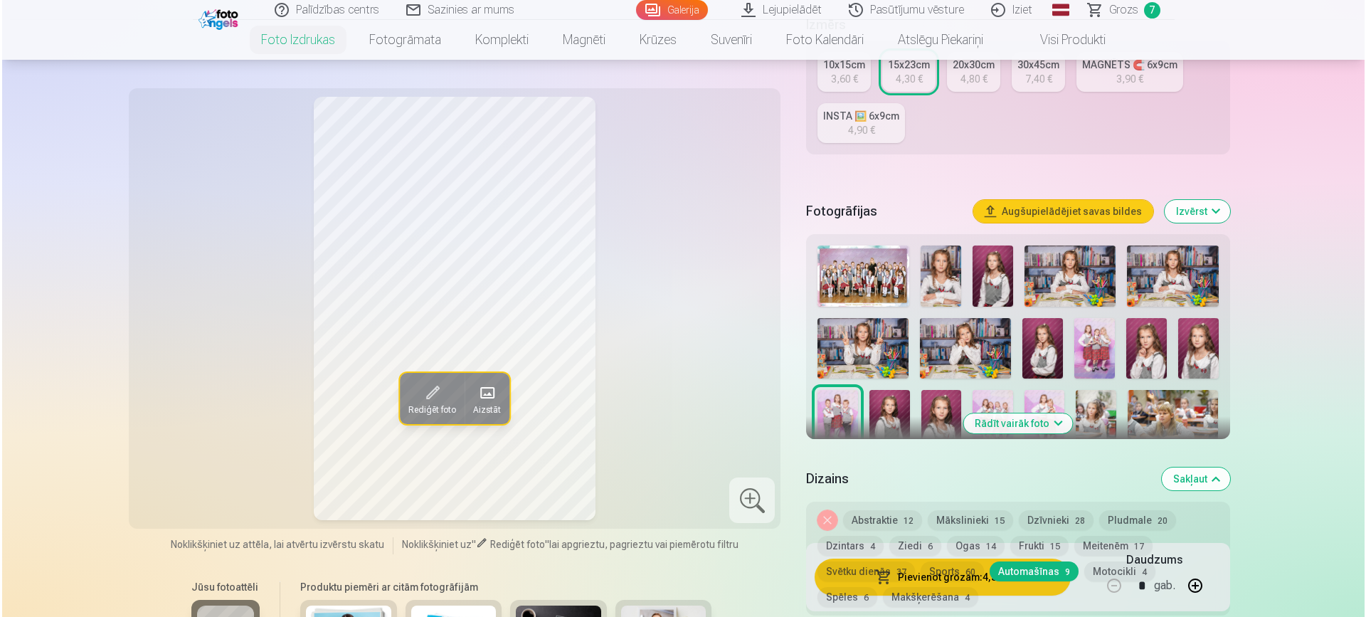
scroll to position [374, 0]
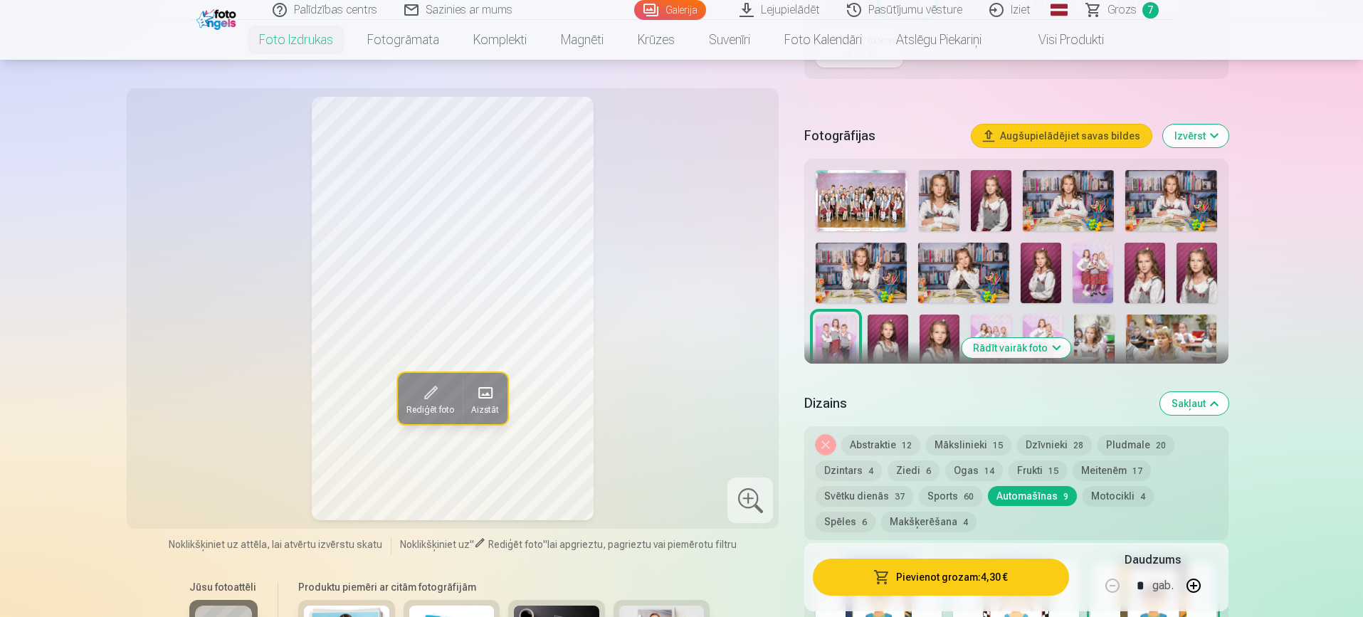
click at [934, 579] on button "Pievienot grozam : 4,30 €" at bounding box center [940, 577] width 255 height 37
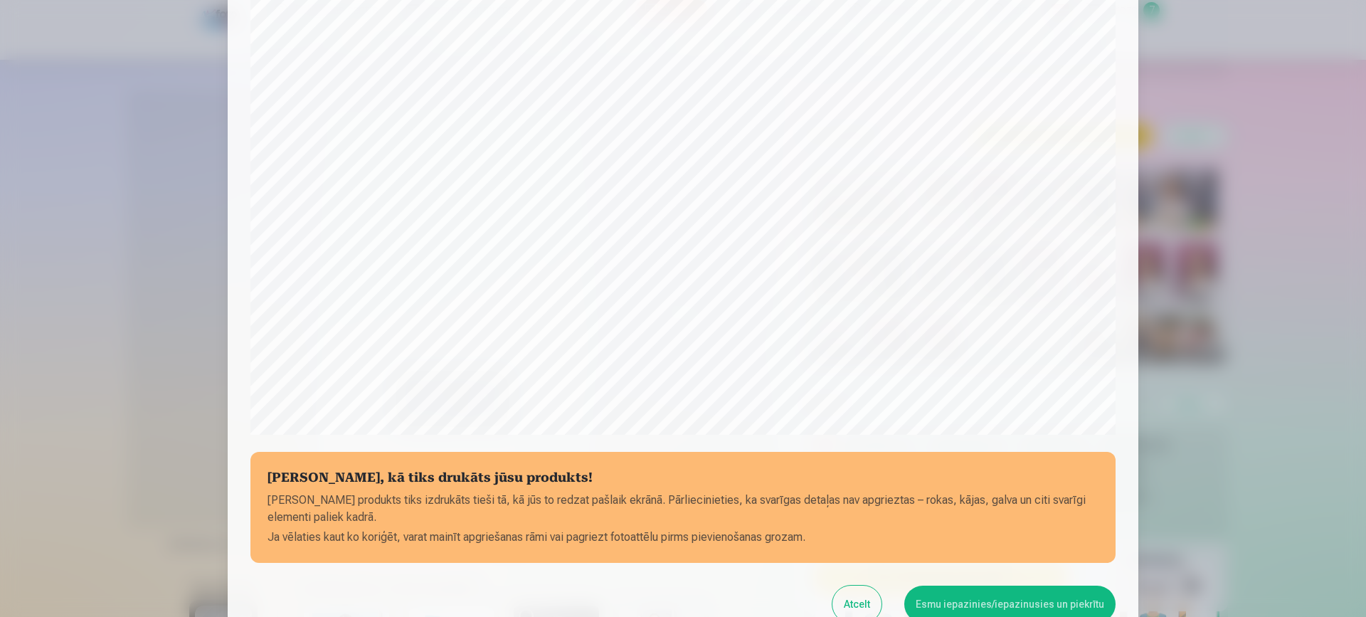
scroll to position [294, 0]
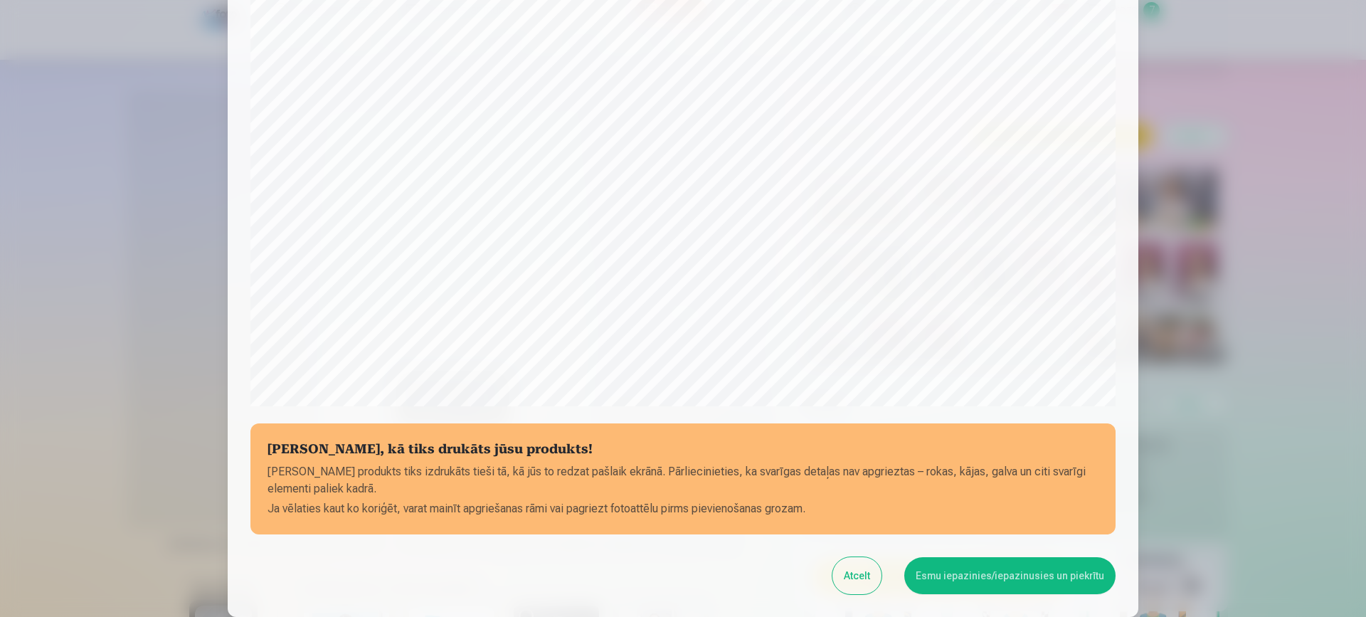
click at [1015, 564] on button "Esmu iepazinies/iepazinusies un piekrītu" at bounding box center [1009, 575] width 211 height 37
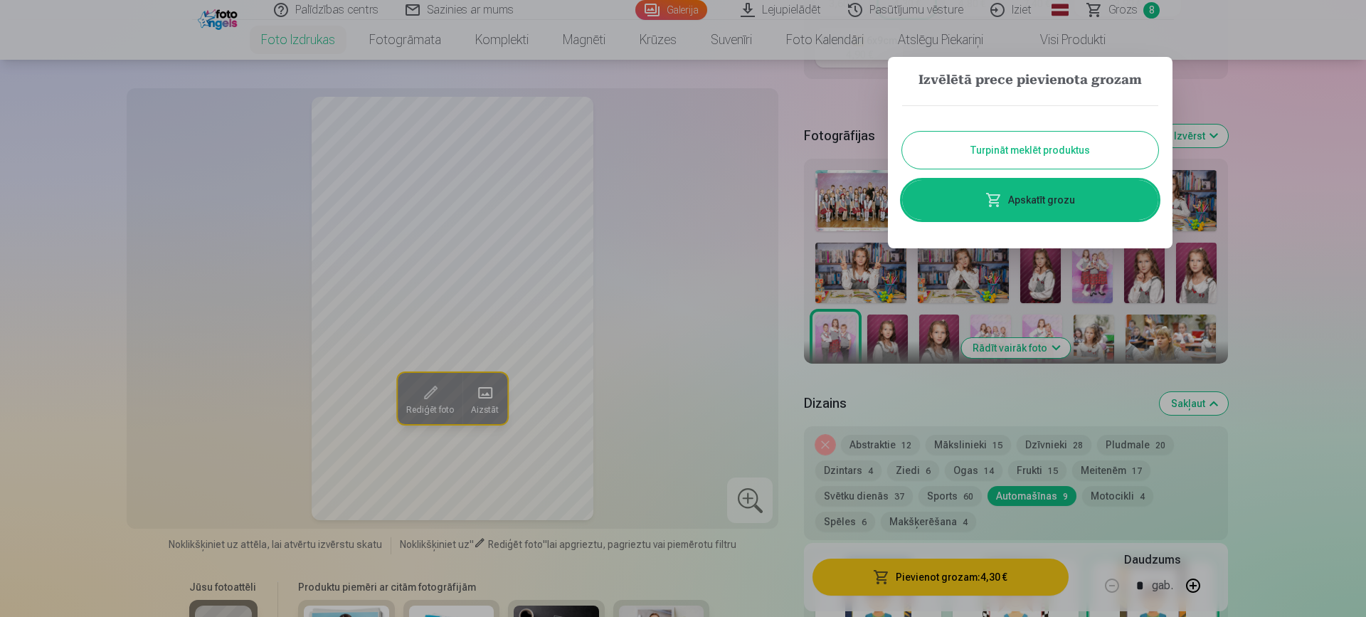
click at [1068, 199] on link "Apskatīt grozu" at bounding box center [1030, 200] width 256 height 40
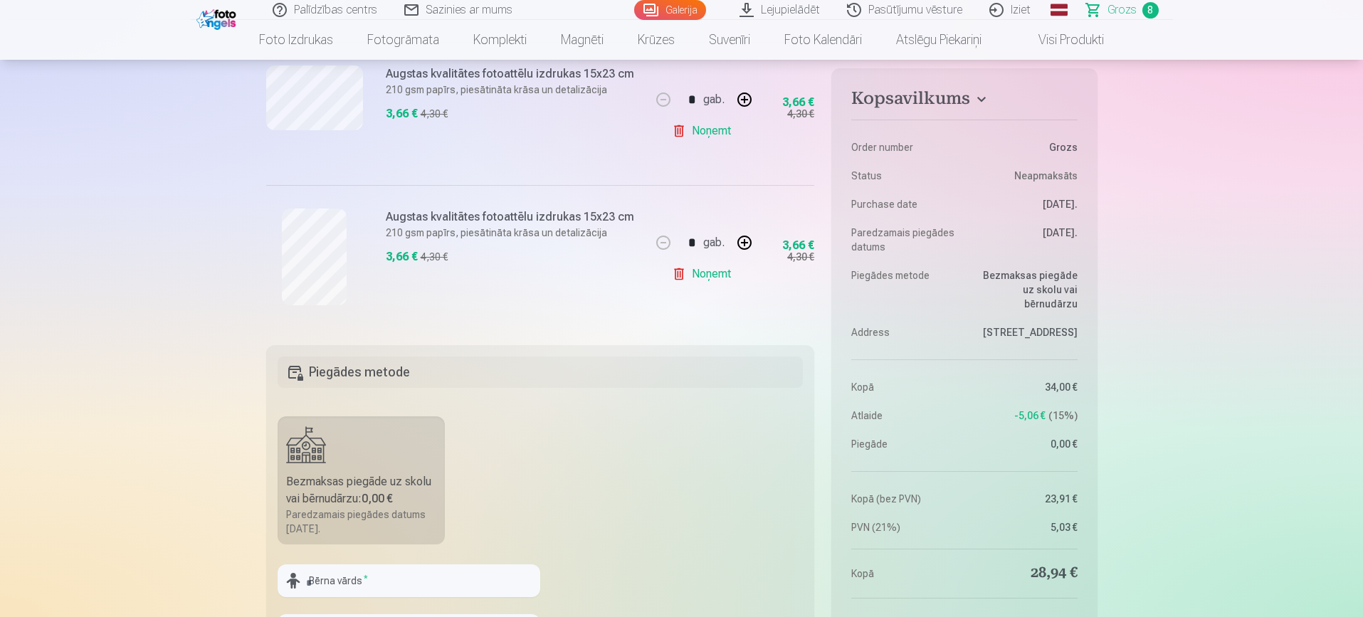
scroll to position [1196, 0]
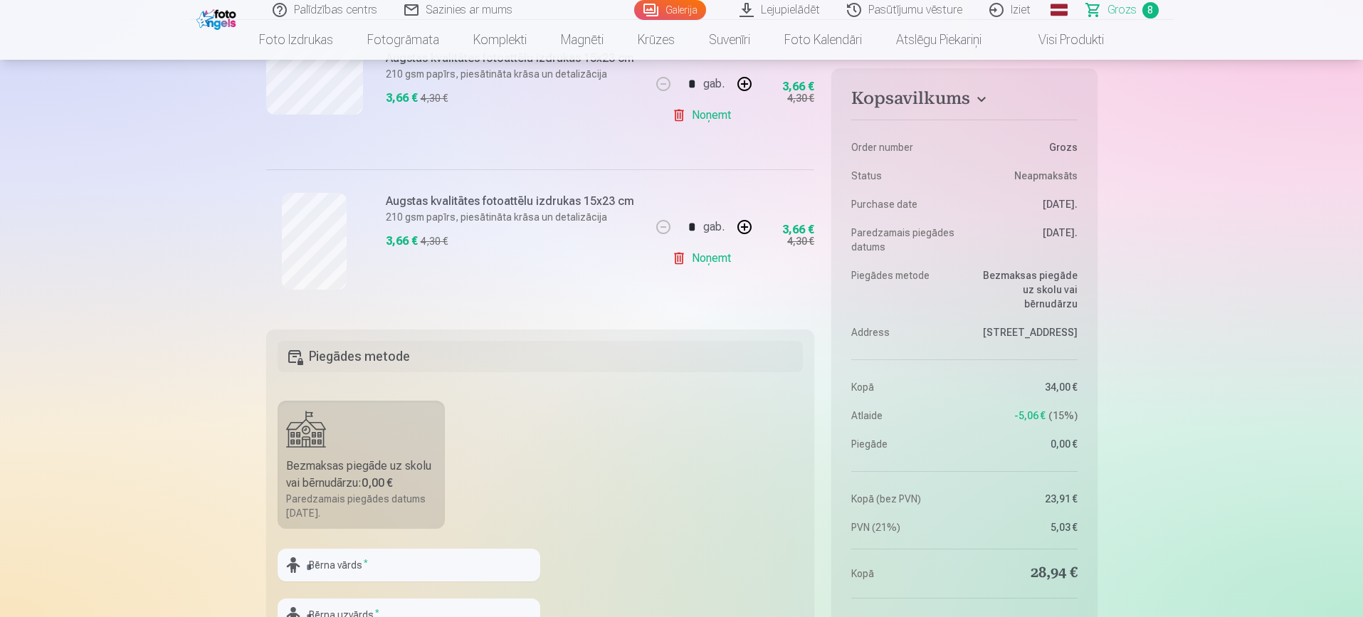
drag, startPoint x: 1362, startPoint y: 144, endPoint x: 1365, endPoint y: 158, distance: 14.7
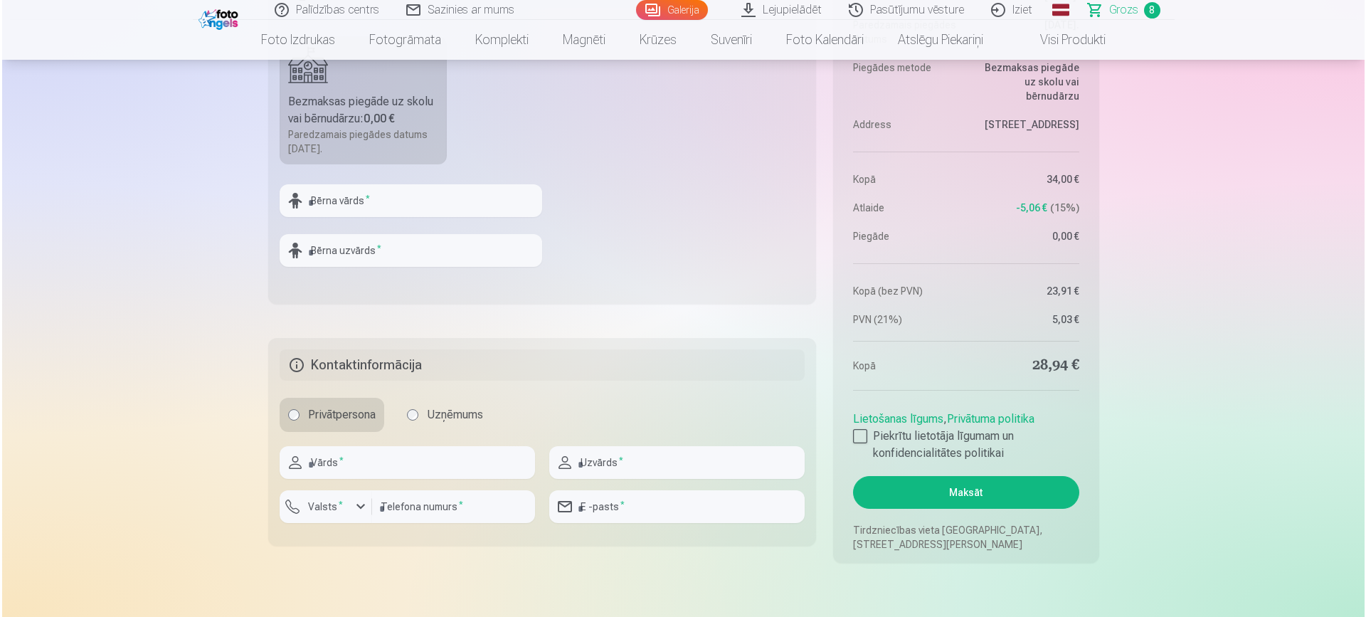
scroll to position [1576, 0]
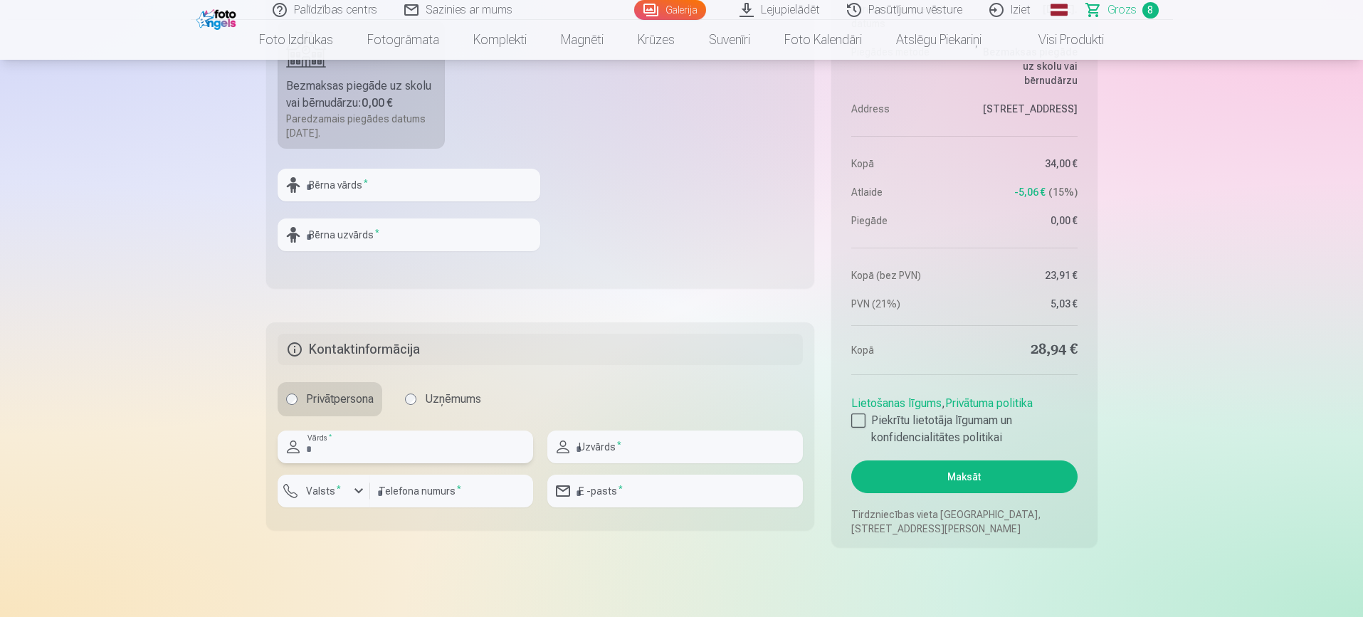
click at [407, 451] on input "text" at bounding box center [404, 446] width 255 height 33
click at [381, 190] on input "text" at bounding box center [408, 185] width 263 height 33
type input "**********"
click at [385, 234] on input "text" at bounding box center [408, 234] width 263 height 33
type input "**********"
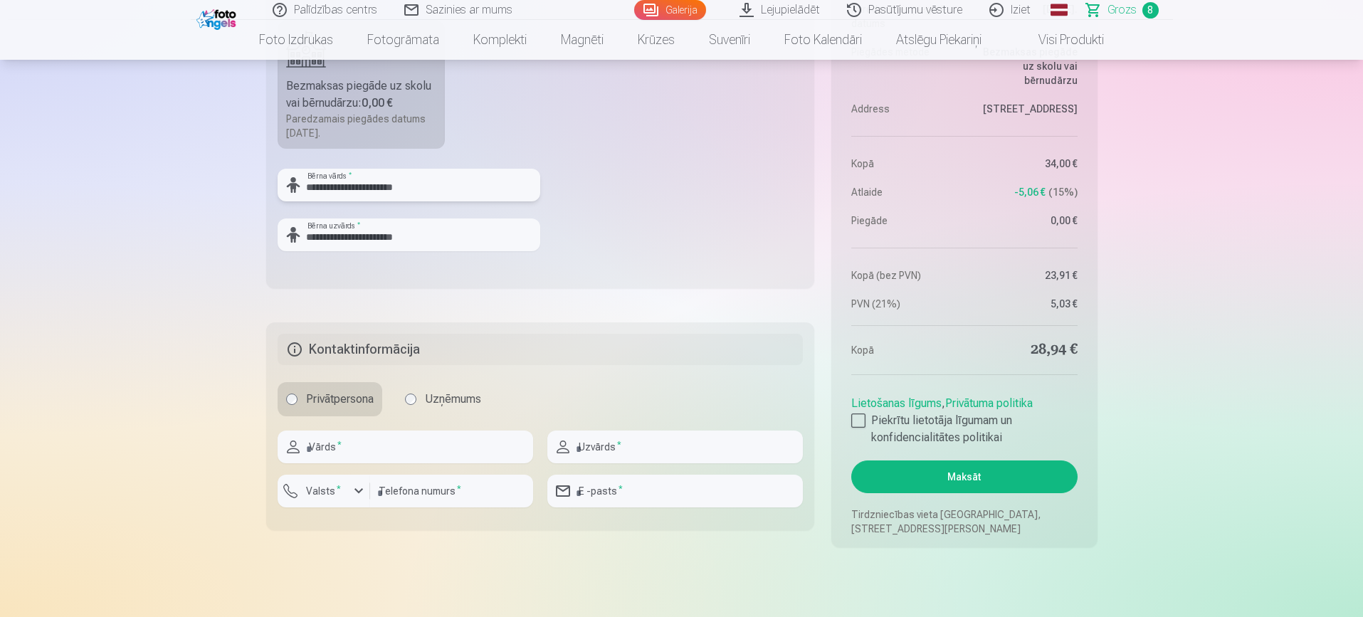
click at [430, 177] on input "**********" at bounding box center [408, 185] width 263 height 33
type input "**********"
click at [386, 232] on input "**********" at bounding box center [408, 234] width 263 height 33
type input "*******"
click at [447, 447] on input "text" at bounding box center [404, 446] width 255 height 33
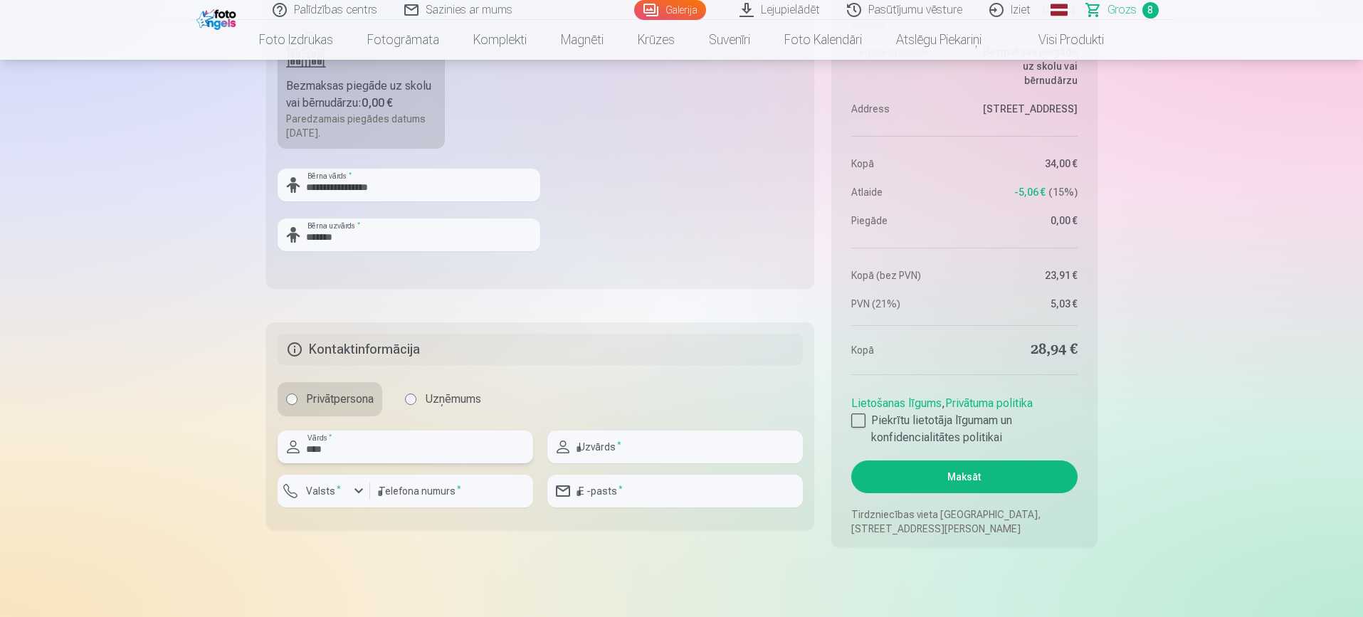
type input "****"
click at [643, 443] on input "text" at bounding box center [674, 446] width 255 height 33
type input "*******"
click at [356, 498] on div "button" at bounding box center [358, 490] width 17 height 17
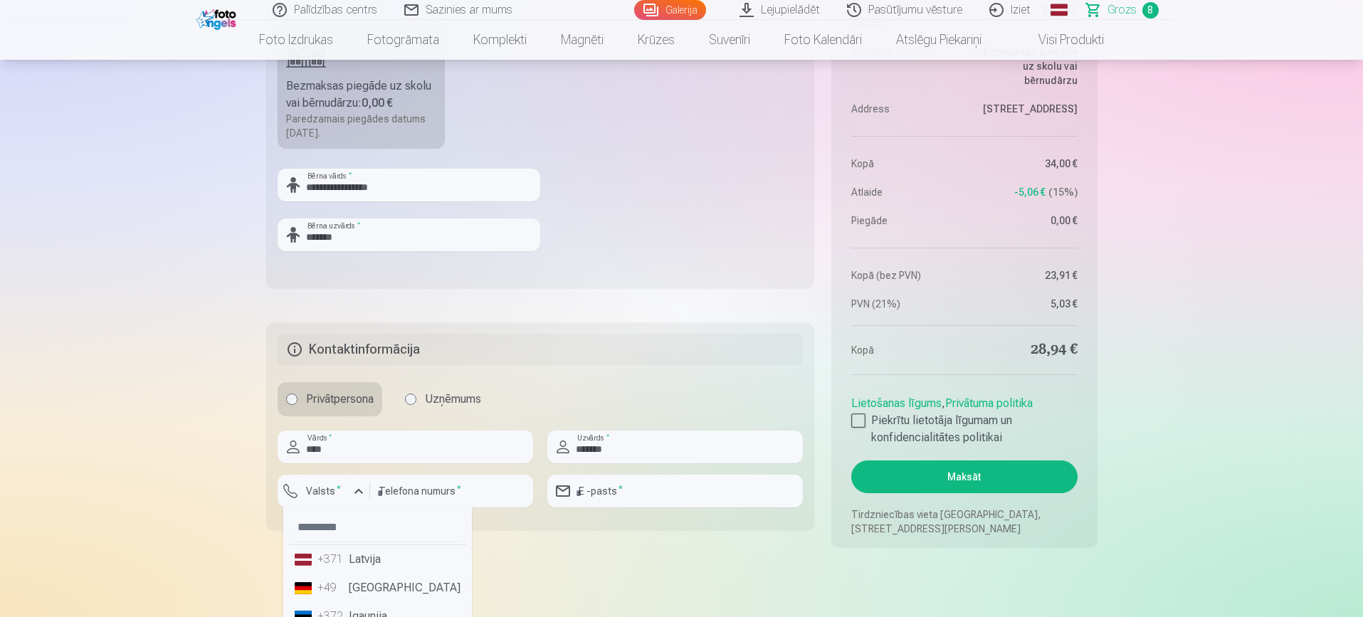
click at [369, 560] on li "+371 Latvija" at bounding box center [377, 559] width 177 height 28
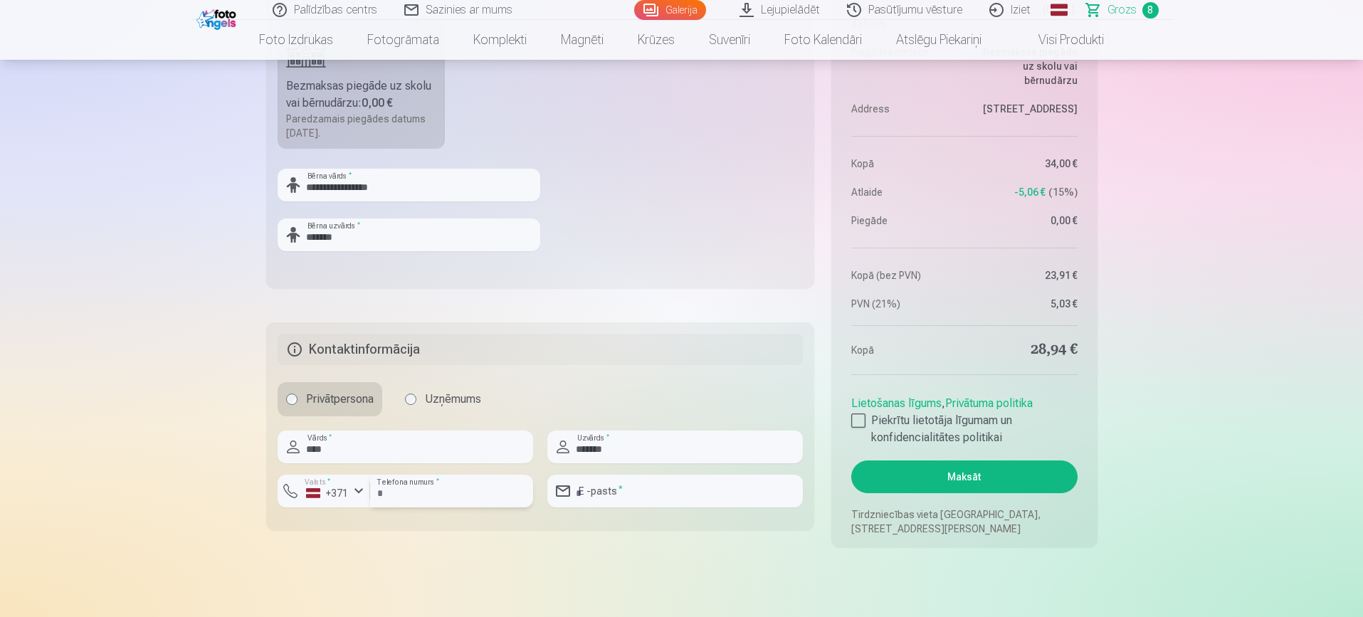
click at [427, 485] on input "number" at bounding box center [451, 491] width 163 height 33
type input "********"
type input "**********"
click at [855, 417] on div at bounding box center [858, 420] width 14 height 14
click at [973, 483] on button "Maksāt" at bounding box center [964, 476] width 226 height 33
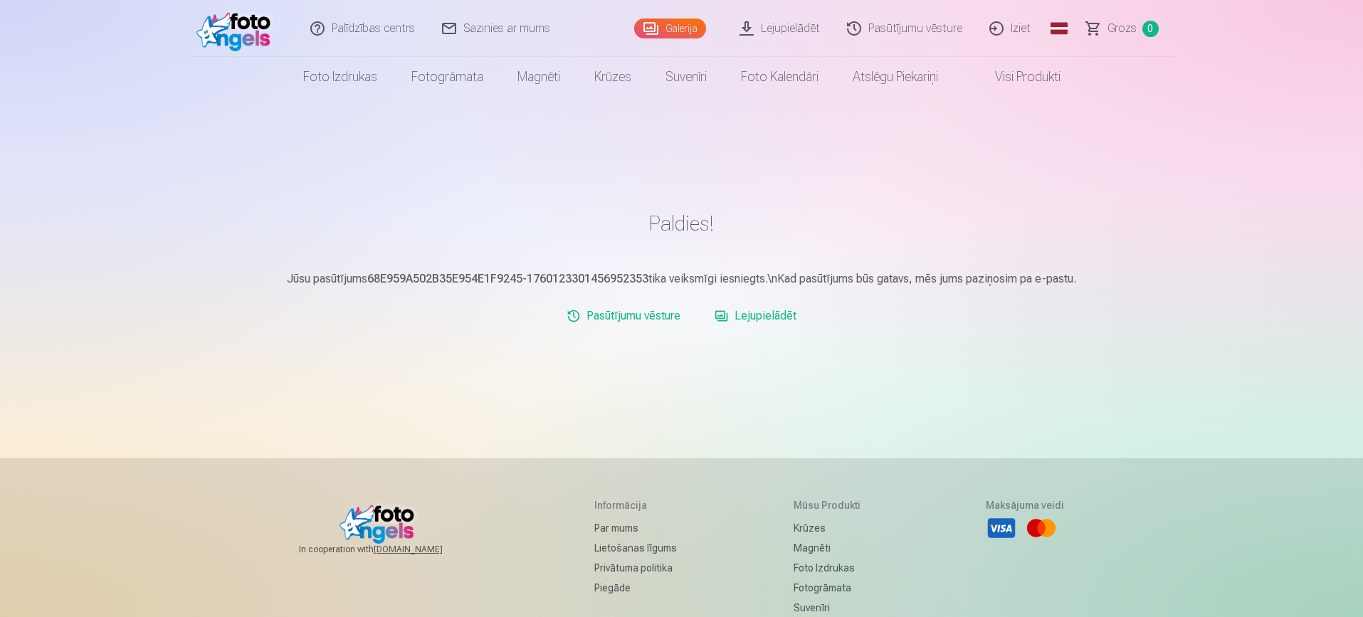
click at [1019, 23] on link "Iziet" at bounding box center [1010, 28] width 68 height 57
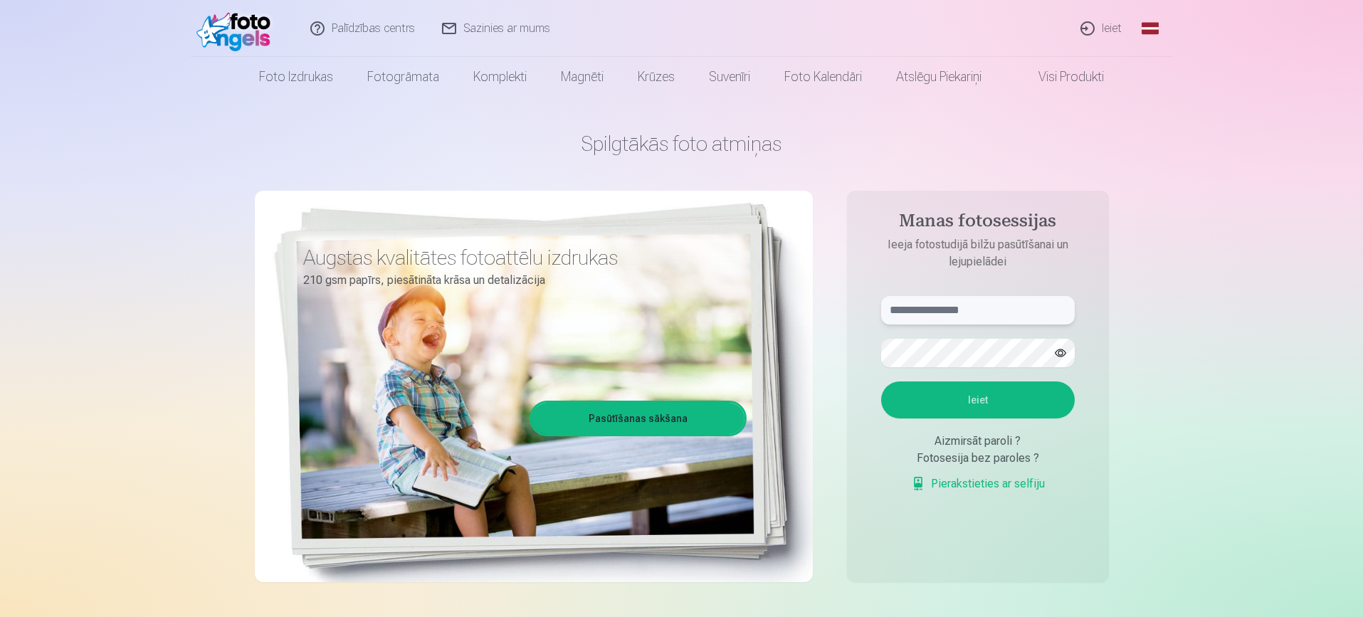
click at [1014, 312] on input "text" at bounding box center [978, 310] width 194 height 28
type input "**********"
click at [1022, 395] on button "Ieiet" at bounding box center [978, 399] width 194 height 37
